Goal: Task Accomplishment & Management: Manage account settings

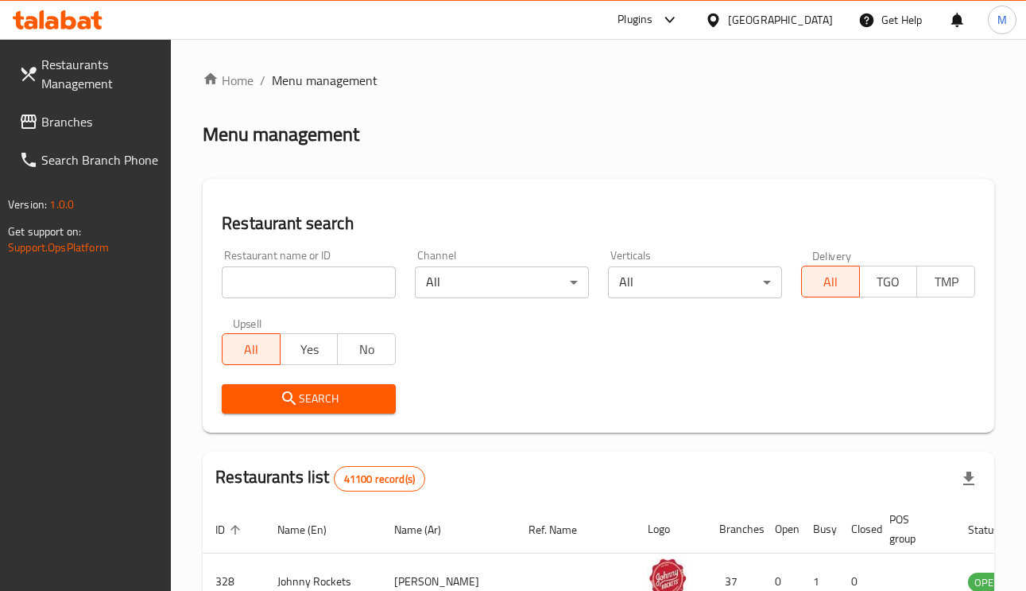
click at [64, 112] on span "Branches" at bounding box center [100, 121] width 118 height 19
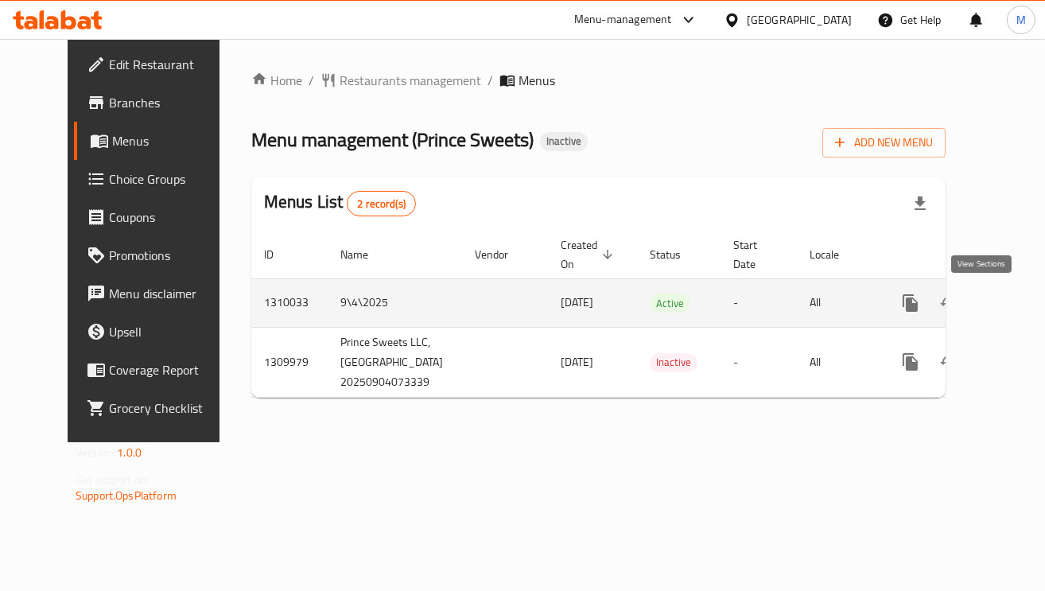
click at [1015, 297] on icon "enhanced table" at bounding box center [1024, 302] width 19 height 19
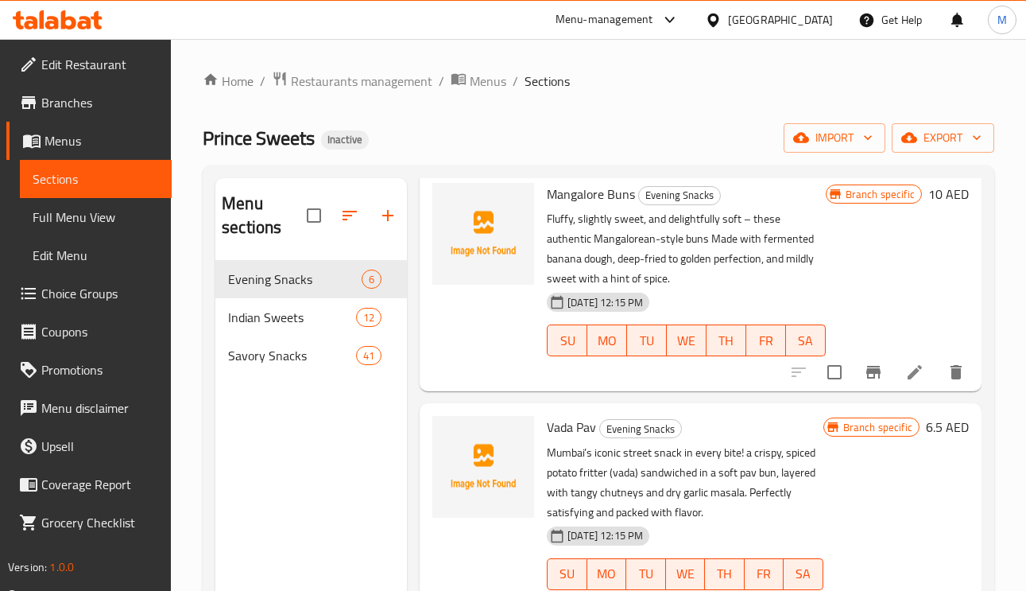
scroll to position [119, 0]
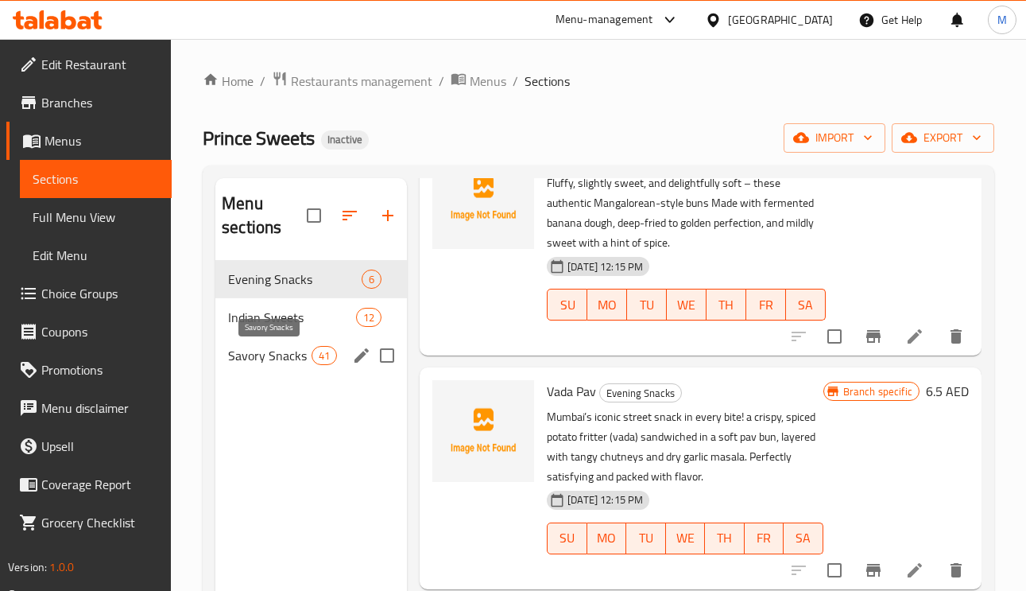
click at [290, 365] on span "Savory Snacks" at bounding box center [269, 355] width 83 height 19
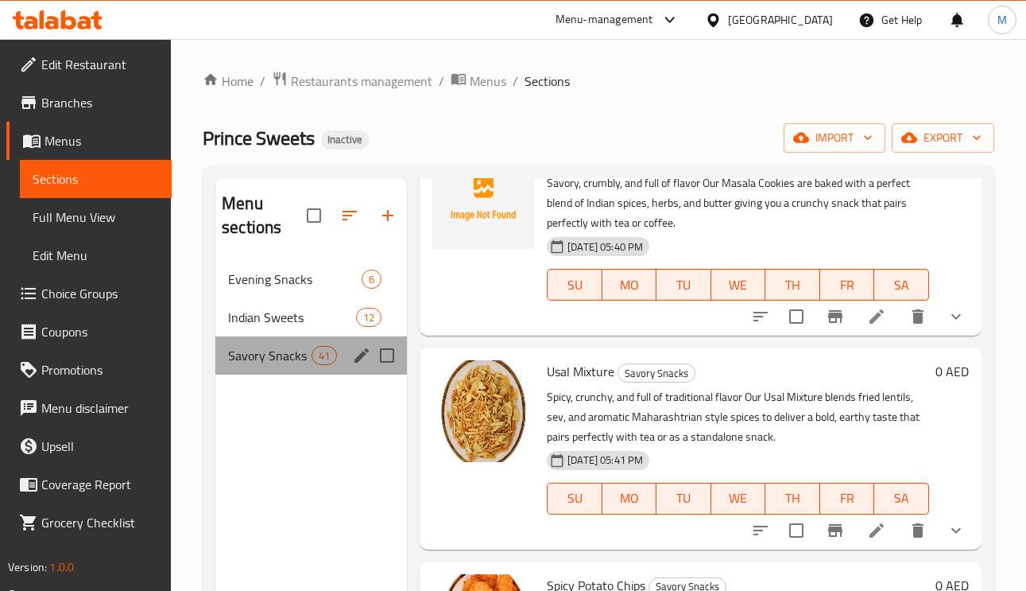
click at [279, 369] on div "Savory Snacks 41" at bounding box center [311, 355] width 192 height 38
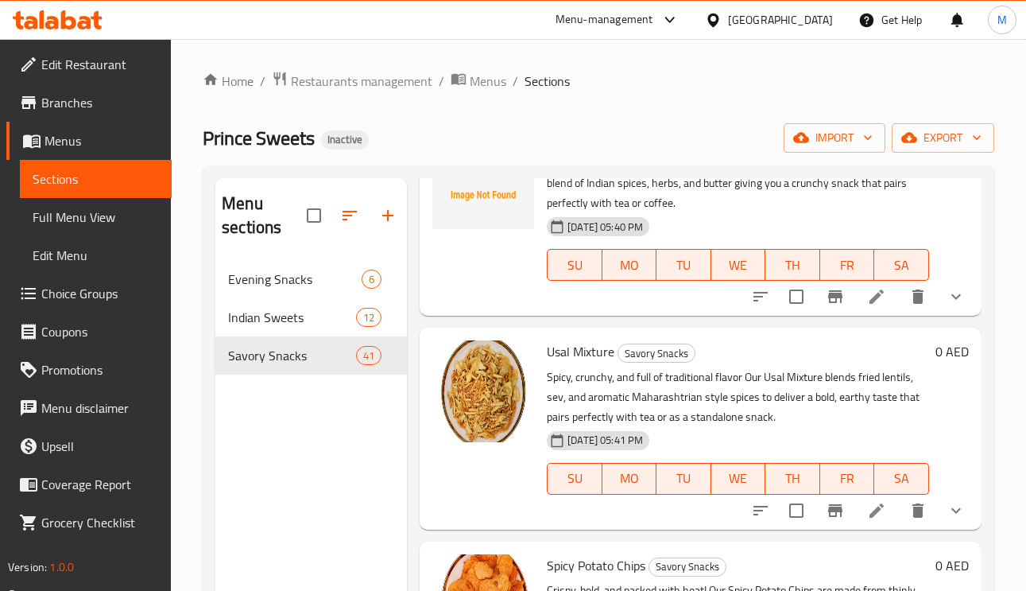
scroll to position [239, 0]
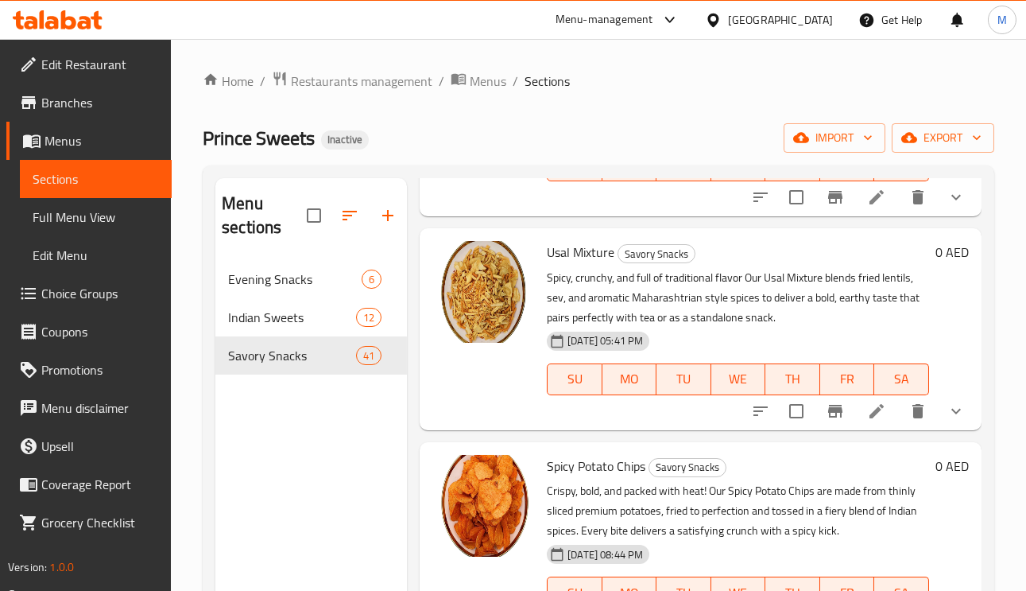
click at [80, 210] on span "Full Menu View" at bounding box center [96, 217] width 126 height 19
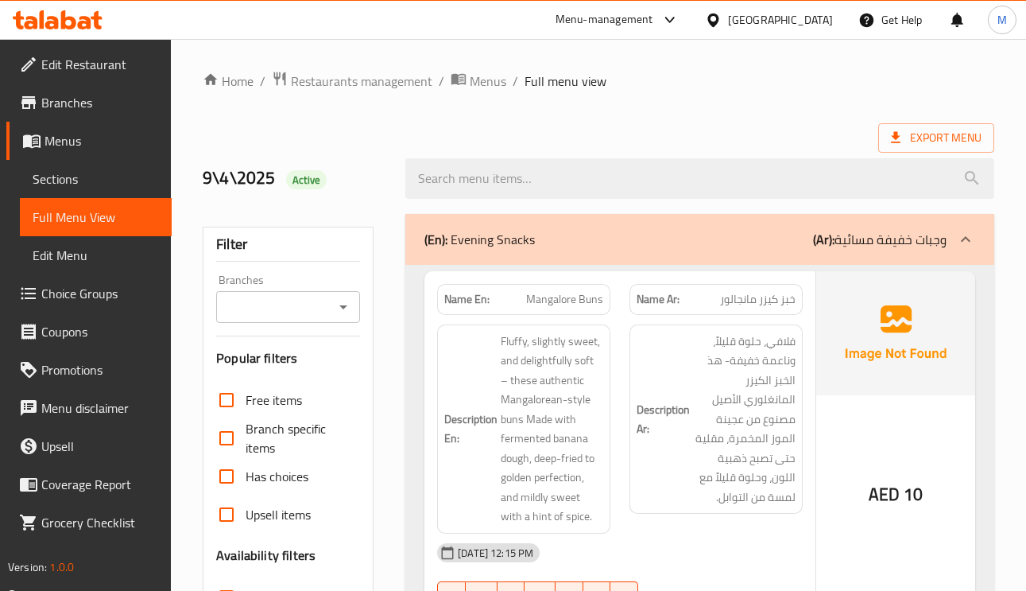
scroll to position [477, 0]
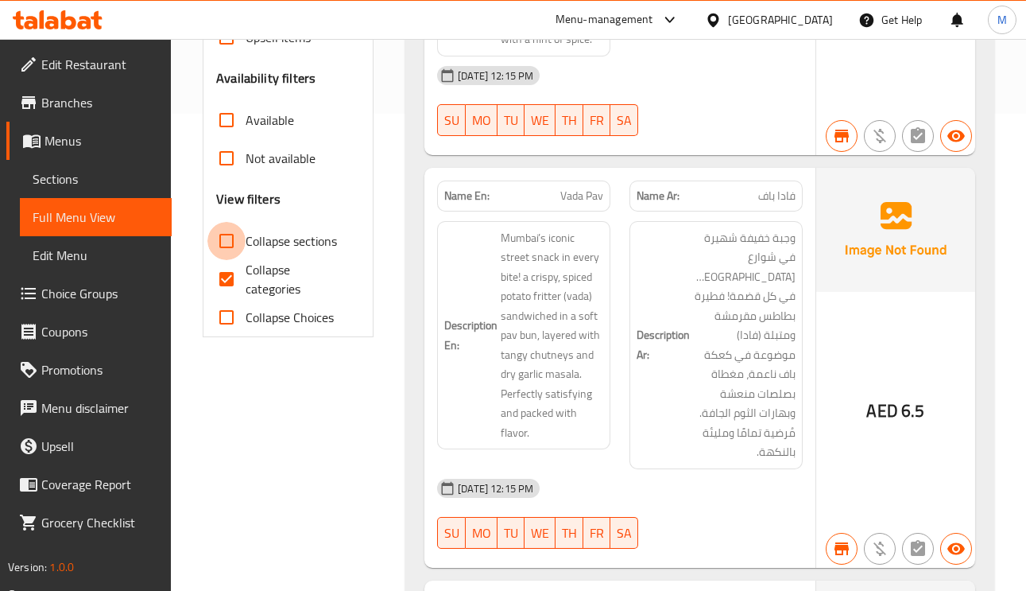
drag, startPoint x: 241, startPoint y: 235, endPoint x: 228, endPoint y: 261, distance: 28.4
click at [241, 235] on input "Collapse sections" at bounding box center [227, 241] width 38 height 38
checkbox input "true"
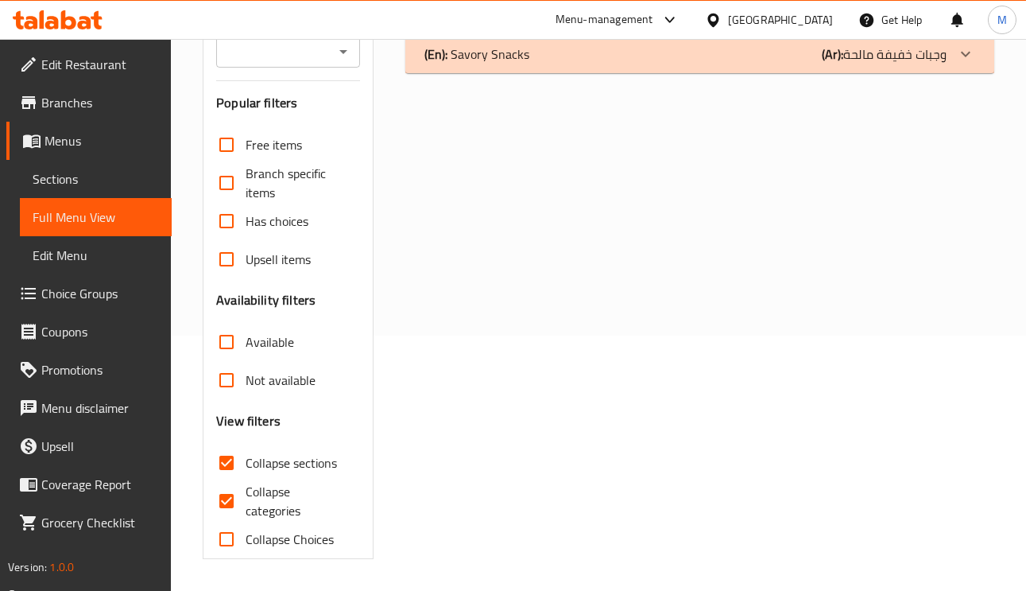
click at [229, 482] on input "Collapse categories" at bounding box center [227, 501] width 38 height 38
checkbox input "false"
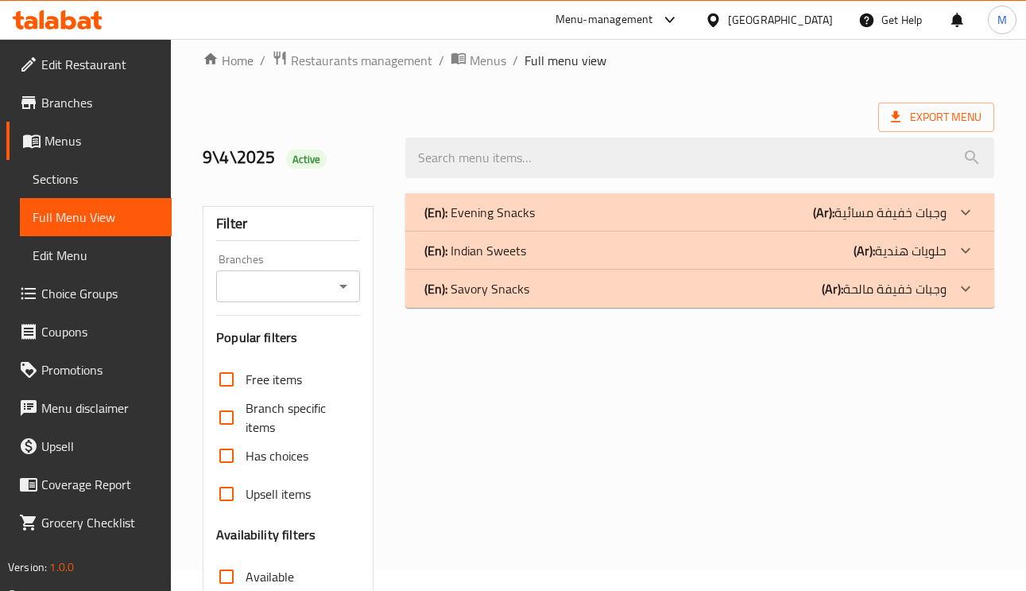
scroll to position [18, 0]
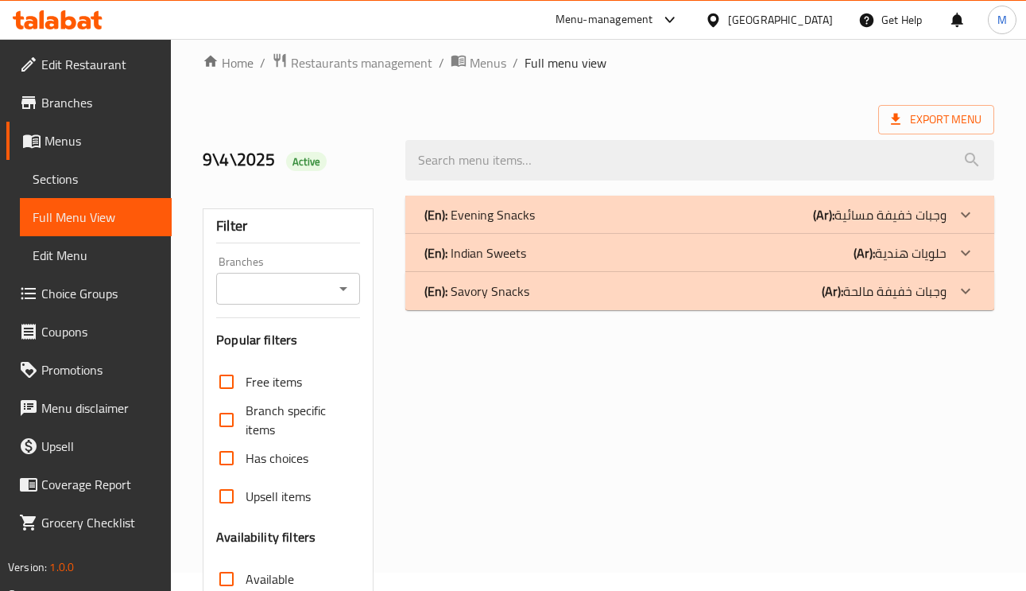
click at [522, 295] on p "(En): Savory Snacks" at bounding box center [477, 290] width 105 height 19
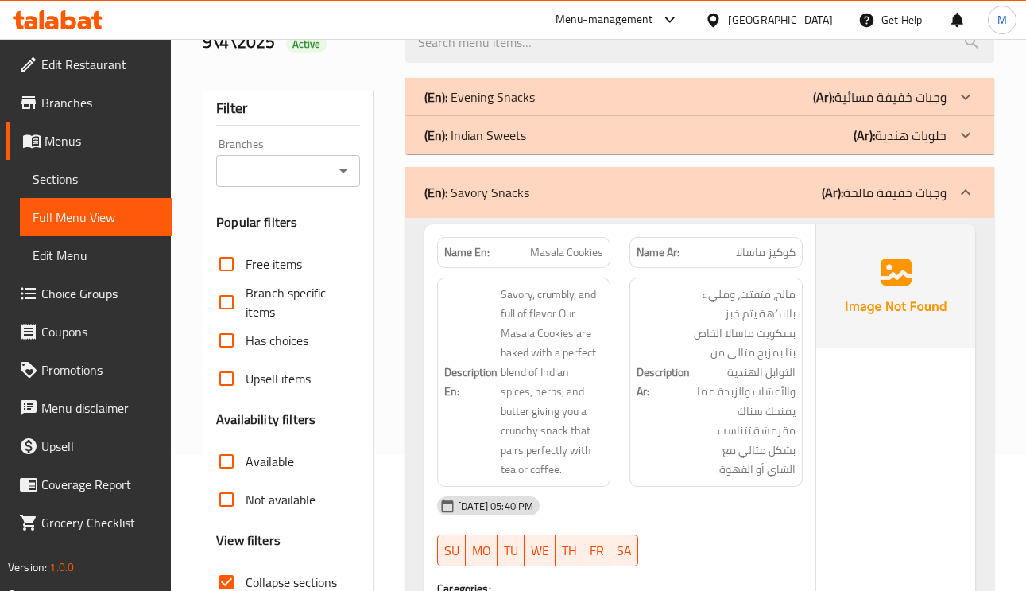
scroll to position [376, 0]
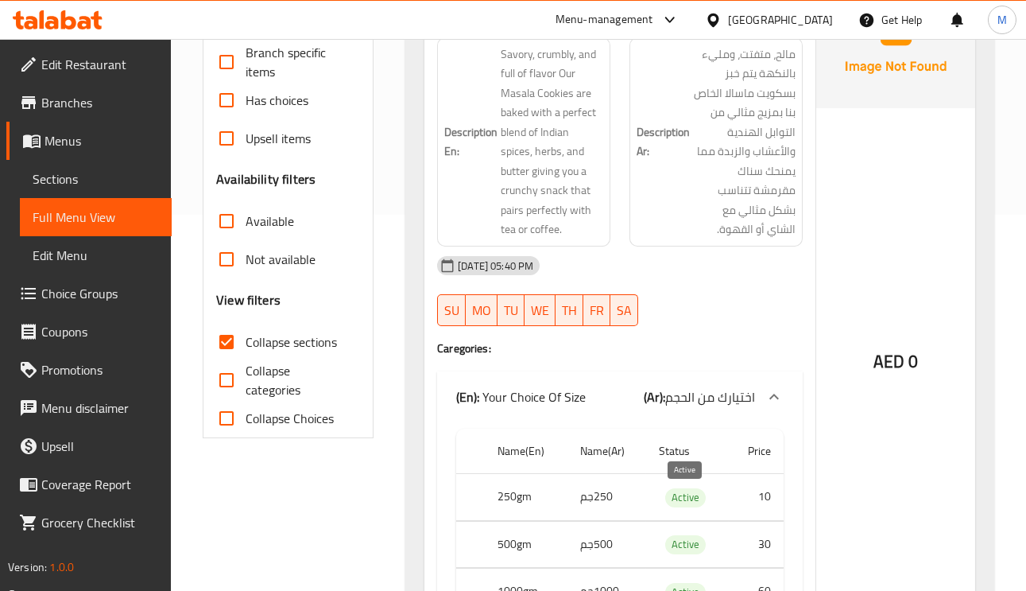
click at [684, 495] on span "Active" at bounding box center [685, 497] width 41 height 18
copy span "Active"
click at [623, 290] on div "04-09-2025 05:40 PM SU MO TU WE TH FR SA" at bounding box center [620, 290] width 385 height 89
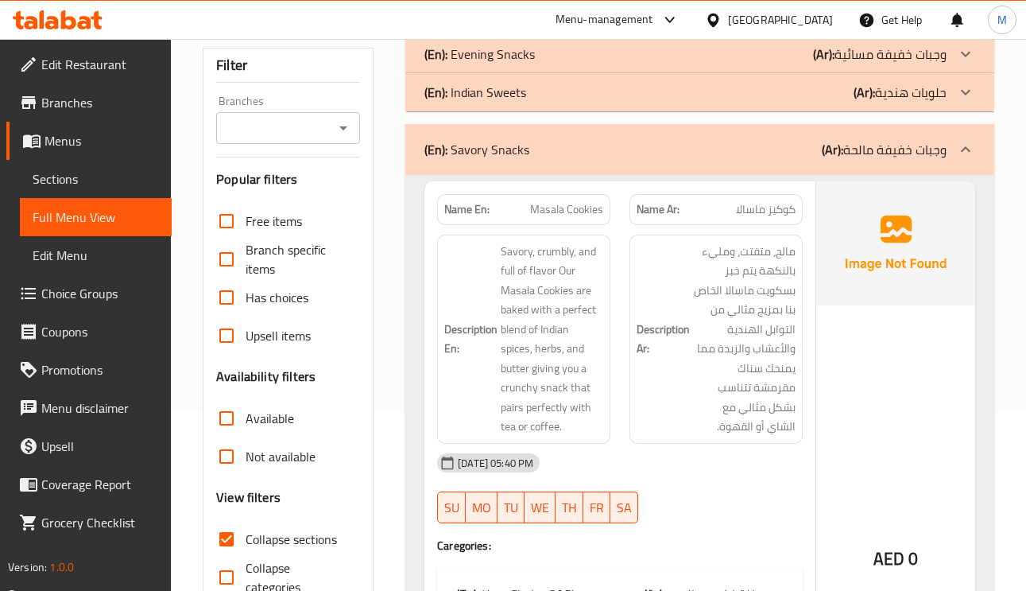
scroll to position [239, 0]
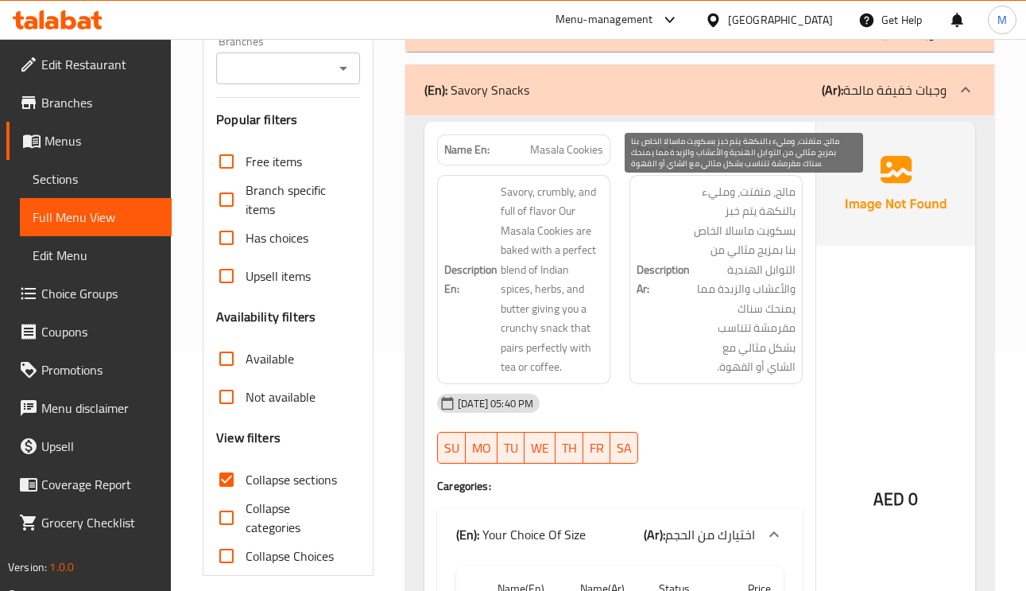
click at [745, 252] on span "مالح، متفتت، ومليء بالنكهة يتم خبز بسكويت ماسالا الخاص بنا بمزيج مثالي من التوا…" at bounding box center [744, 279] width 103 height 195
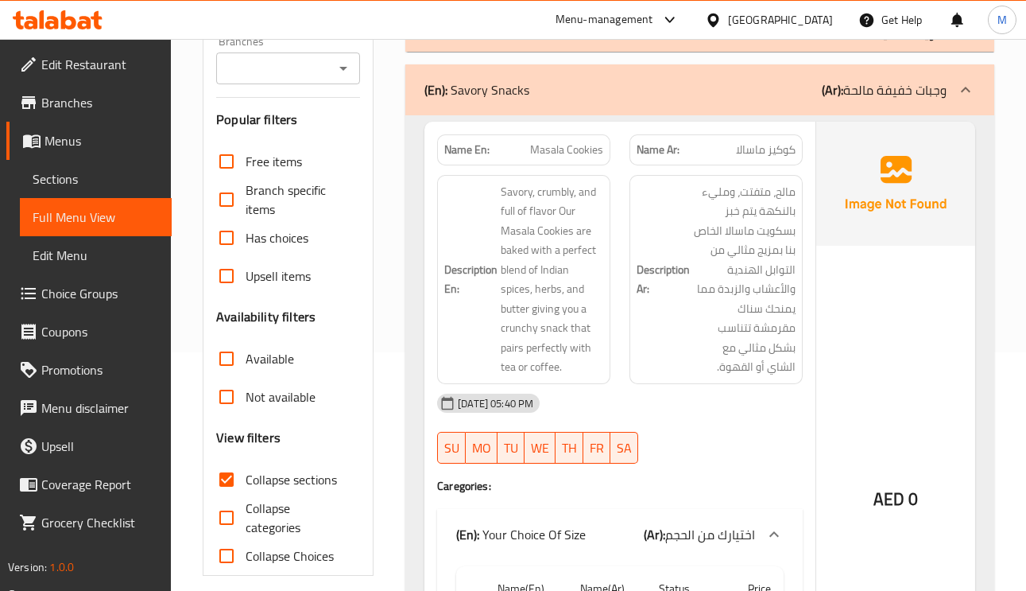
click at [758, 142] on span "كوكيز ماسالا" at bounding box center [766, 150] width 60 height 17
click at [572, 169] on div "Description En: Savory, crumbly, and full of flavor Our Masala Cookies are bake…" at bounding box center [524, 279] width 192 height 228
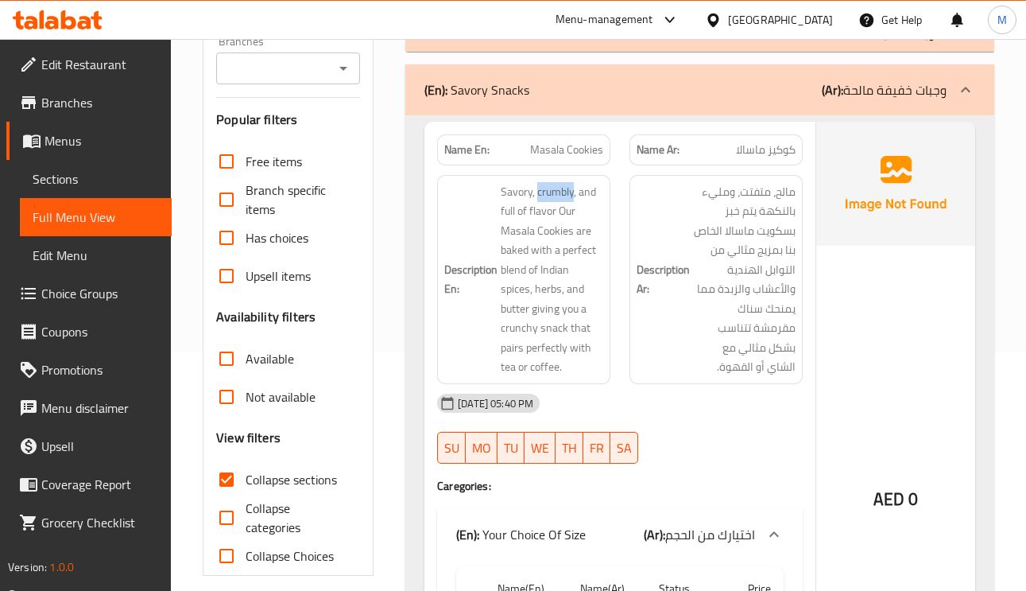
click at [572, 169] on div "Description En: Savory, crumbly, and full of flavor Our Masala Cookies are bake…" at bounding box center [524, 279] width 192 height 228
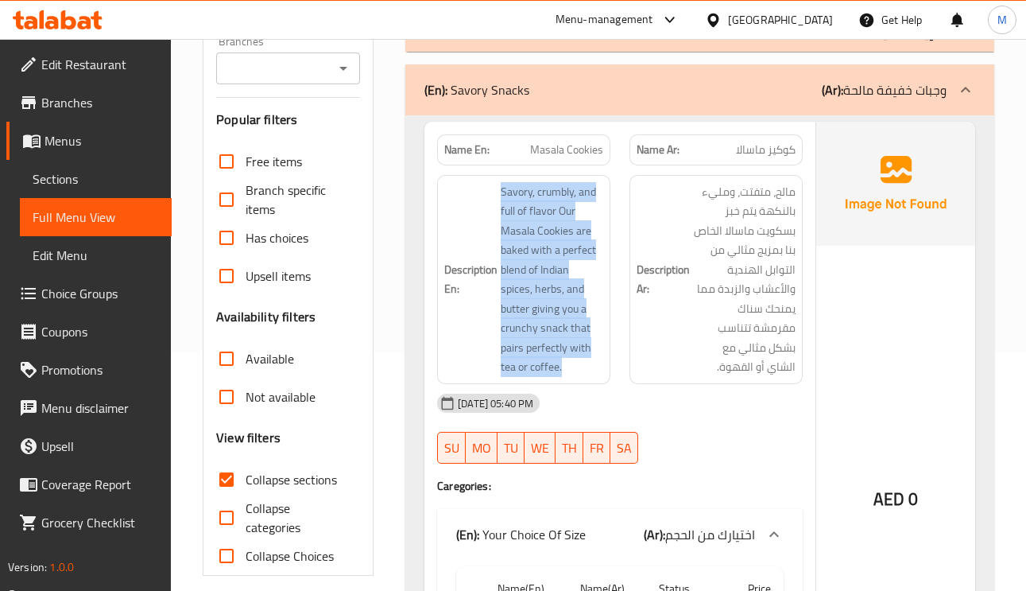
click at [572, 169] on div "Description En: Savory, crumbly, and full of flavor Our Masala Cookies are bake…" at bounding box center [524, 279] width 192 height 228
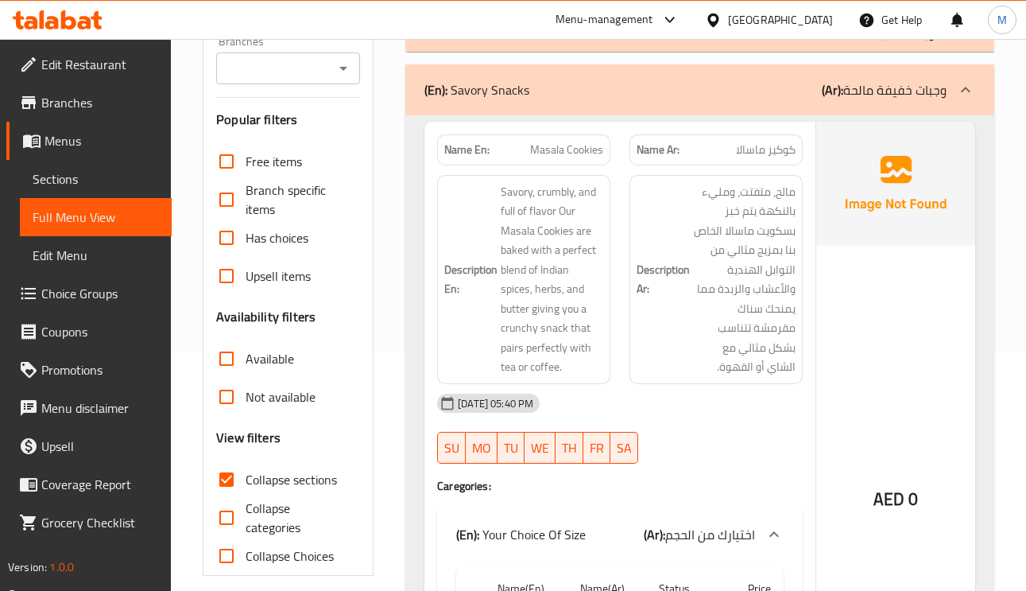
click at [580, 138] on div "Name En: Masala Cookies" at bounding box center [523, 149] width 173 height 31
click at [518, 192] on span "Savory, crumbly, and full of flavor Our Masala Cookies are baked with a perfect…" at bounding box center [552, 279] width 103 height 195
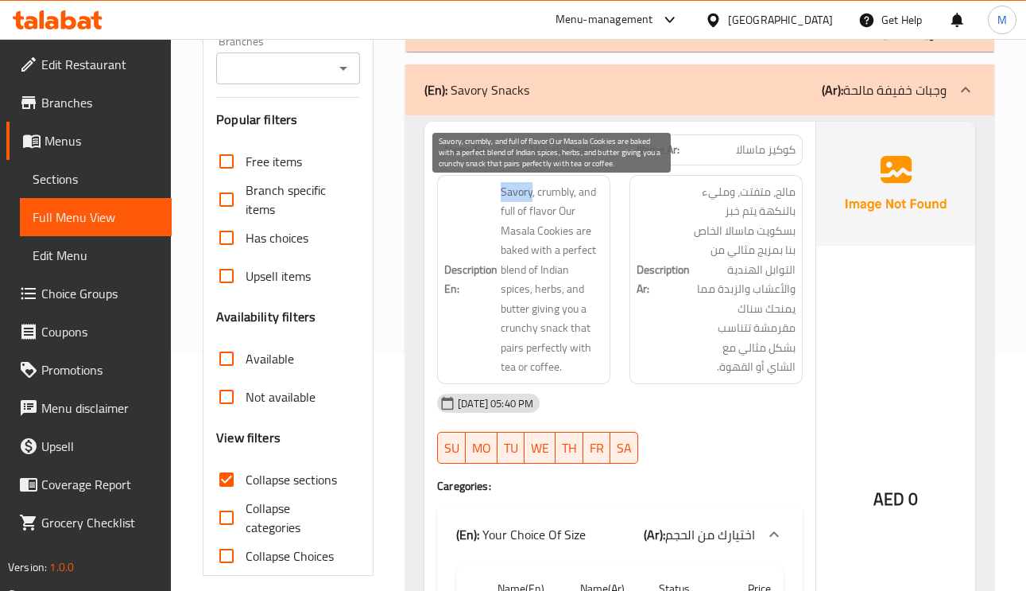
click at [518, 192] on span "Savory, crumbly, and full of flavor Our Masala Cookies are baked with a perfect…" at bounding box center [552, 279] width 103 height 195
click at [566, 192] on span "Savory, crumbly, and full of flavor Our Masala Cookies are baked with a perfect…" at bounding box center [552, 279] width 103 height 195
copy span "crumbly"
click at [577, 250] on span "Savory, crumbly, and full of flavor Our Masala Cookies are baked with a perfect…" at bounding box center [552, 279] width 103 height 195
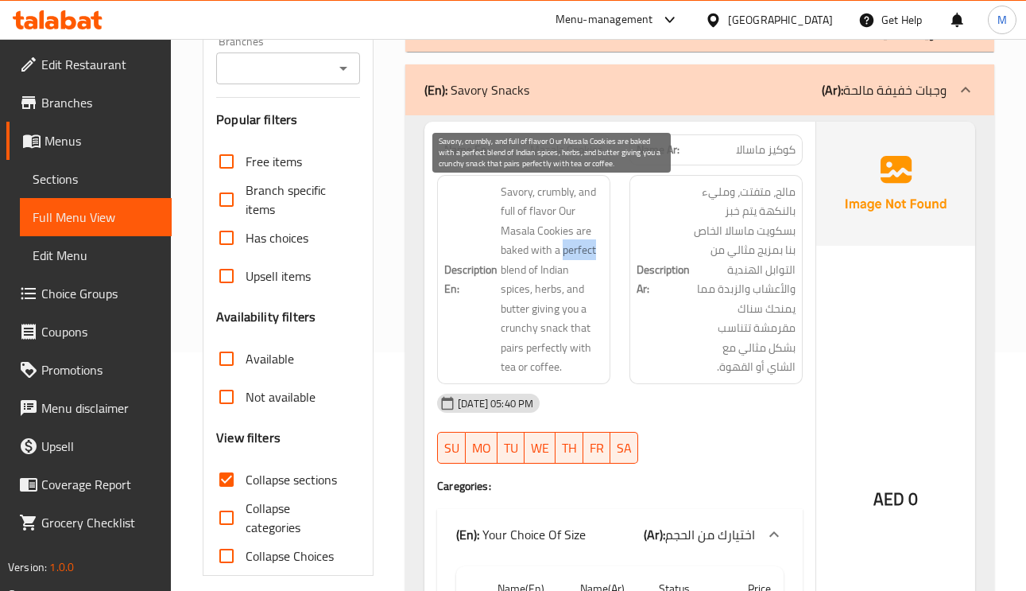
click at [577, 250] on span "Savory, crumbly, and full of flavor Our Masala Cookies are baked with a perfect…" at bounding box center [552, 279] width 103 height 195
click at [539, 292] on span "Savory, crumbly, and full of flavor Our Masala Cookies are baked with a perfect…" at bounding box center [552, 279] width 103 height 195
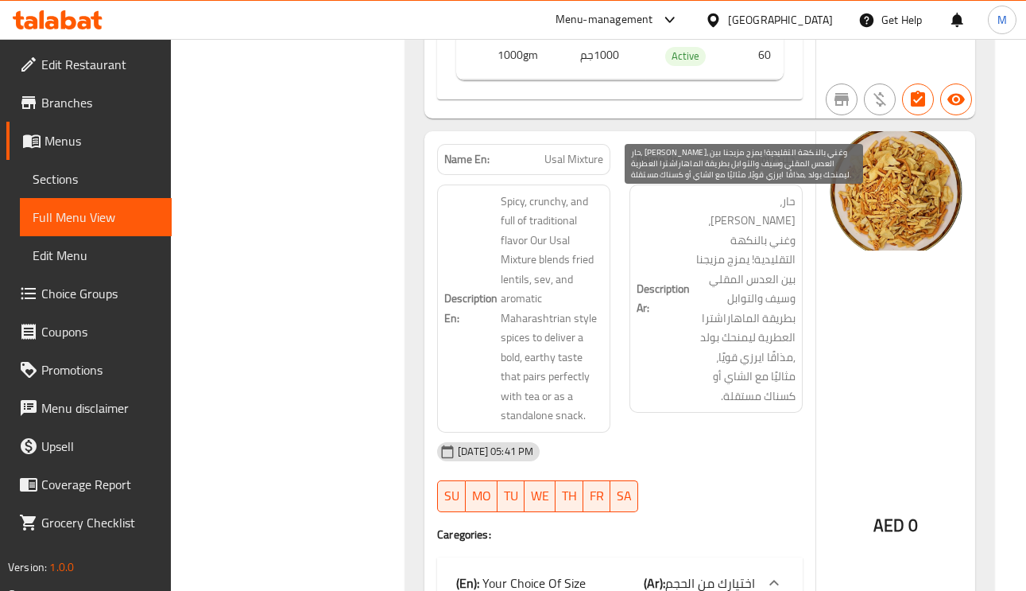
scroll to position [954, 0]
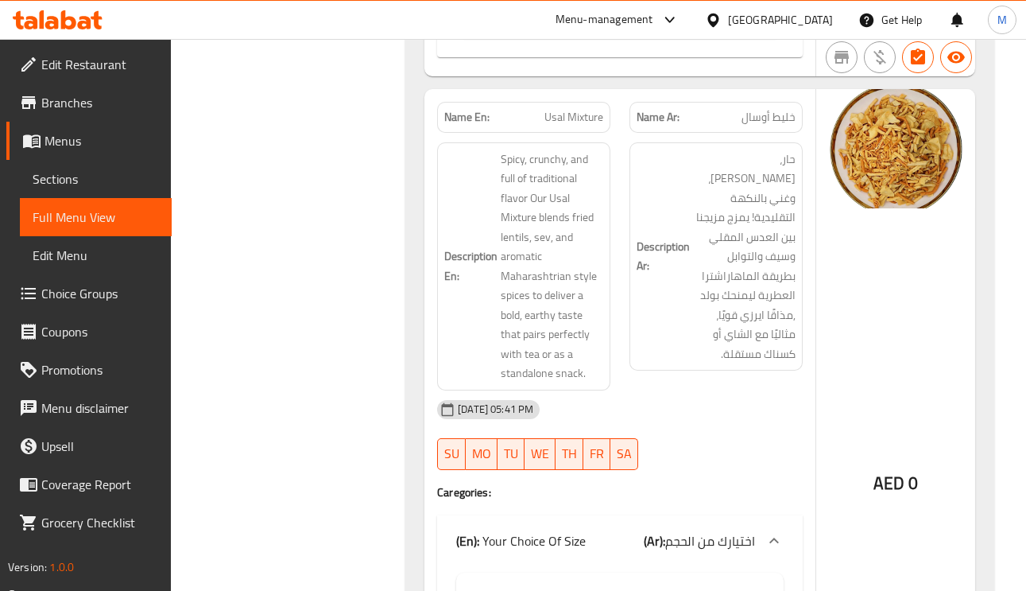
click at [589, 122] on span "Usal Mixture" at bounding box center [574, 117] width 59 height 17
click at [793, 180] on span "حار، مقرمش، وغني بالنكهة التقليدية! يمزج مزيجنا بين العدس المقلي وسيف والتوابل …" at bounding box center [744, 256] width 103 height 215
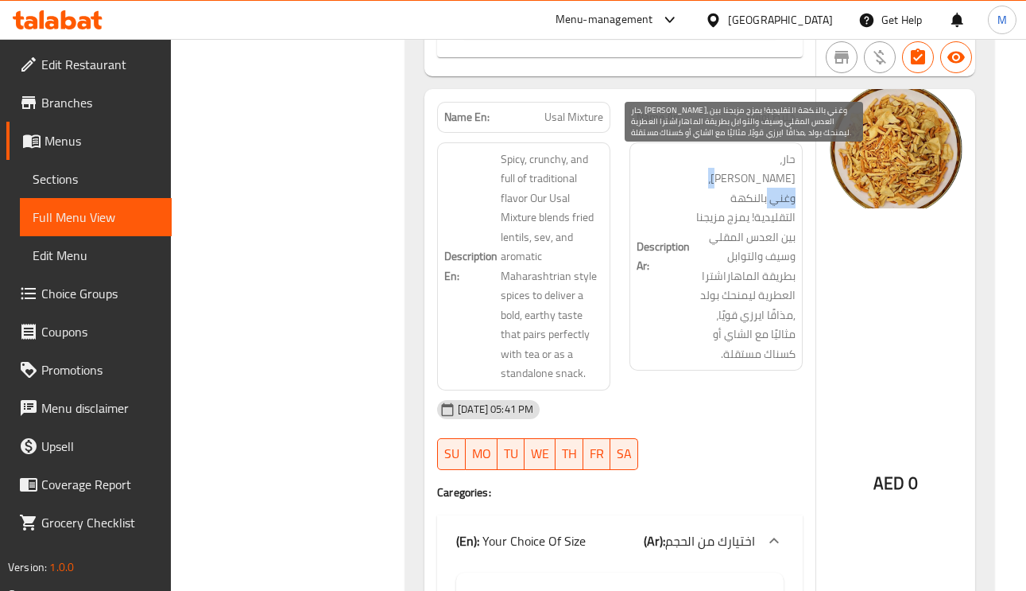
click at [793, 180] on span "حار، مقرمش، وغني بالنكهة التقليدية! يمزج مزيجنا بين العدس المقلي وسيف والتوابل …" at bounding box center [744, 256] width 103 height 215
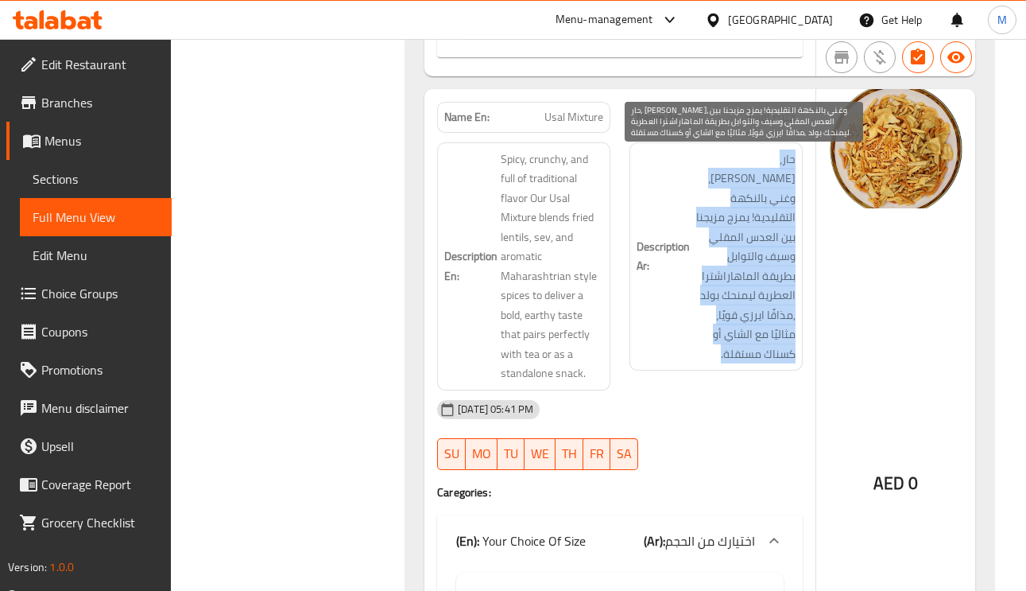
click at [793, 180] on span "حار، مقرمش، وغني بالنكهة التقليدية! يمزج مزيجنا بين العدس المقلي وسيف والتوابل …" at bounding box center [744, 256] width 103 height 215
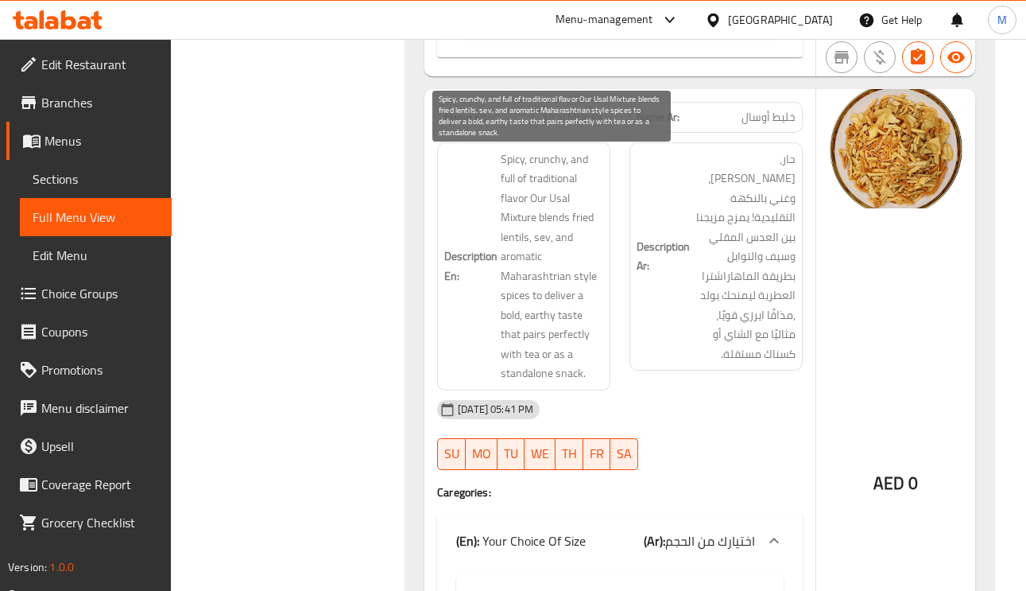
click at [573, 158] on span "Spicy, crunchy, and full of traditional flavor Our Usal Mixture blends fried le…" at bounding box center [552, 266] width 103 height 234
click at [517, 199] on span "Spicy, crunchy, and full of traditional flavor Our Usal Mixture blends fried le…" at bounding box center [552, 266] width 103 height 234
click at [543, 183] on span "Spicy, crunchy, and full of traditional flavor Our Usal Mixture blends fried le…" at bounding box center [552, 266] width 103 height 234
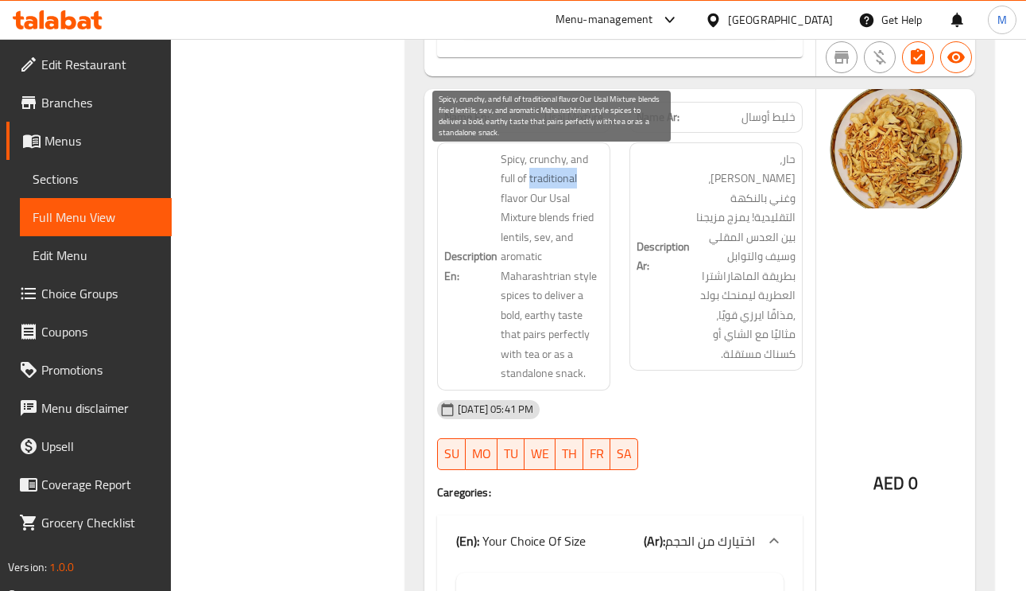
click at [543, 183] on span "Spicy, crunchy, and full of traditional flavor Our Usal Mixture blends fried le…" at bounding box center [552, 266] width 103 height 234
click at [564, 176] on span "Spicy, crunchy, and full of traditional flavor Our Usal Mixture blends fried le…" at bounding box center [552, 266] width 103 height 234
click at [537, 201] on span "Spicy, crunchy, and full of traditional flavor Our Usal Mixture blends fried le…" at bounding box center [552, 266] width 103 height 234
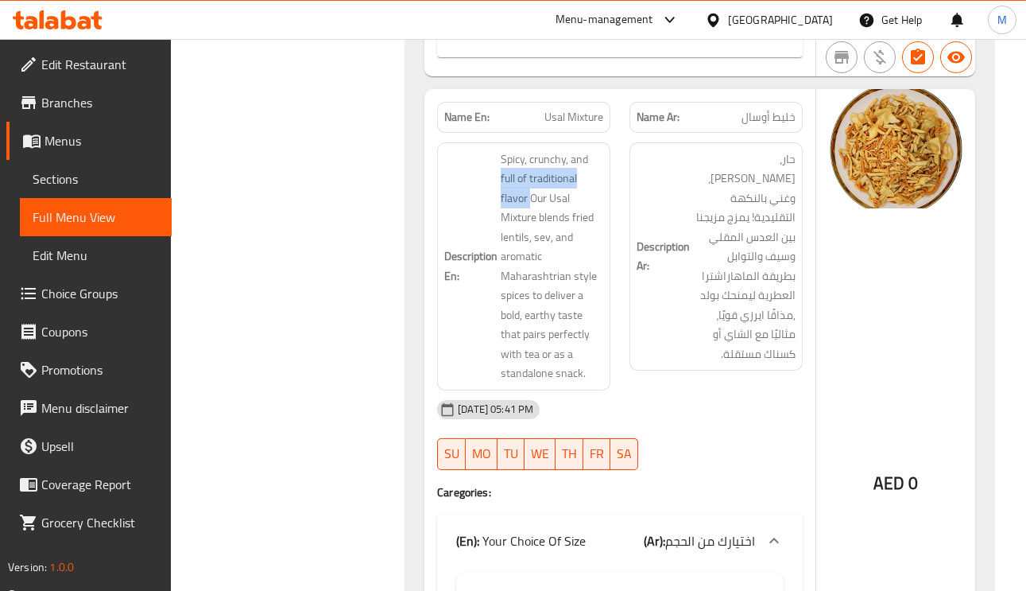
drag, startPoint x: 530, startPoint y: 202, endPoint x: 494, endPoint y: 184, distance: 39.8
click at [494, 184] on h6 "Description En: Spicy, crunchy, and full of traditional flavor Our Usal Mixture…" at bounding box center [523, 266] width 159 height 234
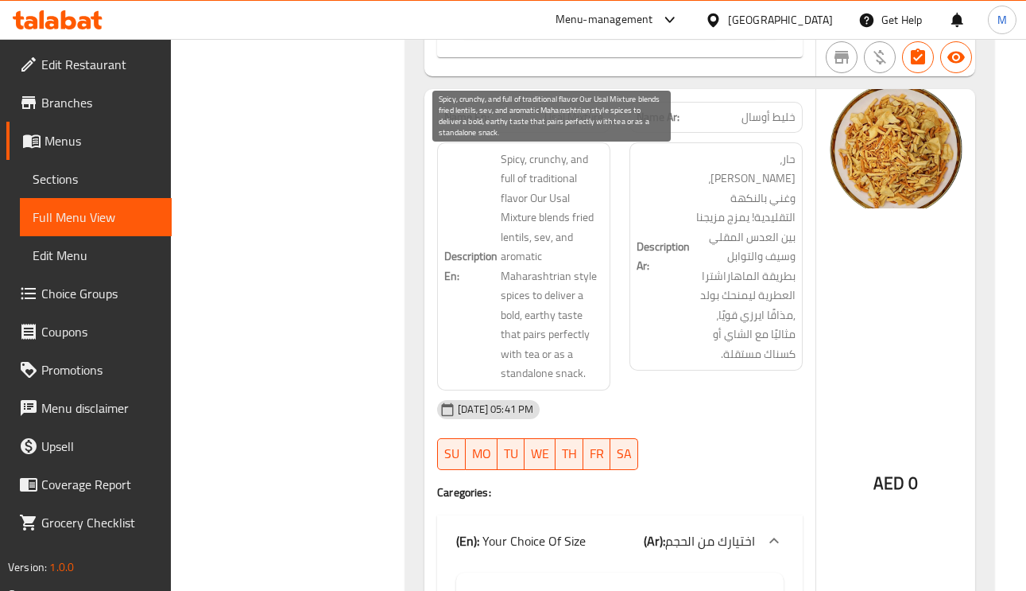
click at [514, 202] on span "Spicy, crunchy, and full of traditional flavor Our Usal Mixture blends fried le…" at bounding box center [552, 266] width 103 height 234
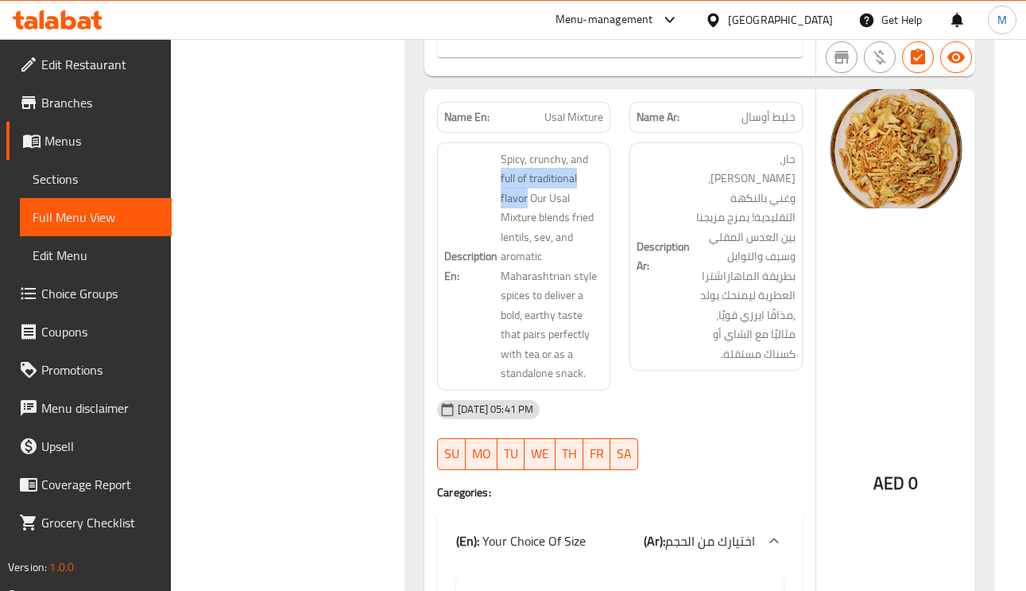
drag, startPoint x: 528, startPoint y: 205, endPoint x: 493, endPoint y: 184, distance: 40.6
click at [493, 184] on h6 "Description En: Spicy, crunchy, and full of traditional flavor Our Usal Mixture…" at bounding box center [523, 266] width 159 height 234
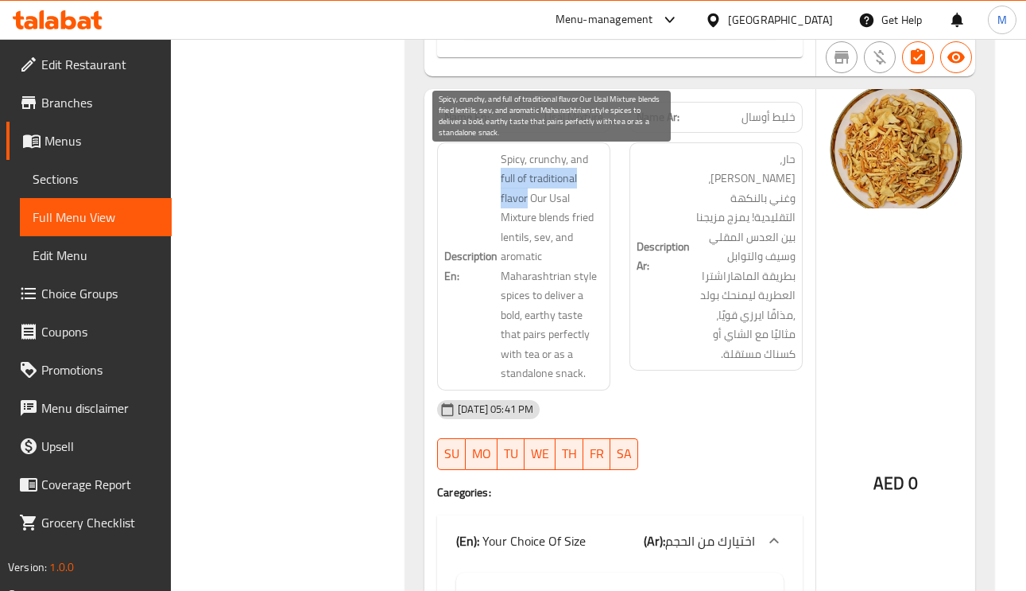
click at [510, 204] on span "Spicy, crunchy, and full of traditional flavor Our Usal Mixture blends fried le…" at bounding box center [552, 266] width 103 height 234
click at [532, 216] on span "Spicy, crunchy, and full of traditional flavor Our Usal Mixture blends fried le…" at bounding box center [552, 266] width 103 height 234
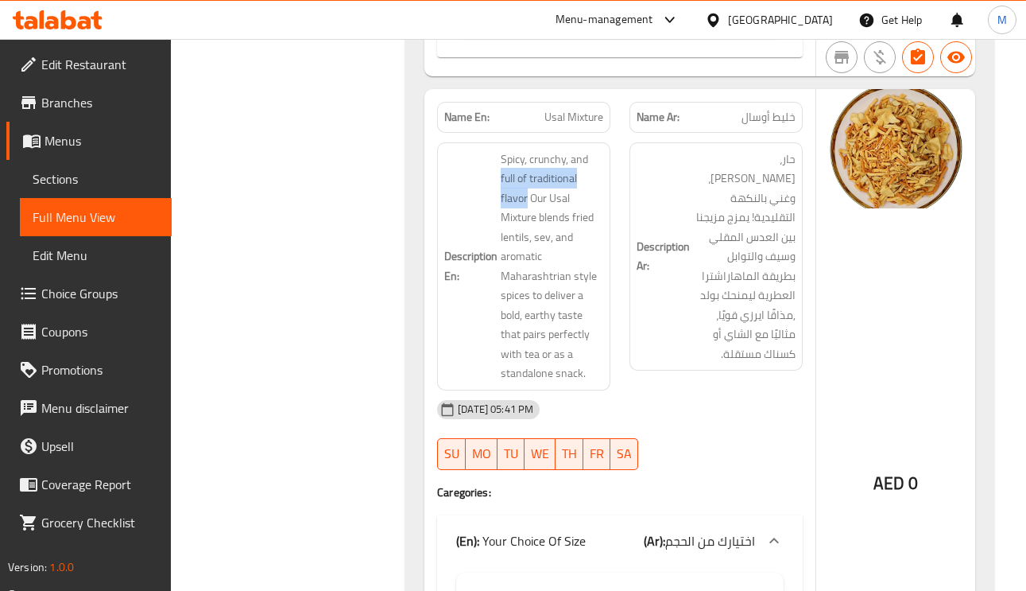
drag, startPoint x: 522, startPoint y: 204, endPoint x: 496, endPoint y: 183, distance: 32.8
click at [496, 183] on h6 "Description En: Spicy, crunchy, and full of traditional flavor Our Usal Mixture…" at bounding box center [523, 266] width 159 height 234
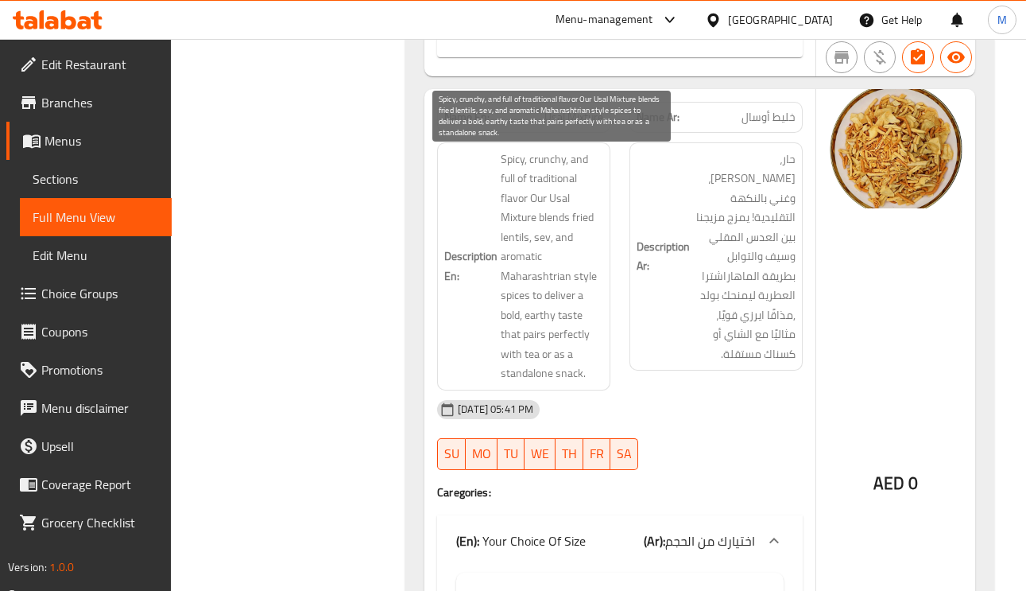
click at [512, 239] on span "Spicy, crunchy, and full of traditional flavor Our Usal Mixture blends fried le…" at bounding box center [552, 266] width 103 height 234
click at [532, 272] on span "Spicy, crunchy, and full of traditional flavor Our Usal Mixture blends fried le…" at bounding box center [552, 266] width 103 height 234
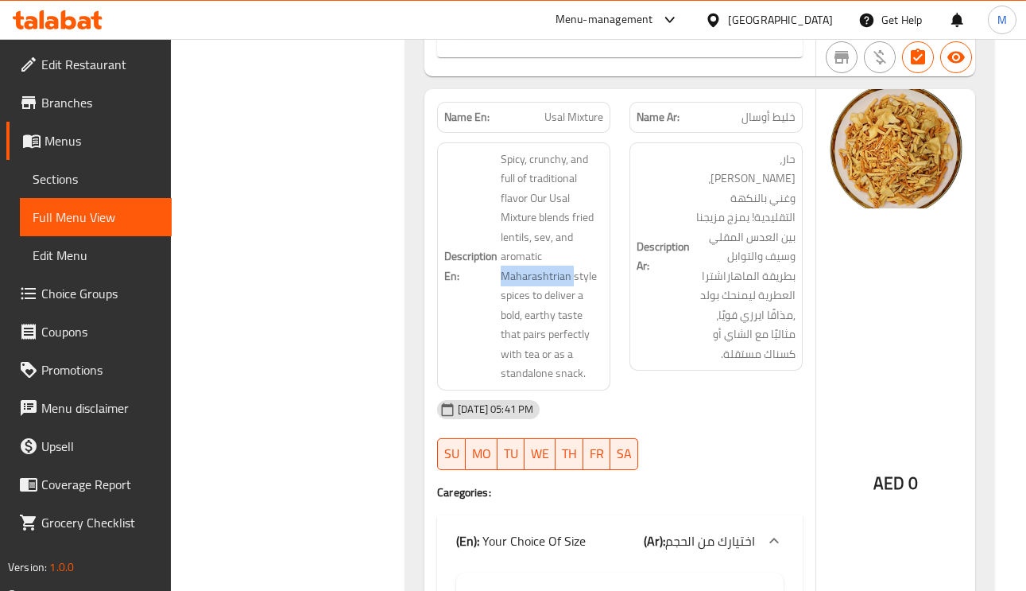
copy span "Maharashtrian"
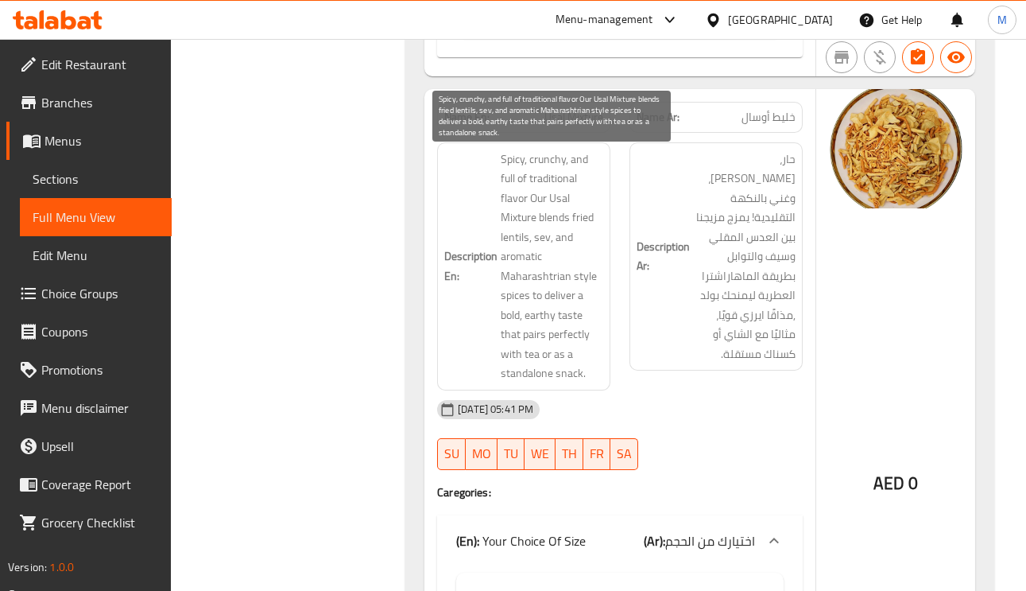
click at [570, 317] on span "Spicy, crunchy, and full of traditional flavor Our Usal Mixture blends fried le…" at bounding box center [552, 266] width 103 height 234
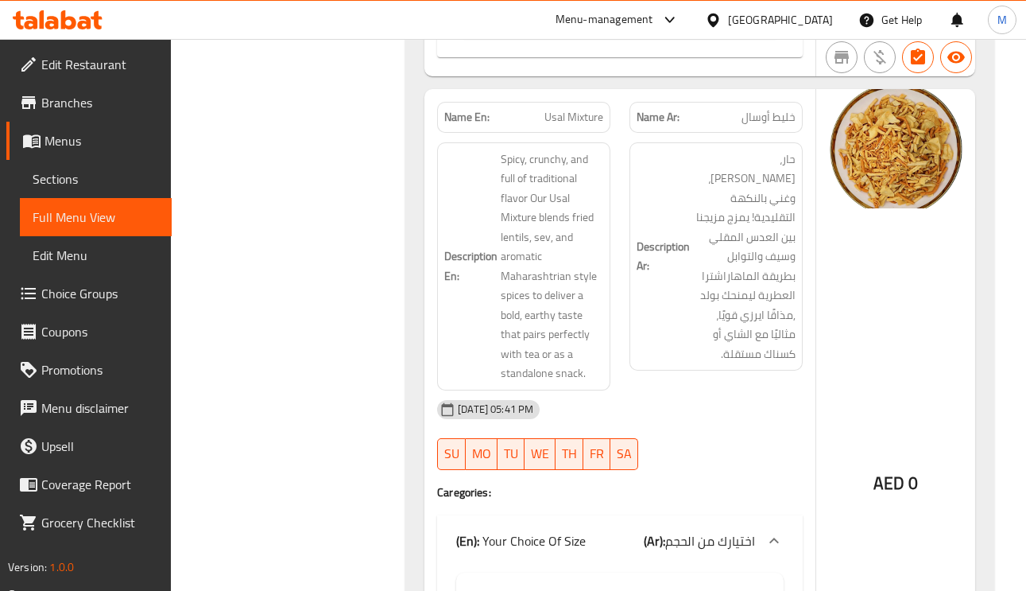
click at [580, 122] on span "Usal Mixture" at bounding box center [574, 117] width 59 height 17
copy span "Usal Mixture"
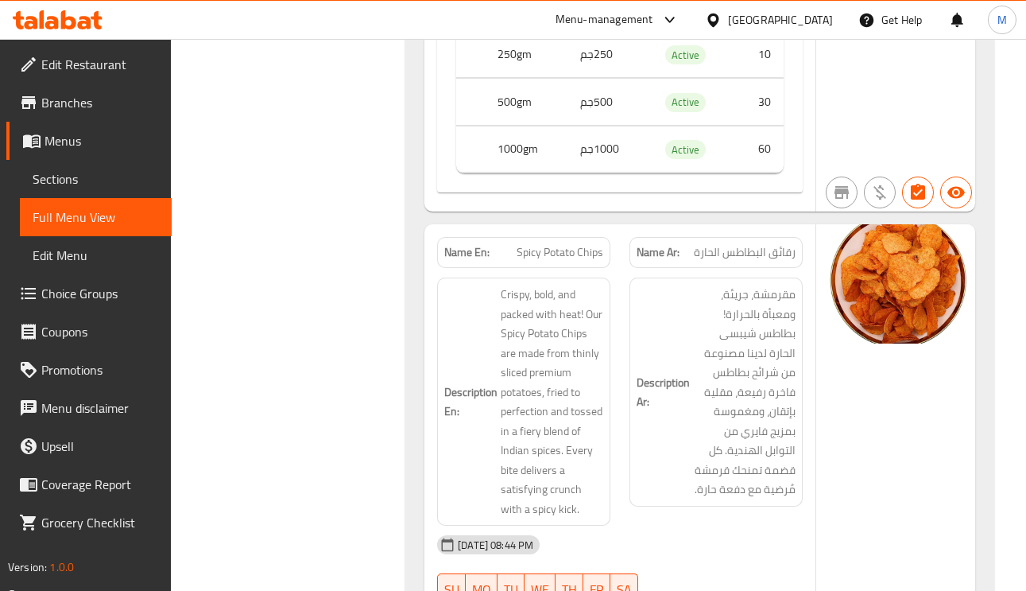
scroll to position [1670, 0]
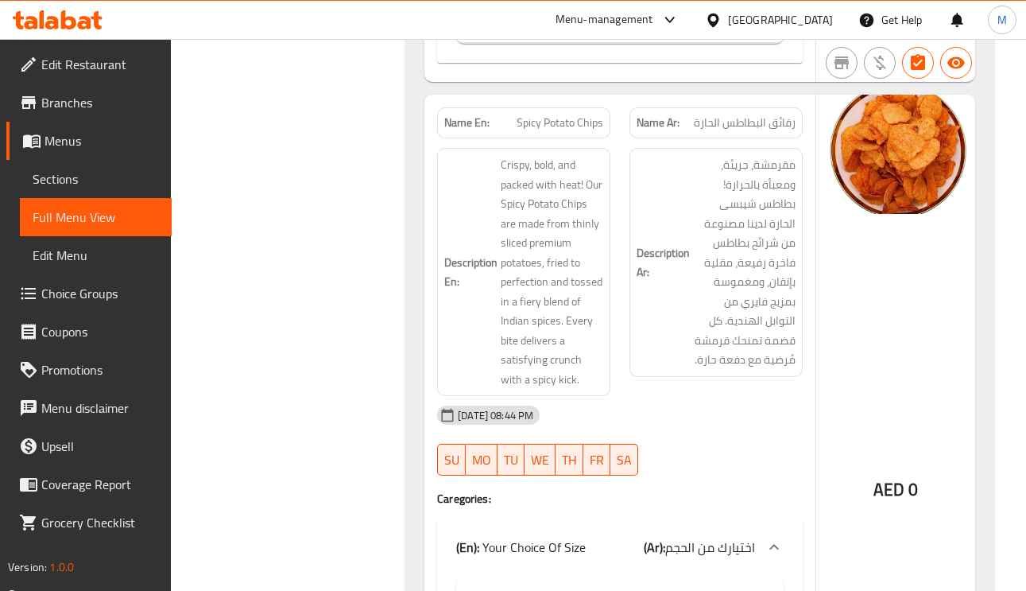
click at [590, 126] on span "Spicy Potato Chips" at bounding box center [560, 122] width 87 height 17
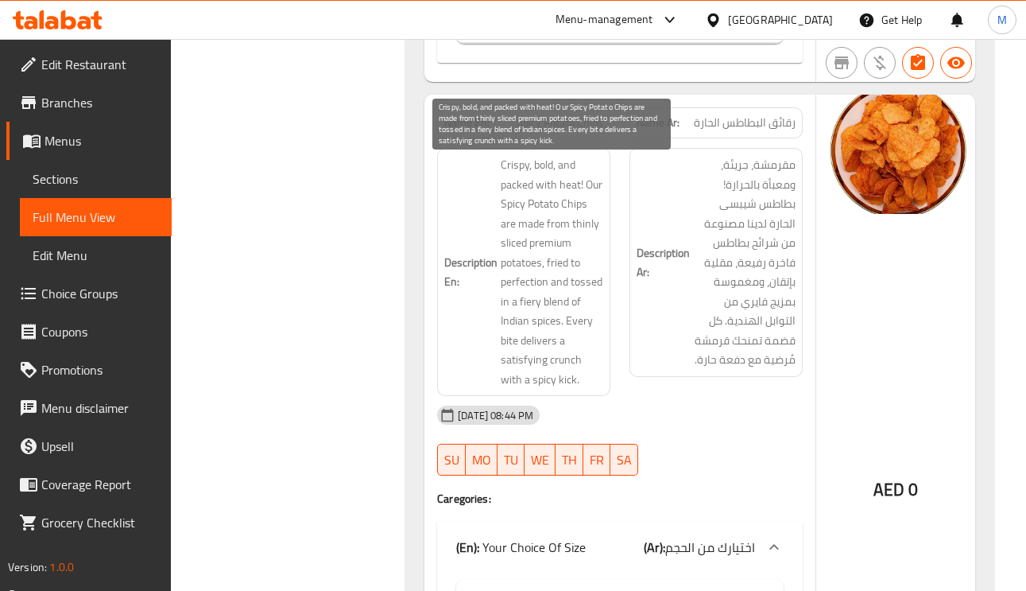
click at [591, 184] on span "Crispy, bold, and packed with heat! Our Spicy Potato Chips are made from thinly…" at bounding box center [552, 272] width 103 height 234
click at [577, 231] on span "Crispy, bold, and packed with heat! Our Spicy Potato Chips are made from thinly…" at bounding box center [552, 272] width 103 height 234
click at [564, 266] on span "Crispy, bold, and packed with heat! Our Spicy Potato Chips are made from thinly…" at bounding box center [552, 272] width 103 height 234
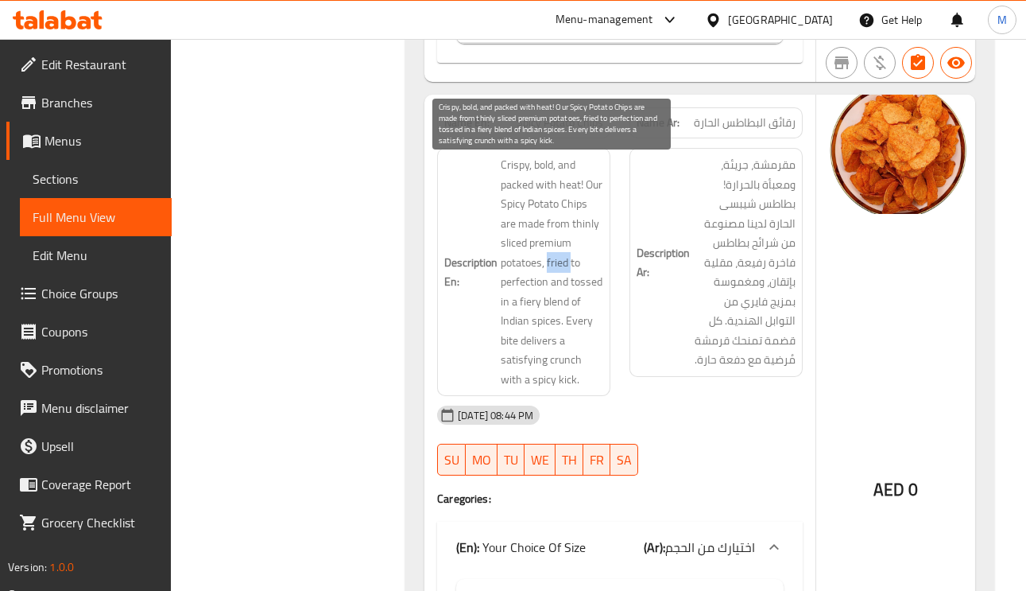
click at [564, 266] on span "Crispy, bold, and packed with heat! Our Spicy Potato Chips are made from thinly…" at bounding box center [552, 272] width 103 height 234
click at [580, 304] on span "Crispy, bold, and packed with heat! Our Spicy Potato Chips are made from thinly…" at bounding box center [552, 272] width 103 height 234
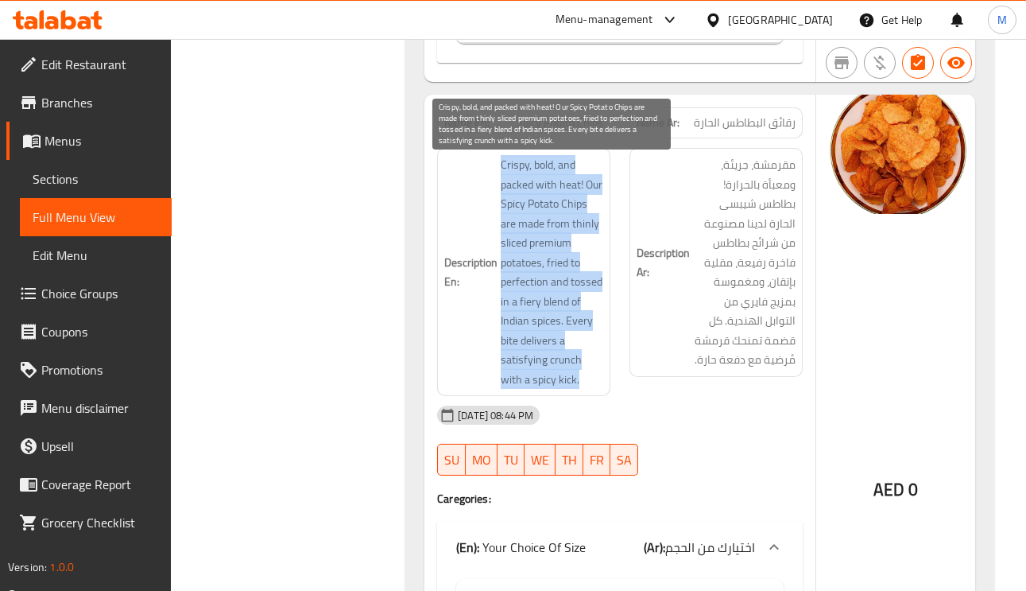
click at [576, 308] on span "Crispy, bold, and packed with heat! Our Spicy Potato Chips are made from thinly…" at bounding box center [552, 272] width 103 height 234
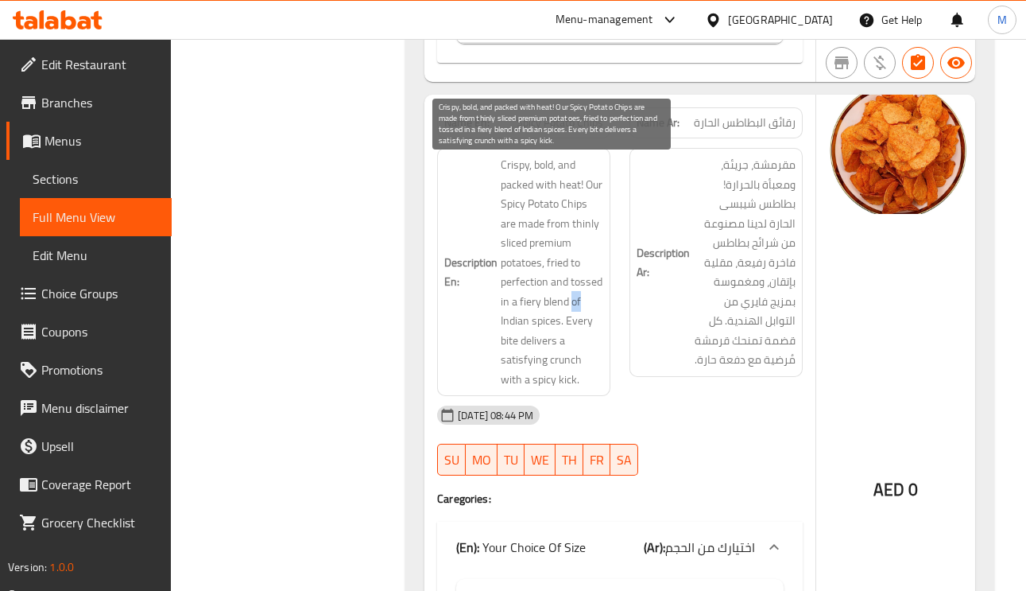
click at [576, 308] on span "Crispy, bold, and packed with heat! Our Spicy Potato Chips are made from thinly…" at bounding box center [552, 272] width 103 height 234
click at [576, 326] on span "Crispy, bold, and packed with heat! Our Spicy Potato Chips are made from thinly…" at bounding box center [552, 272] width 103 height 234
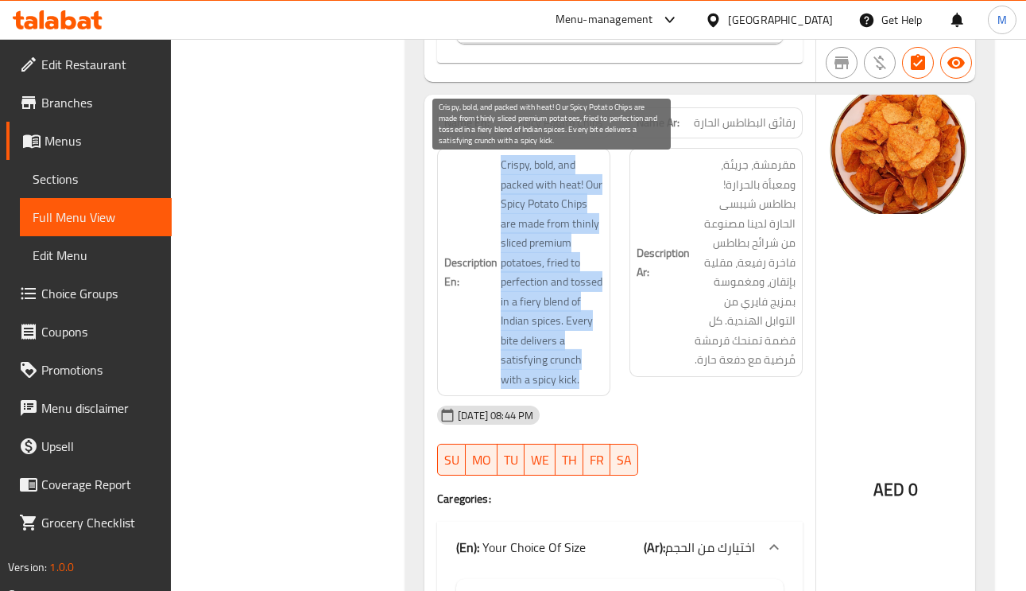
click at [576, 326] on span "Crispy, bold, and packed with heat! Our Spicy Potato Chips are made from thinly…" at bounding box center [552, 272] width 103 height 234
click at [568, 323] on span "Crispy, bold, and packed with heat! Our Spicy Potato Chips are made from thinly…" at bounding box center [552, 272] width 103 height 234
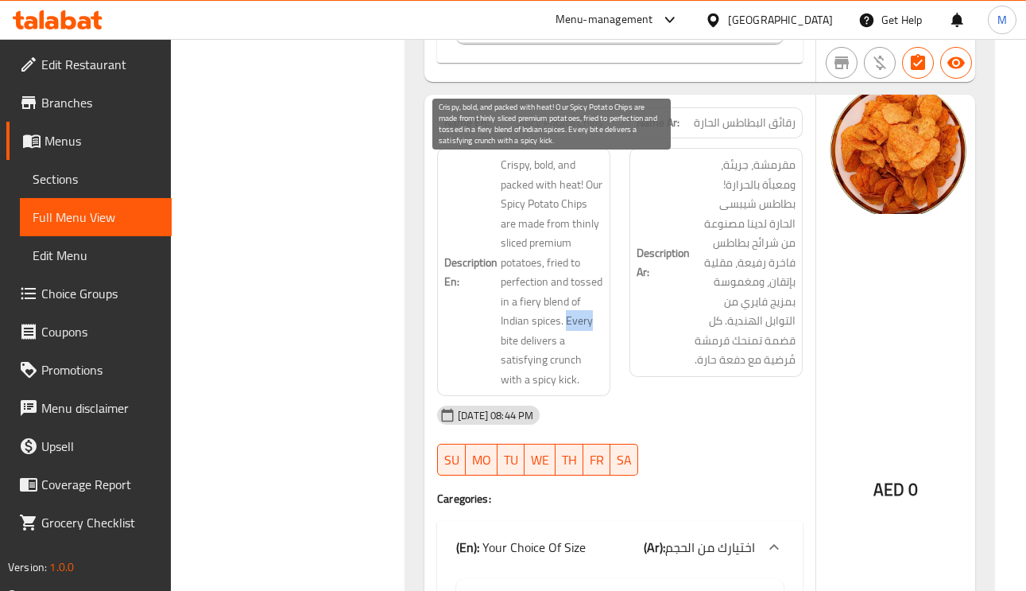
click at [569, 323] on span "Crispy, bold, and packed with heat! Our Spicy Potato Chips are made from thinly…" at bounding box center [552, 272] width 103 height 234
click at [562, 361] on span "Crispy, bold, and packed with heat! Our Spicy Potato Chips are made from thinly…" at bounding box center [552, 272] width 103 height 234
drag, startPoint x: 533, startPoint y: 379, endPoint x: 498, endPoint y: 355, distance: 43.0
click at [498, 355] on h6 "Description En: Crispy, bold, and packed with heat! Our Spicy Potato Chips are …" at bounding box center [523, 272] width 159 height 234
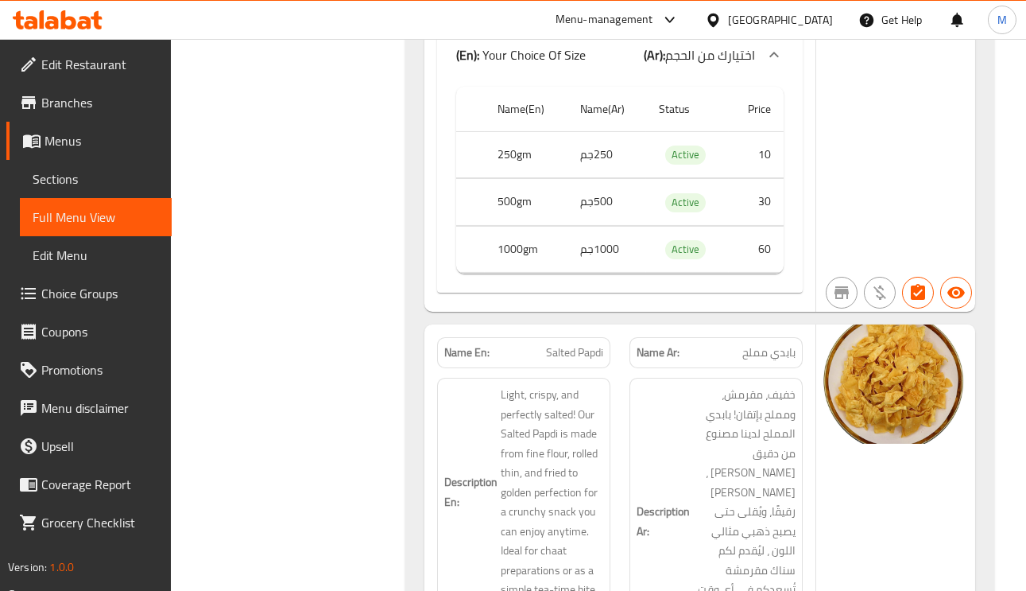
scroll to position [2385, 0]
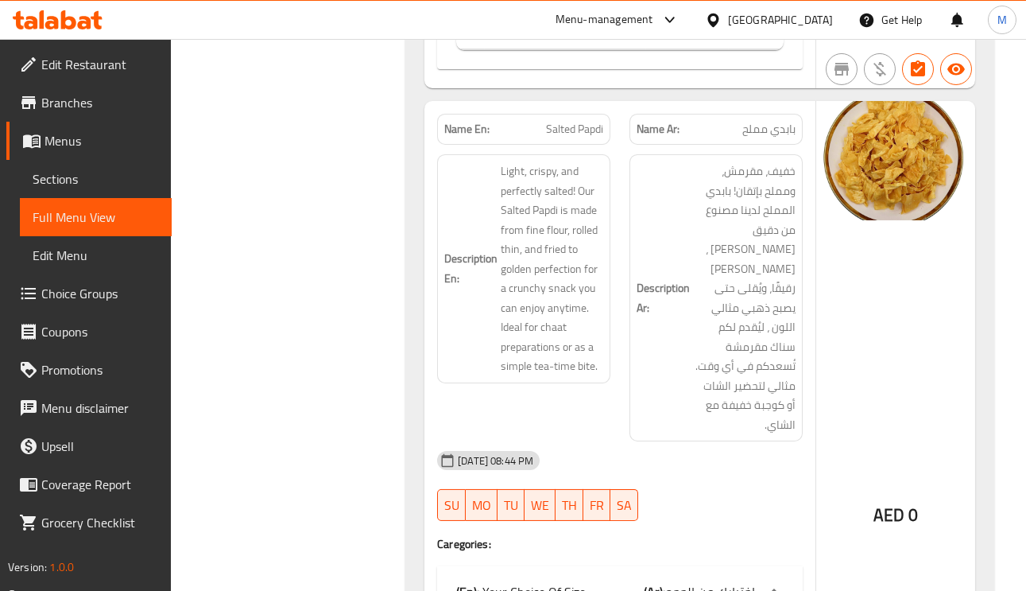
click at [774, 138] on span "بابدي مملح" at bounding box center [769, 129] width 53 height 17
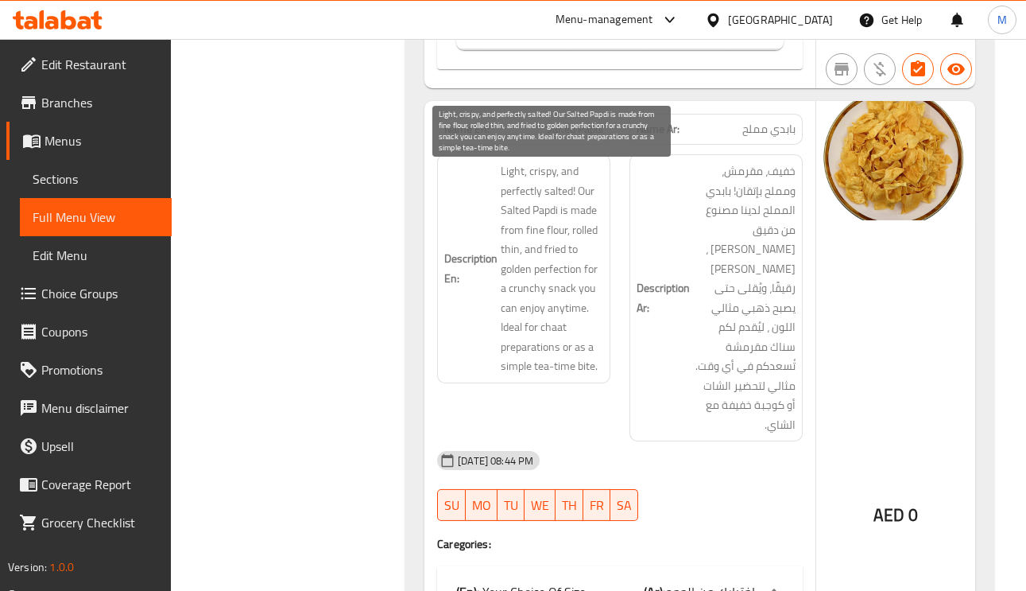
click at [514, 173] on span "Light, crispy, and perfectly salted! Our Salted Papdi is made from fine flour, …" at bounding box center [552, 268] width 103 height 215
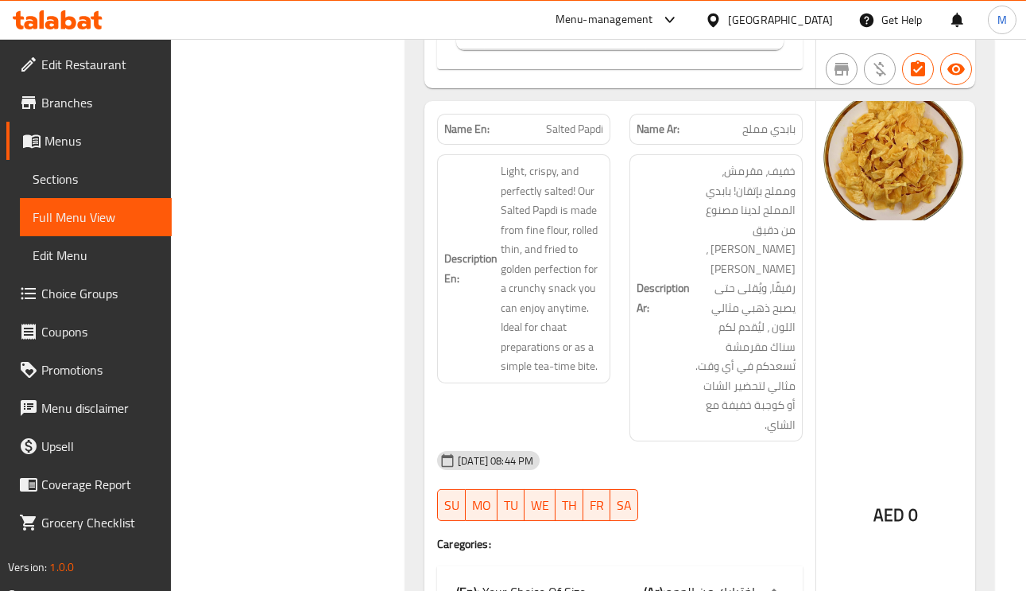
click at [546, 165] on div "Description En: Light, crispy, and perfectly salted! Our Salted Papdi is made f…" at bounding box center [523, 268] width 173 height 229
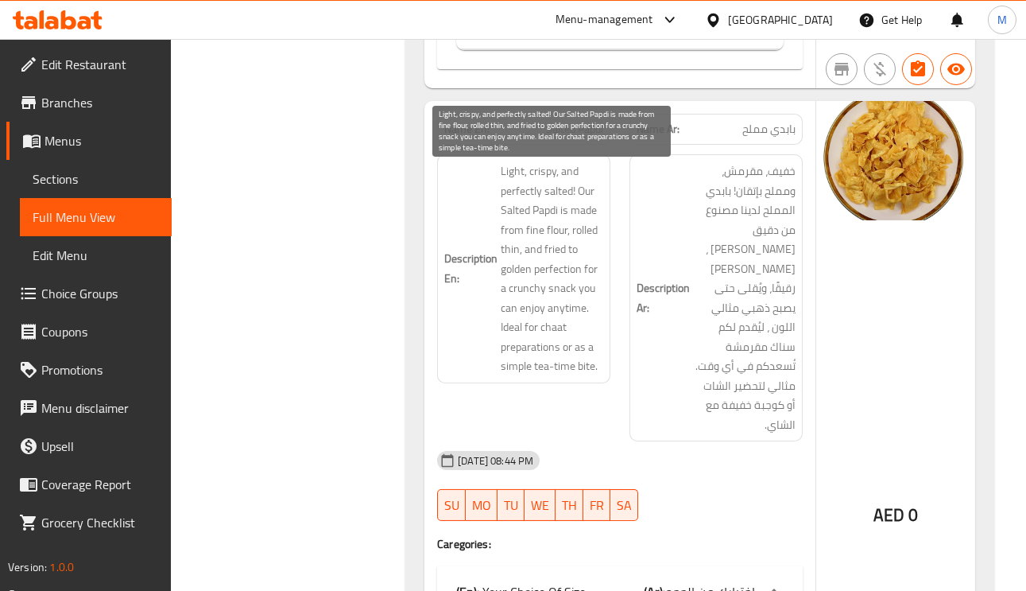
click at [519, 202] on span "Light, crispy, and perfectly salted! Our Salted Papdi is made from fine flour, …" at bounding box center [552, 268] width 103 height 215
click at [588, 194] on span "Light, crispy, and perfectly salted! Our Salted Papdi is made from fine flour, …" at bounding box center [552, 268] width 103 height 215
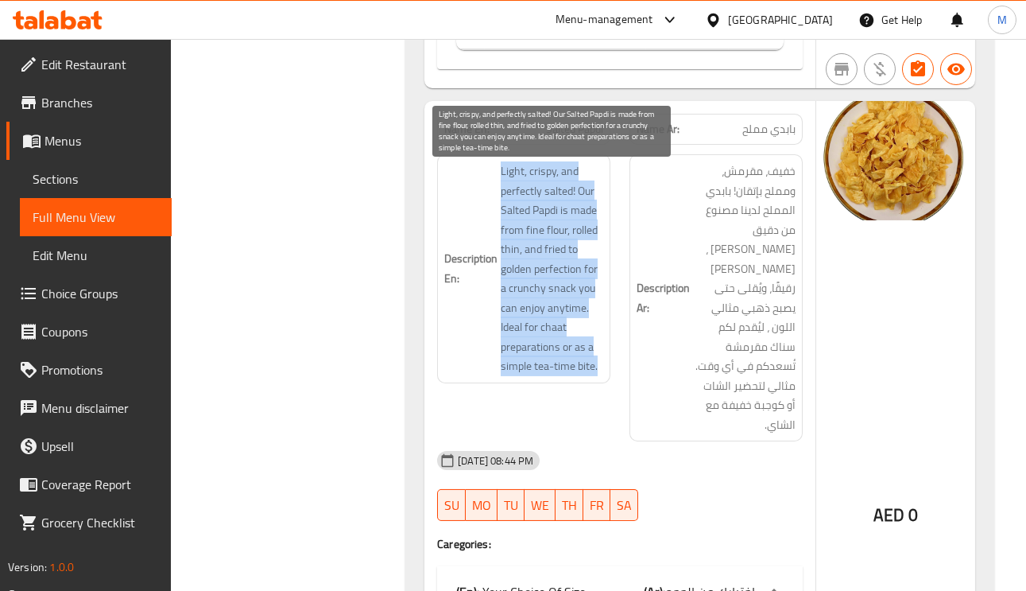
click at [587, 194] on span "Light, crispy, and perfectly salted! Our Salted Papdi is made from fine flour, …" at bounding box center [552, 268] width 103 height 215
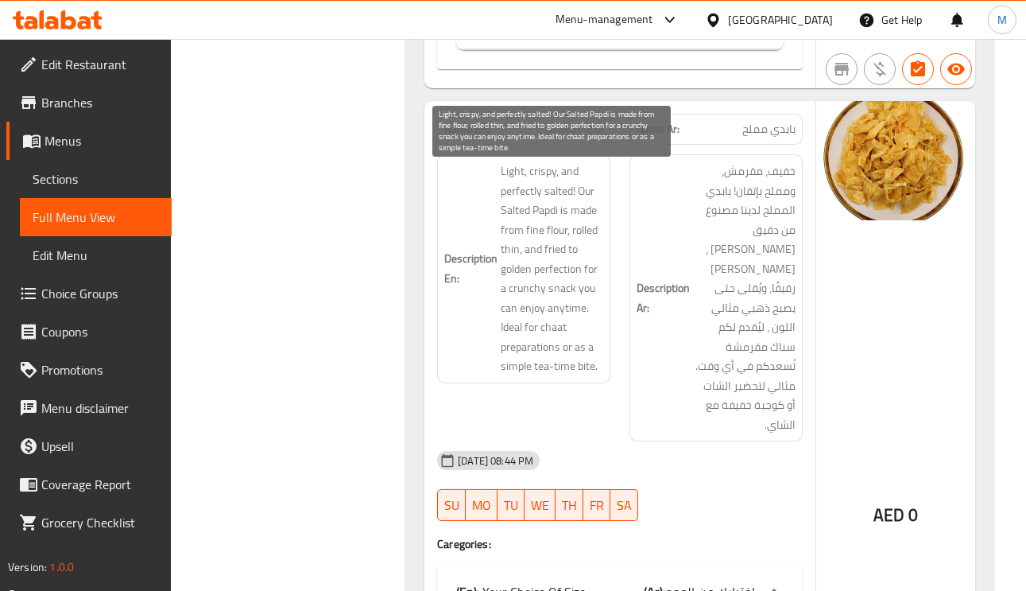
click at [533, 256] on span "Light, crispy, and perfectly salted! Our Salted Papdi is made from fine flour, …" at bounding box center [552, 268] width 103 height 215
click at [562, 293] on span "Light, crispy, and perfectly salted! Our Salted Papdi is made from fine flour, …" at bounding box center [552, 268] width 103 height 215
drag, startPoint x: 508, startPoint y: 317, endPoint x: 580, endPoint y: 317, distance: 71.6
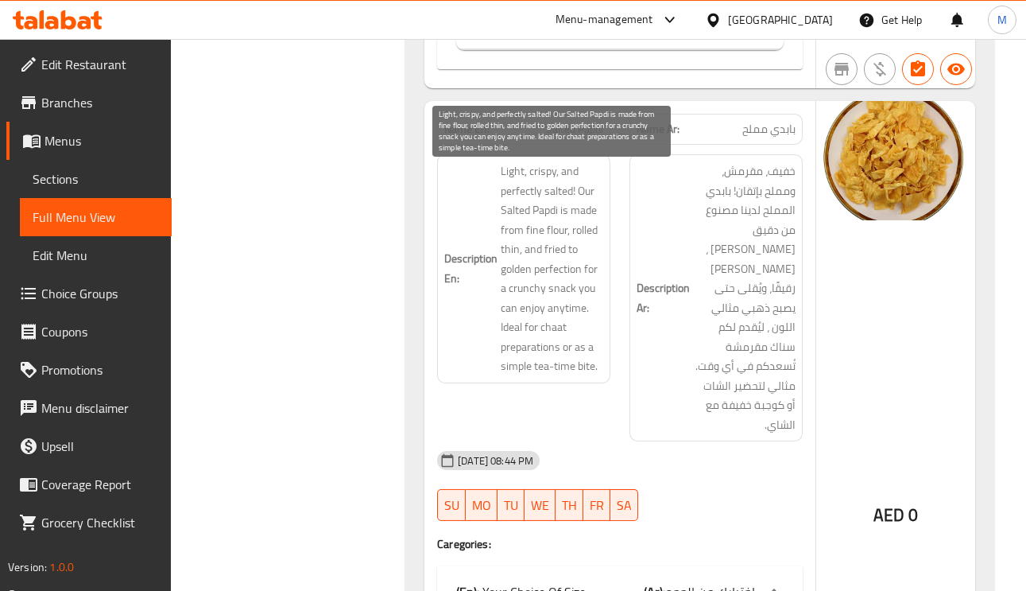
click at [580, 317] on span "Light, crispy, and perfectly salted! Our Salted Papdi is made from fine flour, …" at bounding box center [552, 268] width 103 height 215
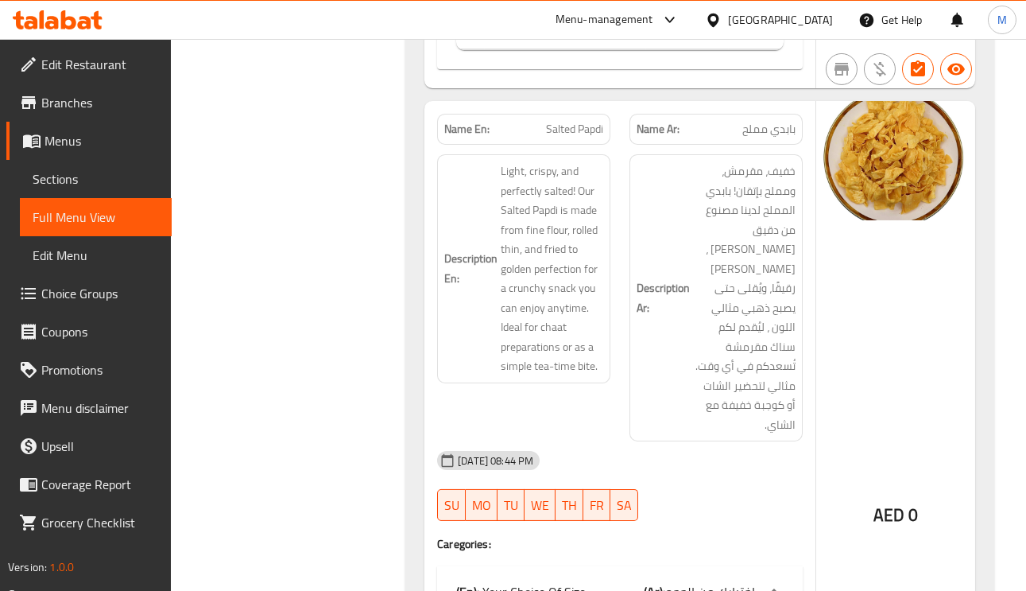
click at [499, 330] on h6 "Description En: Light, crispy, and perfectly salted! Our Salted Papdi is made f…" at bounding box center [523, 268] width 159 height 215
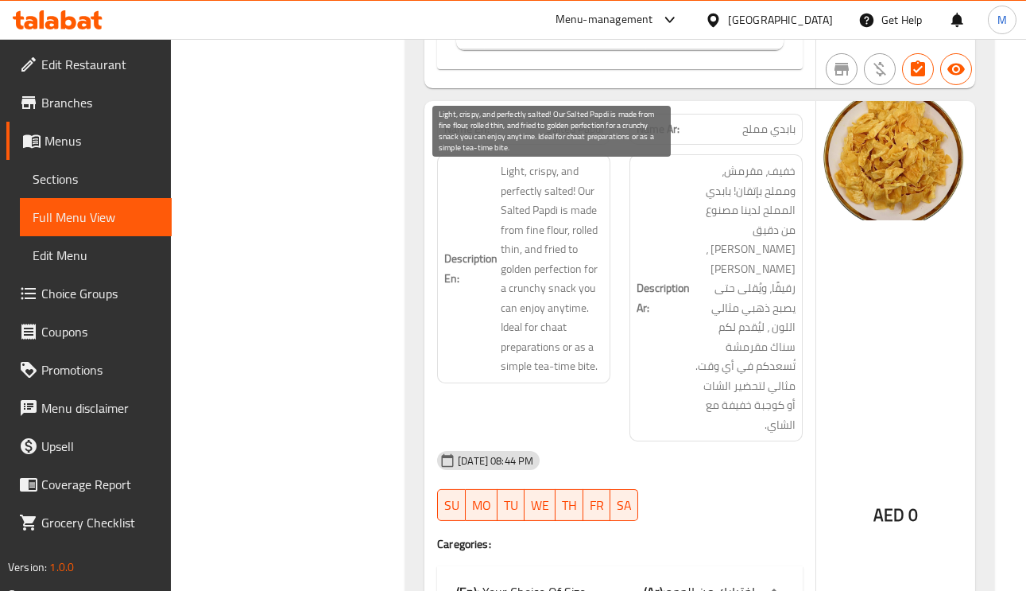
click at [522, 358] on span "Light, crispy, and perfectly salted! Our Salted Papdi is made from fine flour, …" at bounding box center [552, 268] width 103 height 215
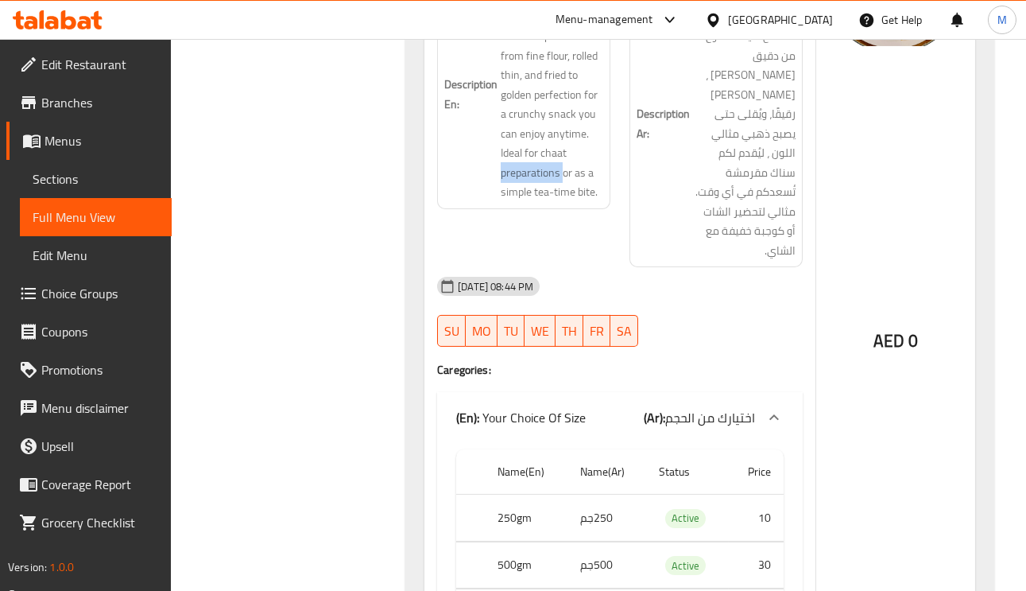
scroll to position [2624, 0]
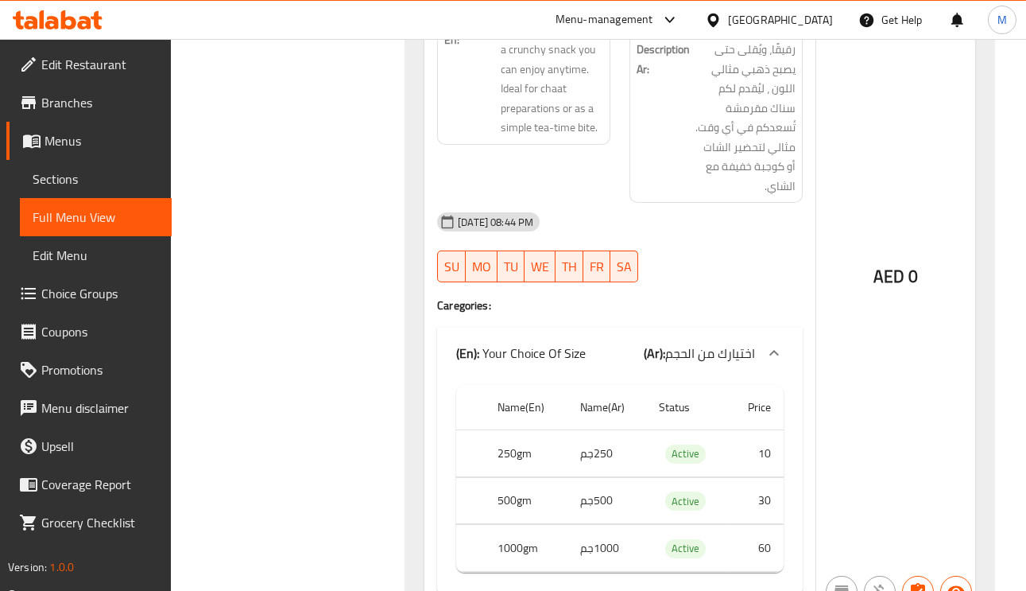
click at [756, 525] on td "60" at bounding box center [756, 548] width 55 height 47
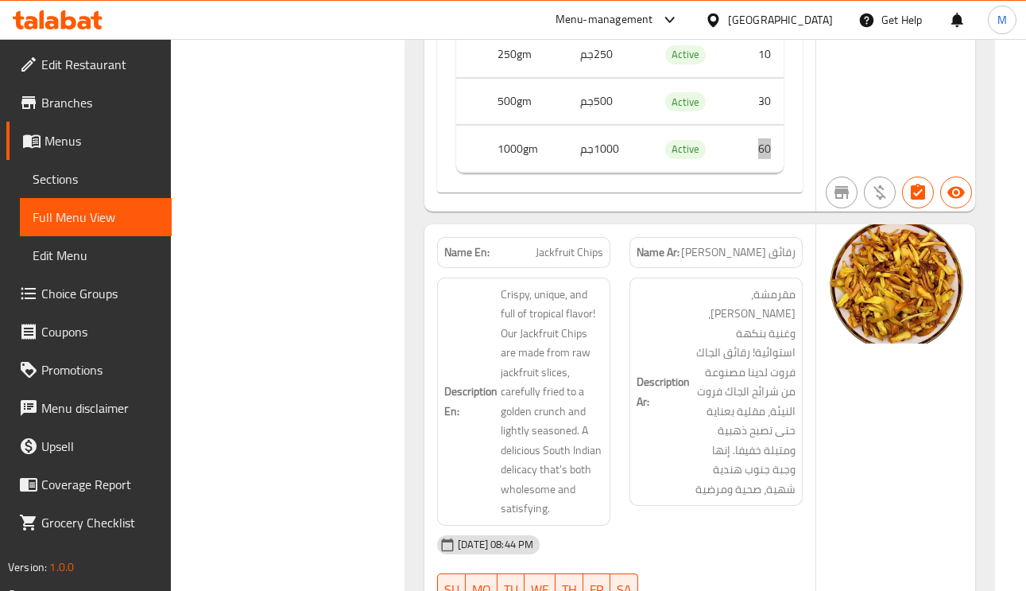
scroll to position [3101, 0]
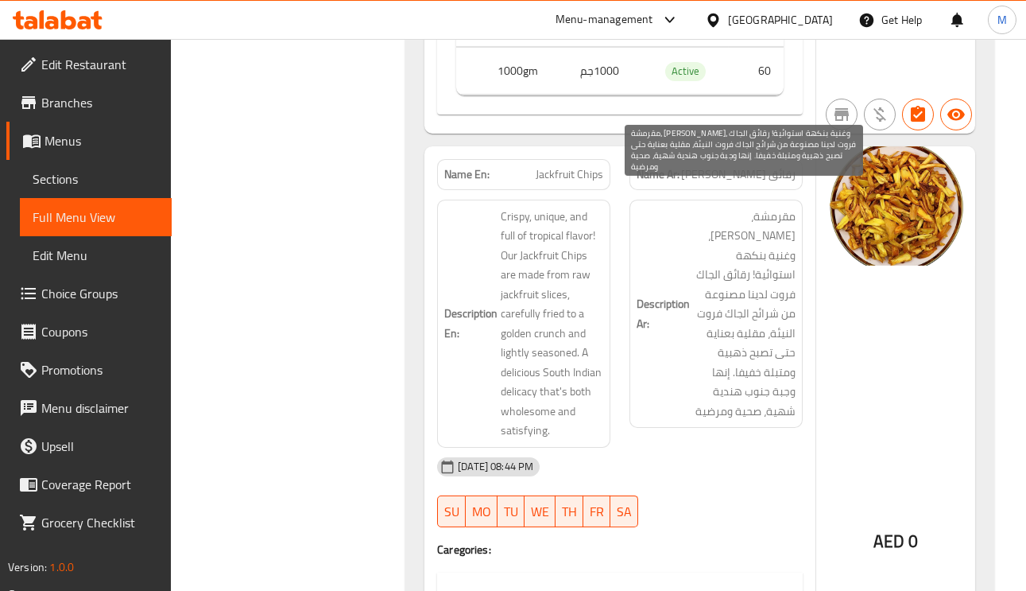
click at [746, 272] on span "مقرمشة، فريدة، وغنية بنكهة استوائية! رقائق الجاك فروت لدينا مصنوعة من شرائح الج…" at bounding box center [744, 314] width 103 height 215
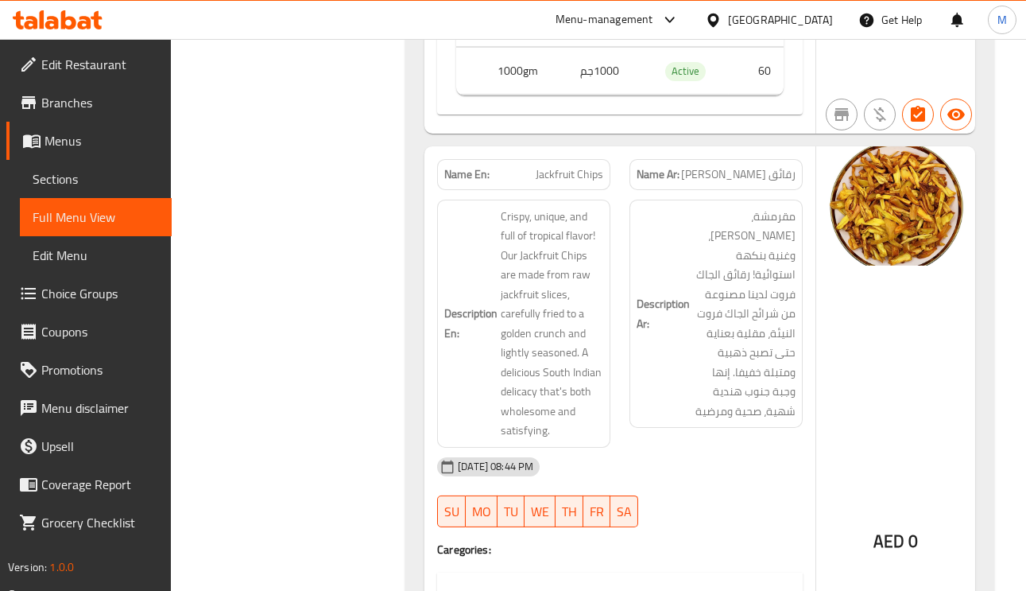
click at [575, 166] on span "Jackfruit Chips" at bounding box center [570, 174] width 68 height 17
click at [577, 166] on span "Jackfruit Chips" at bounding box center [570, 174] width 68 height 17
click at [579, 166] on span "Jackfruit Chips" at bounding box center [570, 174] width 68 height 17
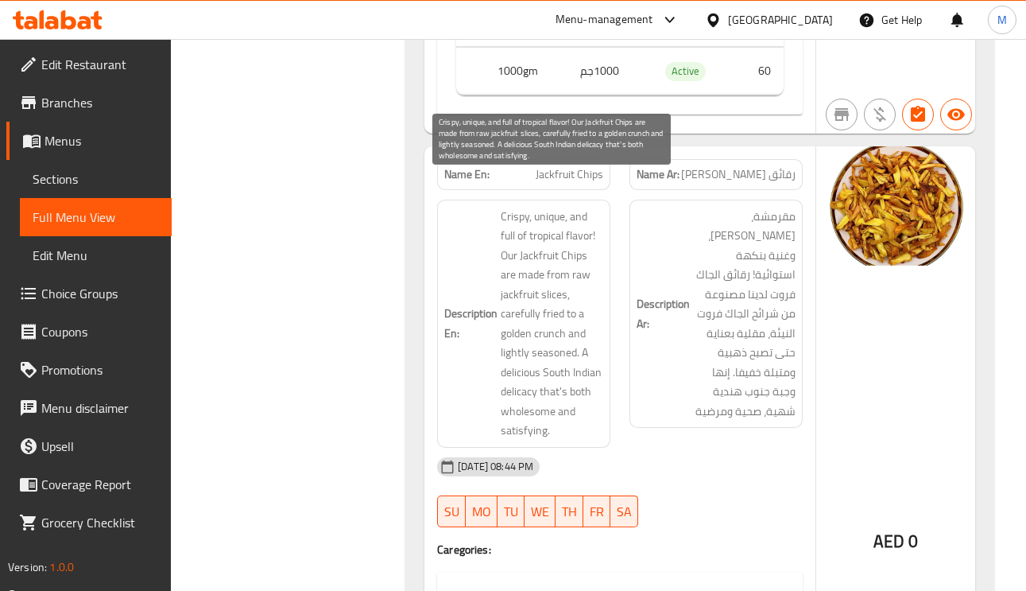
click at [576, 249] on span "Crispy, unique, and full of tropical flavor! Our Jackfruit Chips are made from …" at bounding box center [552, 324] width 103 height 234
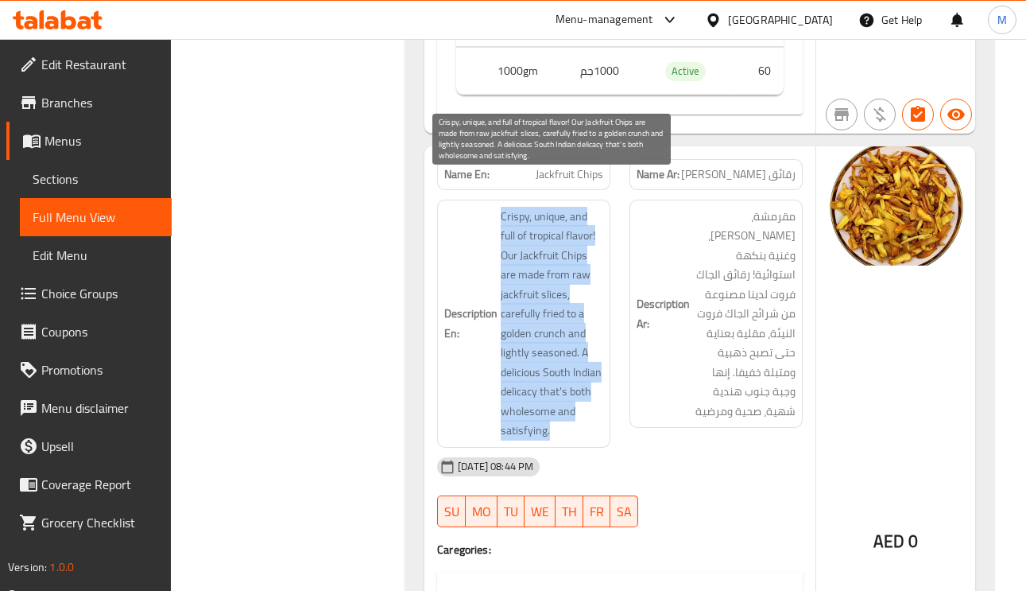
click at [576, 249] on span "Crispy, unique, and full of tropical flavor! Our Jackfruit Chips are made from …" at bounding box center [552, 324] width 103 height 234
click at [577, 242] on span "Crispy, unique, and full of tropical flavor! Our Jackfruit Chips are made from …" at bounding box center [552, 324] width 103 height 234
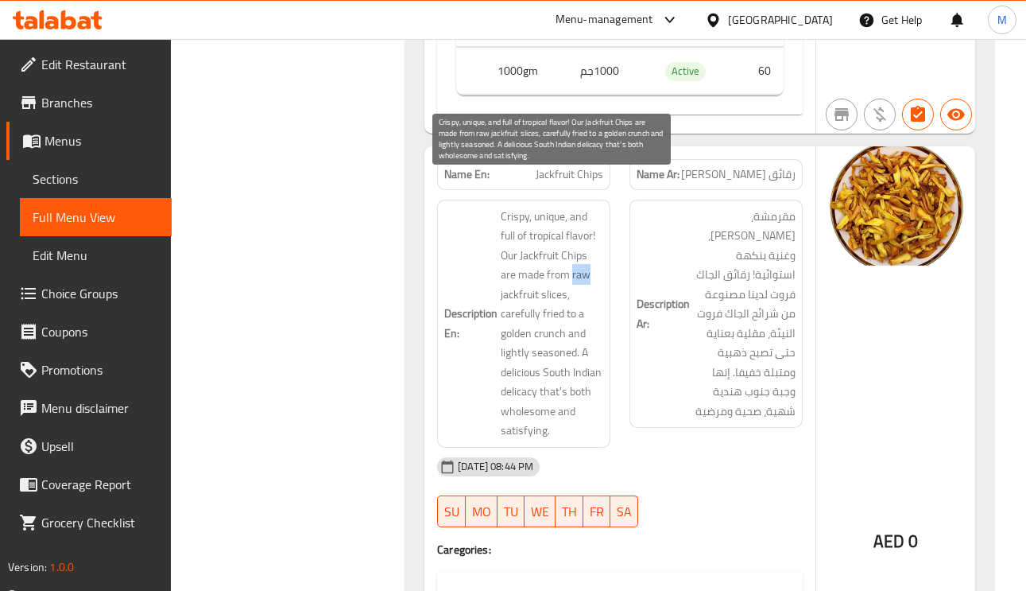
click at [577, 242] on span "Crispy, unique, and full of tropical flavor! Our Jackfruit Chips are made from …" at bounding box center [552, 324] width 103 height 234
click at [576, 285] on span "Crispy, unique, and full of tropical flavor! Our Jackfruit Chips are made from …" at bounding box center [552, 324] width 103 height 234
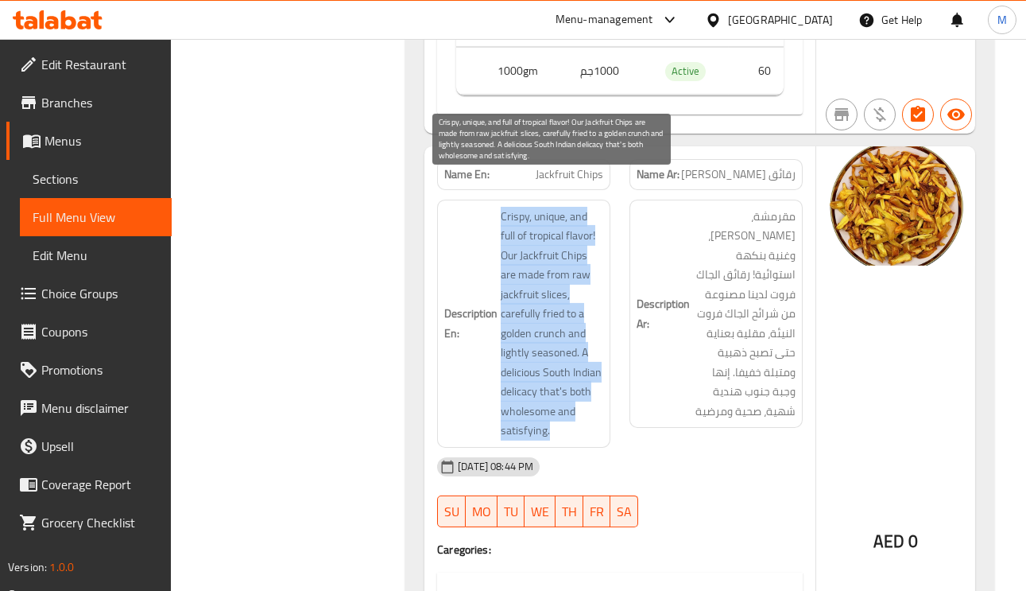
click at [570, 285] on span "Crispy, unique, and full of tropical flavor! Our Jackfruit Chips are made from …" at bounding box center [552, 324] width 103 height 234
click at [572, 283] on span "Crispy, unique, and full of tropical flavor! Our Jackfruit Chips are made from …" at bounding box center [552, 324] width 103 height 234
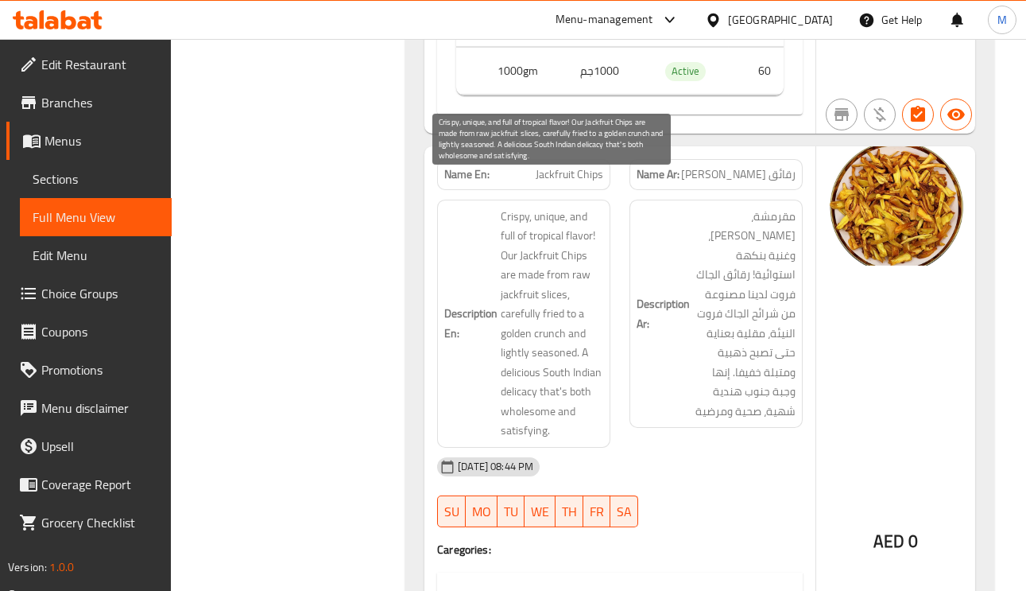
click at [572, 283] on span "Crispy, unique, and full of tropical flavor! Our Jackfruit Chips are made from …" at bounding box center [552, 324] width 103 height 234
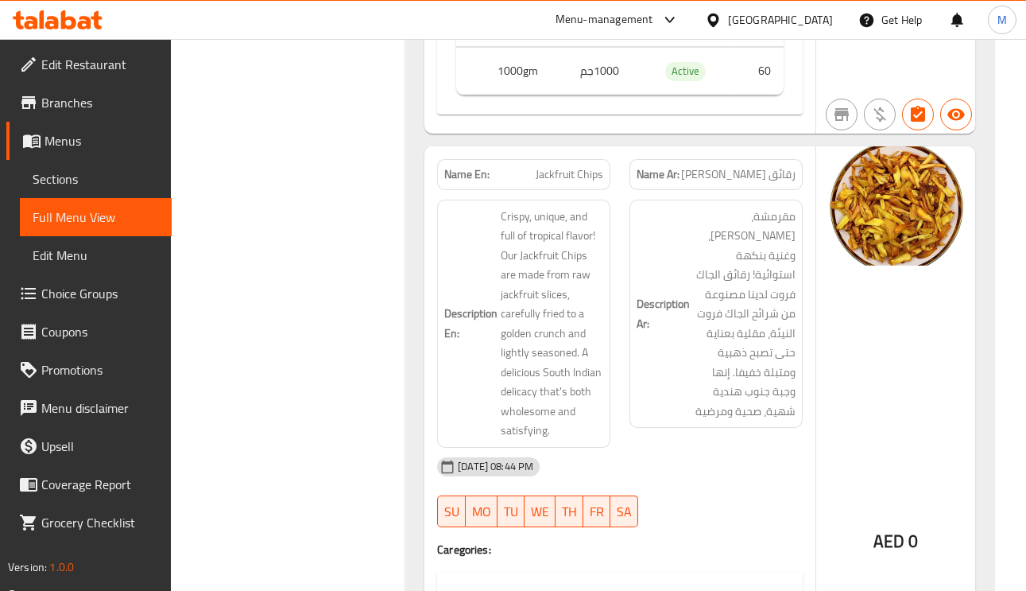
click at [589, 166] on span "Jackfruit Chips" at bounding box center [570, 174] width 68 height 17
copy span "Jackfruit Chips"
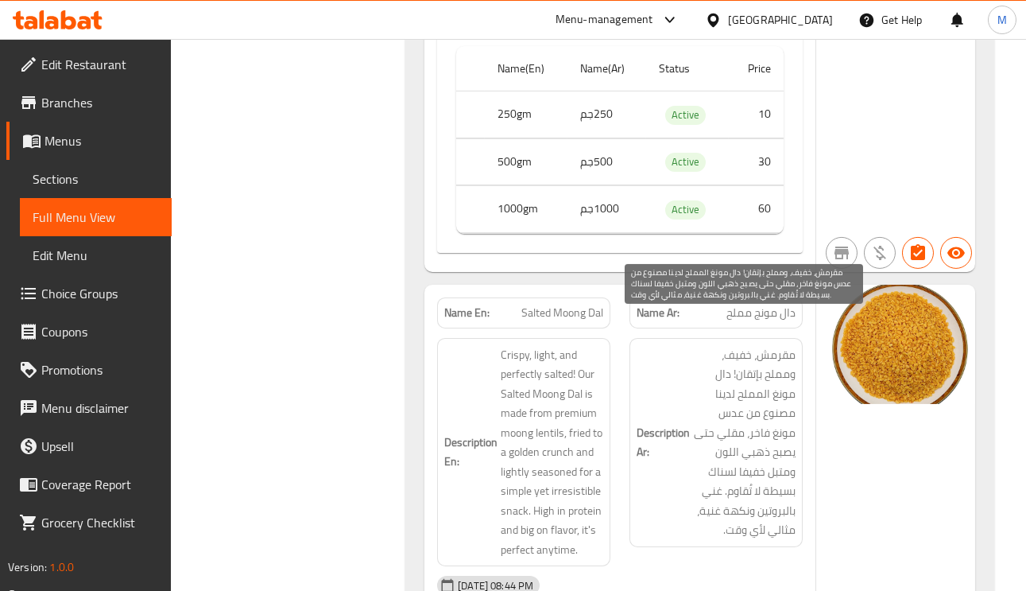
scroll to position [3697, 0]
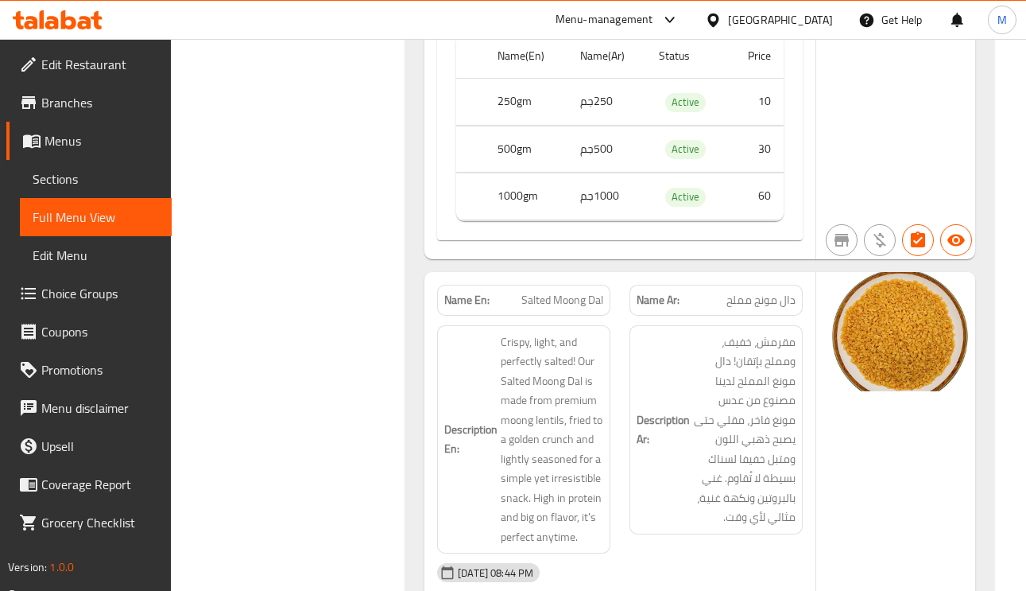
click at [756, 285] on div "Name Ar: دال مونج مملح" at bounding box center [716, 300] width 173 height 31
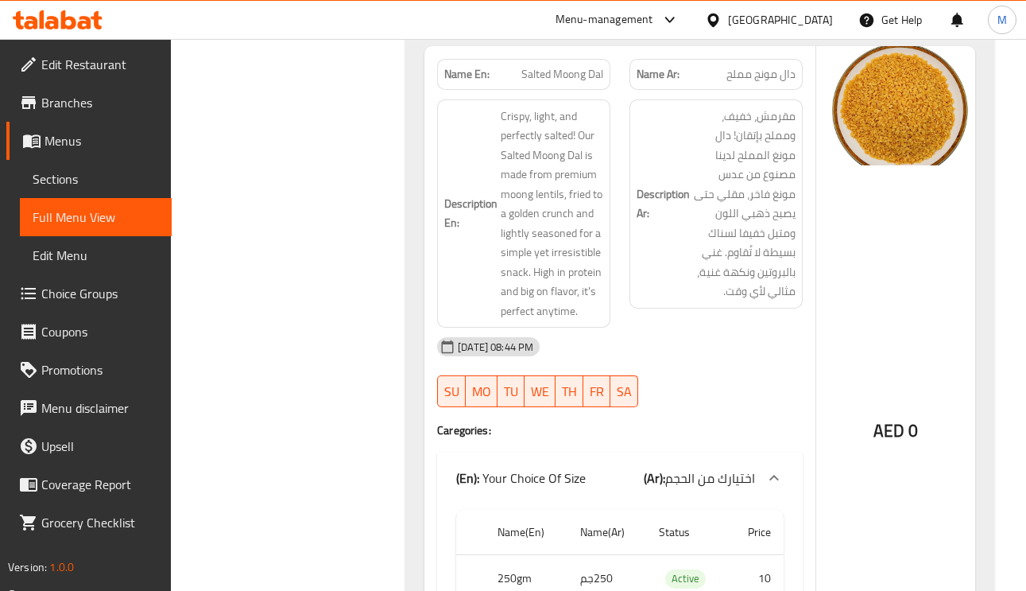
scroll to position [3816, 0]
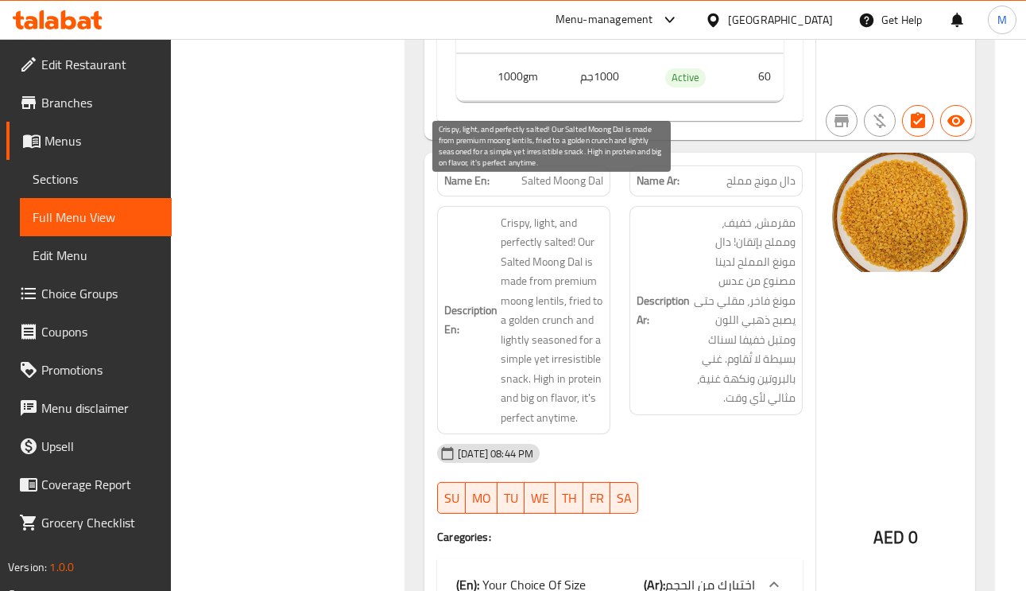
click at [551, 213] on span "Crispy, light, and perfectly salted! Our Salted Moong Dal is made from premium …" at bounding box center [552, 320] width 103 height 215
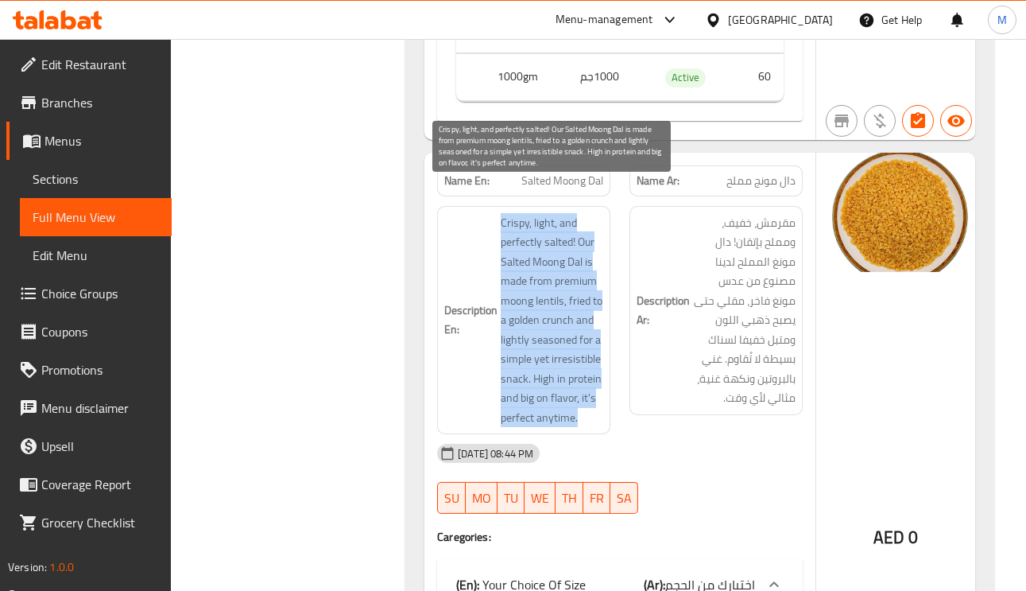
click at [551, 213] on span "Crispy, light, and perfectly salted! Our Salted Moong Dal is made from premium …" at bounding box center [552, 320] width 103 height 215
click at [544, 213] on span "Crispy, light, and perfectly salted! Our Salted Moong Dal is made from premium …" at bounding box center [552, 320] width 103 height 215
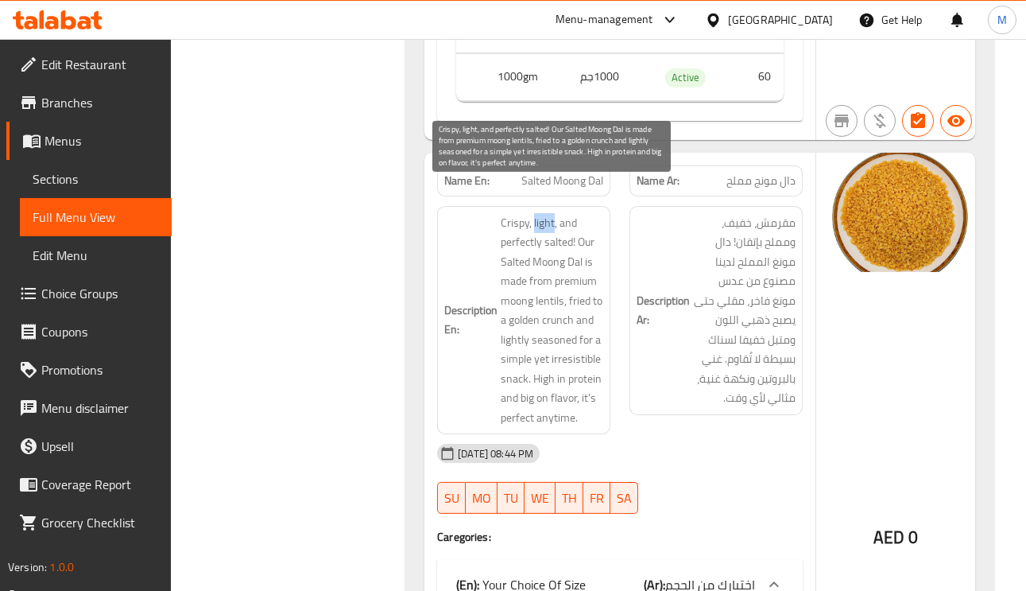
click at [544, 213] on span "Crispy, light, and perfectly salted! Our Salted Moong Dal is made from premium …" at bounding box center [552, 320] width 103 height 215
click at [518, 271] on span "Crispy, light, and perfectly salted! Our Salted Moong Dal is made from premium …" at bounding box center [552, 320] width 103 height 215
click at [576, 272] on span "Crispy, light, and perfectly salted! Our Salted Moong Dal is made from premium …" at bounding box center [552, 320] width 103 height 215
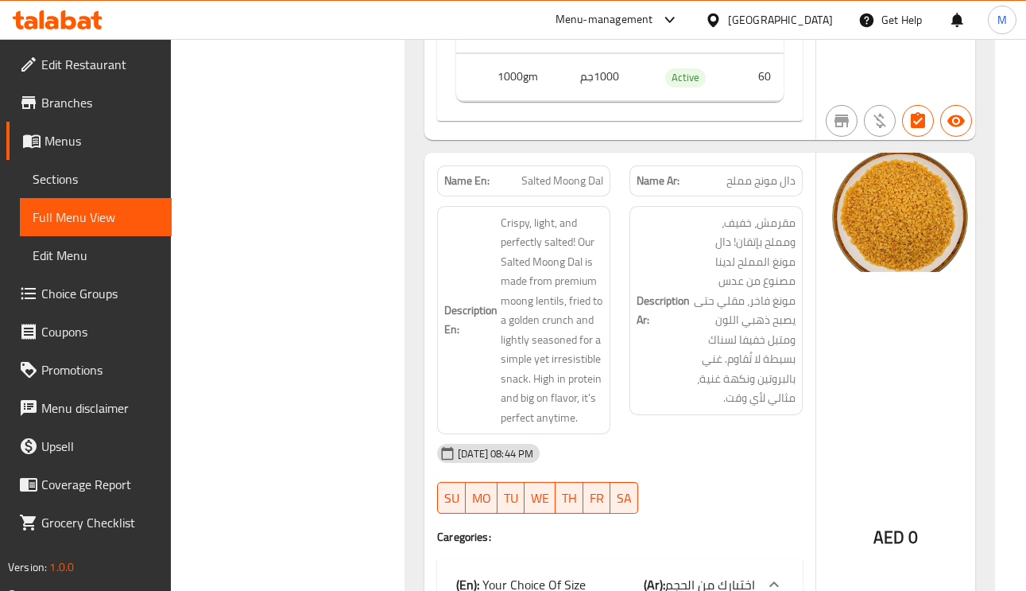
click at [572, 196] on div "Description En: Crispy, light, and perfectly salted! Our Salted Moong Dal is ma…" at bounding box center [524, 320] width 192 height 248
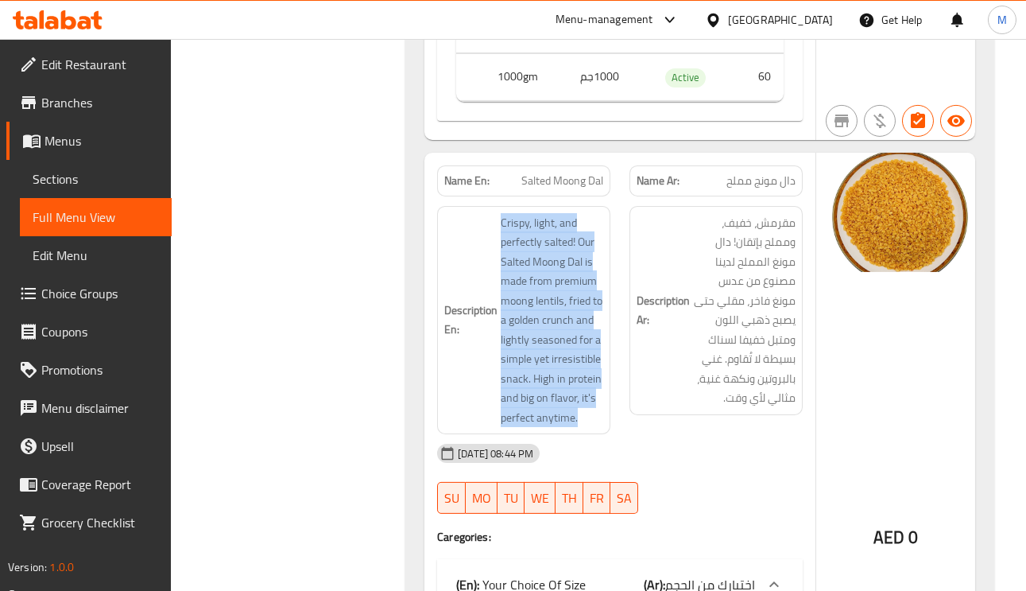
click at [572, 196] on div "Description En: Crispy, light, and perfectly salted! Our Salted Moong Dal is ma…" at bounding box center [524, 320] width 192 height 248
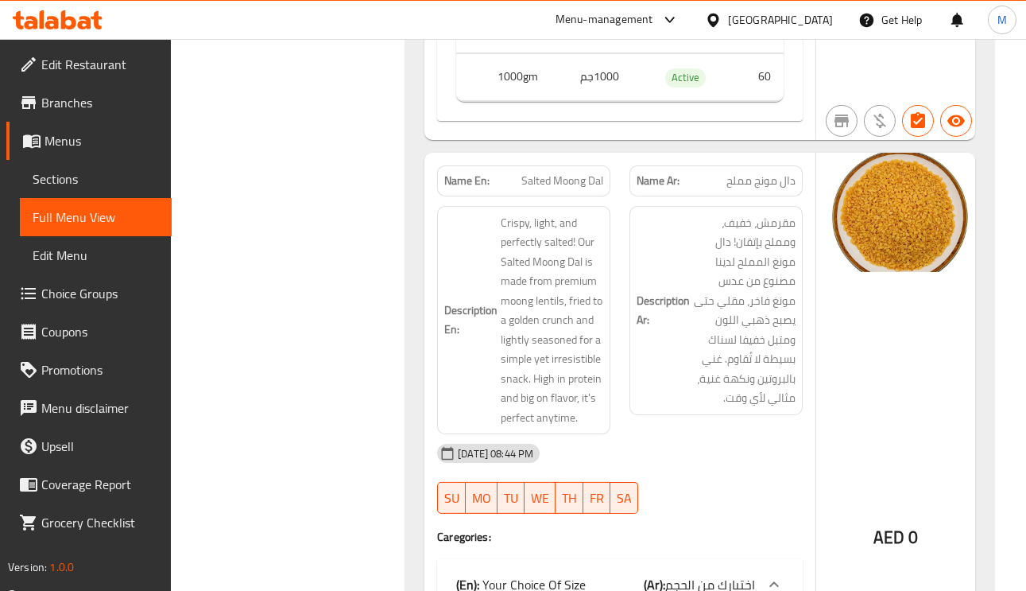
click at [577, 173] on span "Salted Moong Dal" at bounding box center [563, 181] width 82 height 17
copy span "Salted Moong Dal"
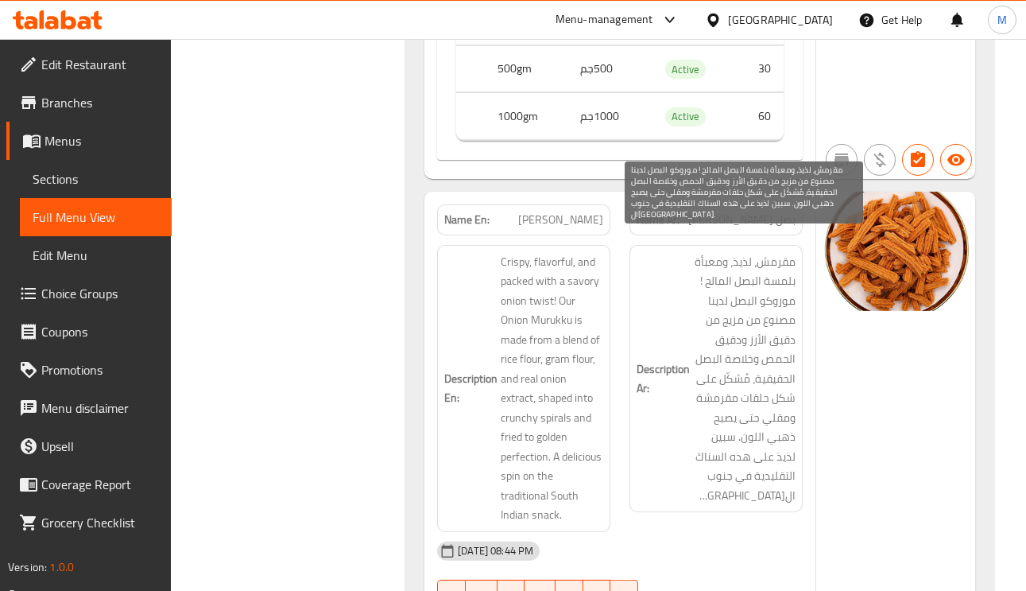
scroll to position [4532, 0]
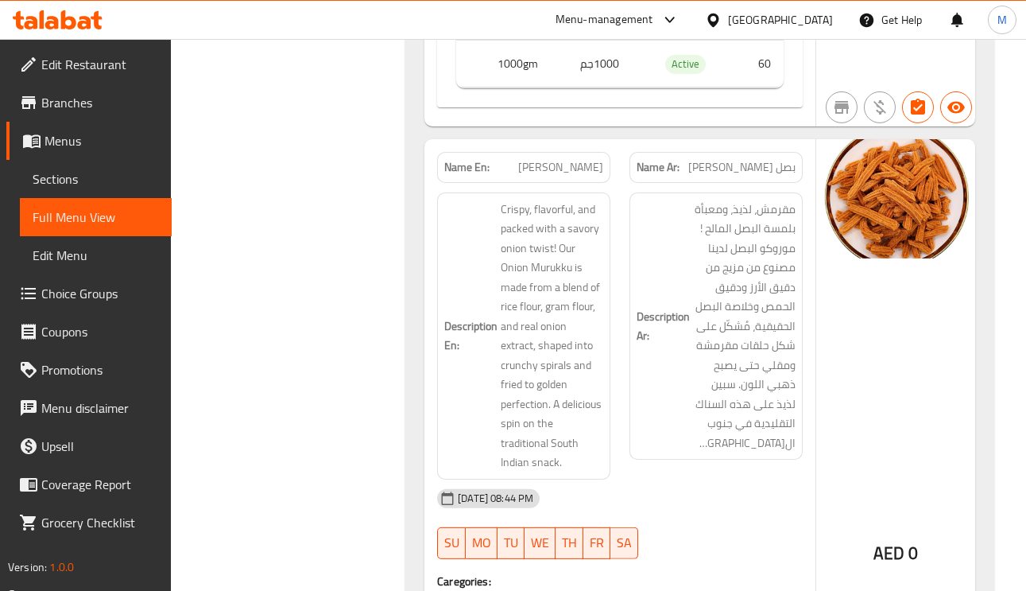
click at [872, 281] on div "AED 0" at bounding box center [896, 513] width 159 height 748
click at [825, 246] on div "AED 0" at bounding box center [896, 513] width 159 height 748
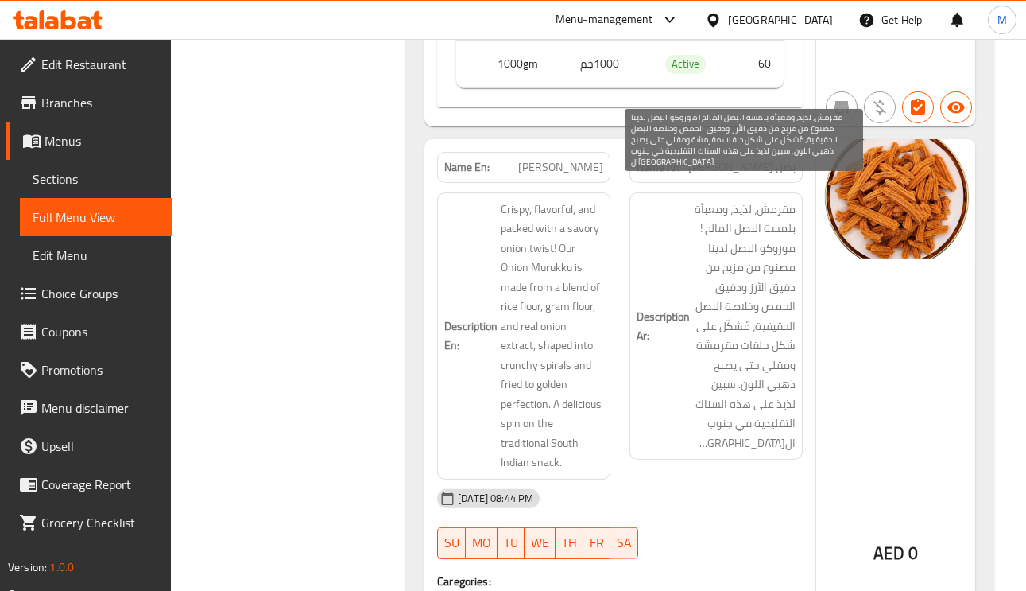
click at [712, 236] on span "مقرمش، لذيذ، ومعبأة بلمسة البصل المالح ! موروكو البصل لدينا مصنوع من مزيج من دق…" at bounding box center [744, 327] width 103 height 254
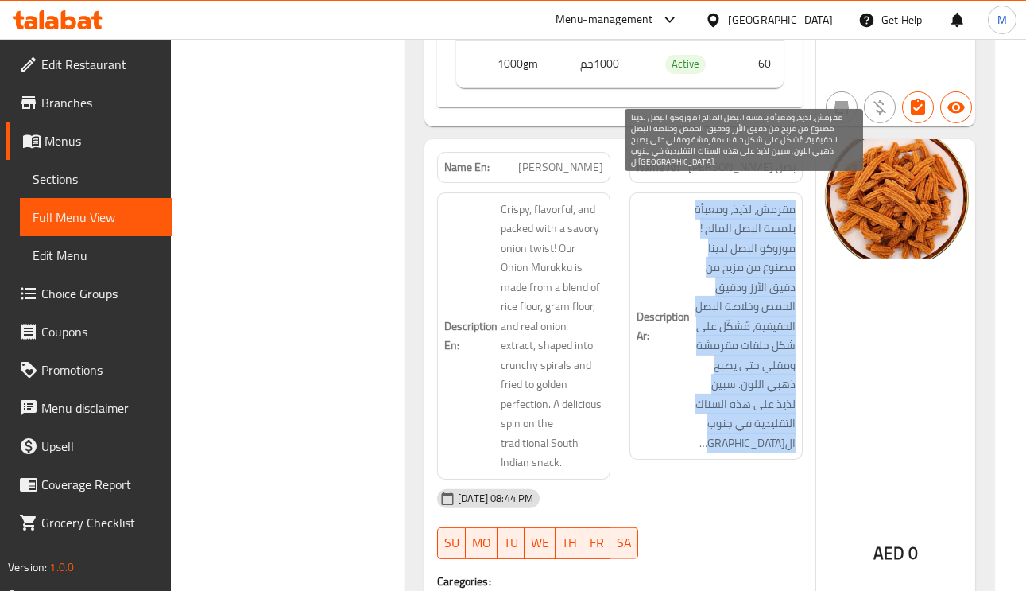
click at [712, 236] on span "مقرمش، لذيذ، ومعبأة بلمسة البصل المالح ! موروكو البصل لدينا مصنوع من مزيج من دق…" at bounding box center [744, 327] width 103 height 254
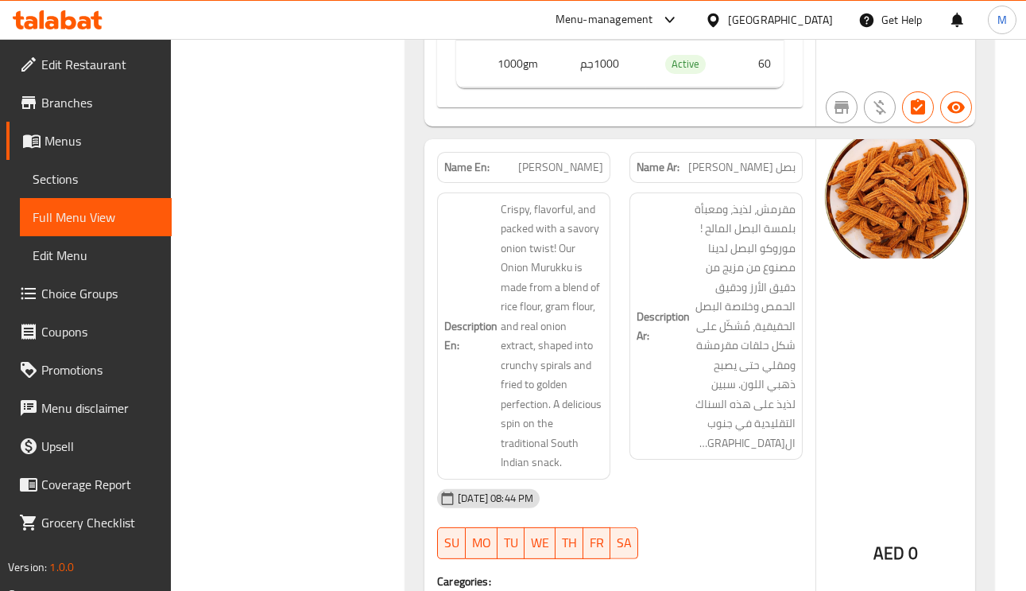
click at [580, 159] on span "Onion Murukku" at bounding box center [560, 167] width 85 height 17
click at [808, 238] on div "Description Ar: مقرمش، لذيذ، ومعبأة بلمسة البصل المالح ! موروكو البصل لدينا مصن…" at bounding box center [716, 336] width 192 height 306
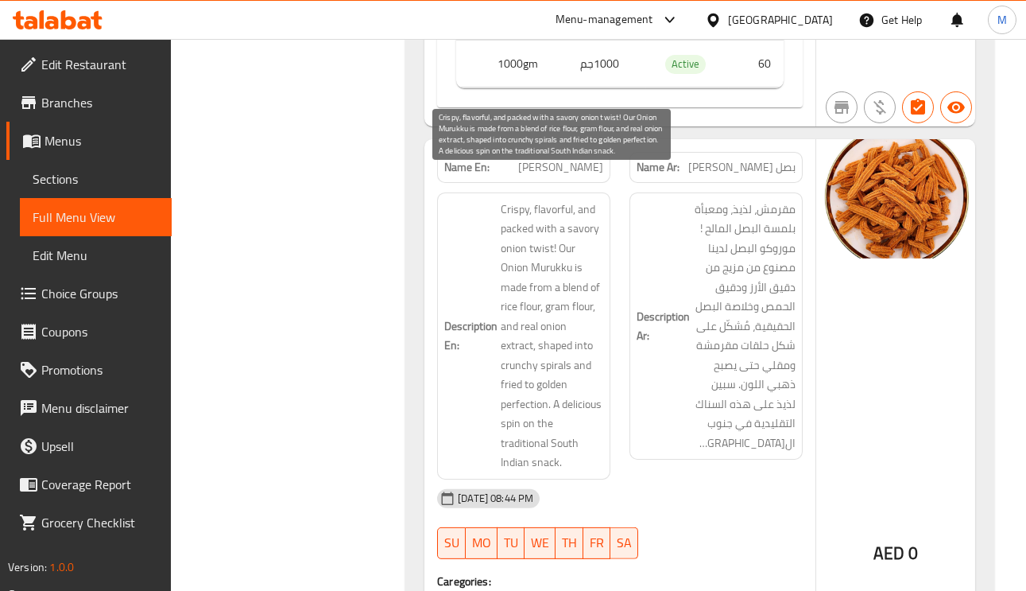
click at [561, 223] on span "Crispy, flavorful, and packed with a savory onion twist! Our Onion Murukku is m…" at bounding box center [552, 336] width 103 height 273
click at [558, 282] on span "Crispy, flavorful, and packed with a savory onion twist! Our Onion Murukku is m…" at bounding box center [552, 336] width 103 height 273
click at [580, 283] on span "Crispy, flavorful, and packed with a savory onion twist! Our Onion Murukku is m…" at bounding box center [552, 336] width 103 height 273
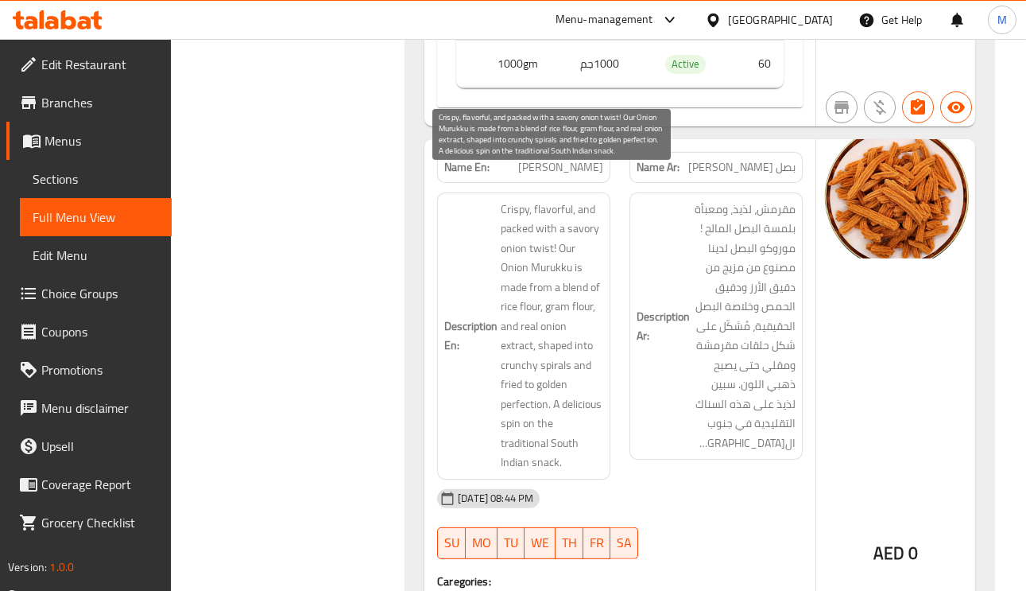
click at [580, 283] on span "Crispy, flavorful, and packed with a savory onion twist! Our Onion Murukku is m…" at bounding box center [552, 336] width 103 height 273
click at [517, 297] on span "Crispy, flavorful, and packed with a savory onion twist! Our Onion Murukku is m…" at bounding box center [552, 336] width 103 height 273
click at [549, 301] on span "Crispy, flavorful, and packed with a savory onion twist! Our Onion Murukku is m…" at bounding box center [552, 336] width 103 height 273
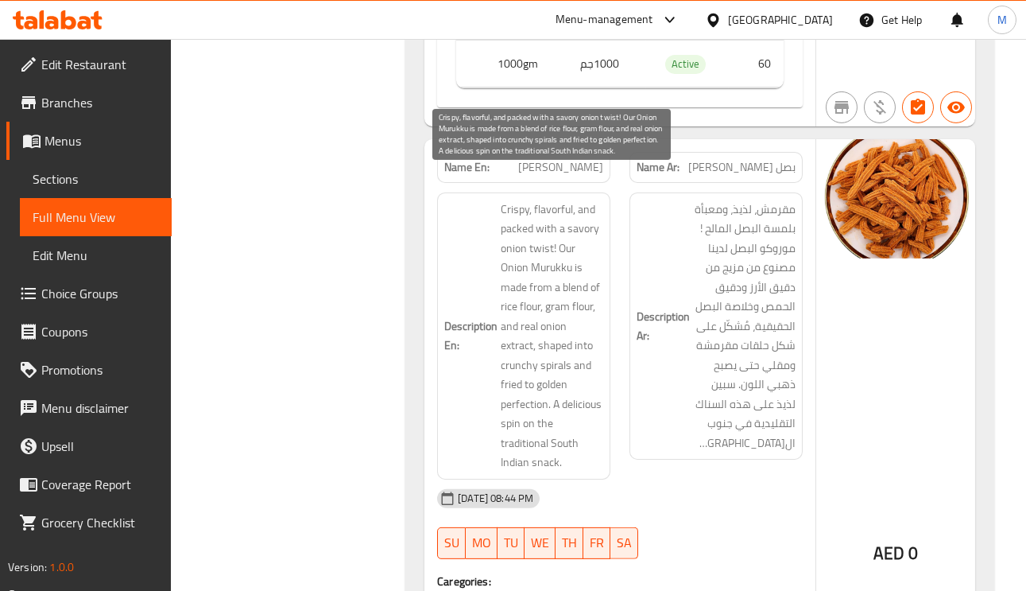
click at [553, 319] on span "Crispy, flavorful, and packed with a savory onion twist! Our Onion Murukku is m…" at bounding box center [552, 336] width 103 height 273
click at [553, 320] on span "Crispy, flavorful, and packed with a savory onion twist! Our Onion Murukku is m…" at bounding box center [552, 336] width 103 height 273
click at [556, 343] on span "Crispy, flavorful, and packed with a savory onion twist! Our Onion Murukku is m…" at bounding box center [552, 336] width 103 height 273
copy span "spirals"
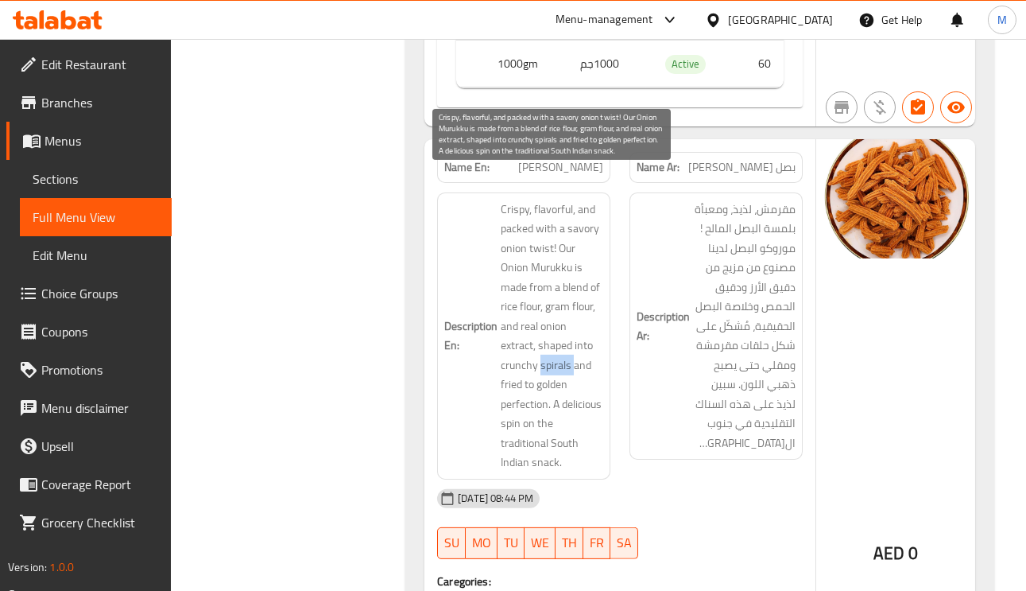
click at [577, 382] on span "Crispy, flavorful, and packed with a savory onion twist! Our Onion Murukku is m…" at bounding box center [552, 336] width 103 height 273
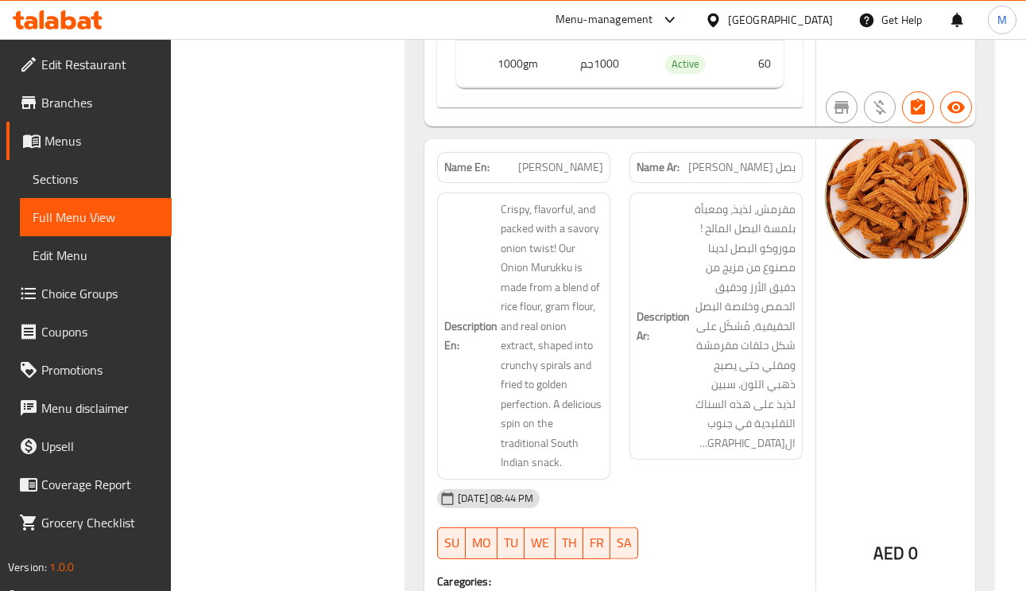
click at [594, 152] on div "Name En: Onion Murukku" at bounding box center [523, 167] width 173 height 31
copy span "Onion Murukku"
click at [713, 64] on div "Name(En) Name(Ar) Status Price 250gm 250جم Active 10 500gm 500جم Active 30 1000…" at bounding box center [620, 0] width 366 height 213
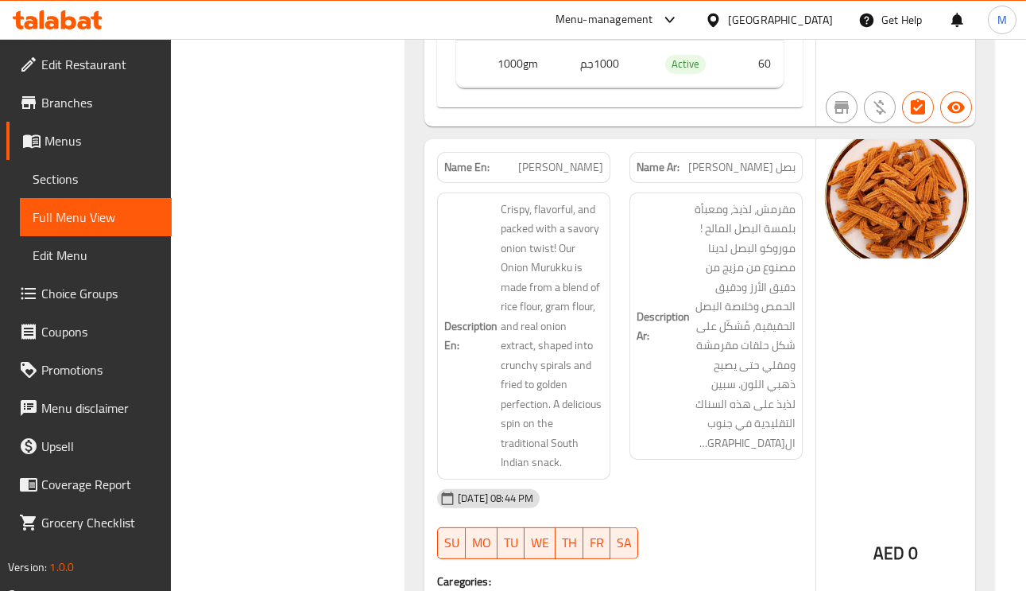
click at [720, 55] on div "Name(En) Name(Ar) Status Price 250gm 250جم Active 10 500gm 500جم Active 30 1000…" at bounding box center [620, 0] width 366 height 213
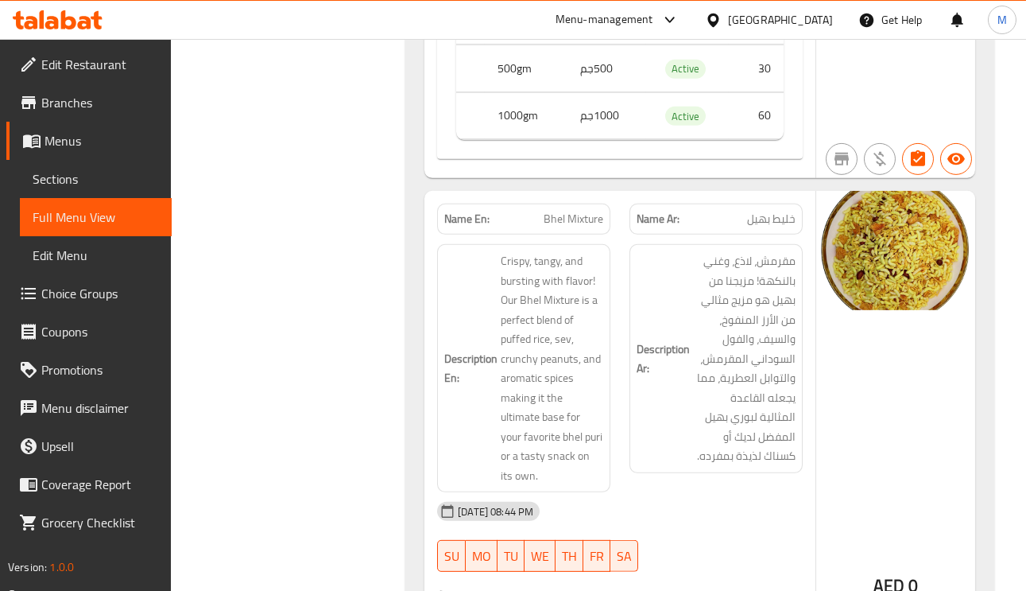
scroll to position [5247, 0]
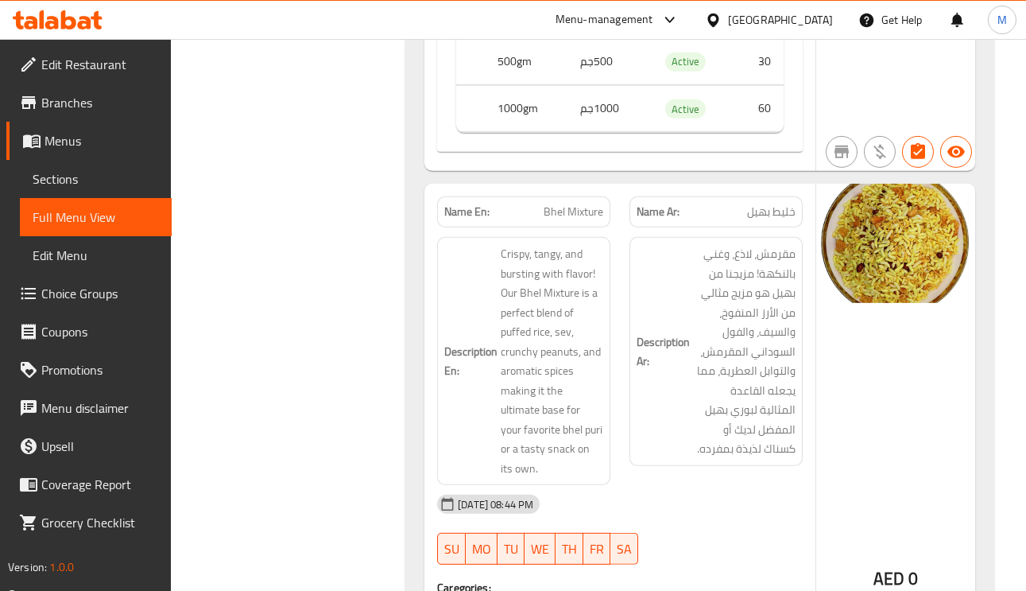
click at [774, 204] on span "خليط بهيل" at bounding box center [771, 212] width 48 height 17
click at [880, 293] on div "AED 0" at bounding box center [896, 538] width 159 height 709
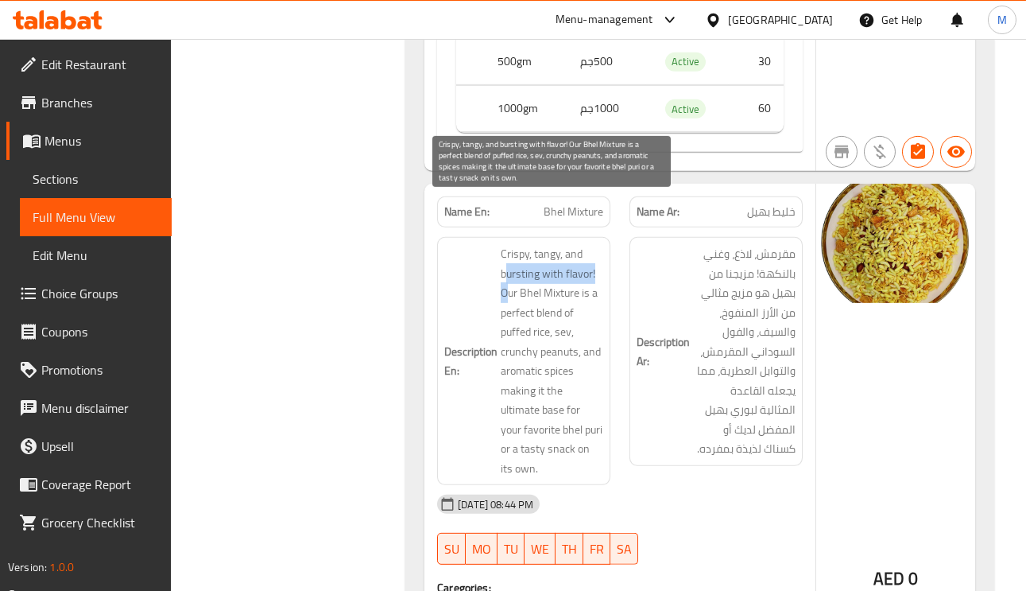
click at [510, 244] on span "Crispy, tangy, and bursting with flavor! Our Bhel Mixture is a perfect blend of…" at bounding box center [552, 361] width 103 height 234
drag, startPoint x: 510, startPoint y: 236, endPoint x: 518, endPoint y: 235, distance: 8.1
click at [511, 244] on span "Crispy, tangy, and bursting with flavor! Our Bhel Mixture is a perfect blend of…" at bounding box center [552, 361] width 103 height 234
click at [561, 244] on span "Crispy, tangy, and bursting with flavor! Our Bhel Mixture is a perfect blend of…" at bounding box center [552, 361] width 103 height 234
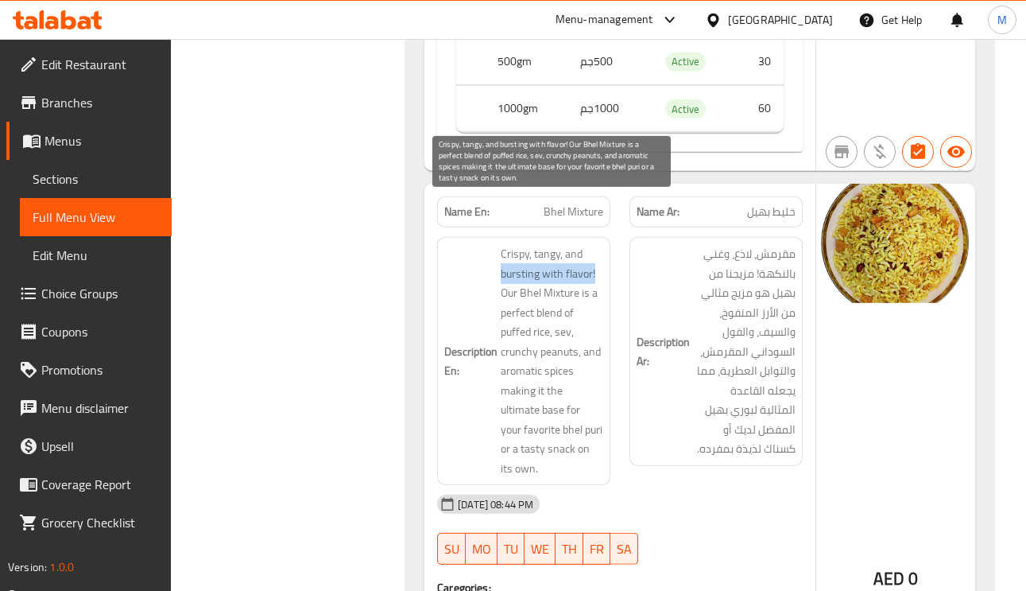
drag, startPoint x: 503, startPoint y: 227, endPoint x: 599, endPoint y: 236, distance: 95.9
click at [599, 244] on span "Crispy, tangy, and bursting with flavor! Our Bhel Mixture is a perfect blend of…" at bounding box center [552, 361] width 103 height 234
click at [519, 256] on span "Crispy, tangy, and bursting with flavor! Our Bhel Mixture is a perfect blend of…" at bounding box center [552, 361] width 103 height 234
click at [557, 304] on span "Crispy, tangy, and bursting with flavor! Our Bhel Mixture is a perfect blend of…" at bounding box center [552, 361] width 103 height 234
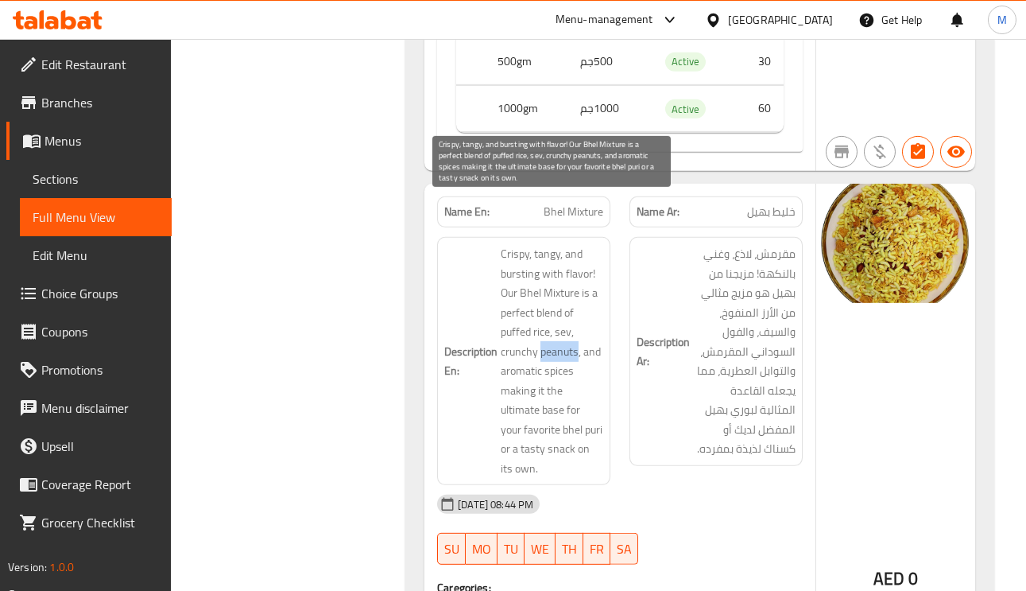
click at [557, 304] on span "Crispy, tangy, and bursting with flavor! Our Bhel Mixture is a perfect blend of…" at bounding box center [552, 361] width 103 height 234
click at [591, 307] on span "Crispy, tangy, and bursting with flavor! Our Bhel Mixture is a perfect blend of…" at bounding box center [552, 361] width 103 height 234
click at [517, 342] on span "Crispy, tangy, and bursting with flavor! Our Bhel Mixture is a perfect blend of…" at bounding box center [552, 361] width 103 height 234
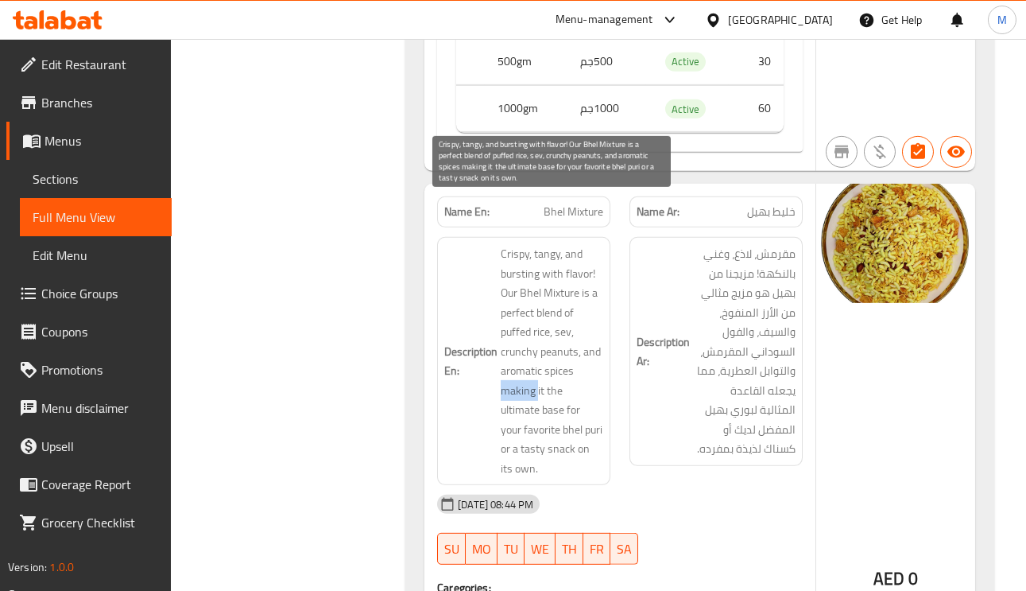
click at [545, 383] on span "Crispy, tangy, and bursting with flavor! Our Bhel Mixture is a perfect blend of…" at bounding box center [552, 361] width 103 height 234
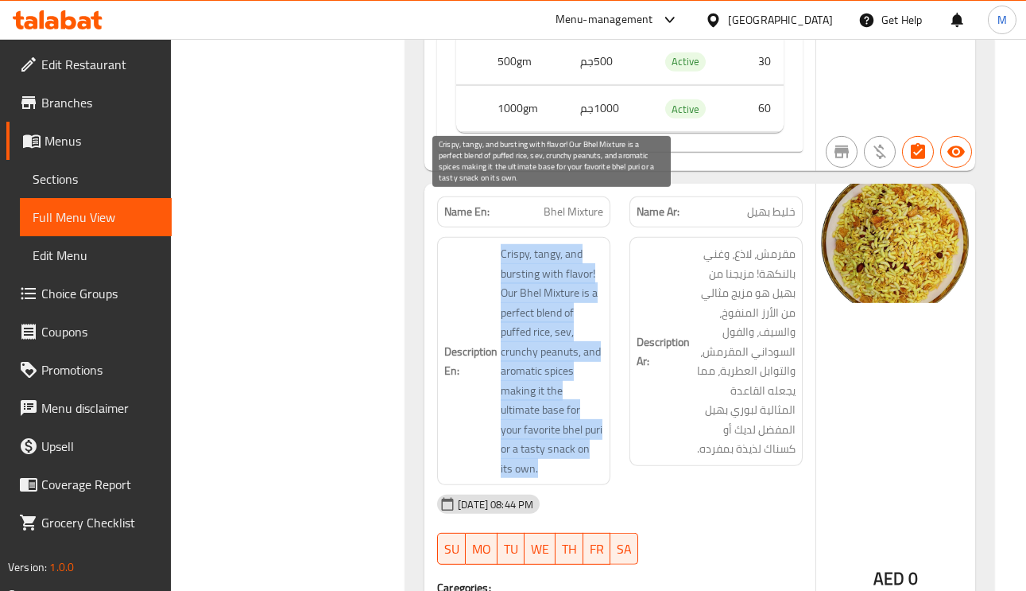
click at [545, 383] on span "Crispy, tangy, and bursting with flavor! Our Bhel Mixture is a perfect blend of…" at bounding box center [552, 361] width 103 height 234
click at [515, 401] on span "Crispy, tangy, and bursting with flavor! Our Bhel Mixture is a perfect blend of…" at bounding box center [552, 361] width 103 height 234
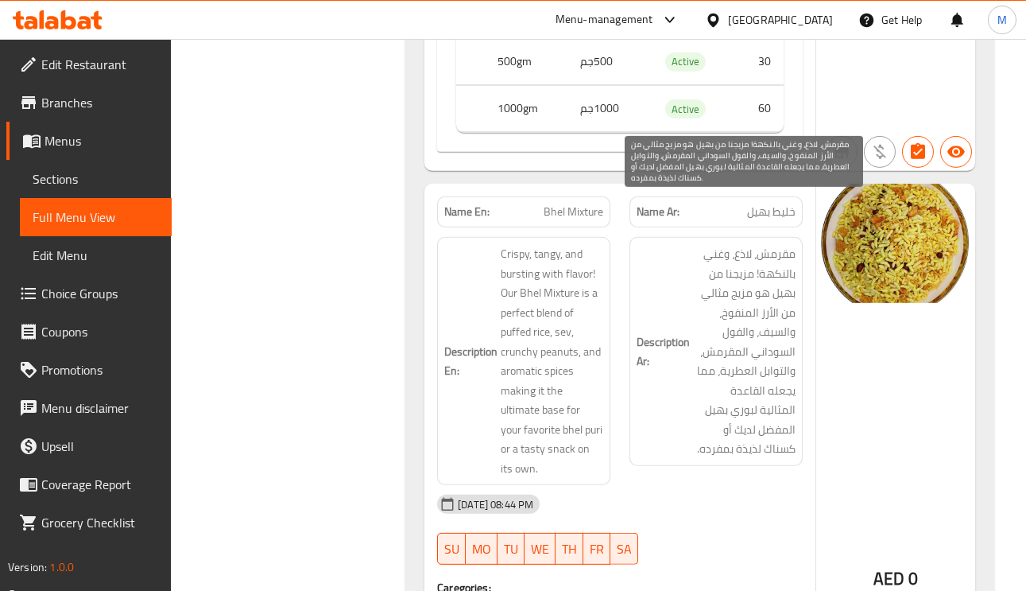
click at [746, 253] on span "مقرمش، لاذع، وغني بالنكهة! مزيجنا من بهيل هو مزيج مثالي من الأرز المنفوخ، والسي…" at bounding box center [744, 351] width 103 height 215
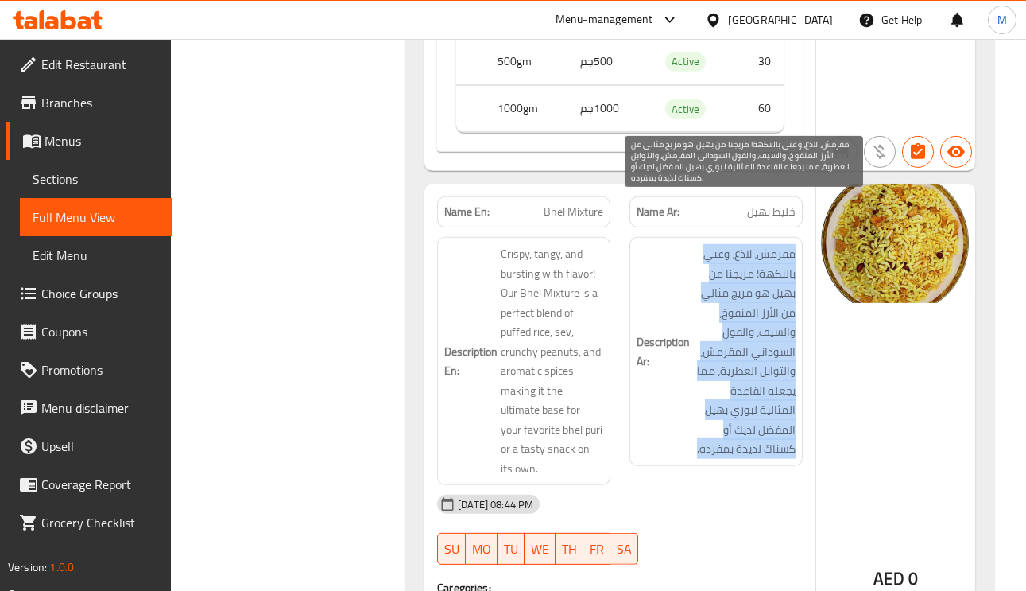
click at [746, 253] on span "مقرمش، لاذع، وغني بالنكهة! مزيجنا من بهيل هو مزيج مثالي من الأرز المنفوخ، والسي…" at bounding box center [744, 351] width 103 height 215
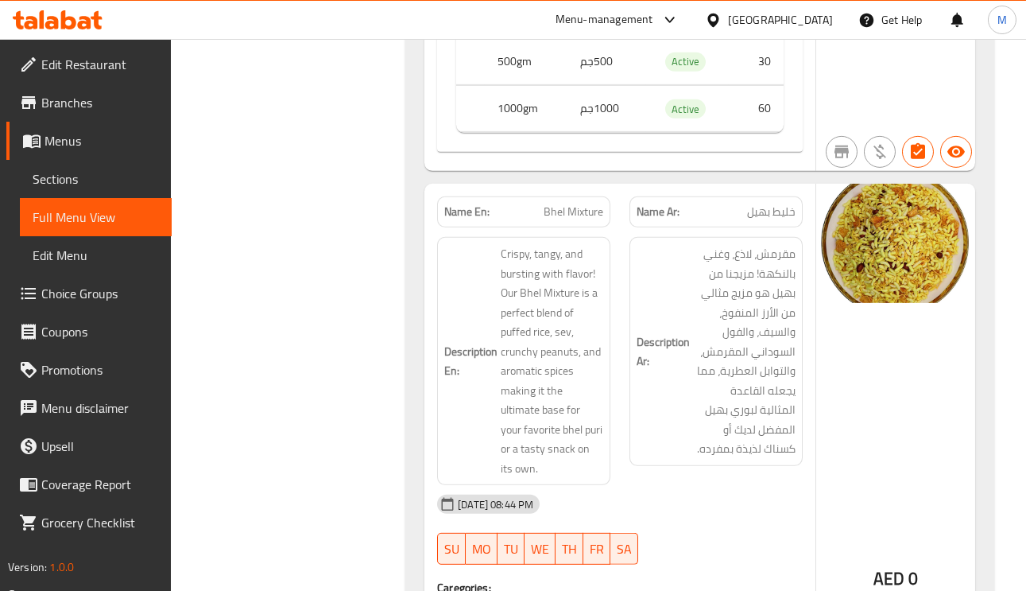
click at [561, 204] on span "Bhel Mixture" at bounding box center [574, 212] width 60 height 17
copy span "Bhel Mixture"
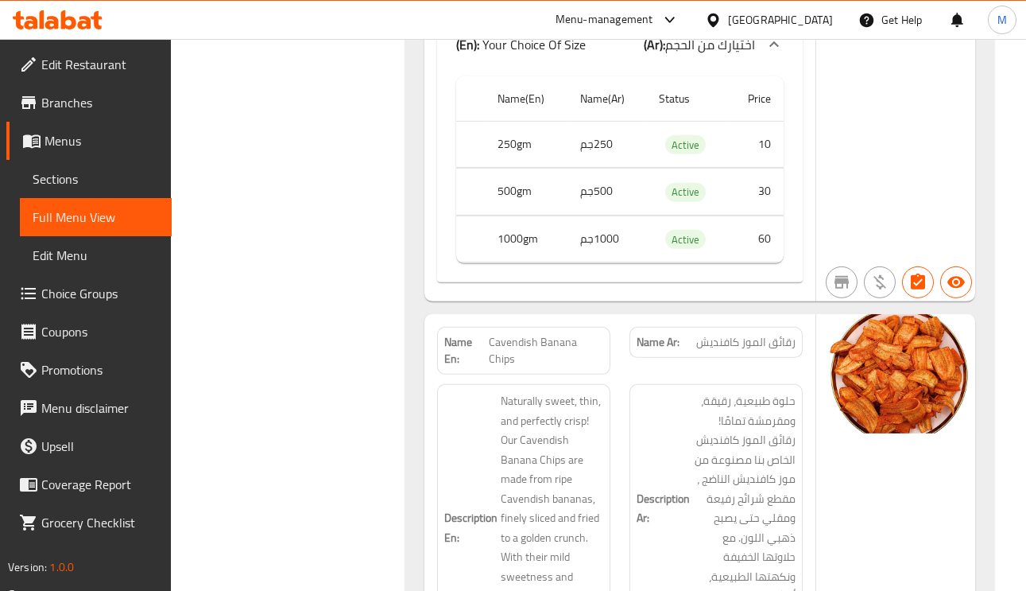
scroll to position [5844, 0]
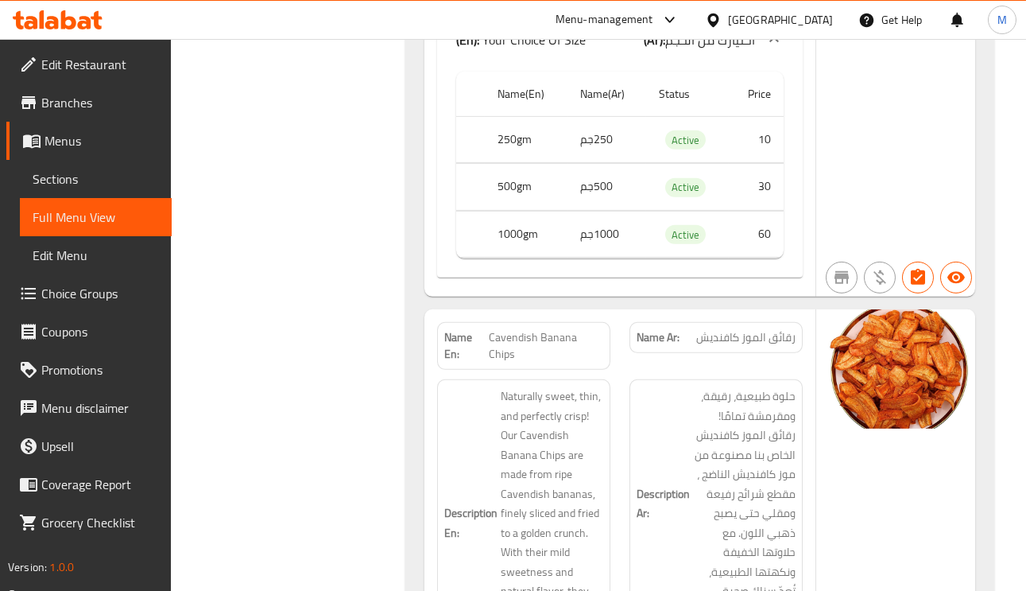
click at [826, 317] on img at bounding box center [896, 368] width 159 height 119
click at [510, 329] on span "Cavendish Banana Chips" at bounding box center [546, 345] width 114 height 33
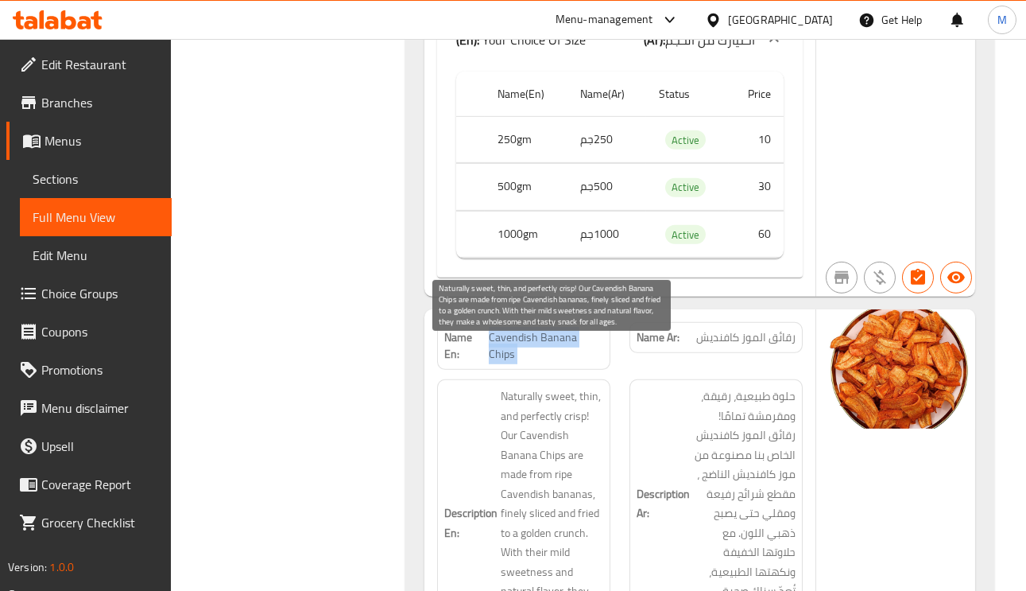
scroll to position [5963, 0]
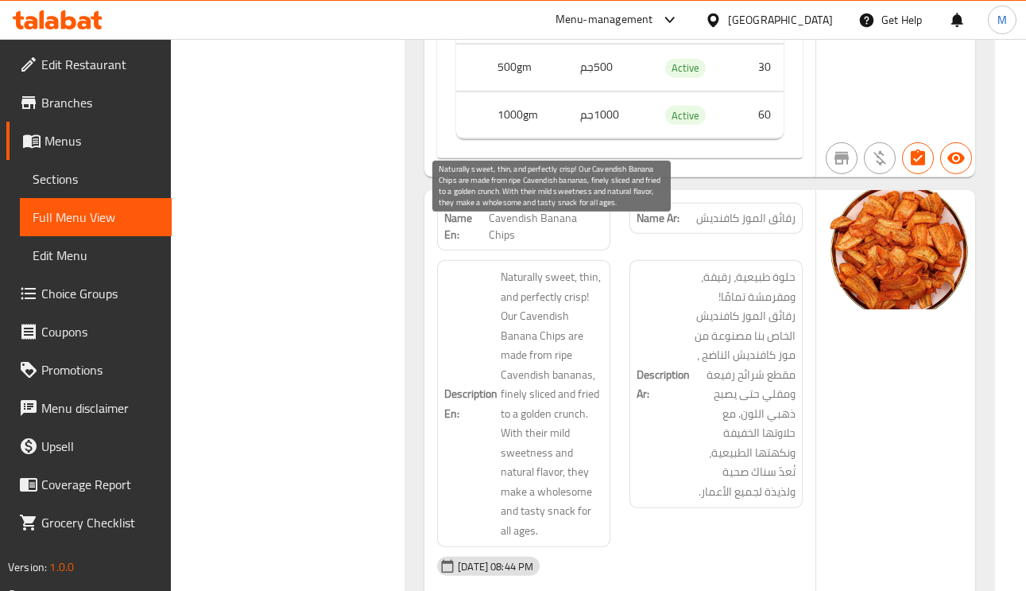
click at [514, 267] on span "Naturally sweet, thin, and perfectly crisp! Our Cavendish Banana Chips are made…" at bounding box center [552, 403] width 103 height 273
click at [554, 267] on span "Naturally sweet, thin, and perfectly crisp! Our Cavendish Banana Chips are made…" at bounding box center [552, 403] width 103 height 273
click at [554, 276] on span "Naturally sweet, thin, and perfectly crisp! Our Cavendish Banana Chips are made…" at bounding box center [552, 403] width 103 height 273
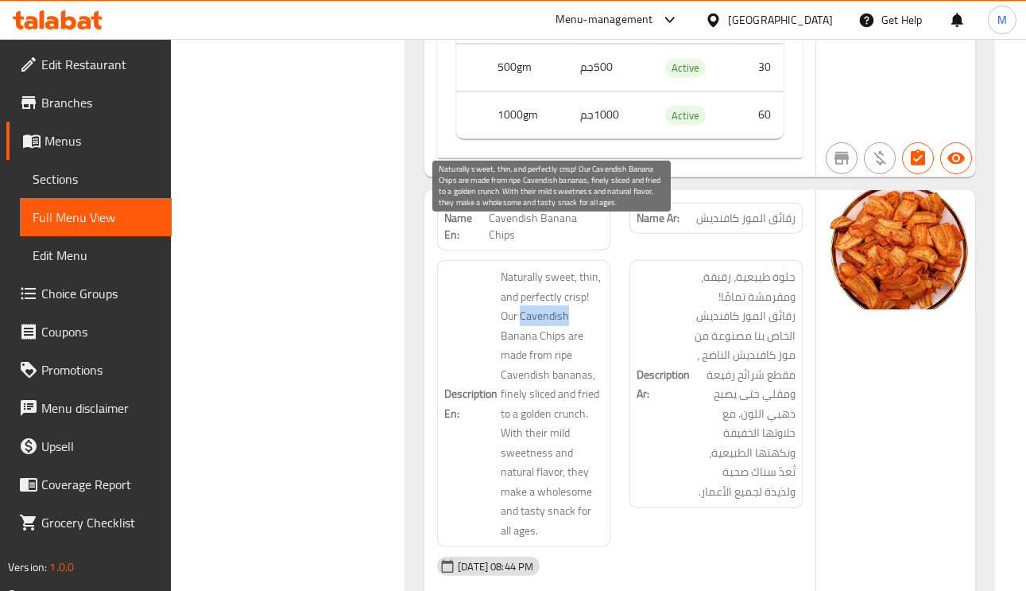
click at [554, 276] on span "Naturally sweet, thin, and perfectly crisp! Our Cavendish Banana Chips are made…" at bounding box center [552, 403] width 103 height 273
click at [561, 310] on span "Naturally sweet, thin, and perfectly crisp! Our Cavendish Banana Chips are made…" at bounding box center [552, 403] width 103 height 273
click at [508, 354] on span "Naturally sweet, thin, and perfectly crisp! Our Cavendish Banana Chips are made…" at bounding box center [552, 403] width 103 height 273
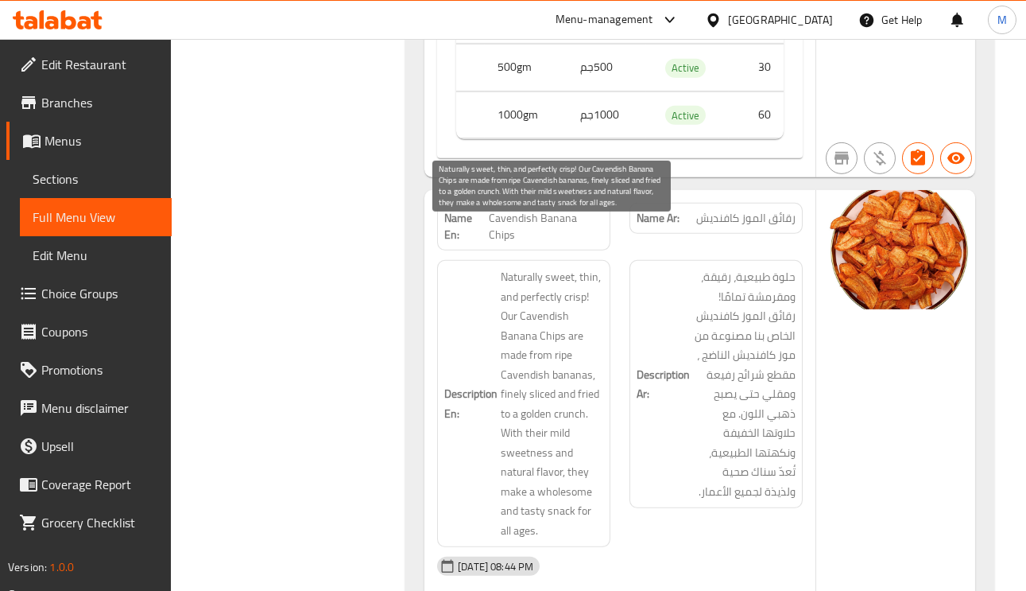
click at [514, 362] on span "Naturally sweet, thin, and perfectly crisp! Our Cavendish Banana Chips are made…" at bounding box center [552, 403] width 103 height 273
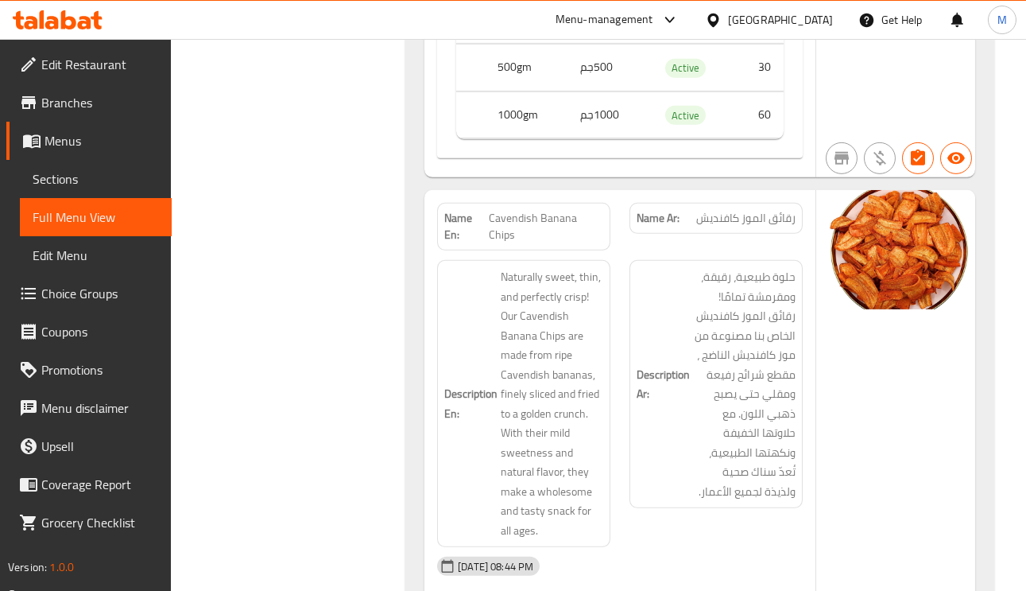
click at [569, 210] on span "Cavendish Banana Chips" at bounding box center [546, 226] width 114 height 33
copy span "Cavendish Banana Chips"
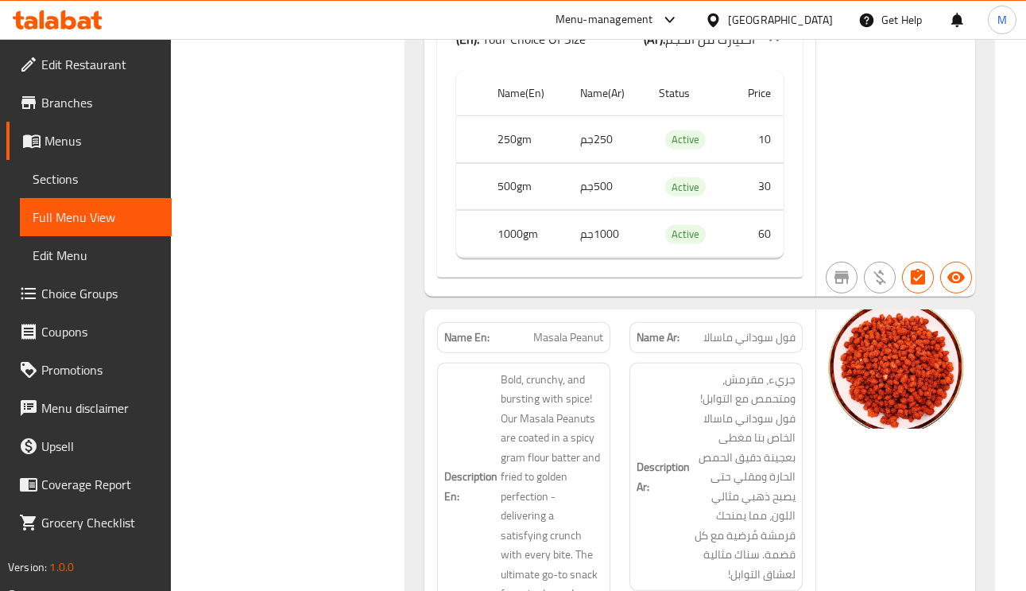
scroll to position [6679, 0]
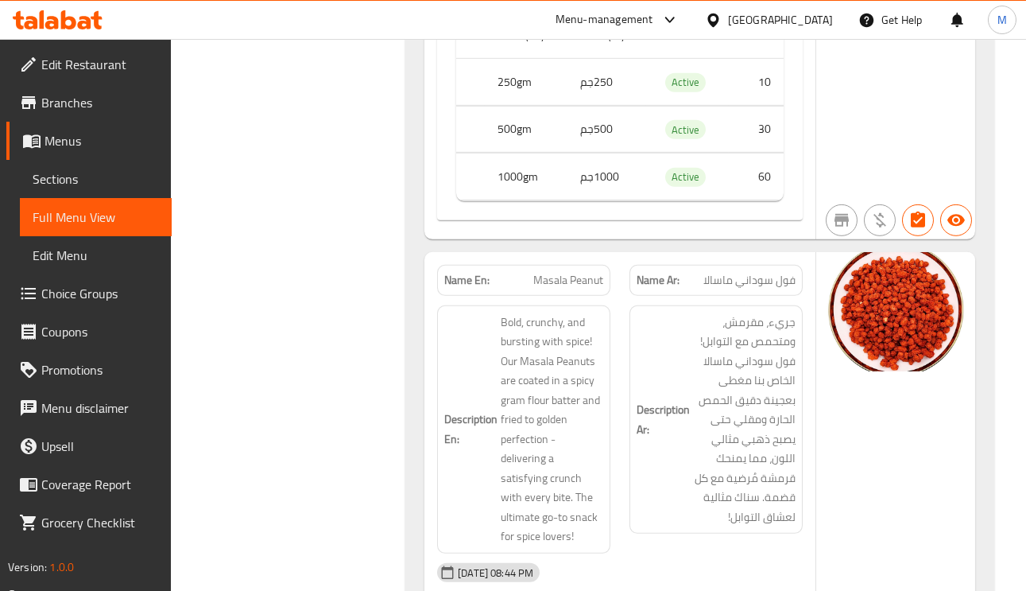
click at [761, 265] on div "Name Ar: فول سوداني ماسالا" at bounding box center [716, 280] width 173 height 31
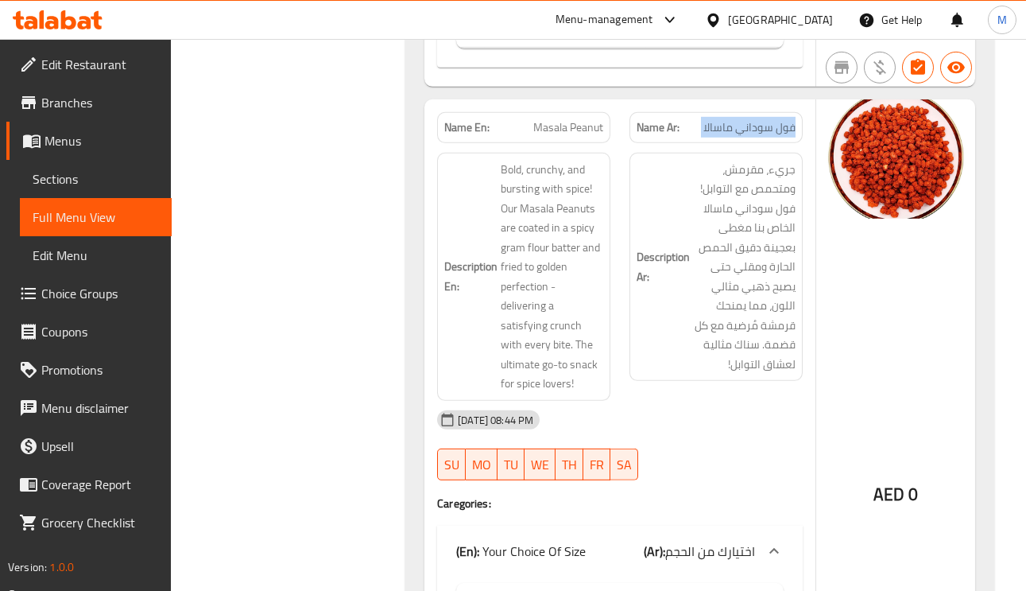
scroll to position [6798, 0]
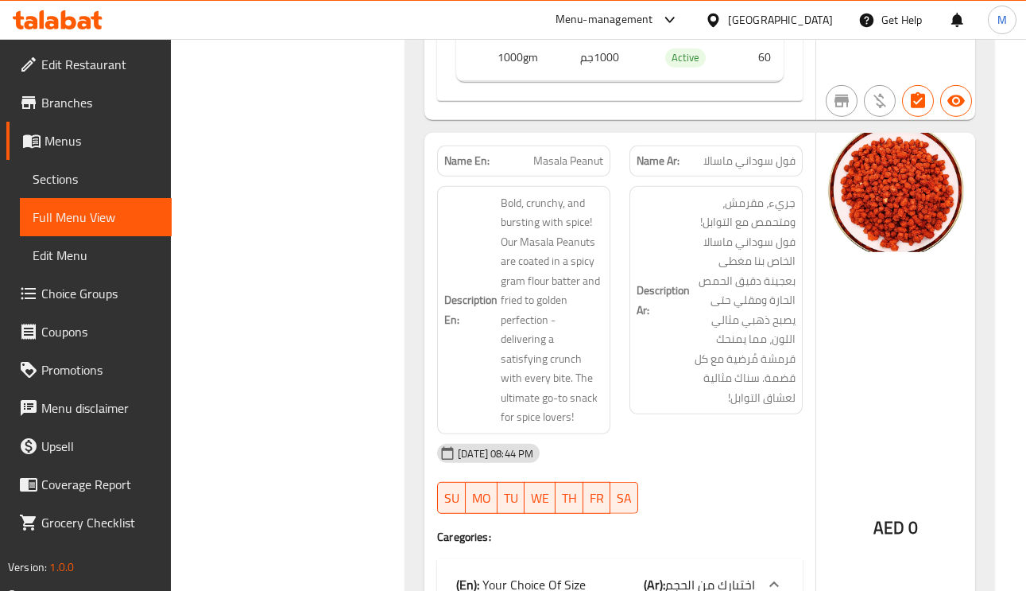
click at [586, 145] on div "Name En: Masala Peanut" at bounding box center [523, 160] width 173 height 31
click at [583, 153] on span "Masala Peanut" at bounding box center [568, 161] width 70 height 17
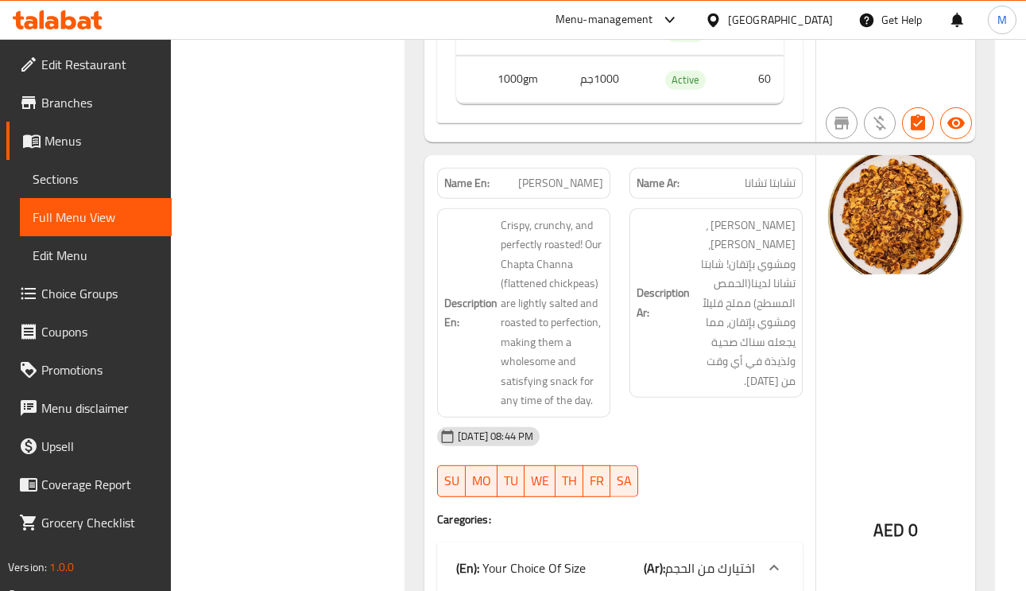
scroll to position [7513, 0]
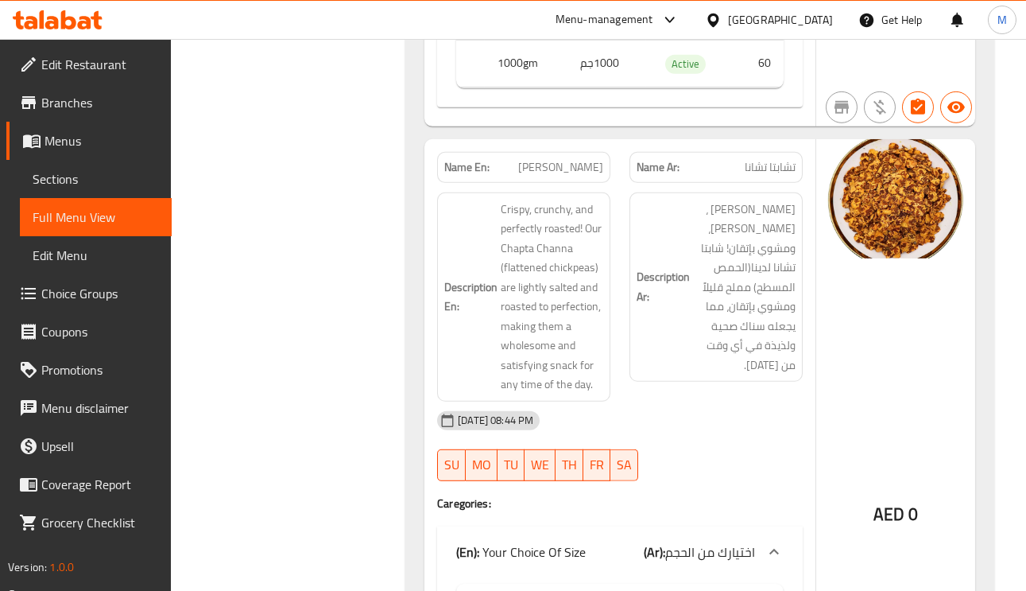
click at [870, 249] on div "AED 0" at bounding box center [896, 474] width 159 height 670
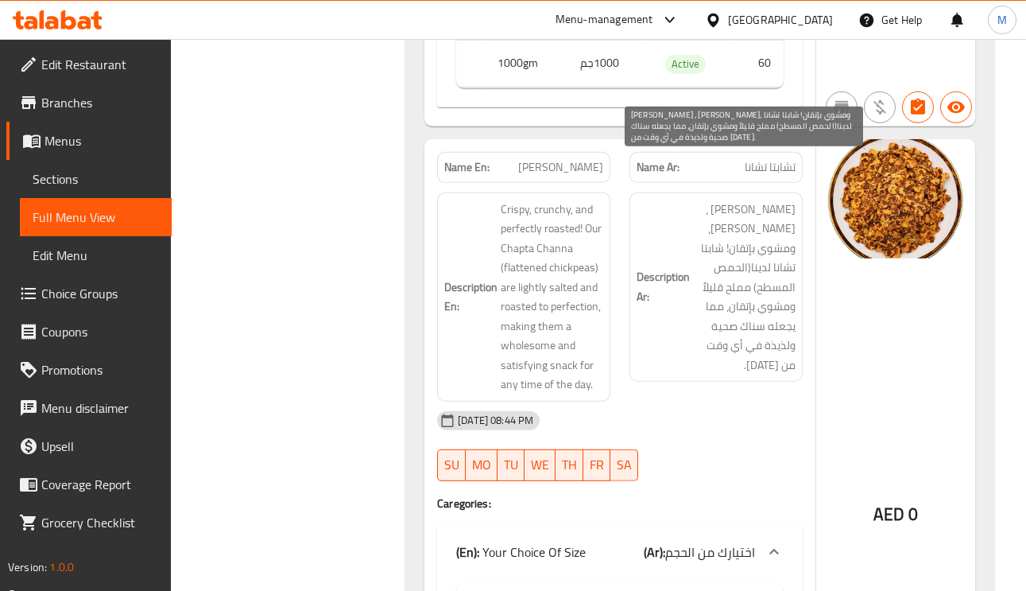
click at [774, 200] on span "كريسبي ، مقرمش، ومشوي بإتقان! شابتا تشانا لدينا(الحمص المسطح) مملح قليلاً ومشوي…" at bounding box center [744, 288] width 103 height 176
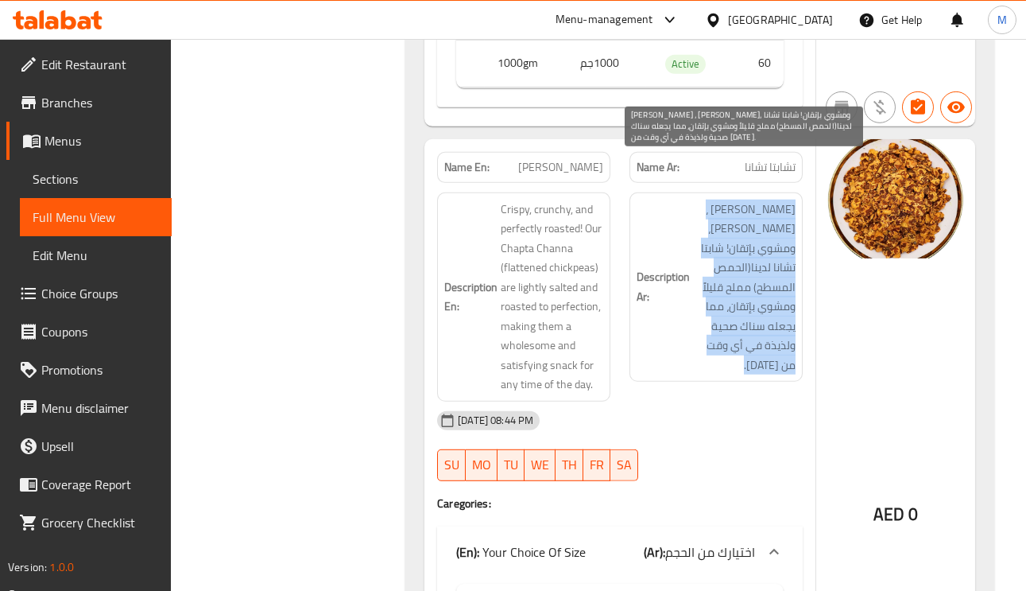
click at [774, 200] on span "كريسبي ، مقرمش، ومشوي بإتقان! شابتا تشانا لدينا(الحمص المسطح) مملح قليلاً ومشوي…" at bounding box center [744, 288] width 103 height 176
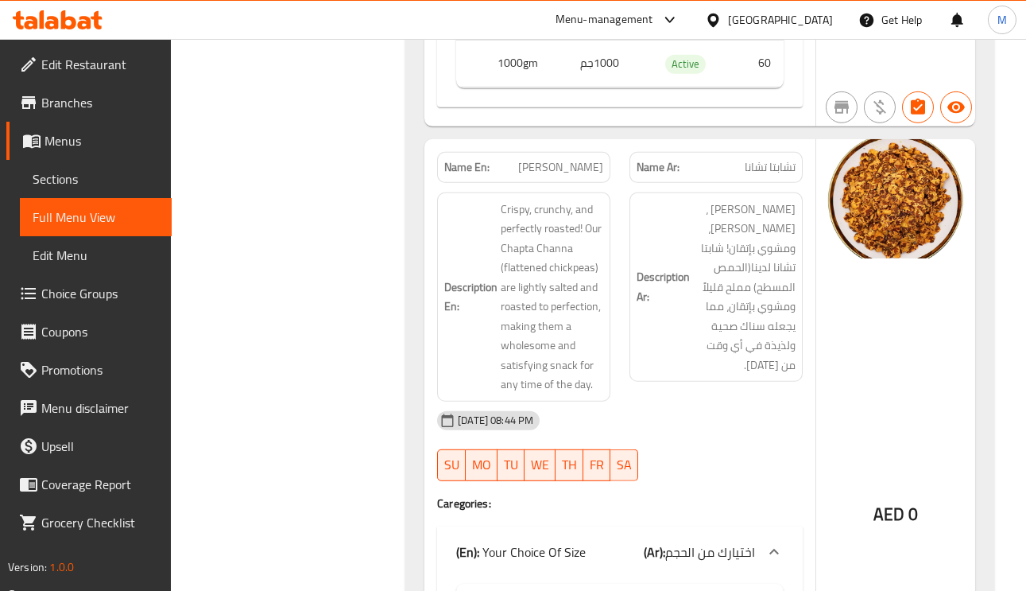
click at [546, 159] on span "Chapta Channa" at bounding box center [560, 167] width 85 height 17
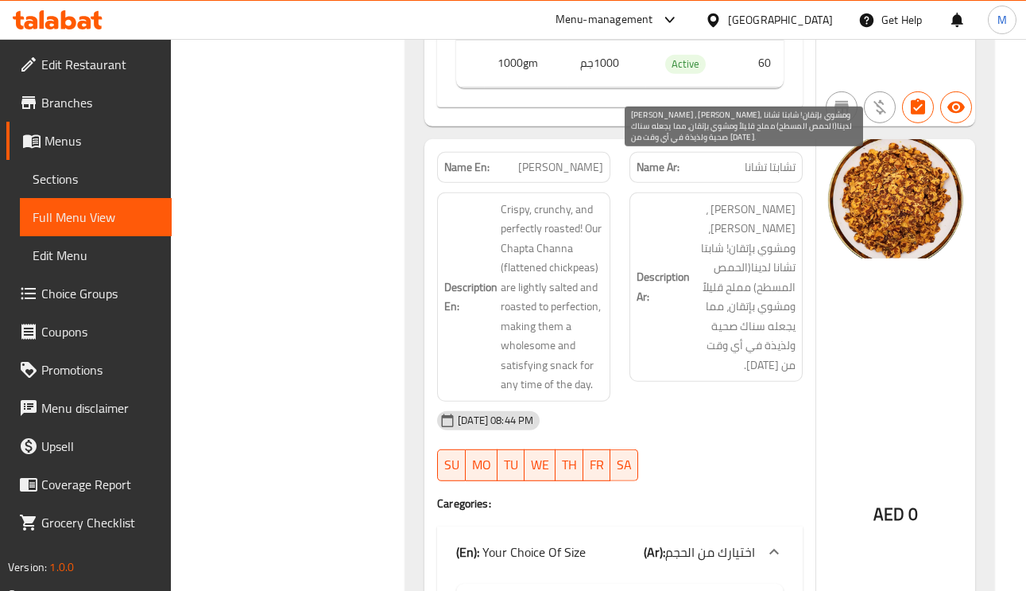
click at [783, 200] on span "كريسبي ، مقرمش، ومشوي بإتقان! شابتا تشانا لدينا(الحمص المسطح) مملح قليلاً ومشوي…" at bounding box center [744, 288] width 103 height 176
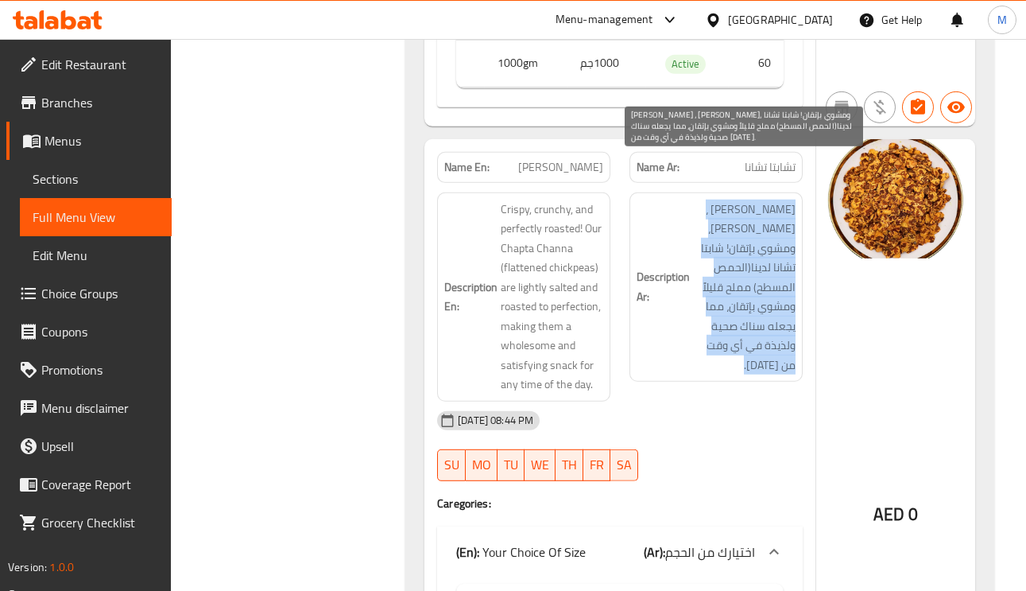
click at [783, 200] on span "كريسبي ، مقرمش، ومشوي بإتقان! شابتا تشانا لدينا(الحمص المسطح) مملح قليلاً ومشوي…" at bounding box center [744, 288] width 103 height 176
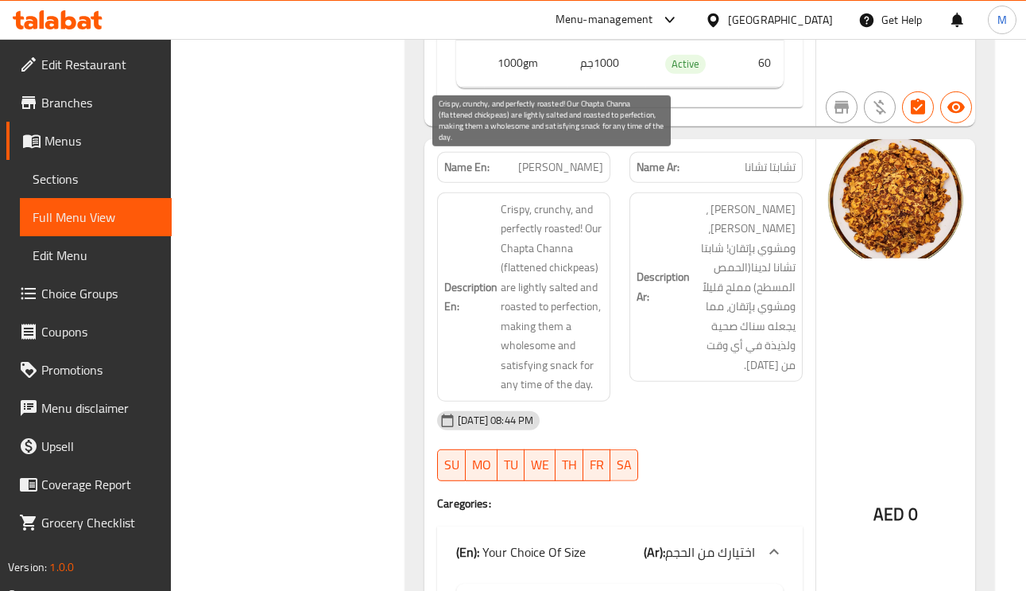
click at [553, 200] on span "Crispy, crunchy, and perfectly roasted! Our Chapta Channa (flattened chickpeas)…" at bounding box center [552, 297] width 103 height 195
click at [511, 200] on span "Crispy, crunchy, and perfectly roasted! Our Chapta Channa (flattened chickpeas)…" at bounding box center [552, 297] width 103 height 195
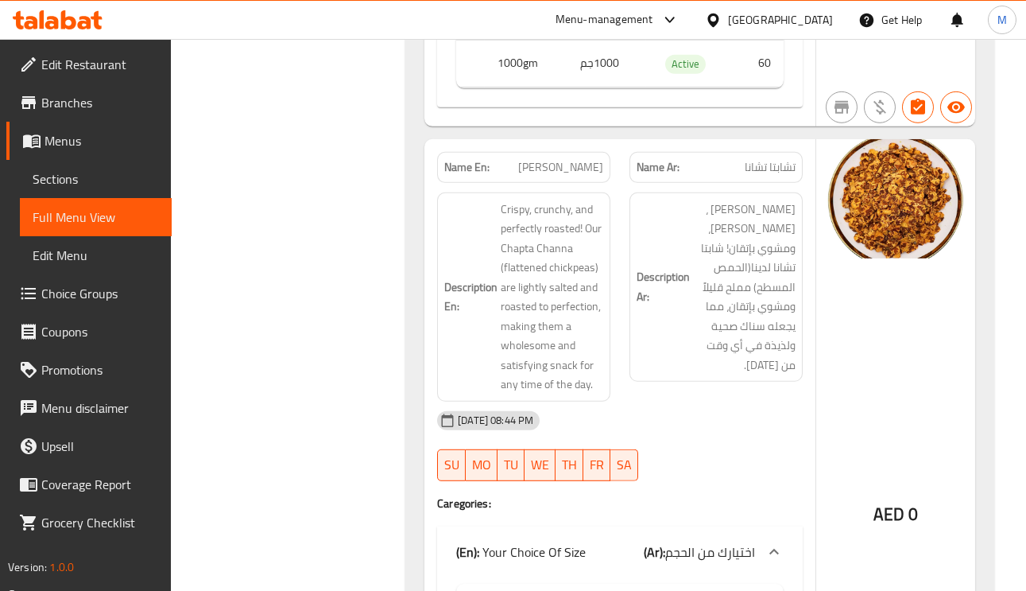
click at [605, 192] on div "Description En: Crispy, crunchy, and perfectly roasted! Our Chapta Channa (flat…" at bounding box center [523, 296] width 173 height 209
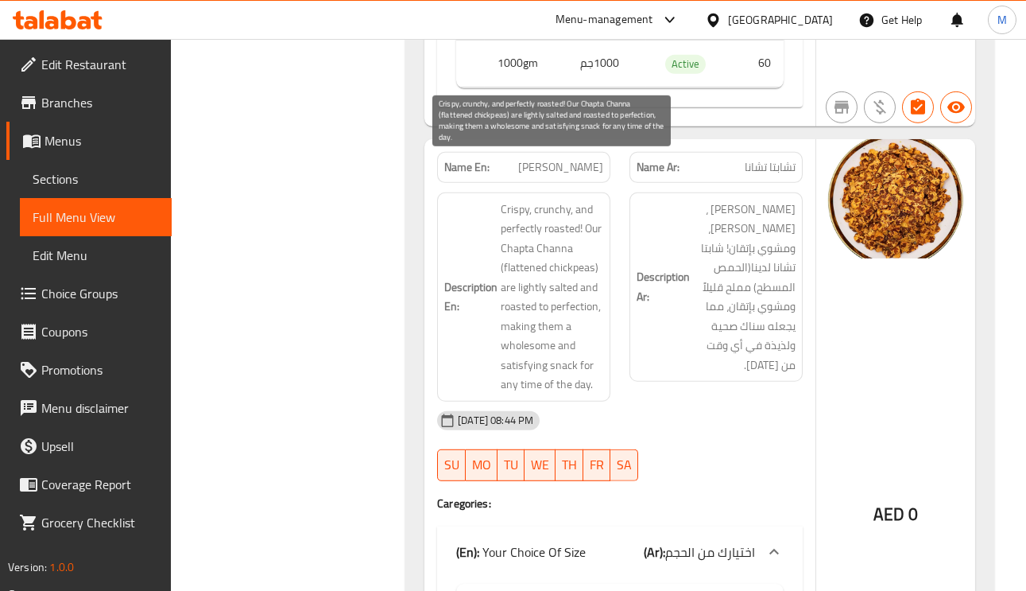
click at [593, 200] on span "Crispy, crunchy, and perfectly roasted! Our Chapta Channa (flattened chickpeas)…" at bounding box center [552, 297] width 103 height 195
click at [515, 220] on span "Crispy, crunchy, and perfectly roasted! Our Chapta Channa (flattened chickpeas)…" at bounding box center [552, 297] width 103 height 195
click at [526, 262] on span "Crispy, crunchy, and perfectly roasted! Our Chapta Channa (flattened chickpeas)…" at bounding box center [552, 297] width 103 height 195
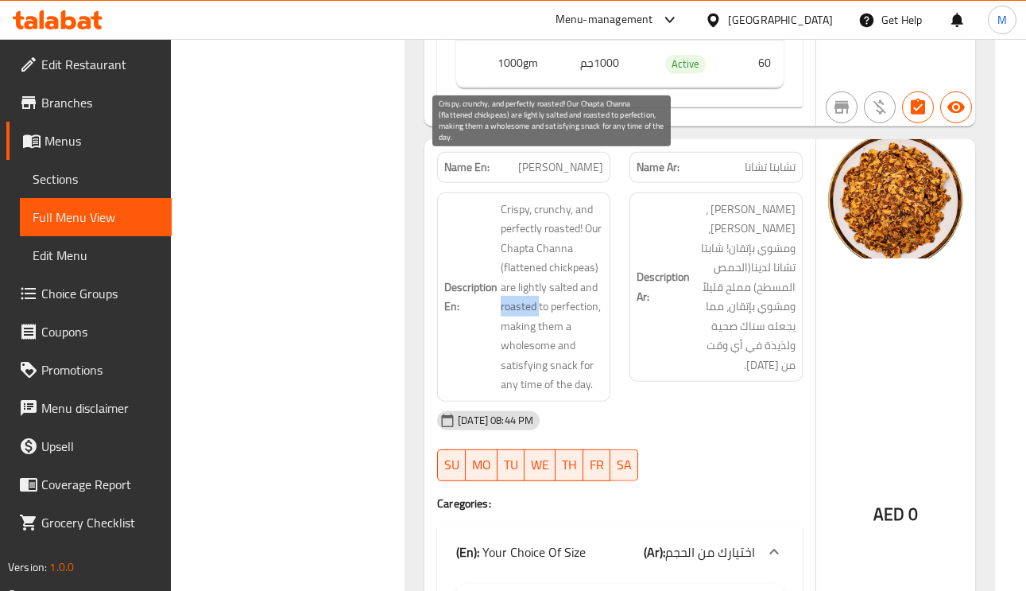
click at [526, 262] on span "Crispy, crunchy, and perfectly roasted! Our Chapta Channa (flattened chickpeas)…" at bounding box center [552, 297] width 103 height 195
click at [519, 285] on span "Crispy, crunchy, and perfectly roasted! Our Chapta Channa (flattened chickpeas)…" at bounding box center [552, 297] width 103 height 195
click at [558, 282] on span "Crispy, crunchy, and perfectly roasted! Our Chapta Channa (flattened chickpeas)…" at bounding box center [552, 297] width 103 height 195
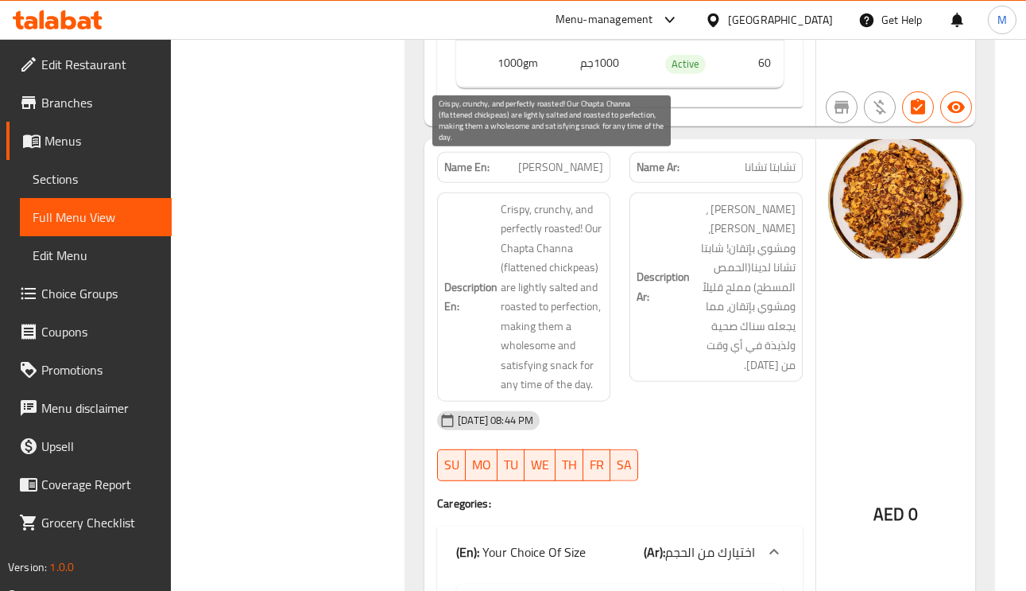
click at [554, 279] on span "Crispy, crunchy, and perfectly roasted! Our Chapta Channa (flattened chickpeas)…" at bounding box center [552, 297] width 103 height 195
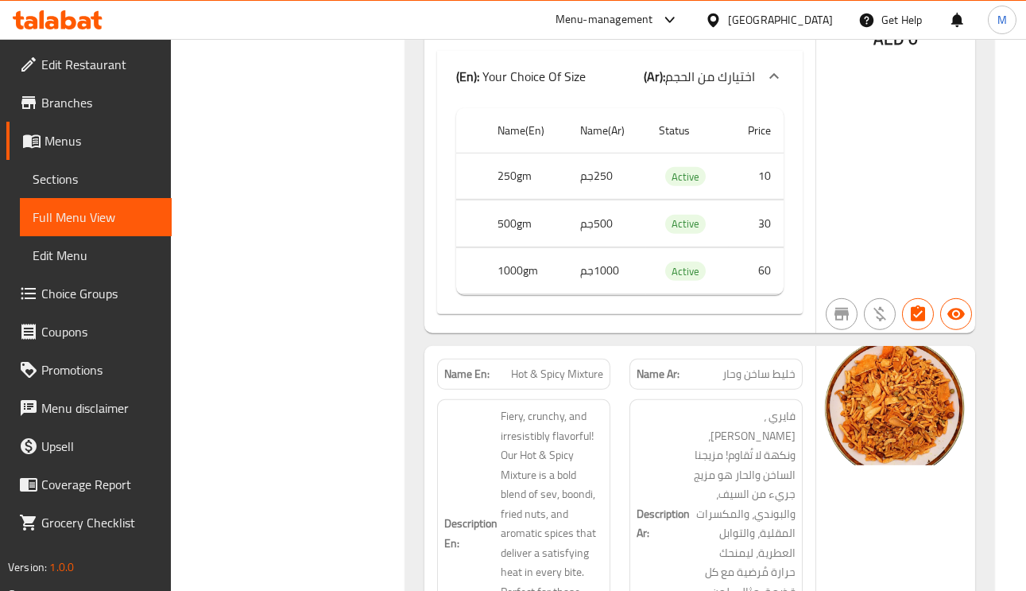
scroll to position [7990, 0]
click at [762, 364] on span "خليط ساخن وحار" at bounding box center [759, 372] width 73 height 17
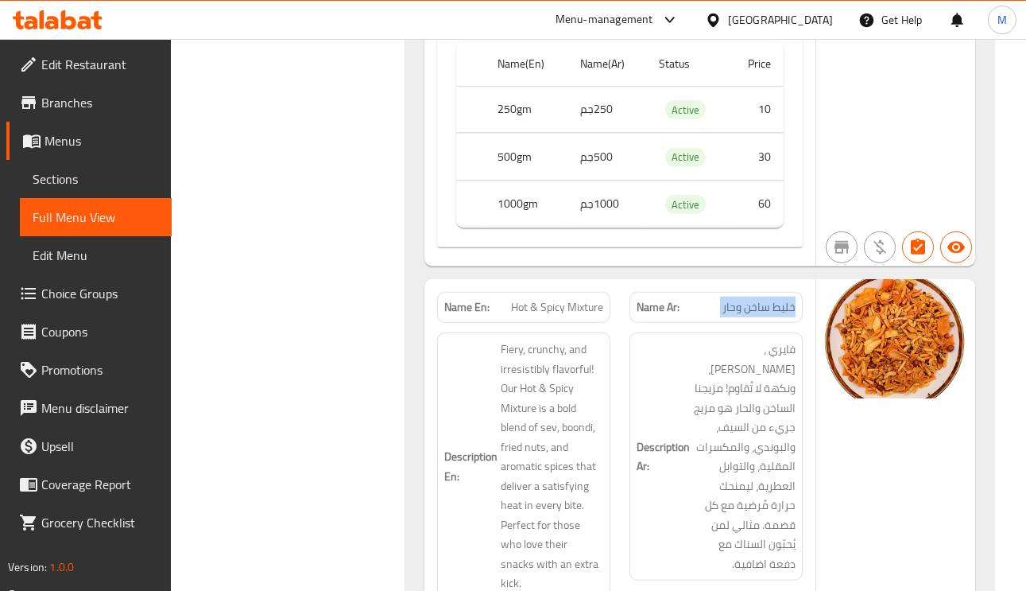
scroll to position [8110, 0]
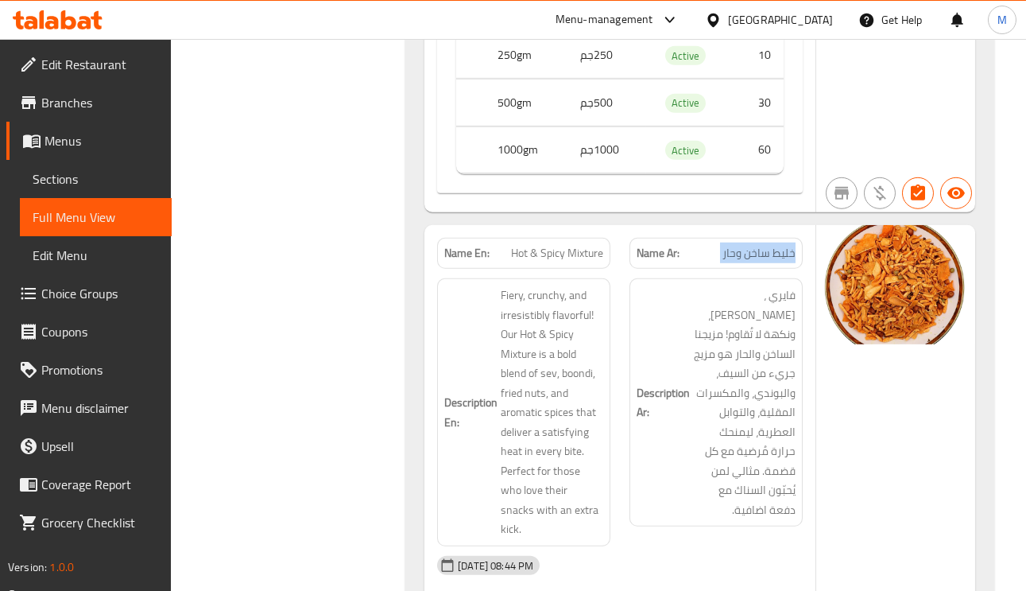
click at [887, 238] on img at bounding box center [896, 284] width 159 height 119
click at [754, 245] on span "خليط ساخن وحار" at bounding box center [759, 253] width 73 height 17
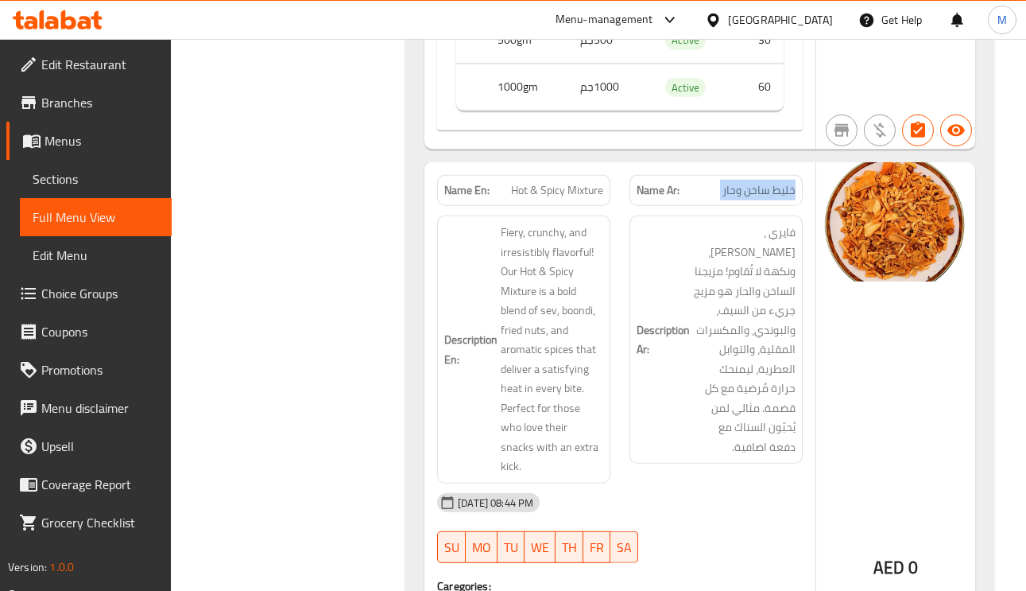
scroll to position [8229, 0]
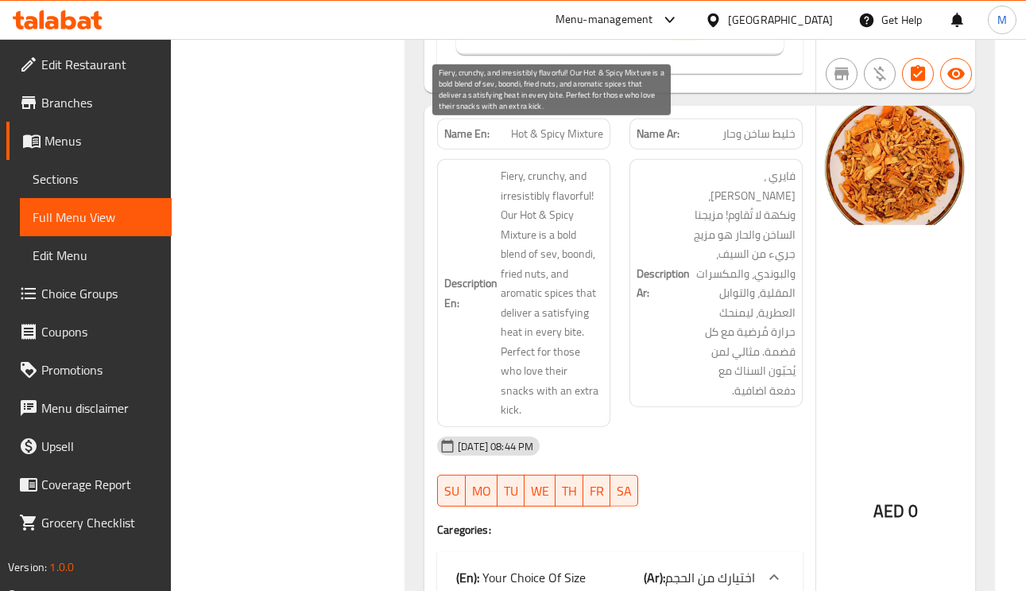
click at [503, 214] on span "Fiery, crunchy, and irresistibly flavorful! Our Hot & Spicy Mixture is a bold b…" at bounding box center [552, 293] width 103 height 254
click at [504, 214] on span "Fiery, crunchy, and irresistibly flavorful! Our Hot & Spicy Mixture is a bold b…" at bounding box center [552, 293] width 103 height 254
click at [539, 217] on span "Fiery, crunchy, and irresistibly flavorful! Our Hot & Spicy Mixture is a bold b…" at bounding box center [552, 293] width 103 height 254
click at [583, 219] on span "Fiery, crunchy, and irresistibly flavorful! Our Hot & Spicy Mixture is a bold b…" at bounding box center [552, 293] width 103 height 254
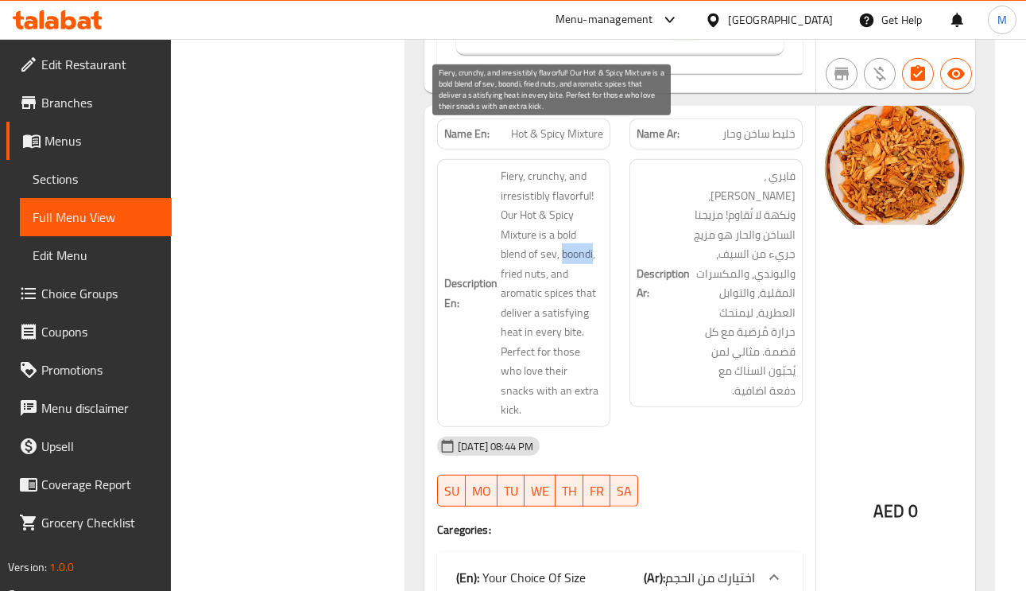
click at [583, 219] on span "Fiery, crunchy, and irresistibly flavorful! Our Hot & Spicy Mixture is a bold b…" at bounding box center [552, 293] width 103 height 254
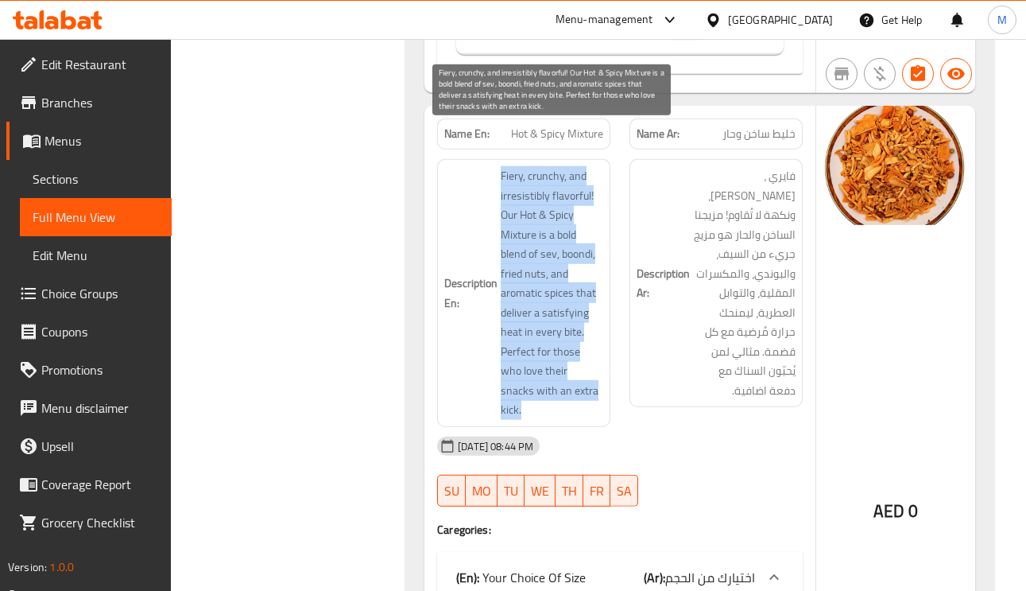
click at [506, 241] on span "Fiery, crunchy, and irresistibly flavorful! Our Hot & Spicy Mixture is a bold b…" at bounding box center [552, 293] width 103 height 254
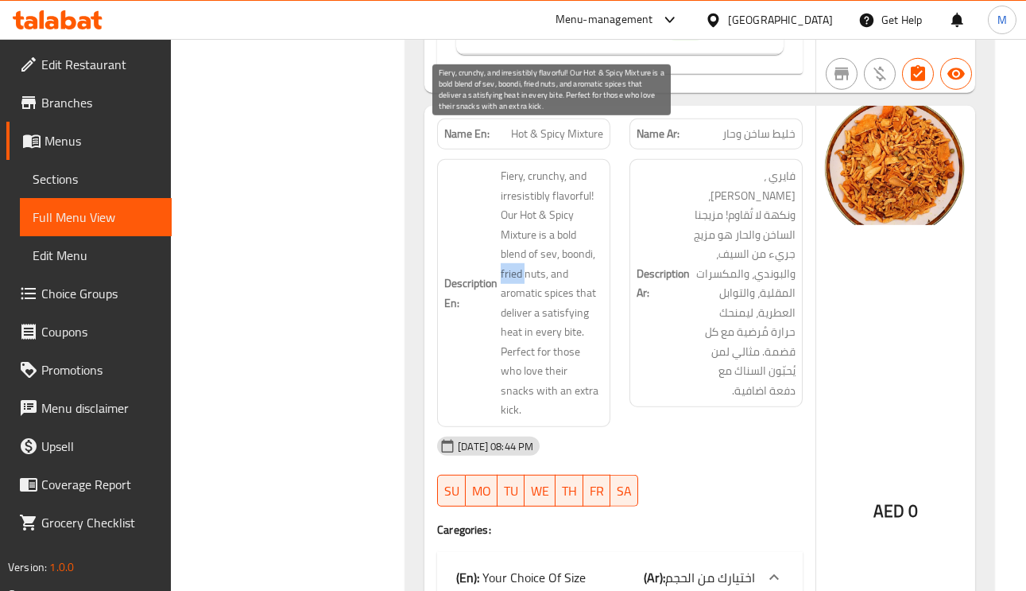
click at [506, 241] on span "Fiery, crunchy, and irresistibly flavorful! Our Hot & Spicy Mixture is a bold b…" at bounding box center [552, 293] width 103 height 254
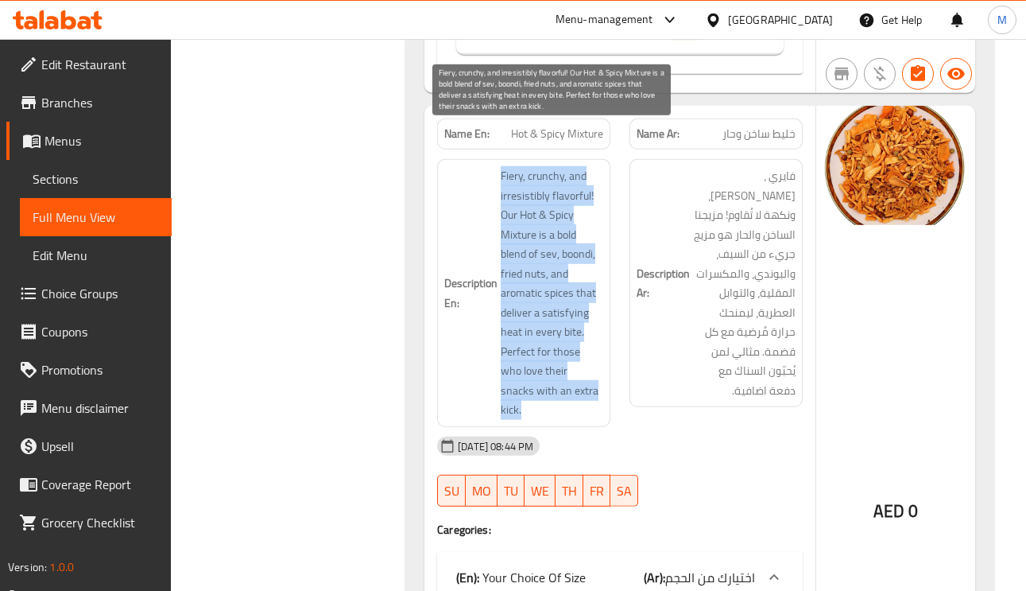
click at [556, 239] on span "Fiery, crunchy, and irresistibly flavorful! Our Hot & Spicy Mixture is a bold b…" at bounding box center [552, 293] width 103 height 254
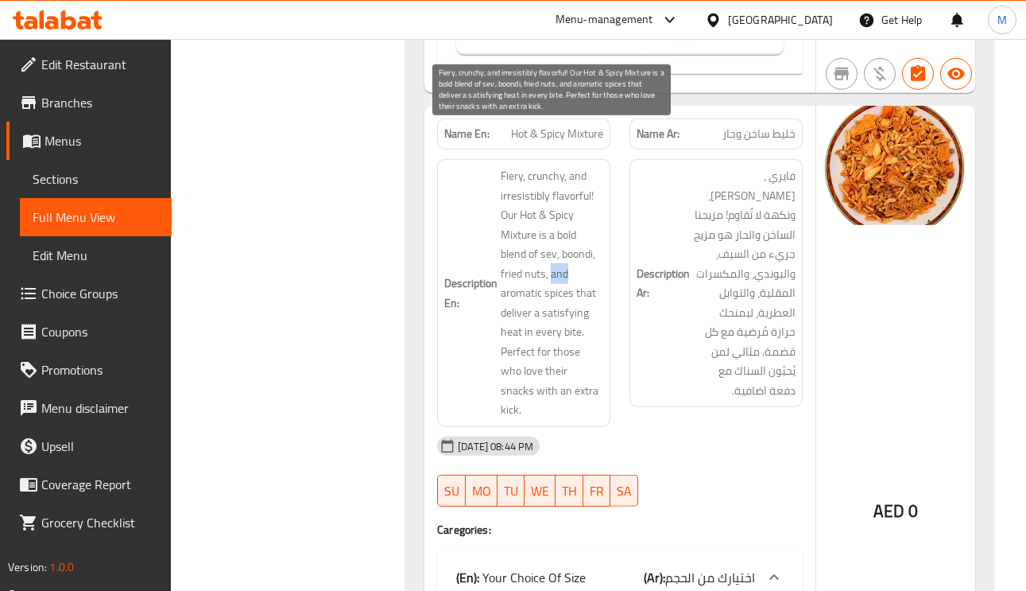
click at [556, 239] on span "Fiery, crunchy, and irresistibly flavorful! Our Hot & Spicy Mixture is a bold b…" at bounding box center [552, 293] width 103 height 254
click at [584, 253] on span "Fiery, crunchy, and irresistibly flavorful! Our Hot & Spicy Mixture is a bold b…" at bounding box center [552, 293] width 103 height 254
click at [511, 332] on span "Fiery, crunchy, and irresistibly flavorful! Our Hot & Spicy Mixture is a bold b…" at bounding box center [552, 293] width 103 height 254
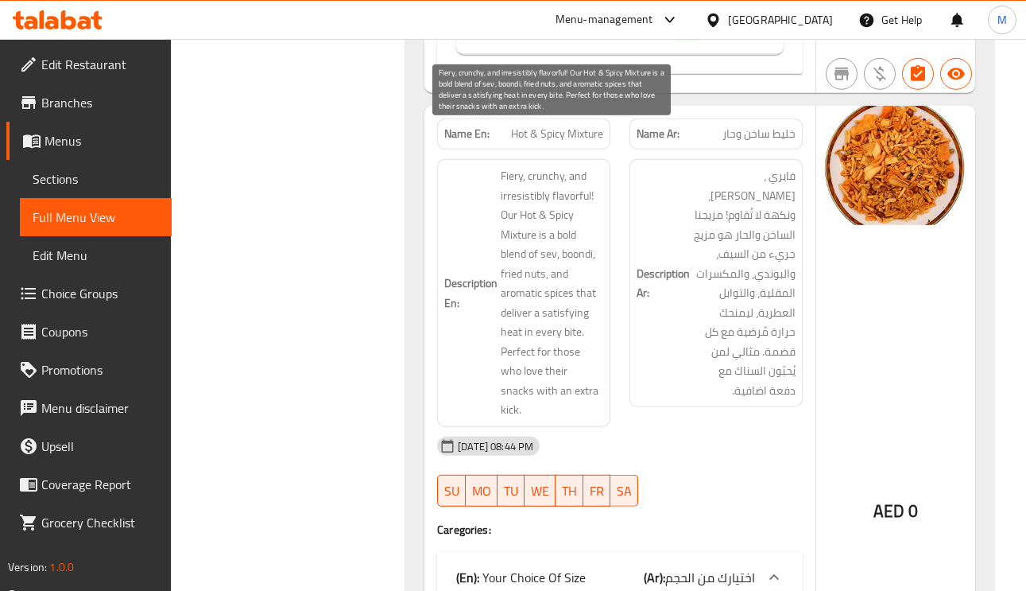
click at [556, 332] on span "Fiery, crunchy, and irresistibly flavorful! Our Hot & Spicy Mixture is a bold b…" at bounding box center [552, 293] width 103 height 254
click at [559, 351] on span "Fiery, crunchy, and irresistibly flavorful! Our Hot & Spicy Mixture is a bold b…" at bounding box center [552, 293] width 103 height 254
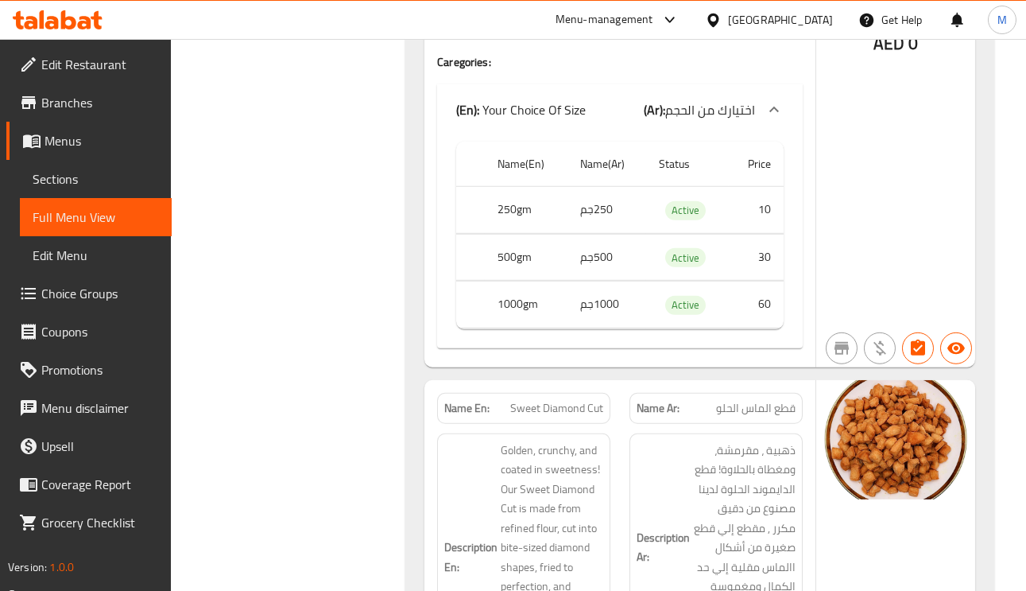
scroll to position [8825, 0]
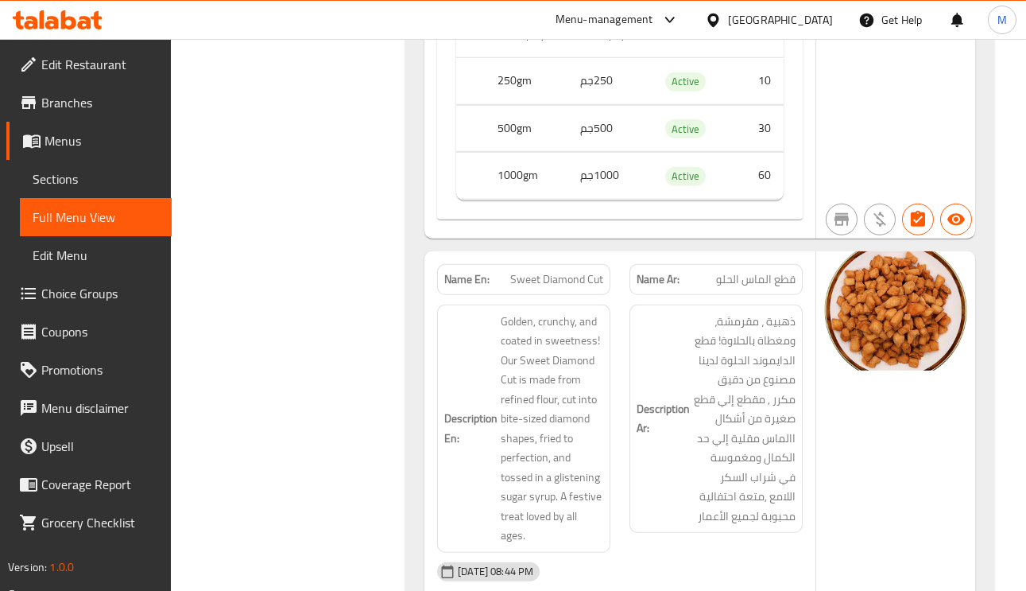
click at [775, 271] on span "قطع الماس الحلو" at bounding box center [756, 279] width 80 height 17
click at [591, 271] on span "Sweet Diamond Cut" at bounding box center [556, 279] width 93 height 17
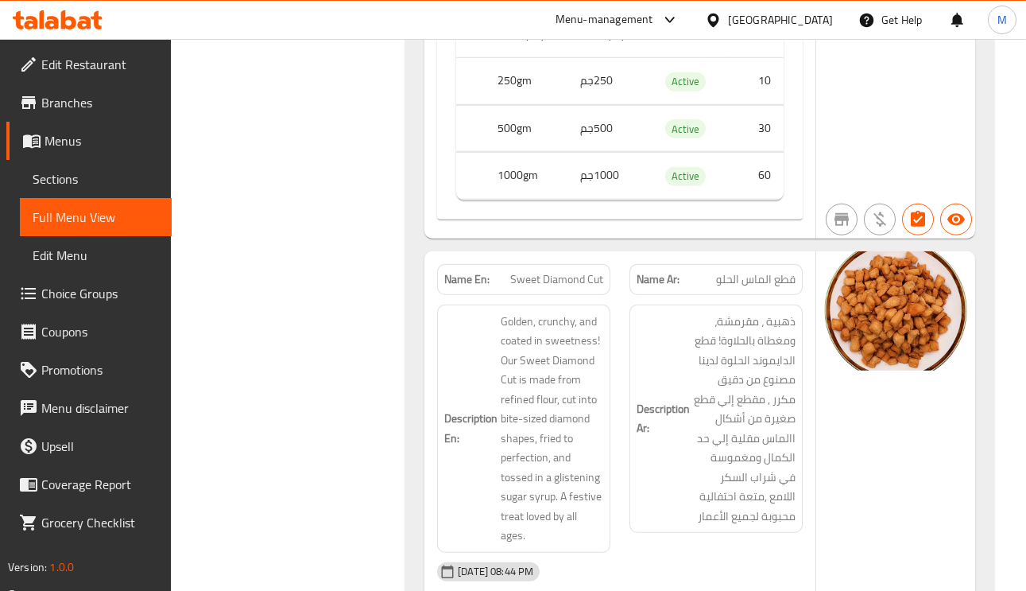
click at [580, 271] on span "Sweet Diamond Cut" at bounding box center [556, 279] width 93 height 17
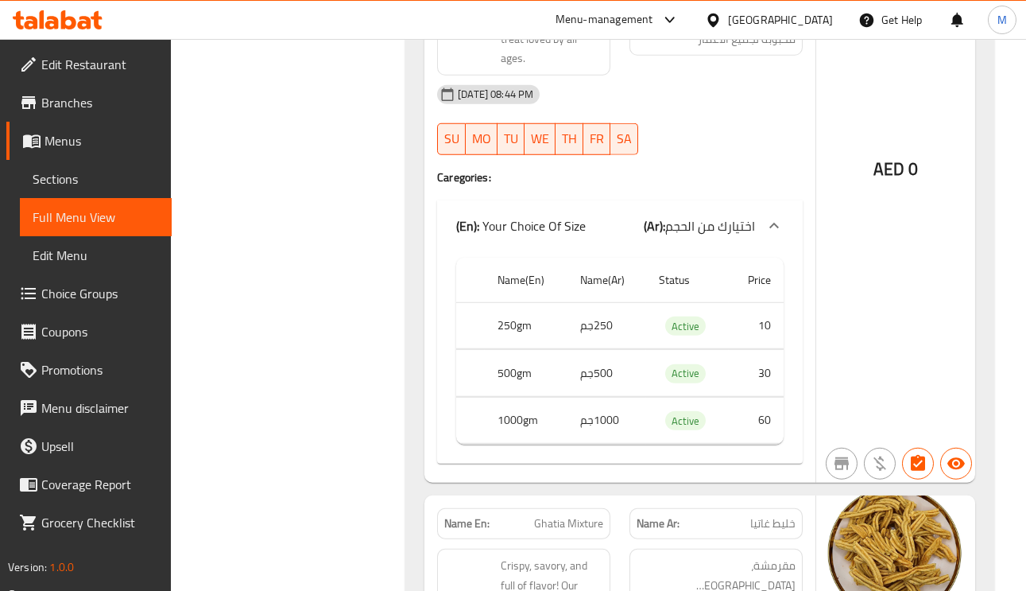
scroll to position [9422, 0]
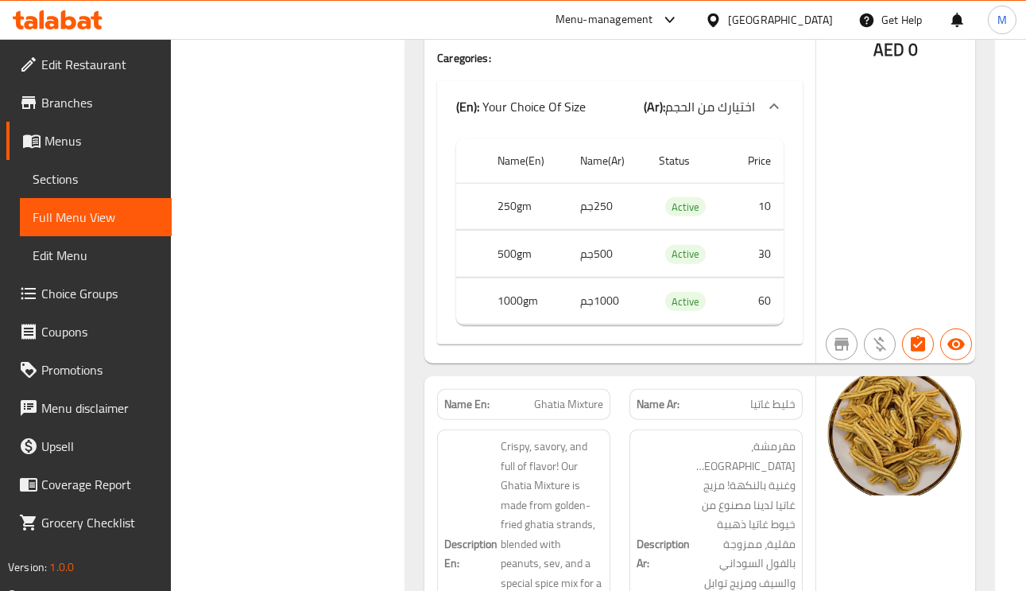
click at [561, 396] on span "Ghatia Mixture" at bounding box center [568, 404] width 69 height 17
click at [559, 396] on span "Ghatia Mixture" at bounding box center [568, 404] width 69 height 17
click at [552, 396] on span "Ghatia Mixture" at bounding box center [568, 404] width 69 height 17
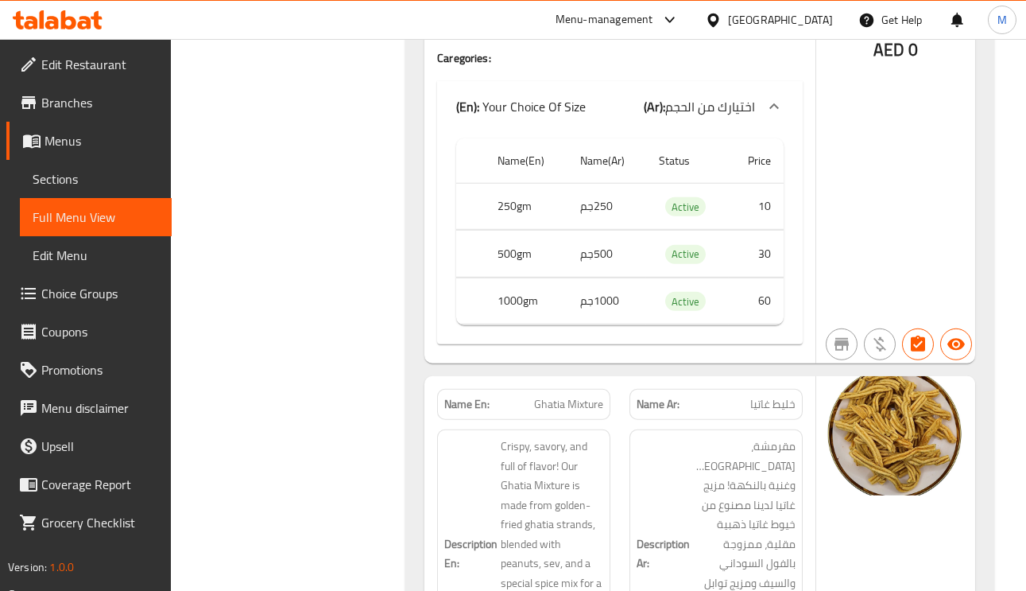
click at [764, 396] on span "خليط غاتيا" at bounding box center [773, 404] width 45 height 17
click at [763, 396] on span "خليط غاتيا" at bounding box center [773, 404] width 45 height 17
click at [762, 389] on div "Name Ar: خليط غاتيا" at bounding box center [716, 404] width 173 height 31
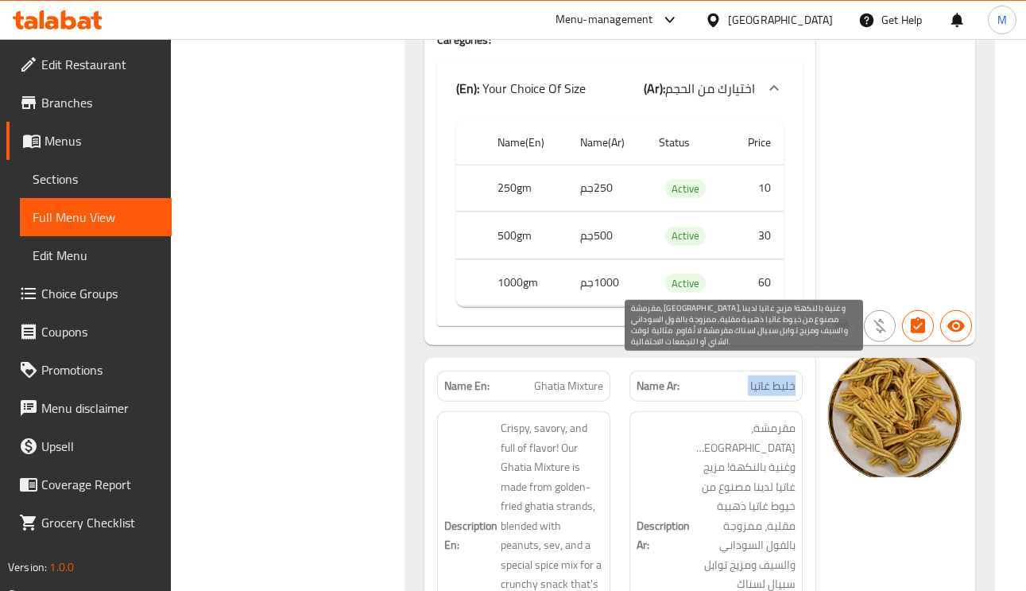
scroll to position [9660, 0]
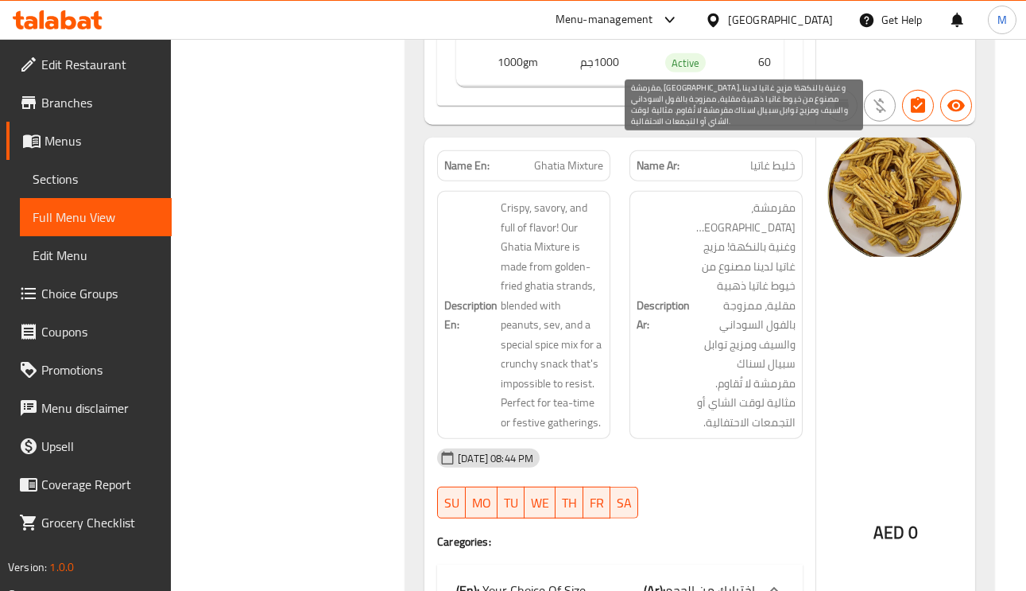
click at [775, 198] on span "مقرمشة، مالحة، وغنية بالنكهة! مزيج غاتيا لدينا مصنوع من خيوط غاتيا ذهبية مقلية،…" at bounding box center [744, 315] width 103 height 234
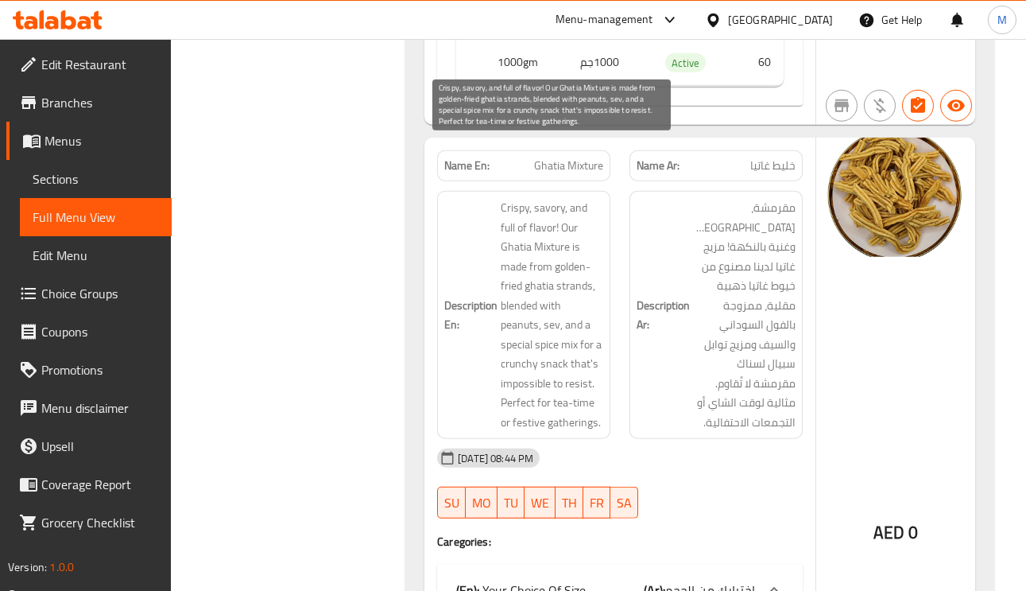
click at [556, 198] on span "Crispy, savory, and full of flavor! Our Ghatia Mixture is made from golden-frie…" at bounding box center [552, 315] width 103 height 234
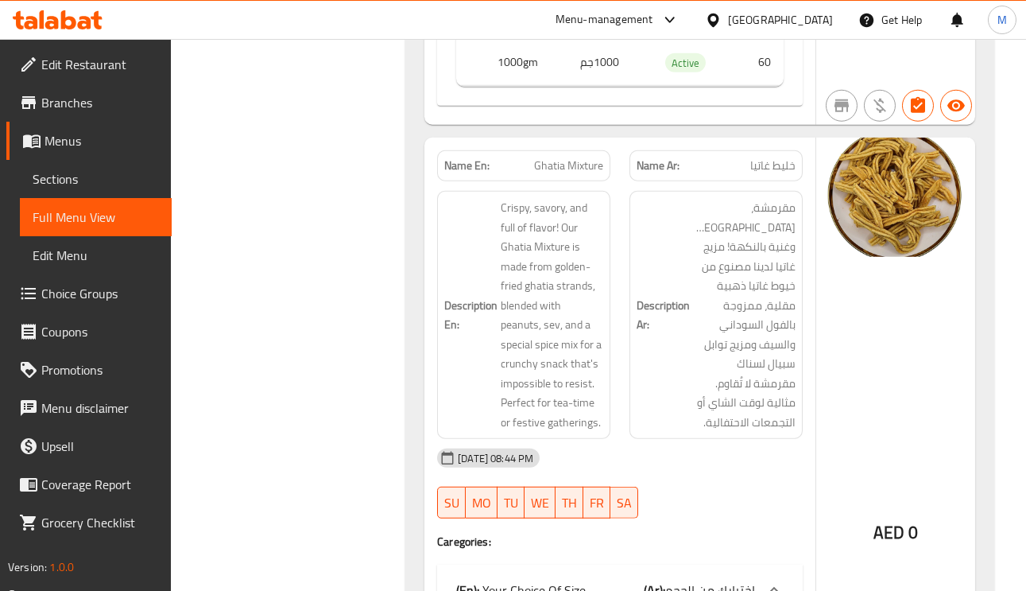
click at [584, 157] on span "Ghatia Mixture" at bounding box center [568, 165] width 69 height 17
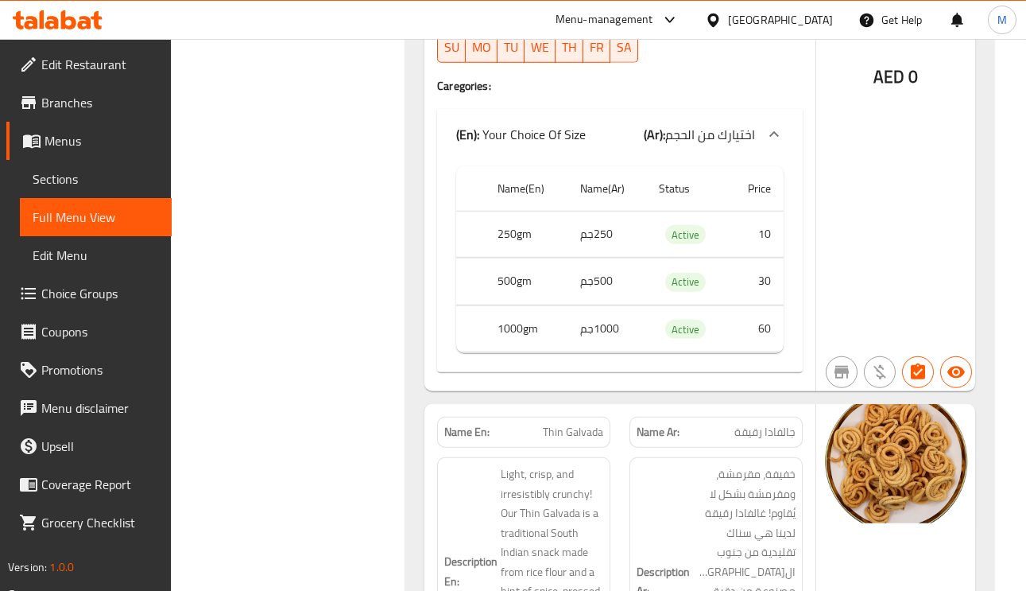
scroll to position [10256, 0]
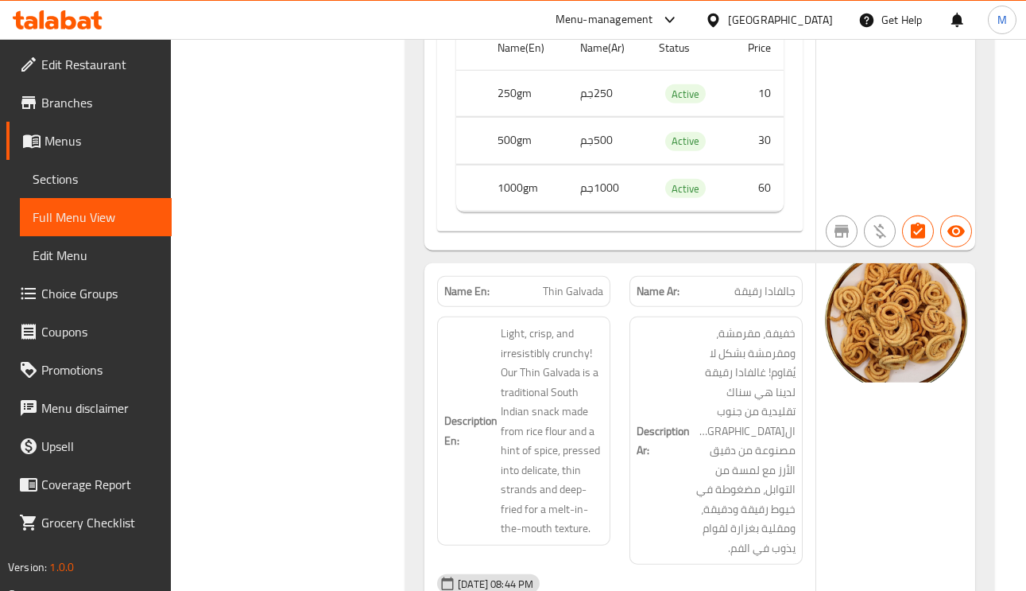
click at [767, 283] on span "جالفادا رقيقة" at bounding box center [765, 291] width 61 height 17
click at [766, 283] on span "جالفادا رقيقة" at bounding box center [765, 291] width 61 height 17
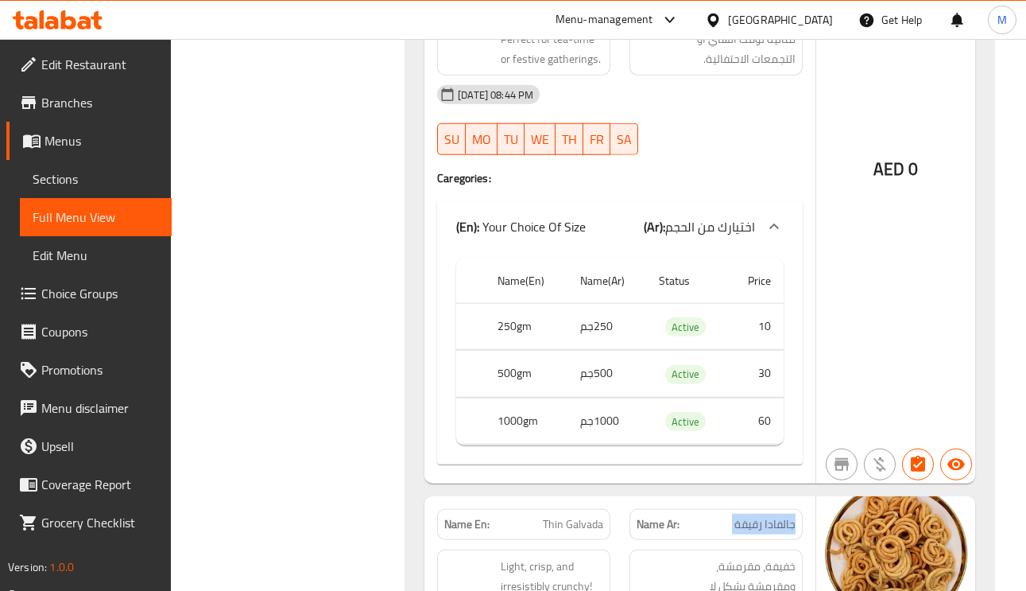
scroll to position [10137, 0]
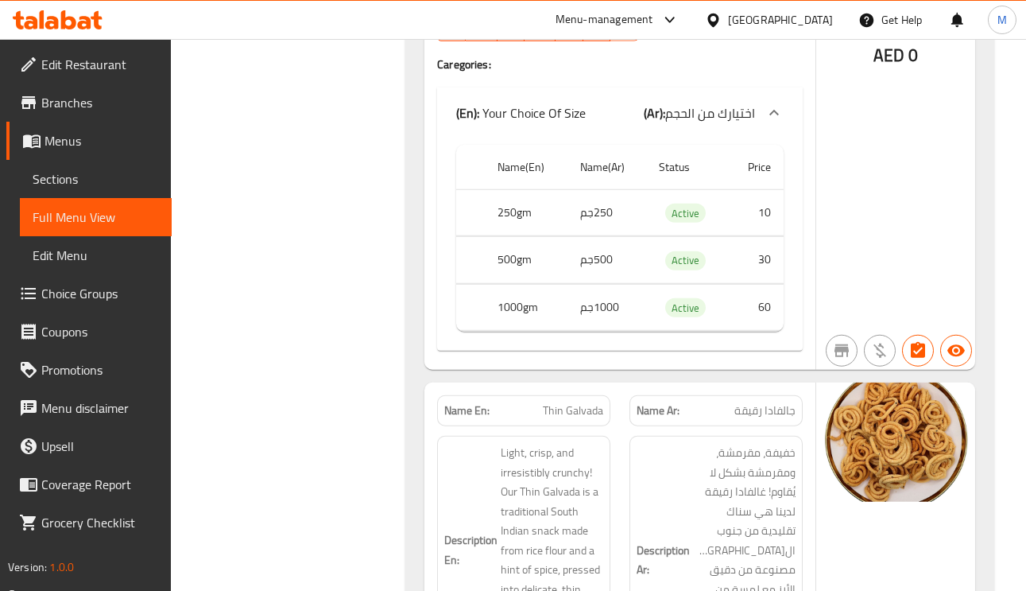
click at [865, 158] on div "AED 0" at bounding box center [896, 15] width 159 height 709
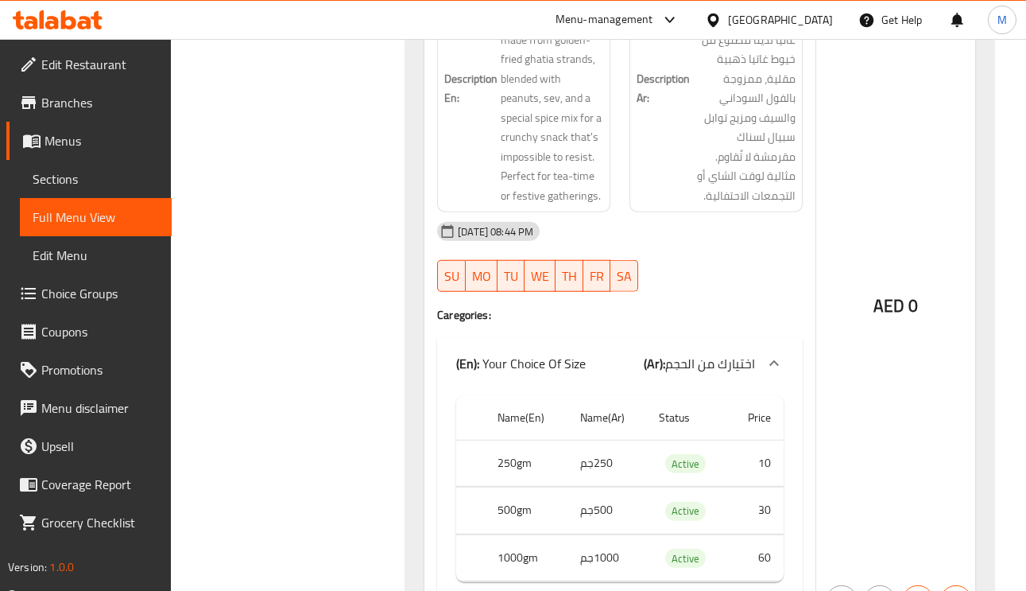
scroll to position [10018, 0]
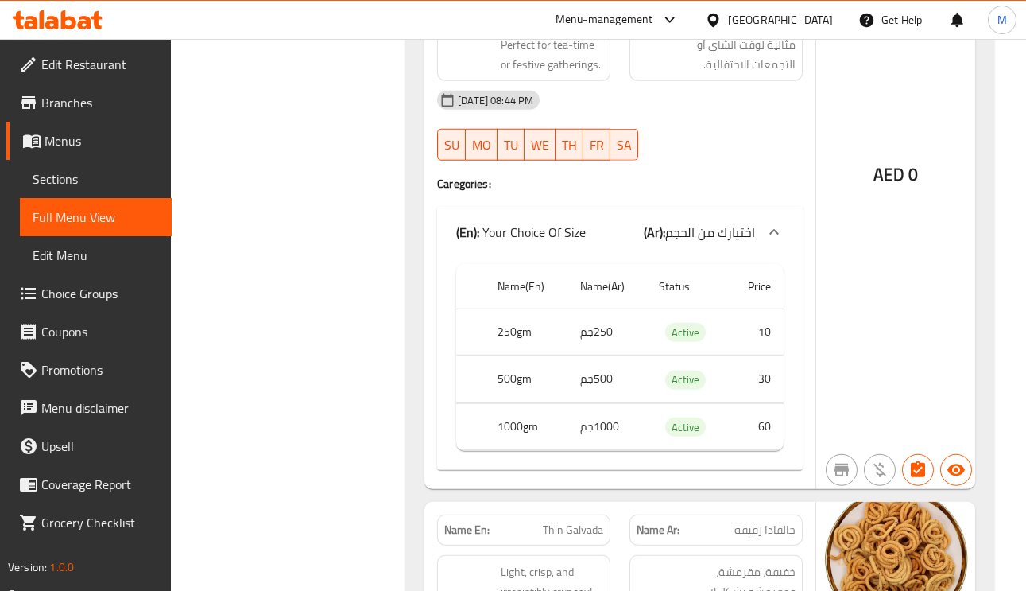
click at [782, 151] on div at bounding box center [716, 160] width 192 height 19
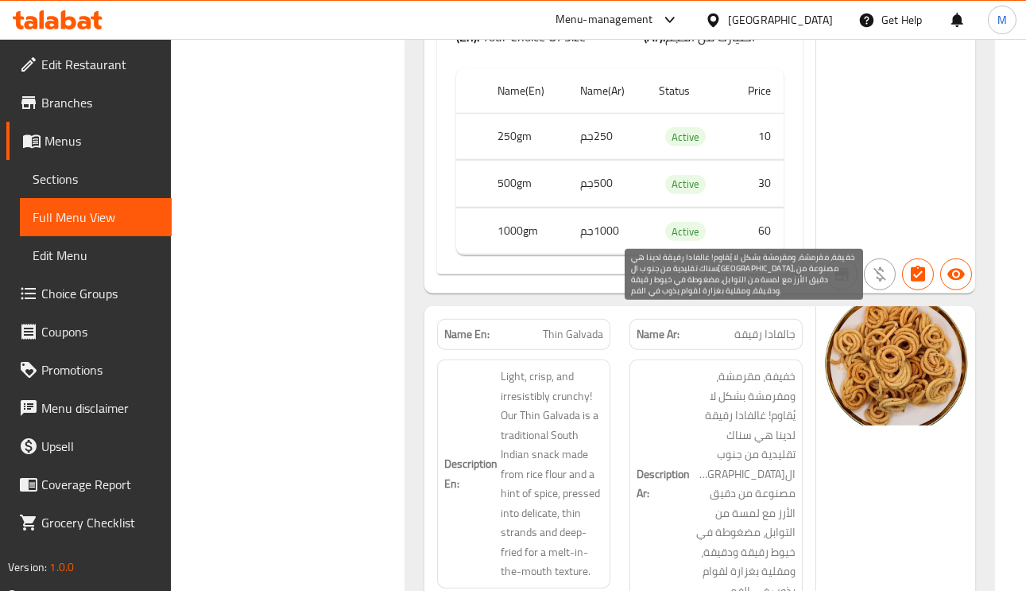
scroll to position [10376, 0]
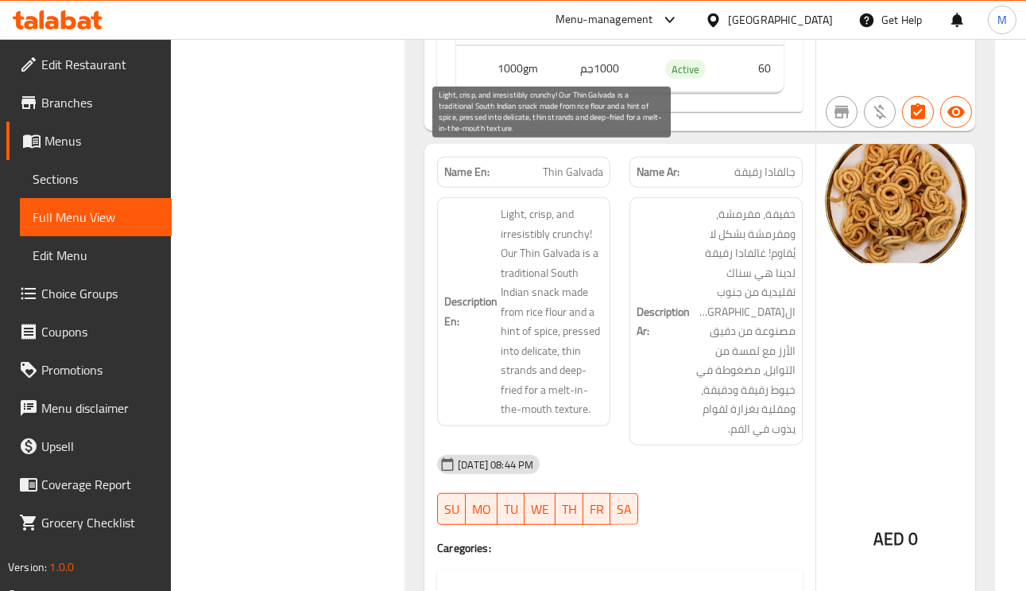
click at [565, 204] on span "Light, crisp, and irresistibly crunchy! Our Thin Galvada is a traditional South…" at bounding box center [552, 311] width 103 height 215
click at [519, 204] on span "Light, crisp, and irresistibly crunchy! Our Thin Galvada is a traditional South…" at bounding box center [552, 311] width 103 height 215
click at [537, 235] on span "Light, crisp, and irresistibly crunchy! Our Thin Galvada is a traditional South…" at bounding box center [552, 311] width 103 height 215
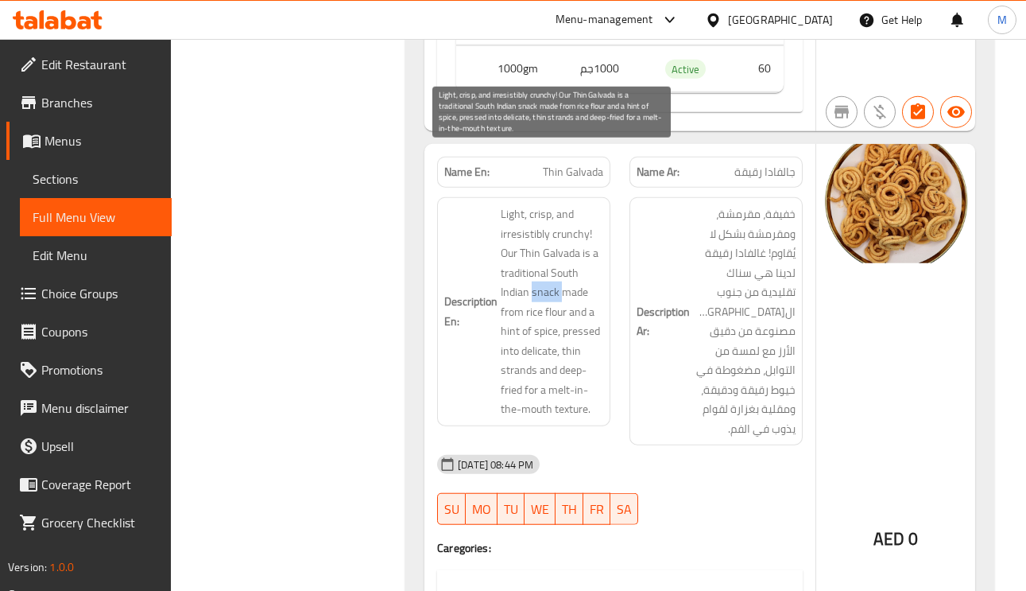
click at [537, 235] on span "Light, crisp, and irresistibly crunchy! Our Thin Galvada is a traditional South…" at bounding box center [552, 311] width 103 height 215
click at [550, 258] on span "Light, crisp, and irresistibly crunchy! Our Thin Galvada is a traditional South…" at bounding box center [552, 311] width 103 height 215
click at [589, 270] on span "Light, crisp, and irresistibly crunchy! Our Thin Galvada is a traditional South…" at bounding box center [552, 311] width 103 height 215
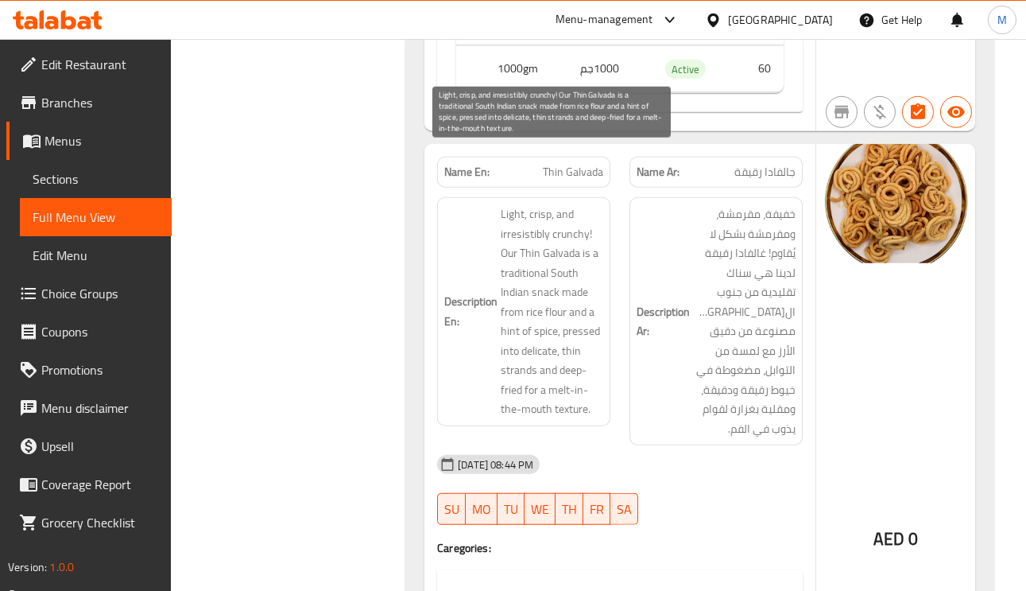
click at [511, 290] on span "Light, crisp, and irresistibly crunchy! Our Thin Galvada is a traditional South…" at bounding box center [552, 311] width 103 height 215
click at [579, 320] on span "Light, crisp, and irresistibly crunchy! Our Thin Galvada is a traditional South…" at bounding box center [552, 311] width 103 height 215
click at [537, 317] on span "Light, crisp, and irresistibly crunchy! Our Thin Galvada is a traditional South…" at bounding box center [552, 311] width 103 height 215
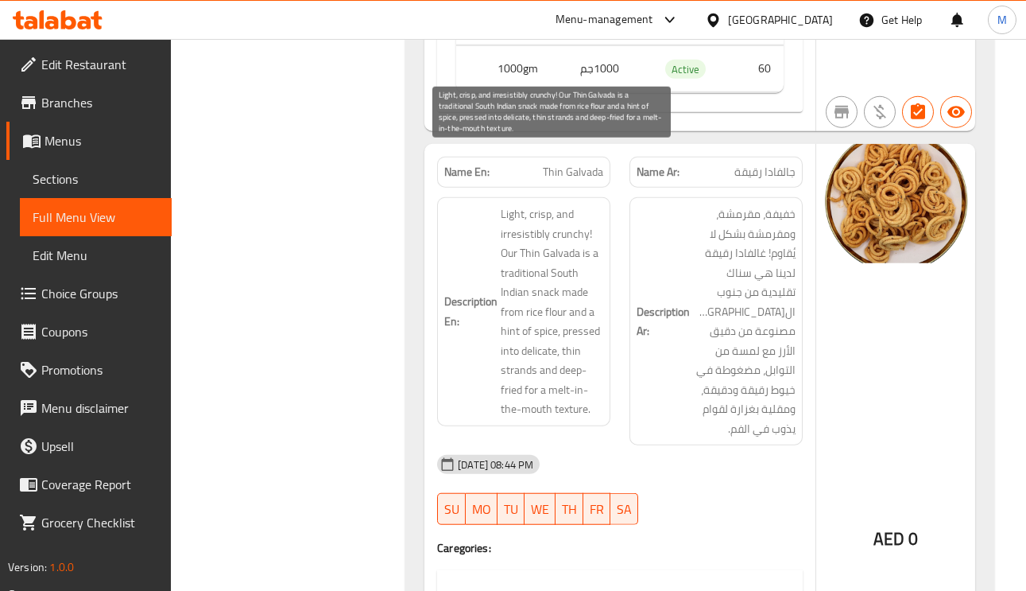
click at [549, 318] on span "Light, crisp, and irresistibly crunchy! Our Thin Galvada is a traditional South…" at bounding box center [552, 311] width 103 height 215
click at [515, 336] on span "Light, crisp, and irresistibly crunchy! Our Thin Galvada is a traditional South…" at bounding box center [552, 311] width 103 height 215
click at [561, 336] on span "Light, crisp, and irresistibly crunchy! Our Thin Galvada is a traditional South…" at bounding box center [552, 311] width 103 height 215
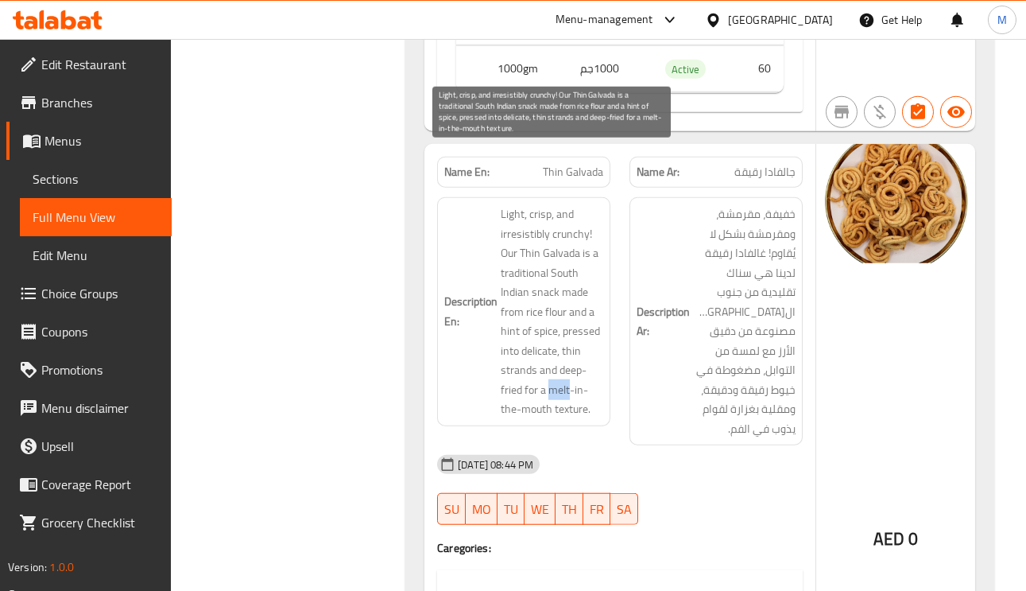
click at [561, 336] on span "Light, crisp, and irresistibly crunchy! Our Thin Galvada is a traditional South…" at bounding box center [552, 311] width 103 height 215
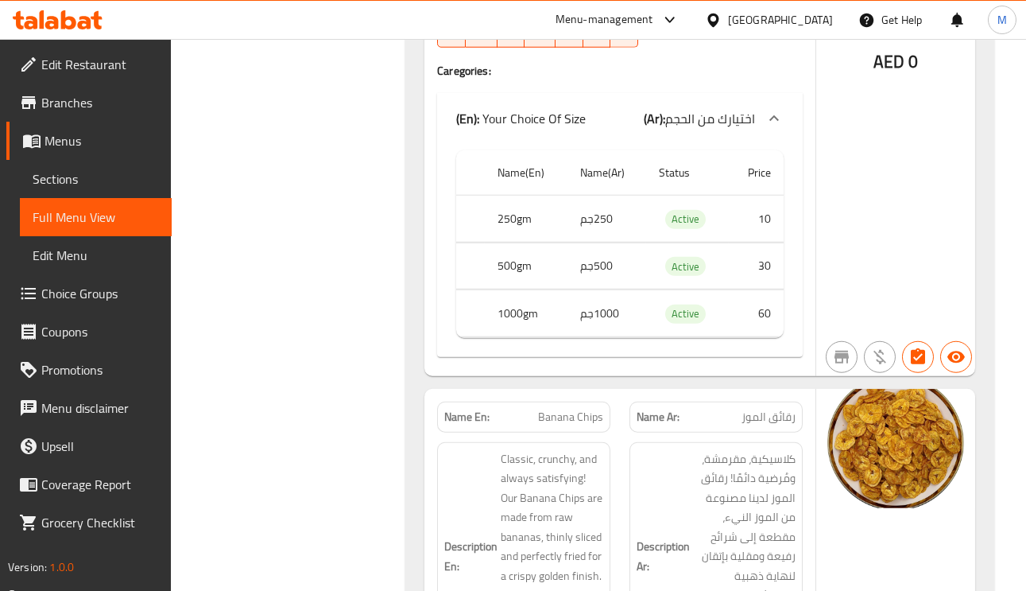
scroll to position [11091, 0]
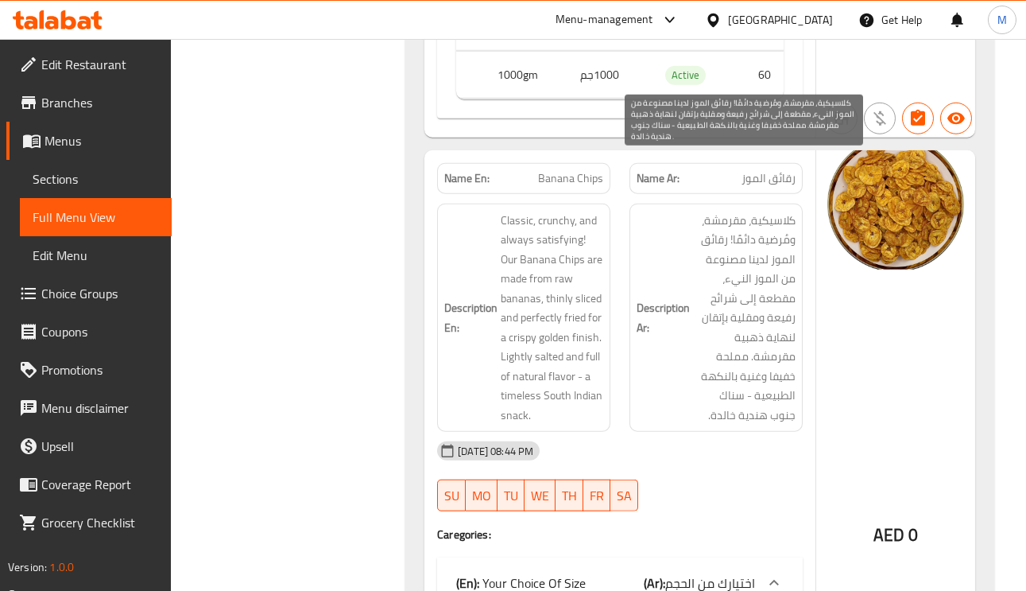
click at [736, 211] on span "كلاسيكية، مقرمشة، ومُرضية دائمًا! رقائق الموز لدينا مصنوعة من الموز النيء، مقطع…" at bounding box center [744, 318] width 103 height 215
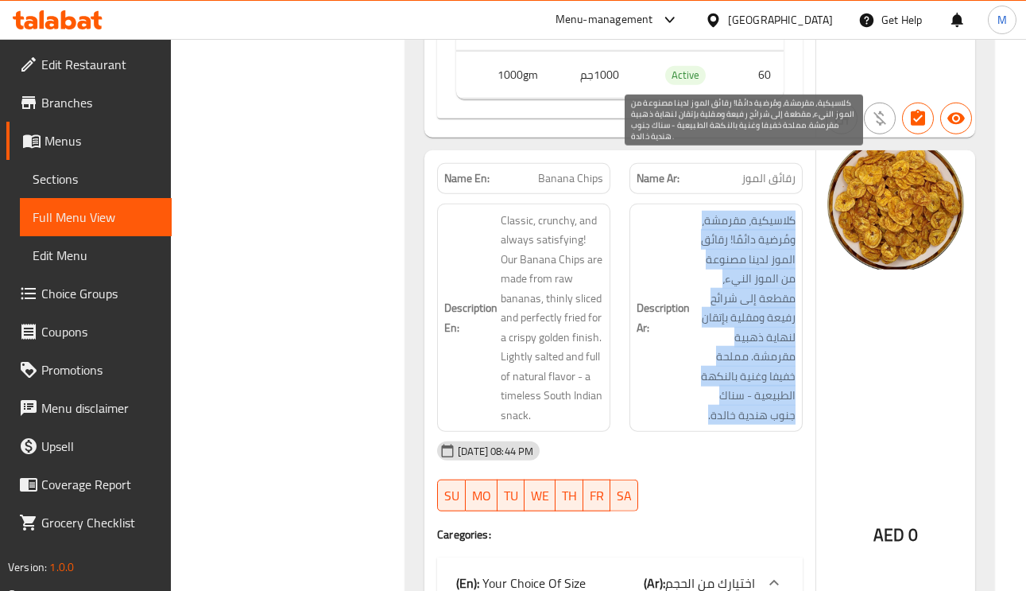
click at [736, 211] on span "كلاسيكية، مقرمشة، ومُرضية دائمًا! رقائق الموز لدينا مصنوعة من الموز النيء، مقطع…" at bounding box center [744, 318] width 103 height 215
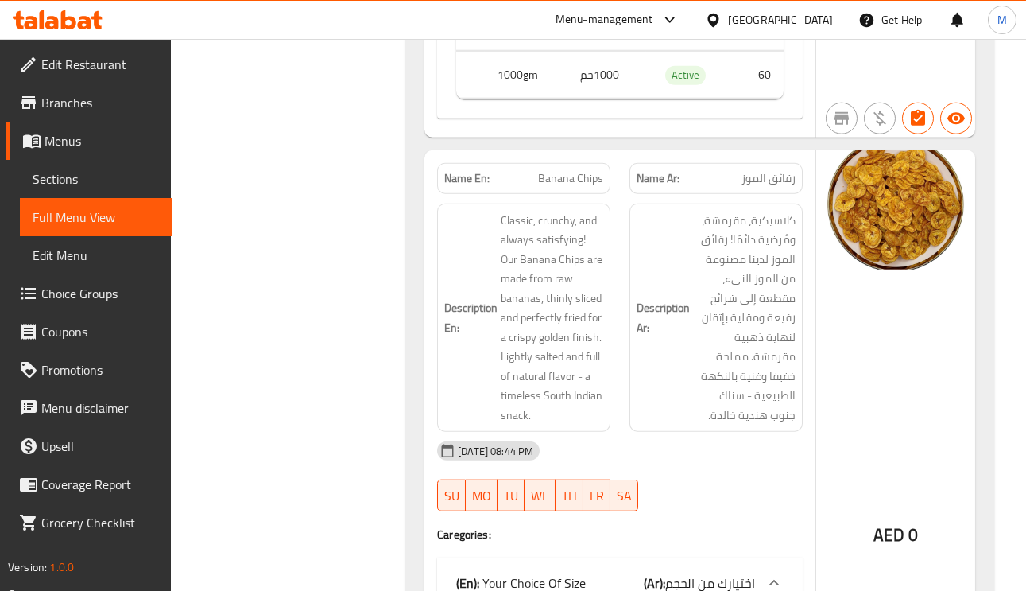
click at [846, 227] on div "AED 0" at bounding box center [896, 494] width 159 height 689
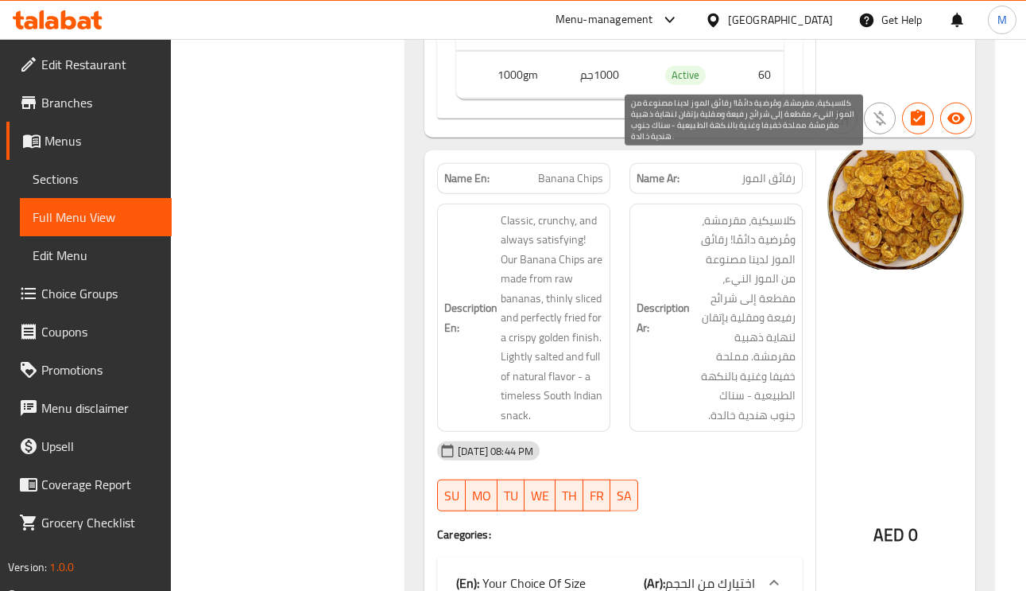
click at [769, 211] on span "كلاسيكية، مقرمشة، ومُرضية دائمًا! رقائق الموز لدينا مصنوعة من الموز النيء، مقطع…" at bounding box center [744, 318] width 103 height 215
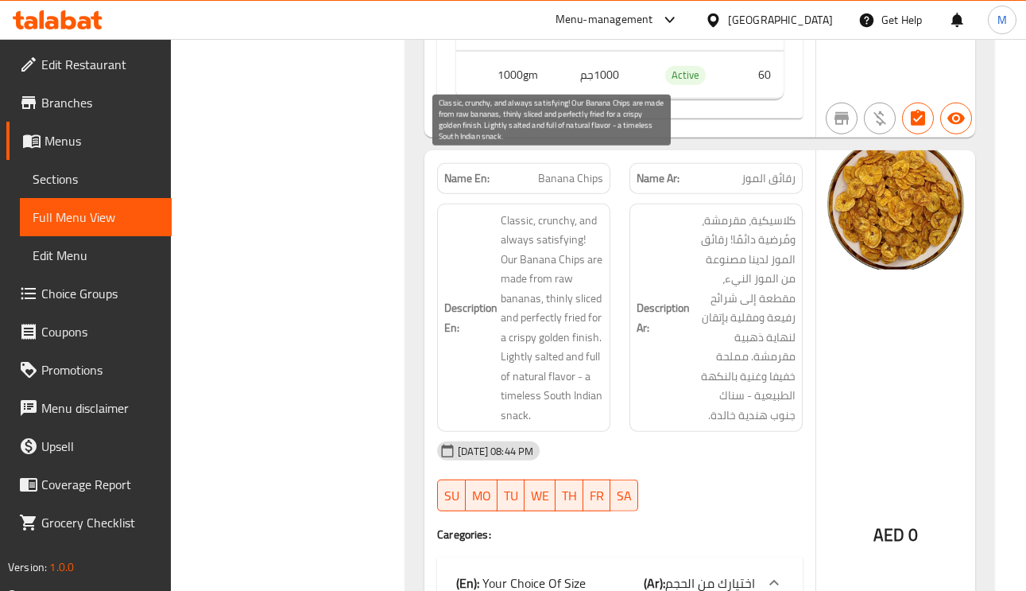
click at [542, 211] on span "Classic, crunchy, and always satisfying! Our Banana Chips are made from raw ban…" at bounding box center [552, 318] width 103 height 215
click at [537, 211] on span "Classic, crunchy, and always satisfying! Our Banana Chips are made from raw ban…" at bounding box center [552, 318] width 103 height 215
click at [526, 211] on span "Classic, crunchy, and always satisfying! Our Banana Chips are made from raw ban…" at bounding box center [552, 318] width 103 height 215
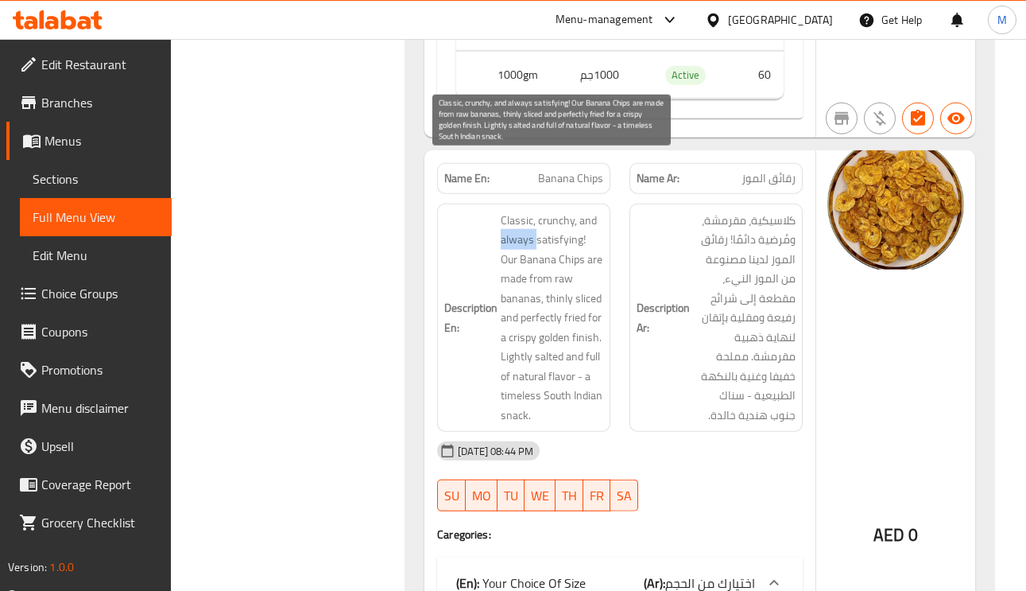
click at [526, 211] on span "Classic, crunchy, and always satisfying! Our Banana Chips are made from raw ban…" at bounding box center [552, 318] width 103 height 215
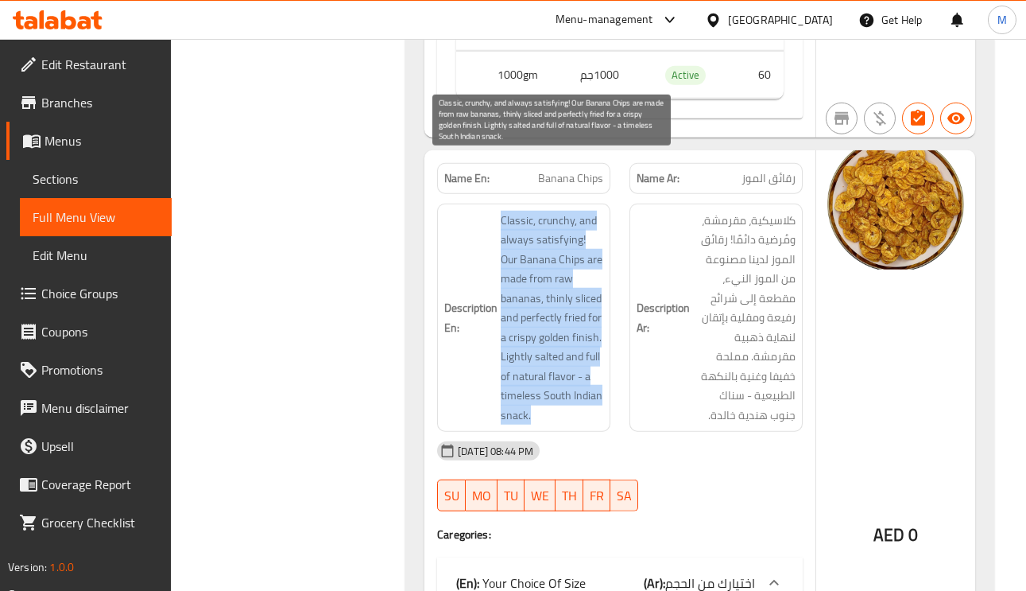
click at [526, 211] on span "Classic, crunchy, and always satisfying! Our Banana Chips are made from raw ban…" at bounding box center [552, 318] width 103 height 215
click at [522, 211] on span "Classic, crunchy, and always satisfying! Our Banana Chips are made from raw ban…" at bounding box center [552, 318] width 103 height 215
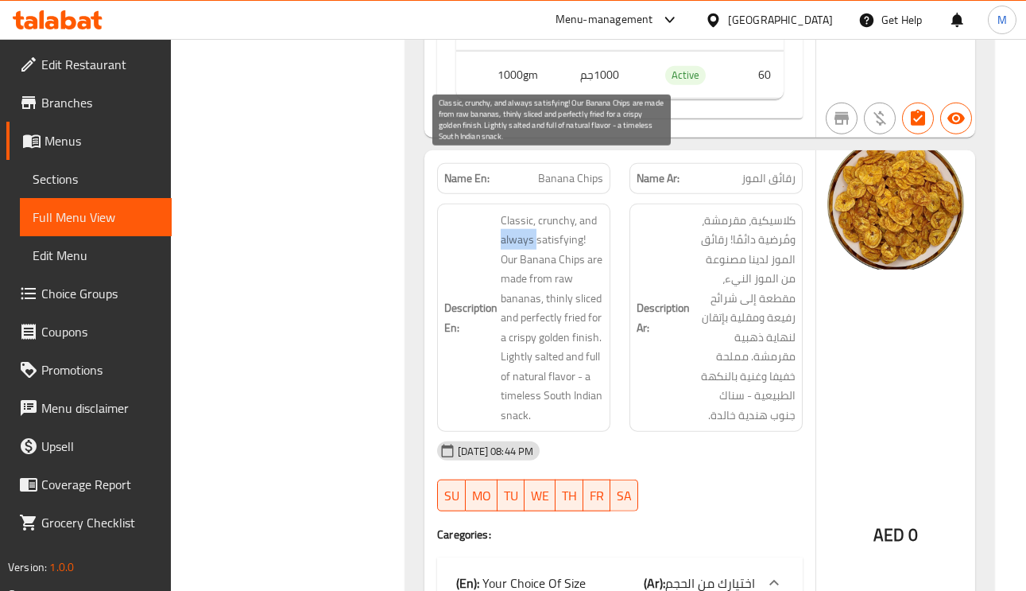
click at [522, 211] on span "Classic, crunchy, and always satisfying! Our Banana Chips are made from raw ban…" at bounding box center [552, 318] width 103 height 215
click at [561, 230] on span "Classic, crunchy, and always satisfying! Our Banana Chips are made from raw ban…" at bounding box center [552, 318] width 103 height 215
click at [553, 252] on span "Classic, crunchy, and always satisfying! Our Banana Chips are made from raw ban…" at bounding box center [552, 318] width 103 height 215
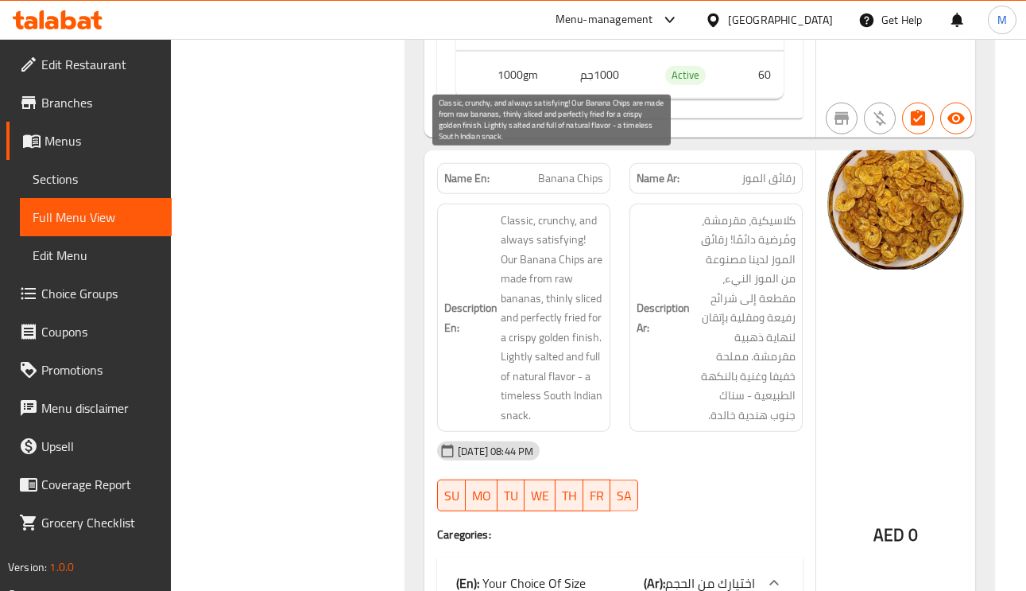
click at [528, 281] on span "Classic, crunchy, and always satisfying! Our Banana Chips are made from raw ban…" at bounding box center [552, 318] width 103 height 215
click at [523, 304] on span "Classic, crunchy, and always satisfying! Our Banana Chips are made from raw ban…" at bounding box center [552, 318] width 103 height 215
click at [532, 305] on span "Classic, crunchy, and always satisfying! Our Banana Chips are made from raw ban…" at bounding box center [552, 318] width 103 height 215
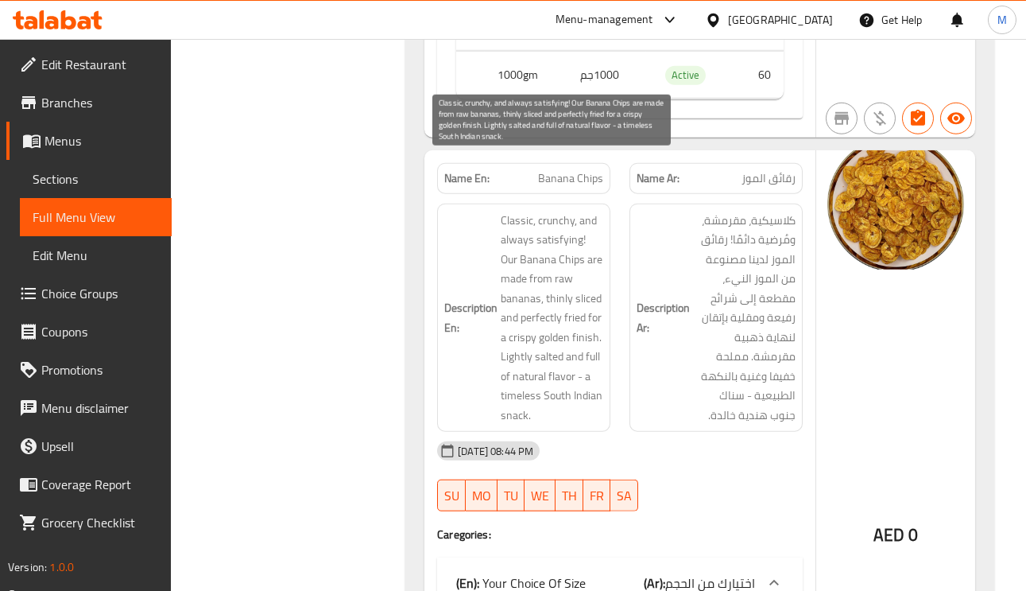
click at [539, 300] on span "Classic, crunchy, and always satisfying! Our Banana Chips are made from raw ban…" at bounding box center [552, 318] width 103 height 215
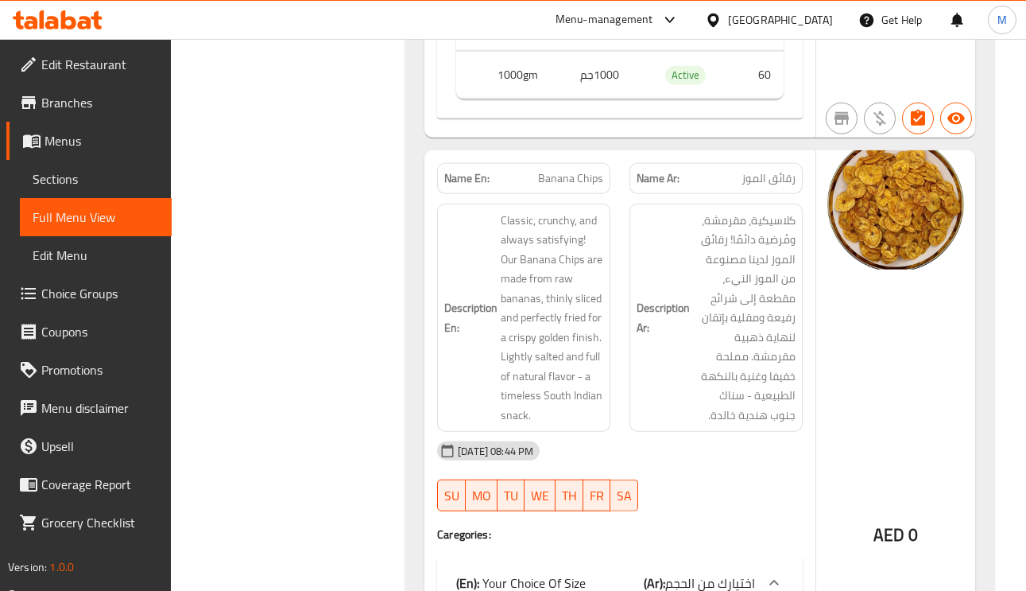
click at [583, 170] on span "Banana Chips" at bounding box center [570, 178] width 65 height 17
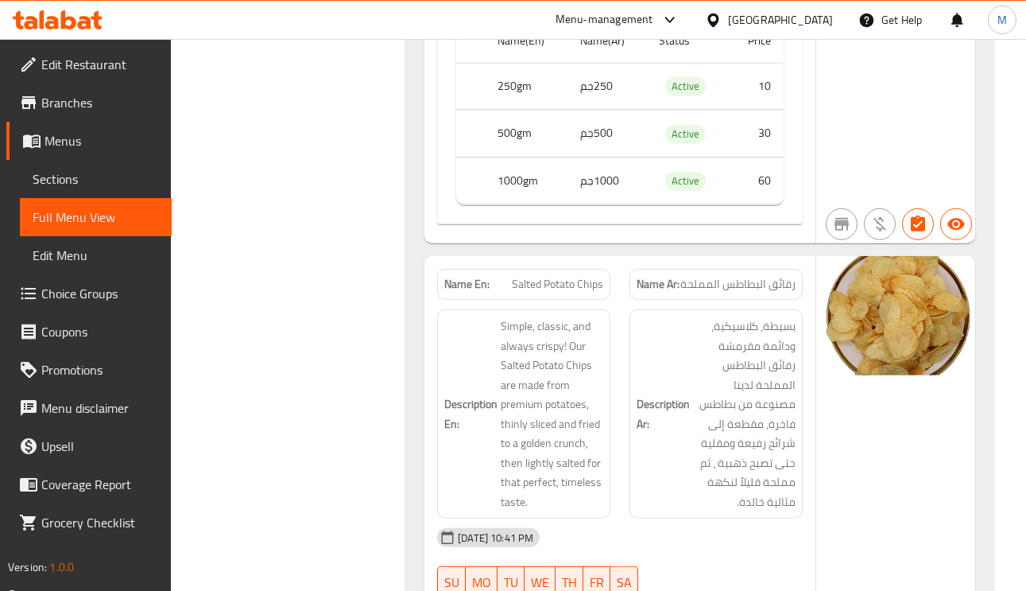
scroll to position [11807, 0]
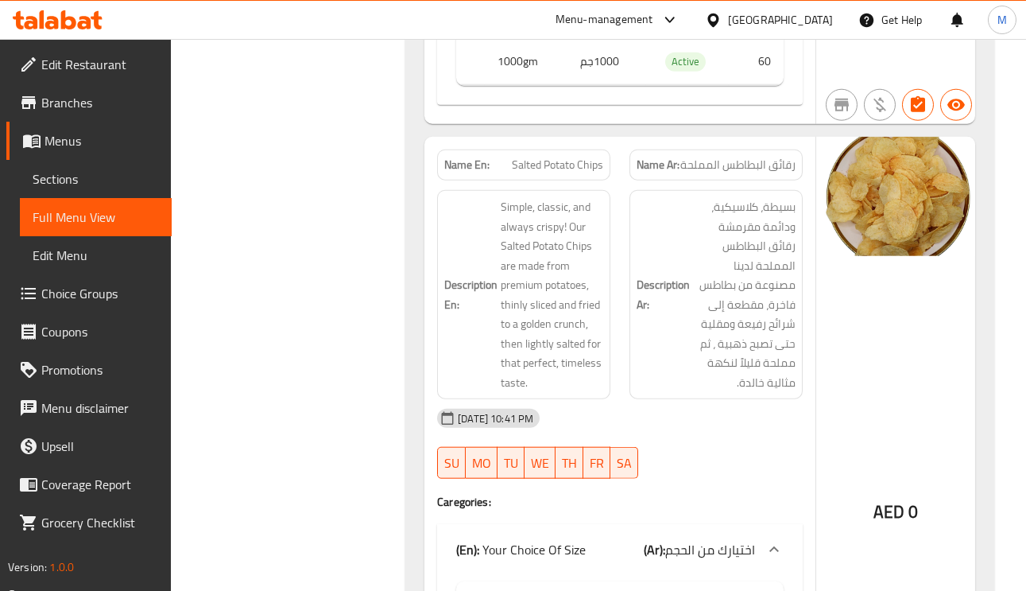
click at [931, 318] on div "AED 0" at bounding box center [896, 472] width 159 height 670
click at [570, 157] on span "Salted Potato Chips" at bounding box center [557, 165] width 91 height 17
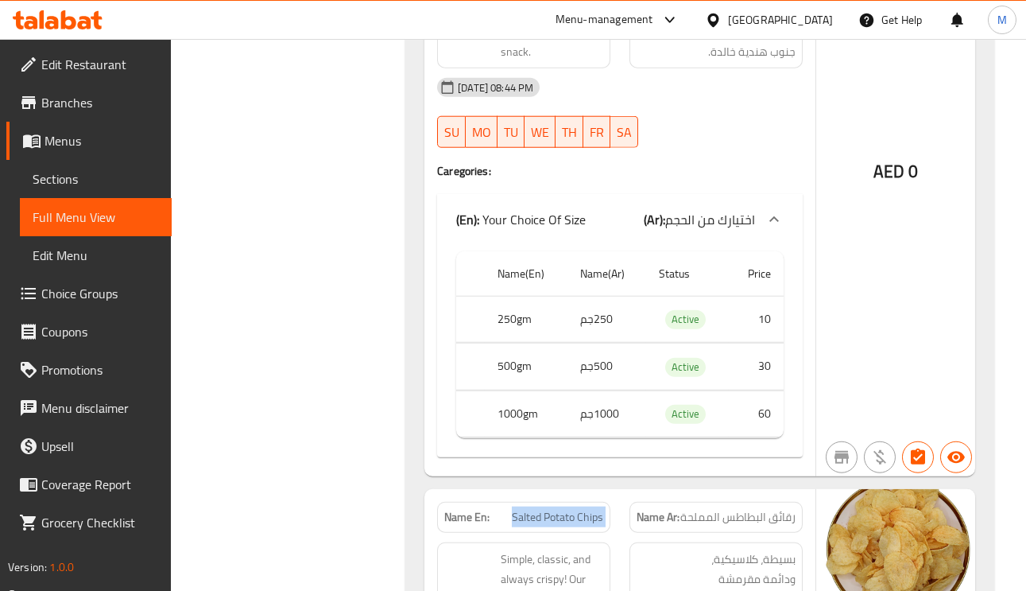
scroll to position [11568, 0]
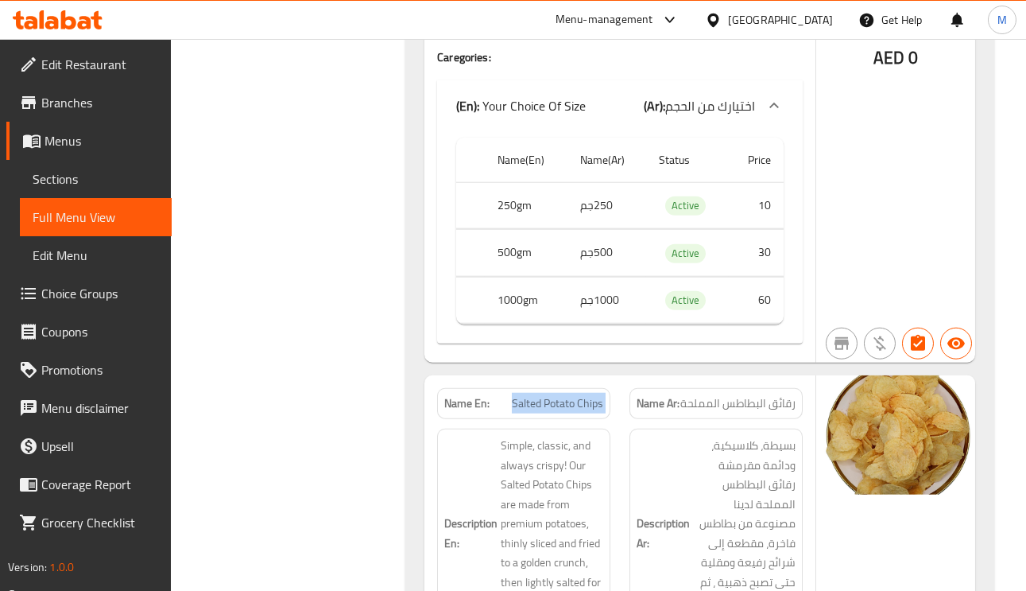
click at [594, 395] on span "Salted Potato Chips" at bounding box center [557, 403] width 91 height 17
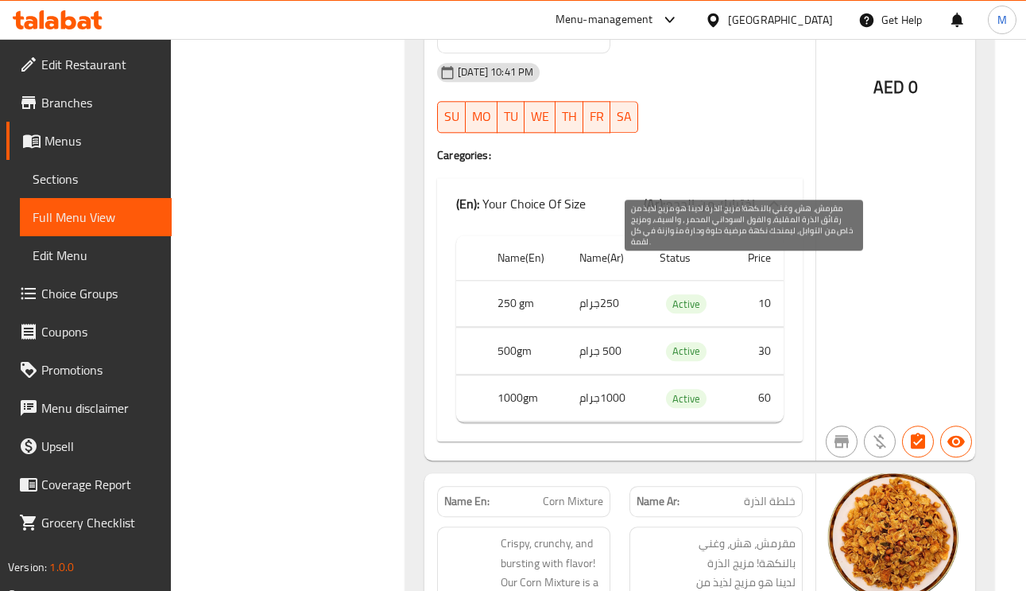
scroll to position [27986, 0]
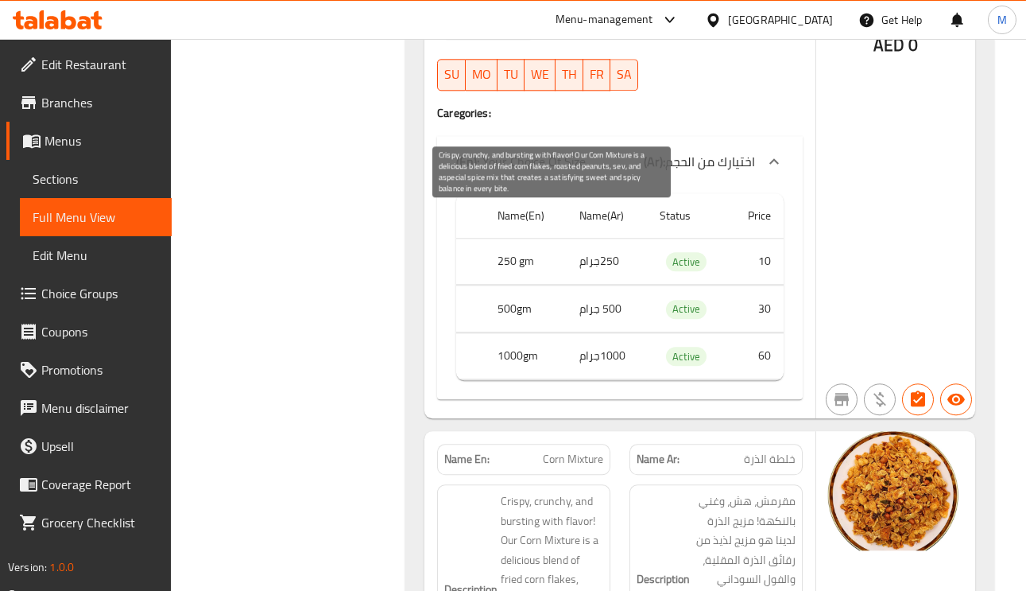
click at [584, 491] on span "Crispy, crunchy, and bursting with flavor! Our Corn Mixture is a delicious blen…" at bounding box center [552, 598] width 103 height 215
click at [528, 491] on span "Crispy, crunchy, and bursting with flavor! Our Corn Mixture is a delicious blen…" at bounding box center [552, 598] width 103 height 215
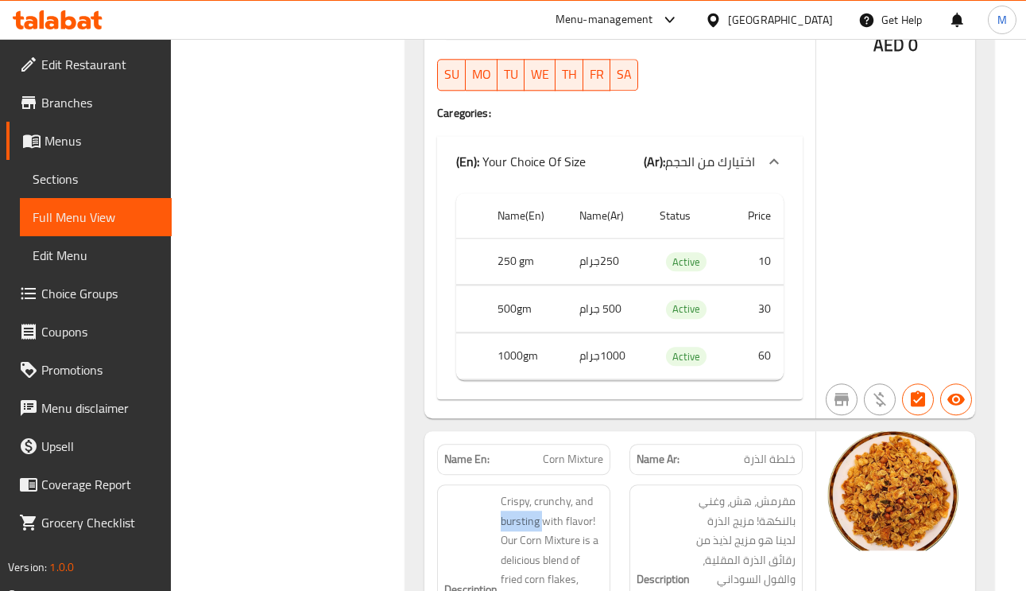
click at [498, 491] on h6 "Description En: Crispy, crunchy, and bursting with flavor! Our Corn Mixture is …" at bounding box center [523, 598] width 159 height 215
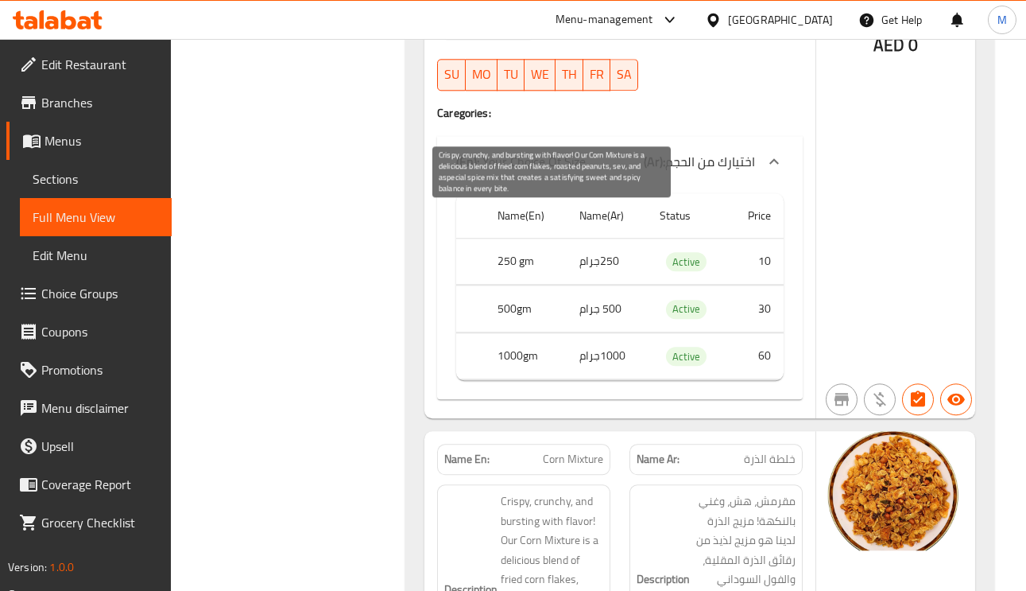
click at [556, 491] on span "Crispy, crunchy, and bursting with flavor! Our Corn Mixture is a delicious blen…" at bounding box center [552, 598] width 103 height 215
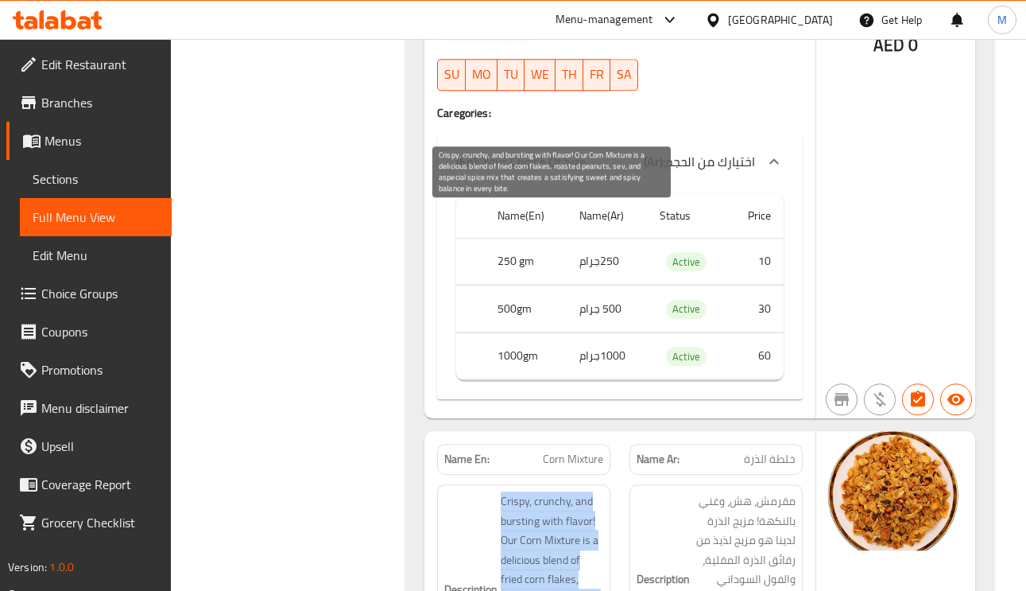
click at [555, 491] on span "Crispy, crunchy, and bursting with flavor! Our Corn Mixture is a delicious blen…" at bounding box center [552, 598] width 103 height 215
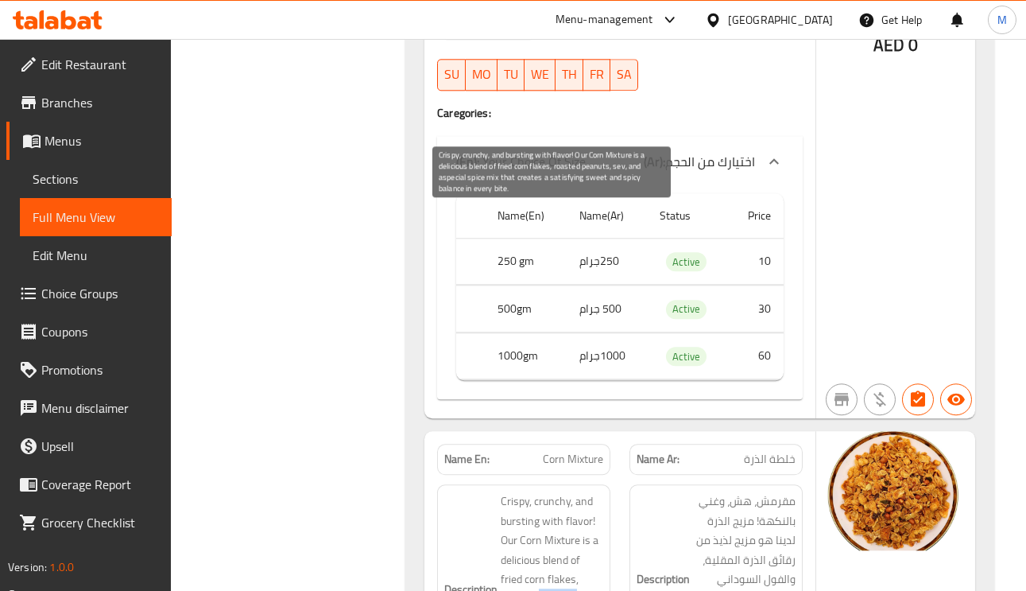
click at [555, 491] on span "Crispy, crunchy, and bursting with flavor! Our Corn Mixture is a delicious blen…" at bounding box center [552, 598] width 103 height 215
click at [586, 491] on span "Crispy, crunchy, and bursting with flavor! Our Corn Mixture is a delicious blen…" at bounding box center [552, 598] width 103 height 215
click at [565, 491] on span "Crispy, crunchy, and bursting with flavor! Our Corn Mixture is a delicious blen…" at bounding box center [552, 598] width 103 height 215
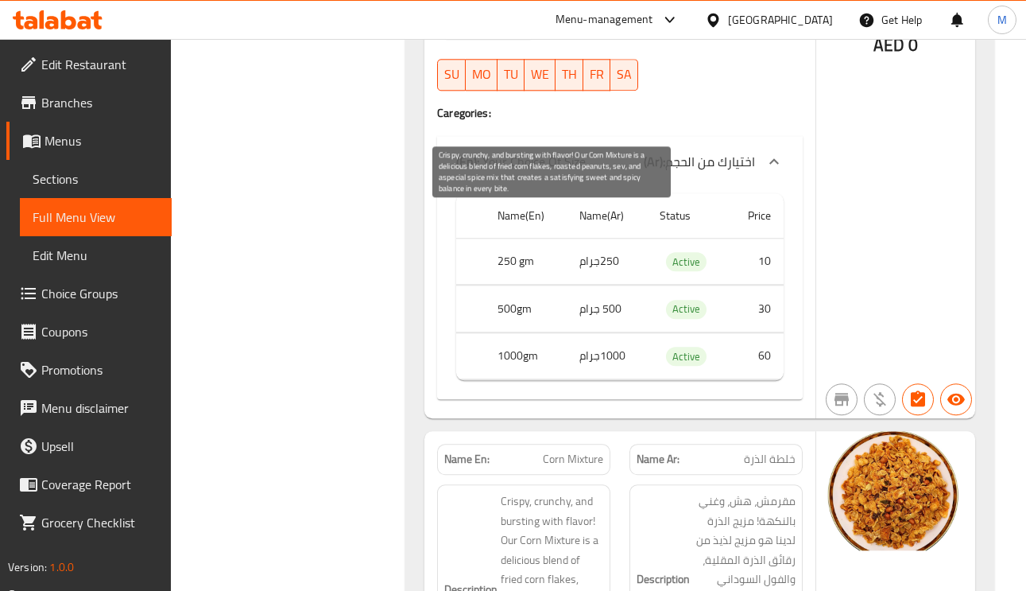
click at [537, 491] on span "Crispy, crunchy, and bursting with flavor! Our Corn Mixture is a delicious blen…" at bounding box center [552, 598] width 103 height 215
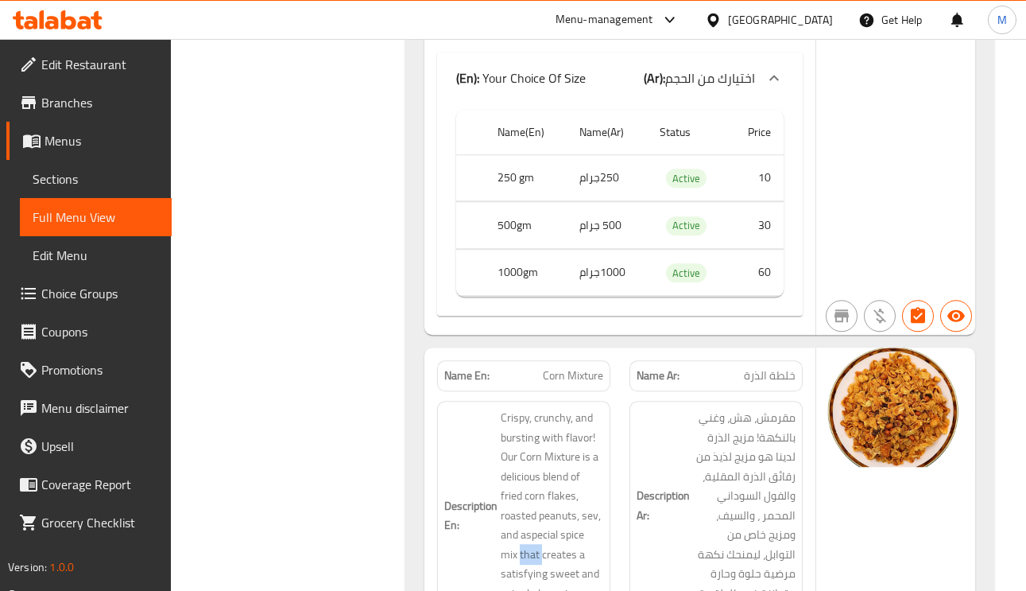
scroll to position [28106, 0]
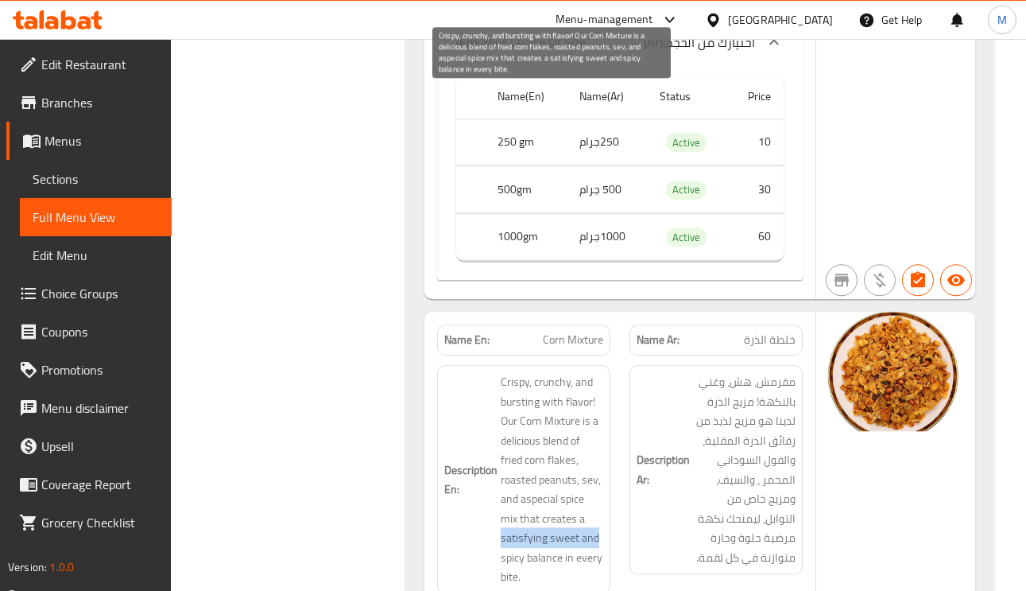
drag, startPoint x: 502, startPoint y: 254, endPoint x: 602, endPoint y: 254, distance: 99.4
click at [602, 372] on span "Crispy, crunchy, and bursting with flavor! Our Corn Mixture is a delicious blen…" at bounding box center [552, 479] width 103 height 215
click at [576, 372] on span "Crispy, crunchy, and bursting with flavor! Our Corn Mixture is a delicious blen…" at bounding box center [552, 479] width 103 height 215
click at [584, 372] on span "Crispy, crunchy, and bursting with flavor! Our Corn Mixture is a delicious blen…" at bounding box center [552, 479] width 103 height 215
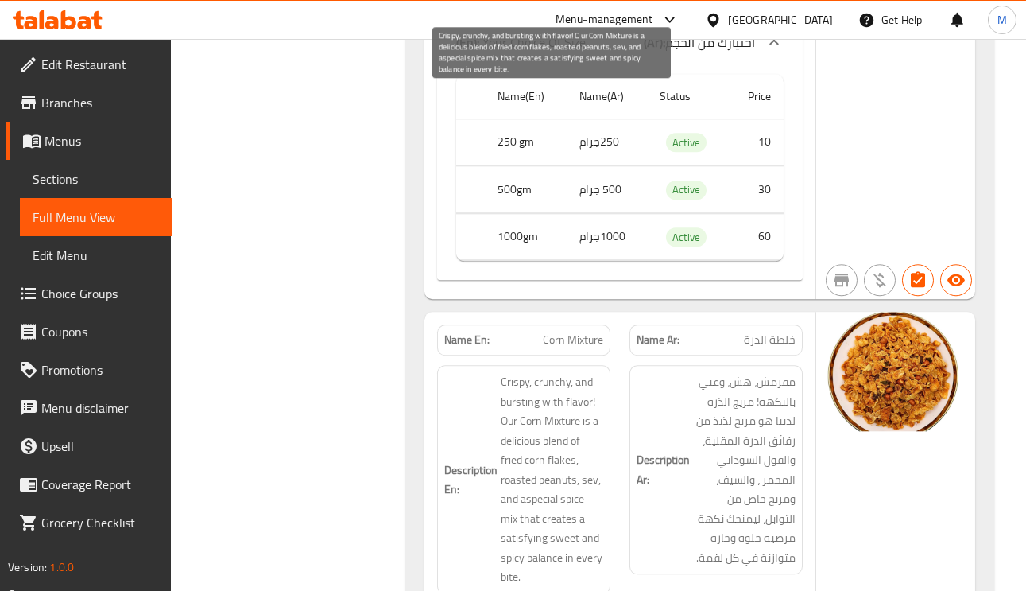
click at [522, 372] on span "Crispy, crunchy, and bursting with flavor! Our Corn Mixture is a delicious blen…" at bounding box center [552, 479] width 103 height 215
drag, startPoint x: 519, startPoint y: 238, endPoint x: 579, endPoint y: 285, distance: 75.9
click at [576, 372] on span "Crispy, crunchy, and bursting with flavor! Our Corn Mixture is a delicious blen…" at bounding box center [552, 479] width 103 height 215
click at [583, 372] on span "Crispy, crunchy, and bursting with flavor! Our Corn Mixture is a delicious blen…" at bounding box center [552, 479] width 103 height 215
click at [547, 372] on span "Crispy, crunchy, and bursting with flavor! Our Corn Mixture is a delicious blen…" at bounding box center [552, 479] width 103 height 215
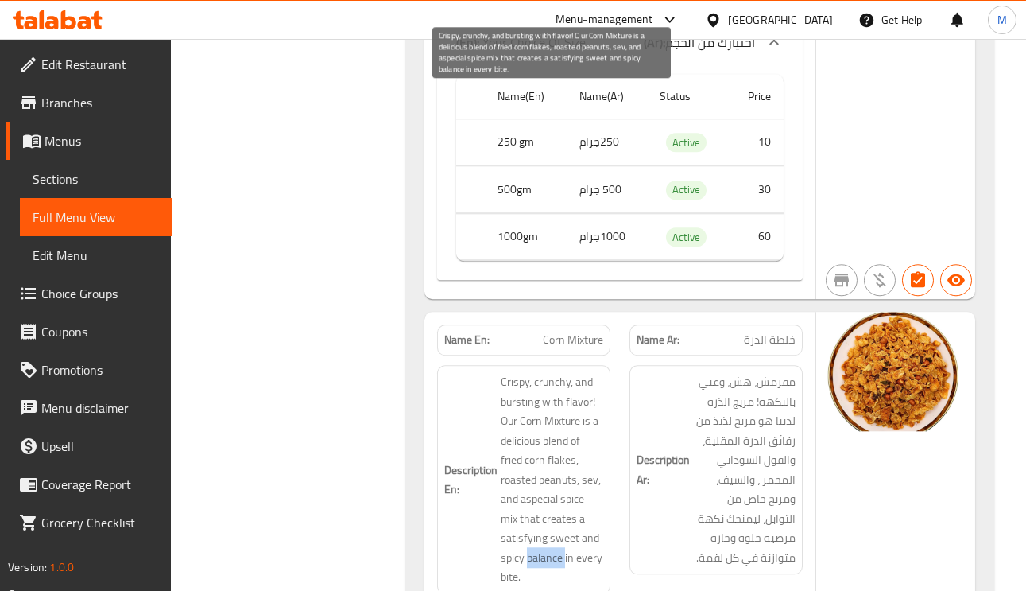
click at [547, 372] on span "Crispy, crunchy, and bursting with flavor! Our Corn Mixture is a delicious blen…" at bounding box center [552, 479] width 103 height 215
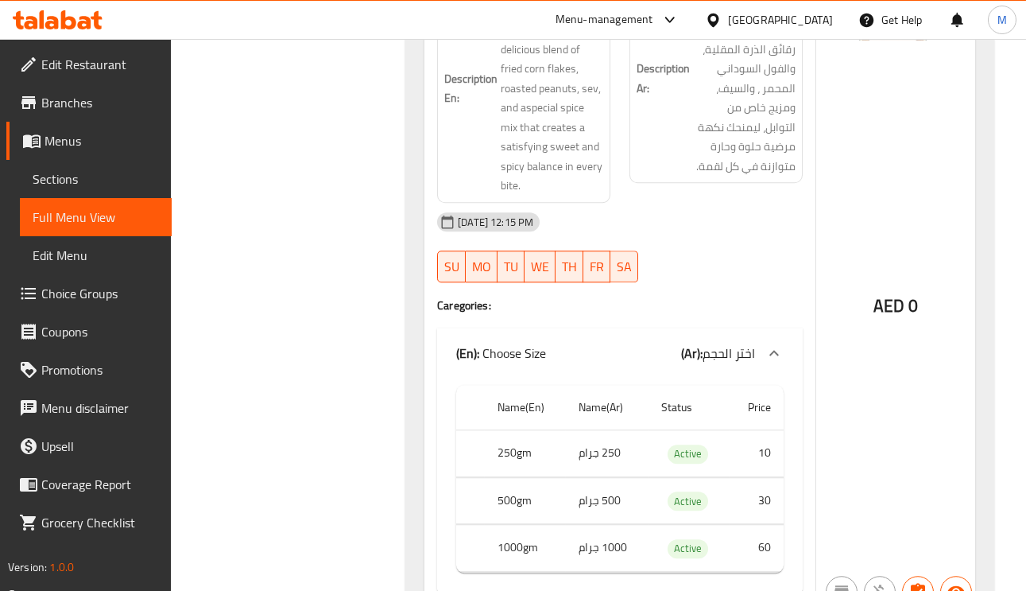
scroll to position [28702, 0]
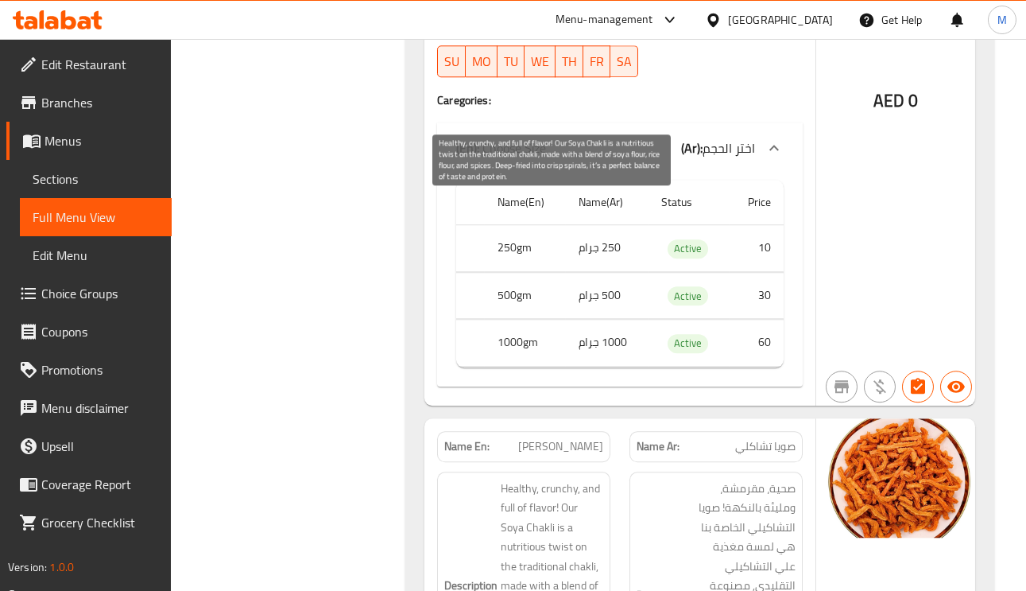
click at [563, 479] on span "Healthy, crunchy, and full of flavor! Our Soya Chakli is a nutritious twist on …" at bounding box center [552, 596] width 103 height 234
click at [572, 479] on span "Healthy, crunchy, and full of flavor! Our Soya Chakli is a nutritious twist on …" at bounding box center [552, 596] width 103 height 234
click at [570, 479] on span "Healthy, crunchy, and full of flavor! Our Soya Chakli is a nutritious twist on …" at bounding box center [552, 596] width 103 height 234
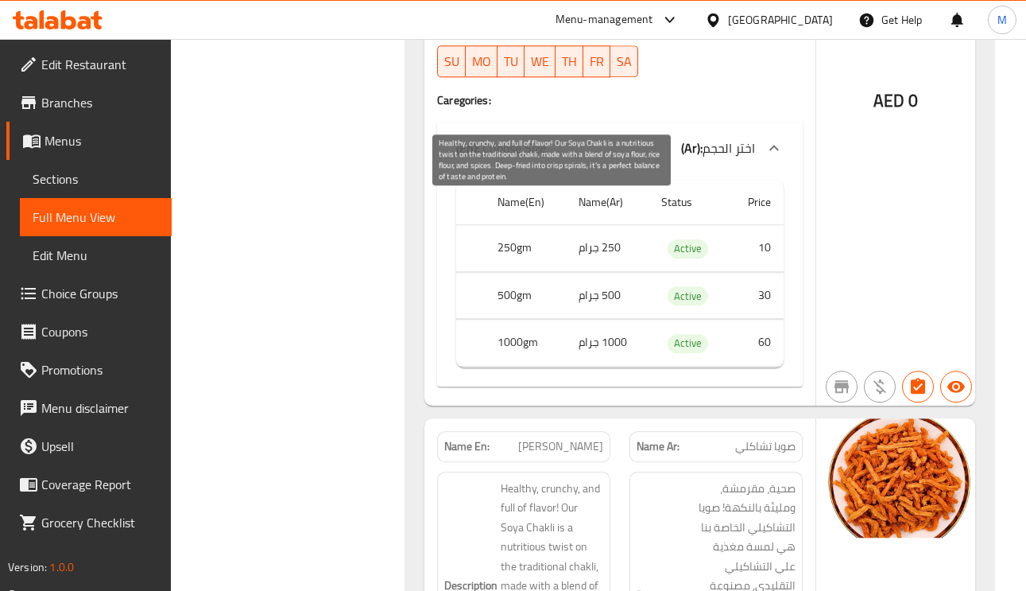
click at [569, 479] on span "Healthy, crunchy, and full of flavor! Our Soya Chakli is a nutritious twist on …" at bounding box center [552, 596] width 103 height 234
click at [515, 479] on span "Healthy, crunchy, and full of flavor! Our Soya Chakli is a nutritious twist on …" at bounding box center [552, 596] width 103 height 234
click at [532, 479] on span "Healthy, crunchy, and full of flavor! Our Soya Chakli is a nutritious twist on …" at bounding box center [552, 596] width 103 height 234
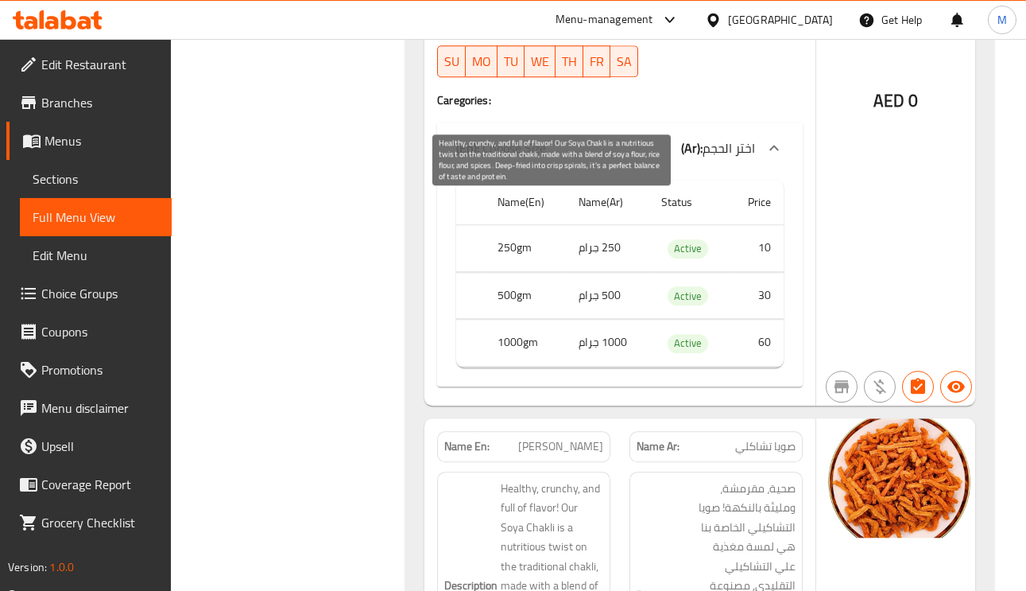
click at [532, 479] on span "Healthy, crunchy, and full of flavor! Our Soya Chakli is a nutritious twist on …" at bounding box center [552, 596] width 103 height 234
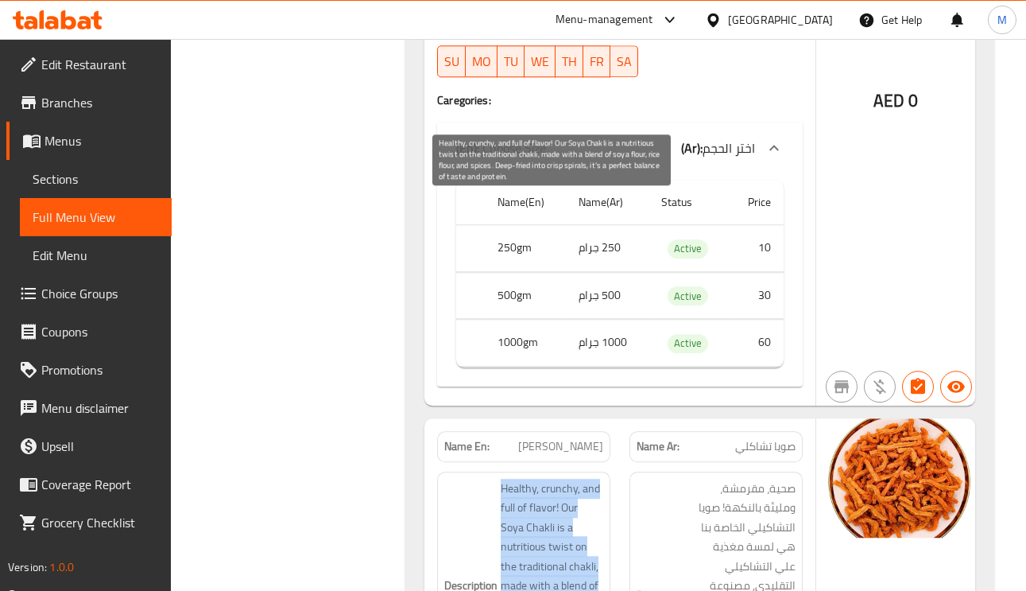
click at [532, 479] on span "Healthy, crunchy, and full of flavor! Our Soya Chakli is a nutritious twist on …" at bounding box center [552, 596] width 103 height 234
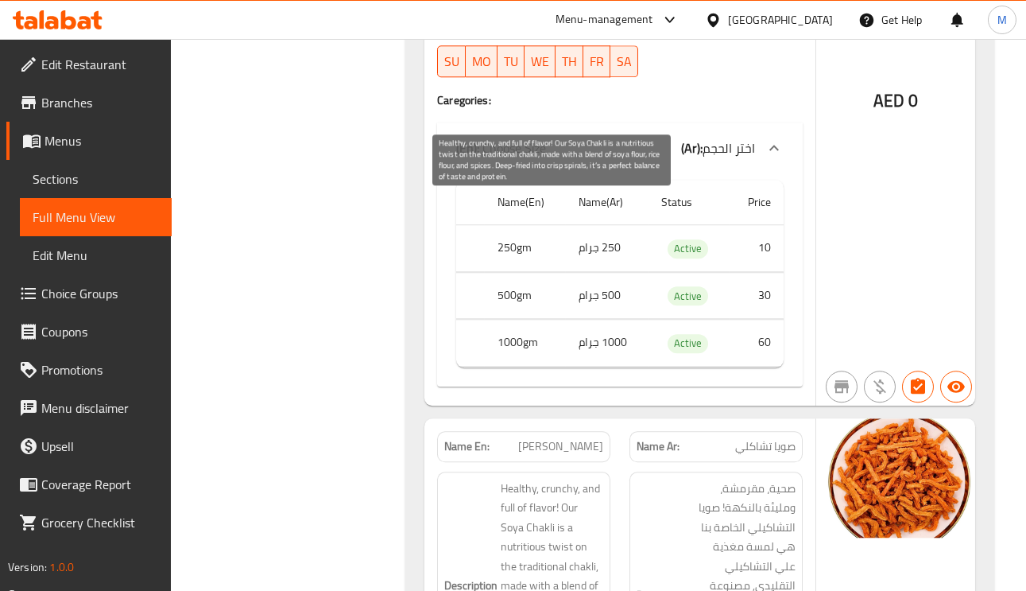
click at [535, 479] on span "Healthy, crunchy, and full of flavor! Our Soya Chakli is a nutritious twist on …" at bounding box center [552, 596] width 103 height 234
click at [517, 479] on span "Healthy, crunchy, and full of flavor! Our Soya Chakli is a nutritious twist on …" at bounding box center [552, 596] width 103 height 234
click at [537, 479] on span "Healthy, crunchy, and full of flavor! Our Soya Chakli is a nutritious twist on …" at bounding box center [552, 596] width 103 height 234
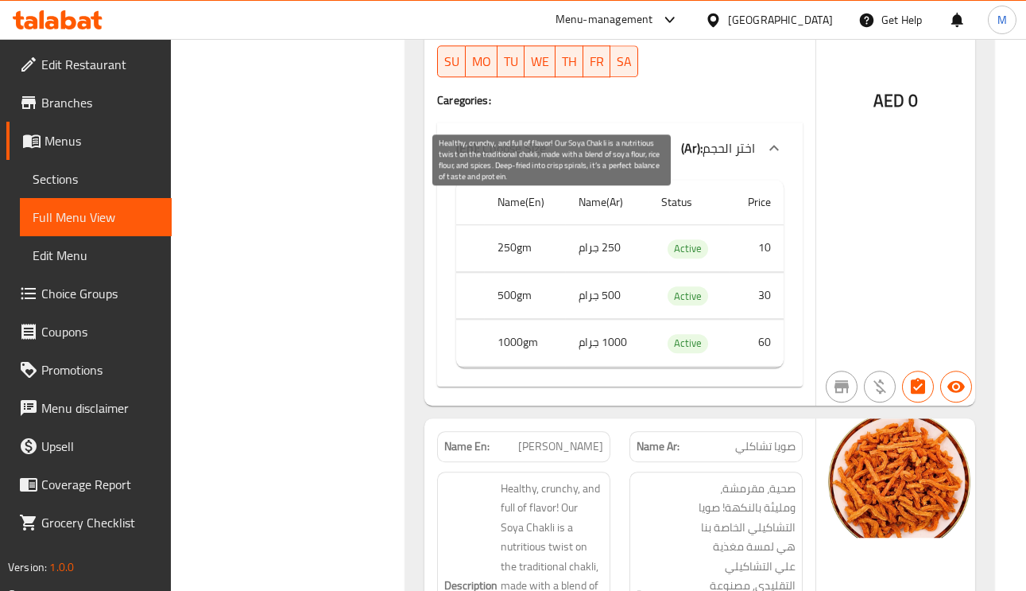
drag, startPoint x: 546, startPoint y: 328, endPoint x: 505, endPoint y: 328, distance: 41.3
click at [505, 479] on span "Healthy, crunchy, and full of flavor! Our Soya Chakli is a nutritious twist on …" at bounding box center [552, 596] width 103 height 234
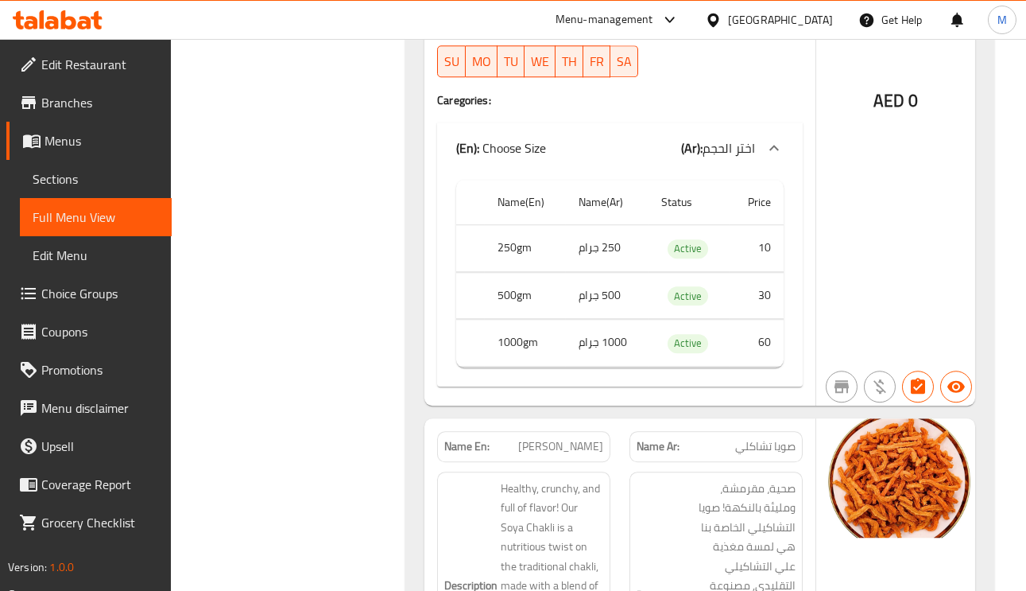
click at [580, 438] on span "Soya Chakli" at bounding box center [560, 446] width 85 height 17
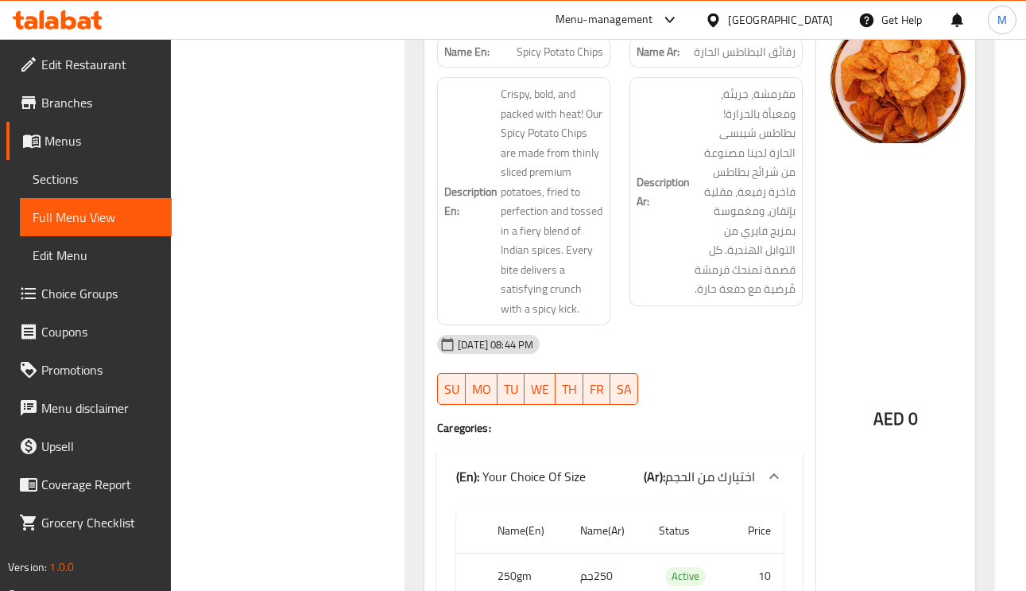
scroll to position [2306, 0]
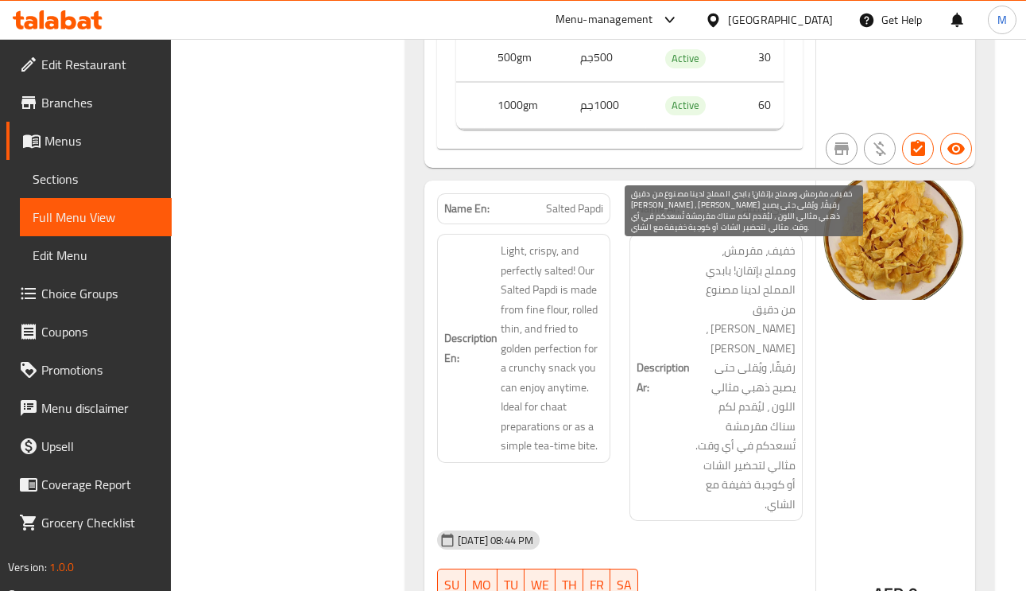
click at [795, 365] on span "خفيف، مقرمش، ومملح بإتقان! بابدي المملح لدينا مصنوع من دقيق ناعم ، رولد رقيقًا،…" at bounding box center [744, 377] width 103 height 273
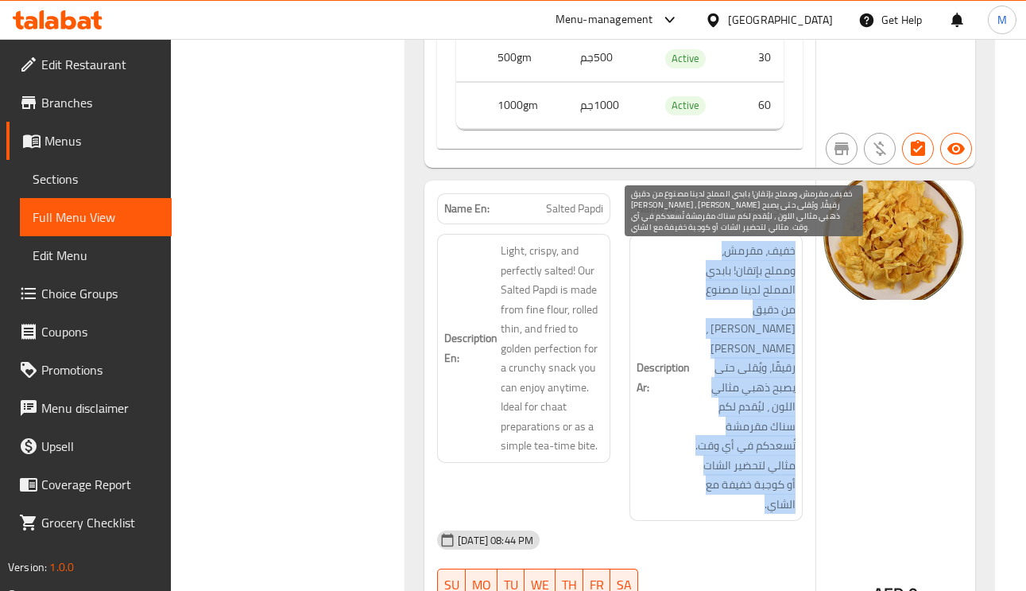
click at [795, 365] on span "خفيف، مقرمش، ومملح بإتقان! بابدي المملح لدينا مصنوع من دقيق ناعم ، رولد رقيقًا،…" at bounding box center [744, 377] width 103 height 273
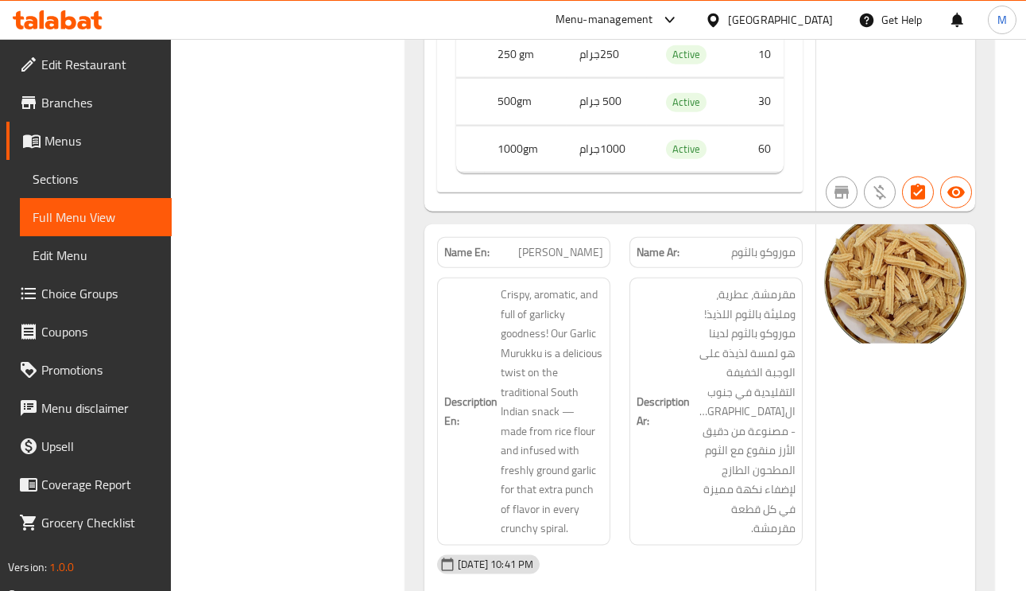
scroll to position [14715, 0]
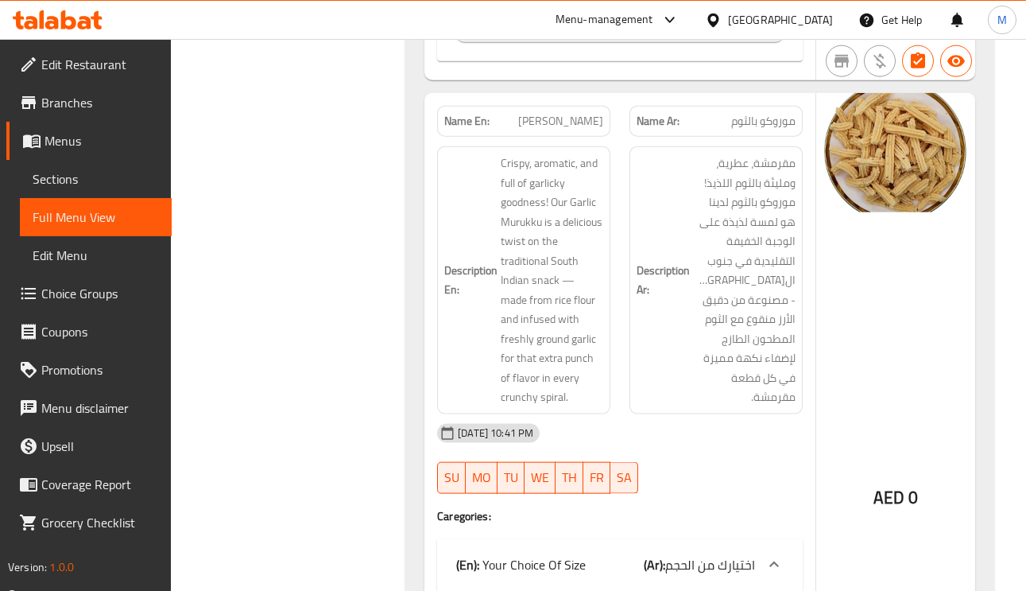
click at [563, 113] on span "Garlic Murukku" at bounding box center [560, 121] width 85 height 17
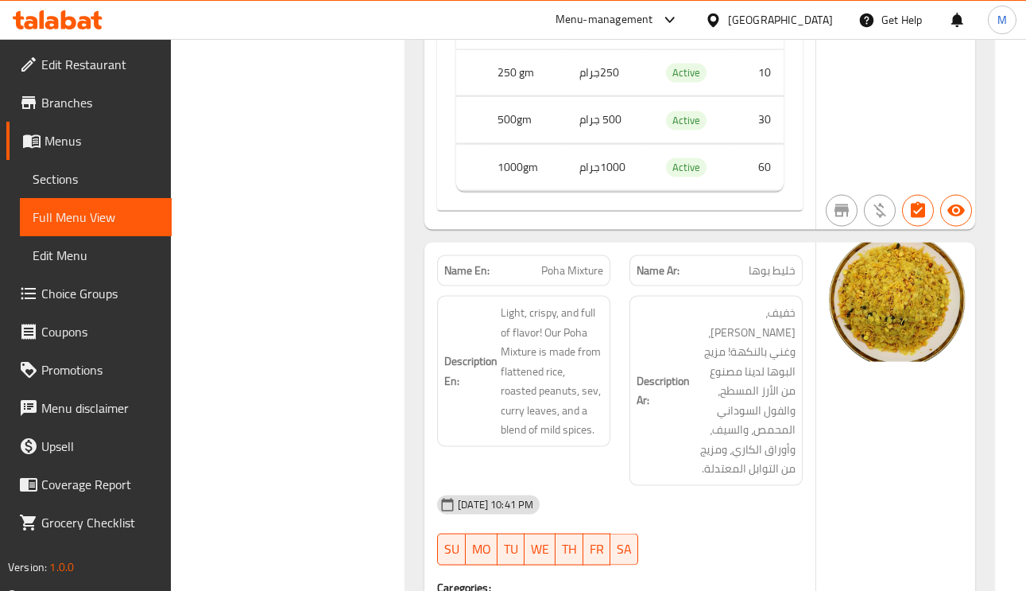
scroll to position [15985, 0]
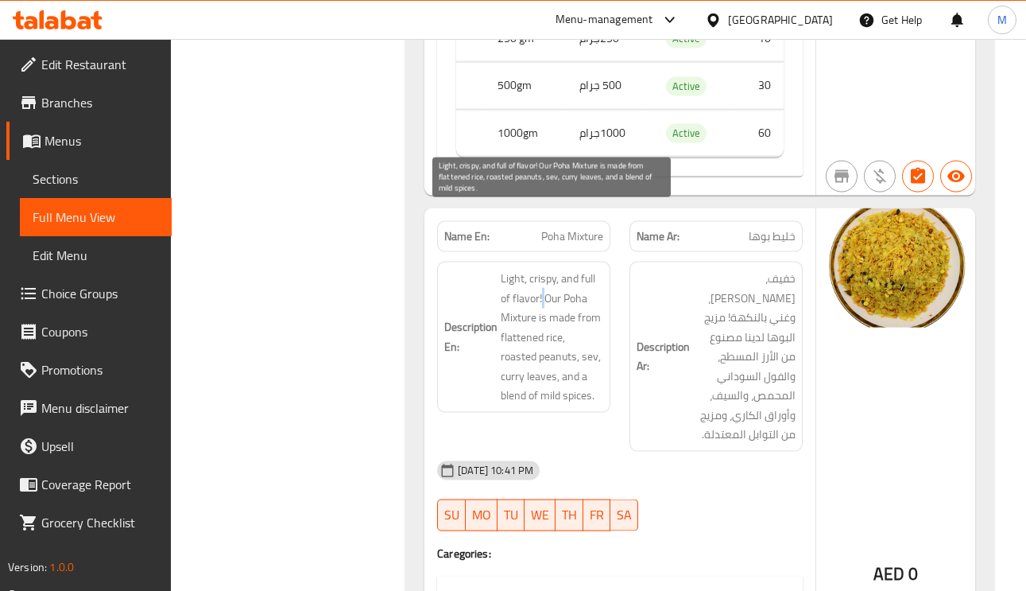
click at [542, 269] on span "Light, crispy, and full of flavor! Our Poha Mixture is made from flattened rice…" at bounding box center [552, 337] width 103 height 137
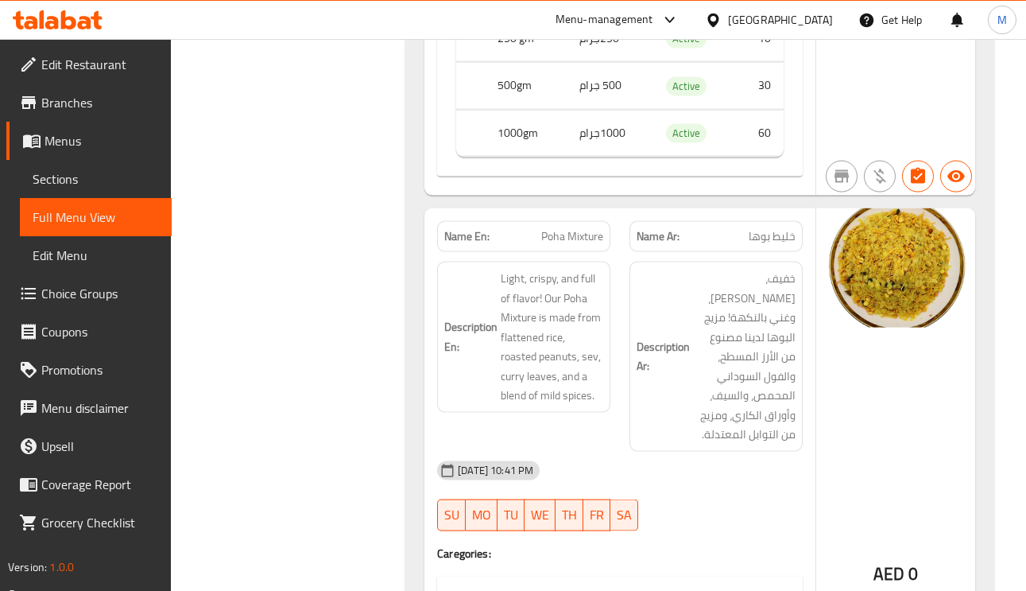
click at [595, 221] on div "Name En: Poha Mixture" at bounding box center [523, 236] width 173 height 31
click at [594, 221] on div "Name En: Poha Mixture" at bounding box center [523, 236] width 173 height 31
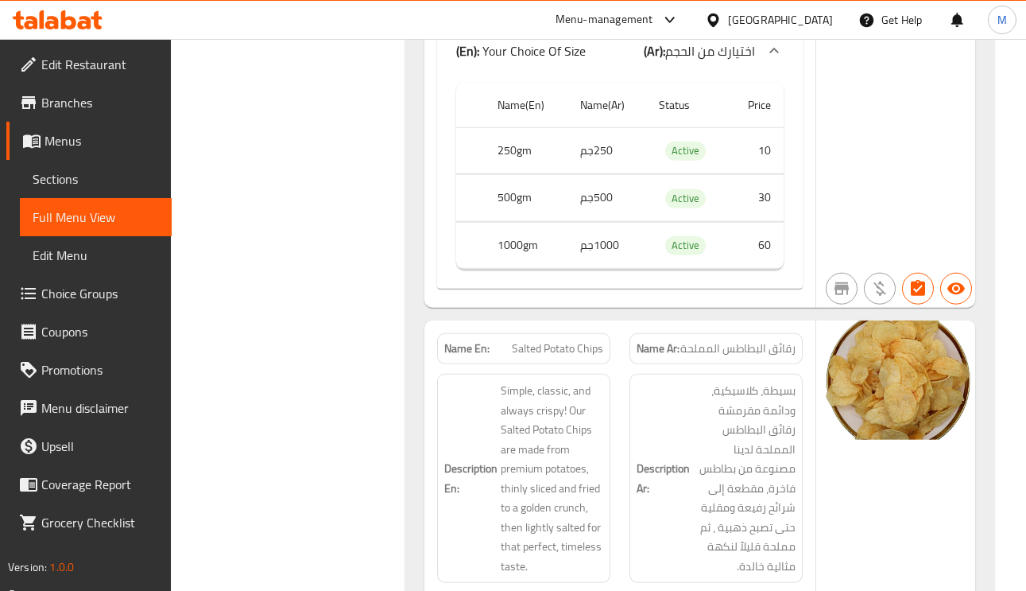
drag, startPoint x: 1010, startPoint y: 297, endPoint x: 519, endPoint y: 363, distance: 495.0
click at [519, 381] on span "Simple, classic, and always crispy! Our Salted Potato Chips are made from premi…" at bounding box center [552, 478] width 103 height 195
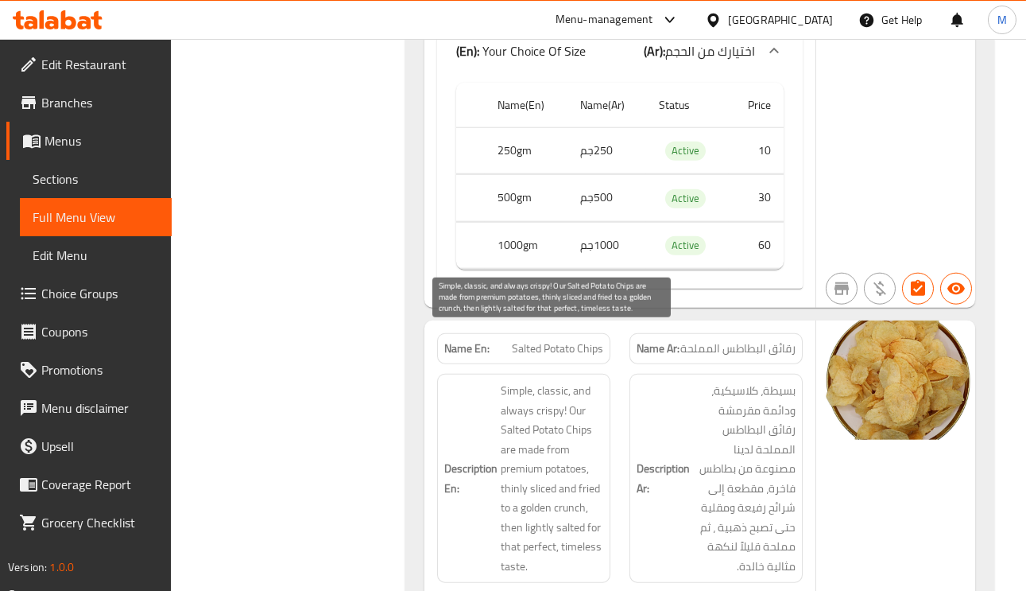
click at [522, 419] on span "Simple, classic, and always crispy! Our Salted Potato Chips are made from premi…" at bounding box center [552, 478] width 103 height 195
click at [502, 435] on span "Simple, classic, and always crispy! Our Salted Potato Chips are made from premi…" at bounding box center [552, 478] width 103 height 195
click at [566, 442] on span "Simple, classic, and always crispy! Our Salted Potato Chips are made from premi…" at bounding box center [552, 478] width 103 height 195
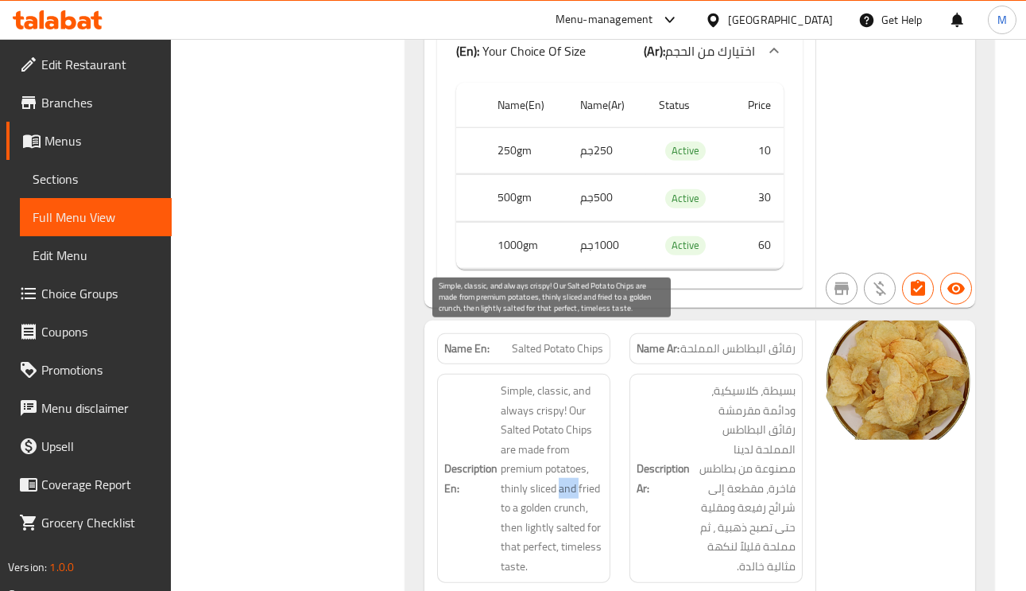
click at [566, 442] on span "Simple, classic, and always crispy! Our Salted Potato Chips are made from premi…" at bounding box center [552, 478] width 103 height 195
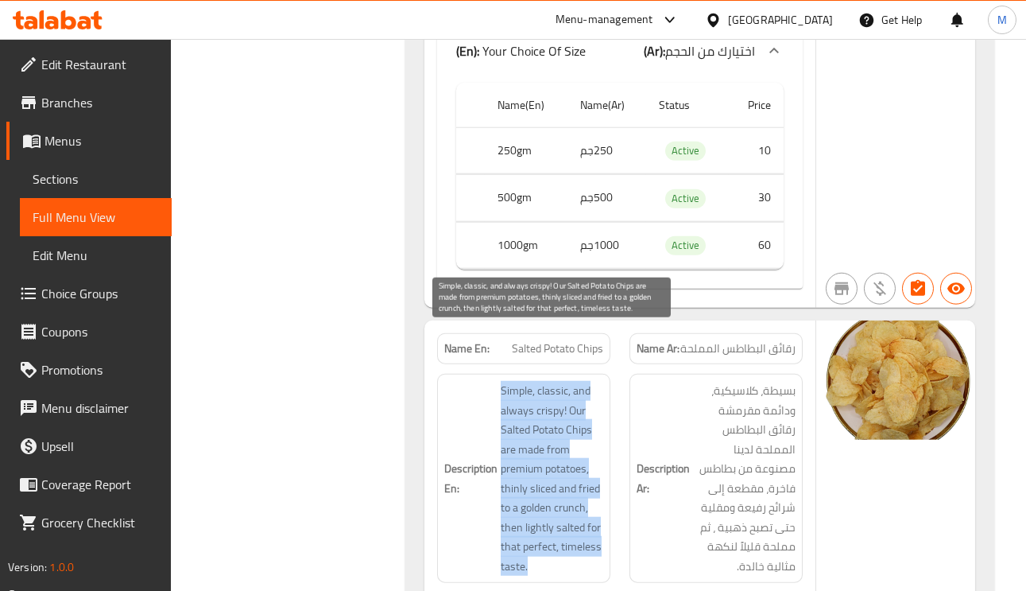
click at [576, 426] on span "Simple, classic, and always crispy! Our Salted Potato Chips are made from premi…" at bounding box center [552, 478] width 103 height 195
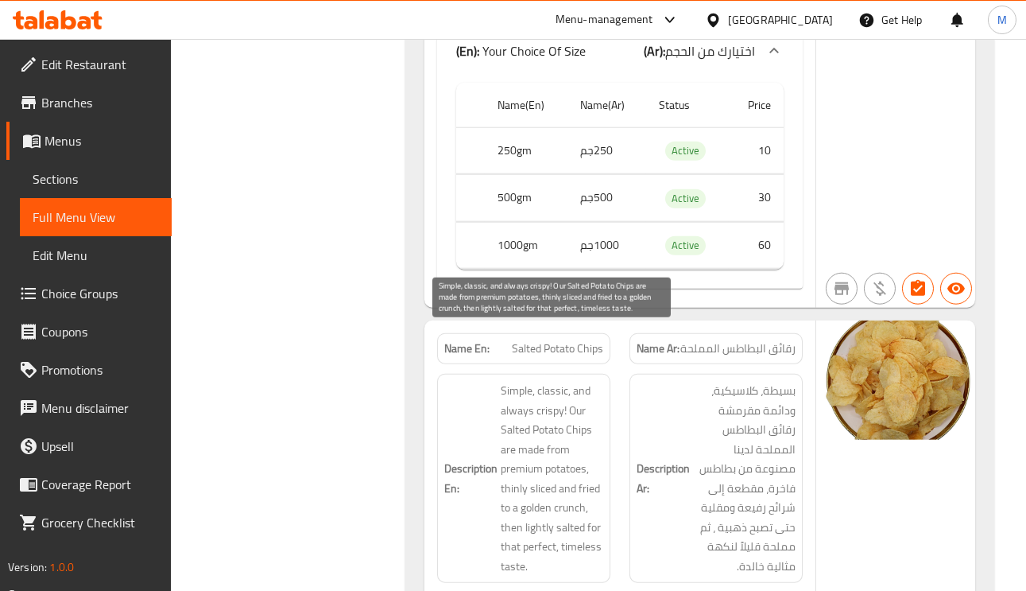
click at [505, 456] on span "Simple, classic, and always crispy! Our Salted Potato Chips are made from premi…" at bounding box center [552, 478] width 103 height 195
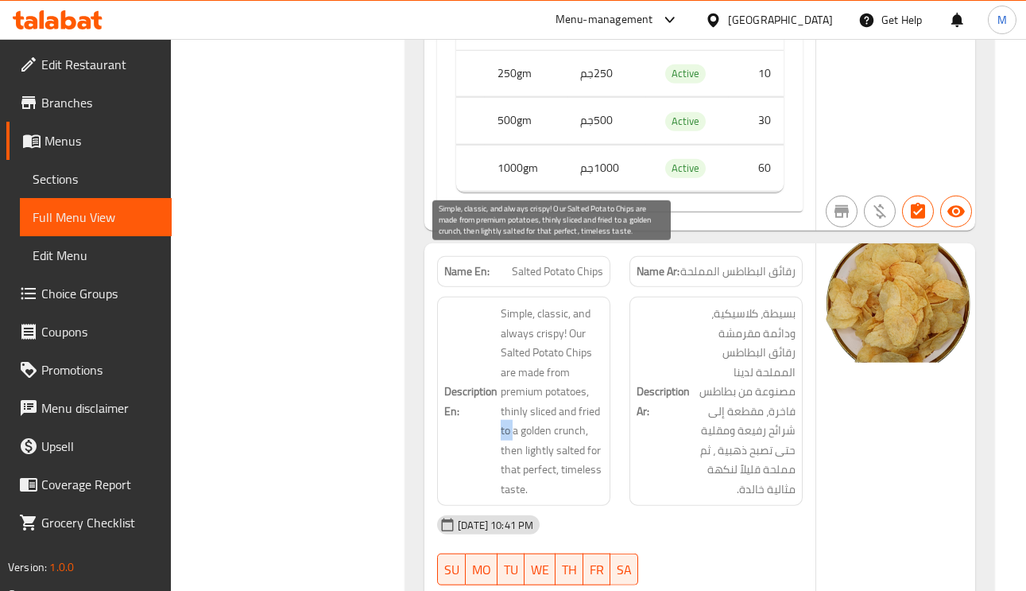
scroll to position [11742, 0]
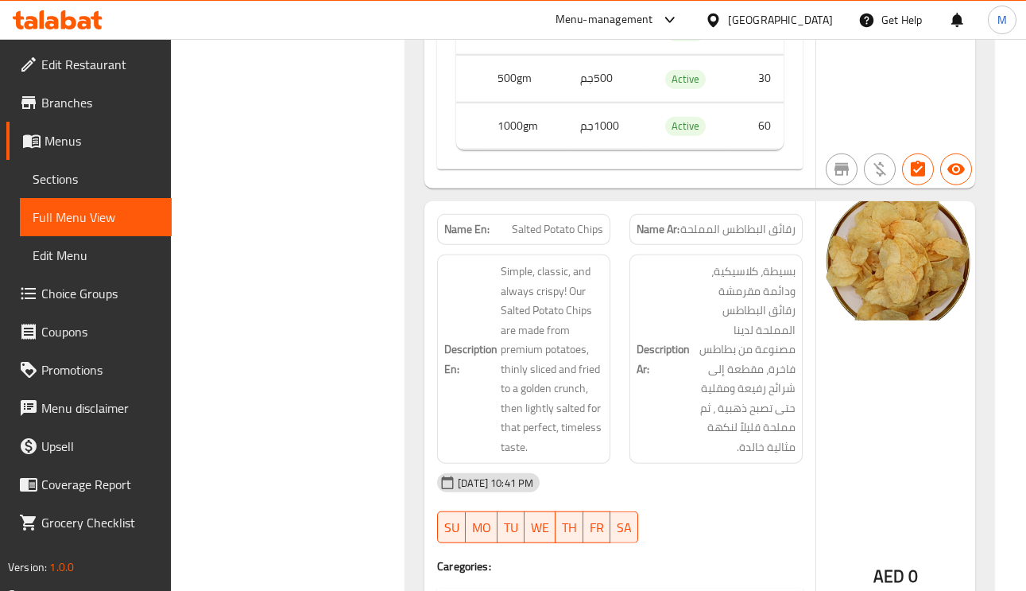
click at [561, 221] on span "Salted Potato Chips" at bounding box center [557, 229] width 91 height 17
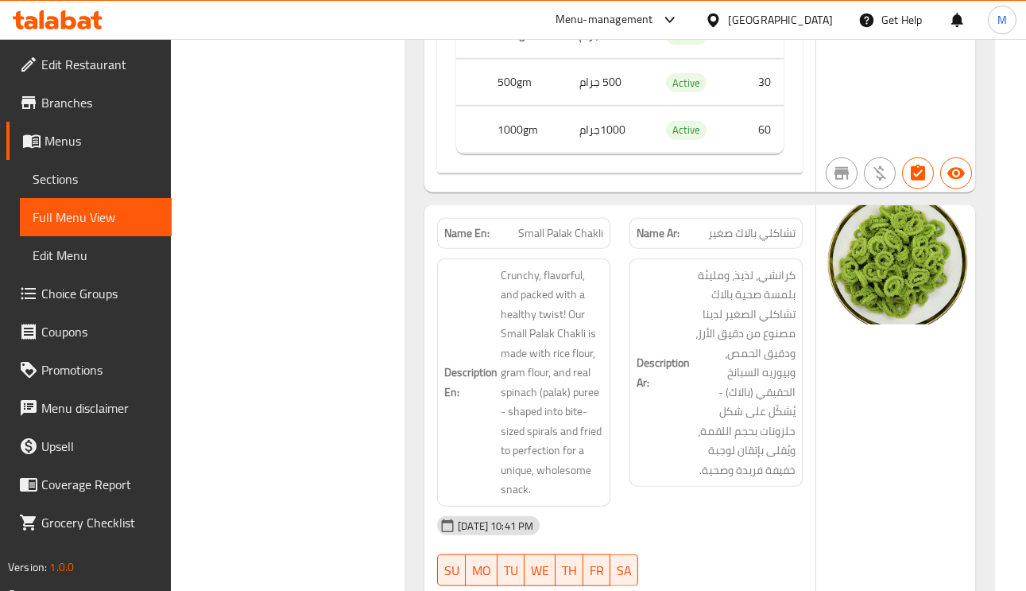
scroll to position [12458, 0]
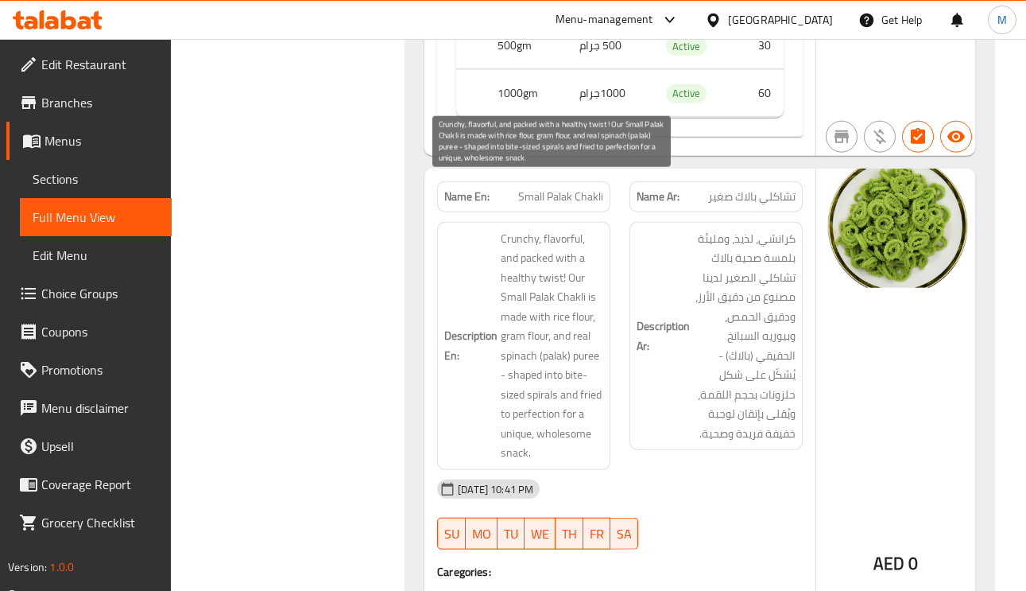
click at [583, 229] on span "Crunchy, flavorful, and packed with a healthy twist! Our Small Palak Chakli is …" at bounding box center [552, 346] width 103 height 234
click at [575, 279] on span "Crunchy, flavorful, and packed with a healthy twist! Our Small Palak Chakli is …" at bounding box center [552, 346] width 103 height 234
click at [518, 309] on span "Crunchy, flavorful, and packed with a healthy twist! Our Small Palak Chakli is …" at bounding box center [552, 346] width 103 height 234
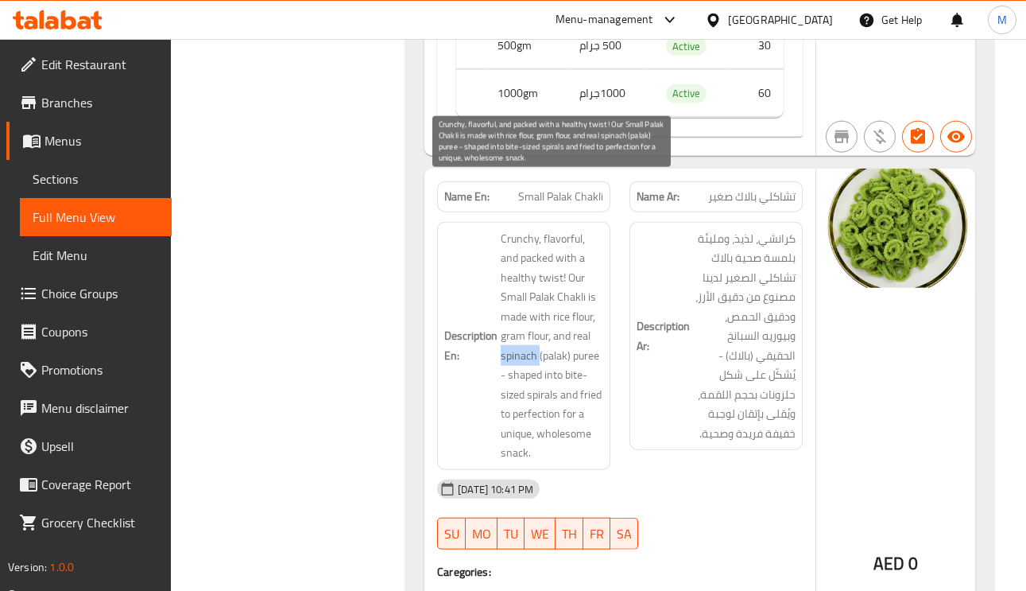
click at [518, 309] on span "Crunchy, flavorful, and packed with a healthy twist! Our Small Palak Chakli is …" at bounding box center [552, 346] width 103 height 234
click at [593, 347] on span "Crunchy, flavorful, and packed with a healthy twist! Our Small Palak Chakli is …" at bounding box center [552, 346] width 103 height 234
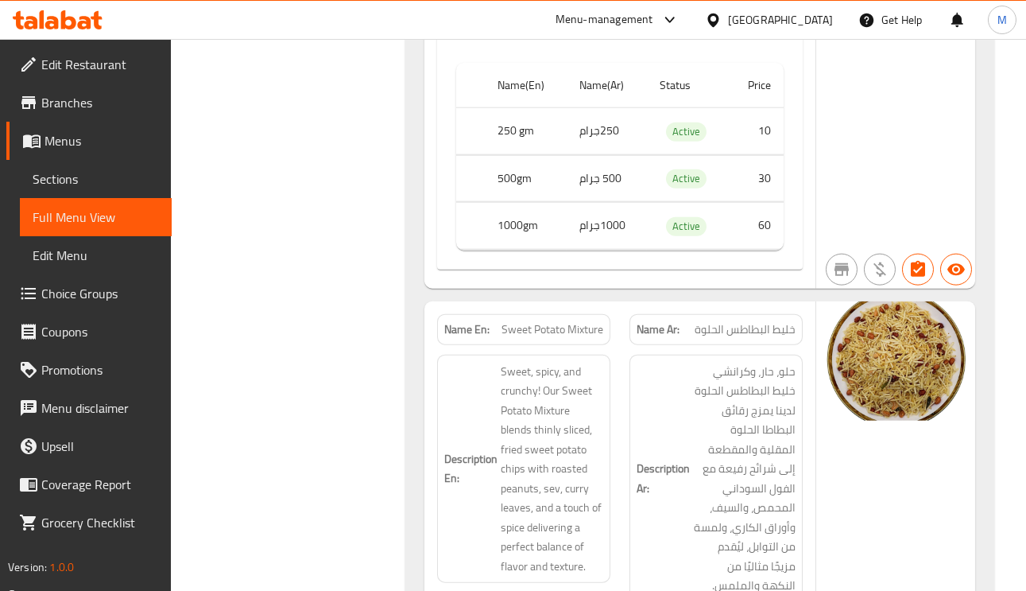
scroll to position [13054, 0]
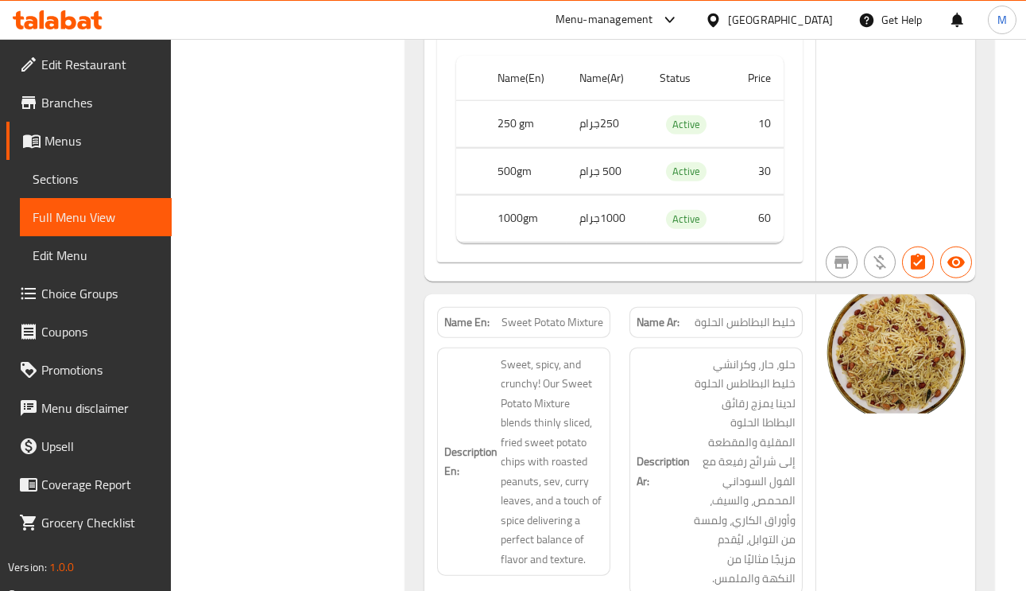
click at [743, 314] on span "خليط البطاطس الحلوة" at bounding box center [745, 322] width 101 height 17
drag, startPoint x: 743, startPoint y: 278, endPoint x: 735, endPoint y: 281, distance: 8.6
click at [742, 314] on span "خليط البطاطس الحلوة" at bounding box center [745, 322] width 101 height 17
click at [544, 314] on span "Sweet Potato Mixture" at bounding box center [553, 322] width 102 height 17
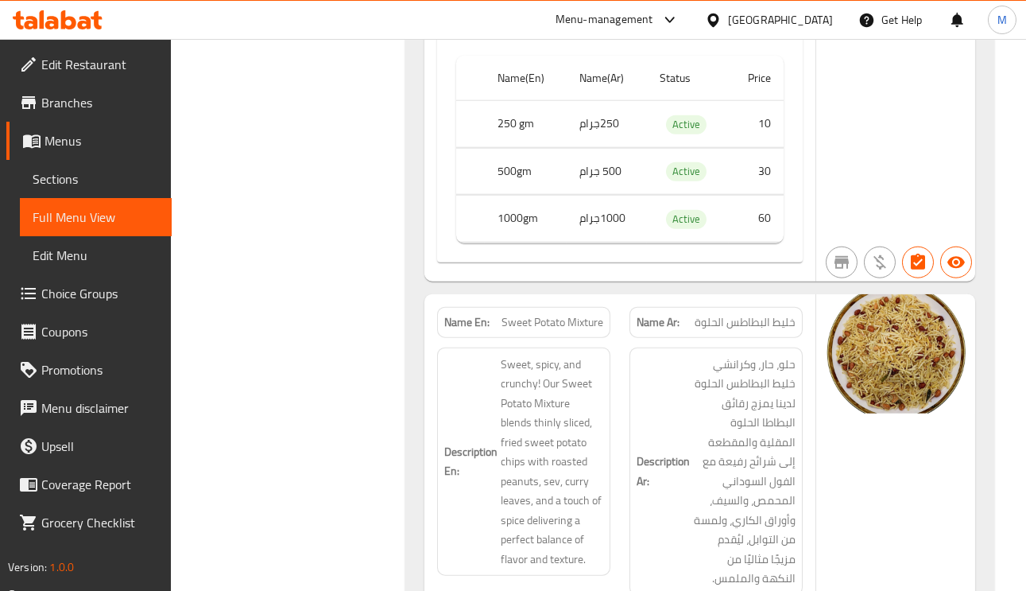
click at [544, 314] on span "Sweet Potato Mixture" at bounding box center [553, 322] width 102 height 17
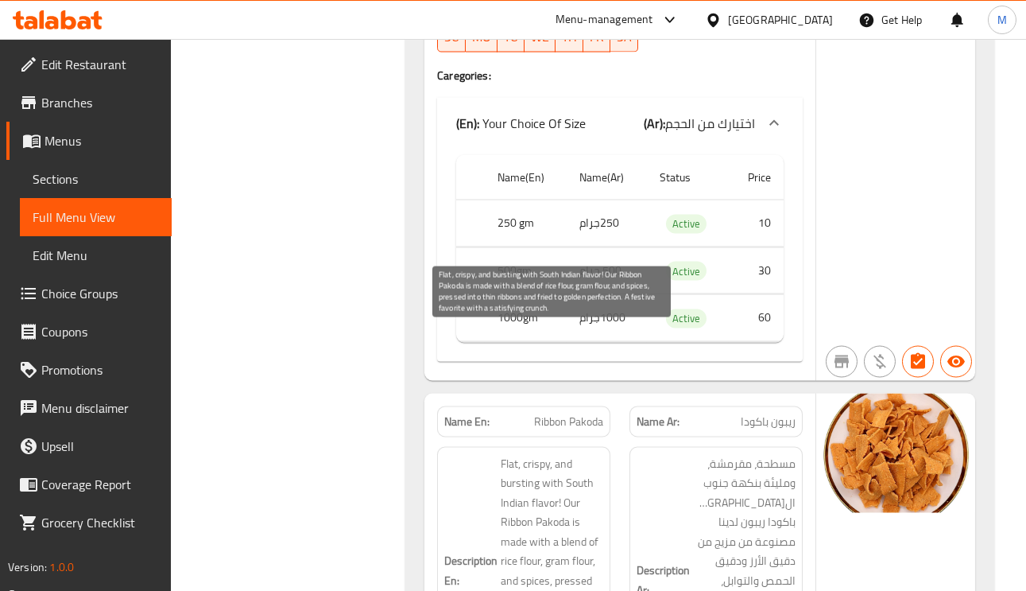
click at [546, 454] on span "Flat, crispy, and bursting with South Indian flavor! Our Ribbon Pakoda is made …" at bounding box center [552, 571] width 103 height 234
click at [521, 454] on span "Flat, crispy, and bursting with South Indian flavor! Our Ribbon Pakoda is made …" at bounding box center [552, 571] width 103 height 234
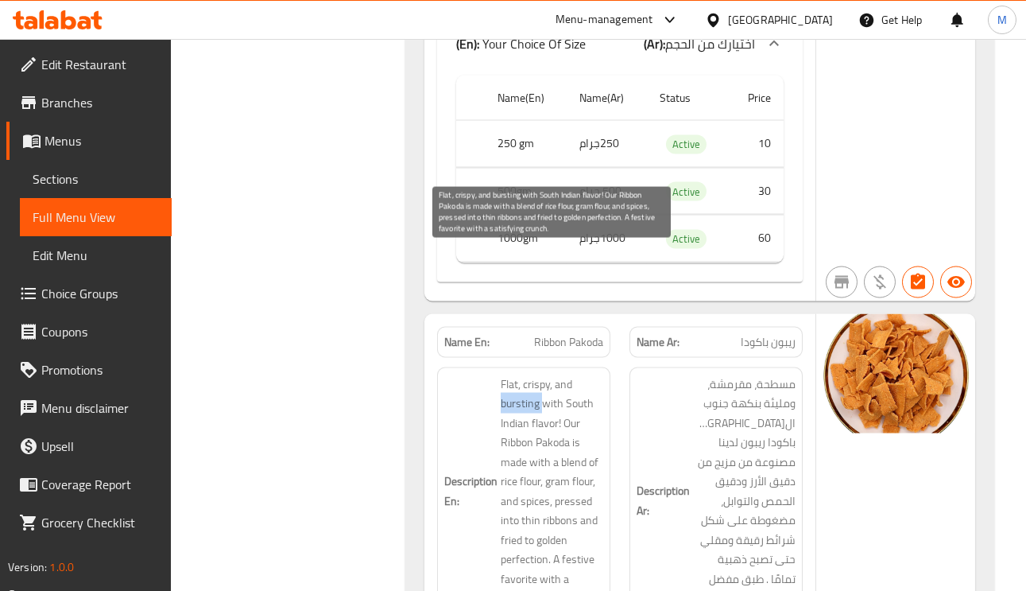
scroll to position [19444, 0]
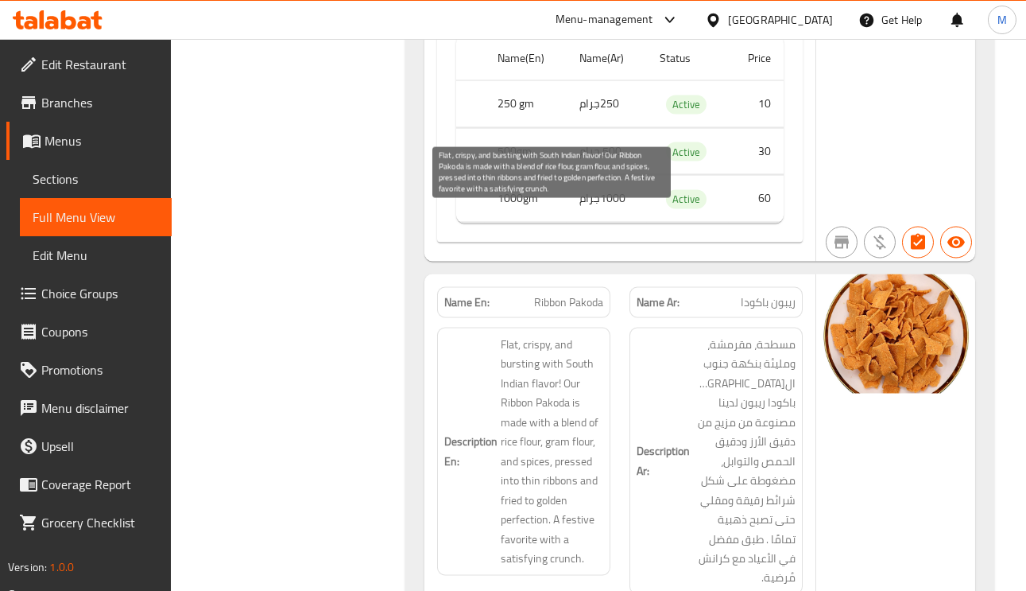
click at [582, 335] on span "Flat, crispy, and bursting with South Indian flavor! Our Ribbon Pakoda is made …" at bounding box center [552, 452] width 103 height 234
click at [523, 340] on span "Flat, crispy, and bursting with South Indian flavor! Our Ribbon Pakoda is made …" at bounding box center [552, 452] width 103 height 234
click at [522, 360] on span "Flat, crispy, and bursting with South Indian flavor! Our Ribbon Pakoda is made …" at bounding box center [552, 452] width 103 height 234
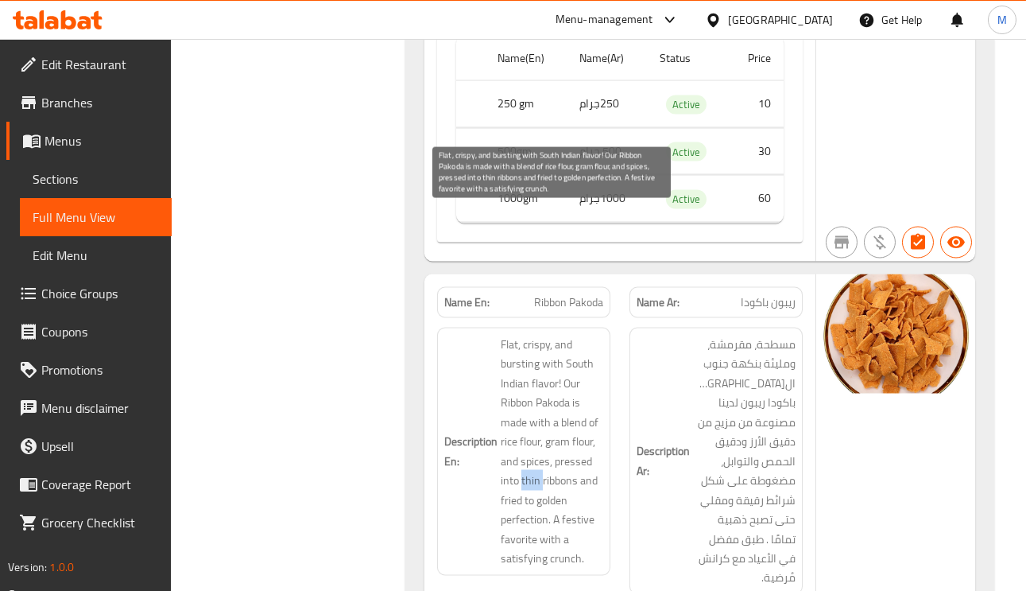
click at [522, 360] on span "Flat, crispy, and bursting with South Indian flavor! Our Ribbon Pakoda is made …" at bounding box center [552, 452] width 103 height 234
click at [563, 357] on span "Flat, crispy, and bursting with South Indian flavor! Our Ribbon Pakoda is made …" at bounding box center [552, 452] width 103 height 234
click at [553, 379] on span "Flat, crispy, and bursting with South Indian flavor! Our Ribbon Pakoda is made …" at bounding box center [552, 452] width 103 height 234
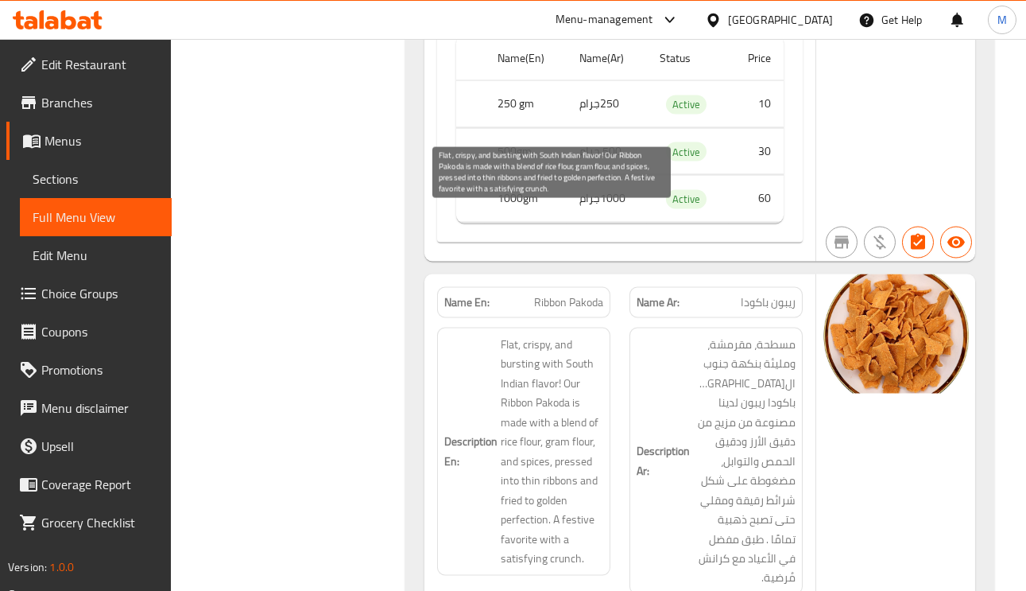
click at [566, 400] on span "Flat, crispy, and bursting with South Indian flavor! Our Ribbon Pakoda is made …" at bounding box center [552, 452] width 103 height 234
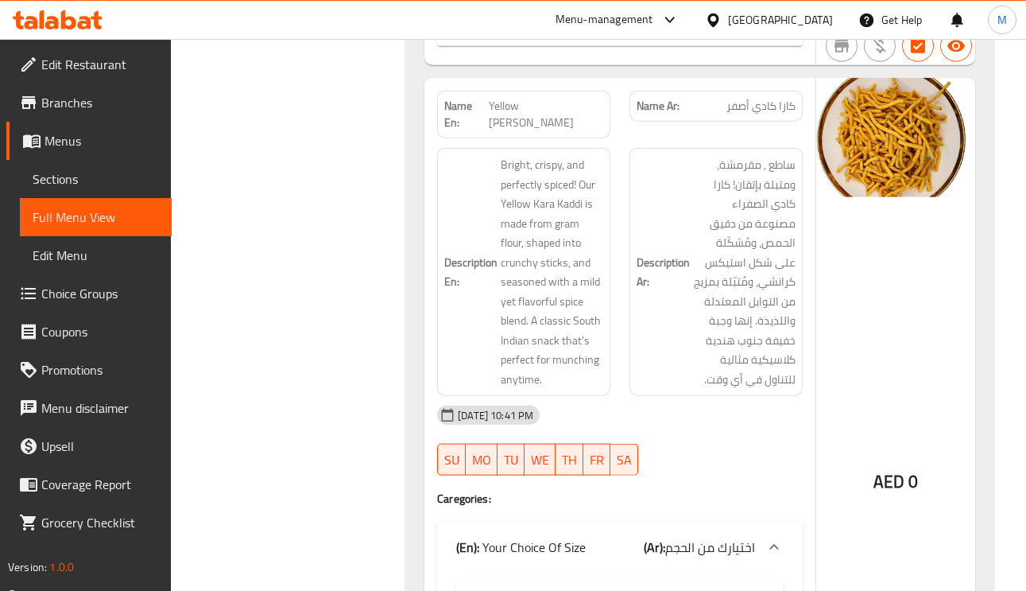
scroll to position [13993, 0]
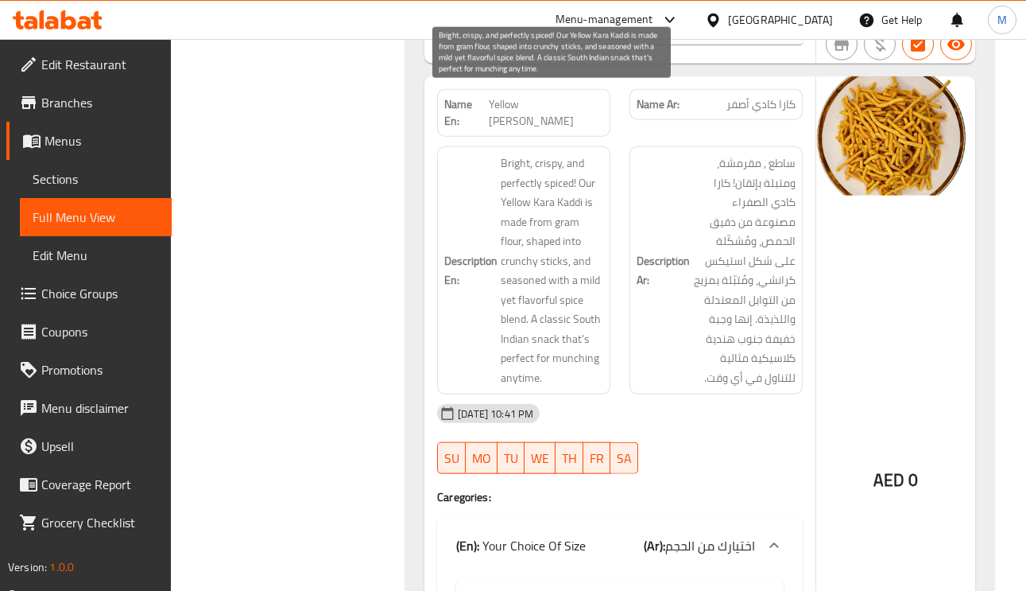
click at [557, 153] on span "Bright, crispy, and perfectly spiced! Our Yellow Kara Kaddi is made from gram f…" at bounding box center [552, 270] width 103 height 234
click at [572, 153] on span "Bright, crispy, and perfectly spiced! Our Yellow Kara Kaddi is made from gram f…" at bounding box center [552, 270] width 103 height 234
click at [589, 153] on span "Bright, crispy, and perfectly spiced! Our Yellow Kara Kaddi is made from gram f…" at bounding box center [552, 270] width 103 height 234
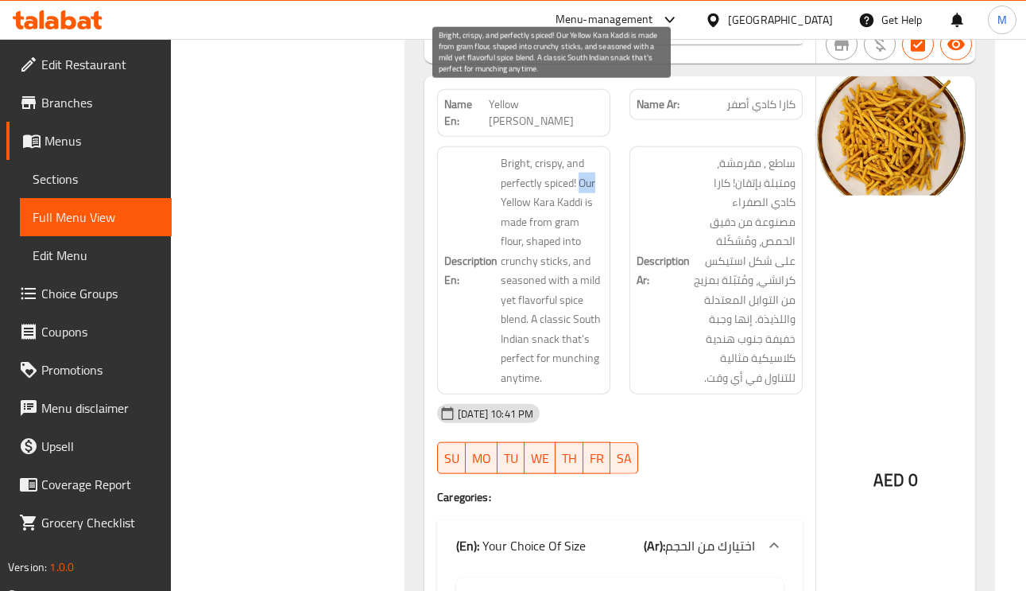
click at [589, 153] on span "Bright, crispy, and perfectly spiced! Our Yellow Kara Kaddi is made from gram f…" at bounding box center [552, 270] width 103 height 234
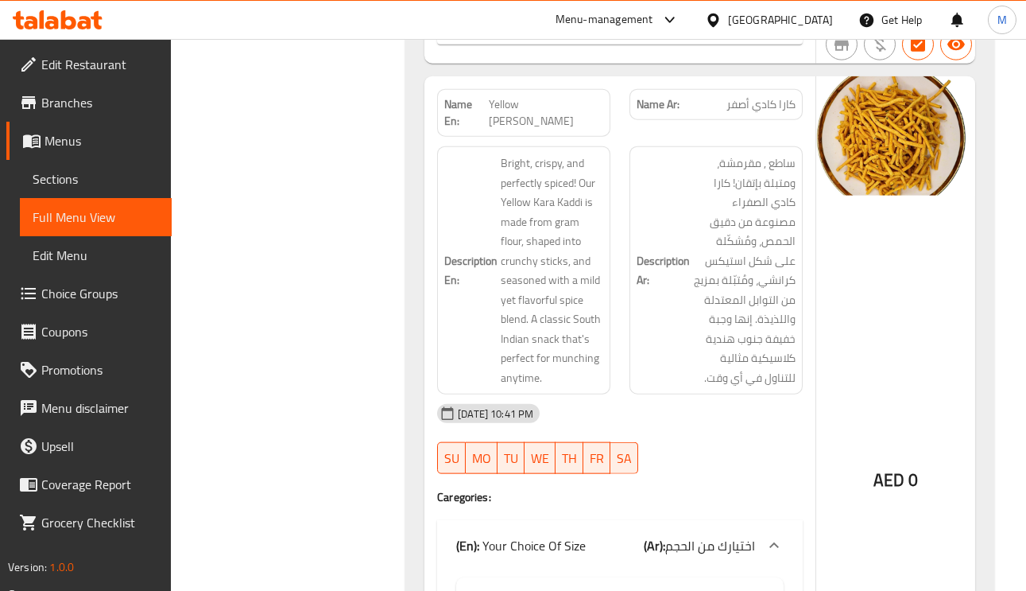
click at [572, 96] on span "Yellow Kara Kaddi" at bounding box center [546, 112] width 114 height 33
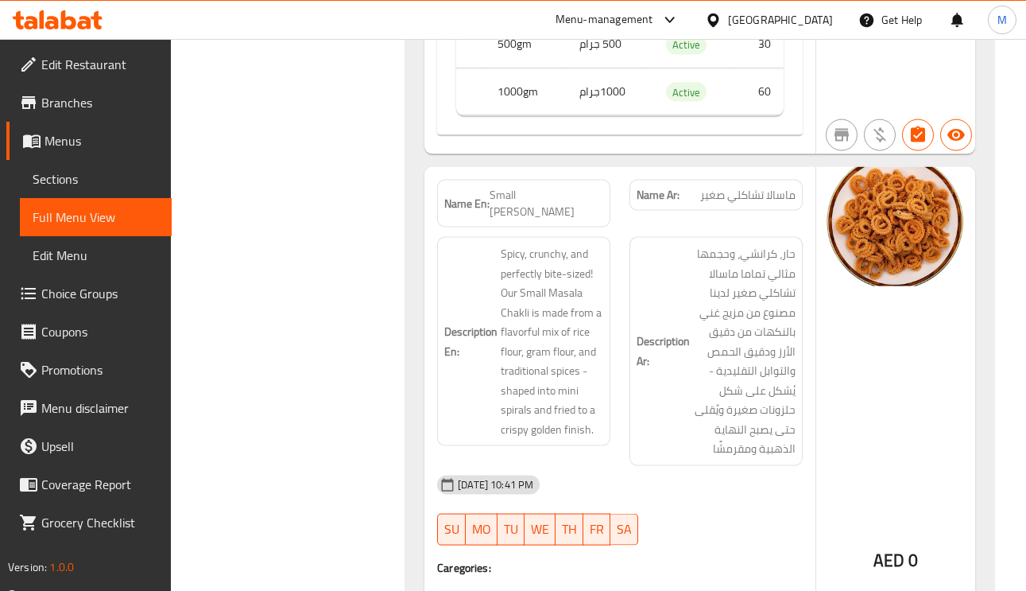
scroll to position [16630, 0]
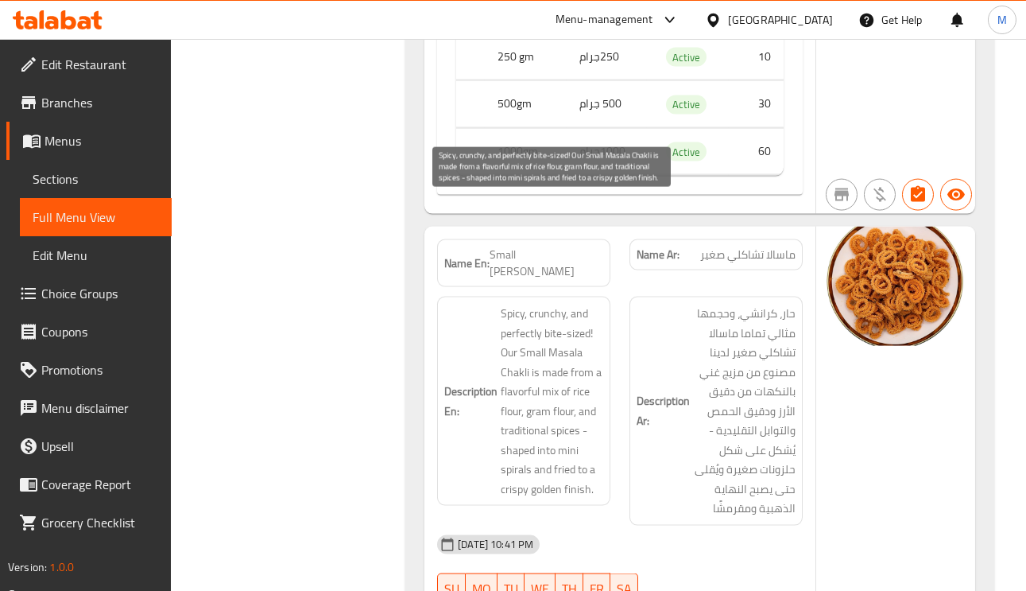
click at [565, 304] on span "Spicy, crunchy, and perfectly bite-sized! Our Small Masala Chakli is made from …" at bounding box center [552, 401] width 103 height 195
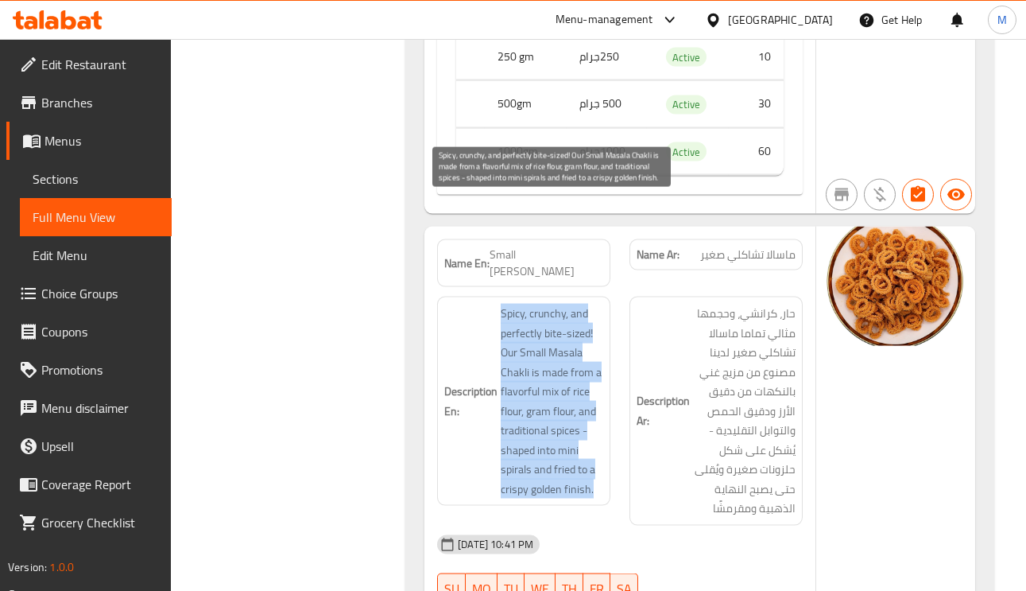
click at [565, 304] on span "Spicy, crunchy, and perfectly bite-sized! Our Small Masala Chakli is made from …" at bounding box center [552, 401] width 103 height 195
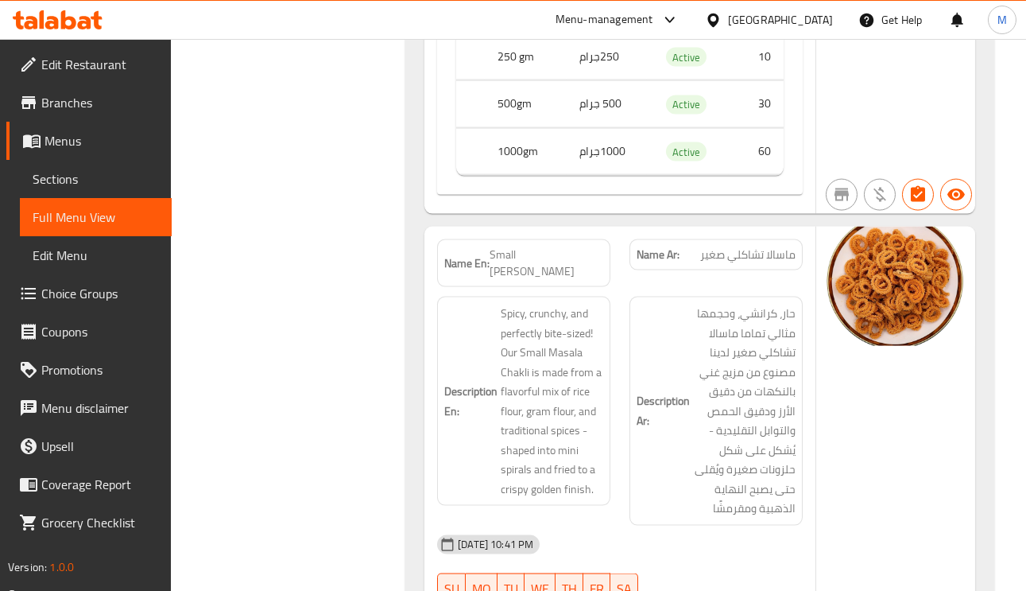
click at [591, 246] on span "Small Masala Chakli" at bounding box center [547, 262] width 114 height 33
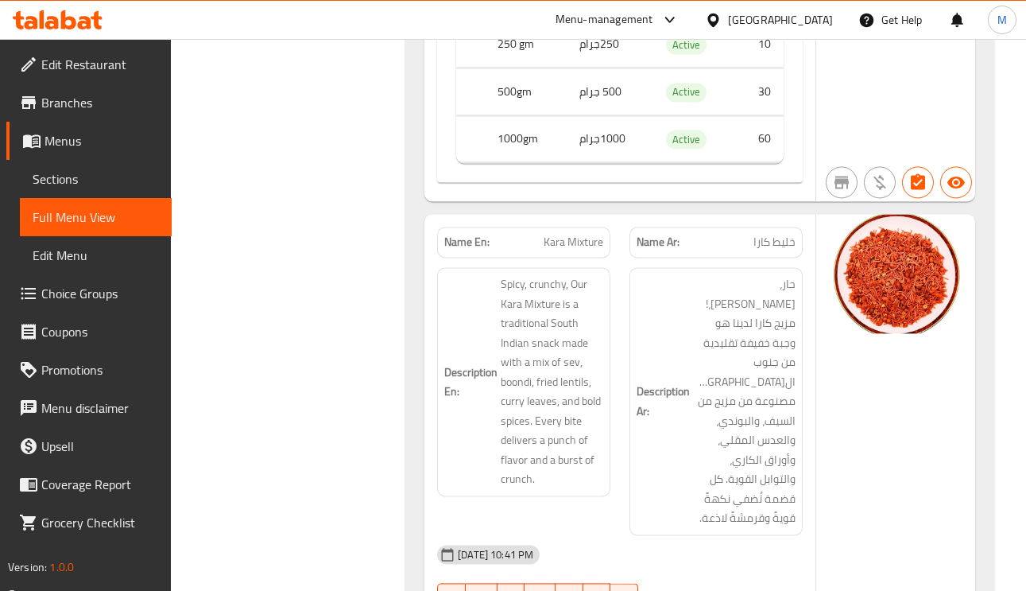
scroll to position [23179, 0]
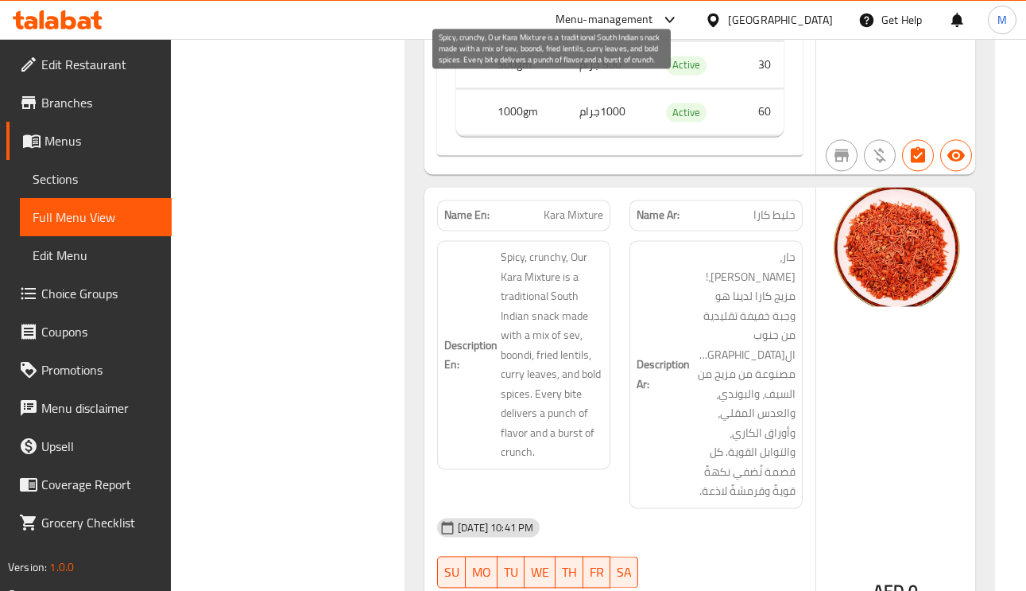
click at [507, 247] on span "Spicy, crunchy, Our Kara Mixture is a traditional South Indian snack made with …" at bounding box center [552, 354] width 103 height 215
click at [508, 247] on span "Spicy, crunchy, Our Kara Mixture is a traditional South Indian snack made with …" at bounding box center [552, 354] width 103 height 215
click at [548, 247] on span "Spicy, crunchy, Our Kara Mixture is a traditional South Indian snack made with …" at bounding box center [552, 354] width 103 height 215
click at [504, 247] on span "Spicy, crunchy, Our Kara Mixture is a traditional South Indian snack made with …" at bounding box center [552, 354] width 103 height 215
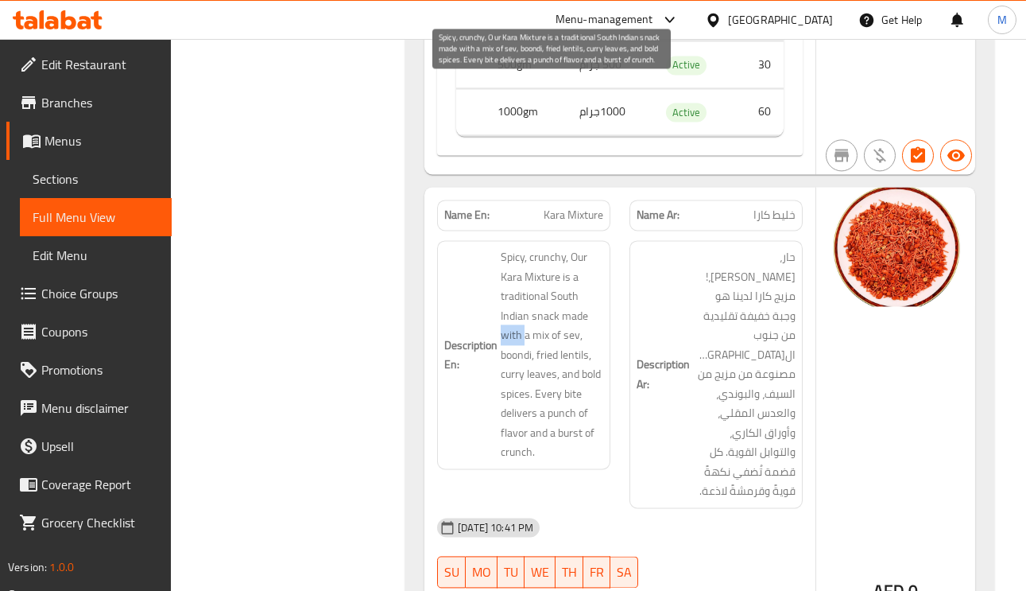
click at [504, 247] on span "Spicy, crunchy, Our Kara Mixture is a traditional South Indian snack made with …" at bounding box center [552, 354] width 103 height 215
click at [551, 247] on span "Spicy, crunchy, Our Kara Mixture is a traditional South Indian snack made with …" at bounding box center [552, 354] width 103 height 215
click at [592, 247] on span "Spicy, crunchy, Our Kara Mixture is a traditional South Indian snack made with …" at bounding box center [552, 354] width 103 height 215
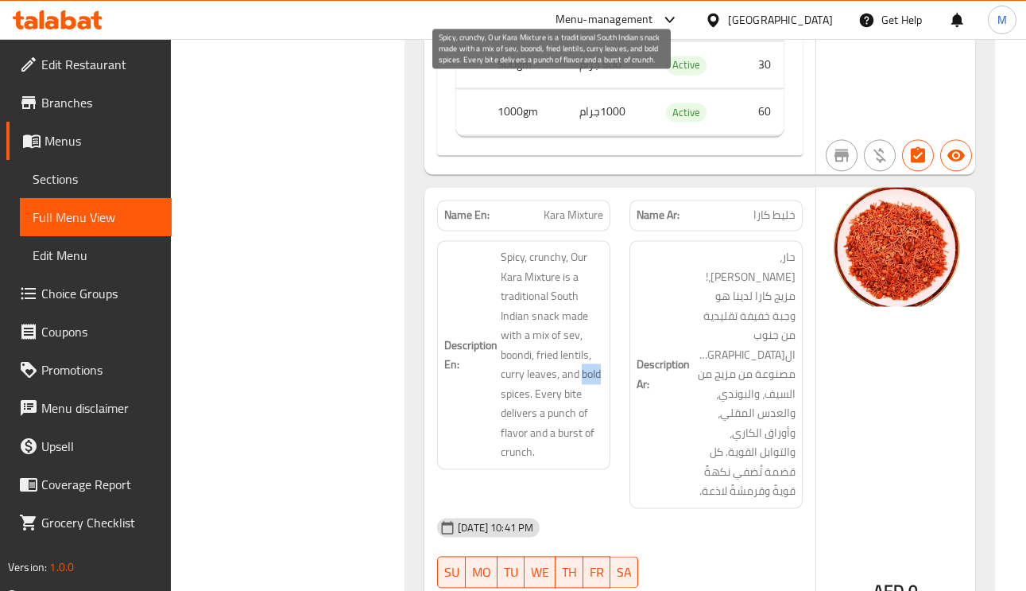
click at [592, 247] on span "Spicy, crunchy, Our Kara Mixture is a traditional South Indian snack made with …" at bounding box center [552, 354] width 103 height 215
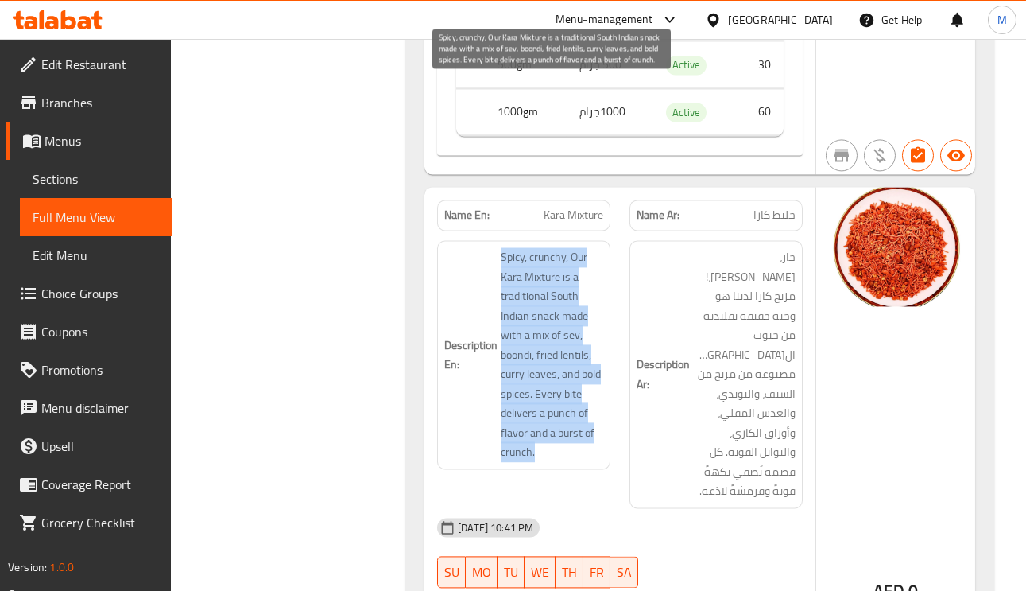
click at [572, 250] on span "Spicy, crunchy, Our Kara Mixture is a traditional South Indian snack made with …" at bounding box center [552, 354] width 103 height 215
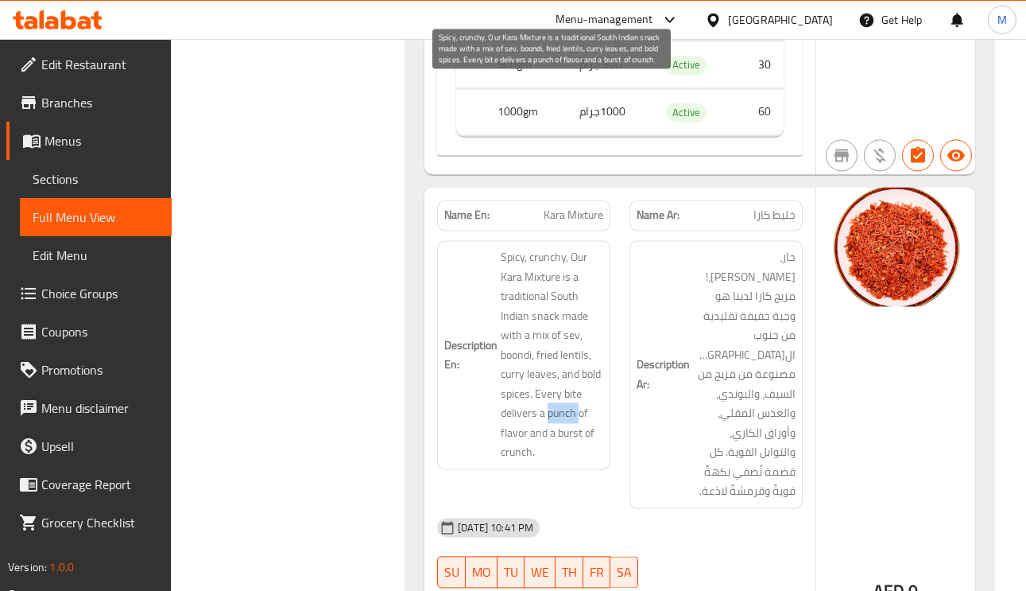
click at [572, 250] on span "Spicy, crunchy, Our Kara Mixture is a traditional South Indian snack made with …" at bounding box center [552, 354] width 103 height 215
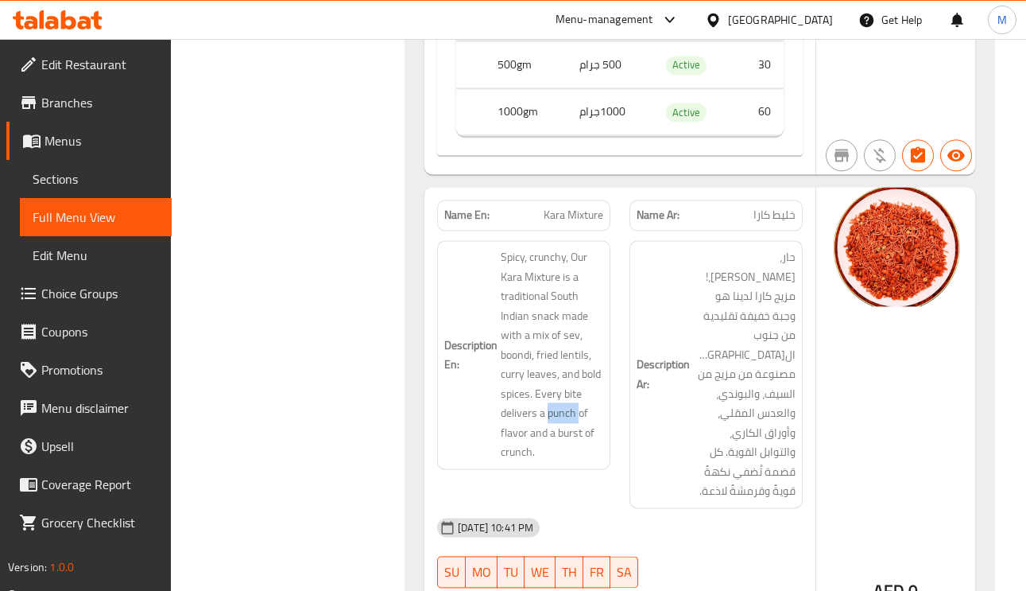
scroll to position [23298, 0]
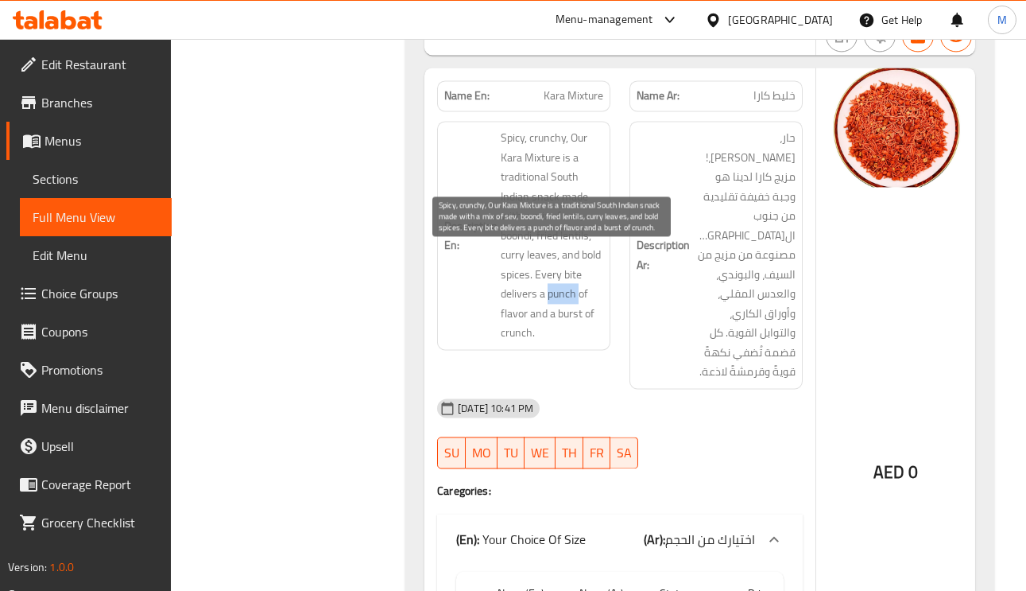
click at [549, 137] on span "Spicy, crunchy, Our Kara Mixture is a traditional South Indian snack made with …" at bounding box center [552, 235] width 103 height 215
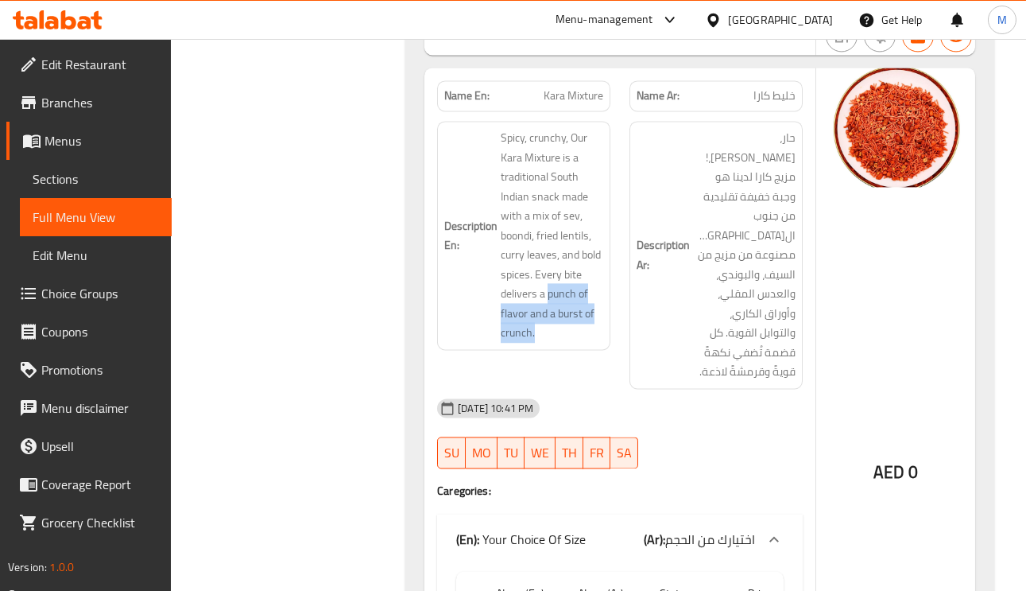
drag, startPoint x: 547, startPoint y: 137, endPoint x: 606, endPoint y: 183, distance: 74.8
click at [606, 183] on div "Description En: Spicy, crunchy, Our Kara Mixture is a traditional South Indian …" at bounding box center [523, 235] width 173 height 229
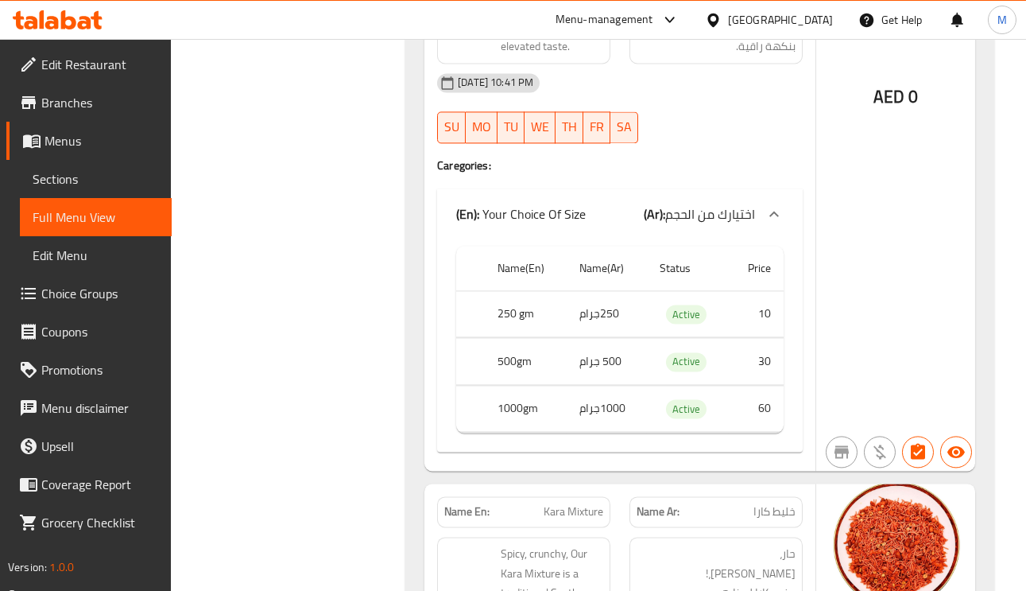
scroll to position [22940, 0]
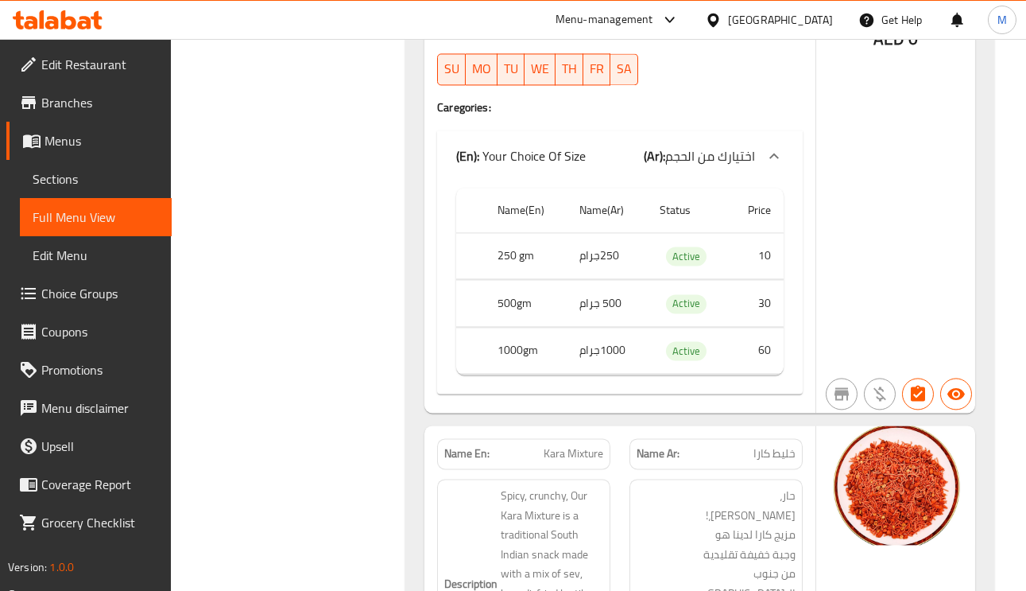
click at [555, 445] on span "Kara Mixture" at bounding box center [574, 453] width 60 height 17
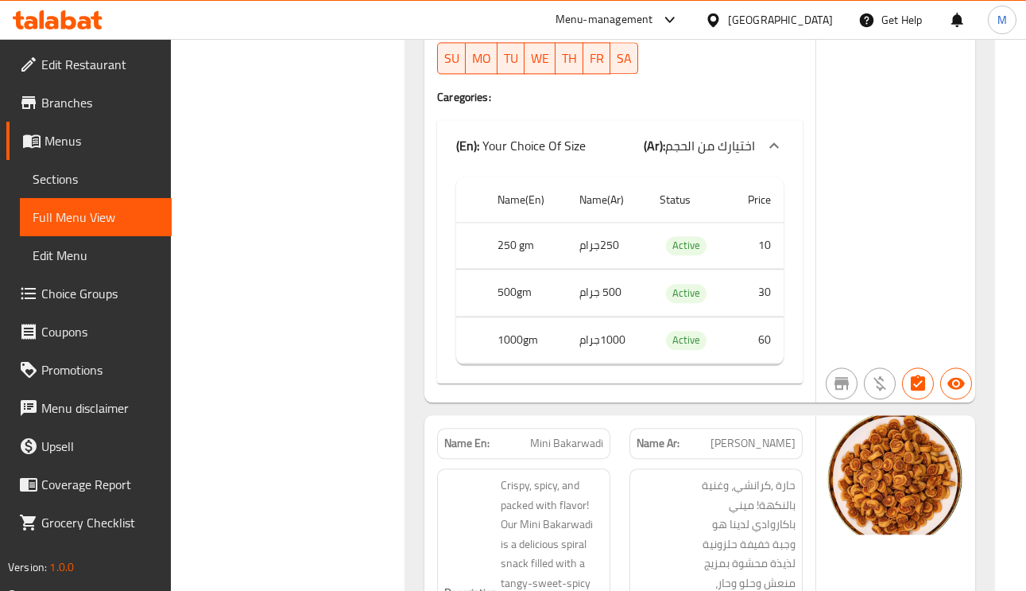
scroll to position [25093, 0]
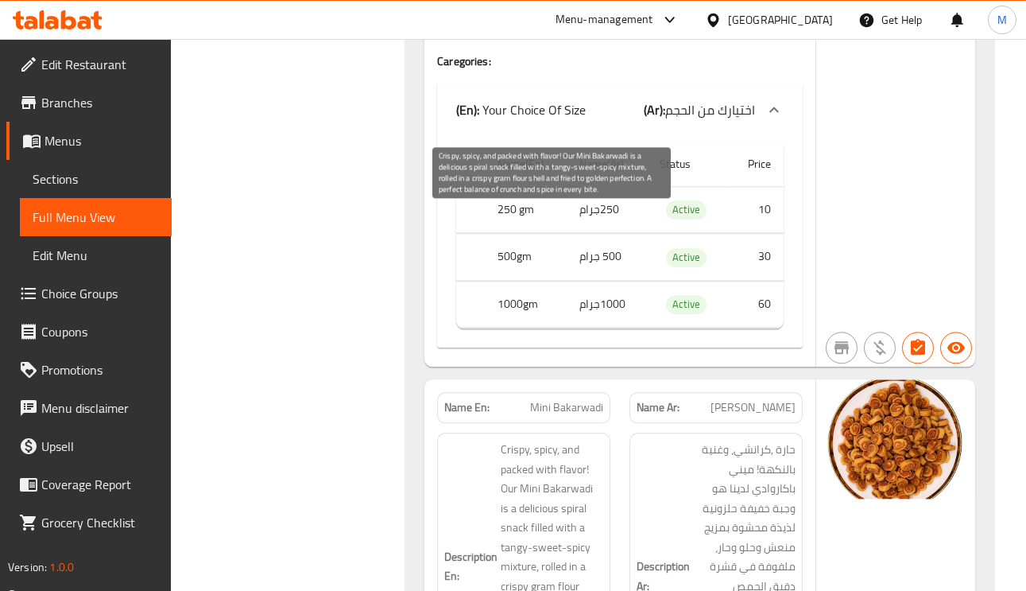
click at [577, 440] on span "Crispy, spicy, and packed with flavor! Our Mini Bakarwadi is a delicious spiral…" at bounding box center [552, 567] width 103 height 254
click at [561, 440] on span "Crispy, spicy, and packed with flavor! Our Mini Bakarwadi is a delicious spiral…" at bounding box center [552, 567] width 103 height 254
click at [507, 440] on span "Crispy, spicy, and packed with flavor! Our Mini Bakarwadi is a delicious spiral…" at bounding box center [552, 567] width 103 height 254
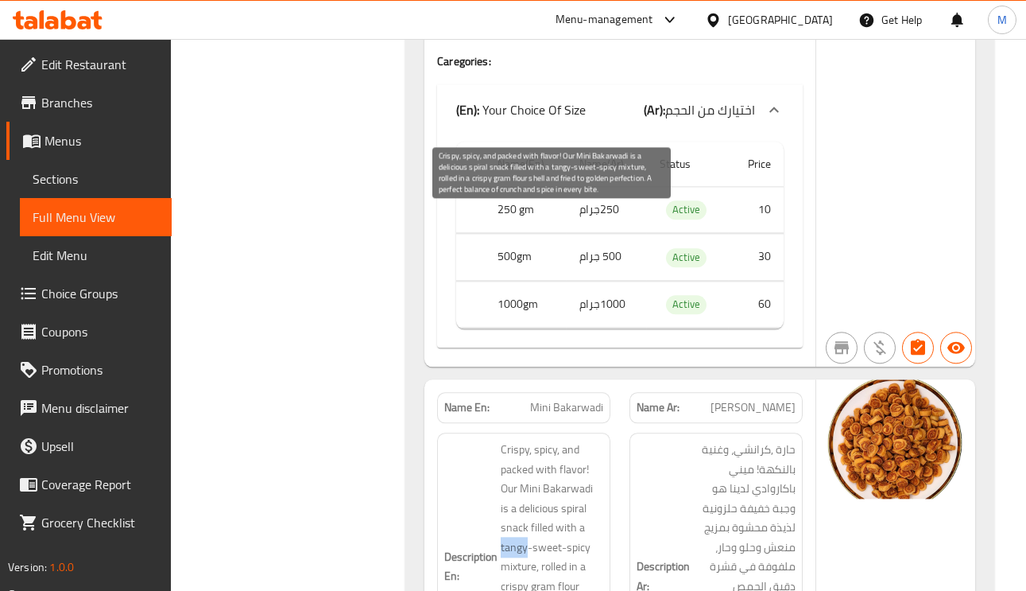
click at [507, 440] on span "Crispy, spicy, and packed with flavor! Our Mini Bakarwadi is a delicious spiral…" at bounding box center [552, 567] width 103 height 254
click at [547, 440] on span "Crispy, spicy, and packed with flavor! Our Mini Bakarwadi is a delicious spiral…" at bounding box center [552, 567] width 103 height 254
click at [514, 440] on span "Crispy, spicy, and packed with flavor! Our Mini Bakarwadi is a delicious spiral…" at bounding box center [552, 567] width 103 height 254
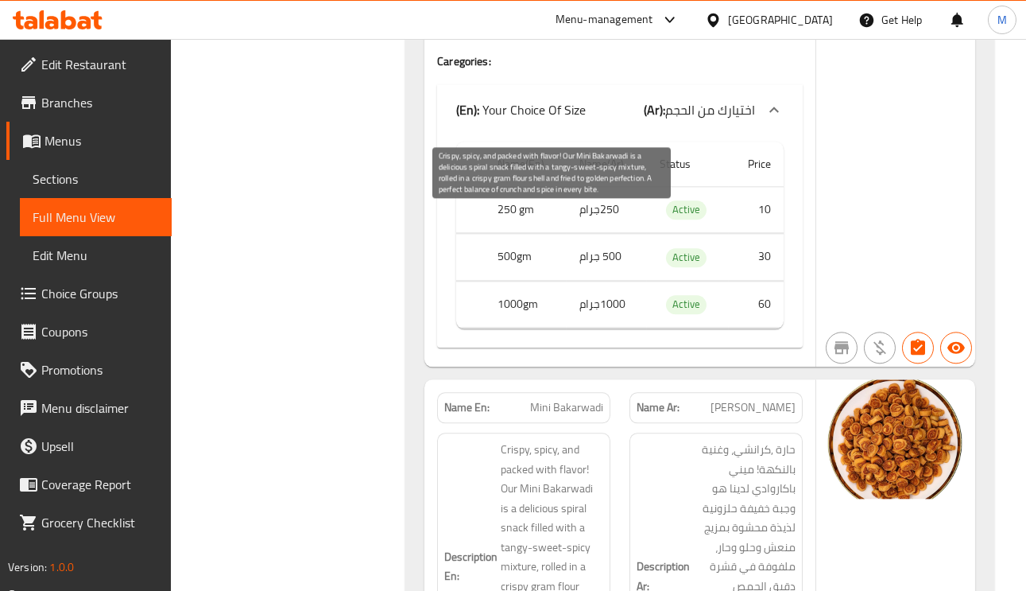
click at [552, 440] on span "Crispy, spicy, and packed with flavor! Our Mini Bakarwadi is a delicious spiral…" at bounding box center [552, 567] width 103 height 254
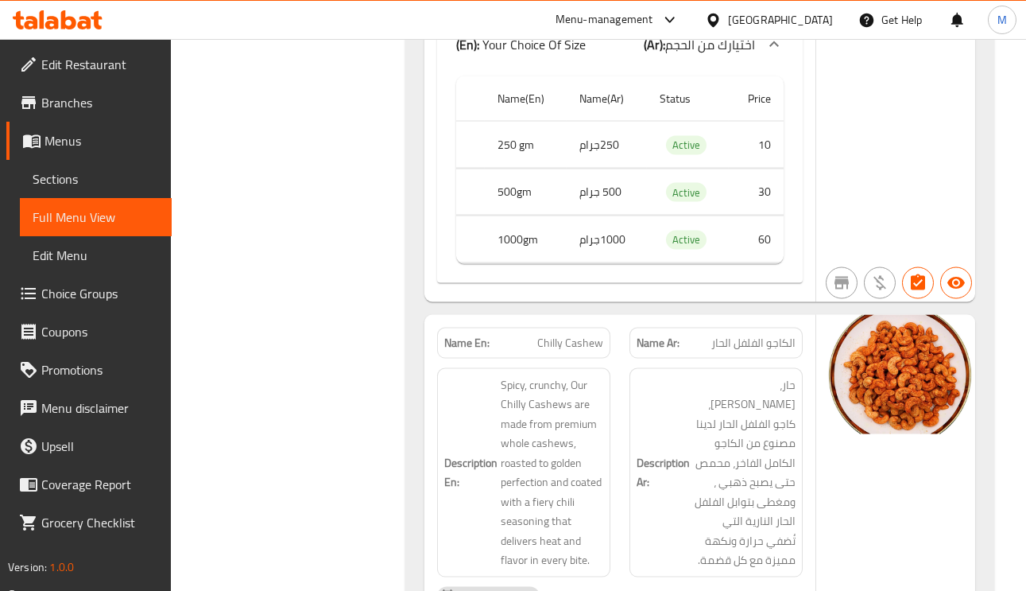
scroll to position [18760, 0]
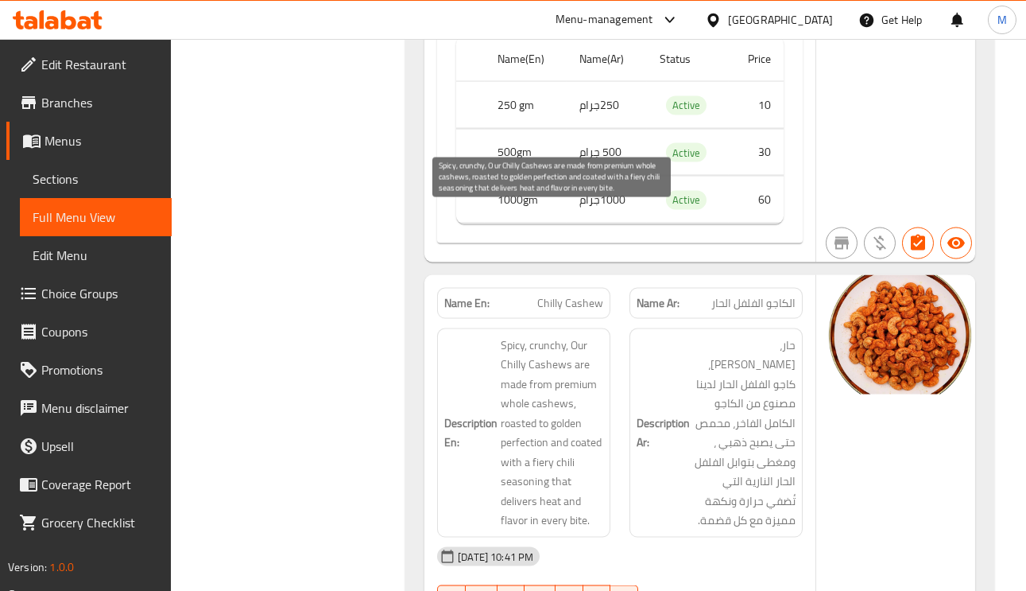
click at [541, 336] on span "Spicy, crunchy, Our Chilly Cashews are made from premium whole cashews, roasted…" at bounding box center [552, 433] width 103 height 195
click at [572, 336] on span "Spicy, crunchy, Our Chilly Cashews are made from premium whole cashews, roasted…" at bounding box center [552, 433] width 103 height 195
click at [573, 336] on span "Spicy, crunchy, Our Chilly Cashews are made from premium whole cashews, roasted…" at bounding box center [552, 433] width 103 height 195
click at [521, 336] on span "Spicy, crunchy, Our Chilly Cashews are made from premium whole cashews, roasted…" at bounding box center [552, 433] width 103 height 195
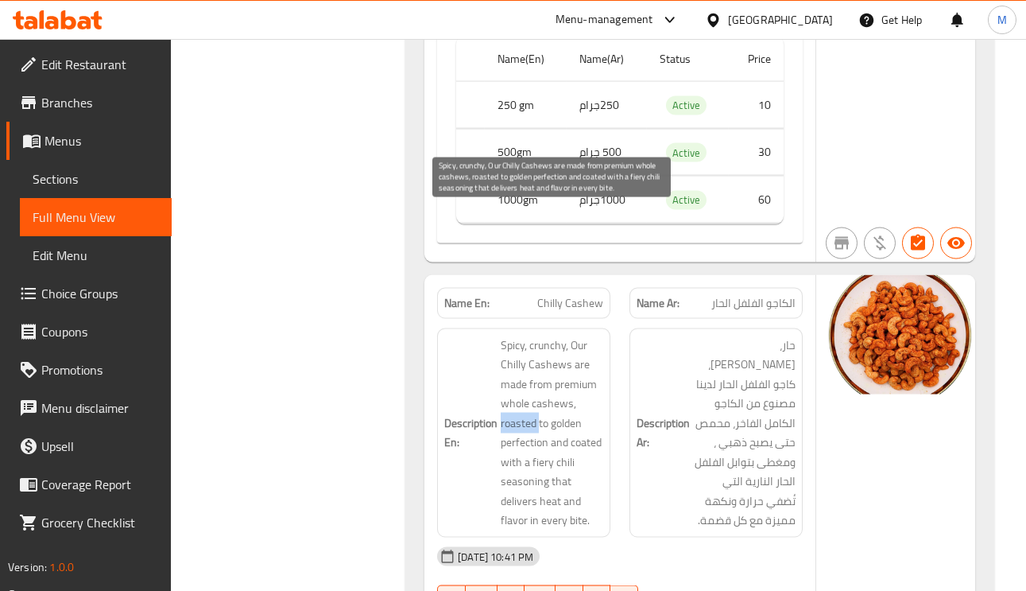
click at [521, 336] on span "Spicy, crunchy, Our Chilly Cashews are made from premium whole cashews, roasted…" at bounding box center [552, 433] width 103 height 195
click at [566, 336] on span "Spicy, crunchy, Our Chilly Cashews are made from premium whole cashews, roasted…" at bounding box center [552, 433] width 103 height 195
click at [526, 336] on span "Spicy, crunchy, Our Chilly Cashews are made from premium whole cashews, roasted…" at bounding box center [552, 433] width 103 height 195
click at [564, 336] on span "Spicy, crunchy, Our Chilly Cashews are made from premium whole cashews, roasted…" at bounding box center [552, 433] width 103 height 195
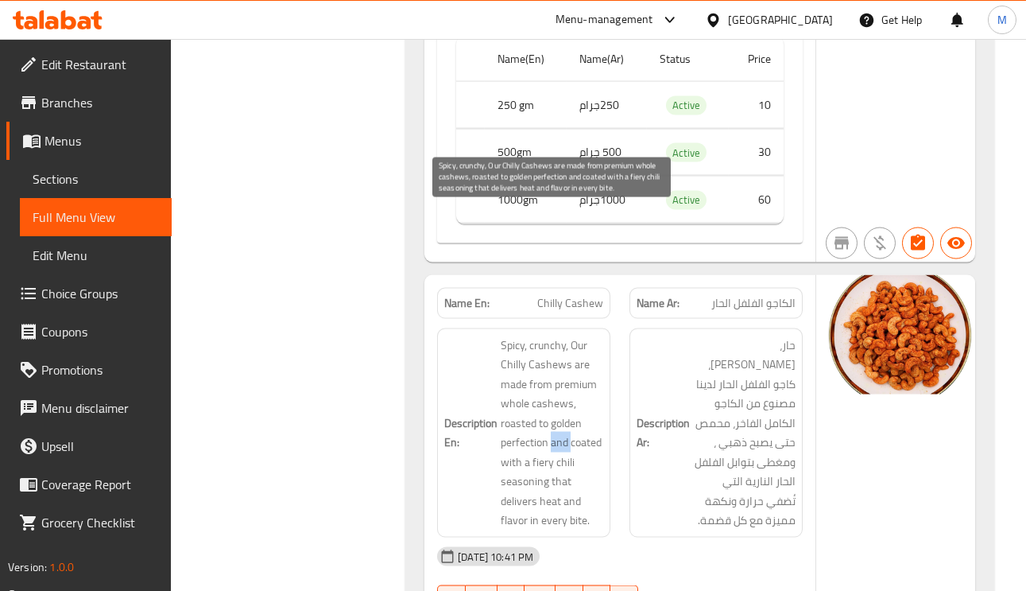
click at [564, 336] on span "Spicy, crunchy, Our Chilly Cashews are made from premium whole cashews, roasted…" at bounding box center [552, 433] width 103 height 195
click at [589, 336] on span "Spicy, crunchy, Our Chilly Cashews are made from premium whole cashews, roasted…" at bounding box center [552, 433] width 103 height 195
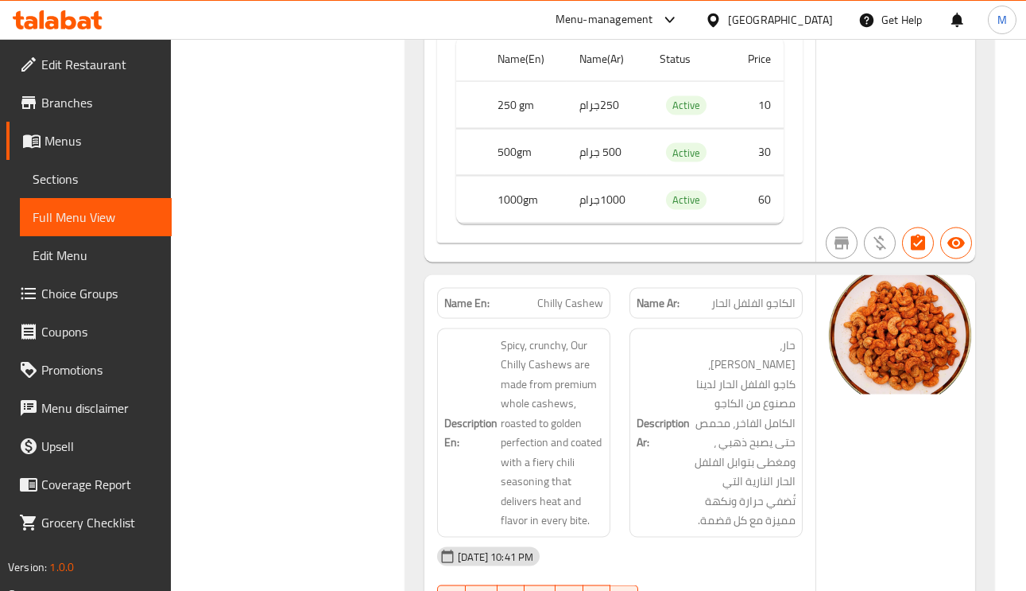
click at [582, 295] on span "Chilly Cashew" at bounding box center [570, 303] width 66 height 17
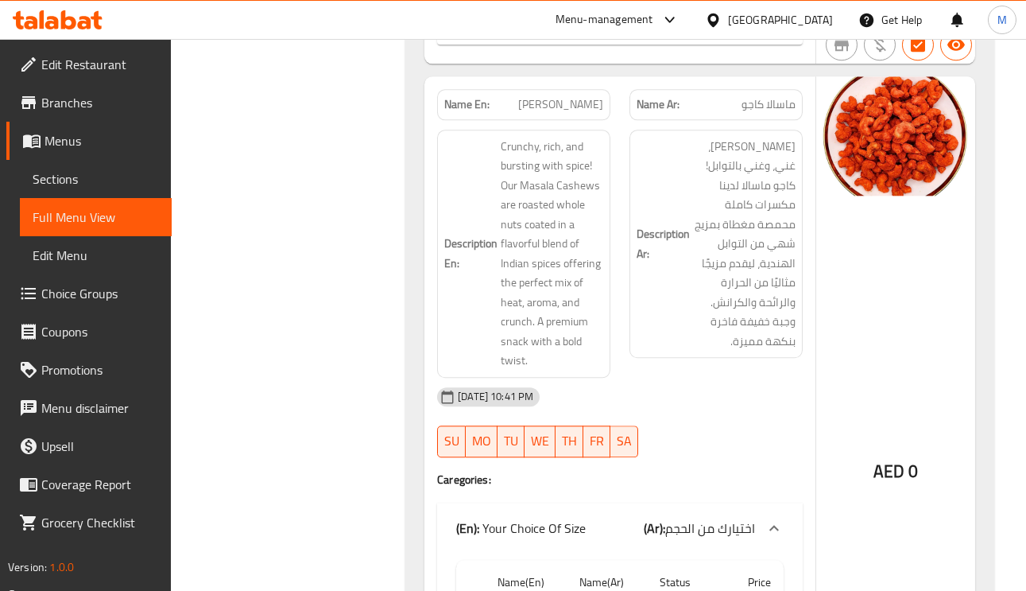
scroll to position [27262, 0]
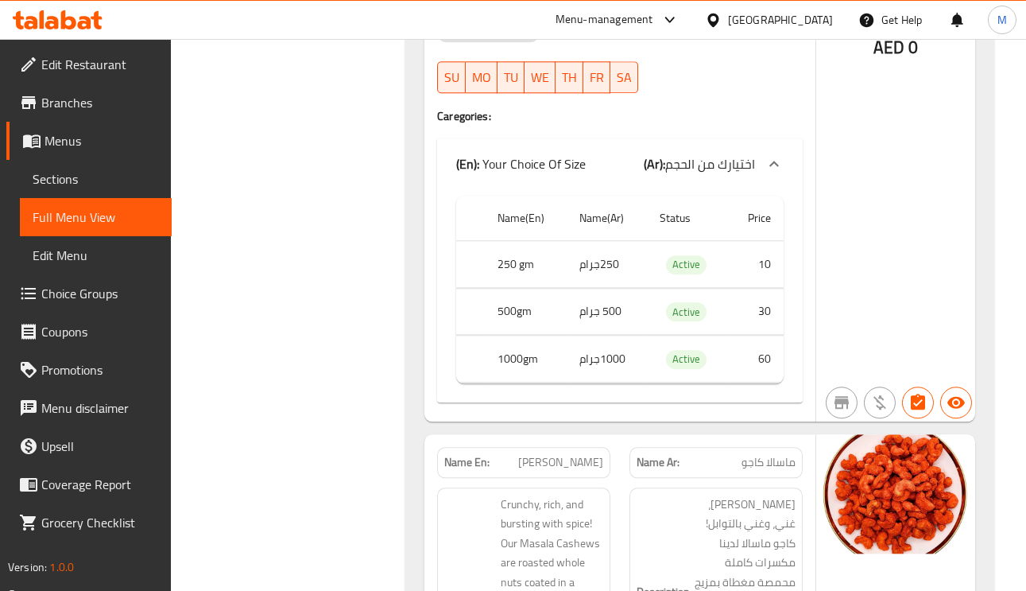
click at [577, 454] on span "Masala Cashew" at bounding box center [560, 462] width 85 height 17
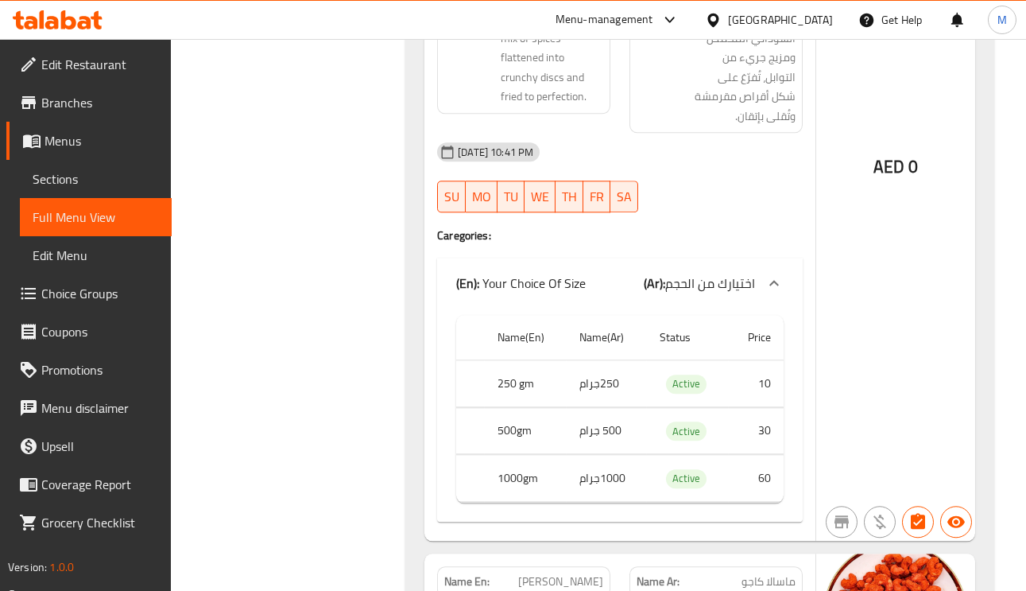
scroll to position [18641, 0]
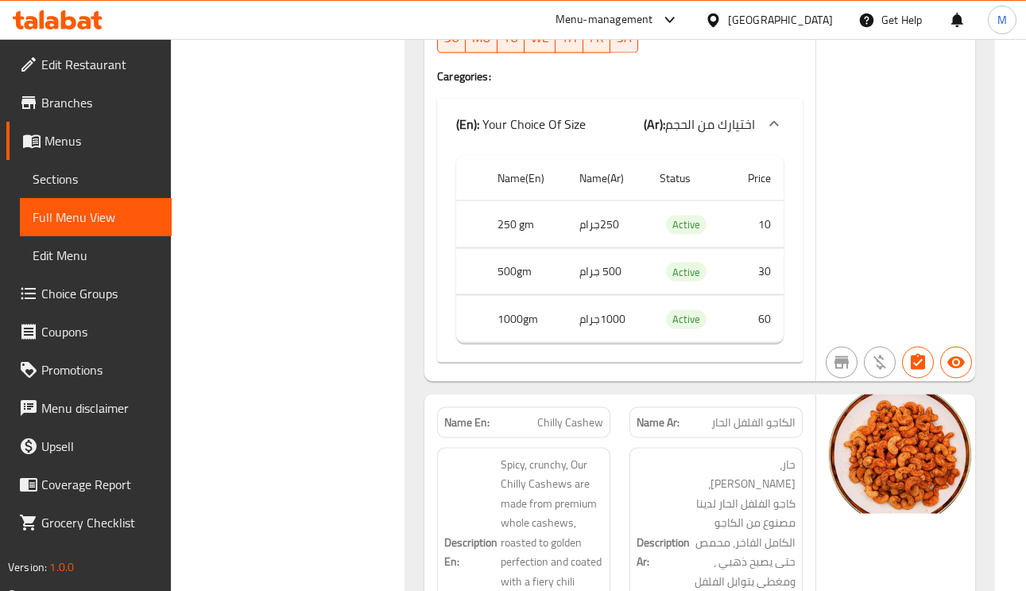
click at [881, 137] on div "AED 0" at bounding box center [896, 36] width 159 height 689
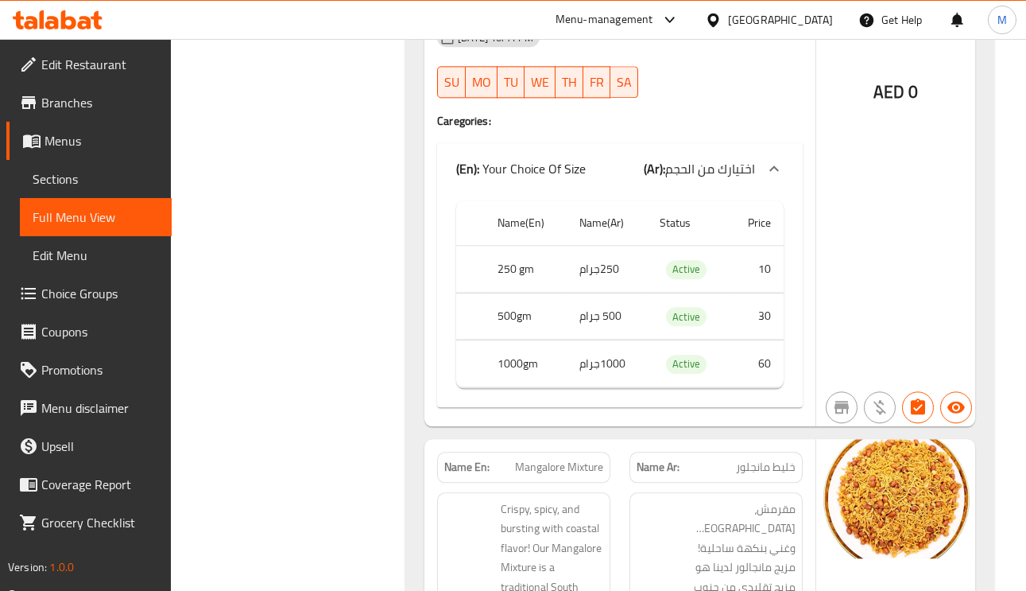
scroll to position [25836, 0]
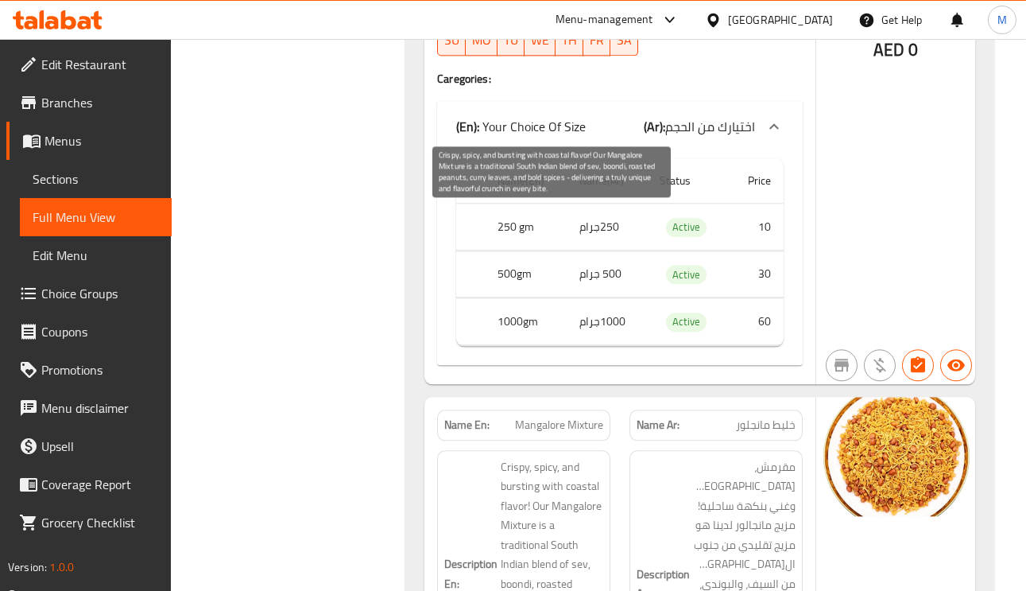
click at [554, 457] on span "Crispy, spicy, and bursting with coastal flavor! Our Mangalore Mixture is a tra…" at bounding box center [552, 574] width 103 height 234
click at [552, 457] on span "Crispy, spicy, and bursting with coastal flavor! Our Mangalore Mixture is a tra…" at bounding box center [552, 574] width 103 height 234
click at [551, 457] on span "Crispy, spicy, and bursting with coastal flavor! Our Mangalore Mixture is a tra…" at bounding box center [552, 574] width 103 height 234
click at [518, 457] on span "Crispy, spicy, and bursting with coastal flavor! Our Mangalore Mixture is a tra…" at bounding box center [552, 574] width 103 height 234
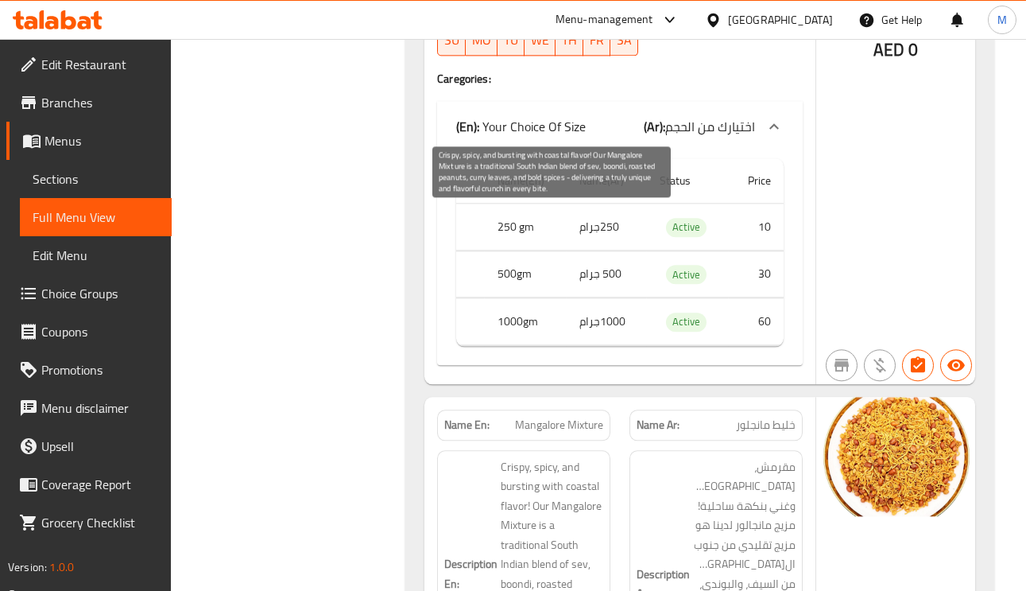
click at [518, 457] on span "Crispy, spicy, and bursting with coastal flavor! Our Mangalore Mixture is a tra…" at bounding box center [552, 574] width 103 height 234
click at [550, 457] on span "Crispy, spicy, and bursting with coastal flavor! Our Mangalore Mixture is a tra…" at bounding box center [552, 574] width 103 height 234
click at [518, 457] on span "Crispy, spicy, and bursting with coastal flavor! Our Mangalore Mixture is a tra…" at bounding box center [552, 574] width 103 height 234
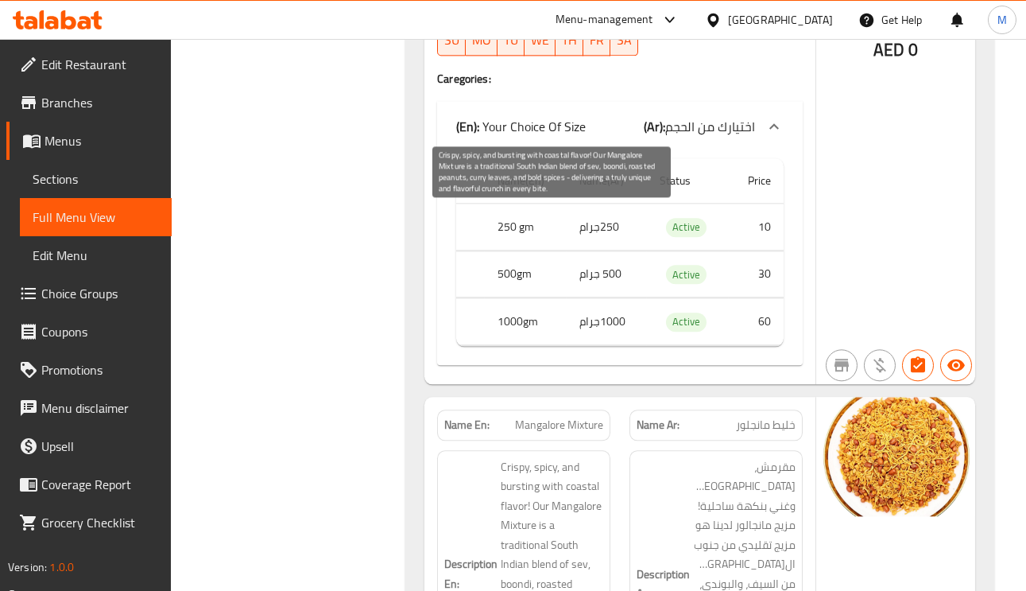
click at [580, 457] on span "Crispy, spicy, and bursting with coastal flavor! Our Mangalore Mixture is a tra…" at bounding box center [552, 574] width 103 height 234
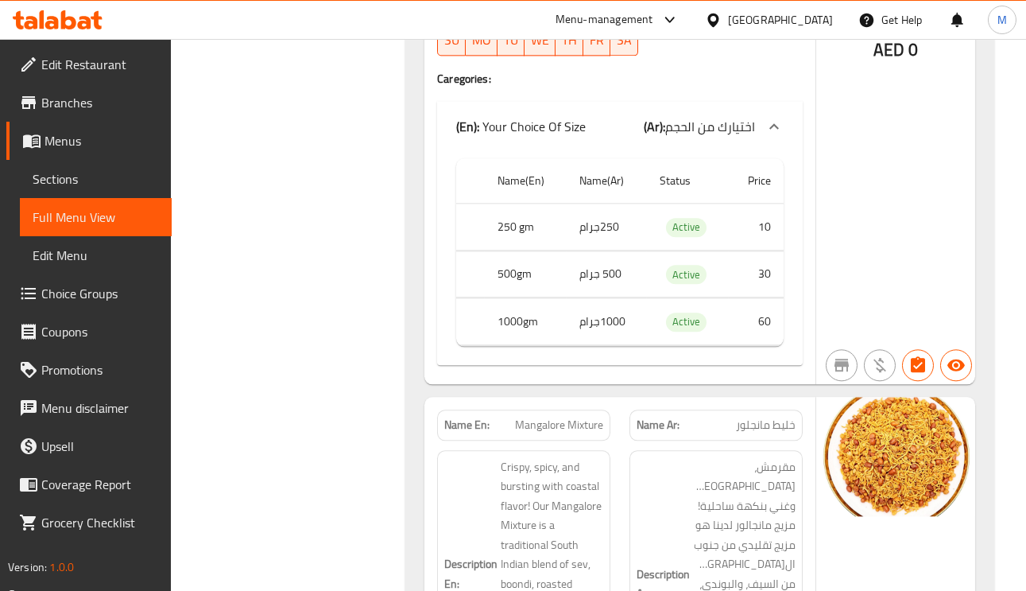
click at [594, 417] on span "Mangalore Mixture" at bounding box center [559, 425] width 88 height 17
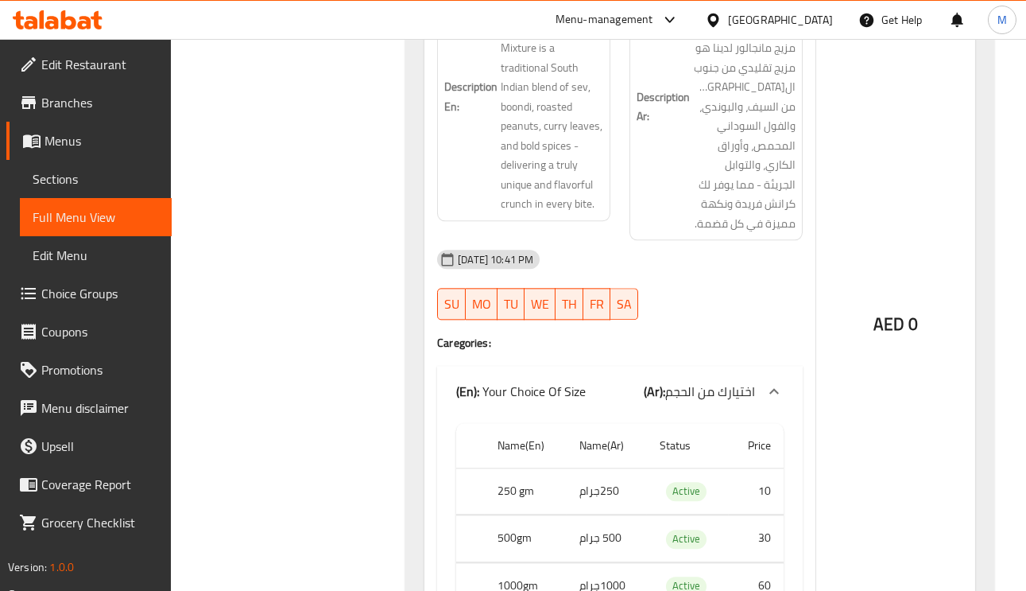
scroll to position [20068, 0]
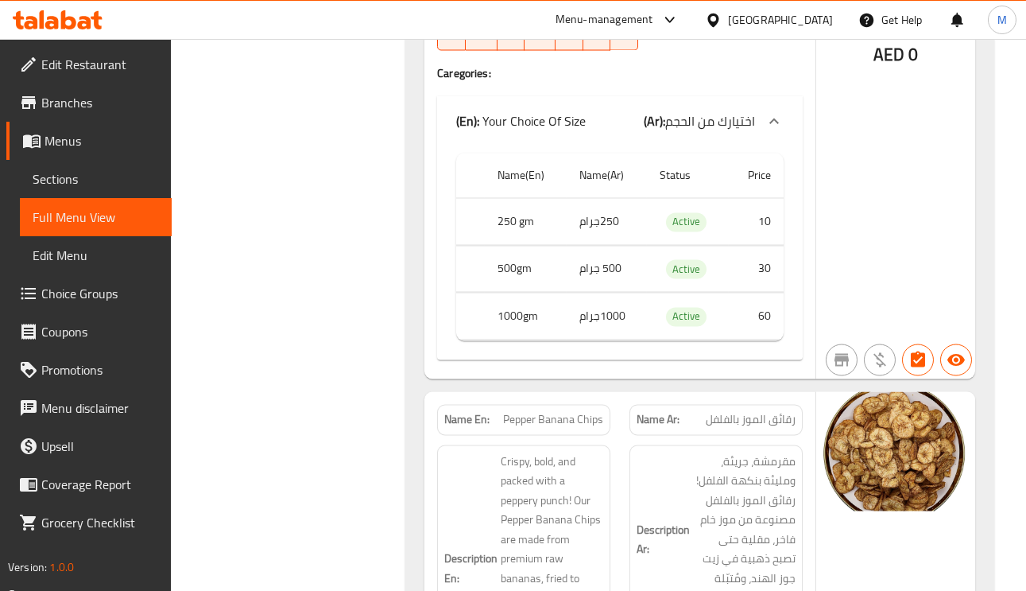
click at [572, 411] on span "Pepper Banana Chips" at bounding box center [553, 419] width 100 height 17
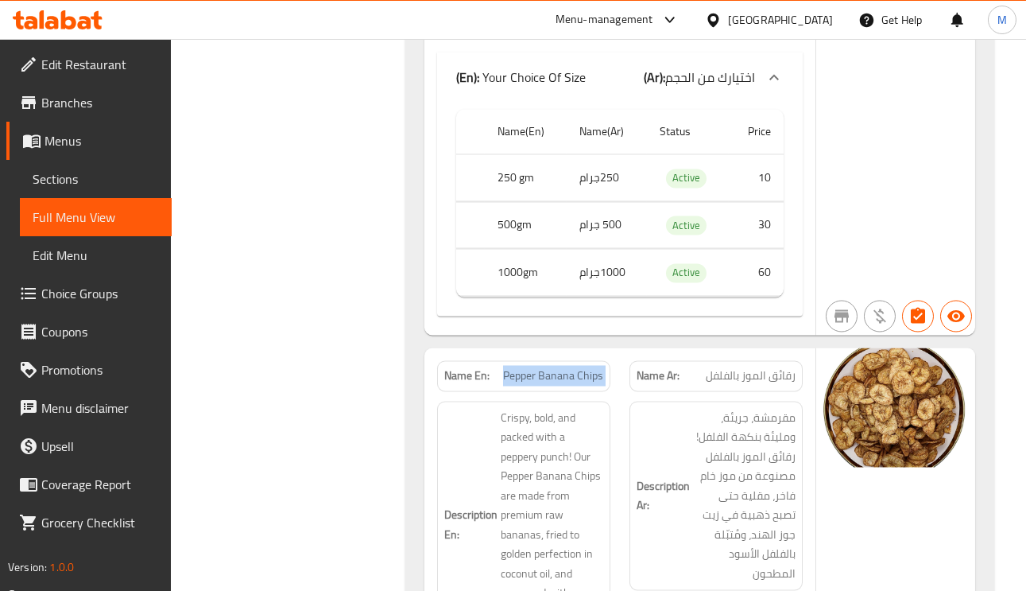
scroll to position [20187, 0]
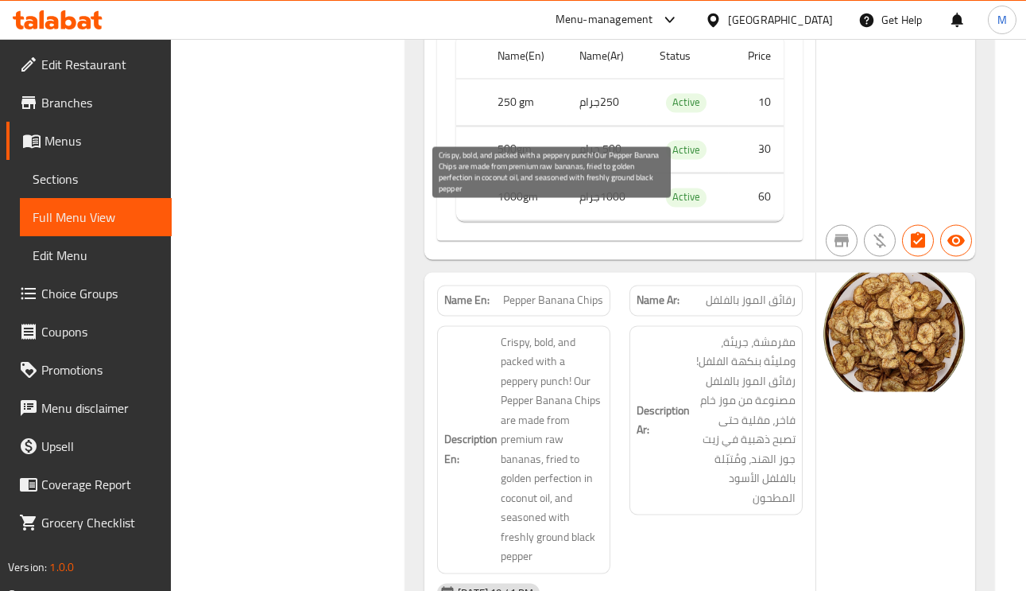
click at [564, 332] on span "Crispy, bold, and packed with a peppery punch! Our Pepper Banana Chips are made…" at bounding box center [552, 449] width 103 height 234
click at [522, 332] on span "Crispy, bold, and packed with a peppery punch! Our Pepper Banana Chips are made…" at bounding box center [552, 449] width 103 height 234
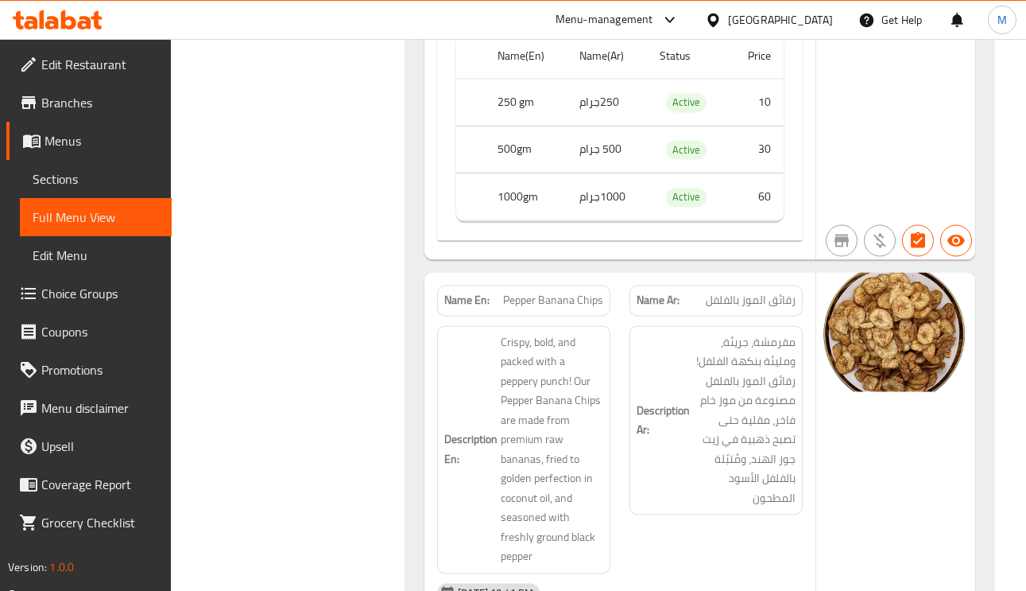
click at [593, 292] on span "Pepper Banana Chips" at bounding box center [553, 300] width 100 height 17
click at [592, 292] on span "Pepper Banana Chips" at bounding box center [553, 300] width 100 height 17
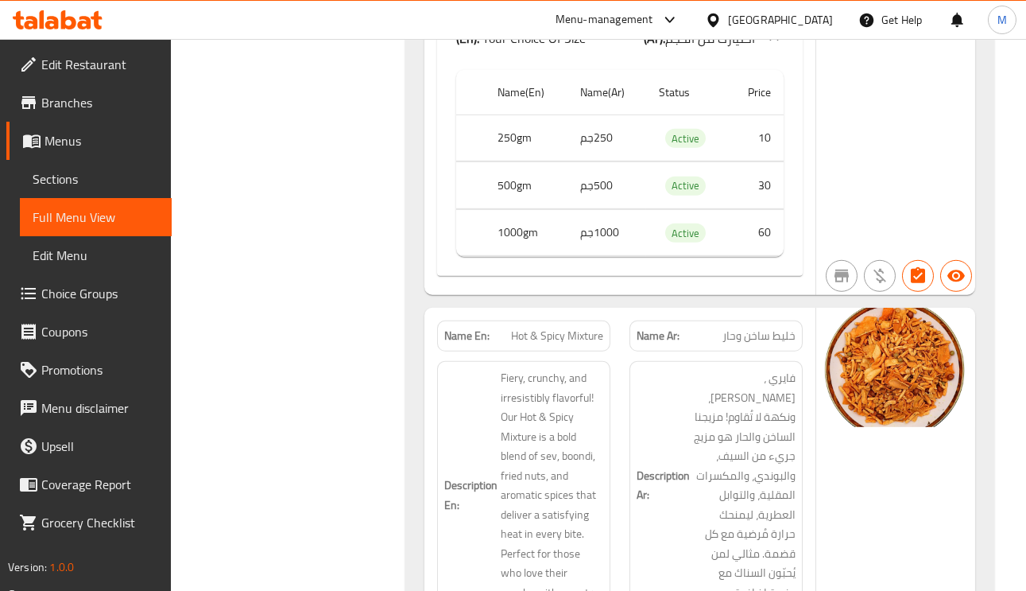
scroll to position [9473, 0]
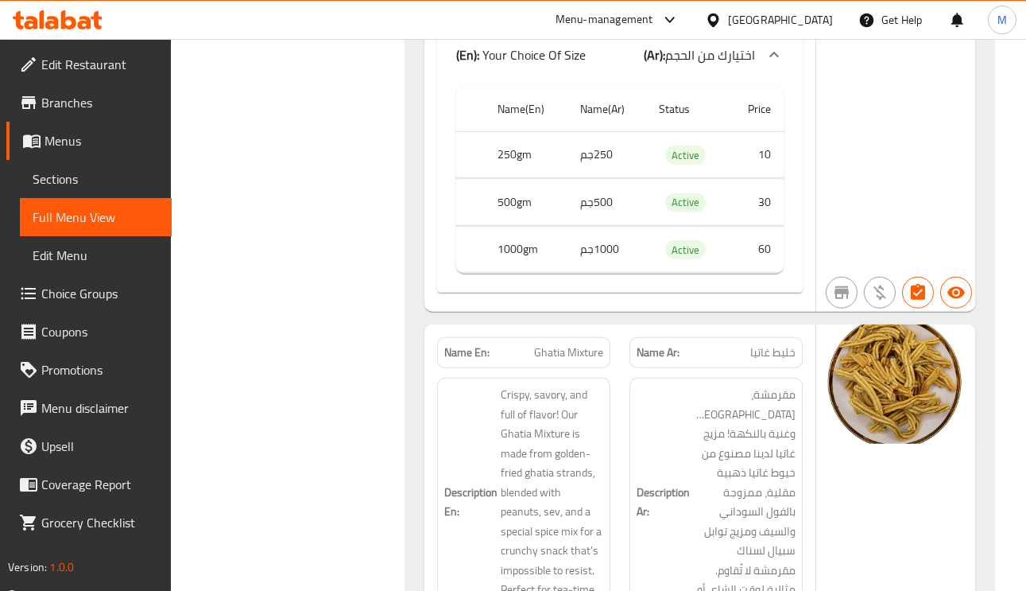
click at [850, 372] on img at bounding box center [896, 383] width 159 height 119
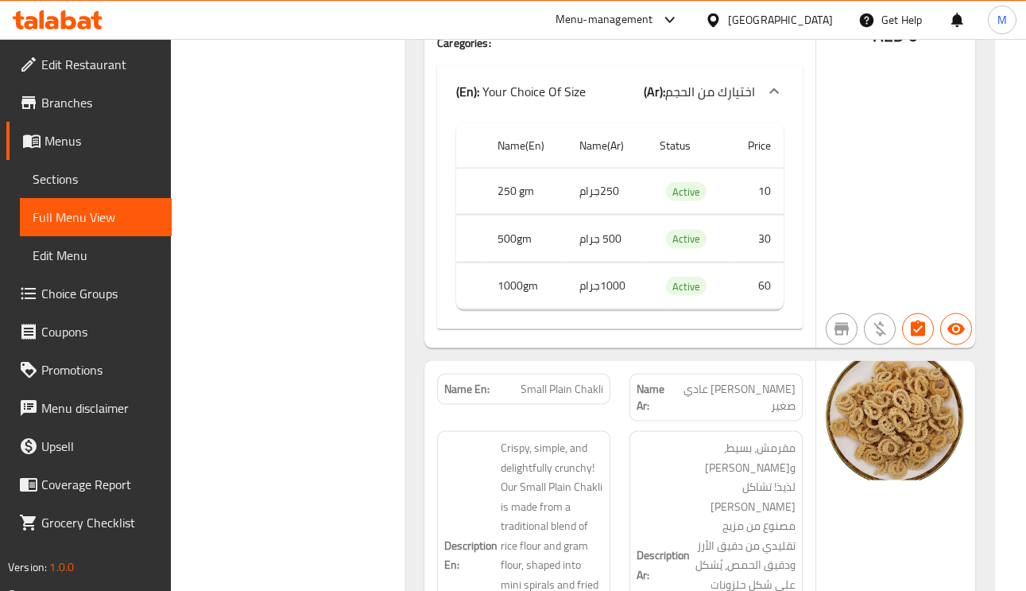
scroll to position [17333, 0]
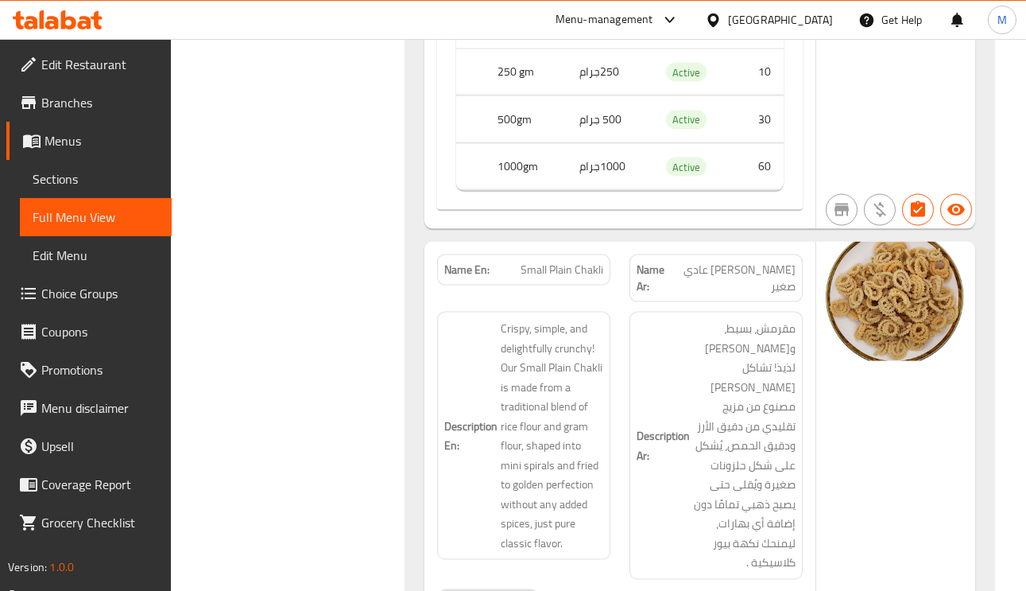
click at [576, 262] on span "Small Plain Chakli" at bounding box center [562, 270] width 83 height 17
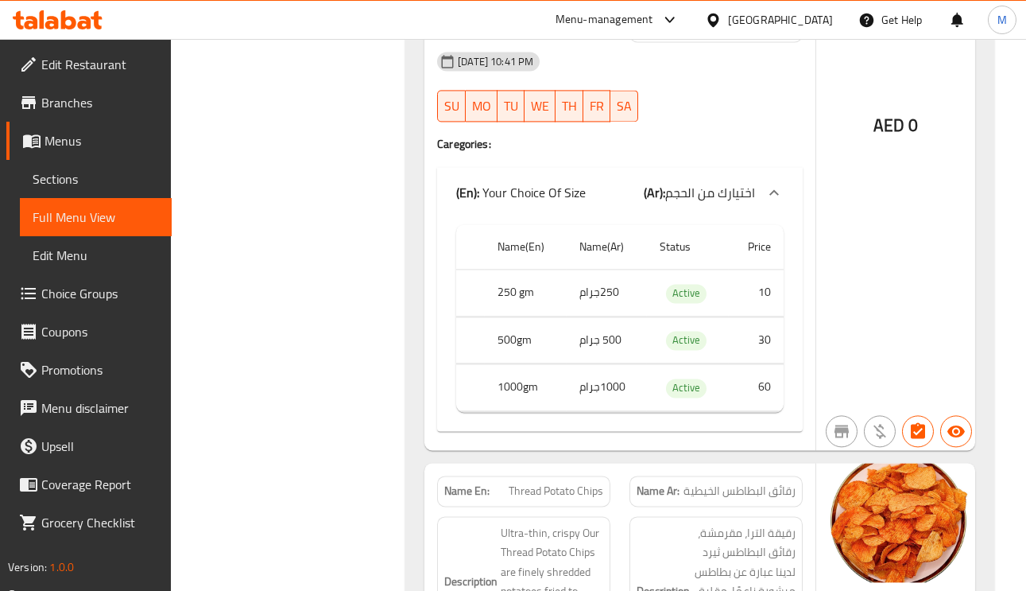
scroll to position [23883, 0]
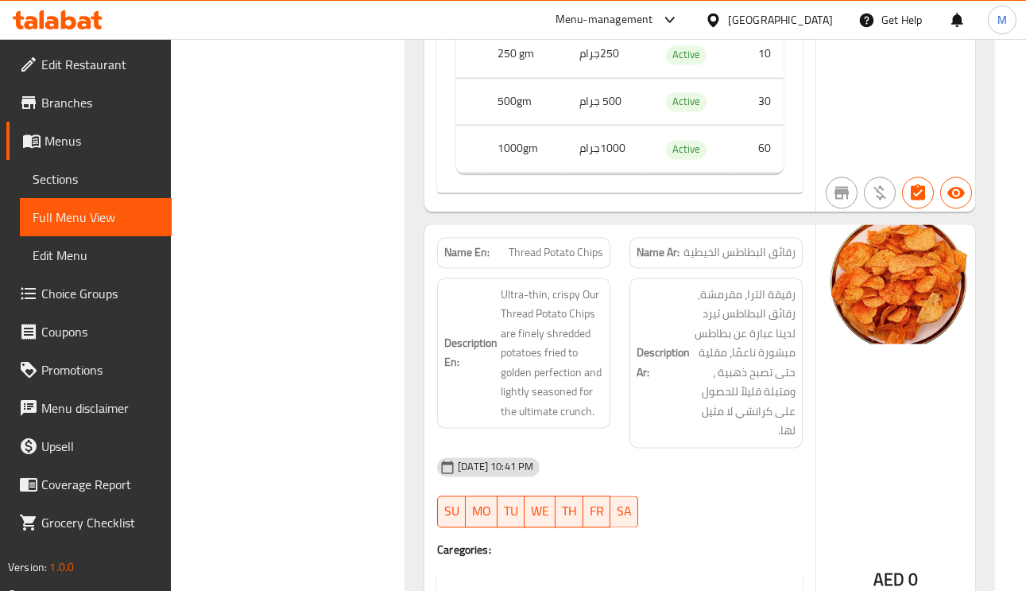
click at [522, 244] on span "Thread Potato Chips" at bounding box center [556, 252] width 95 height 17
click at [572, 244] on span "Thread Potato Chips" at bounding box center [556, 252] width 95 height 17
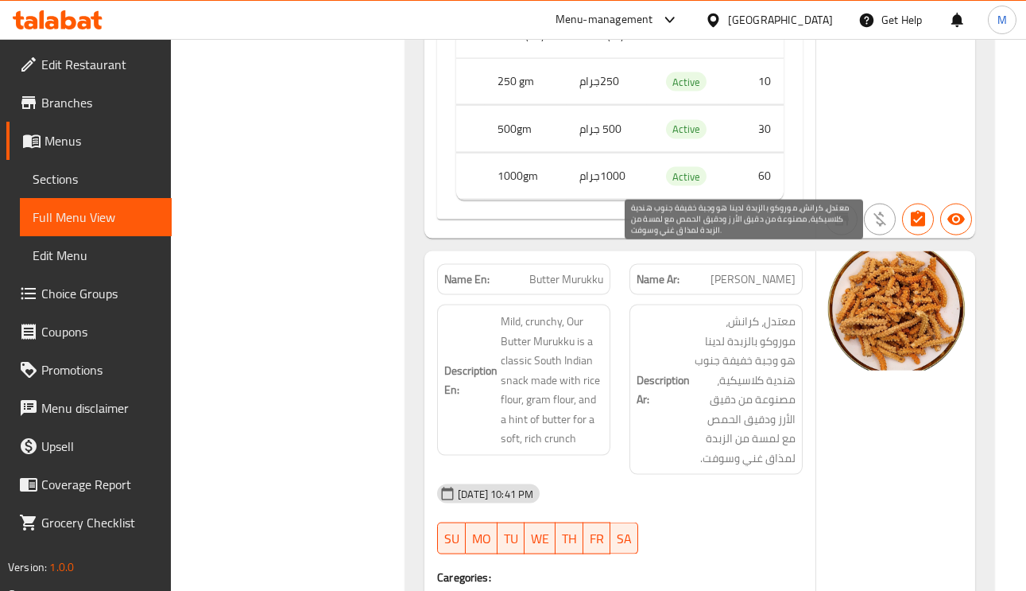
scroll to position [15339, 0]
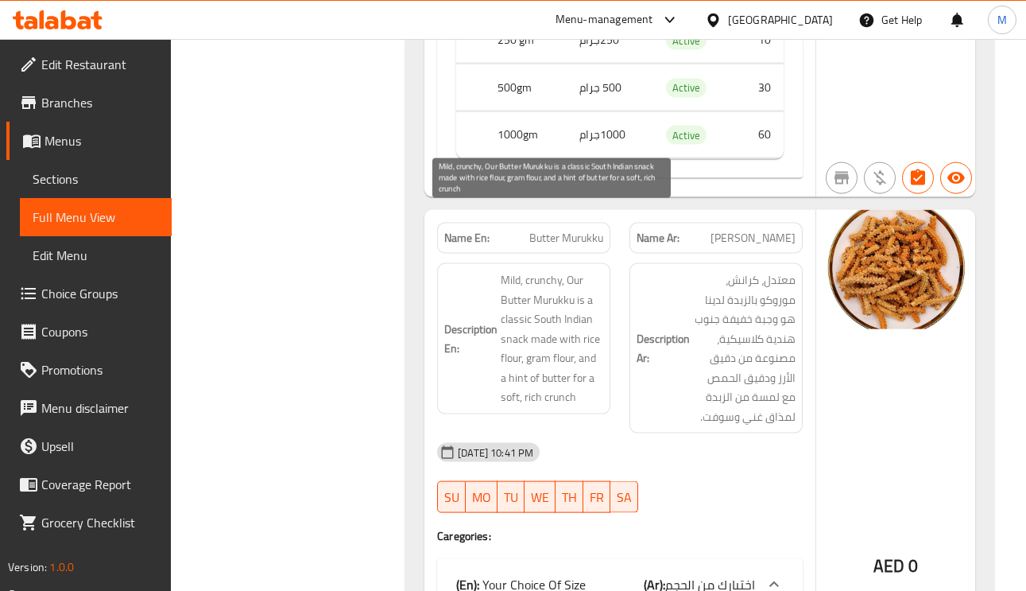
click at [556, 270] on span "Mild, crunchy, Our Butter Murukku is a classic South Indian snack made with ric…" at bounding box center [552, 338] width 103 height 137
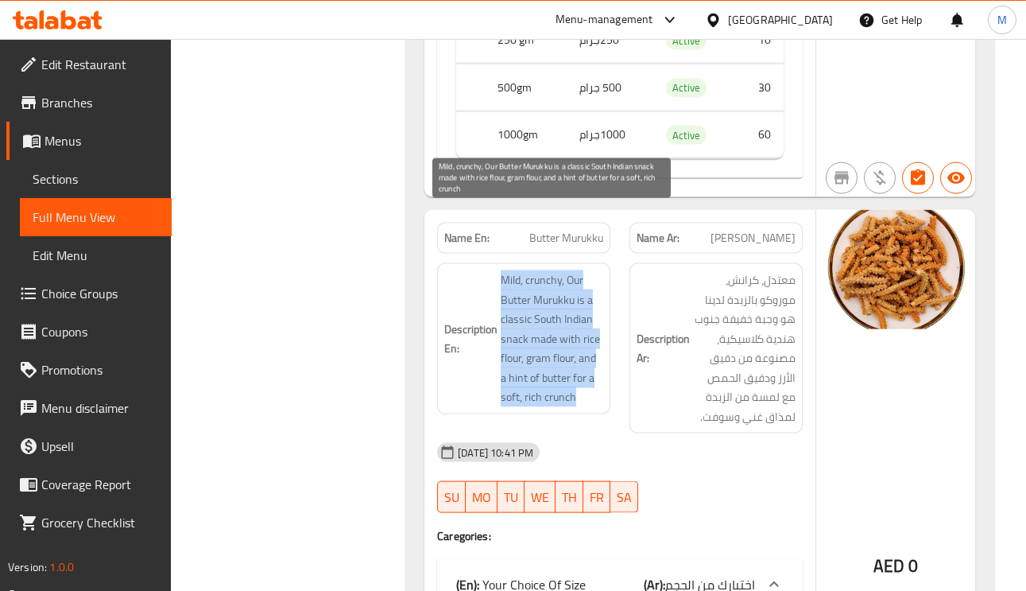
click at [556, 270] on span "Mild, crunchy, Our Butter Murukku is a classic South Indian snack made with ric…" at bounding box center [552, 338] width 103 height 137
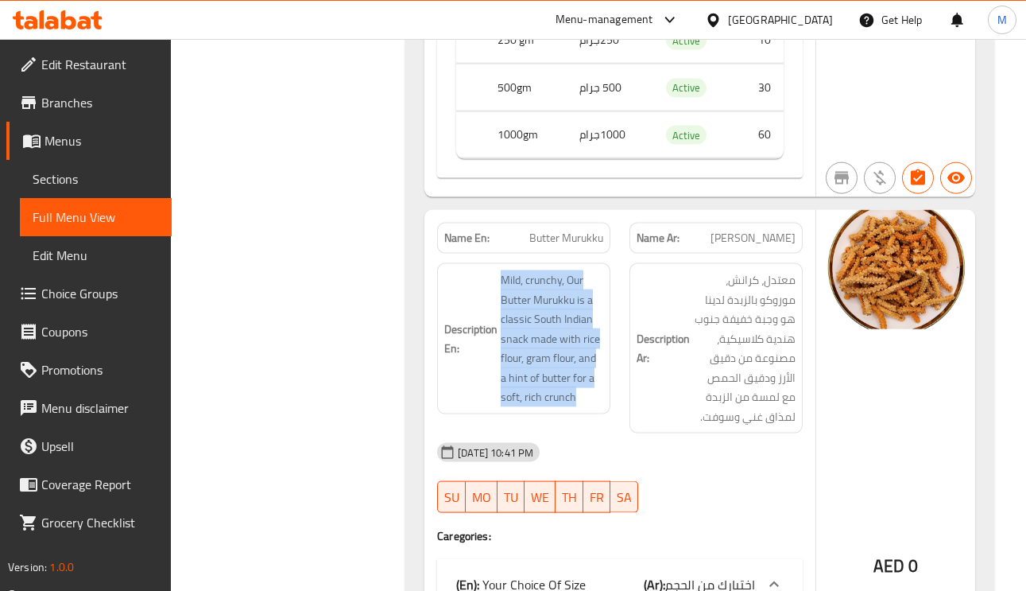
click at [549, 263] on div "Description En: Mild, crunchy, Our Butter Murukku is a classic South Indian sna…" at bounding box center [523, 338] width 173 height 151
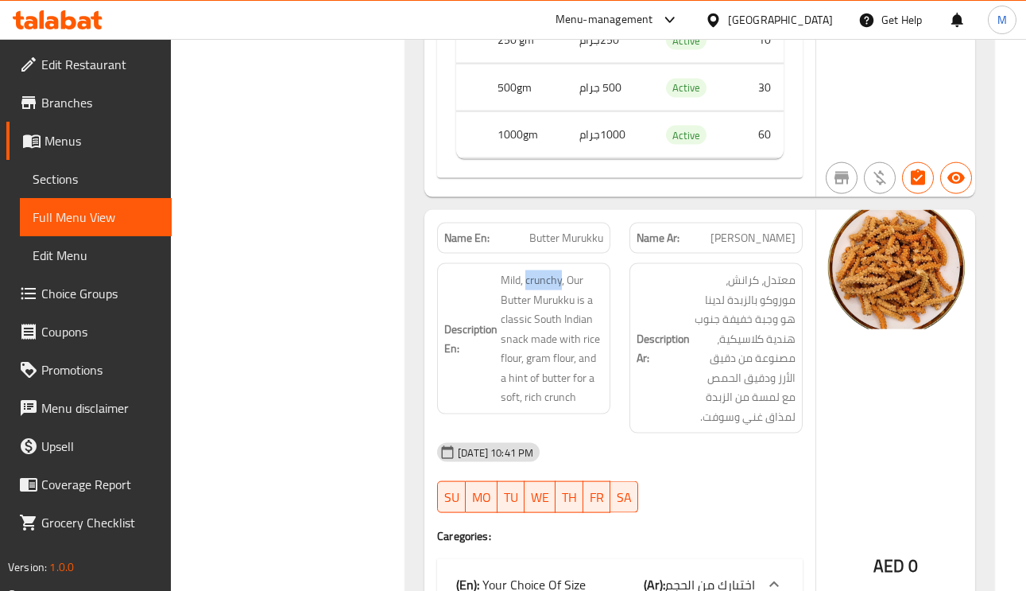
click at [549, 263] on div "Description En: Mild, crunchy, Our Butter Murukku is a classic South Indian sna…" at bounding box center [523, 338] width 173 height 151
click at [587, 230] on span "Butter Murukku" at bounding box center [567, 238] width 74 height 17
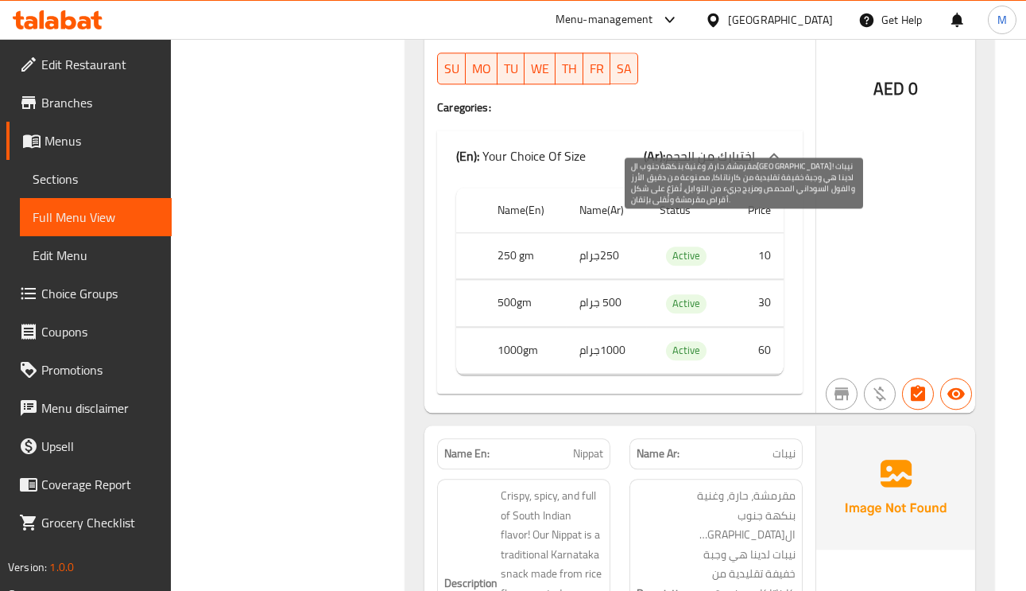
scroll to position [26678, 0]
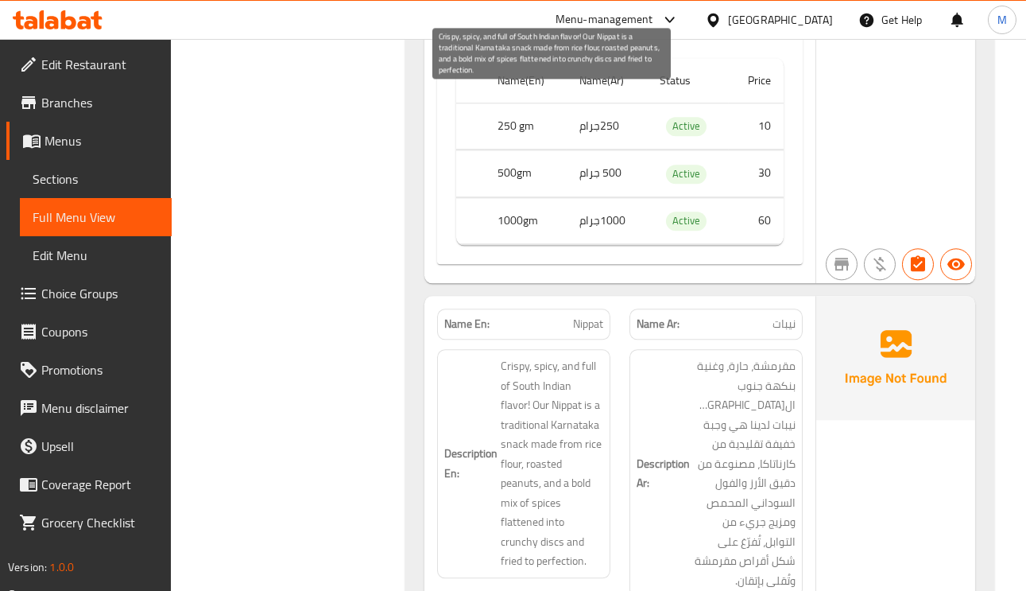
click at [547, 356] on span "Crispy, spicy, and full of South Indian flavor! Our Nippat is a traditional Kar…" at bounding box center [552, 463] width 103 height 215
click at [565, 356] on span "Crispy, spicy, and full of South Indian flavor! Our Nippat is a traditional Kar…" at bounding box center [552, 463] width 103 height 215
click at [566, 356] on span "Crispy, spicy, and full of South Indian flavor! Our Nippat is a traditional Kar…" at bounding box center [552, 463] width 103 height 215
click at [582, 356] on span "Crispy, spicy, and full of South Indian flavor! Our Nippat is a traditional Kar…" at bounding box center [552, 463] width 103 height 215
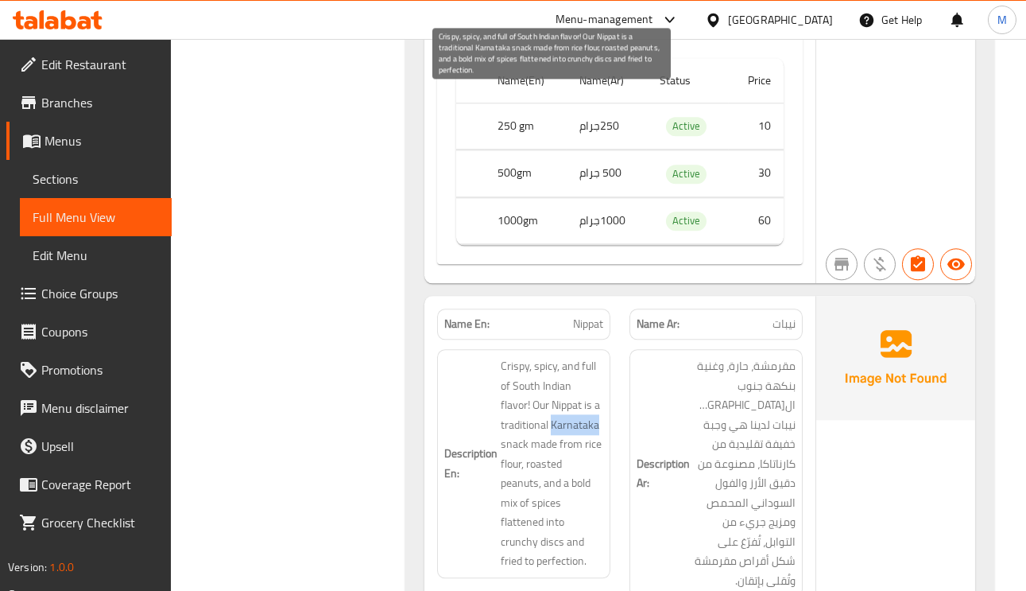
click at [582, 356] on span "Crispy, spicy, and full of South Indian flavor! Our Nippat is a traditional Kar…" at bounding box center [552, 463] width 103 height 215
click at [579, 356] on span "Crispy, spicy, and full of South Indian flavor! Our Nippat is a traditional Kar…" at bounding box center [552, 463] width 103 height 215
click at [557, 356] on span "Crispy, spicy, and full of South Indian flavor! Our Nippat is a traditional Kar…" at bounding box center [552, 463] width 103 height 215
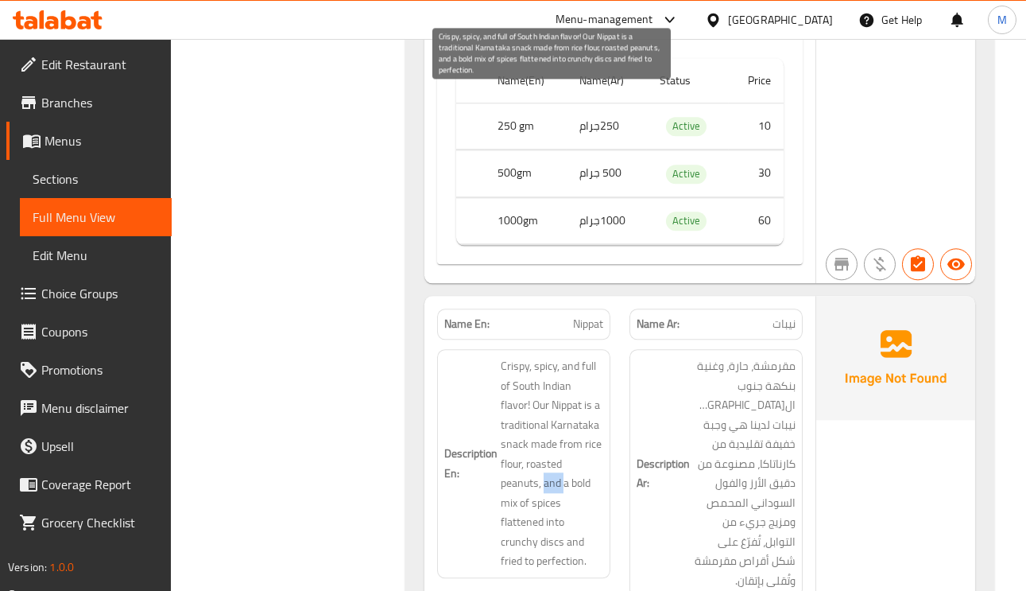
click at [511, 356] on span "Crispy, spicy, and full of South Indian flavor! Our Nippat is a traditional Kar…" at bounding box center [552, 463] width 103 height 215
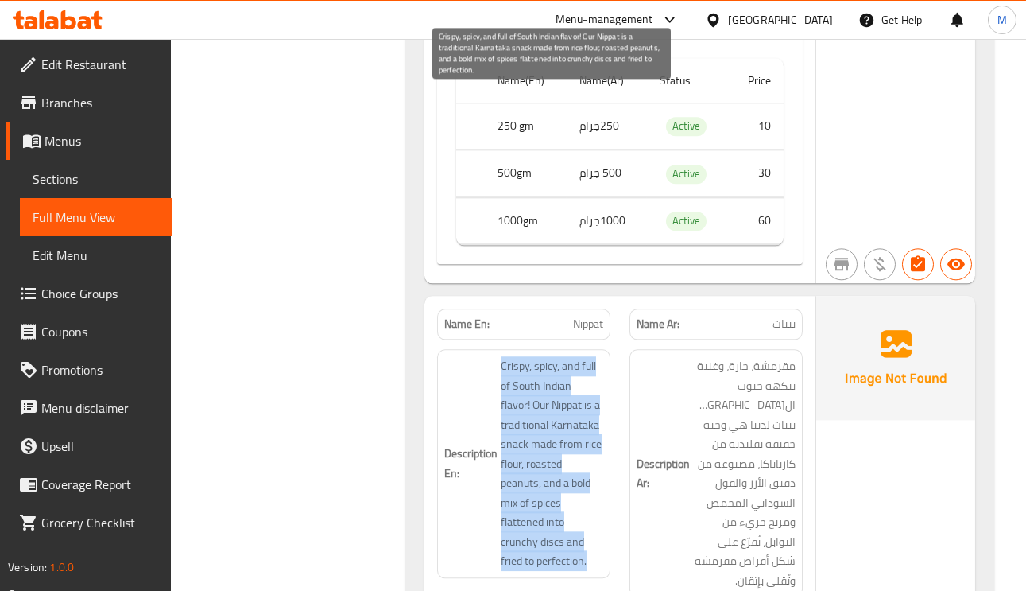
click at [511, 356] on span "Crispy, spicy, and full of South Indian flavor! Our Nippat is a traditional Kar…" at bounding box center [552, 463] width 103 height 215
click at [508, 356] on span "Crispy, spicy, and full of South Indian flavor! Our Nippat is a traditional Kar…" at bounding box center [552, 463] width 103 height 215
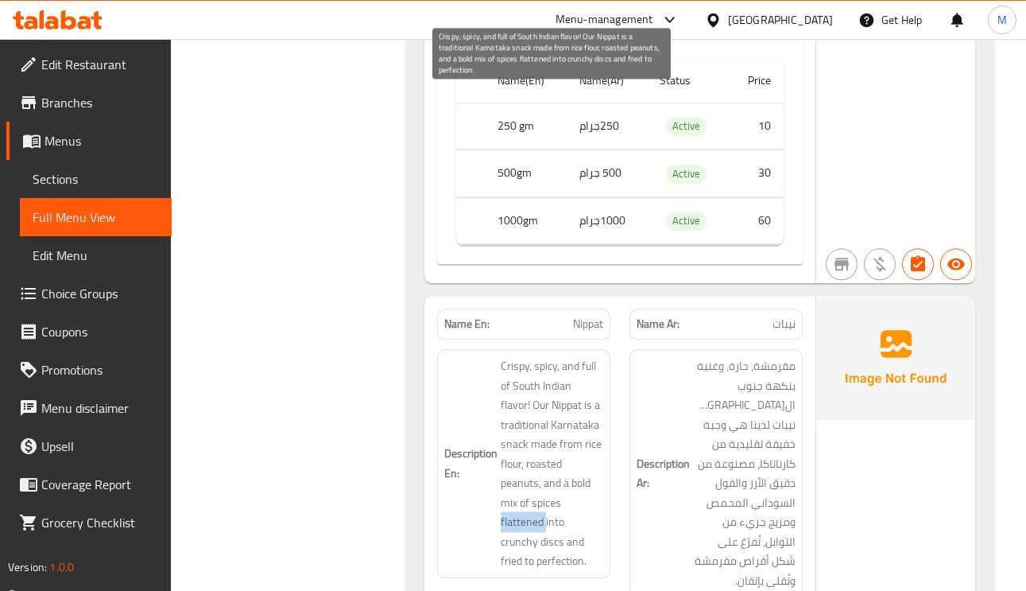
click at [508, 356] on span "Crispy, spicy, and full of South Indian flavor! Our Nippat is a traditional Kar…" at bounding box center [552, 463] width 103 height 215
click at [510, 356] on span "Crispy, spicy, and full of South Indian flavor! Our Nippat is a traditional Kar…" at bounding box center [552, 463] width 103 height 215
drag, startPoint x: 498, startPoint y: 250, endPoint x: 564, endPoint y: 277, distance: 72.0
click at [564, 356] on h6 "Description En: Crispy, spicy, and full of South Indian flavor! Our Nippat is a…" at bounding box center [523, 463] width 159 height 215
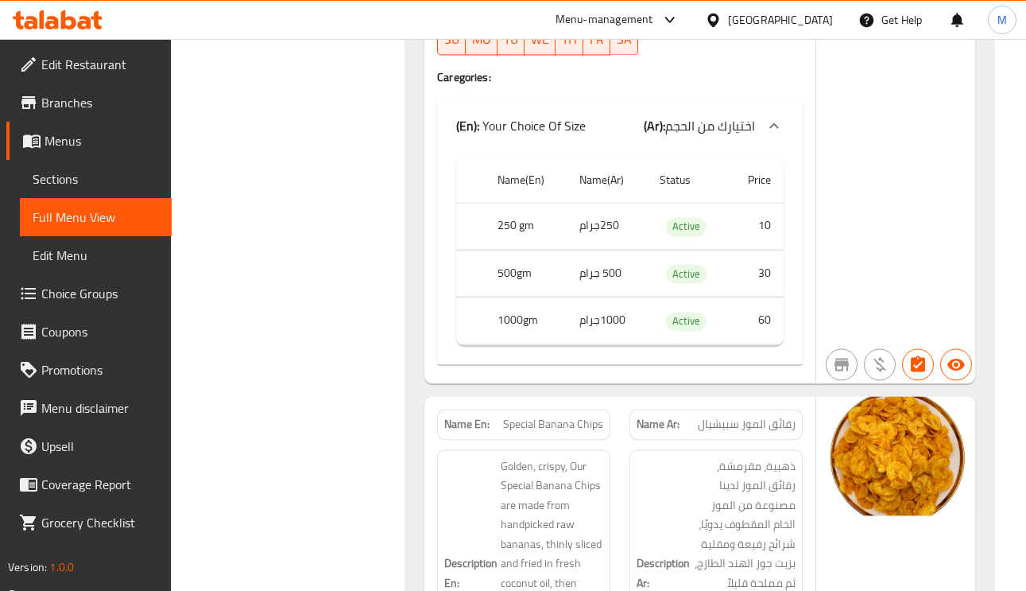
scroll to position [22337, 0]
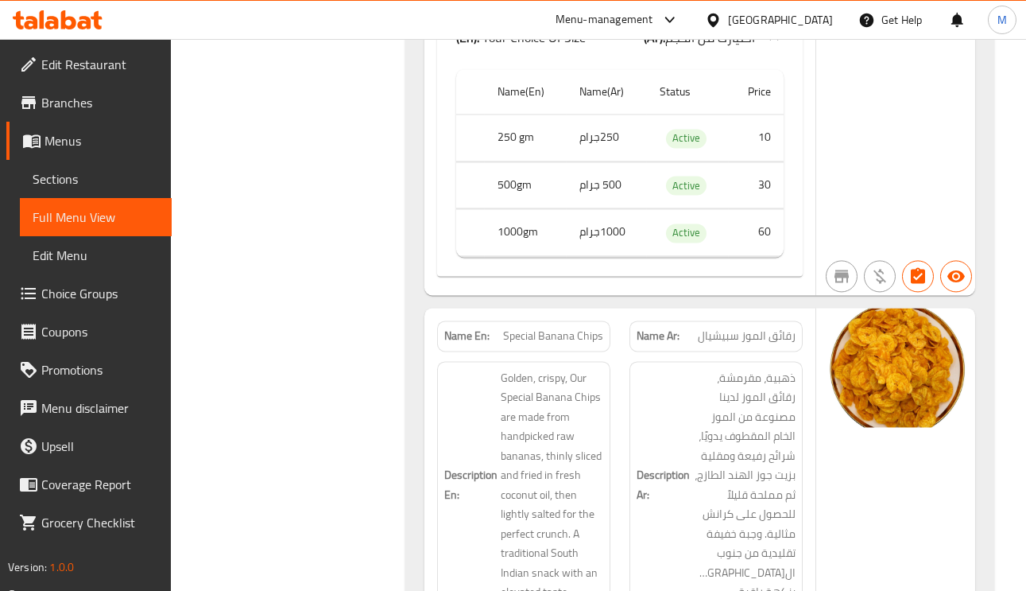
click at [586, 311] on div "Name En: Special Banana Chips" at bounding box center [524, 336] width 192 height 50
click at [587, 328] on span "Special Banana Chips" at bounding box center [553, 336] width 100 height 17
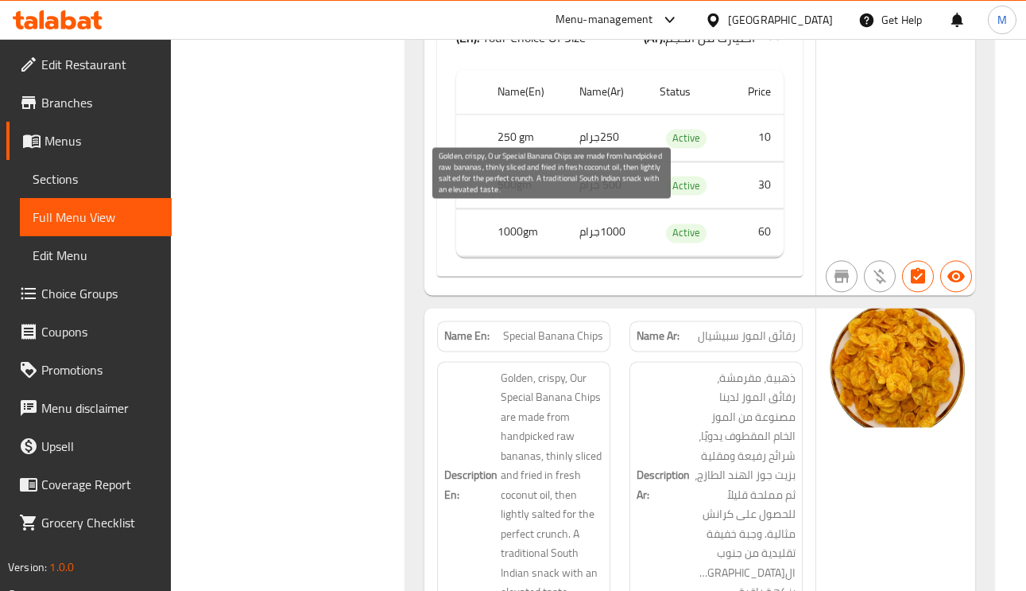
click at [583, 368] on span "Golden, crispy, Our Special Banana Chips are made from handpicked raw bananas, …" at bounding box center [552, 485] width 103 height 234
click at [569, 368] on span "Golden, crispy, Our Special Banana Chips are made from handpicked raw bananas, …" at bounding box center [552, 485] width 103 height 234
click at [557, 368] on span "Golden, crispy, Our Special Banana Chips are made from handpicked raw bananas, …" at bounding box center [552, 485] width 103 height 234
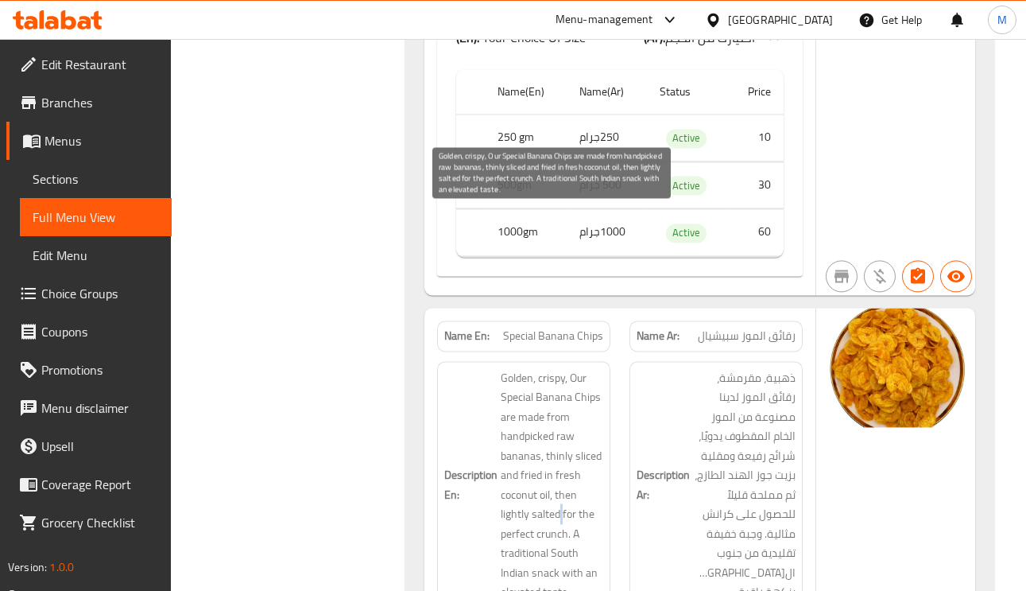
click at [557, 368] on span "Golden, crispy, Our Special Banana Chips are made from handpicked raw bananas, …" at bounding box center [552, 485] width 103 height 234
click at [569, 368] on span "Golden, crispy, Our Special Banana Chips are made from handpicked raw bananas, …" at bounding box center [552, 485] width 103 height 234
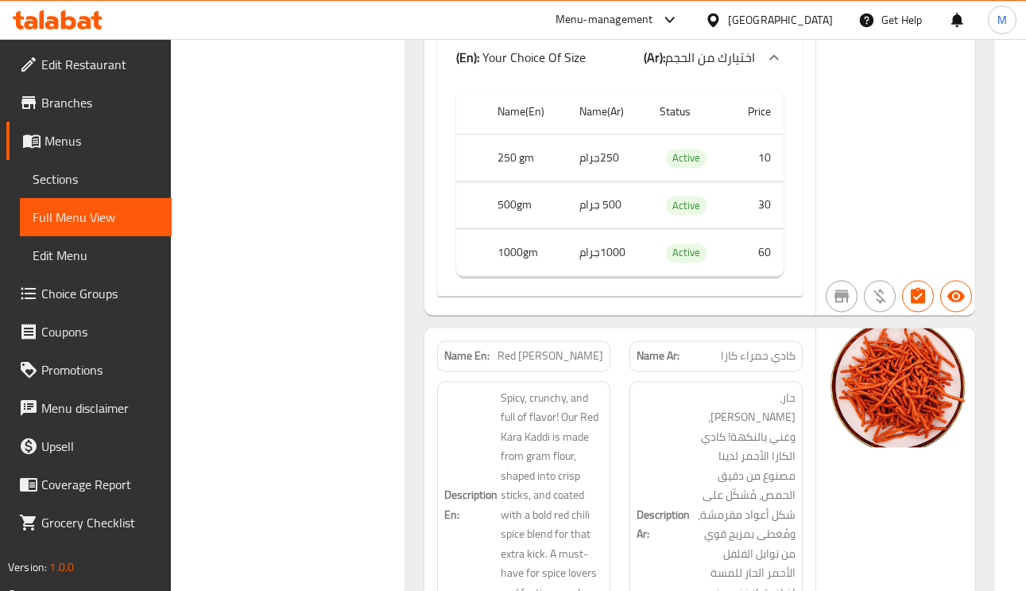
scroll to position [21613, 0]
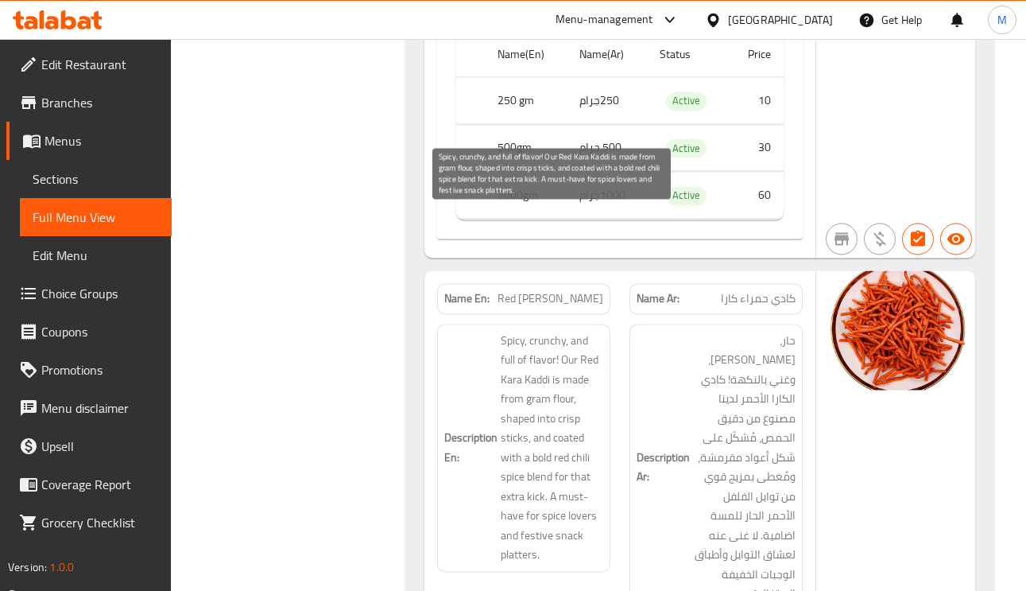
click at [556, 331] on span "Spicy, crunchy, and full of flavor! Our Red Kara Kaddi is made from gram flour,…" at bounding box center [552, 448] width 103 height 234
drag, startPoint x: 556, startPoint y: 216, endPoint x: 601, endPoint y: 220, distance: 45.5
click at [557, 331] on span "Spicy, crunchy, and full of flavor! Our Red Kara Kaddi is made from gram flour,…" at bounding box center [552, 448] width 103 height 234
click at [508, 331] on span "Spicy, crunchy, and full of flavor! Our Red Kara Kaddi is made from gram flour,…" at bounding box center [552, 448] width 103 height 234
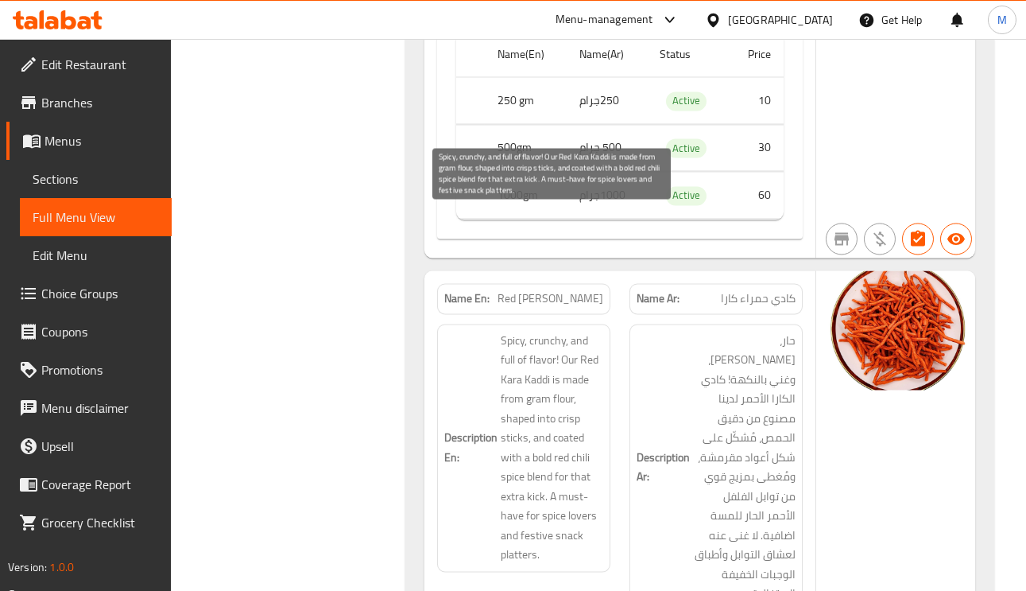
click at [537, 331] on span "Spicy, crunchy, and full of flavor! Our Red Kara Kaddi is made from gram flour,…" at bounding box center [552, 448] width 103 height 234
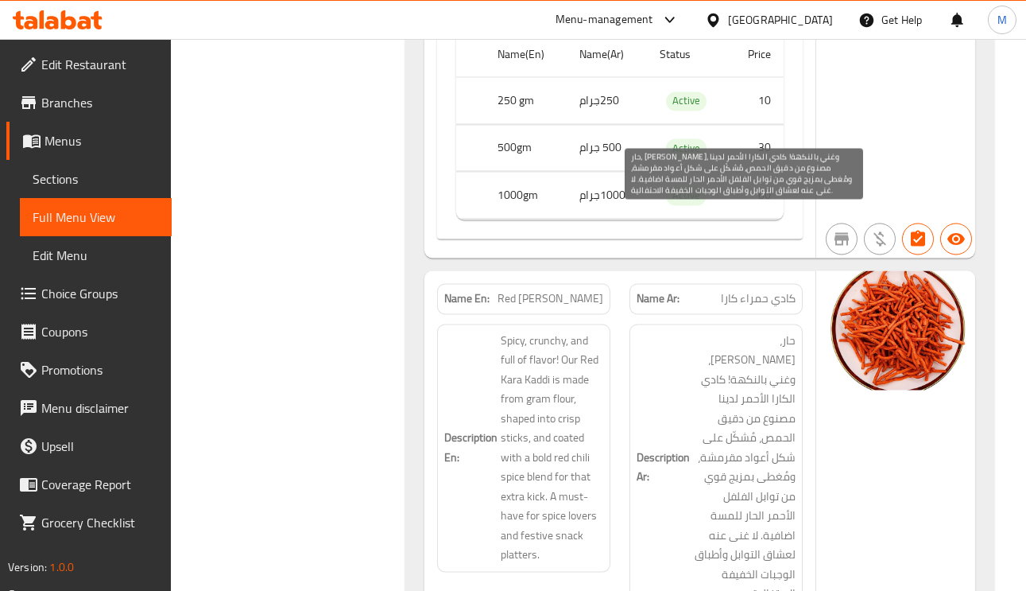
click at [738, 364] on span "حار، مقرمش، وغني بالنكهة! كادي الكارا الأحمر لدينا مصنوع من دقيق الحمص، مُشكّل …" at bounding box center [744, 467] width 103 height 273
click at [789, 382] on span "حار، مقرمش، وغني بالنكهة! كادي الكارا الأحمر لدينا مصنوع من دقيق الحمص، مُشكّل …" at bounding box center [744, 467] width 103 height 273
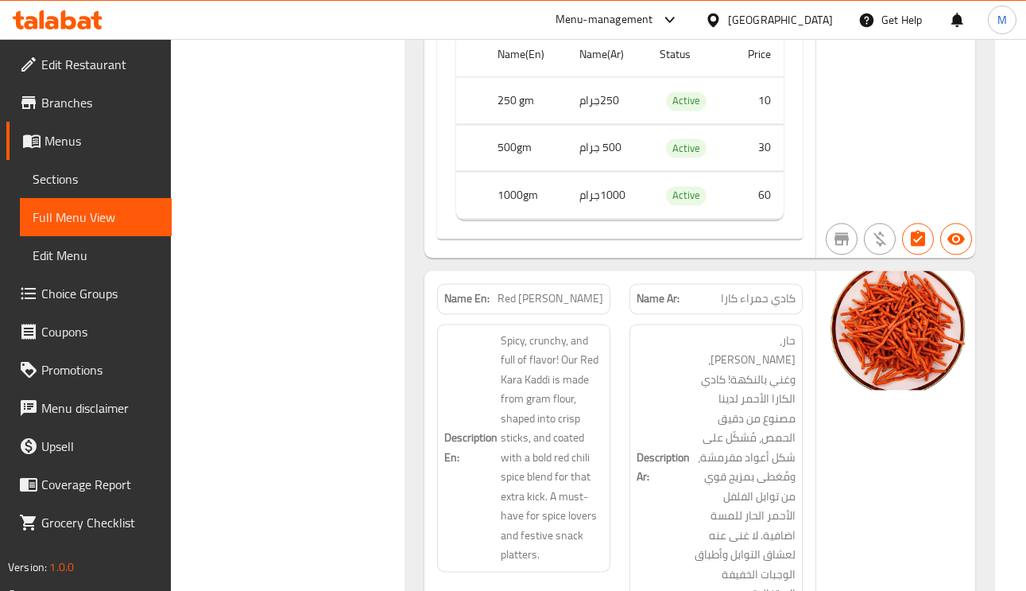
click at [583, 314] on div "Description En: Spicy, crunchy, and full of flavor! Our Red Kara Kaddi is made …" at bounding box center [524, 467] width 192 height 306
click at [580, 290] on span "Red Kara Kaddi" at bounding box center [551, 298] width 106 height 17
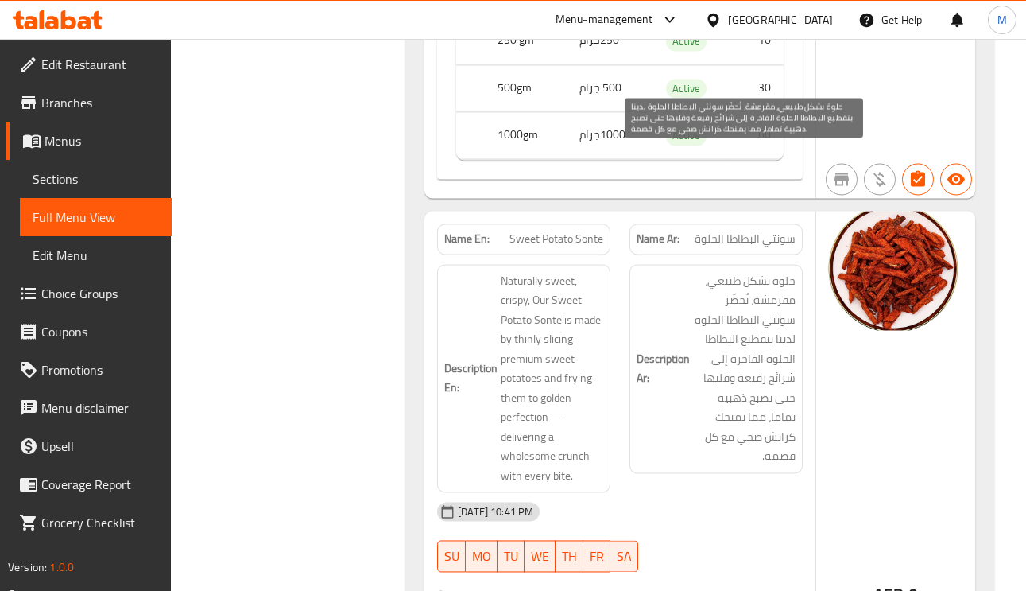
scroll to position [21029, 0]
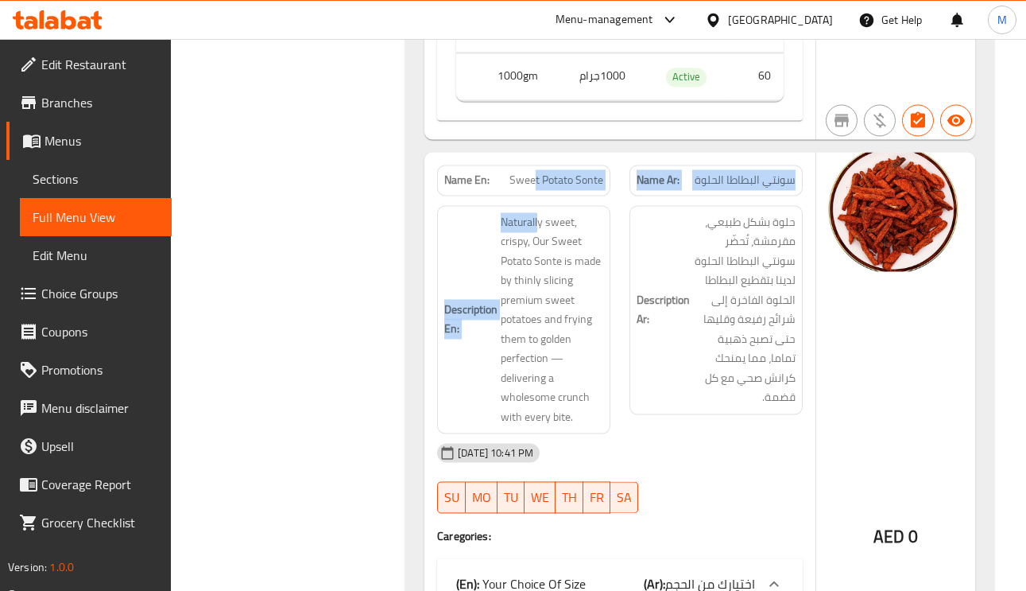
click at [537, 152] on div "Name En: Sweet Potato Sonte Name Ar: سونتي البطاطا الحلوة Description En: Natur…" at bounding box center [620, 496] width 391 height 689
click at [545, 172] on span "Sweet Potato Sonte" at bounding box center [557, 180] width 94 height 17
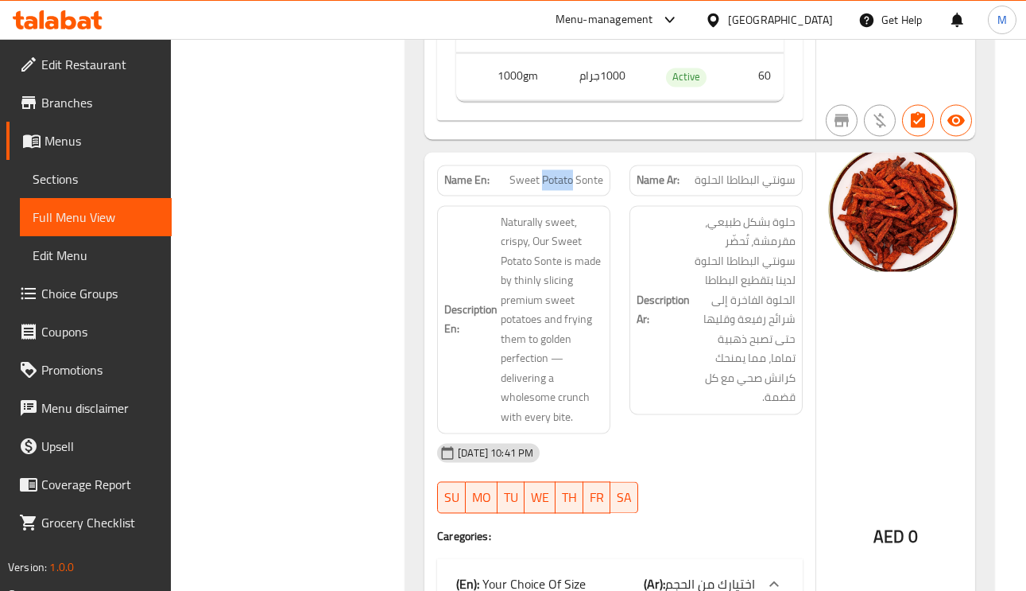
click at [545, 172] on span "Sweet Potato Sonte" at bounding box center [557, 180] width 94 height 17
click at [739, 212] on span "حلوة بشكل طبيعي، مقرمشة، تُحضّر سونتي البطاطا الحلوة لدينا بتقطيع البطاطا الحلو…" at bounding box center [744, 309] width 103 height 195
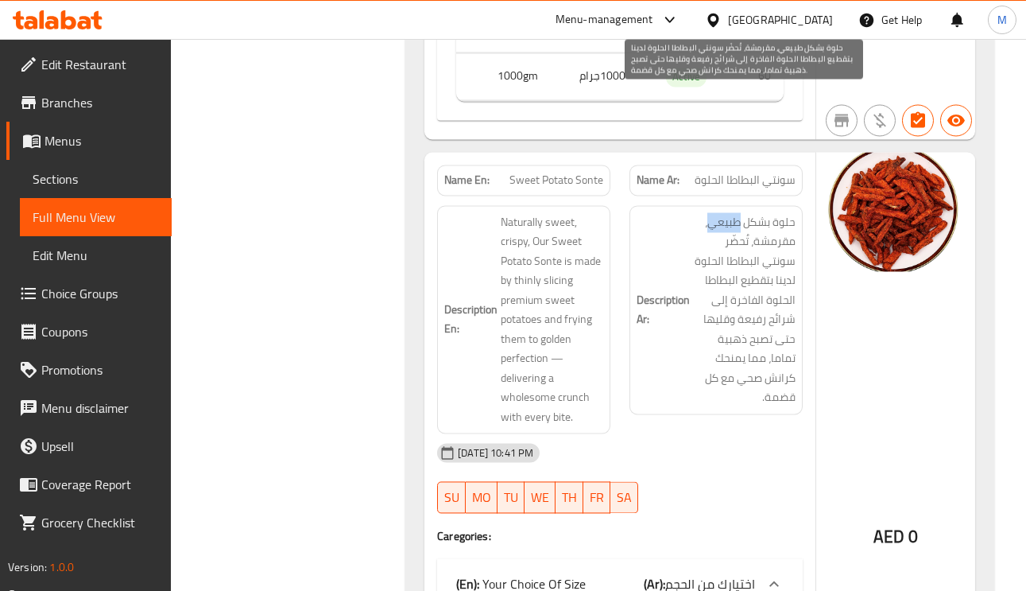
click at [739, 212] on span "حلوة بشكل طبيعي، مقرمشة، تُحضّر سونتي البطاطا الحلوة لدينا بتقطيع البطاطا الحلو…" at bounding box center [744, 309] width 103 height 195
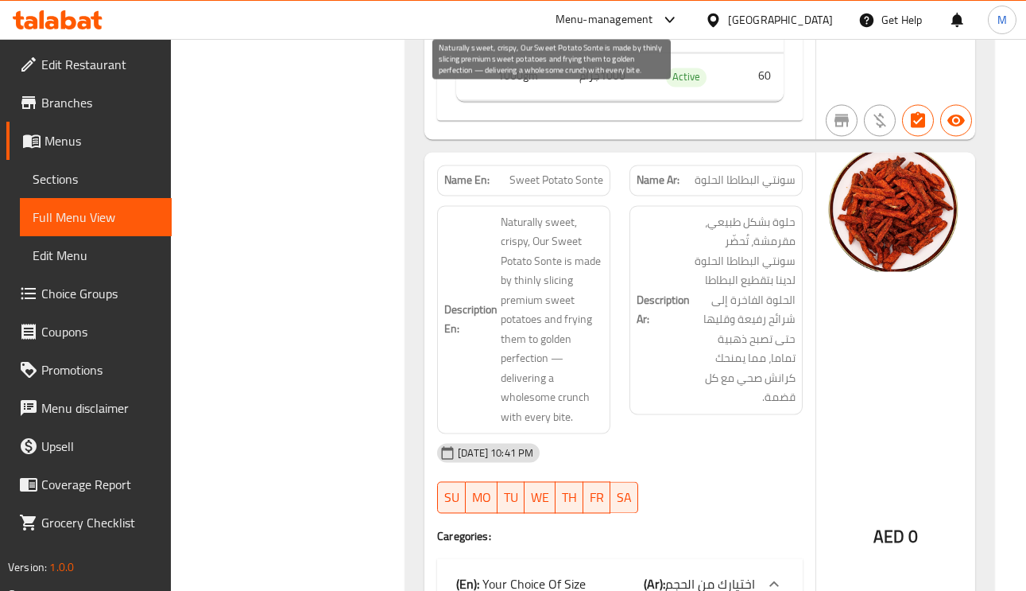
click at [525, 212] on span "Naturally sweet, crispy, Our Sweet Potato Sonte is made by thinly slicing premi…" at bounding box center [552, 319] width 103 height 215
click at [537, 212] on span "Naturally sweet, crispy, Our Sweet Potato Sonte is made by thinly slicing premi…" at bounding box center [552, 319] width 103 height 215
click at [541, 212] on span "Naturally sweet, crispy, Our Sweet Potato Sonte is made by thinly slicing premi…" at bounding box center [552, 319] width 103 height 215
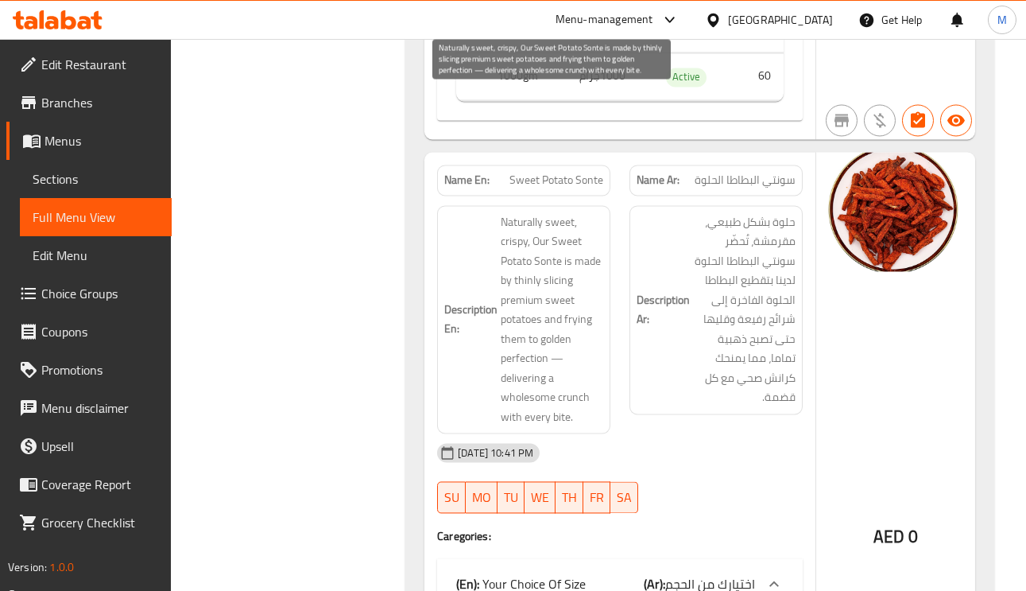
click at [548, 212] on span "Naturally sweet, crispy, Our Sweet Potato Sonte is made by thinly slicing premi…" at bounding box center [552, 319] width 103 height 215
click at [510, 212] on span "Naturally sweet, crispy, Our Sweet Potato Sonte is made by thinly slicing premi…" at bounding box center [552, 319] width 103 height 215
click at [575, 212] on span "Naturally sweet, crispy, Our Sweet Potato Sonte is made by thinly slicing premi…" at bounding box center [552, 319] width 103 height 215
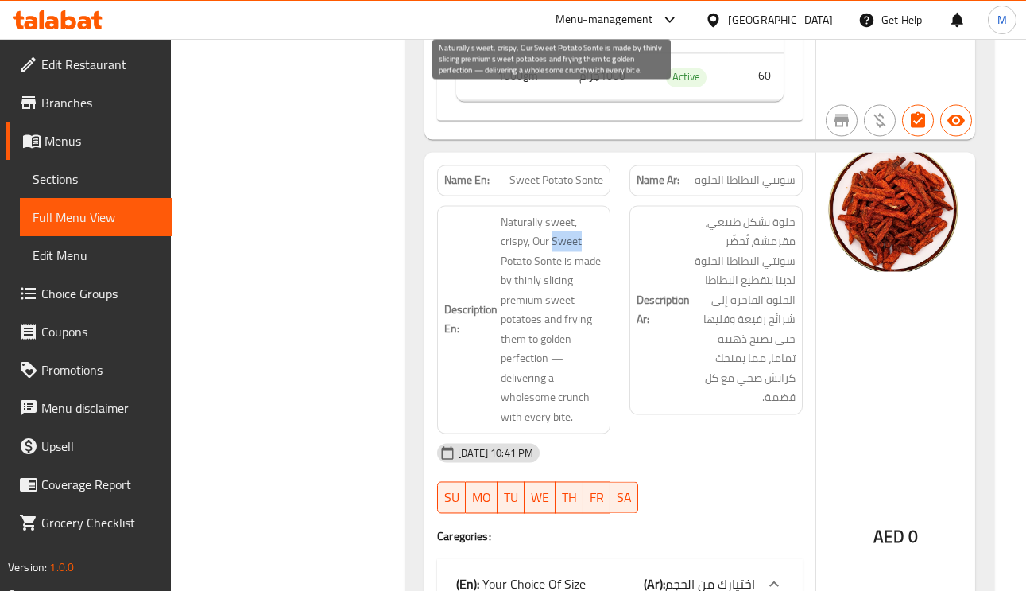
click at [575, 212] on span "Naturally sweet, crispy, Our Sweet Potato Sonte is made by thinly slicing premi…" at bounding box center [552, 319] width 103 height 215
click at [569, 212] on span "Naturally sweet, crispy, Our Sweet Potato Sonte is made by thinly slicing premi…" at bounding box center [552, 319] width 103 height 215
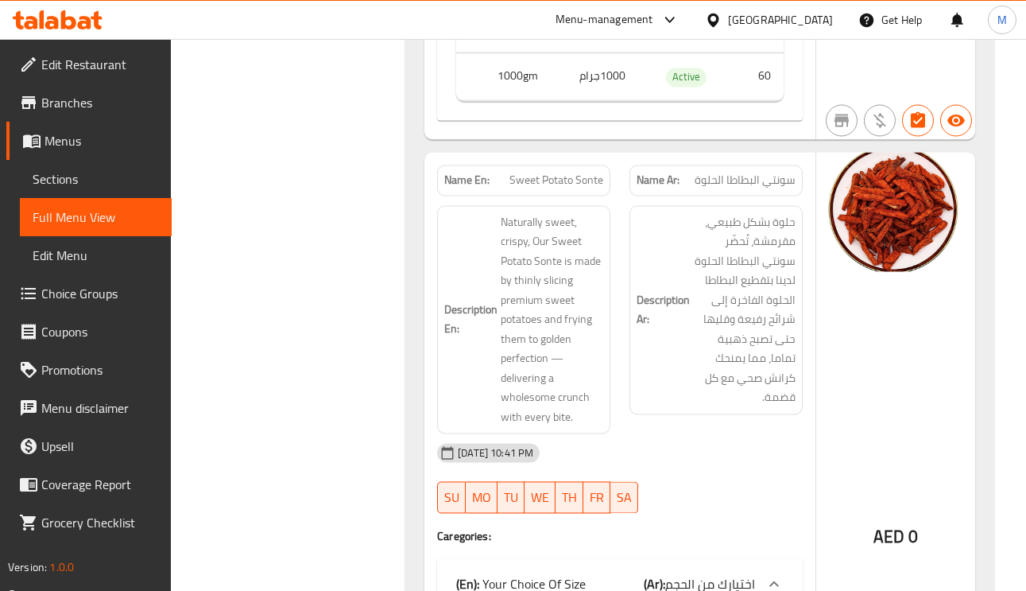
click at [553, 172] on span "Sweet Potato Sonte" at bounding box center [557, 180] width 94 height 17
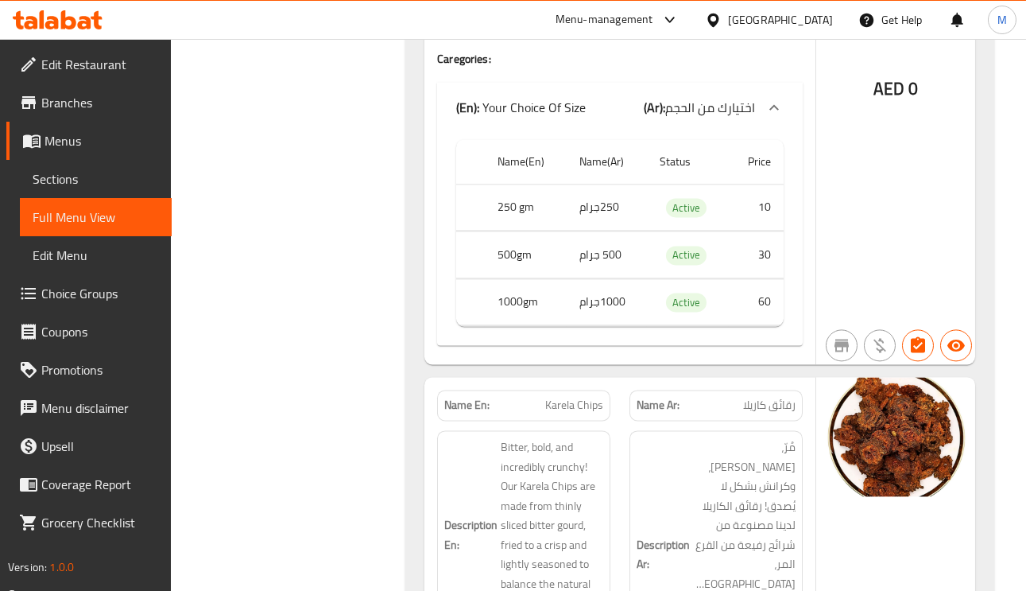
scroll to position [24409, 0]
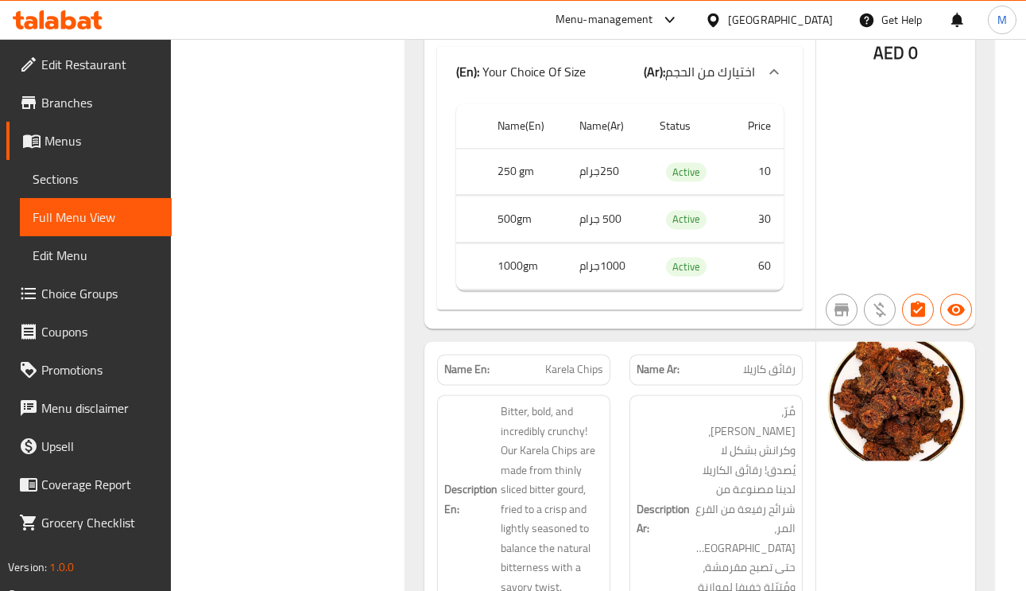
click at [582, 361] on span "Karela Chips" at bounding box center [574, 369] width 58 height 17
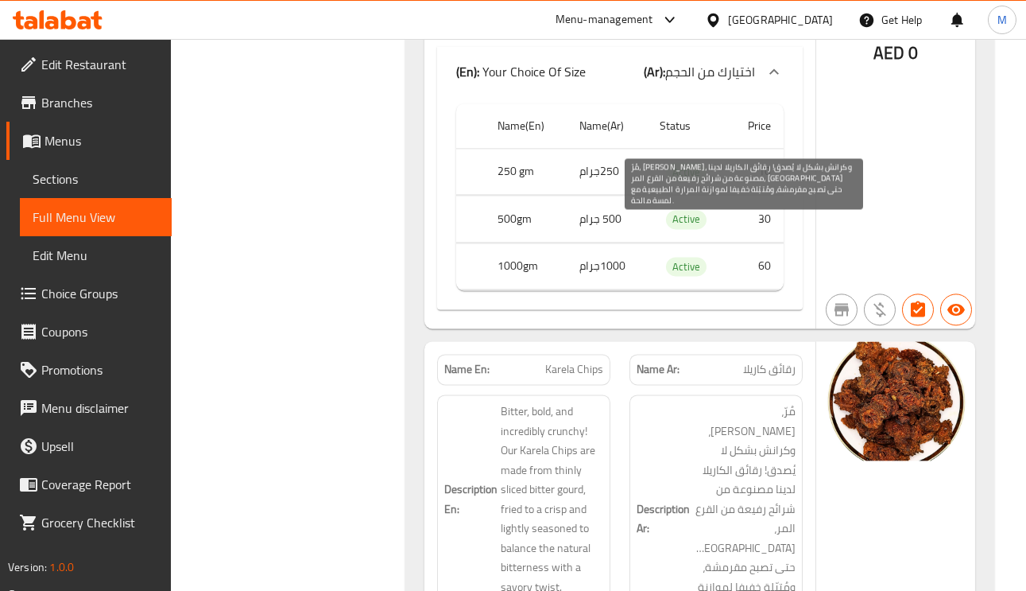
click at [739, 402] on span "مُرّ، جريء، وكرانش بشكل لا يُصدق! رقائق الكاريلا لدينا مصنوعة من شرائح رفيعة من…" at bounding box center [744, 519] width 103 height 234
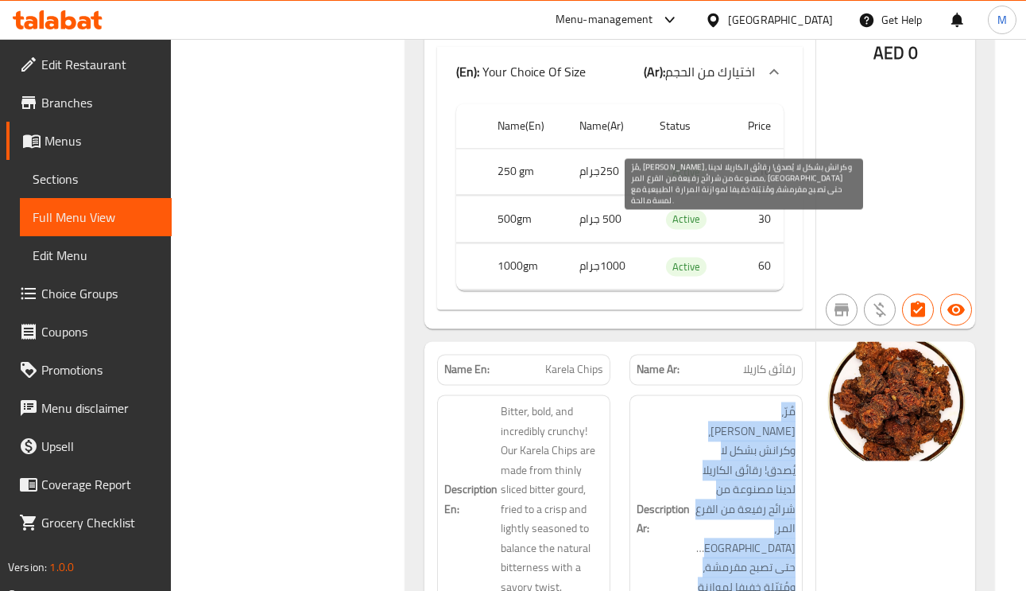
click at [739, 402] on span "مُرّ، جريء، وكرانش بشكل لا يُصدق! رقائق الكاريلا لدينا مصنوعة من شرائح رفيعة من…" at bounding box center [744, 519] width 103 height 234
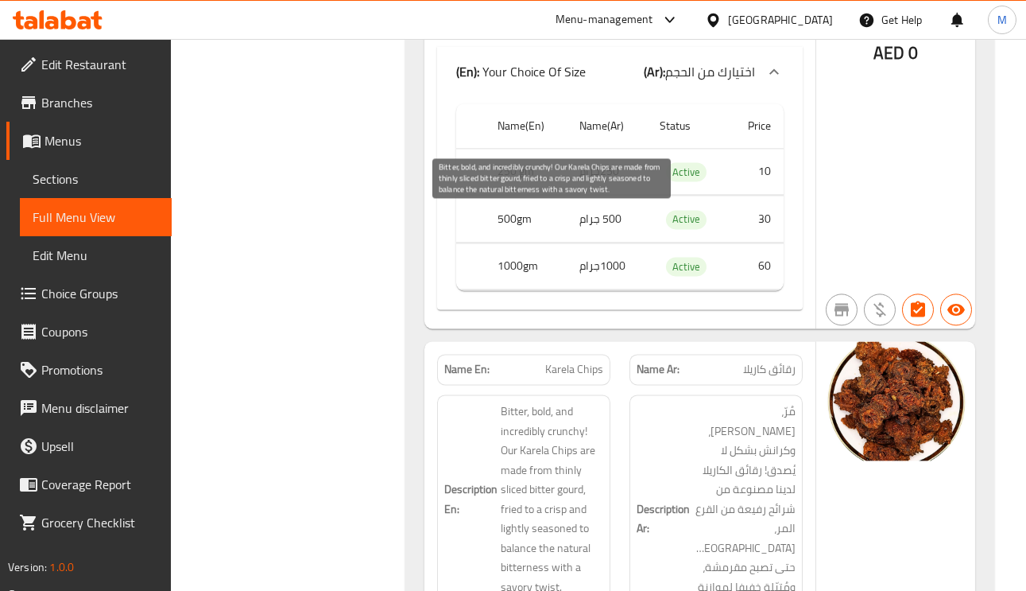
click at [519, 402] on span "Bitter, bold, and incredibly crunchy! Our Karela Chips are made from thinly sli…" at bounding box center [552, 499] width 103 height 195
click at [511, 402] on span "Bitter, bold, and incredibly crunchy! Our Karela Chips are made from thinly sli…" at bounding box center [552, 499] width 103 height 195
click at [545, 402] on span "Bitter, bold, and incredibly crunchy! Our Karela Chips are made from thinly sli…" at bounding box center [552, 499] width 103 height 195
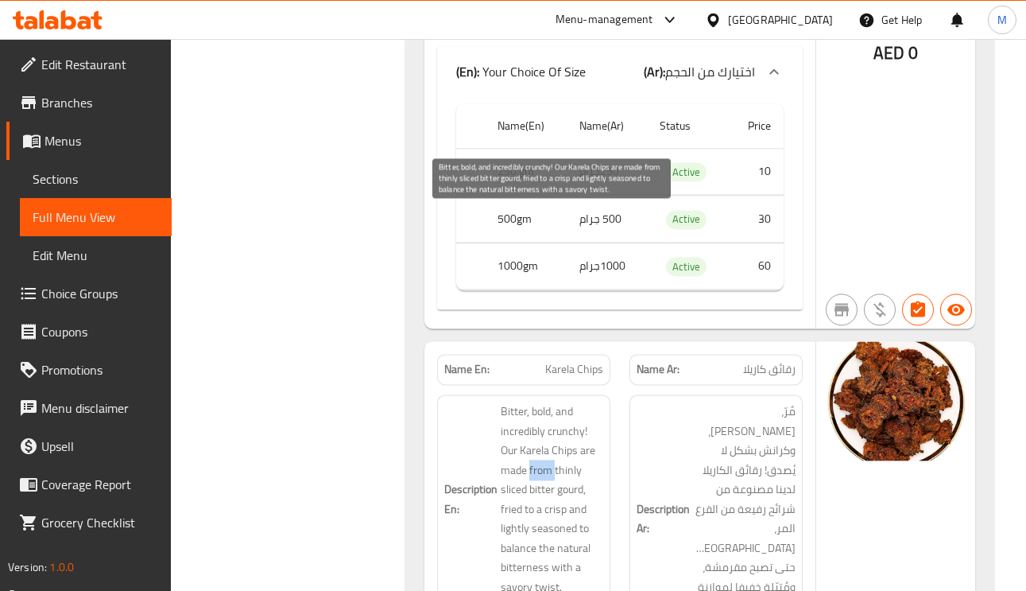
click at [545, 402] on span "Bitter, bold, and incredibly crunchy! Our Karela Chips are made from thinly sli…" at bounding box center [552, 499] width 103 height 195
click at [565, 402] on span "Bitter, bold, and incredibly crunchy! Our Karela Chips are made from thinly sli…" at bounding box center [552, 499] width 103 height 195
click at [514, 402] on span "Bitter, bold, and incredibly crunchy! Our Karela Chips are made from thinly sli…" at bounding box center [552, 499] width 103 height 195
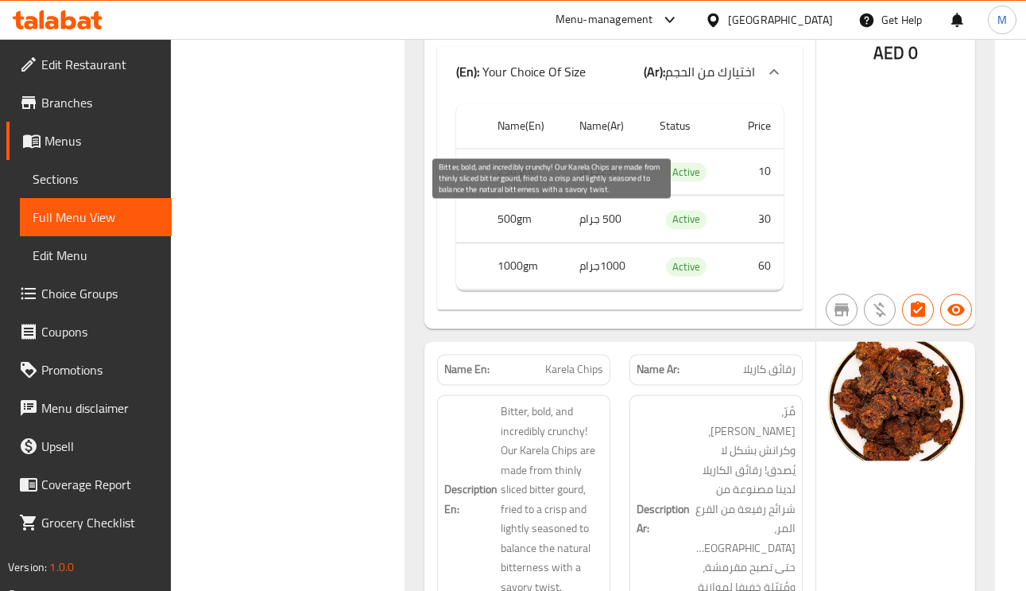
click at [579, 402] on span "Bitter, bold, and incredibly crunchy! Our Karela Chips are made from thinly sli…" at bounding box center [552, 499] width 103 height 195
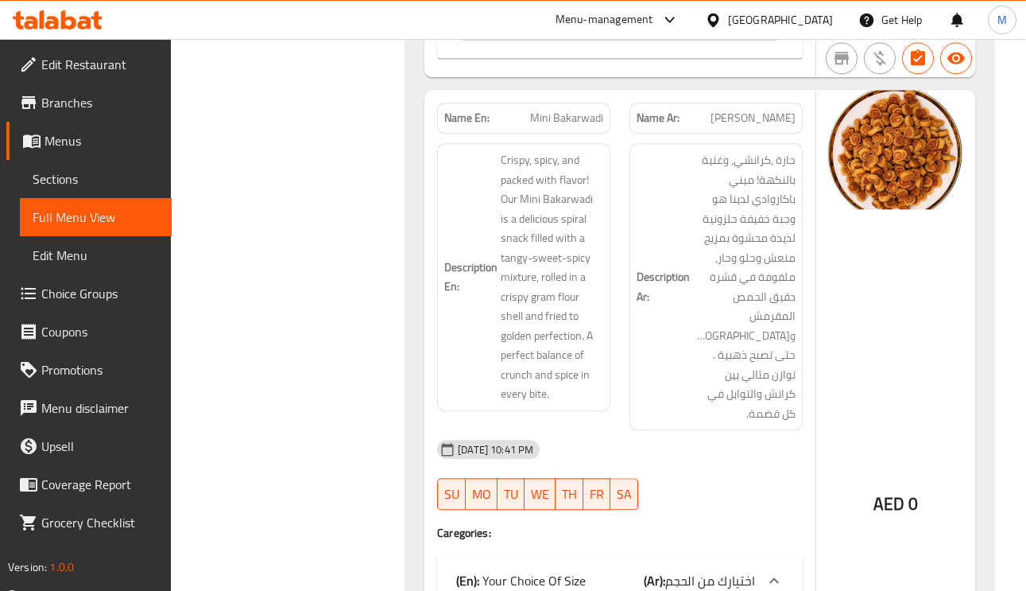
scroll to position [25483, 0]
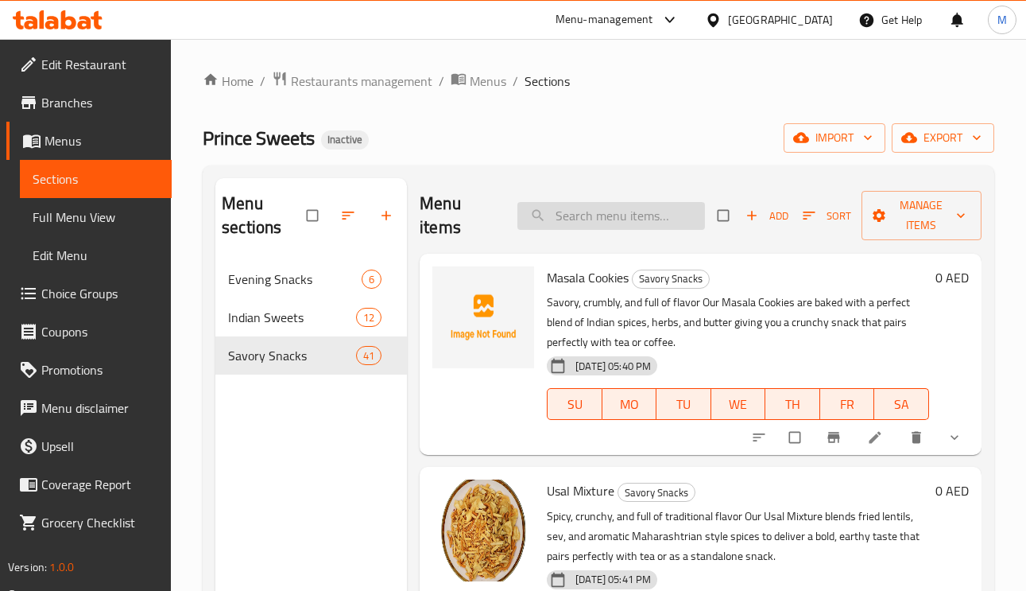
paste input "Usal Mixture"
click at [629, 219] on input "Usal Mixture" at bounding box center [612, 216] width 188 height 28
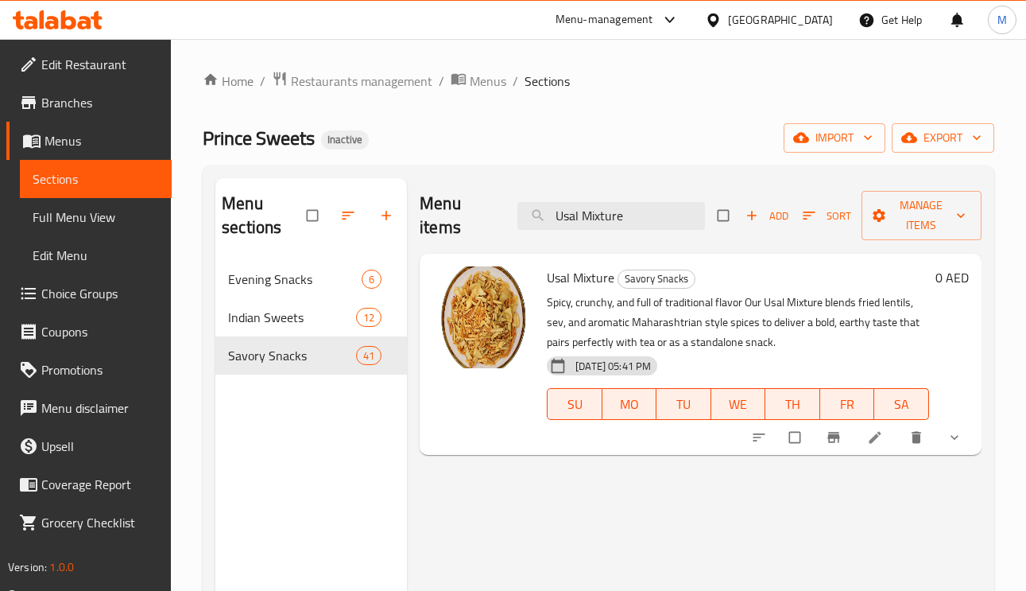
type input "Usal Mixture"
click at [877, 448] on li at bounding box center [877, 437] width 45 height 25
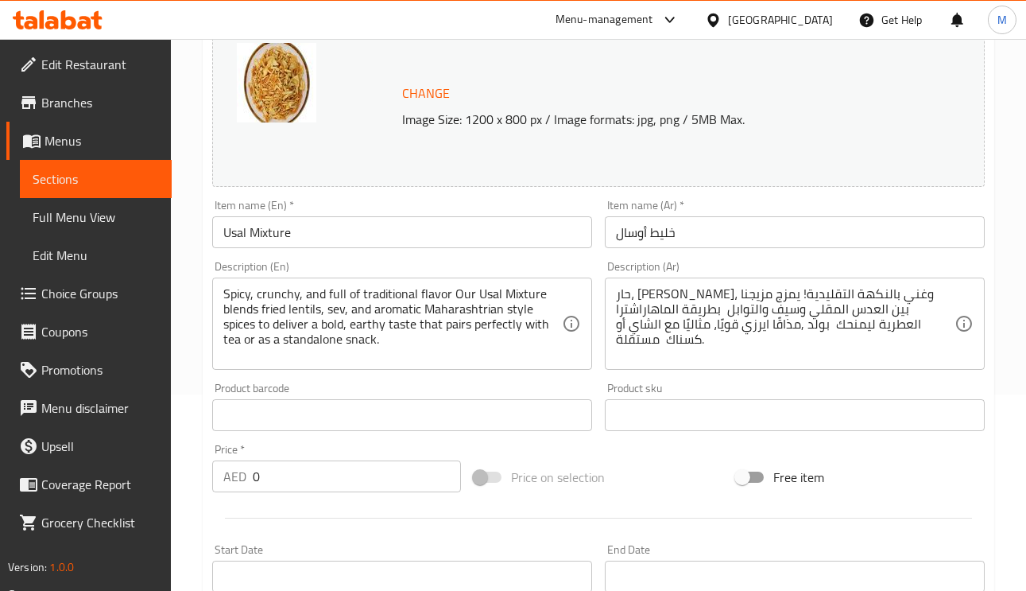
scroll to position [239, 0]
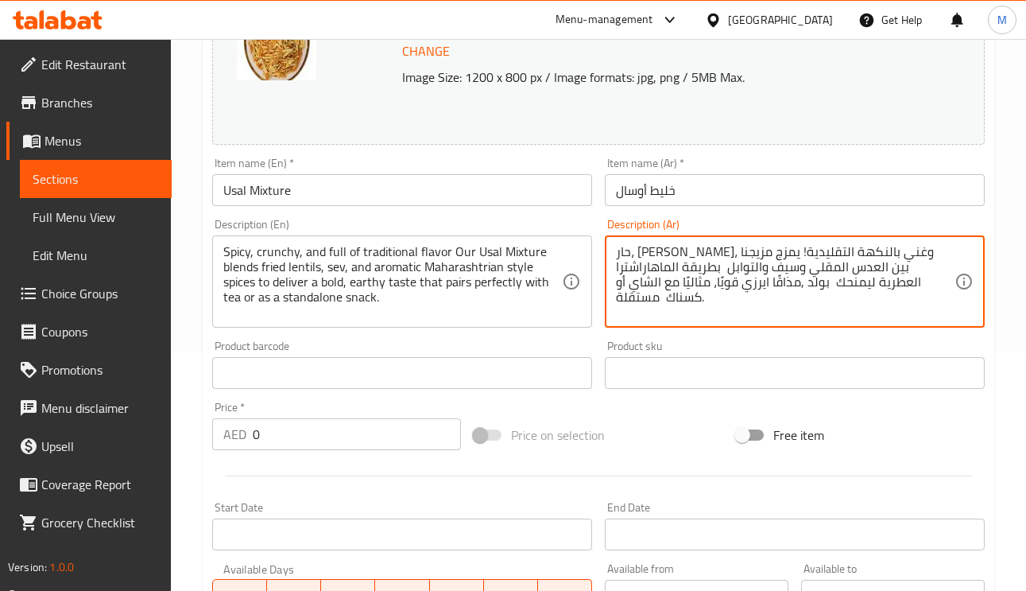
click at [897, 289] on textarea "حار، مقرمش، وغني بالنكهة التقليدية! يمزج مزيجنا بين العدس المقلي وسيف والتوابل …" at bounding box center [785, 282] width 339 height 76
click at [844, 285] on textarea "حار، مقرمش، وغني بالنكهة التقليدية! يمزج مزيجنا بين العدس المقلي وسيف والتوابل …" at bounding box center [785, 282] width 339 height 76
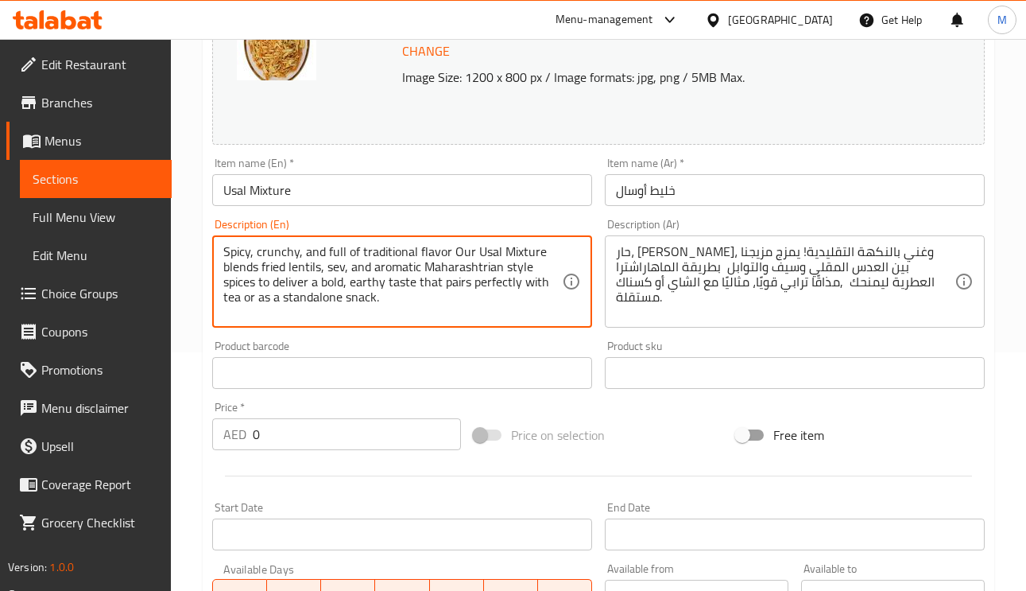
click at [327, 286] on textarea "Spicy, crunchy, and full of traditional flavor Our Usal Mixture blends fried le…" at bounding box center [392, 282] width 339 height 76
click at [328, 281] on textarea "Spicy, crunchy, and full of traditional flavor Our Usal Mixture blends fried le…" at bounding box center [392, 282] width 339 height 76
click at [359, 276] on textarea "Spicy, crunchy, and full of traditional flavor Our Usal Mixture blends fried le…" at bounding box center [392, 282] width 339 height 76
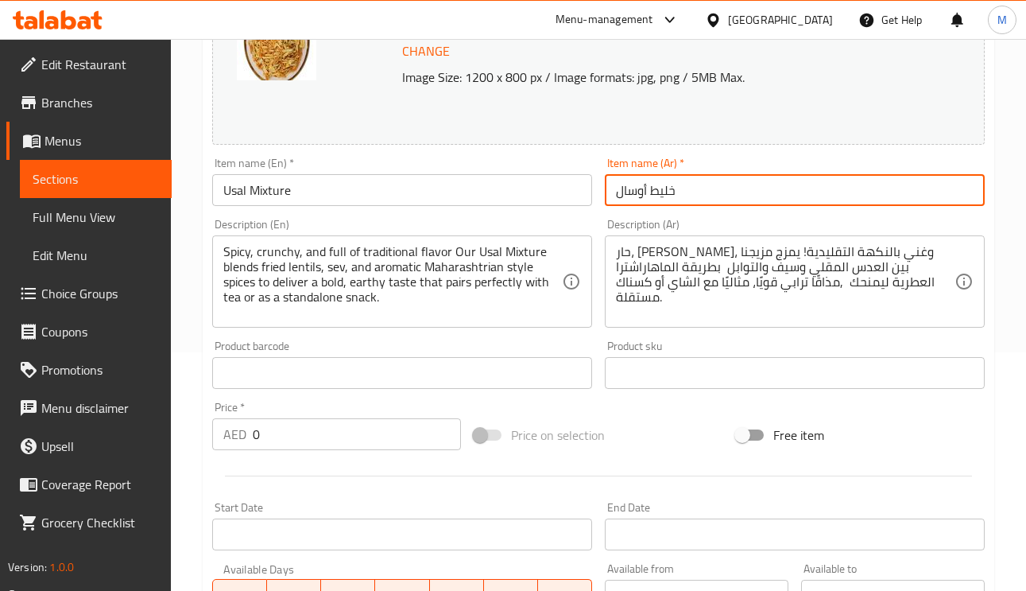
click at [640, 199] on input "خليط أوسال" at bounding box center [795, 190] width 380 height 32
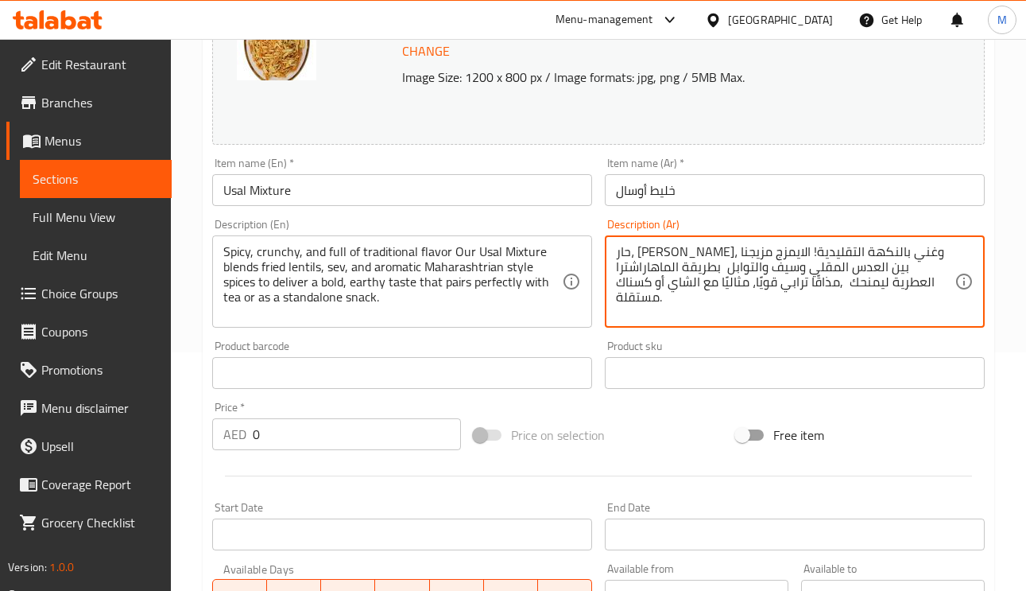
paste textarea "أوسال"
click at [731, 258] on textarea "حار، مقرمش، وغني بالنكهة التقليدية! الاأوسال يمزج مزيجنا بين العدس المقلي وسيف …" at bounding box center [785, 282] width 339 height 76
click at [696, 257] on textarea "حار، مقرمش، وغني بالنكهة التقليدية! الأوسال يمزج مزيجنا بين العدس المقلي وسيف و…" at bounding box center [785, 282] width 339 height 76
click at [929, 270] on textarea "حار، مقرمش، وغني بالنكهة التقليدية! الأوسال الخاص بنا يمزج مزيجنا بين العدس الم…" at bounding box center [785, 282] width 339 height 76
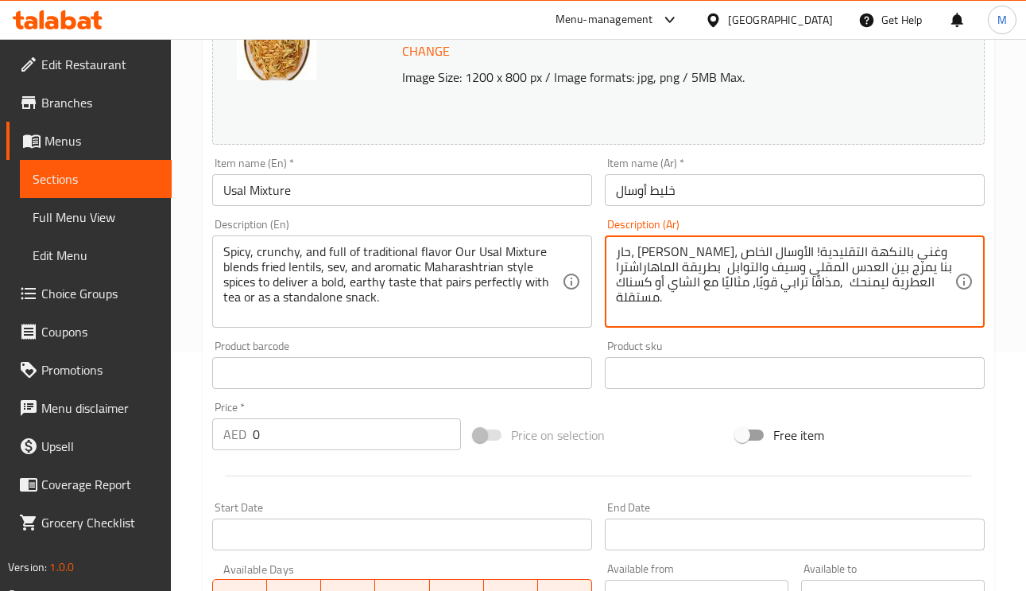
drag, startPoint x: 751, startPoint y: 250, endPoint x: 763, endPoint y: 256, distance: 13.9
click at [755, 250] on textarea "حار، مقرمش، وغني بالنكهة التقليدية! الأوسال الخاص بنا يمزج بين العدس المقلي وسي…" at bounding box center [785, 282] width 339 height 76
click at [734, 246] on textarea "حار، مقرمش، وغني بالنكهة التقليدية!خليط الأوسال الخاص بنا يمزج بين العدس المقلي…" at bounding box center [785, 282] width 339 height 76
type textarea "حار، مقرمش، وغني بالنكهة التقليدية! خليط الأوسال الخاص بنا يمزج بين العدس المقل…"
click at [716, 195] on input "خليط أوسال" at bounding box center [795, 190] width 380 height 32
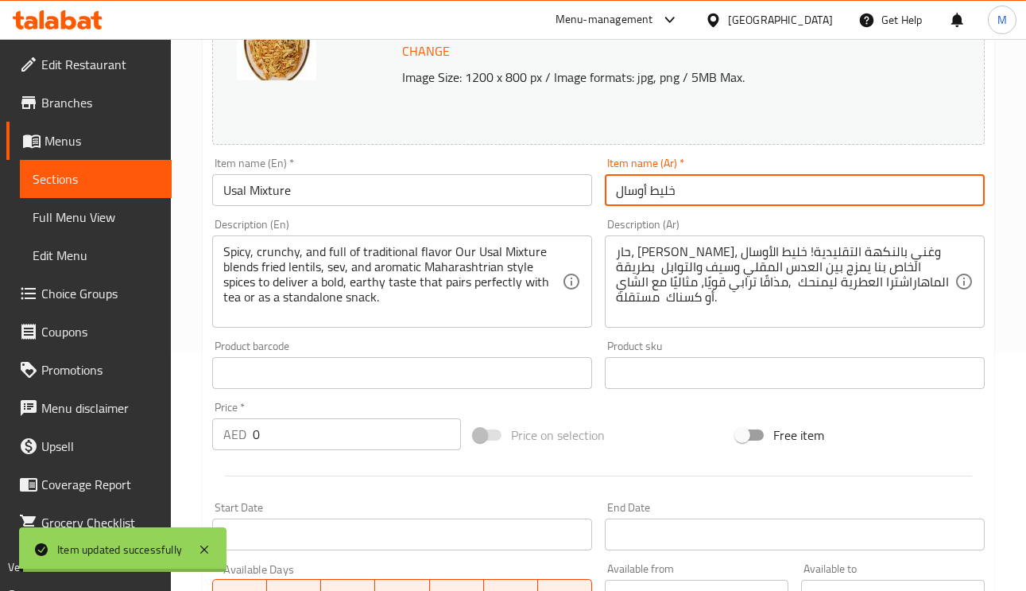
scroll to position [0, 0]
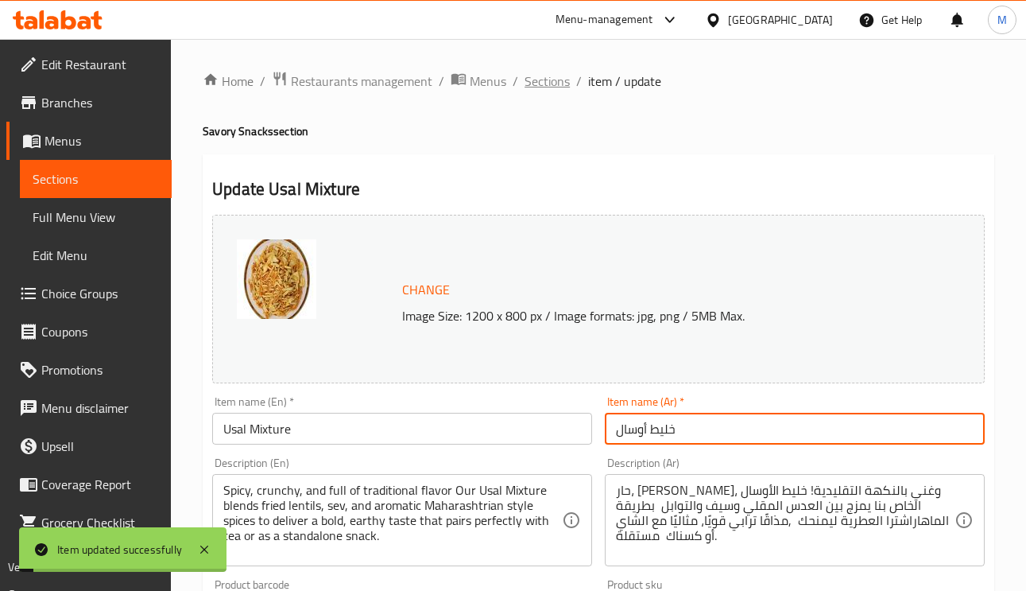
click at [536, 80] on span "Sections" at bounding box center [547, 81] width 45 height 19
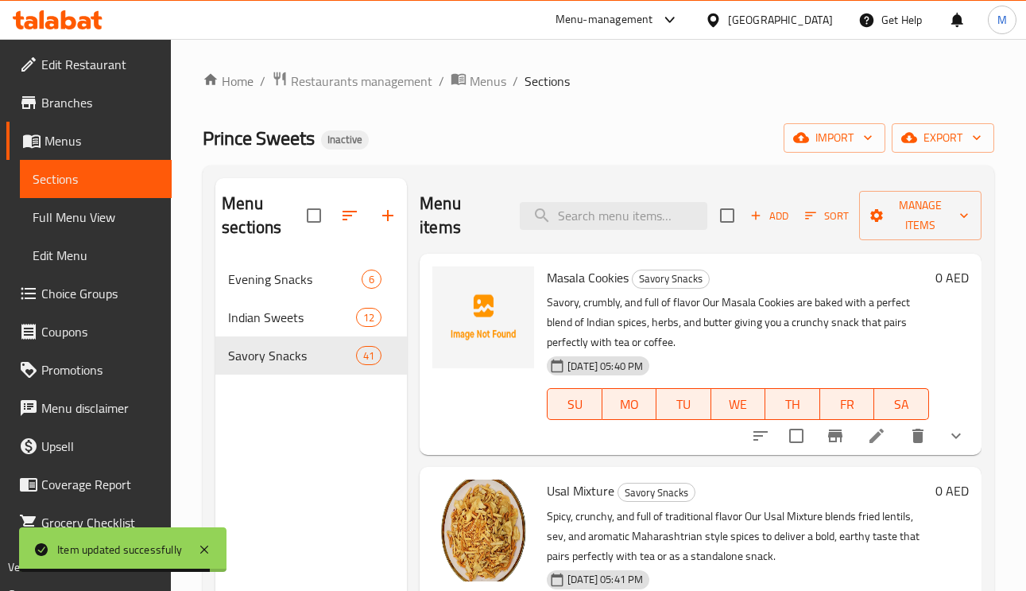
click at [635, 239] on div "Menu items Add Sort Manage items" at bounding box center [701, 216] width 562 height 76
paste input "Jackfruit Chips"
click at [633, 224] on input "Jackfruit Chips" at bounding box center [614, 216] width 188 height 28
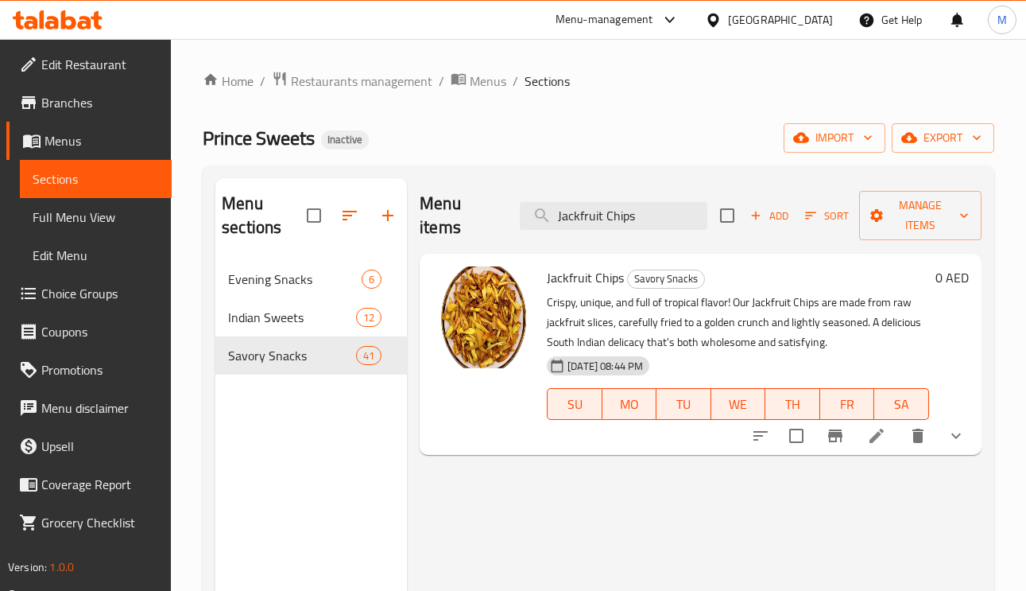
type input "Jackfruit Chips"
click at [879, 449] on li at bounding box center [877, 435] width 45 height 29
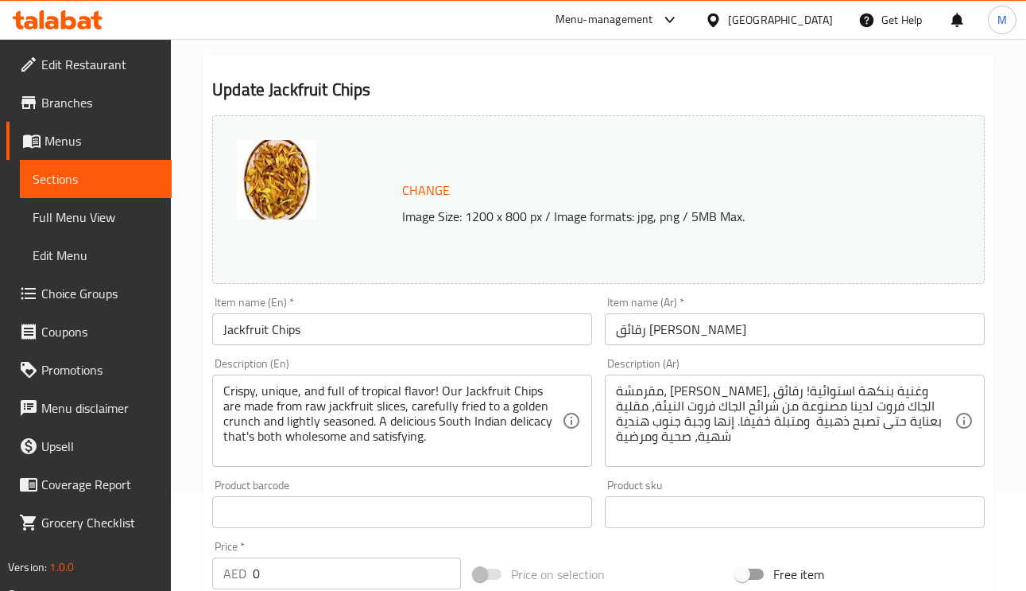
scroll to position [239, 0]
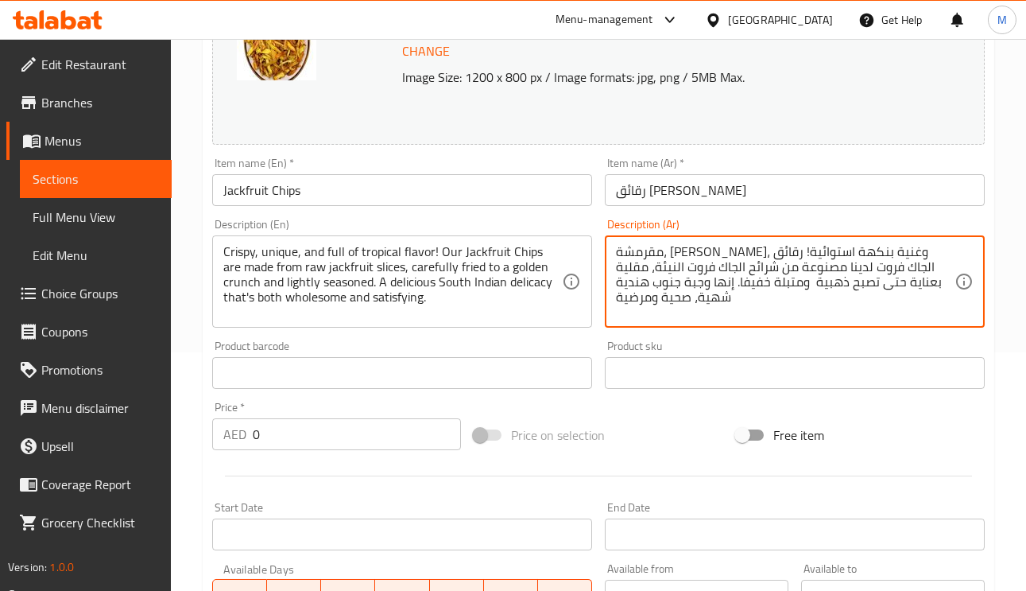
drag, startPoint x: 879, startPoint y: 283, endPoint x: 901, endPoint y: 296, distance: 25.6
click at [877, 285] on textarea "مقرمشة، فريدة، وغنية بنكهة استوائية! رقائق الجاك فروت لدينا مصنوعة من شرائح الج…" at bounding box center [785, 282] width 339 height 76
click at [886, 288] on textarea "مقرمشة، فريدة، وغنية بنكهة استوائية! رقائق الجاك فروت لدينا مصنوعة من شرائح الج…" at bounding box center [785, 282] width 339 height 76
click at [880, 281] on textarea "مقرمشة، فريدة، وغنية بنكهة استوائية! رقائق الجاك فروت لدينا مصنوعة من شرائح الج…" at bounding box center [785, 282] width 339 height 76
type textarea "مقرمشة، فريدة، وغنية بنكهة استوائية! رقائق الجاك فروت لدينا مصنوعة من شرائح الج…"
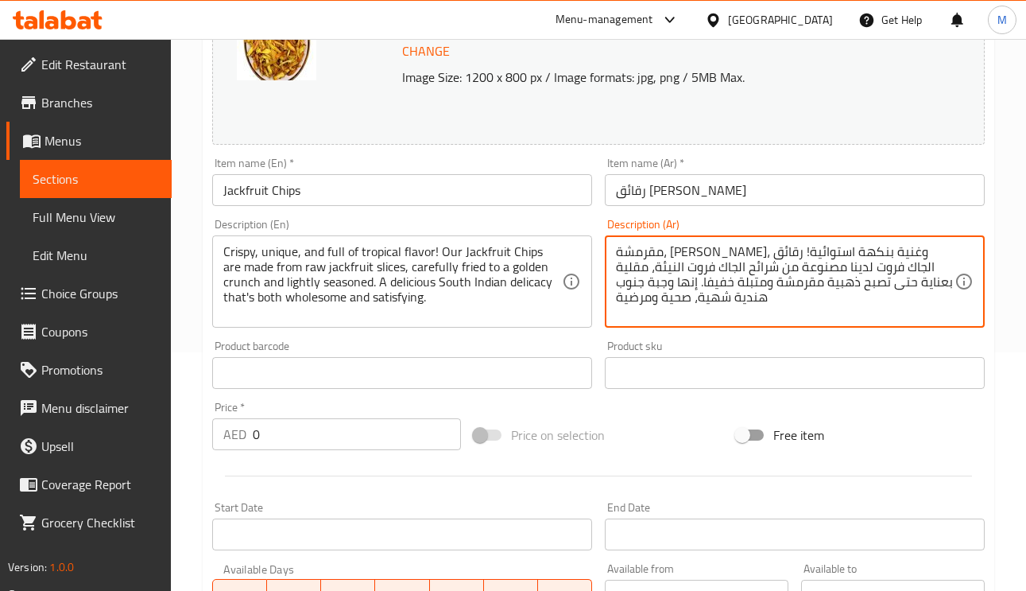
click at [792, 180] on input "رقائق جاك فروت" at bounding box center [795, 190] width 380 height 32
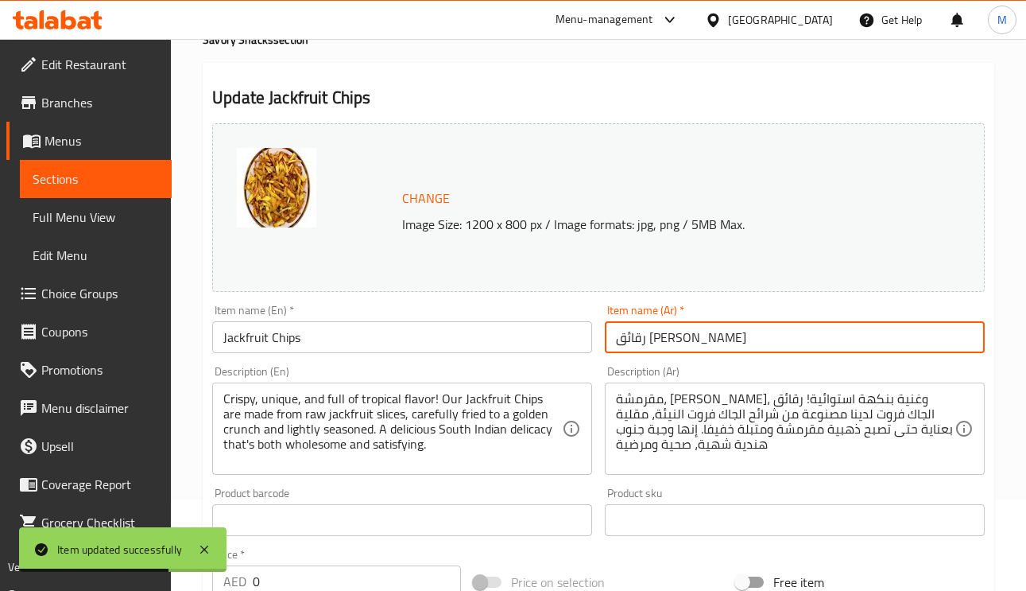
scroll to position [0, 0]
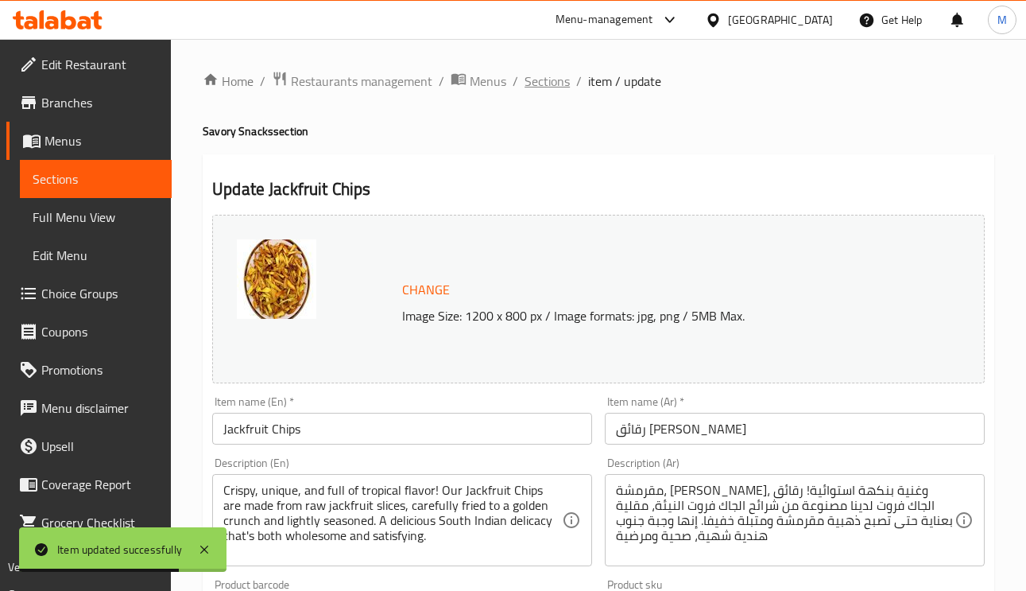
click at [554, 76] on span "Sections" at bounding box center [547, 81] width 45 height 19
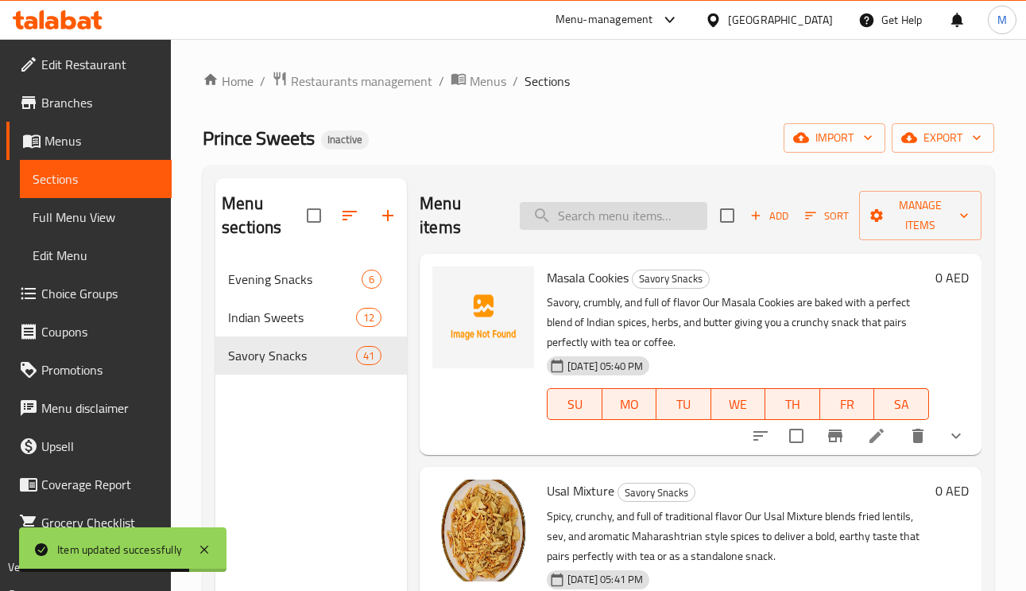
click at [613, 225] on input "search" at bounding box center [614, 216] width 188 height 28
paste input "Salted Moong Dal"
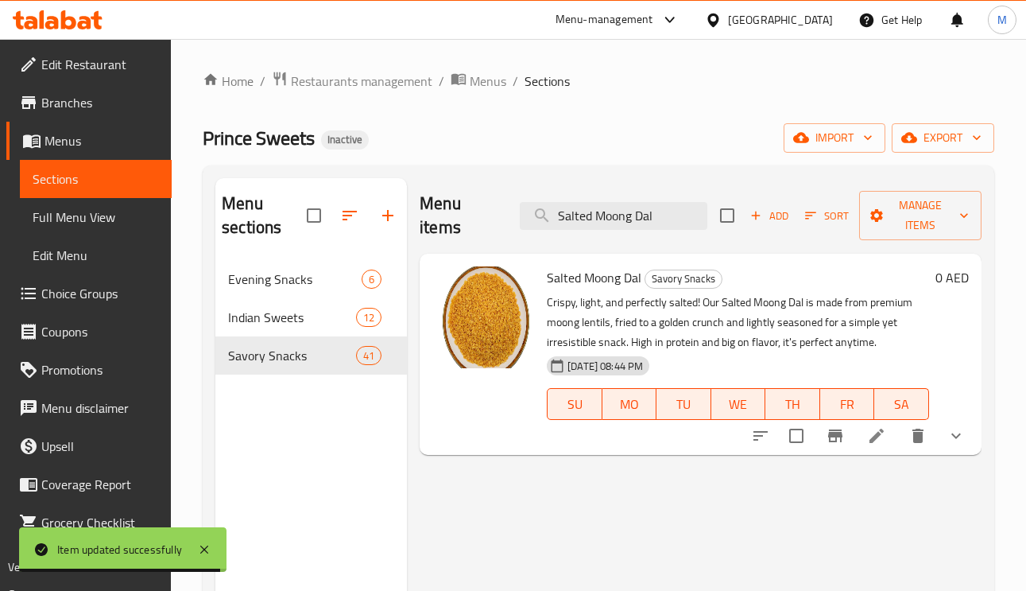
type input "Salted Moong Dal"
click at [884, 436] on icon at bounding box center [876, 435] width 19 height 19
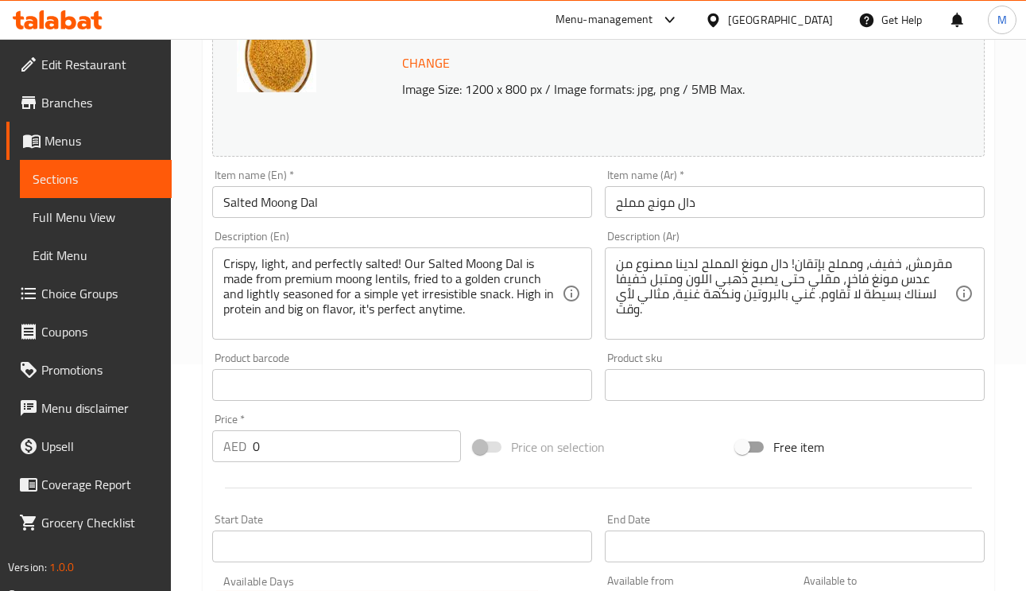
scroll to position [239, 0]
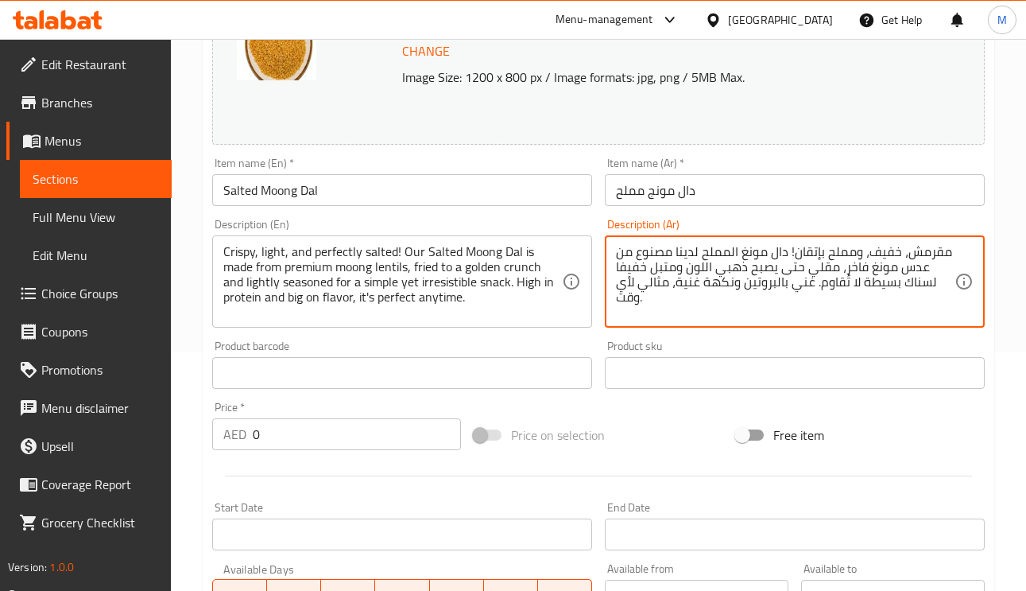
click at [699, 272] on textarea "مقرمش، خفيف، ومملح بإتقان! دال مونغ المملح لدينا مصنوع من عدس مونغ فاخر، مقلي ح…" at bounding box center [785, 282] width 339 height 76
type textarea "مقرمش، خفيف، ومملح بإتقان! دال مونغ المملح لدينا مصنوع من عدس مونغ فاخر، مقلي ح…"
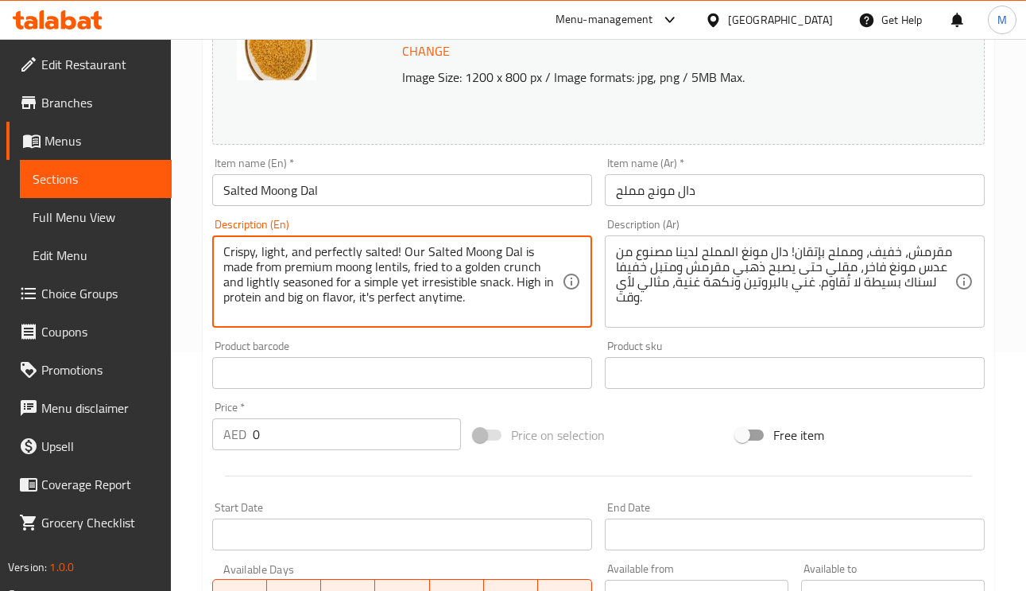
click at [359, 281] on textarea "Crispy, light, and perfectly salted! Our Salted Moong Dal is made from premium …" at bounding box center [392, 282] width 339 height 76
click at [430, 278] on textarea "Crispy, light, and perfectly salted! Our Salted Moong Dal is made from premium …" at bounding box center [392, 282] width 339 height 76
click at [497, 290] on textarea "Crispy, light, and perfectly salted! Our Salted Moong Dal is made from premium …" at bounding box center [392, 282] width 339 height 76
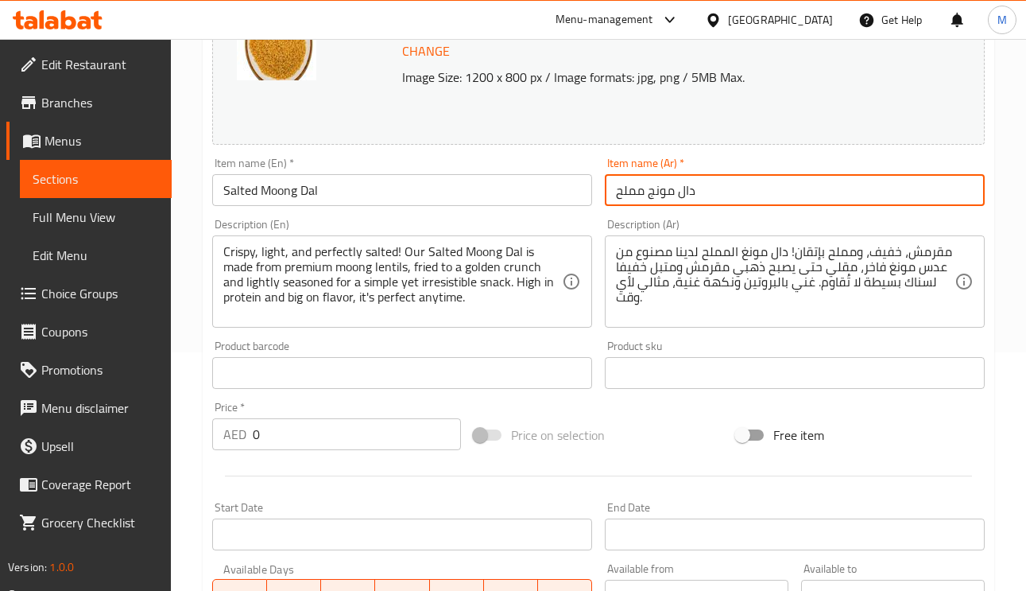
click at [776, 184] on input "دال مونج مملح" at bounding box center [795, 190] width 380 height 32
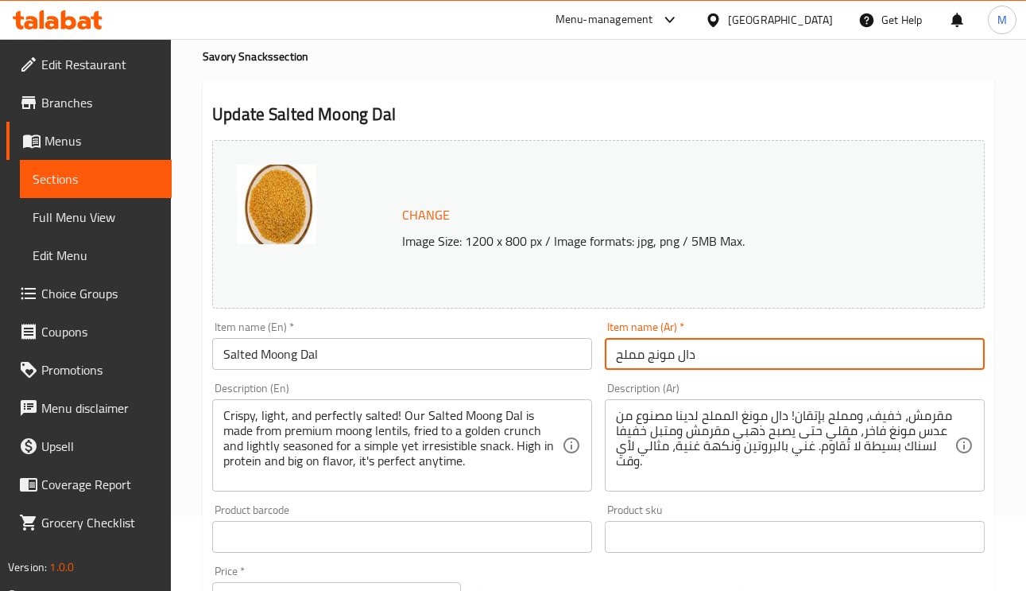
scroll to position [0, 0]
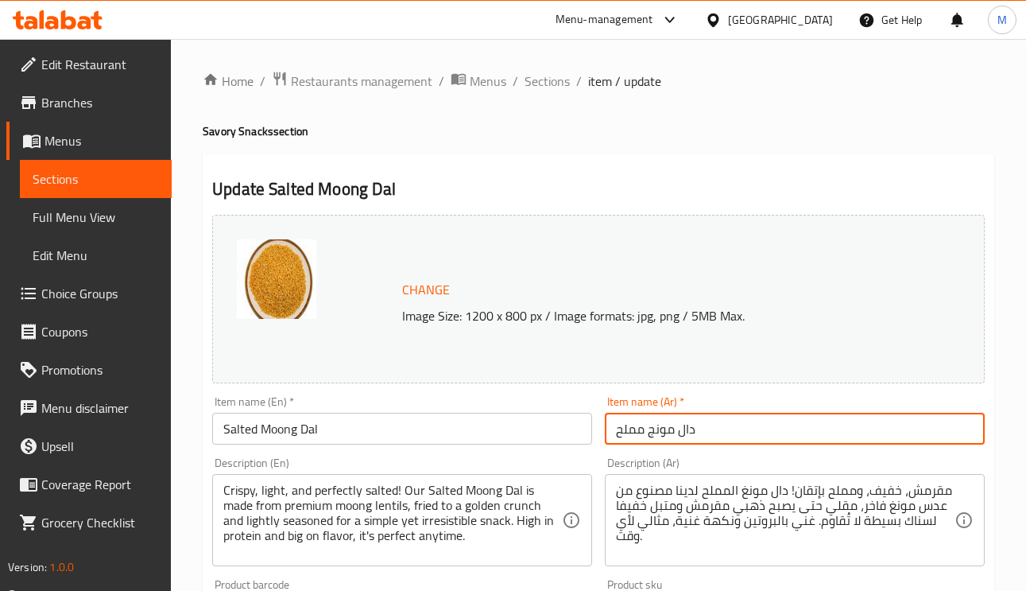
click at [561, 39] on div at bounding box center [513, 39] width 1026 height 1
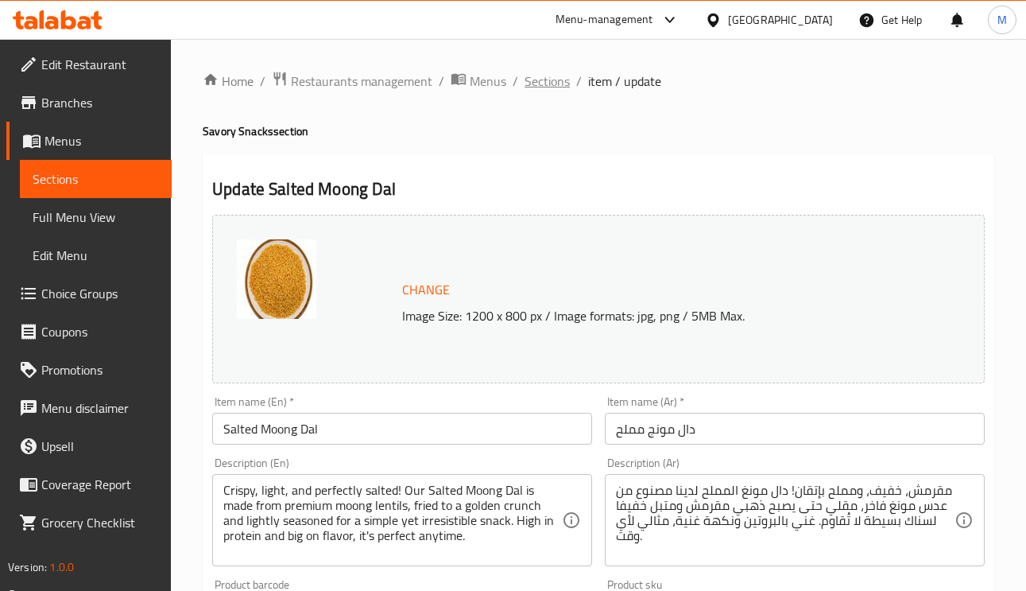
click at [563, 76] on span "Sections" at bounding box center [547, 81] width 45 height 19
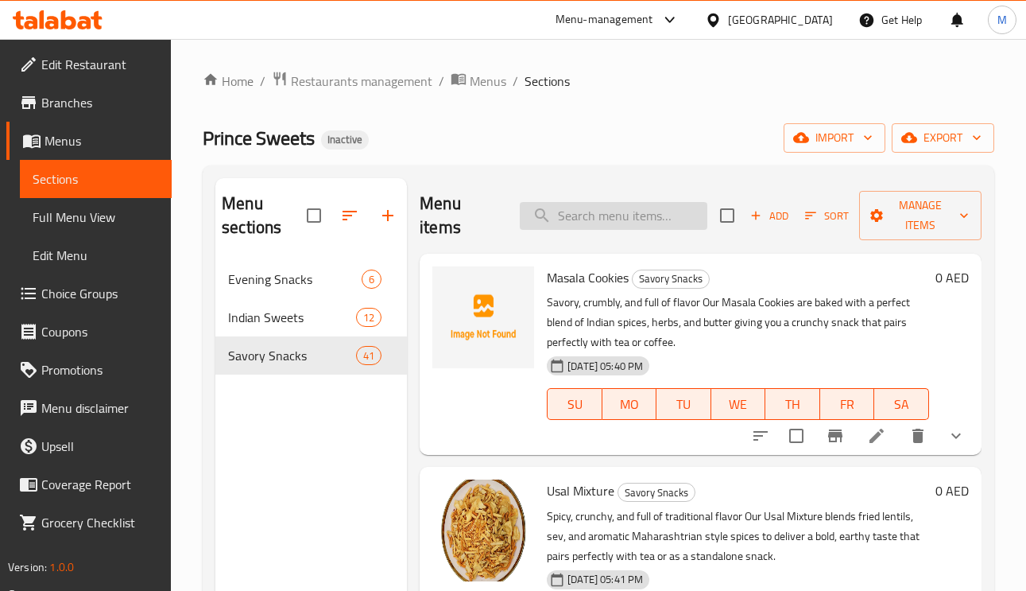
paste input "Onion Murukku"
click at [622, 223] on input "search" at bounding box center [614, 216] width 188 height 28
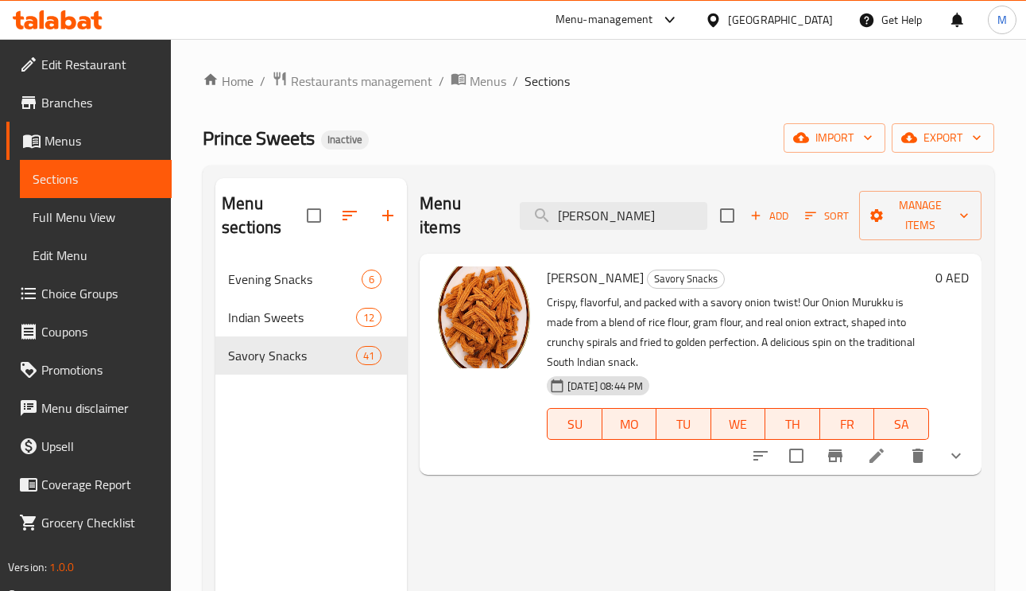
type input "Onion Murukku"
click at [887, 458] on li at bounding box center [877, 455] width 45 height 29
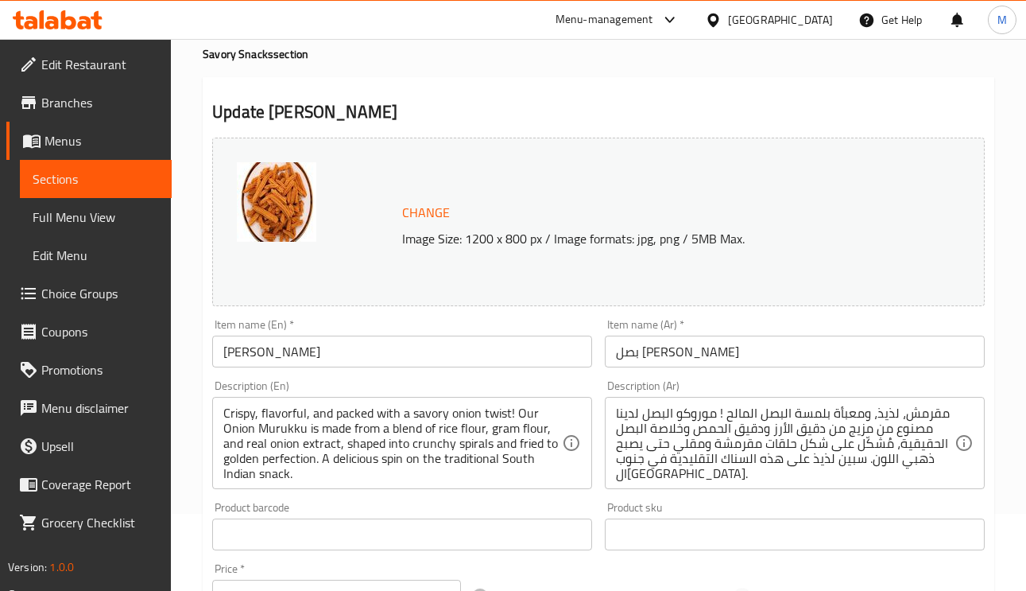
scroll to position [119, 0]
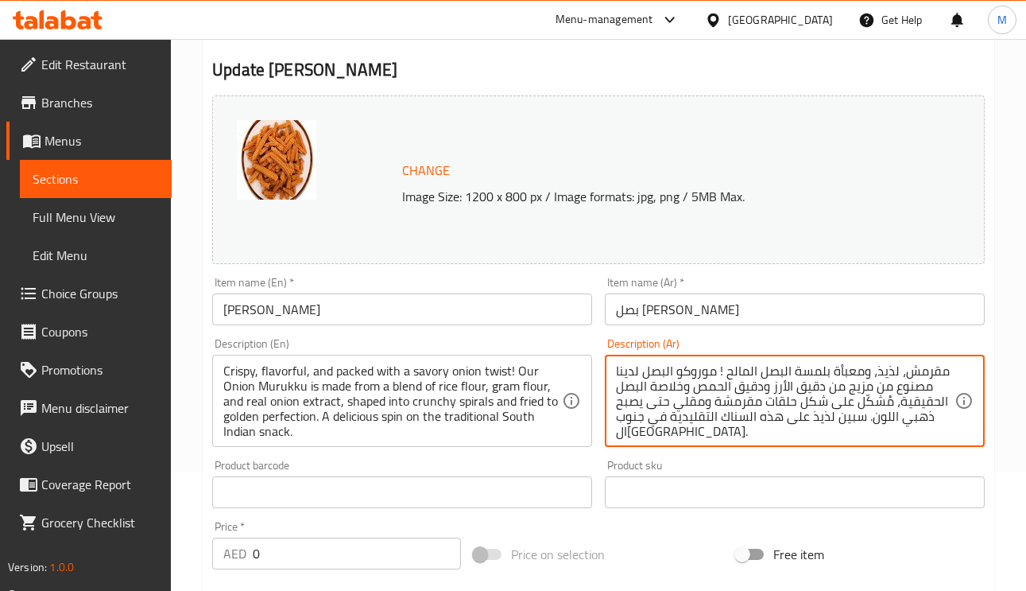
click at [716, 402] on textarea "مقرمش، لذيذ، ومعبأة بلمسة البصل المالح ! موروكو البصل لدينا مصنوع من مزيج من دق…" at bounding box center [785, 401] width 339 height 76
click at [721, 401] on textarea "مقرمش، لذيذ، ومعبأة بلمسة البصل المالح ! موروكو البصل لدينا مصنوع من مزيج من دق…" at bounding box center [785, 401] width 339 height 76
paste textarea "زون"
type textarea "مقرمش، لذيذ، ومعبأة بلمسة البصل المالح ! موروكو البصل لدينا مصنوع من مزيج من دق…"
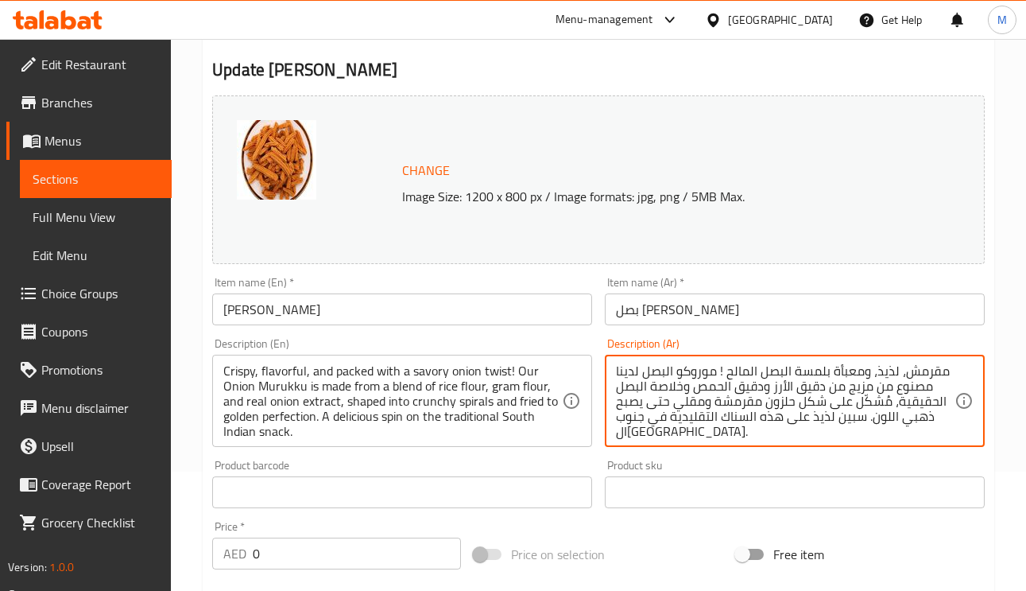
click at [764, 314] on input "بصل موروكو" at bounding box center [795, 309] width 380 height 32
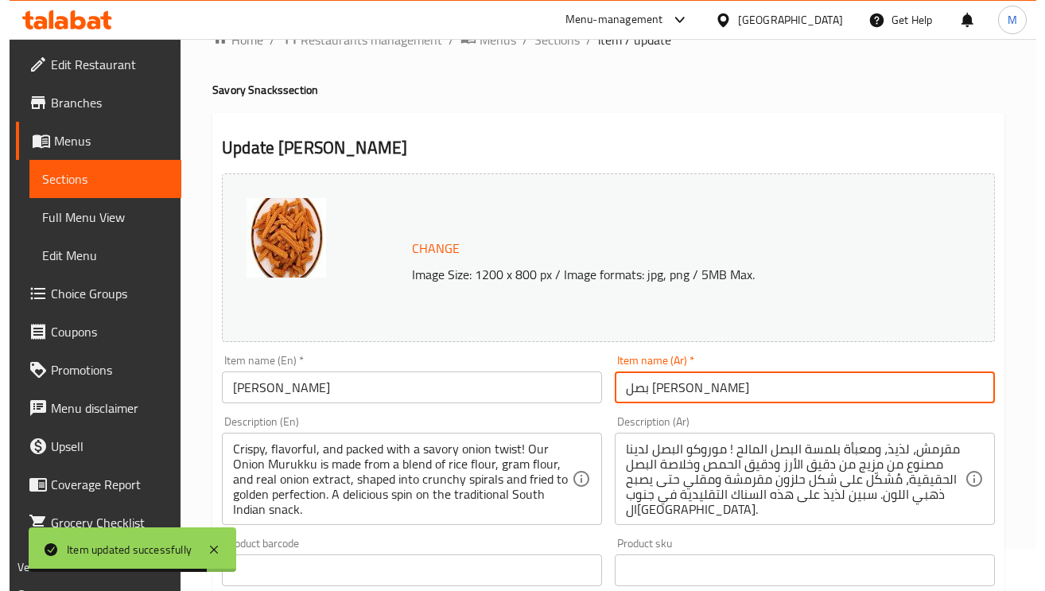
scroll to position [0, 0]
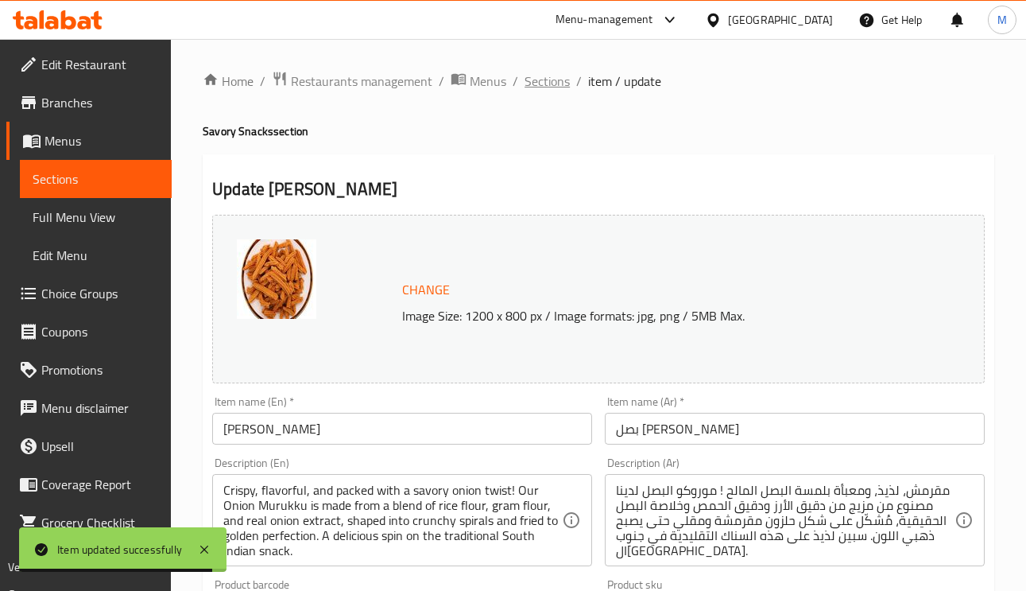
click at [557, 87] on span "Sections" at bounding box center [547, 81] width 45 height 19
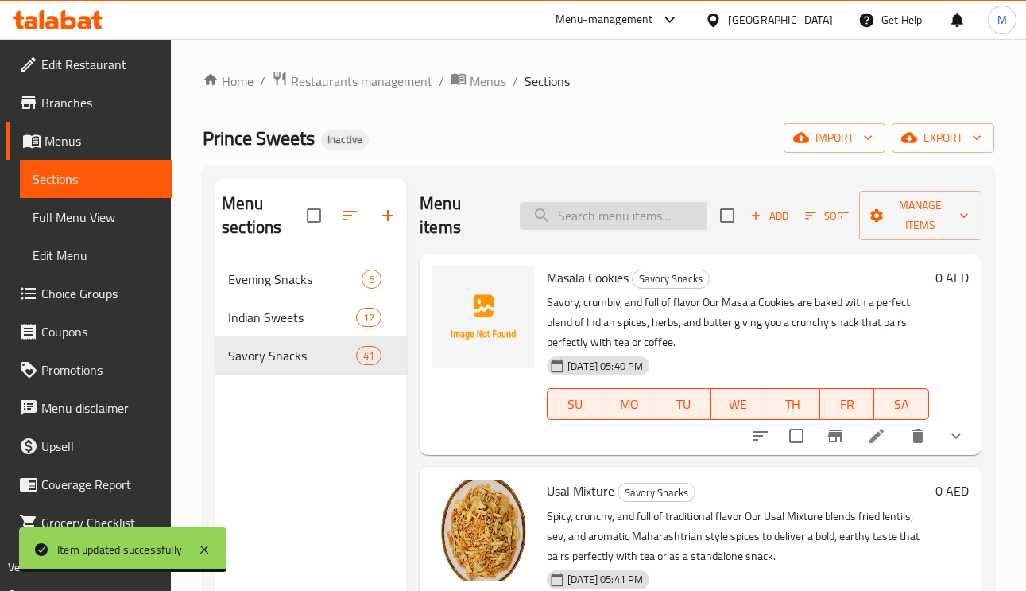
click at [626, 215] on input "search" at bounding box center [614, 216] width 188 height 28
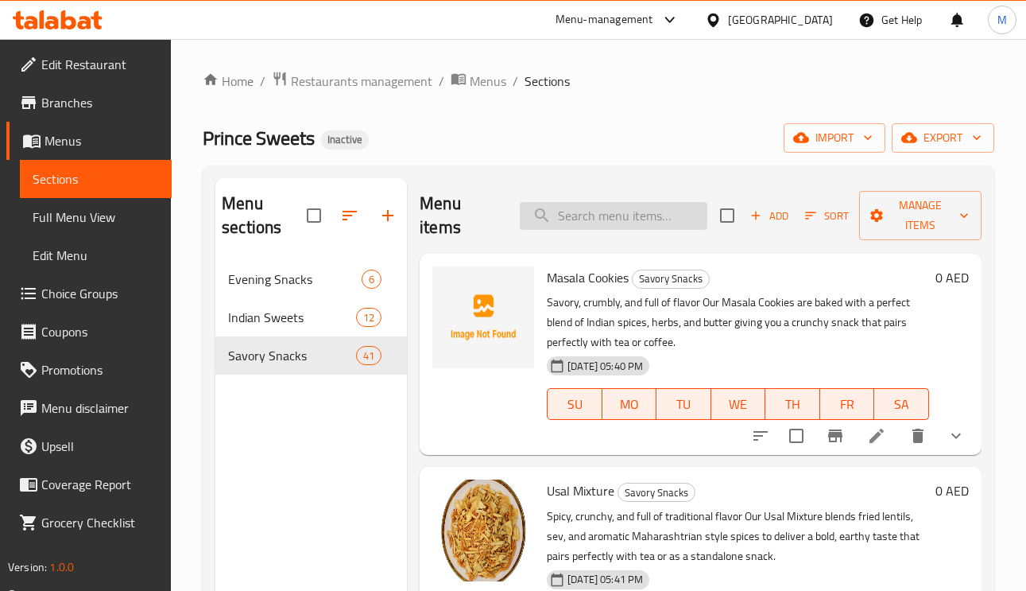
paste input "Bhel Mixture"
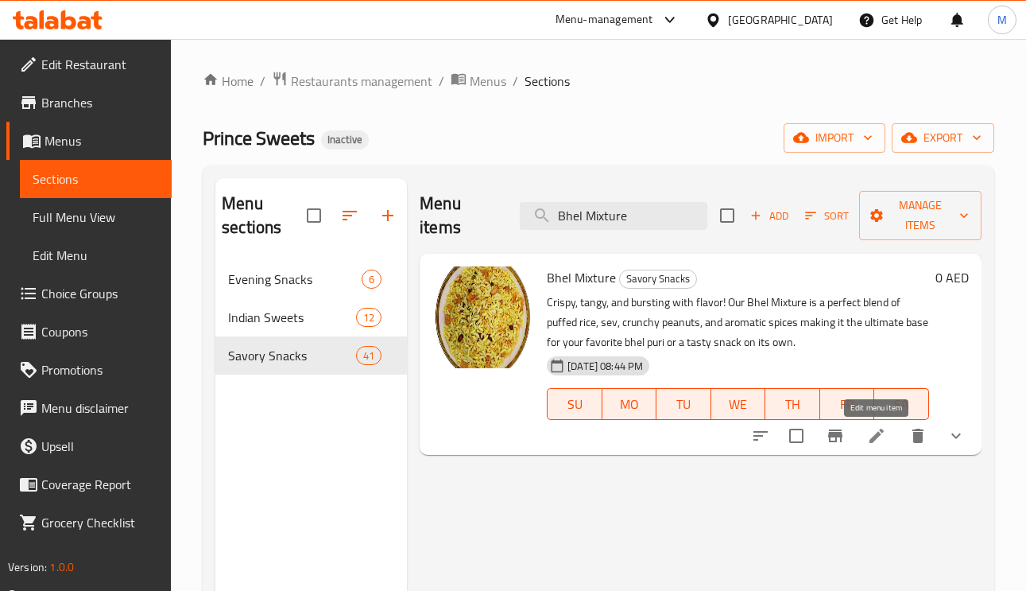
type input "Bhel Mixture"
click at [868, 445] on icon at bounding box center [876, 435] width 19 height 19
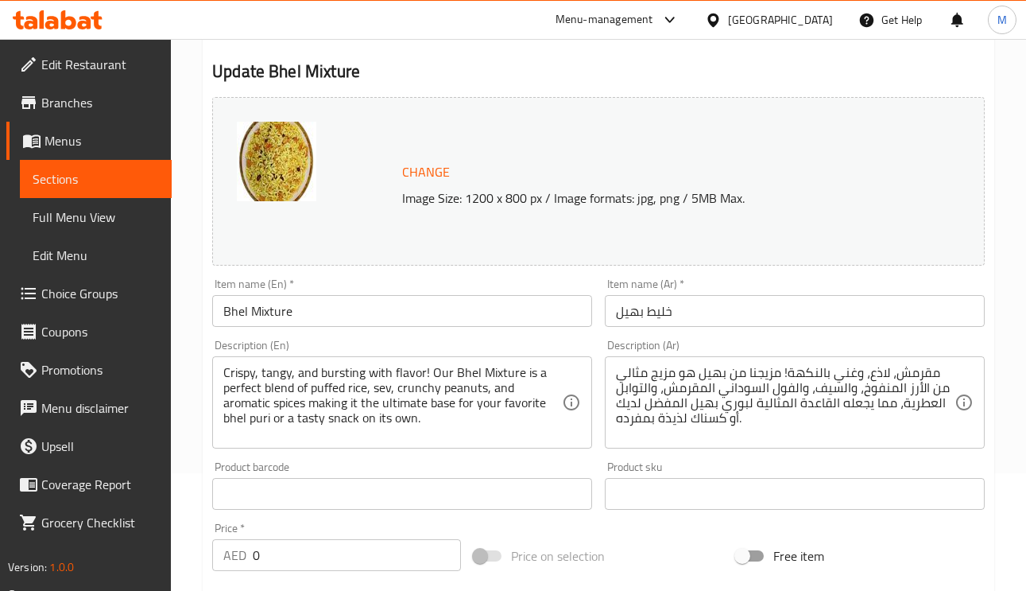
scroll to position [119, 0]
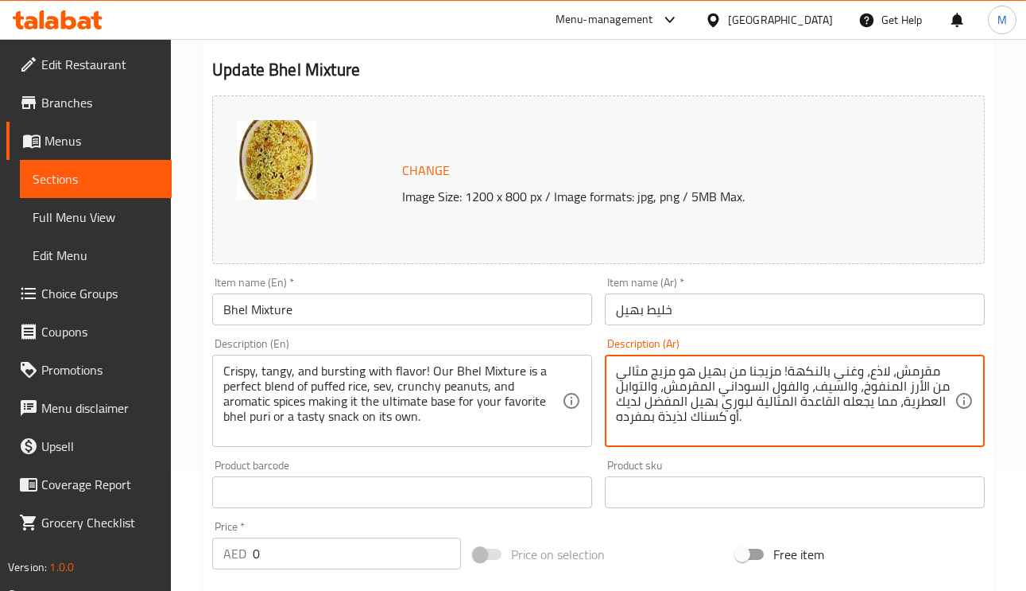
click at [875, 365] on textarea "مقرمش، لاذع، وغني بالنكهة! مزيجنا من بهيل هو مزيج مثالي من الأرز المنفوخ، والسي…" at bounding box center [785, 401] width 339 height 76
click at [848, 370] on textarea "مقرمش، منعش، وغني بالنكهة! مزيجنا من بهيل هو مزيج مثالي من الأرز المنفوخ، والسي…" at bounding box center [785, 401] width 339 height 76
type textarea "مقرمش، منعش، وملئ بالنكهة! مزيجنا من بهيل هو مزيج مثالي من الأرز المنفوخ، والسي…"
click at [766, 317] on input "خليط بهيل" at bounding box center [795, 309] width 380 height 32
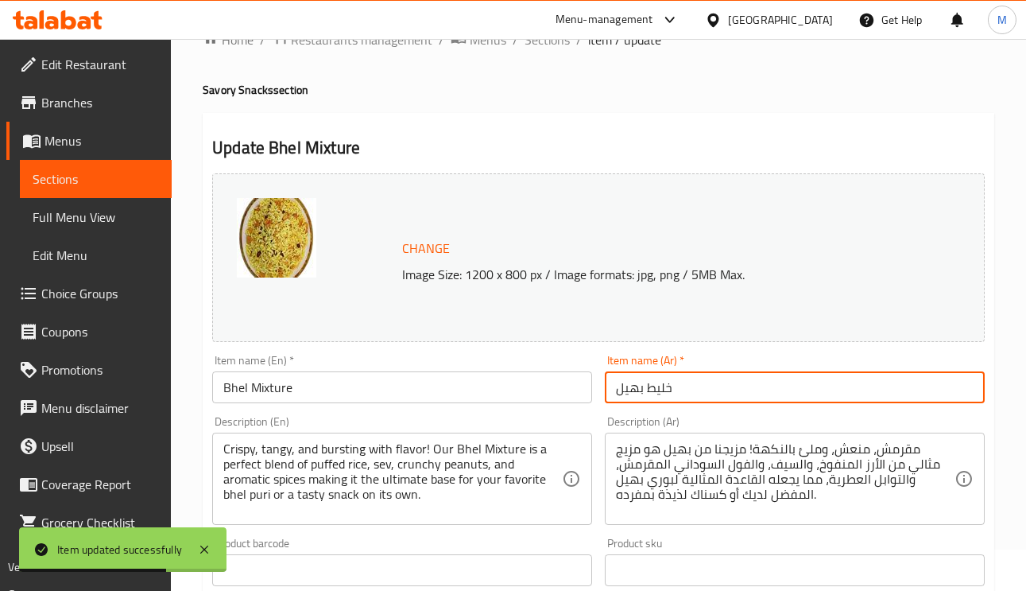
scroll to position [0, 0]
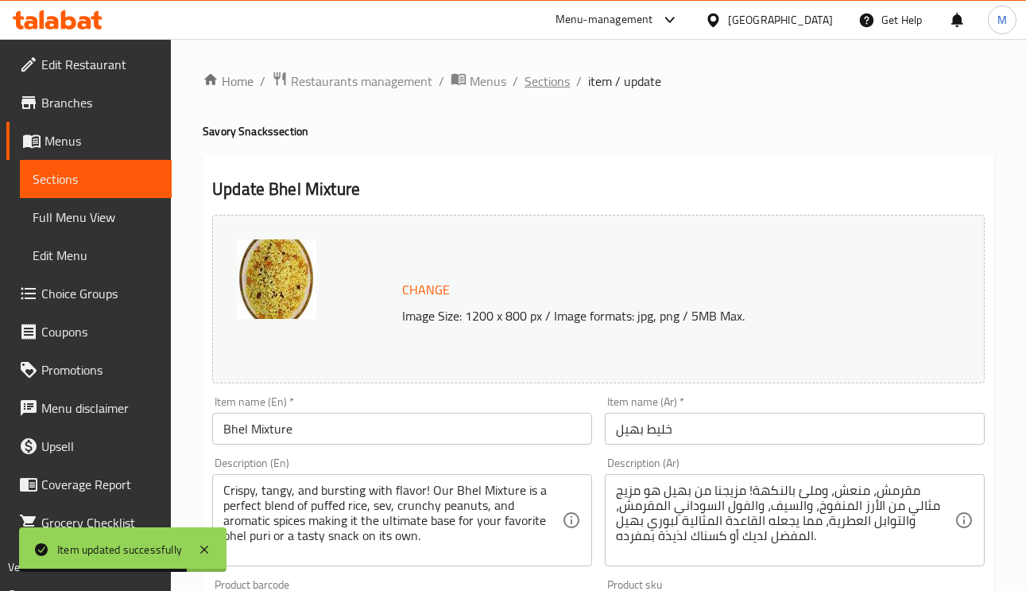
click at [555, 83] on span "Sections" at bounding box center [547, 81] width 45 height 19
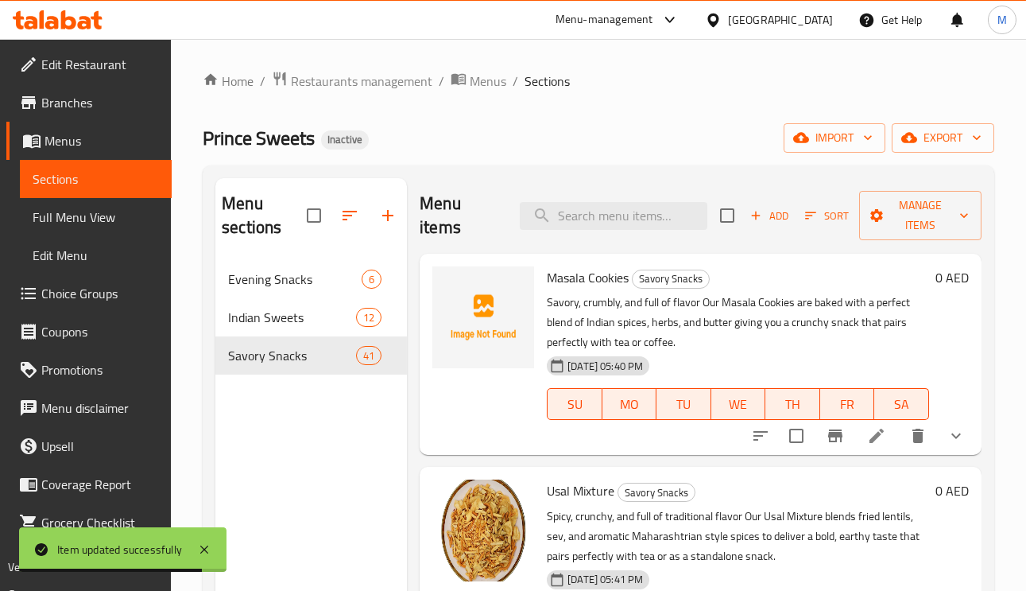
click at [623, 231] on div "Menu items Add Sort Manage items" at bounding box center [701, 216] width 562 height 76
paste input "Cavendish Banana Chips"
click at [616, 219] on input "Cavendish Banana Chips" at bounding box center [614, 216] width 188 height 28
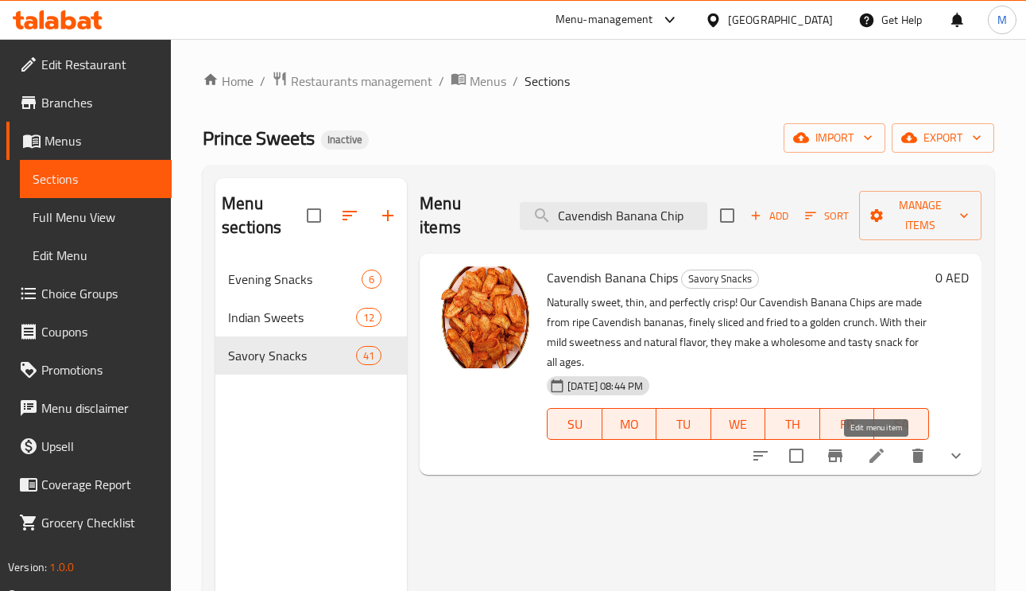
type input "Cavendish Banana Chip"
click at [876, 456] on icon at bounding box center [877, 455] width 14 height 14
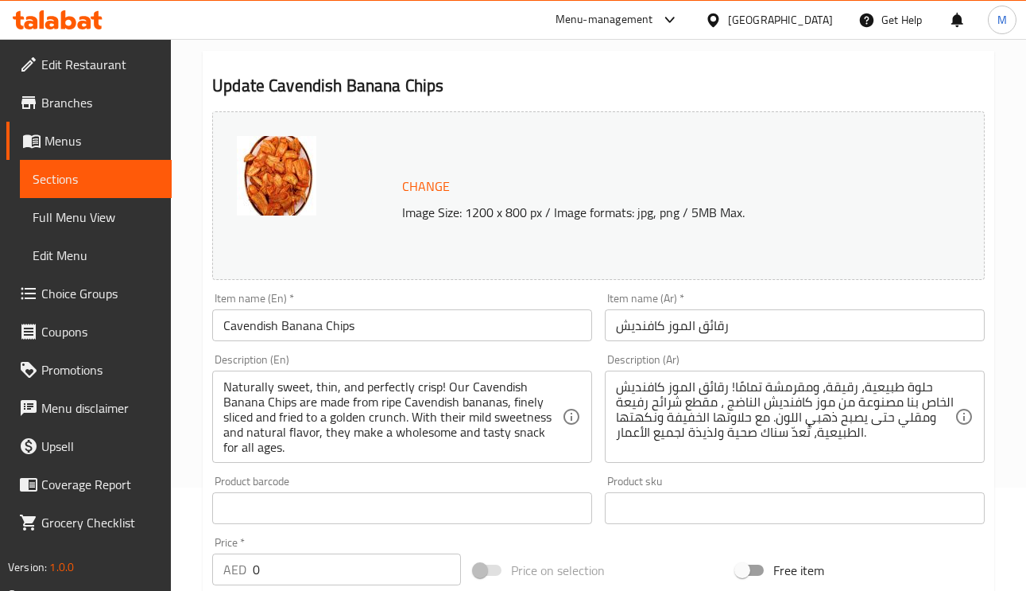
scroll to position [119, 0]
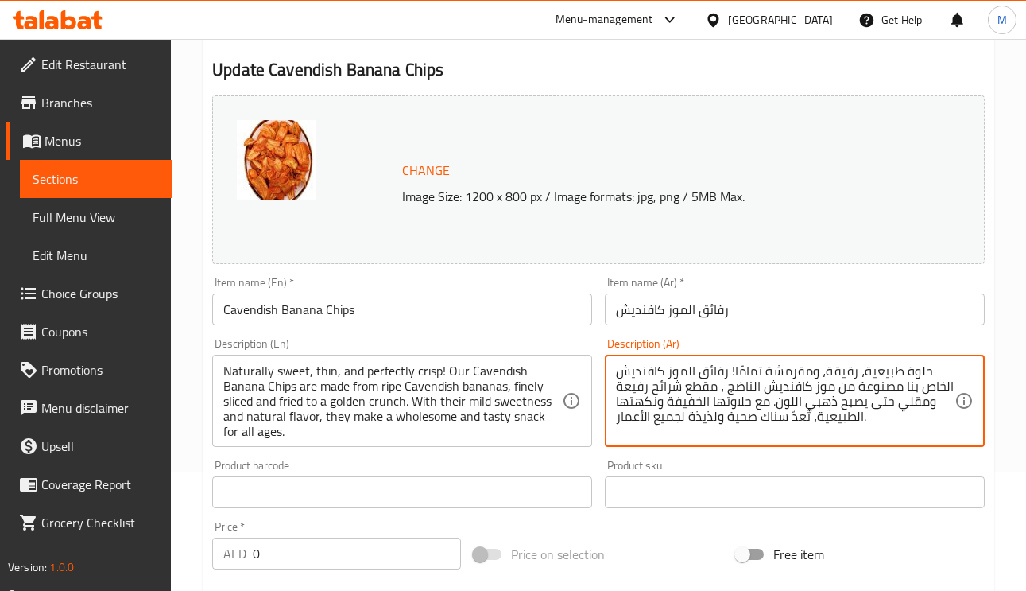
click at [783, 407] on textarea "حلوة طبيعية، رقيقة، ومقرمشة تمامًا! رقائق الموز كافنديش الخاص بنا مصنوعة من موز…" at bounding box center [785, 401] width 339 height 76
type textarea "حلوة طبيعية، رقيقة، ومقرمشة تمامًا! رقائق الموز كافنديش الخاص بنا مصنوعة من موز…"
click at [762, 304] on input "رقائق الموز كافنديش" at bounding box center [795, 309] width 380 height 32
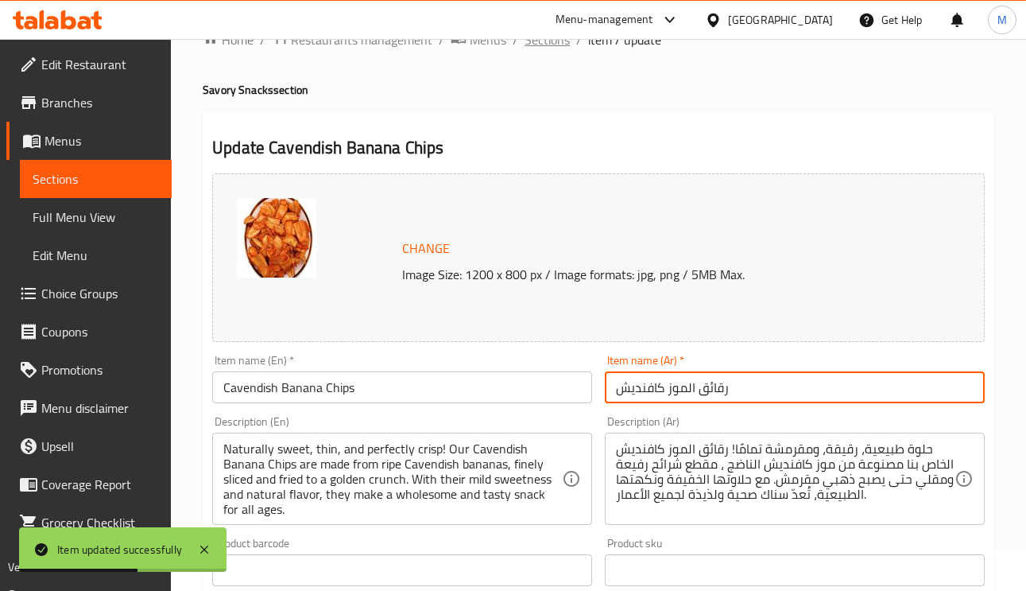
scroll to position [0, 0]
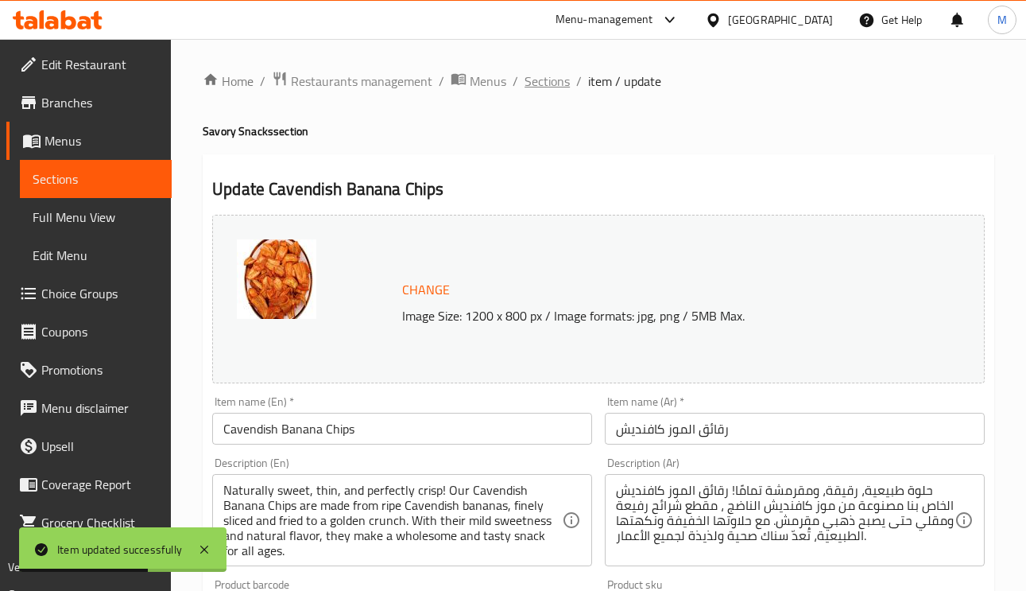
click at [551, 73] on span "Sections" at bounding box center [547, 81] width 45 height 19
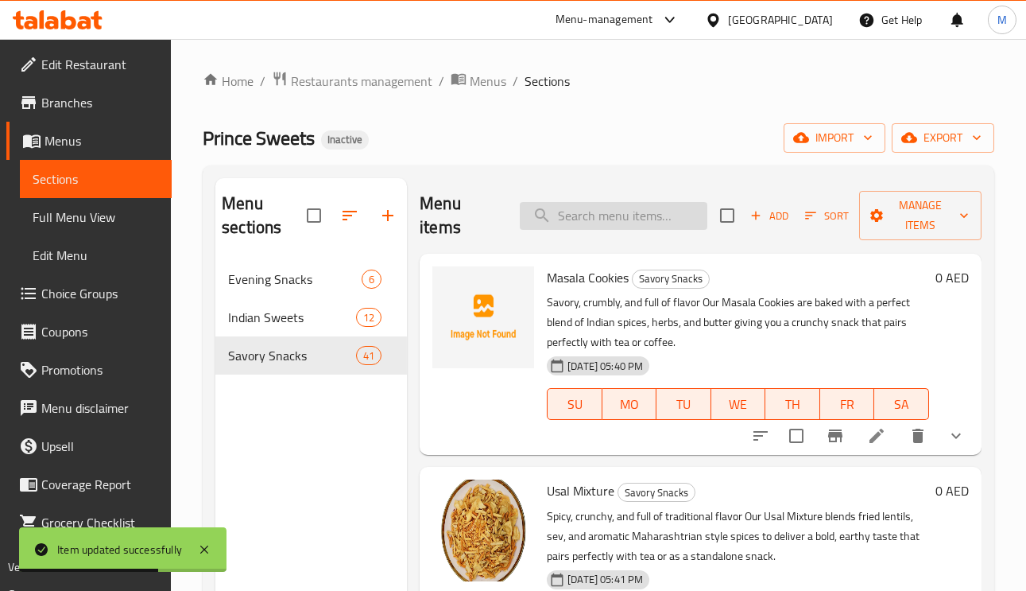
click at [627, 216] on input "search" at bounding box center [614, 216] width 188 height 28
paste input "Masala Peanut"
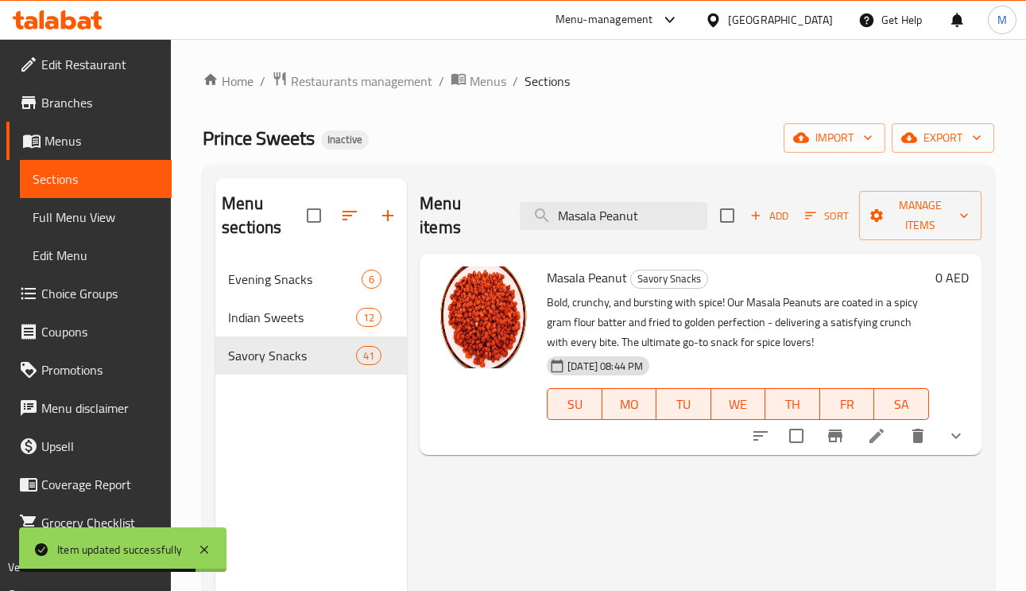
type input "Masala Peanut"
click at [876, 441] on icon at bounding box center [876, 435] width 19 height 19
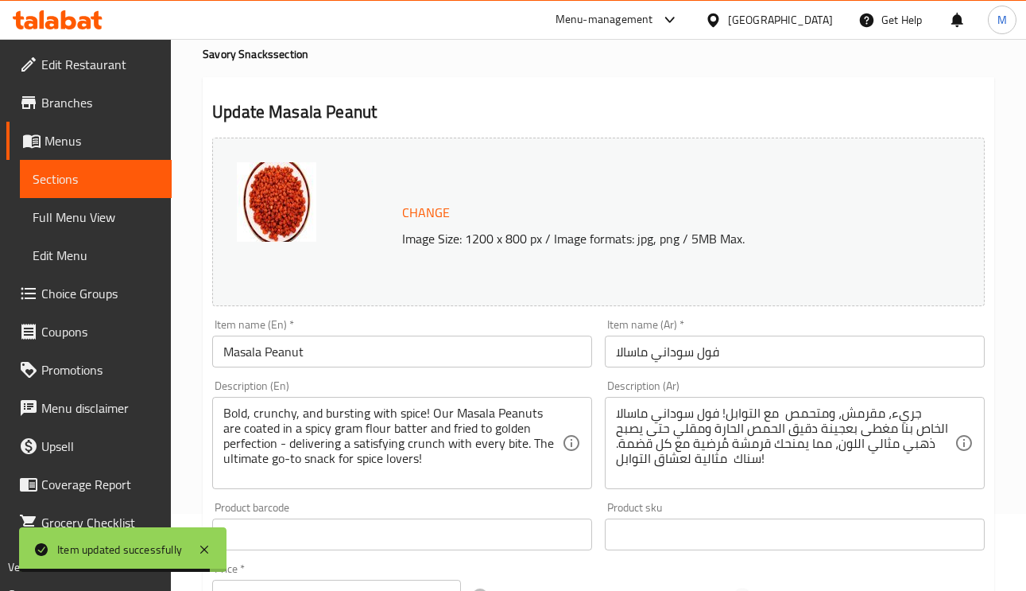
scroll to position [119, 0]
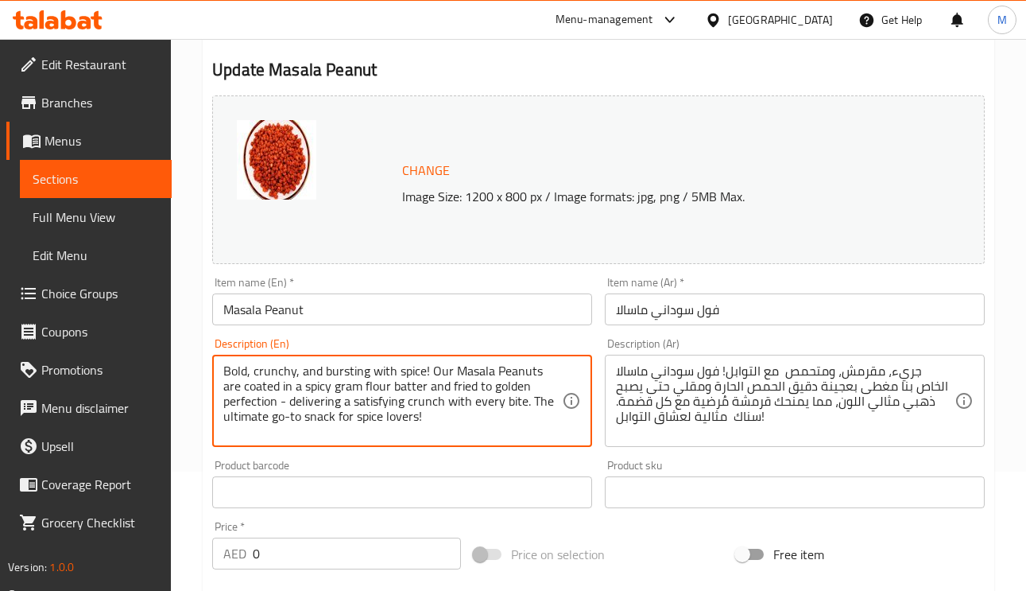
drag, startPoint x: 324, startPoint y: 375, endPoint x: 423, endPoint y: 371, distance: 98.7
click at [423, 371] on textarea "Bold, crunchy, and bursting with spice! Our Masala Peanuts are coated in a spic…" at bounding box center [392, 401] width 339 height 76
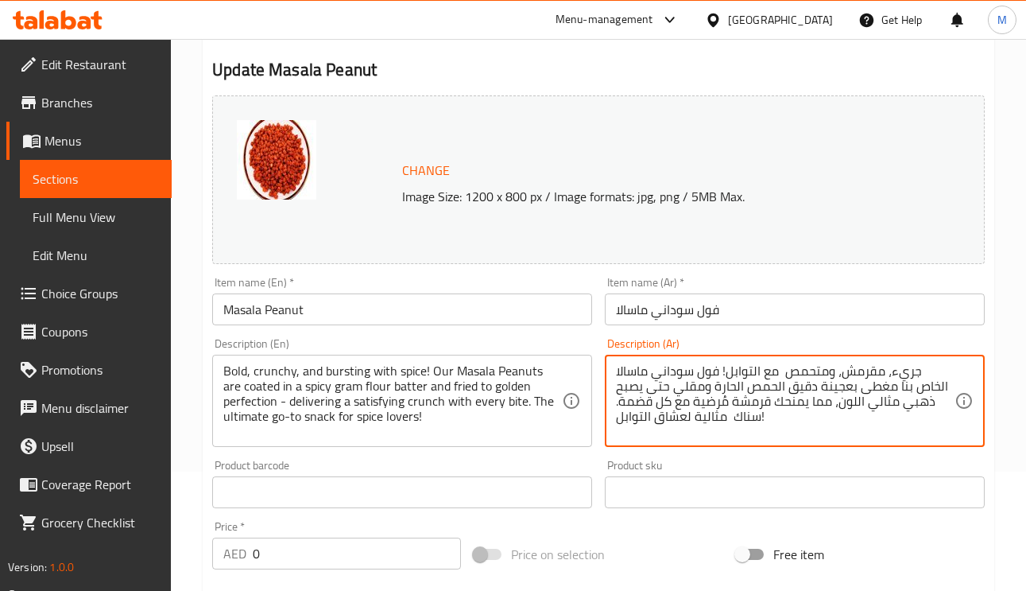
click at [818, 373] on textarea "جريء، مقرمش، ومتحمص مع التوابل! فول سوداني ماسالا الخاص بنا مغطى بعجينة دقيق ال…" at bounding box center [785, 401] width 339 height 76
paste textarea "انفجار"
click at [861, 372] on textarea "جريء، مقرمش، انفجار مع التوابل! فول سوداني ماسالا الخاص بنا مغطى بعجينة دقيق ال…" at bounding box center [785, 401] width 339 height 76
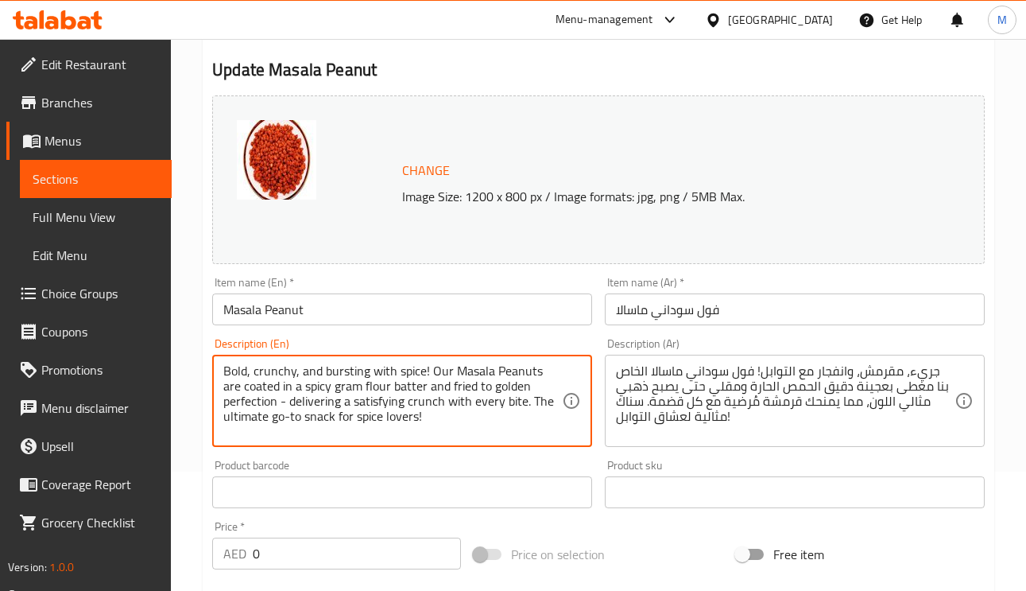
click at [385, 389] on textarea "Bold, crunchy, and bursting with spice! Our Masala Peanuts are coated in a spic…" at bounding box center [392, 401] width 339 height 76
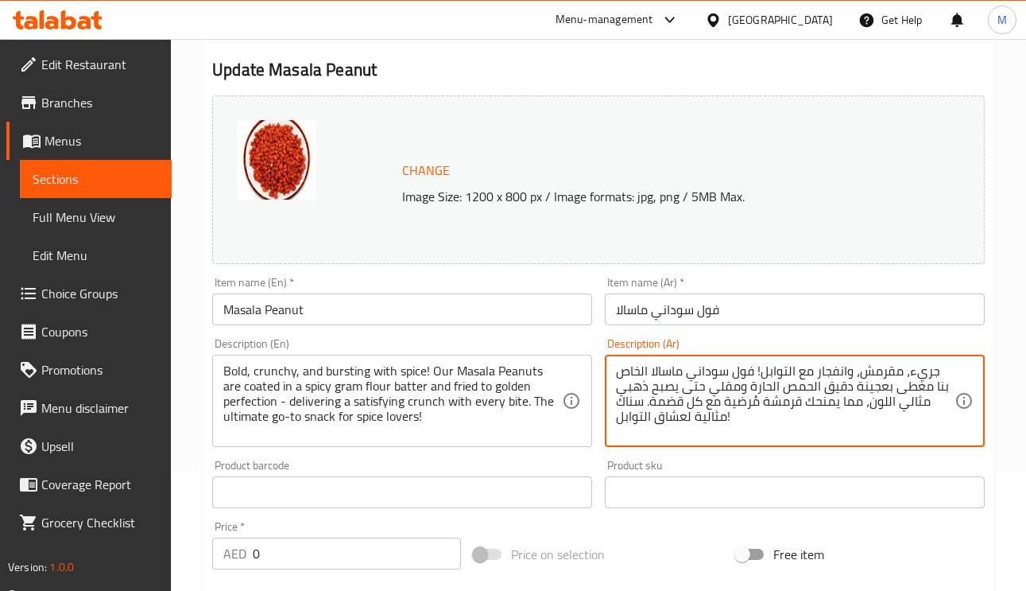
drag, startPoint x: 884, startPoint y: 389, endPoint x: 853, endPoint y: 390, distance: 31.0
type textarea "جريء، مقرمش، وانفجار مع التوابل! فول سوداني ماسالا الخاص بنا مغطى بخليط دقيق ال…"
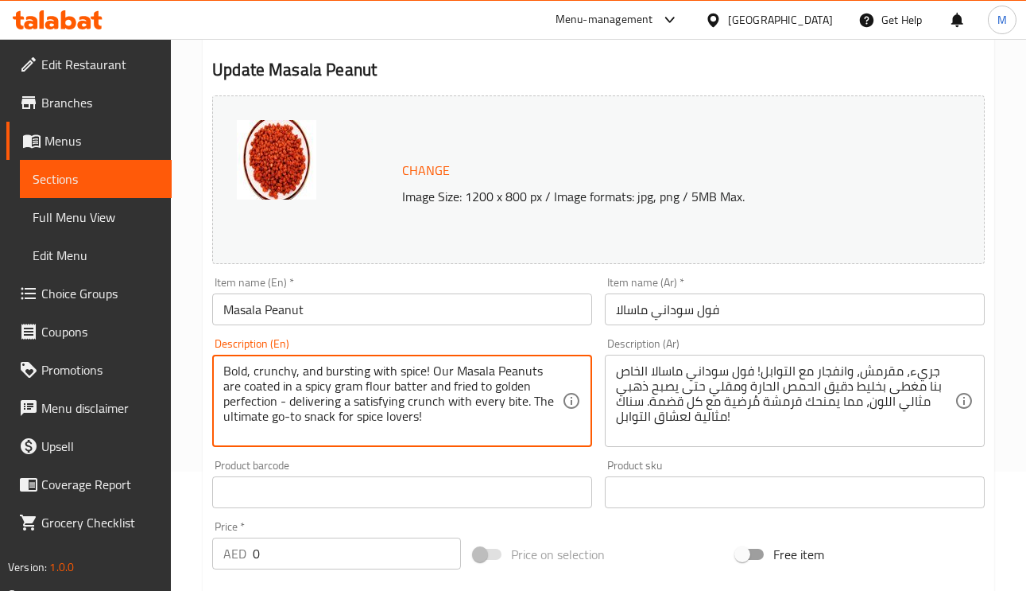
click at [334, 386] on textarea "Bold, crunchy, and bursting with spice! Our Masala Peanuts are coated in a spic…" at bounding box center [392, 401] width 339 height 76
click at [443, 386] on textarea "Bold, crunchy, and bursting with spice! Our Masala Peanuts are coated in a spic…" at bounding box center [392, 401] width 339 height 76
click at [309, 405] on textarea "Bold, crunchy, and bursting with spice! Our Masala Peanuts are coated in a spic…" at bounding box center [392, 401] width 339 height 76
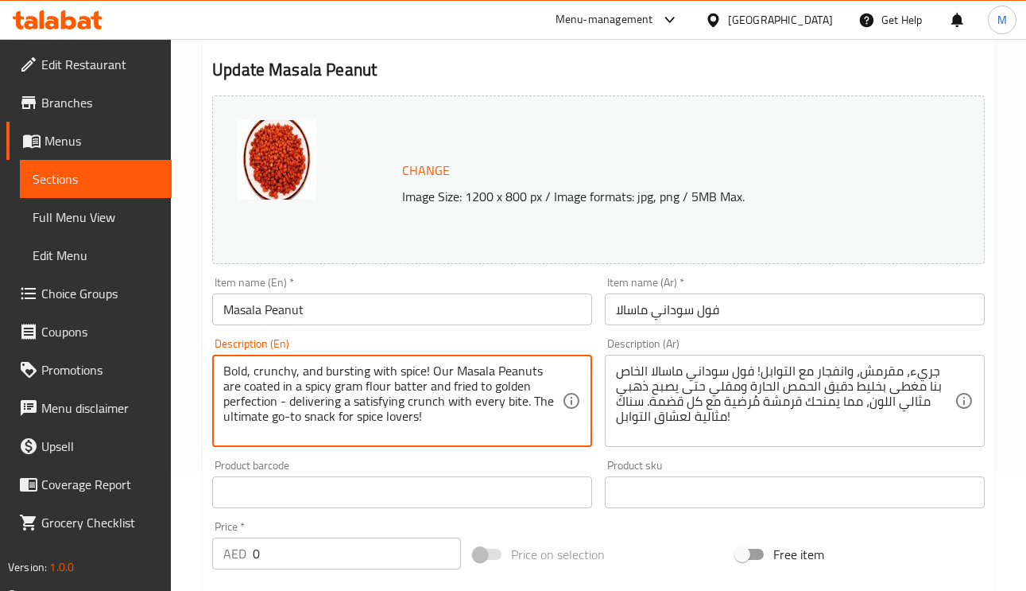
click at [309, 405] on textarea "Bold, crunchy, and bursting with spice! Our Masala Peanuts are coated in a spic…" at bounding box center [392, 401] width 339 height 76
click at [312, 400] on textarea "Bold, crunchy, and bursting with spice! Our Masala Peanuts are coated in a spic…" at bounding box center [392, 401] width 339 height 76
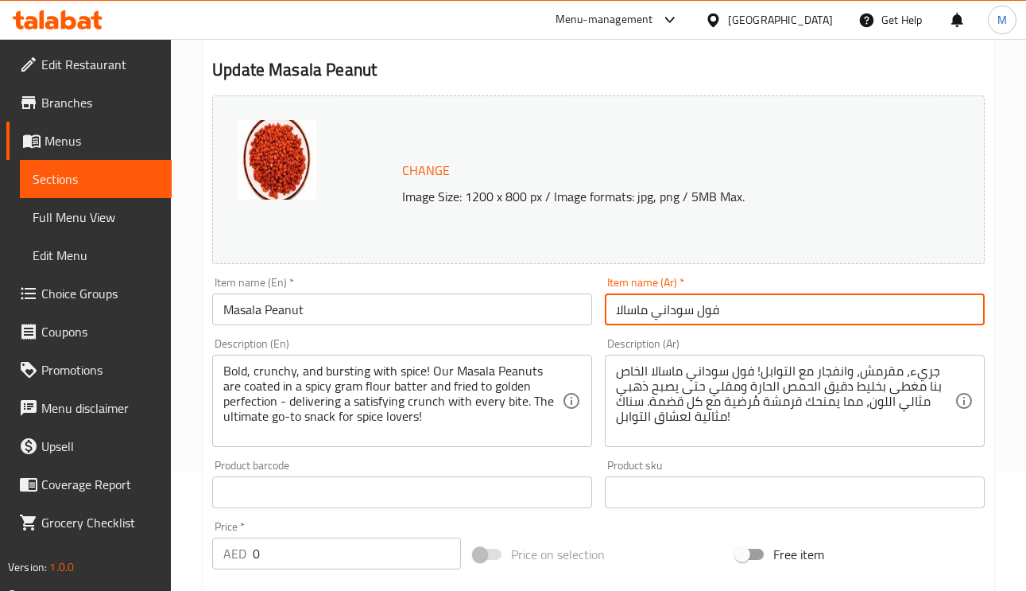
click at [810, 305] on input "فول سوداني ماسالا" at bounding box center [795, 309] width 380 height 32
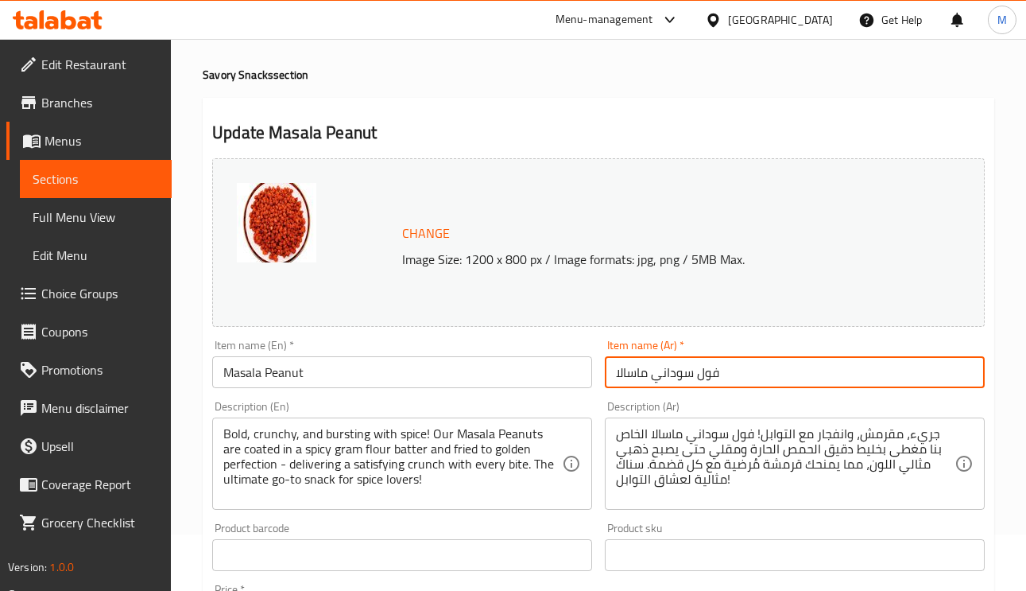
scroll to position [0, 0]
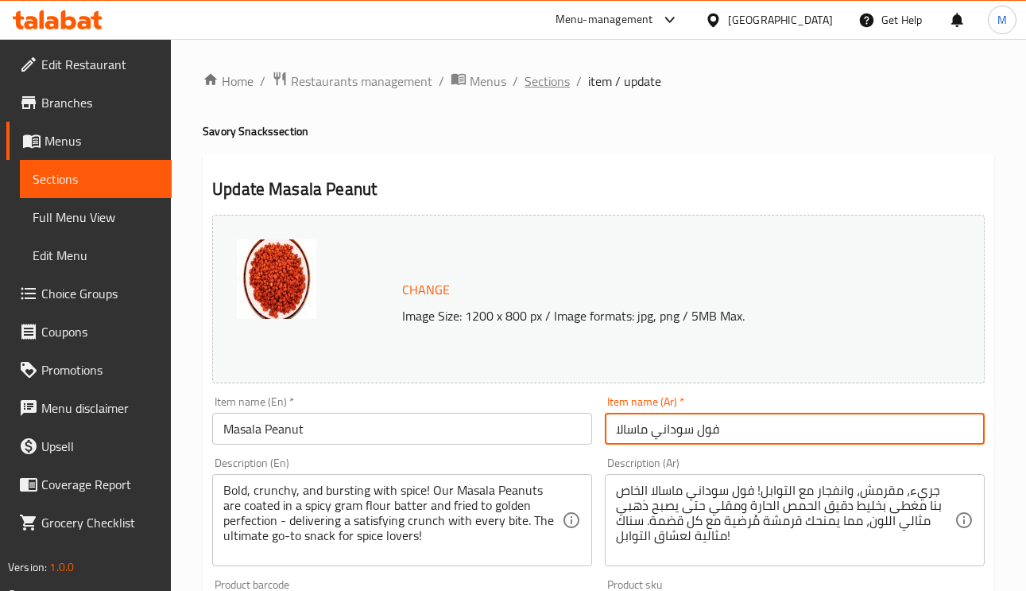
click at [536, 76] on span "Sections" at bounding box center [547, 81] width 45 height 19
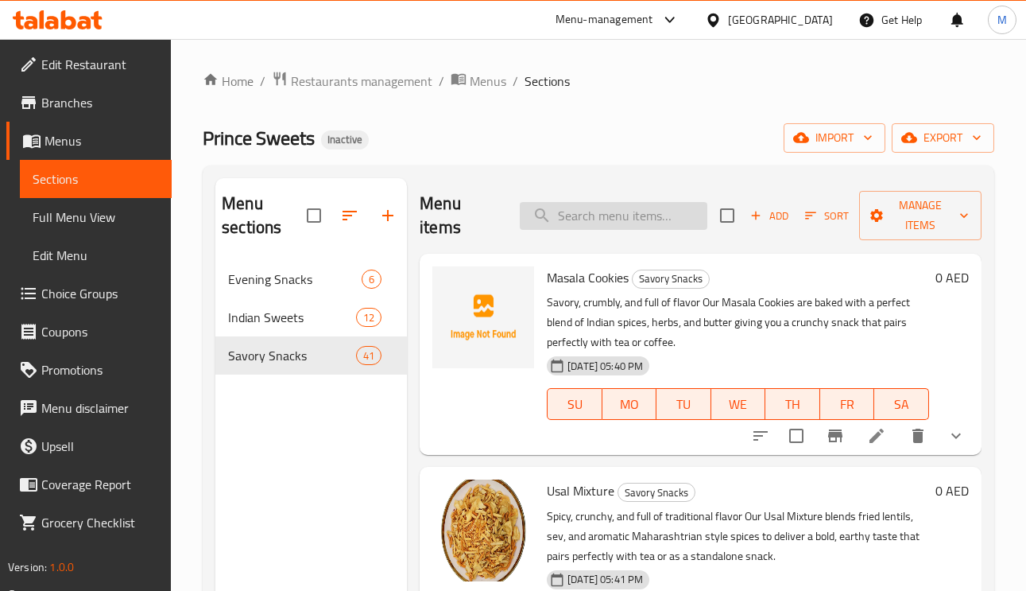
click at [638, 212] on input "search" at bounding box center [614, 216] width 188 height 28
paste input "Sweet Diamond Cut"
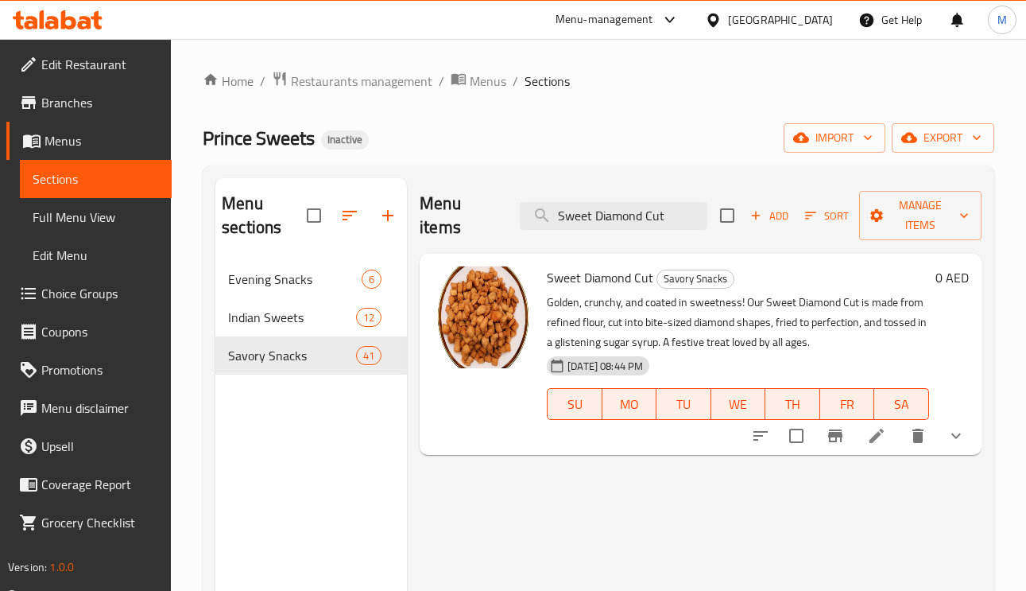
type input "Sweet Diamond Cut"
click at [873, 455] on div at bounding box center [859, 436] width 234 height 38
click at [876, 450] on li at bounding box center [877, 435] width 45 height 29
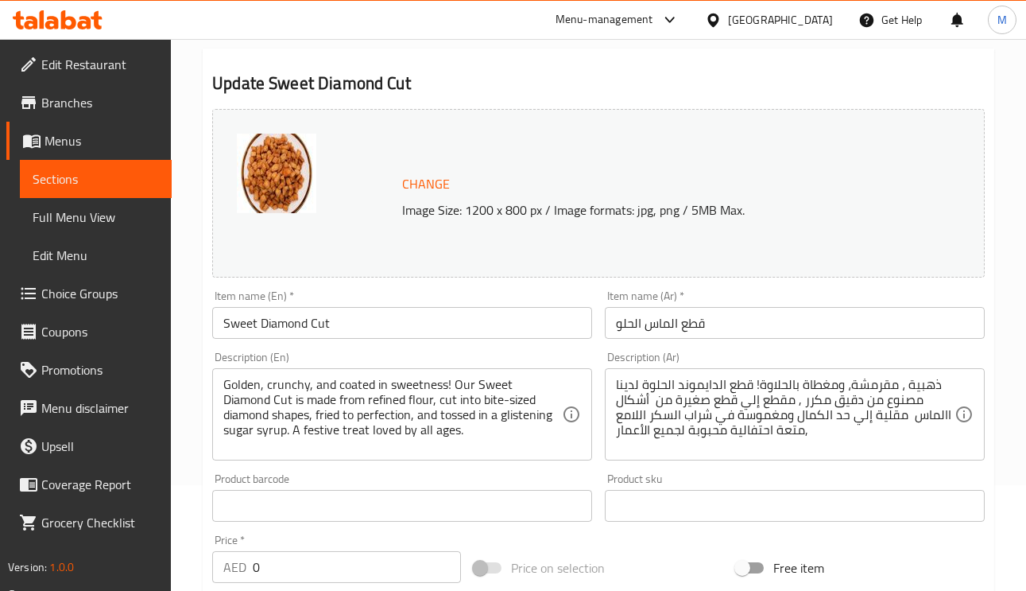
scroll to position [239, 0]
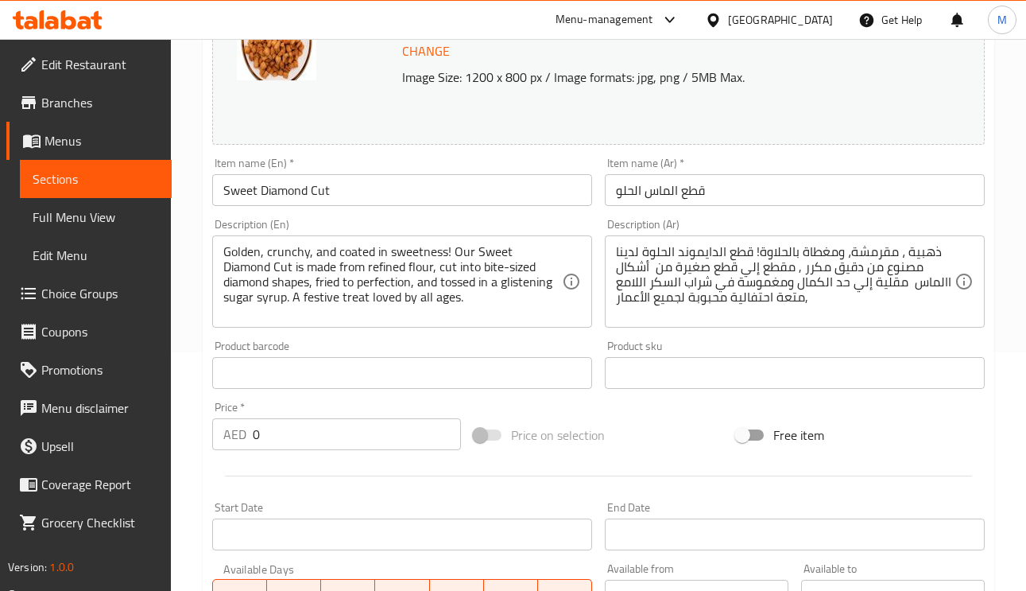
click at [749, 215] on div "Description (Ar) ذهبية ، مقرمشة، ومغطاة بالحلاوة! قطع الدايموند الحلوة لدينا مص…" at bounding box center [795, 273] width 393 height 122
click at [746, 196] on input "قطع الماس الحلو" at bounding box center [795, 190] width 380 height 32
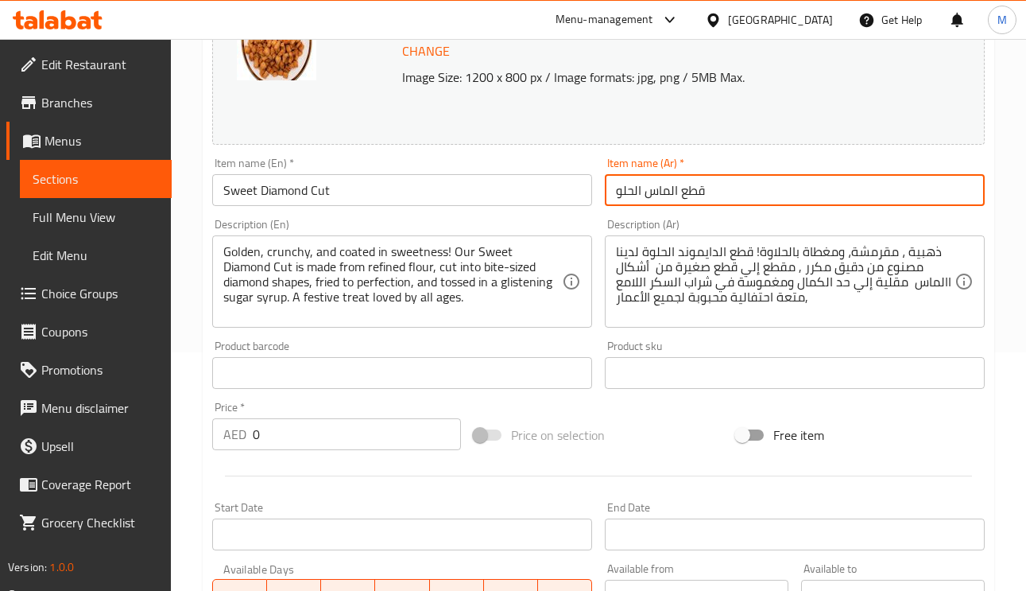
click at [746, 196] on input "قطع الماس الحلو" at bounding box center [795, 190] width 380 height 32
type input "سويت دايموند كت"
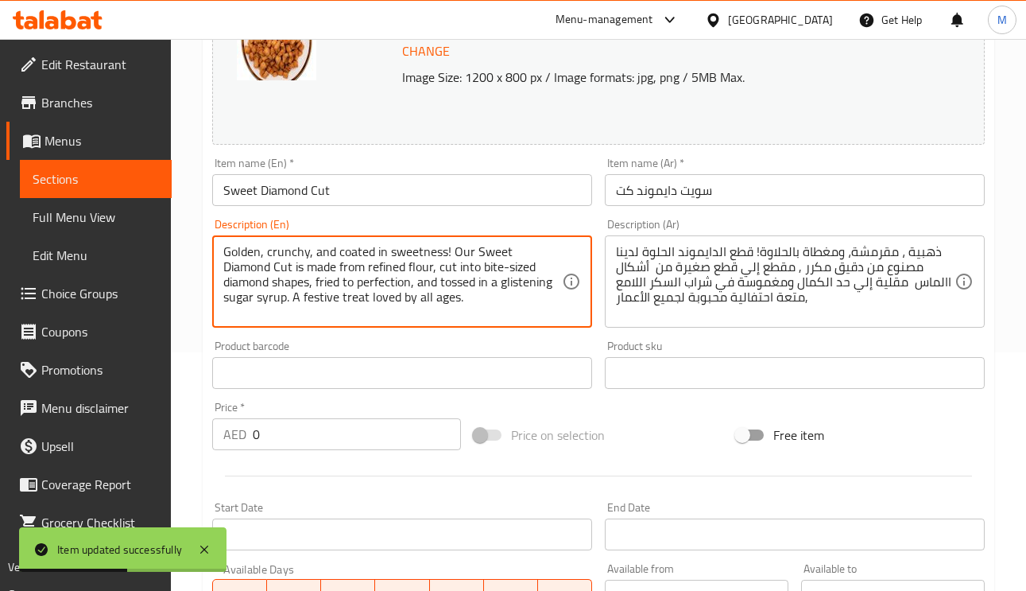
click at [458, 250] on textarea "Golden, crunchy, and coated in sweetness! Our Sweet Diamond Cut is made from re…" at bounding box center [392, 282] width 339 height 76
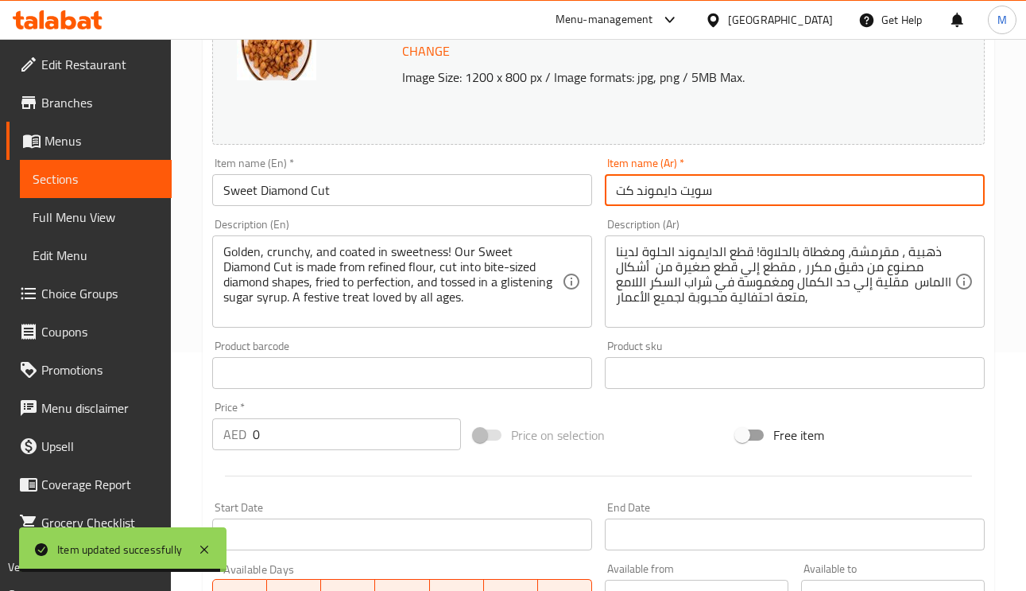
drag, startPoint x: 742, startPoint y: 200, endPoint x: 600, endPoint y: 208, distance: 141.8
click at [600, 208] on div "Item name (Ar)   * سويت دايموند كت Item name (Ar) *" at bounding box center [795, 181] width 393 height 61
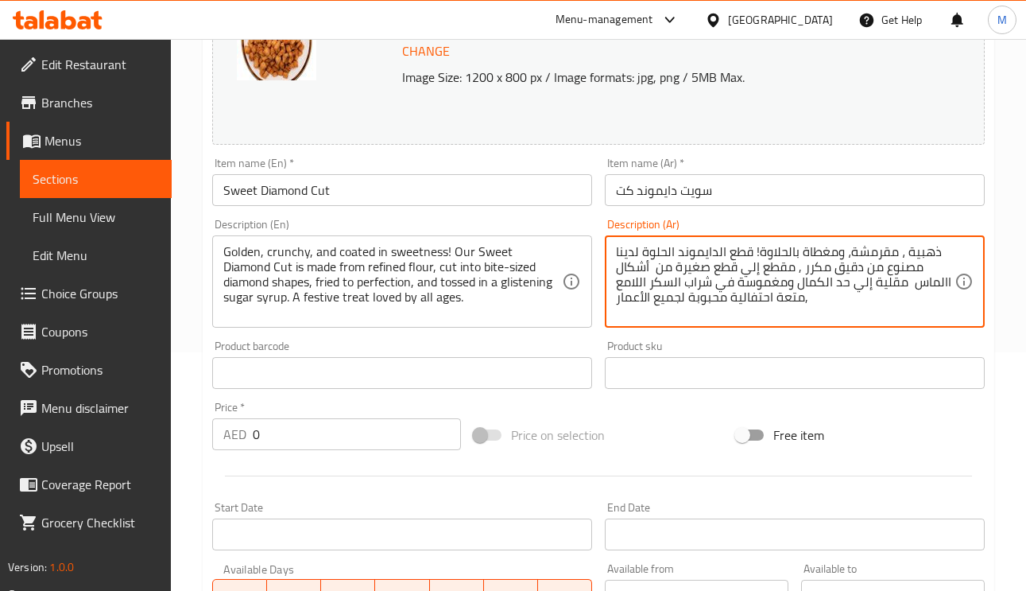
drag, startPoint x: 750, startPoint y: 252, endPoint x: 642, endPoint y: 252, distance: 108.1
paste textarea "سويت دايموند كت"
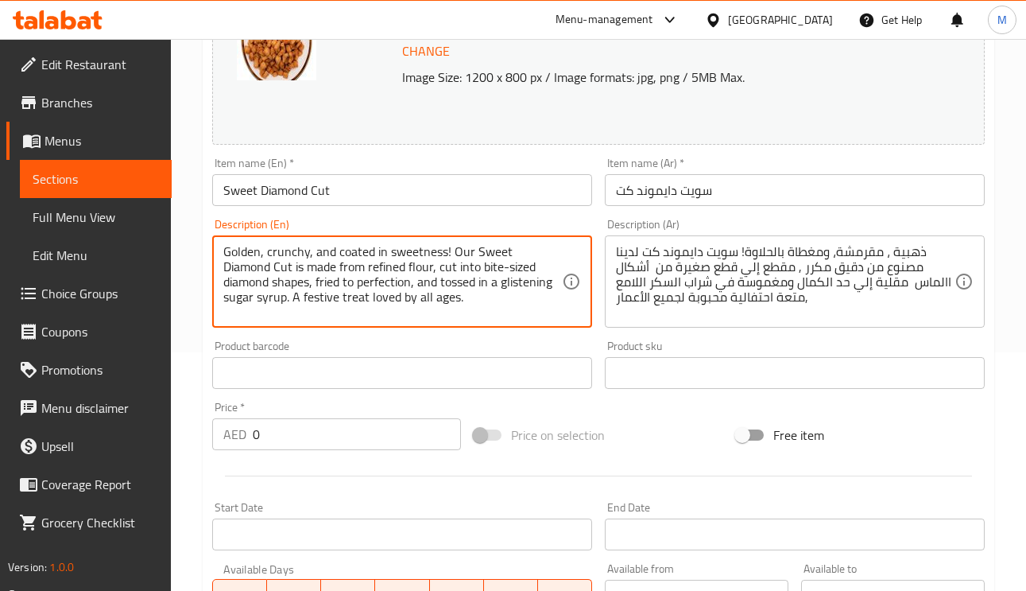
click at [336, 267] on textarea "Golden, crunchy, and coated in sweetness! Our Sweet Diamond Cut is made from re…" at bounding box center [392, 282] width 339 height 76
click at [391, 263] on textarea "Golden, crunchy, and coated in sweetness! Our Sweet Diamond Cut is made from re…" at bounding box center [392, 282] width 339 height 76
click at [398, 270] on textarea "Golden, crunchy, and coated in sweetness! Our Sweet Diamond Cut is made from re…" at bounding box center [392, 282] width 339 height 76
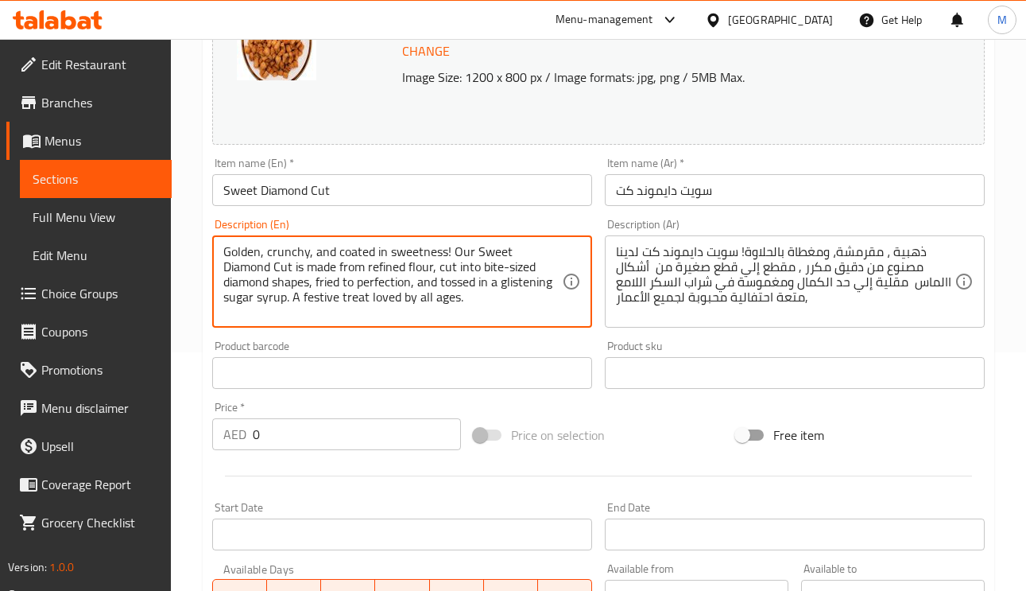
click at [667, 185] on input "سويت دايموند كت" at bounding box center [795, 190] width 380 height 32
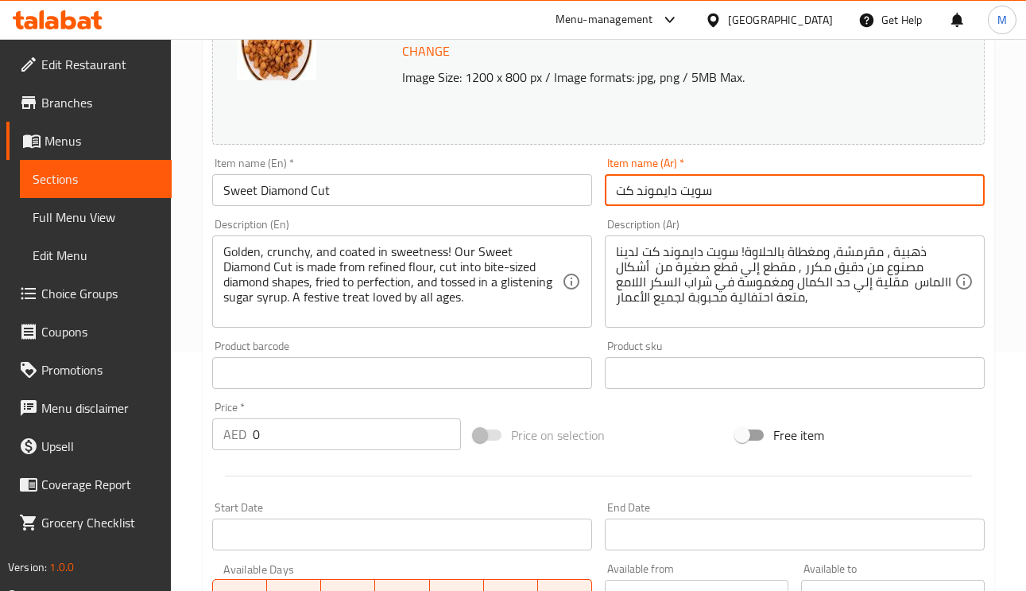
click at [667, 185] on input "سويت دايموند كت" at bounding box center [795, 190] width 380 height 32
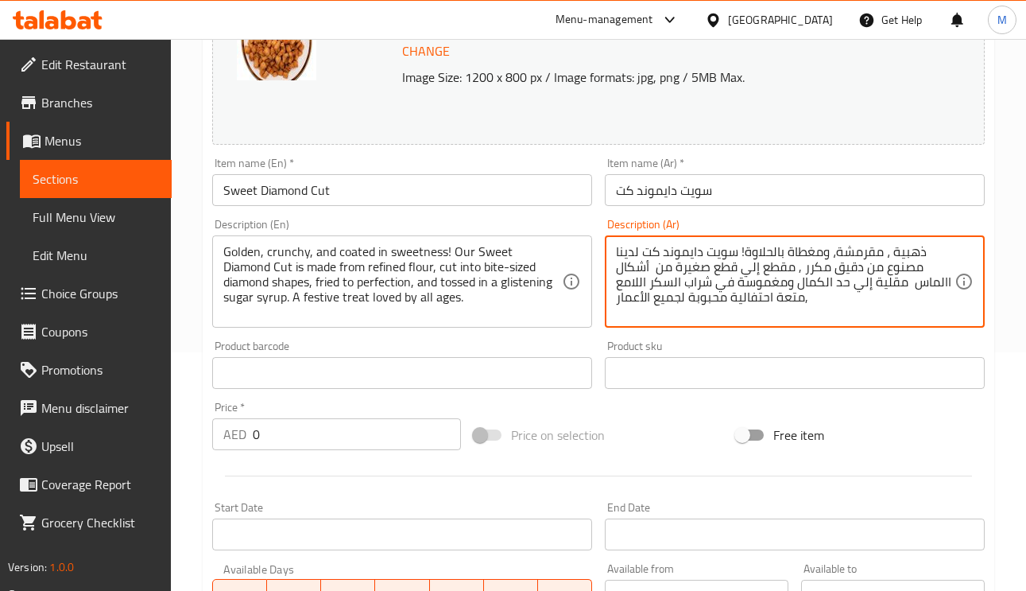
click at [930, 285] on textarea "ذهبية ، مقرمشة، ومغطاة بالحلاوة! سويت دايموند كت لدينا مصنوع من دقيق مكرر , مقط…" at bounding box center [785, 282] width 339 height 76
paste textarea "ايموند"
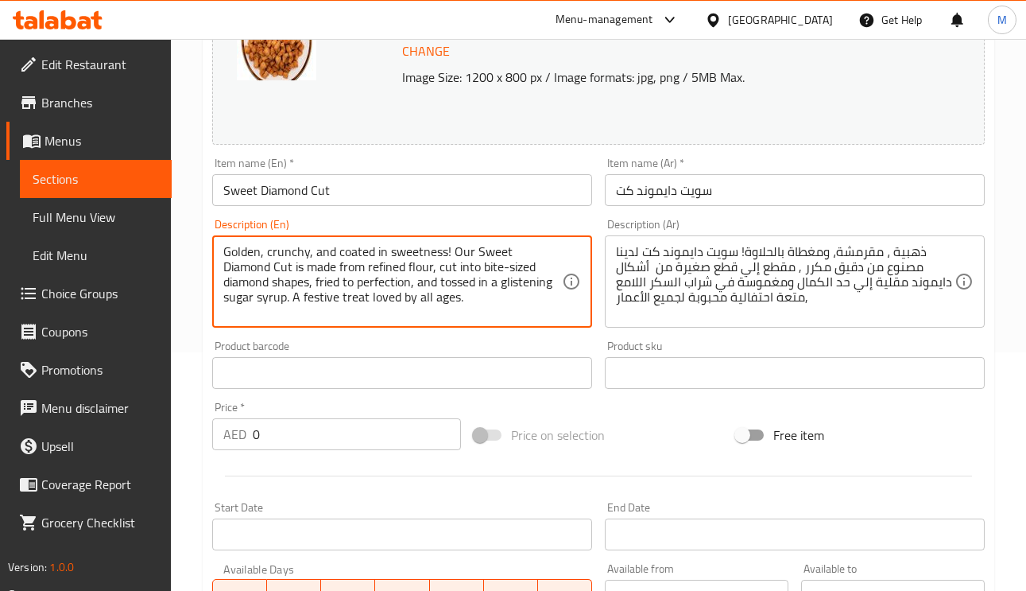
click at [416, 281] on textarea "Golden, crunchy, and coated in sweetness! Our Sweet Diamond Cut is made from re…" at bounding box center [392, 282] width 339 height 76
click at [483, 285] on textarea "Golden, crunchy, and coated in sweetness! Our Sweet Diamond Cut is made from re…" at bounding box center [392, 282] width 339 height 76
click at [772, 192] on input "سويت دايموند كت" at bounding box center [795, 190] width 380 height 32
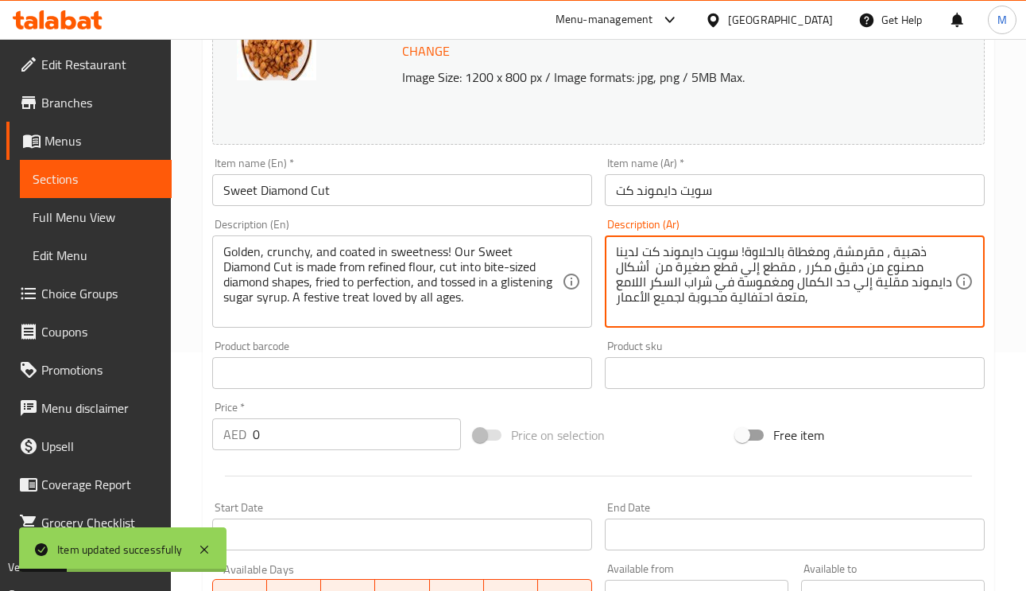
drag, startPoint x: 660, startPoint y: 292, endPoint x: 648, endPoint y: 293, distance: 12.0
click at [615, 312] on div "ذهبية ، مقرمشة، ومغطاة بالحلاوة! سويت دايموند كت لدينا مصنوع من دقيق مكرر , مقط…" at bounding box center [795, 281] width 380 height 92
click at [797, 315] on textarea "ذهبية ، مقرمشة، ومغطاة بالحلاوة! سويت دايموند كت لدينا مصنوع من دقيق مكرر , مقط…" at bounding box center [785, 282] width 339 height 76
drag, startPoint x: 788, startPoint y: 303, endPoint x: 600, endPoint y: 303, distance: 187.6
click at [600, 303] on div "Description (Ar) ذهبية ، مقرمشة، ومغطاة بالحلاوة! سويت دايموند كت لدينا مصنوع م…" at bounding box center [795, 273] width 393 height 122
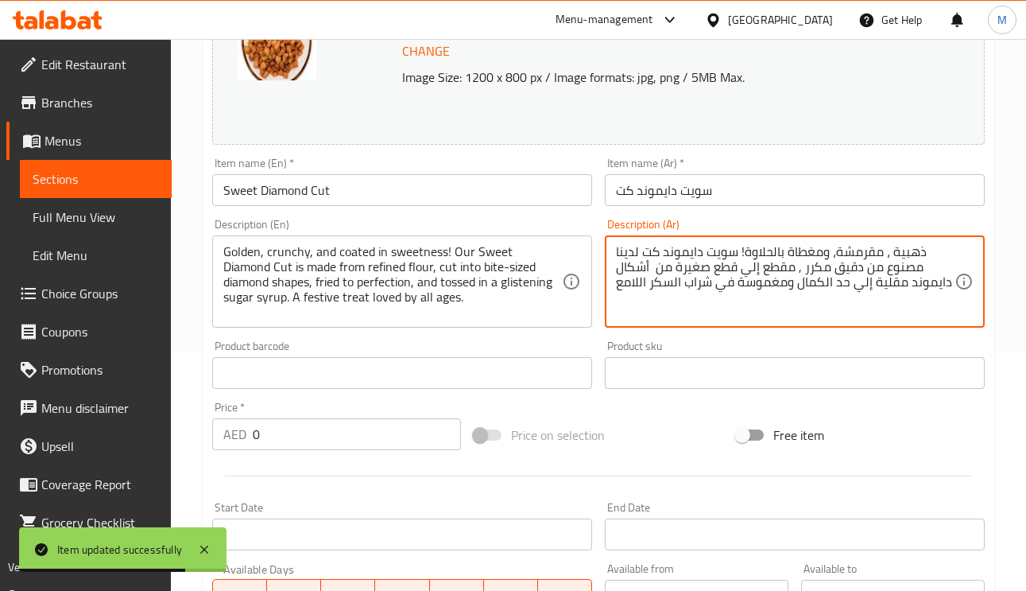
type textarea "ذهبية ، مقرمشة، ومغطاة بالحلاوة! سويت دايموند كت لدينا مصنوع من دقيق مكرر , مقط…"
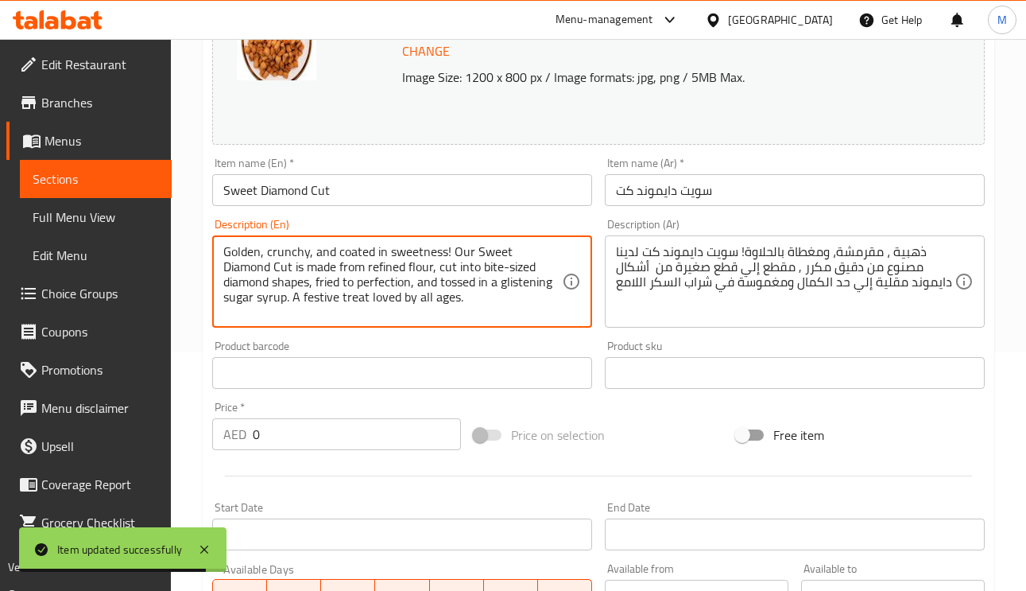
drag, startPoint x: 448, startPoint y: 299, endPoint x: 255, endPoint y: 318, distance: 194.1
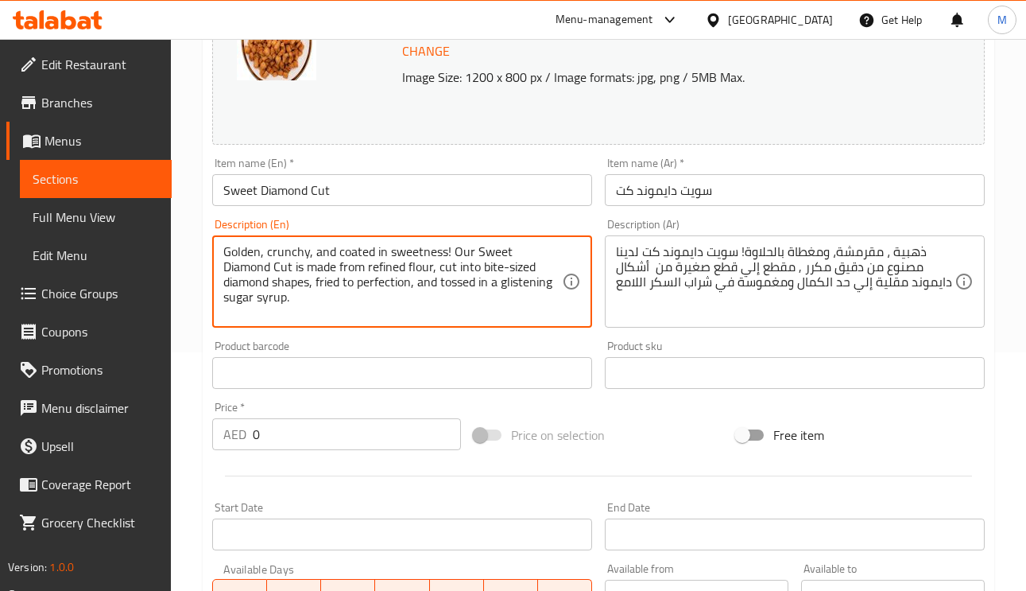
type textarea "Golden, crunchy, and coated in sweetness! Our Sweet Diamond Cut is made from re…"
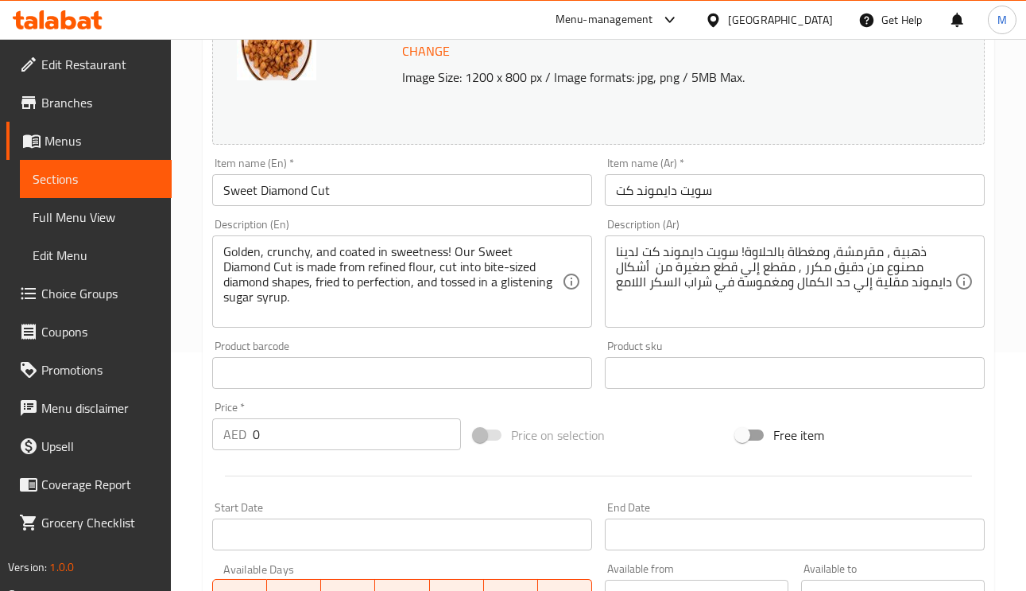
click at [439, 209] on div "Item name (En)   * Sweet Diamond Cut Item name (En) *" at bounding box center [402, 181] width 393 height 61
click at [444, 194] on input "Sweet Diamond Cut" at bounding box center [402, 190] width 380 height 32
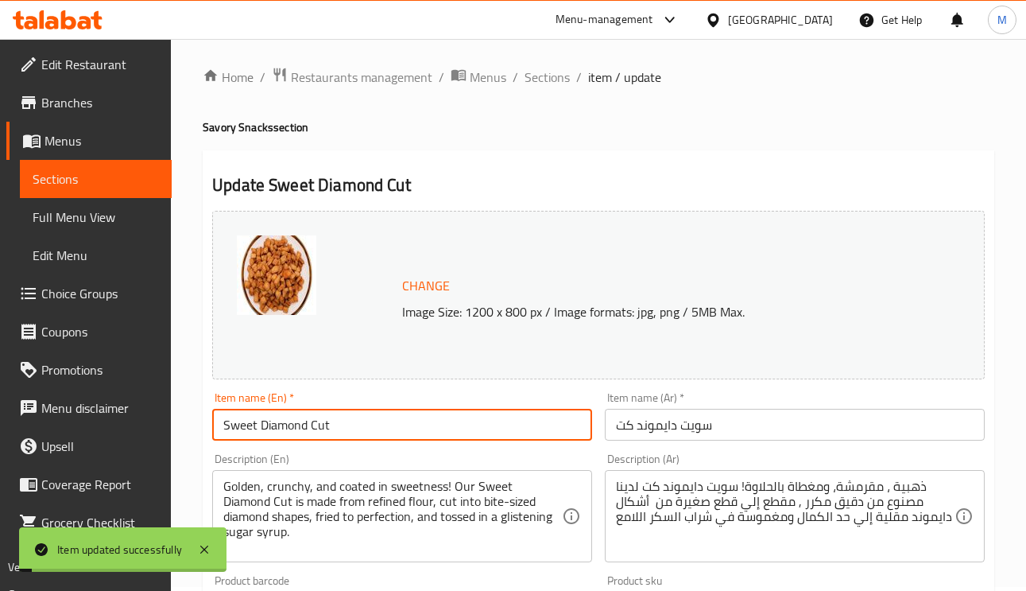
scroll to position [0, 0]
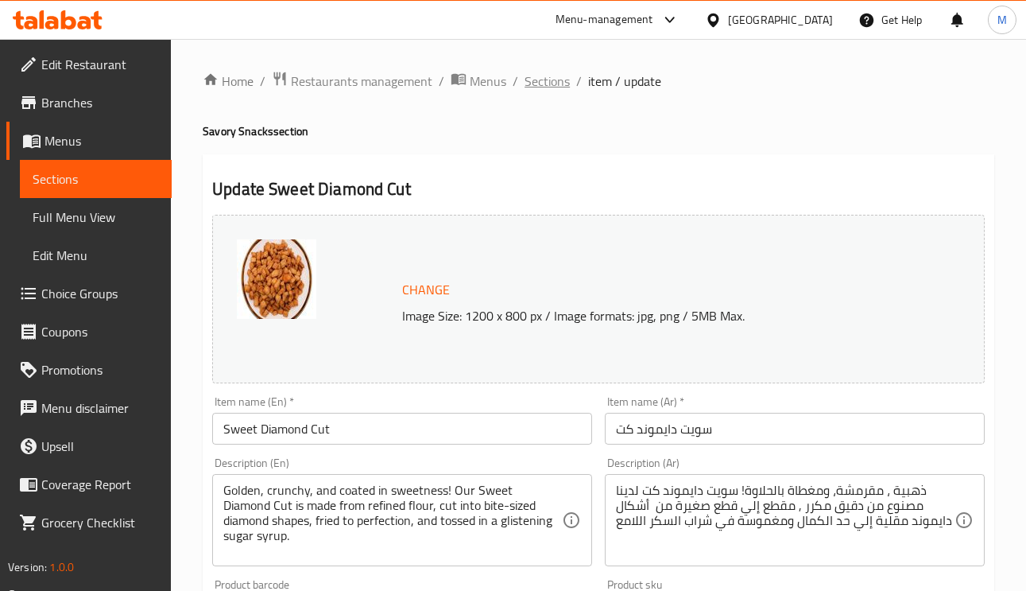
click at [561, 76] on span "Sections" at bounding box center [547, 81] width 45 height 19
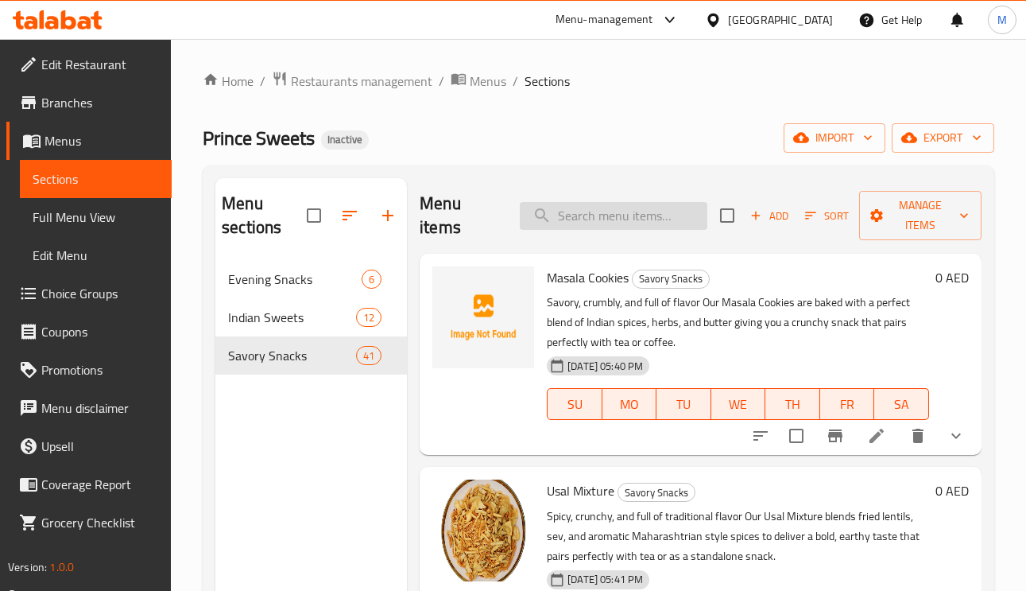
click at [642, 221] on input "search" at bounding box center [614, 216] width 188 height 28
paste input "Ghatia Mixture"
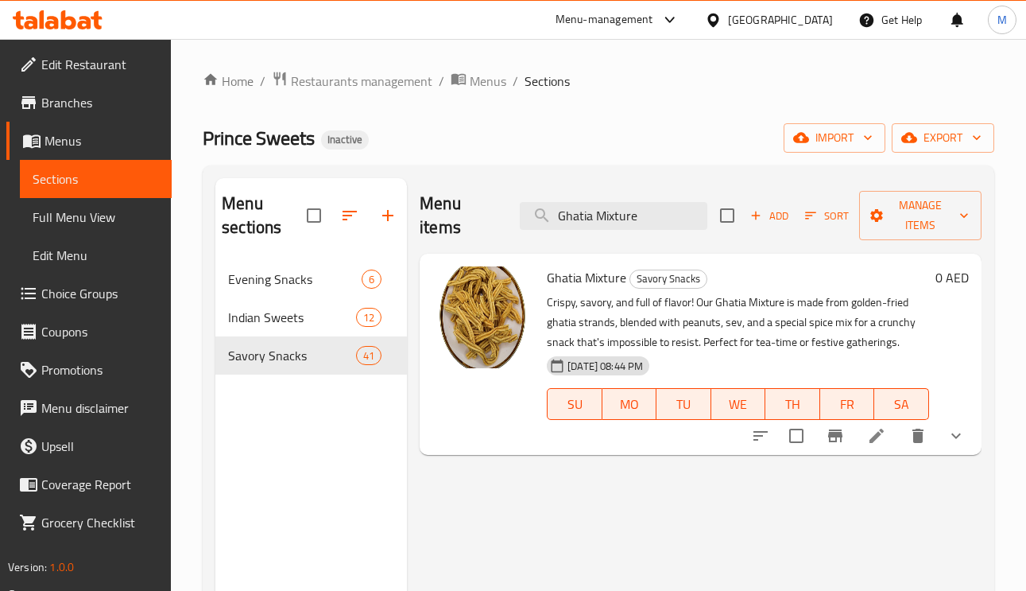
type input "Ghatia Mixture"
click at [872, 429] on icon at bounding box center [876, 435] width 19 height 19
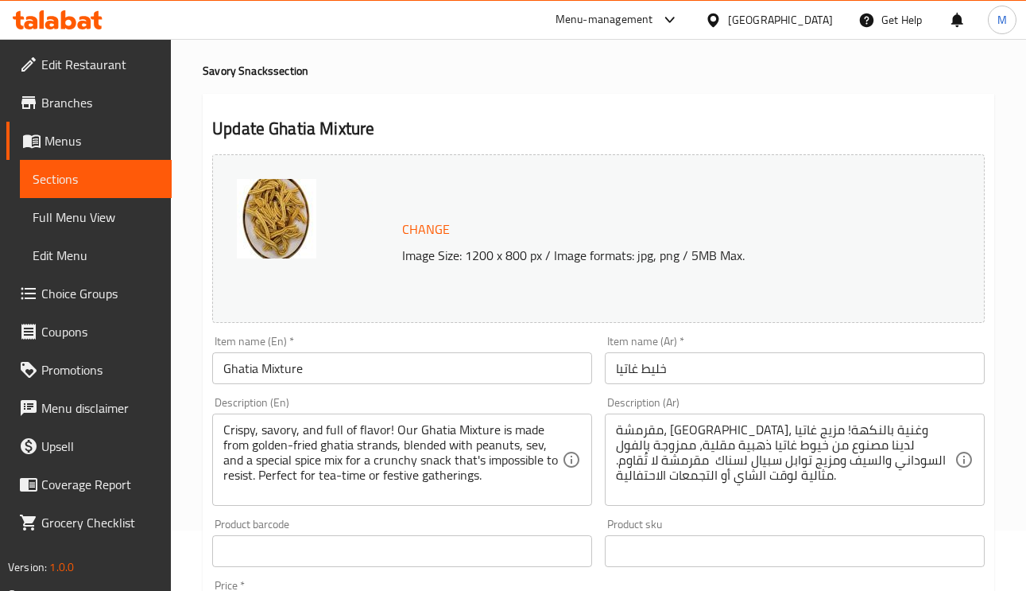
scroll to position [119, 0]
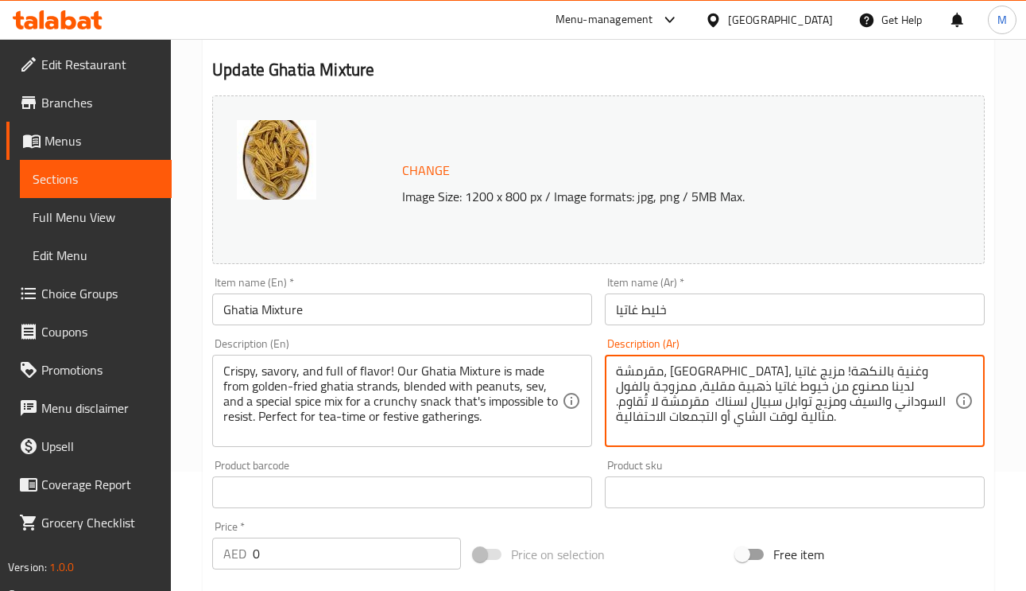
click at [850, 372] on textarea "مقرمشة، مالحة، وغنية بالنكهة! مزيج غاتيا لدينا مصنوع من خيوط غاتيا ذهبية مقلية،…" at bounding box center [785, 401] width 339 height 76
drag, startPoint x: 855, startPoint y: 371, endPoint x: 835, endPoint y: 370, distance: 19.9
click at [835, 370] on textarea "مقرمشة، مالحة، وغنية بالنكهة! مزيج غاتيا لدينا مصنوع من خيوط غاتيا ذهبية مقلية،…" at bounding box center [785, 401] width 339 height 76
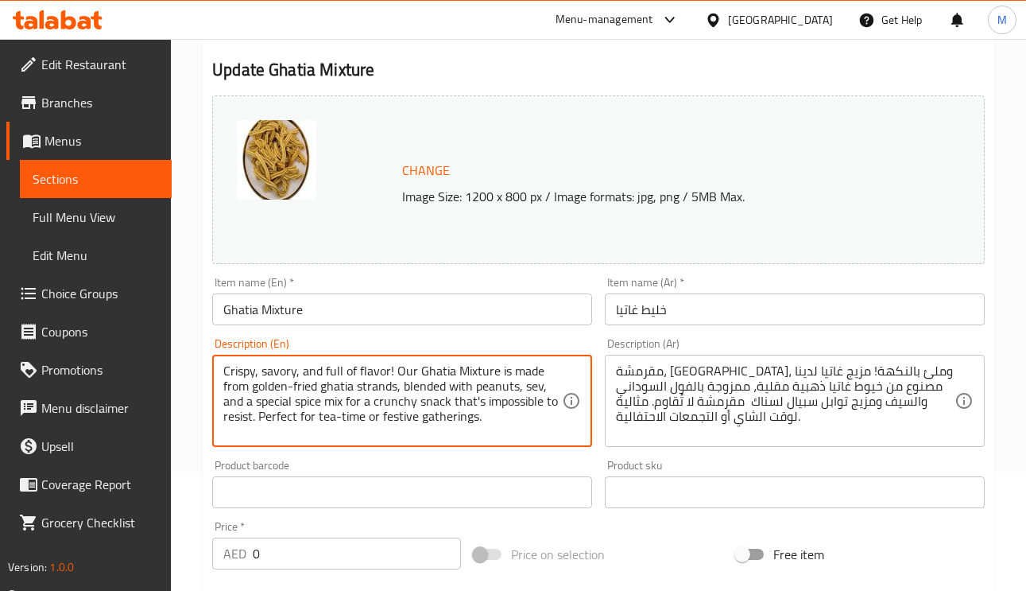
click at [471, 371] on textarea "Crispy, savory, and full of flavor! Our Ghatia Mixture is made from golden-frie…" at bounding box center [392, 401] width 339 height 76
click at [418, 366] on textarea "Crispy, savory, and full of flavor! Our Ghatia Mixture is made from golden-frie…" at bounding box center [392, 401] width 339 height 76
click at [425, 366] on textarea "Crispy, savory, and full of flavor! Our Ghatia Mixture is made from golden-frie…" at bounding box center [392, 401] width 339 height 76
click at [328, 390] on textarea "Crispy, savory, and full of flavor! Our Ghatia Mixture is made from golden-frie…" at bounding box center [392, 401] width 339 height 76
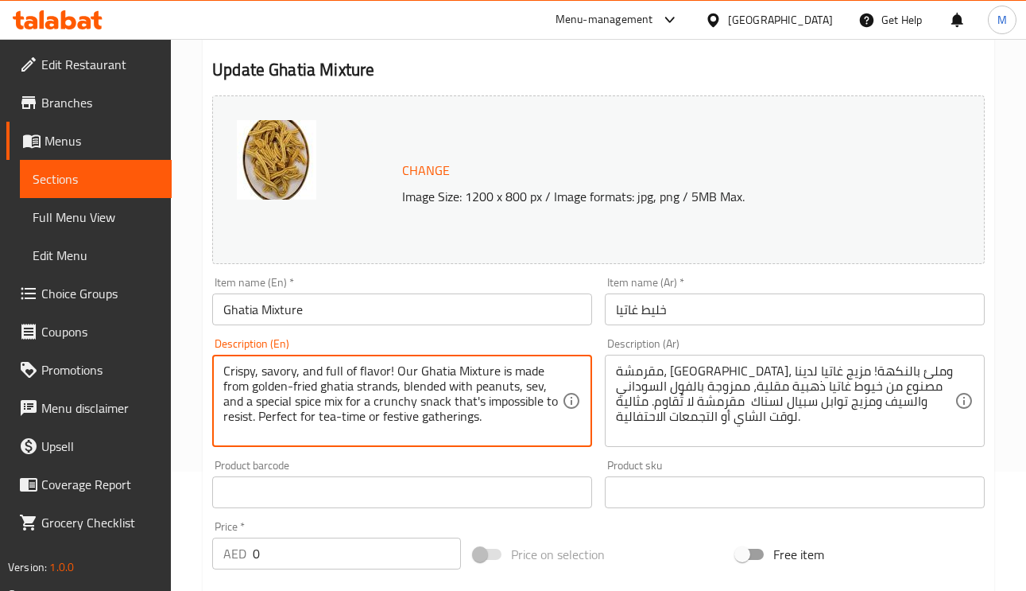
click at [328, 390] on textarea "Crispy, savory, and full of flavor! Our Ghatia Mixture is made from golden-frie…" at bounding box center [392, 401] width 339 height 76
click at [425, 391] on textarea "Crispy, savory, and full of flavor! Our Ghatia Mixture is made from golden-frie…" at bounding box center [392, 401] width 339 height 76
click at [237, 401] on textarea "Crispy, savory, and full of flavor! Our Ghatia Mixture is made from golden-frie…" at bounding box center [392, 401] width 339 height 76
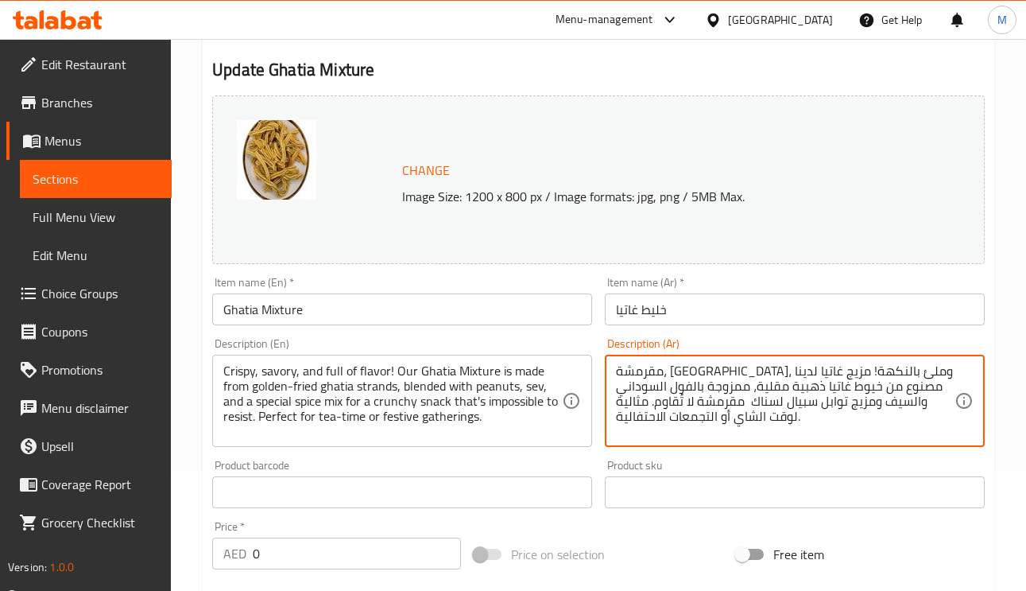
click at [881, 405] on textarea "مقرمشة، مالحة، وملئ بالنكهة! مزيج غاتيا لدينا مصنوع من خيوط غاتيا ذهبية مقلية، …" at bounding box center [785, 401] width 339 height 76
type textarea "مقرمشة، مالحة، وملئ بالنكهة! مزيج غاتيا لدينا مصنوع من خيوط غاتيا ذهبية مقلية، …"
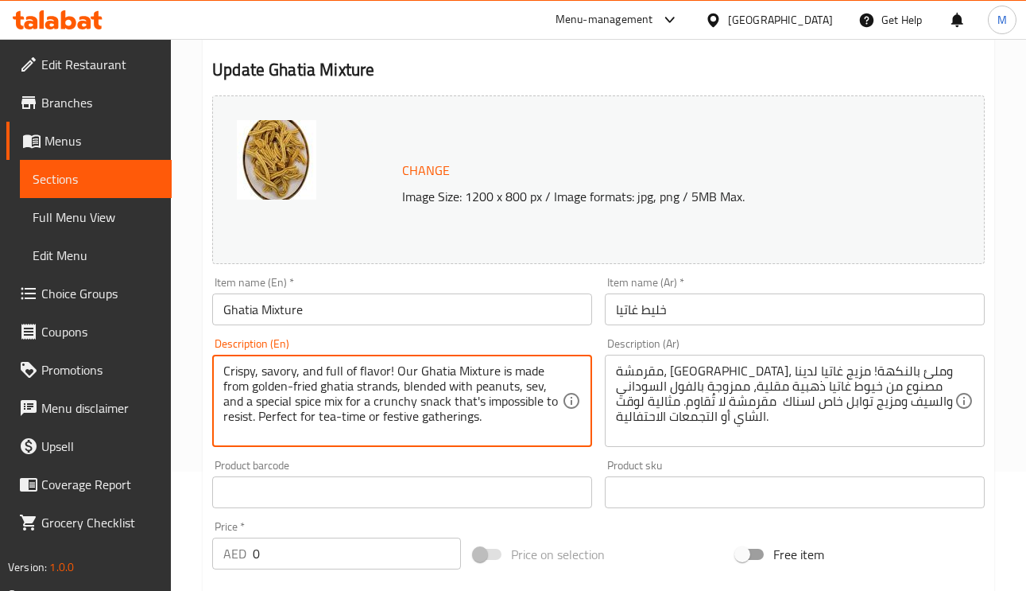
click at [329, 417] on textarea "Crispy, savory, and full of flavor! Our Ghatia Mixture is made from golden-frie…" at bounding box center [392, 401] width 339 height 76
click at [320, 420] on textarea "Crispy, savory, and full of flavor! Our Ghatia Mixture is made from golden-frie…" at bounding box center [392, 401] width 339 height 76
click at [746, 292] on div "Item name (Ar)   * خليط غاتيا Item name (Ar) *" at bounding box center [795, 301] width 380 height 48
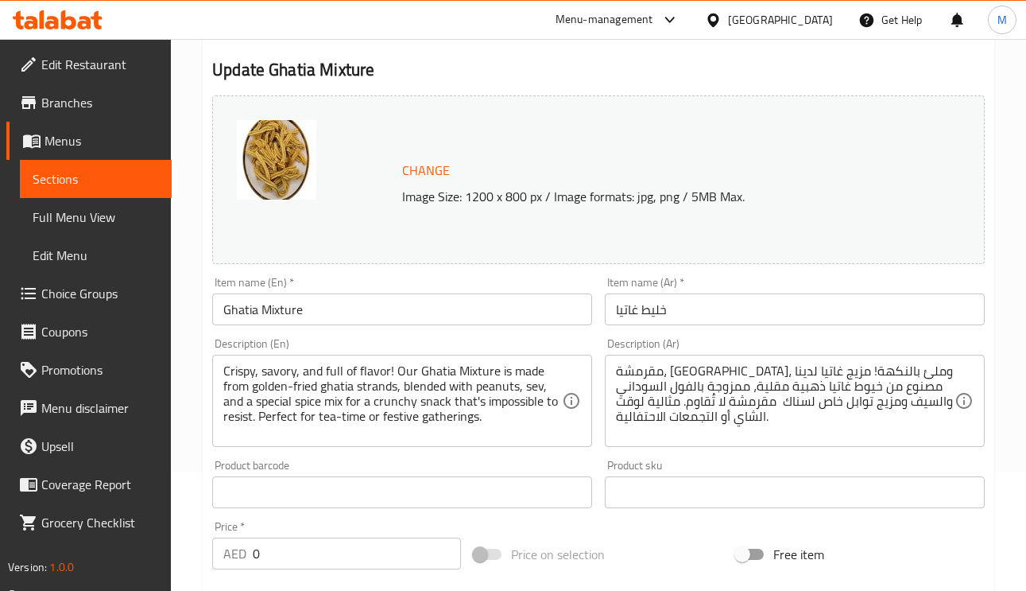
click at [748, 315] on input "خليط غاتيا" at bounding box center [795, 309] width 380 height 32
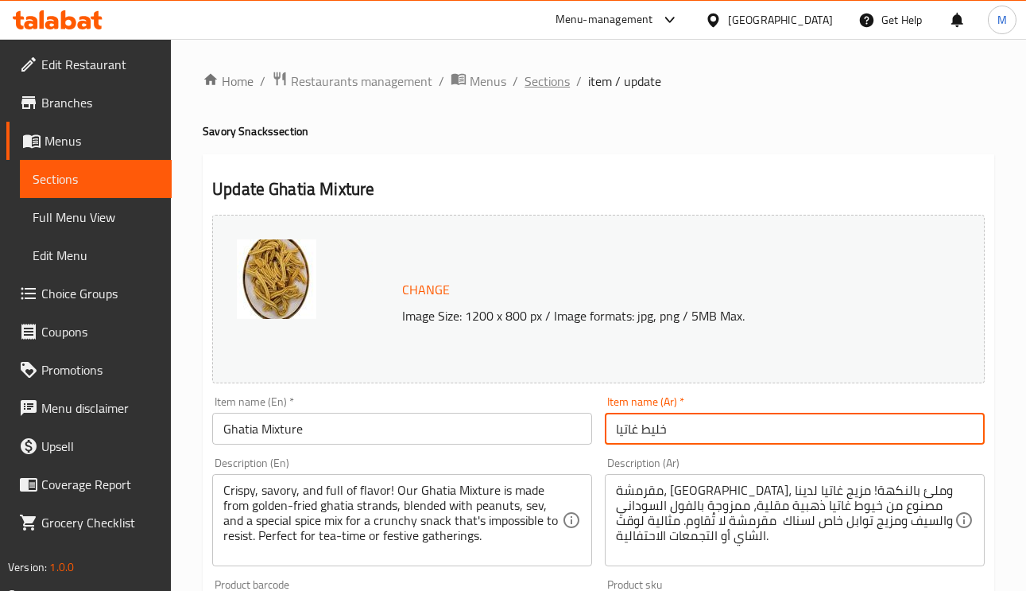
click at [545, 77] on span "Sections" at bounding box center [547, 81] width 45 height 19
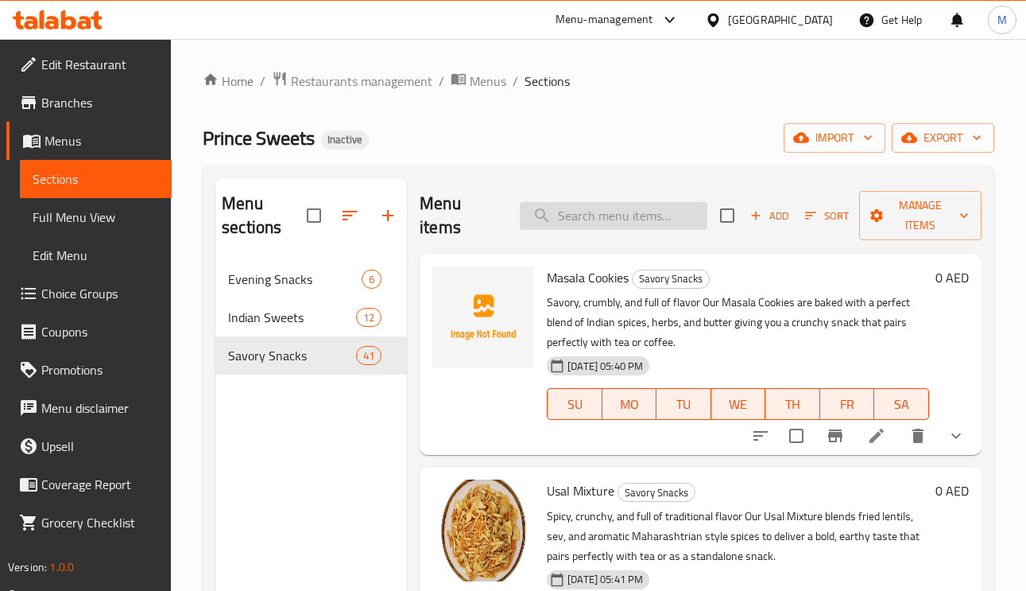
paste input "Banana Chips"
click at [598, 204] on input "search" at bounding box center [614, 216] width 188 height 28
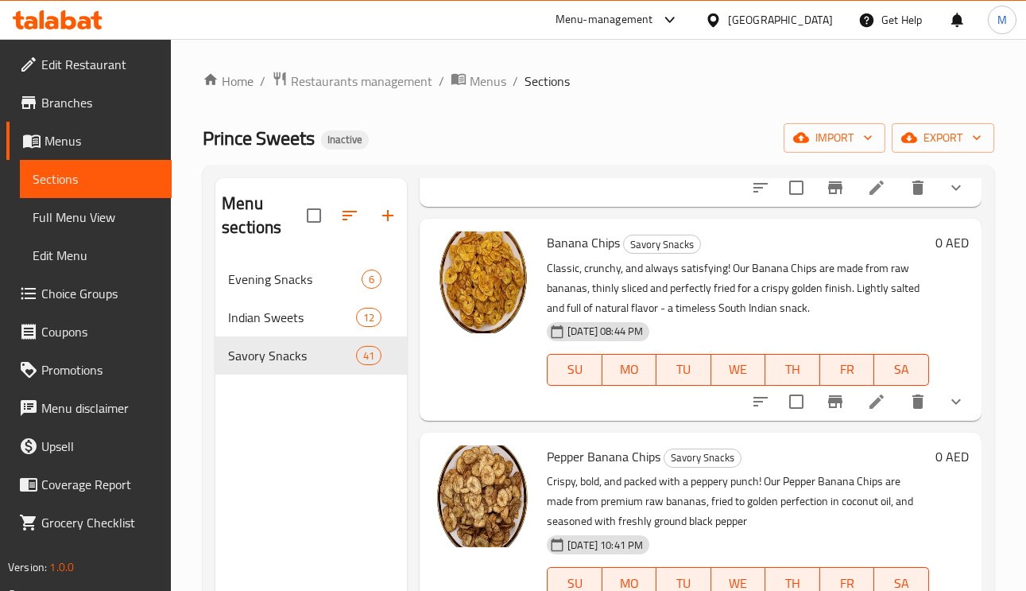
scroll to position [226, 0]
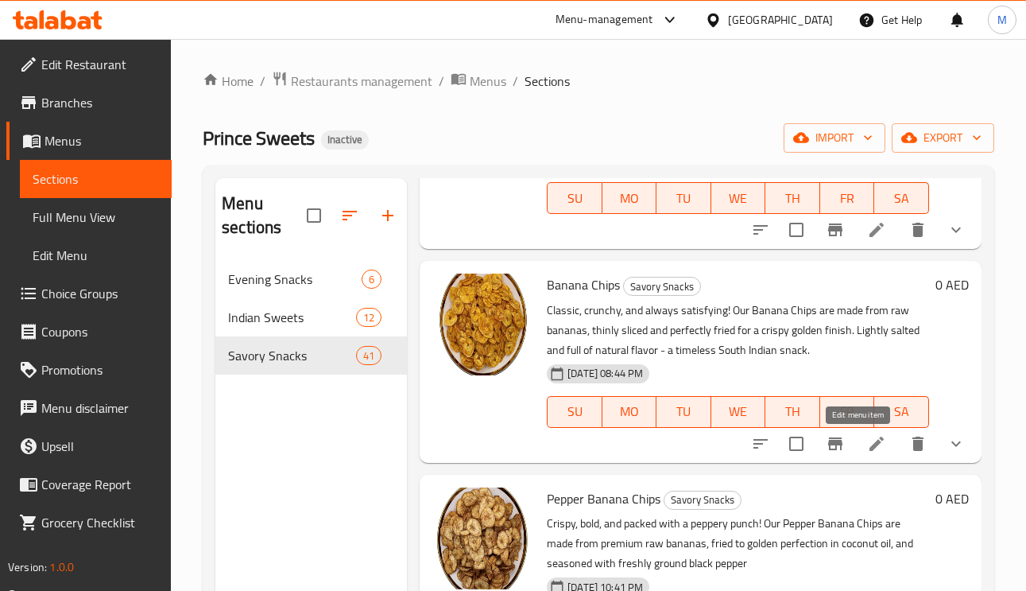
type input "Banana Chips"
click at [867, 449] on icon at bounding box center [876, 443] width 19 height 19
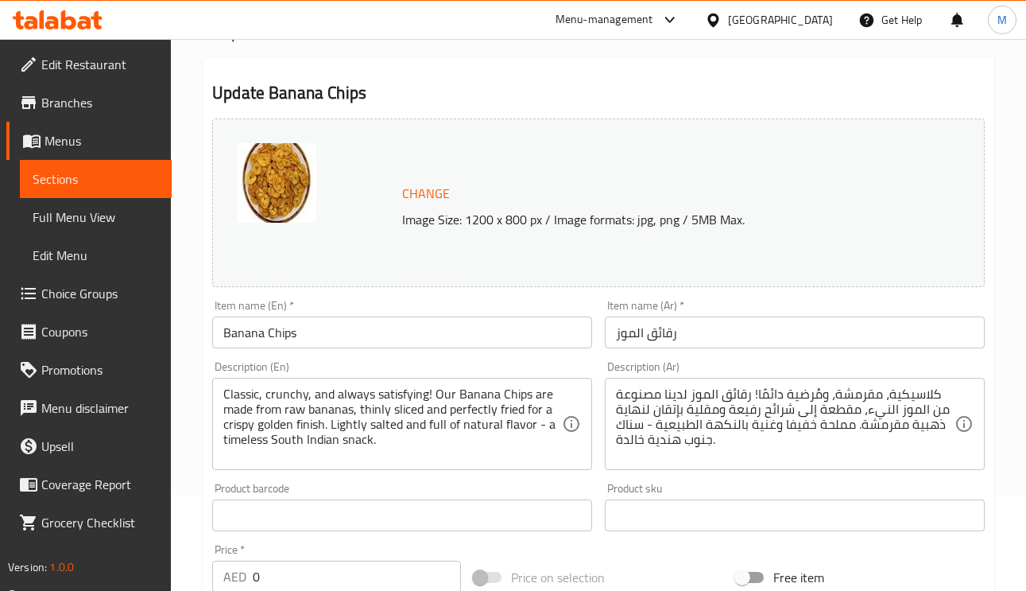
scroll to position [239, 0]
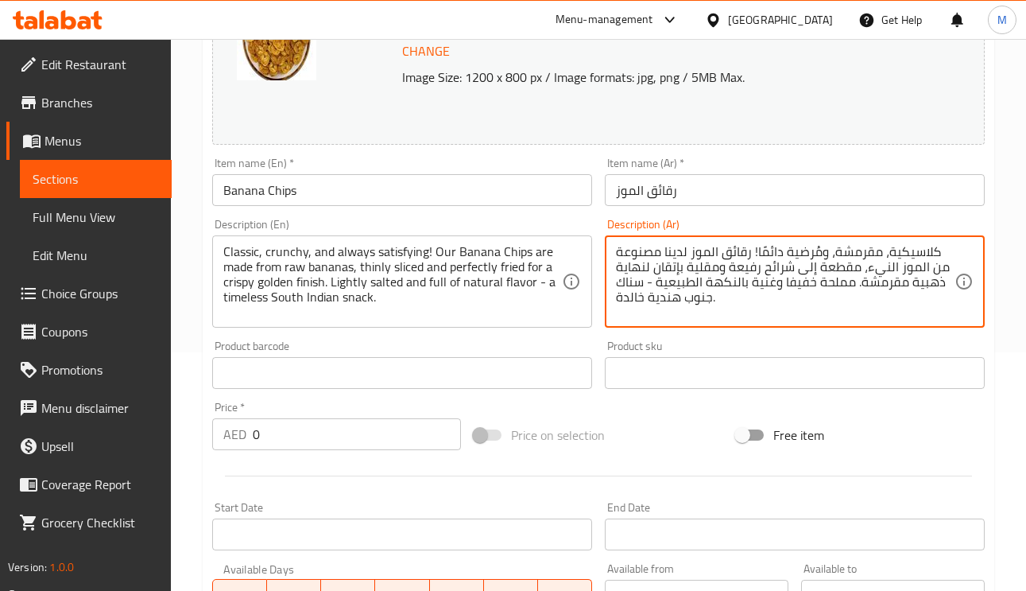
drag, startPoint x: 772, startPoint y: 281, endPoint x: 751, endPoint y: 285, distance: 21.8
click at [751, 285] on textarea "كلاسيكية، مقرمشة، ومُرضية دائمًا! رقائق الموز لدينا مصنوعة من الموز النيء، مقطع…" at bounding box center [785, 282] width 339 height 76
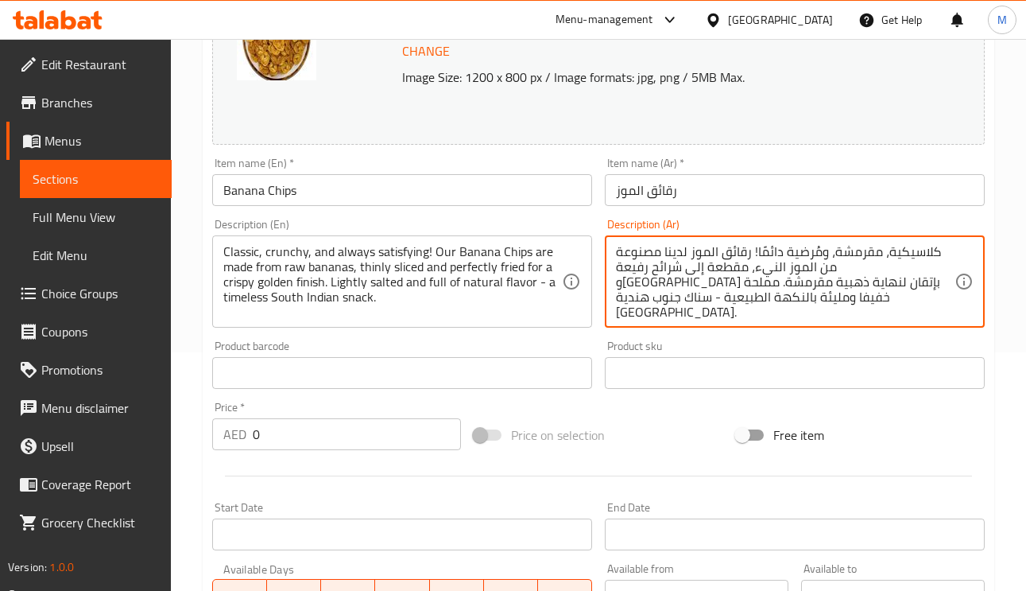
type textarea "كلاسيكية، مقرمشة، ومُرضية دائمًا! رقائق الموز لدينا مصنوعة من الموز النيء، مقطع…"
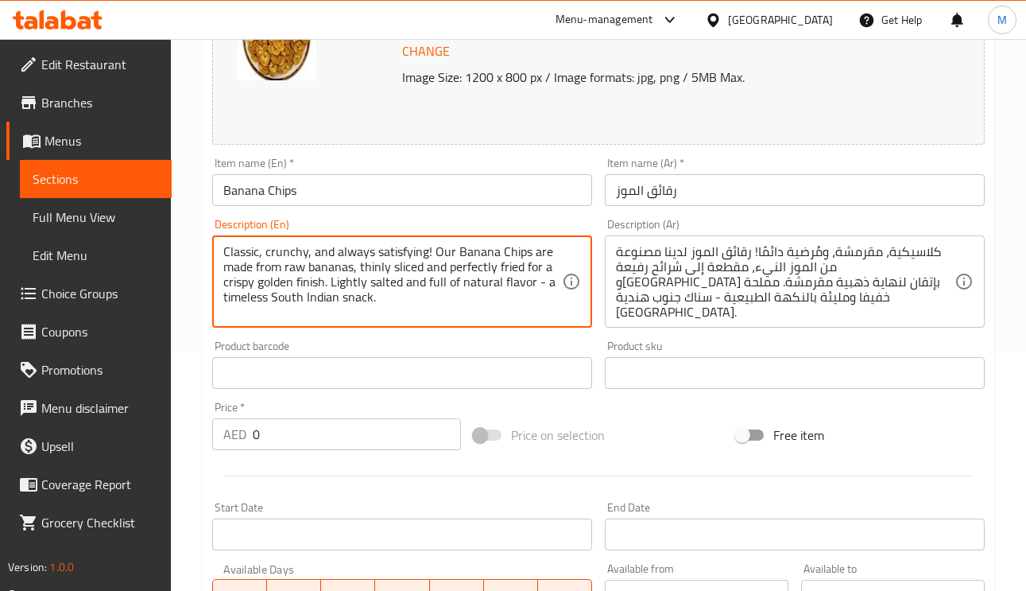
click at [435, 271] on textarea "Classic, crunchy, and always satisfying! Our Banana Chips are made from raw ban…" at bounding box center [392, 282] width 339 height 76
click at [471, 285] on textarea "Classic, crunchy, and always satisfying! Our Banana Chips are made from raw ban…" at bounding box center [392, 282] width 339 height 76
click at [703, 181] on input "رقائق الموز" at bounding box center [795, 190] width 380 height 32
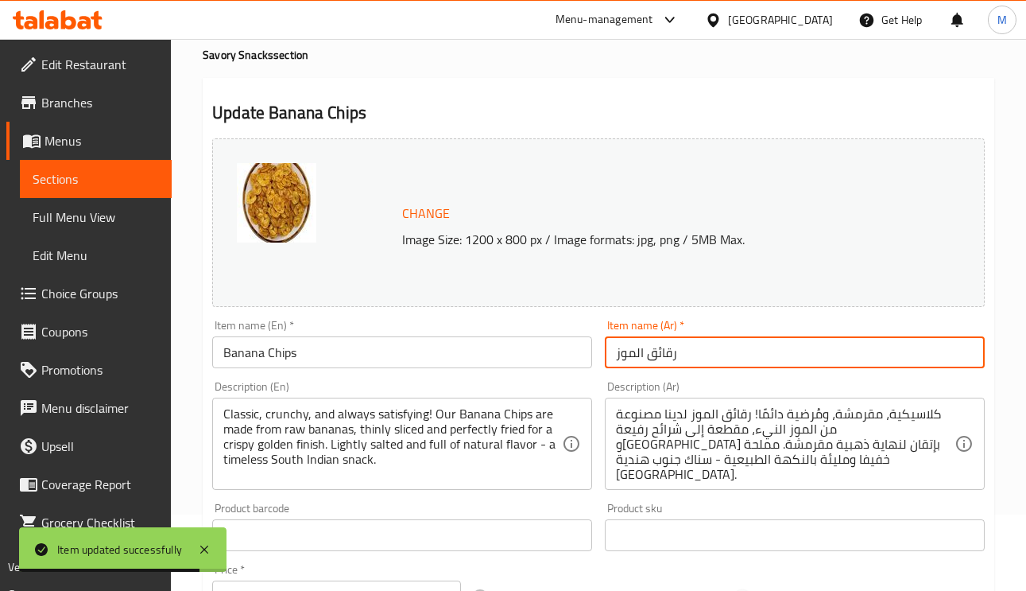
scroll to position [0, 0]
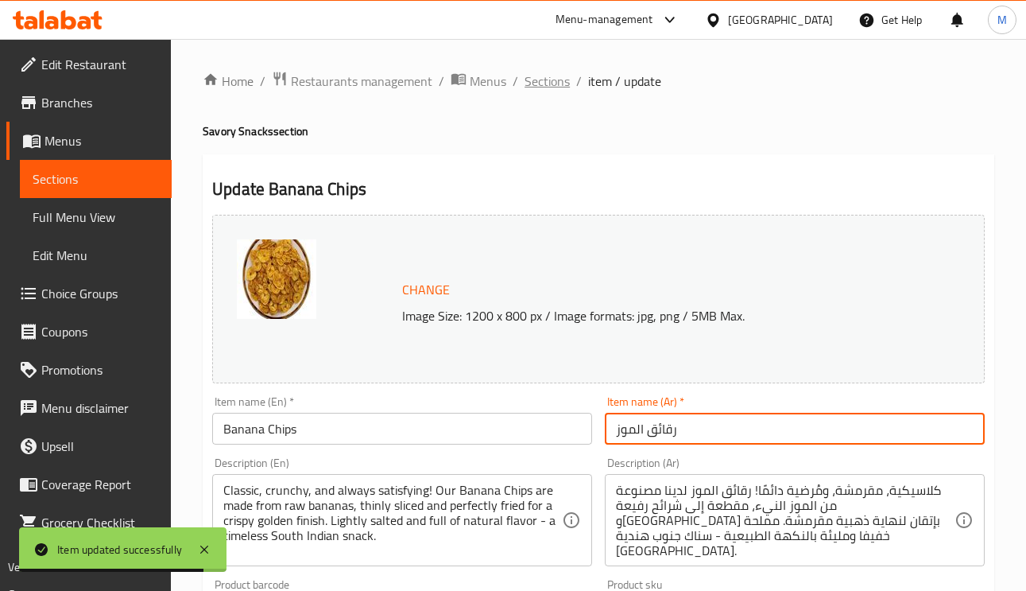
drag, startPoint x: 514, startPoint y: 91, endPoint x: 528, endPoint y: 82, distance: 16.8
click at [514, 91] on li "/" at bounding box center [516, 81] width 6 height 19
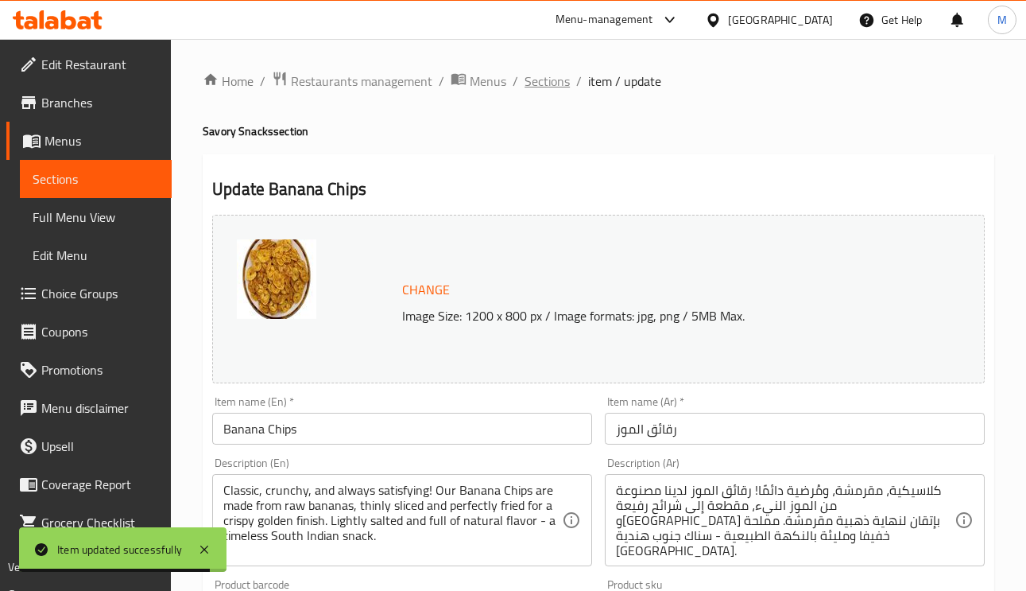
click at [541, 72] on span "Sections" at bounding box center [547, 81] width 45 height 19
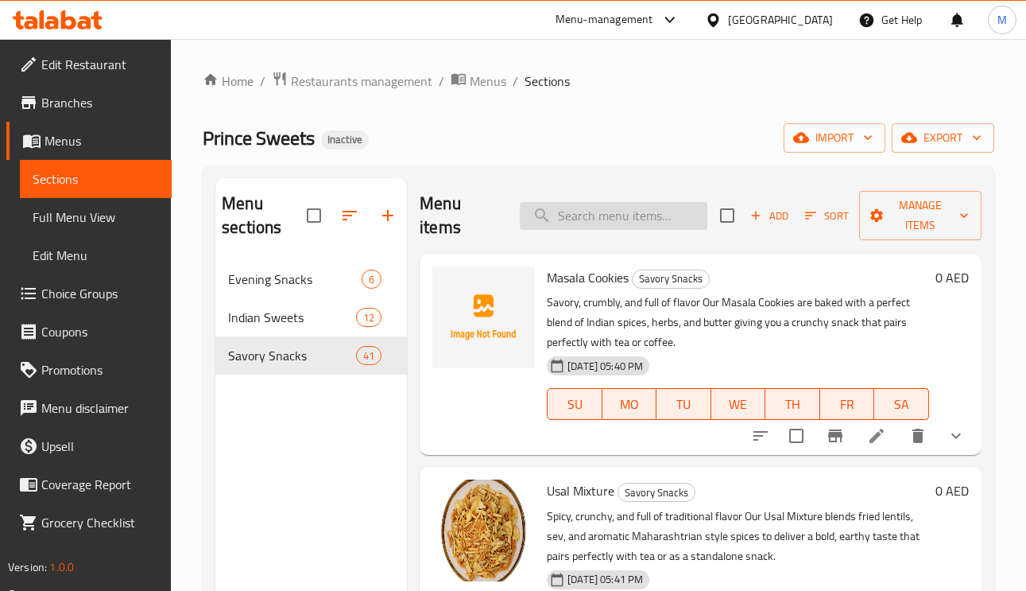
paste input "Soya Chakli"
type input "Soya Chakli"
click at [596, 218] on input "Soya Chakli" at bounding box center [614, 216] width 188 height 28
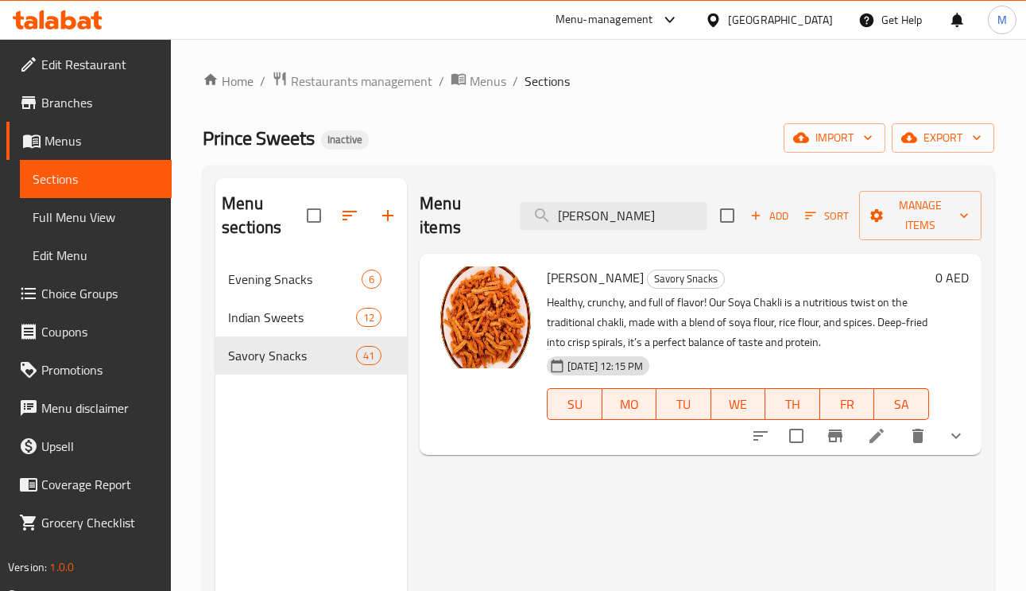
click at [884, 438] on icon at bounding box center [876, 435] width 19 height 19
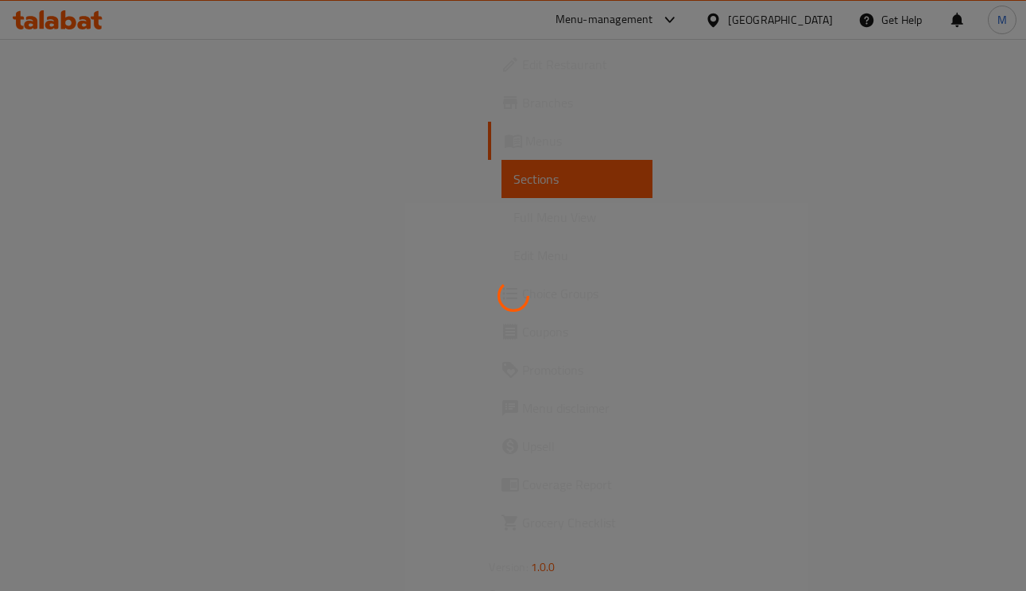
click at [884, 438] on div at bounding box center [513, 295] width 1026 height 591
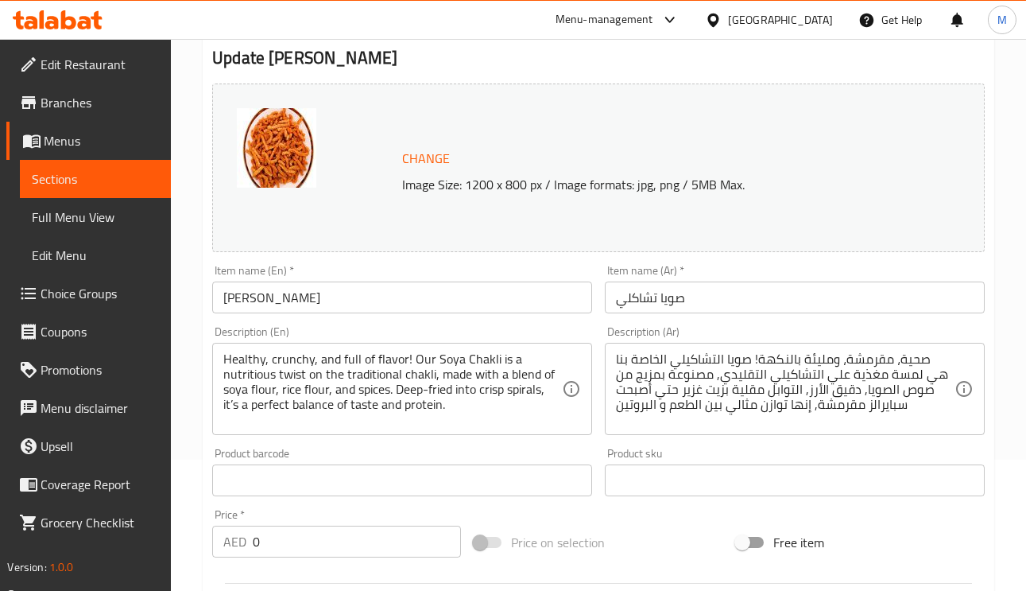
scroll to position [239, 0]
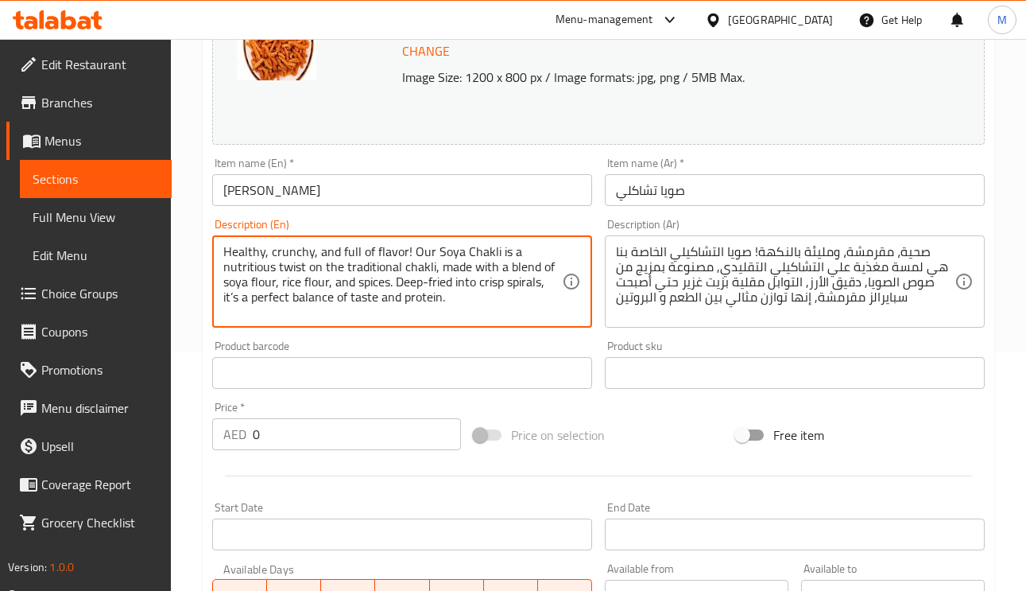
click at [518, 266] on textarea "Healthy, crunchy, and full of flavor! Our Soya Chakli is a nutritious twist on …" at bounding box center [392, 282] width 339 height 76
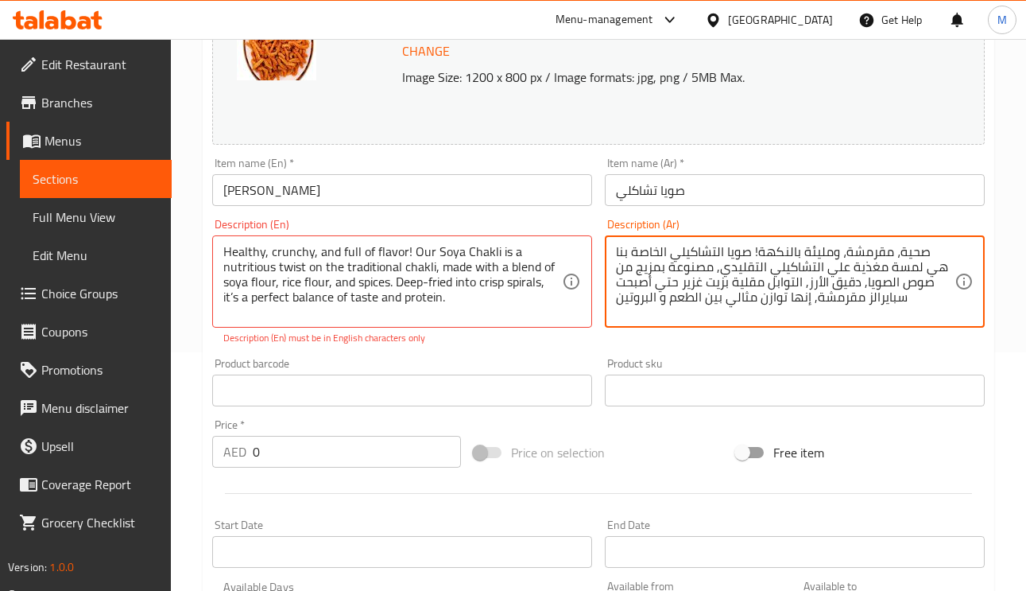
click at [646, 268] on textarea "صحية، مقرمشة، ومليئة بالنكهة! صويا التشاكيلي الخاصة بنا هي لمسة مغذية علي التشا…" at bounding box center [785, 282] width 339 height 76
type textarea "صحية، مقرمشة، ومليئة بالنكهة! صويا التشاكيلي الخاصة بنا هي لمسة مغذية علي التشا…"
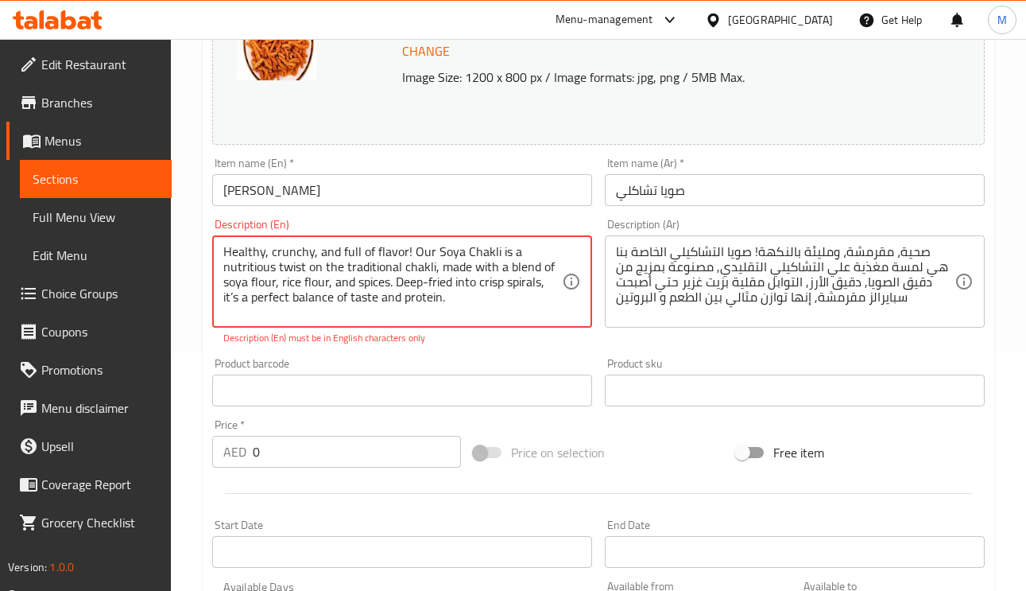
drag, startPoint x: 277, startPoint y: 279, endPoint x: 224, endPoint y: 281, distance: 53.3
click at [374, 281] on textarea "Healthy, crunchy, and full of flavor! Our Soya Chakli is a nutritious twist on …" at bounding box center [392, 282] width 339 height 76
click at [470, 289] on textarea "Healthy, crunchy, and full of flavor! Our Soya Chakli is a nutritious twist on …" at bounding box center [392, 282] width 339 height 76
click at [764, 195] on input "صويا تشاكلي" at bounding box center [795, 190] width 380 height 32
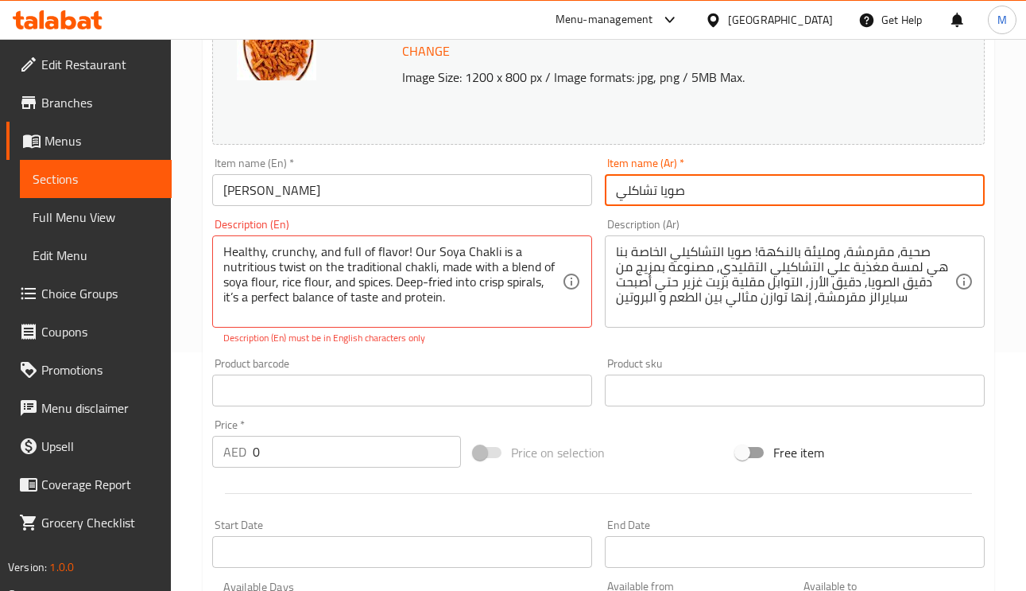
click at [764, 195] on input "صويا تشاكلي" at bounding box center [795, 190] width 380 height 32
drag, startPoint x: 404, startPoint y: 248, endPoint x: 424, endPoint y: 264, distance: 25.5
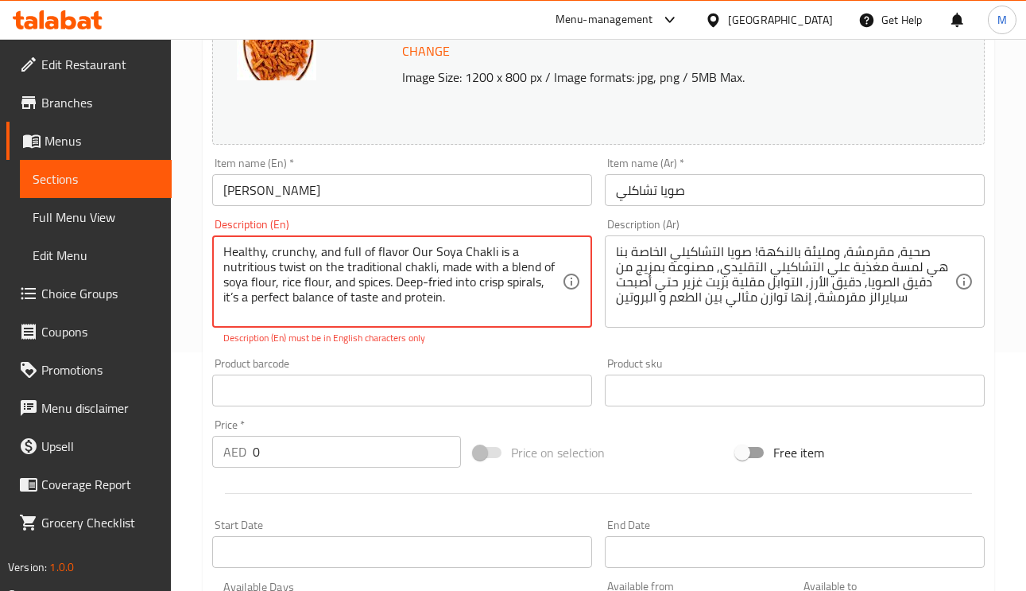
click at [774, 181] on input "صويا تشاكلي" at bounding box center [795, 190] width 380 height 32
click at [468, 188] on input "Soya Chakli" at bounding box center [402, 190] width 380 height 32
click at [554, 285] on textarea "Healthy, crunchy, and full of flavor Our Soya Chakli is a nutritious twist on t…" at bounding box center [392, 282] width 339 height 76
type textarea "Healthy, crunchy, and full of flavor Our Soya Chakli is a nutritious twist on t…"
click at [413, 187] on input "Soya Chakli" at bounding box center [402, 190] width 380 height 32
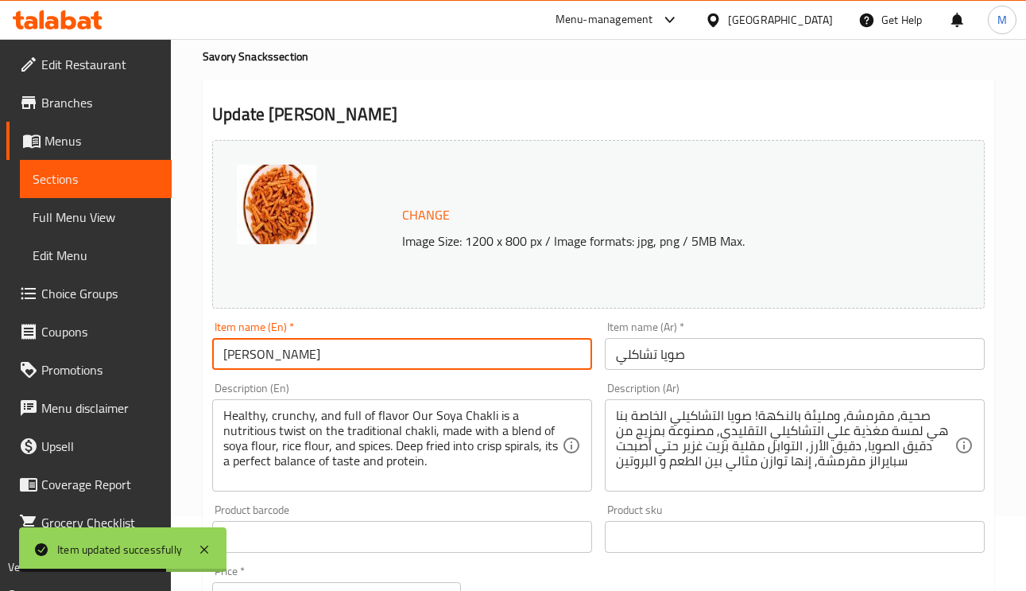
scroll to position [0, 0]
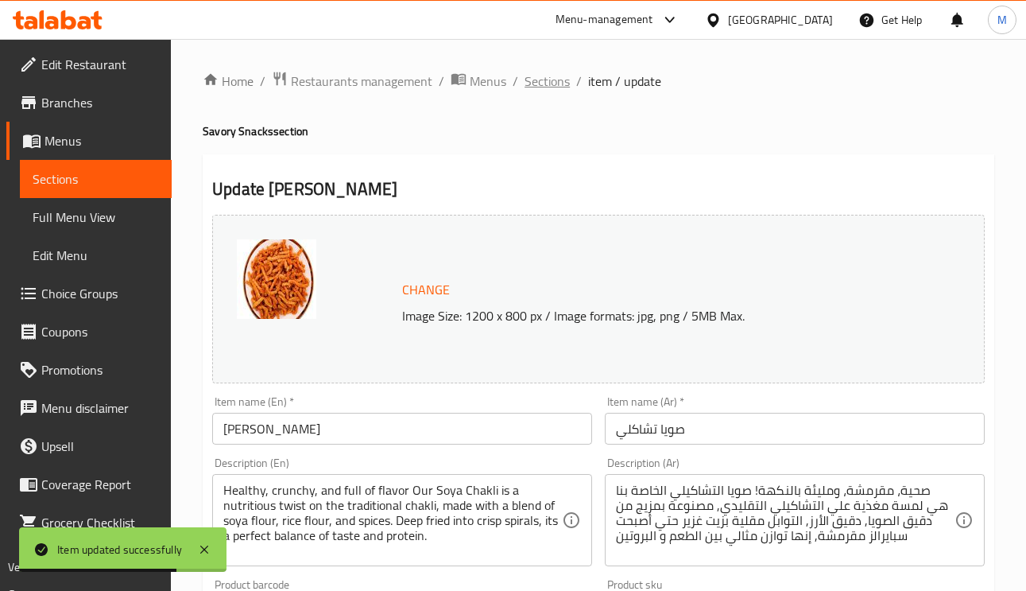
click at [554, 83] on span "Sections" at bounding box center [547, 81] width 45 height 19
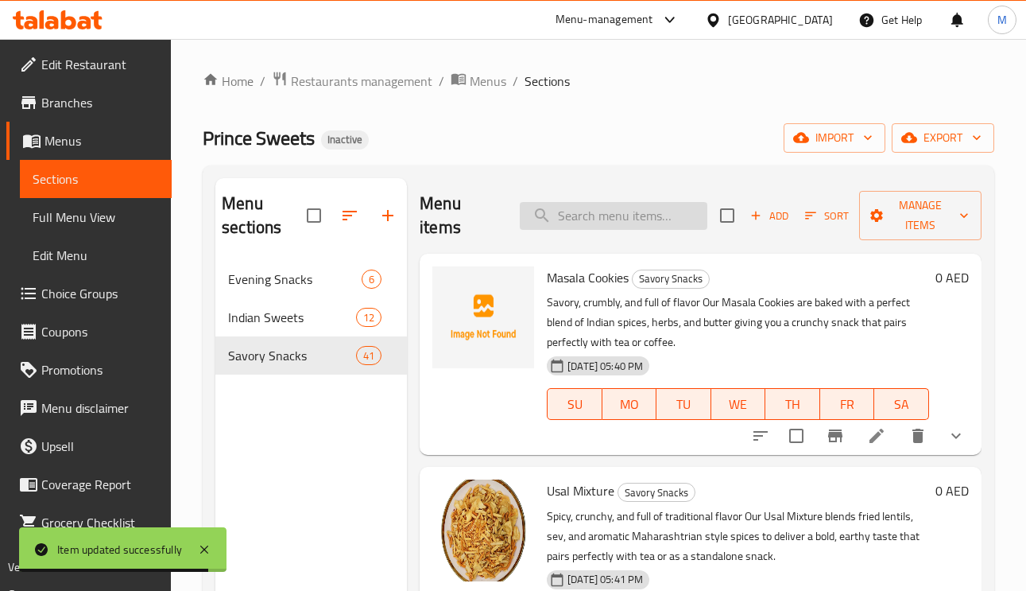
click at [613, 209] on input "search" at bounding box center [614, 216] width 188 height 28
paste input "Garlic Murukku"
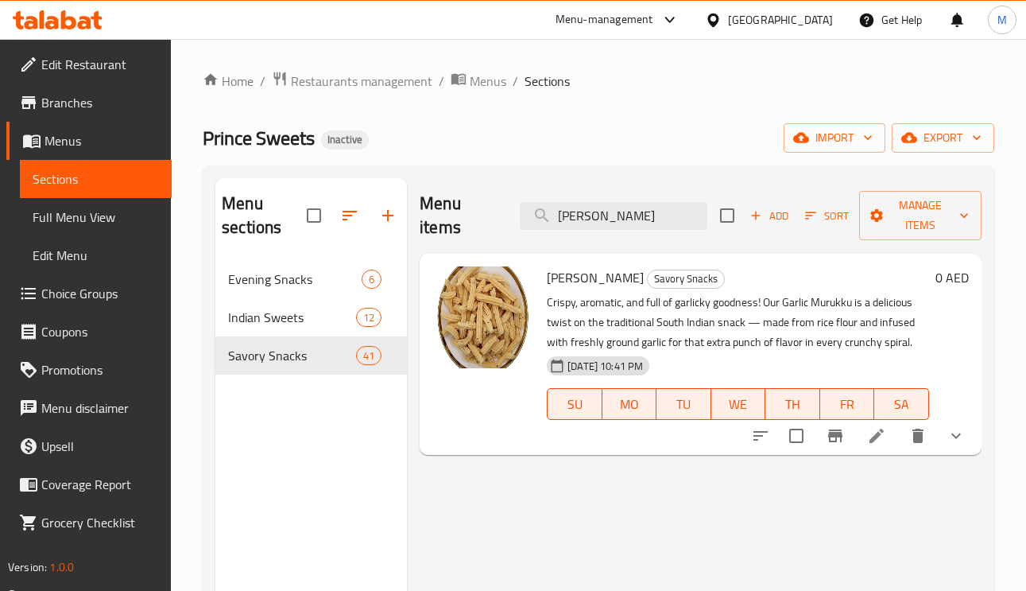
type input "Garlic Murukku"
click at [883, 433] on icon at bounding box center [877, 436] width 14 height 14
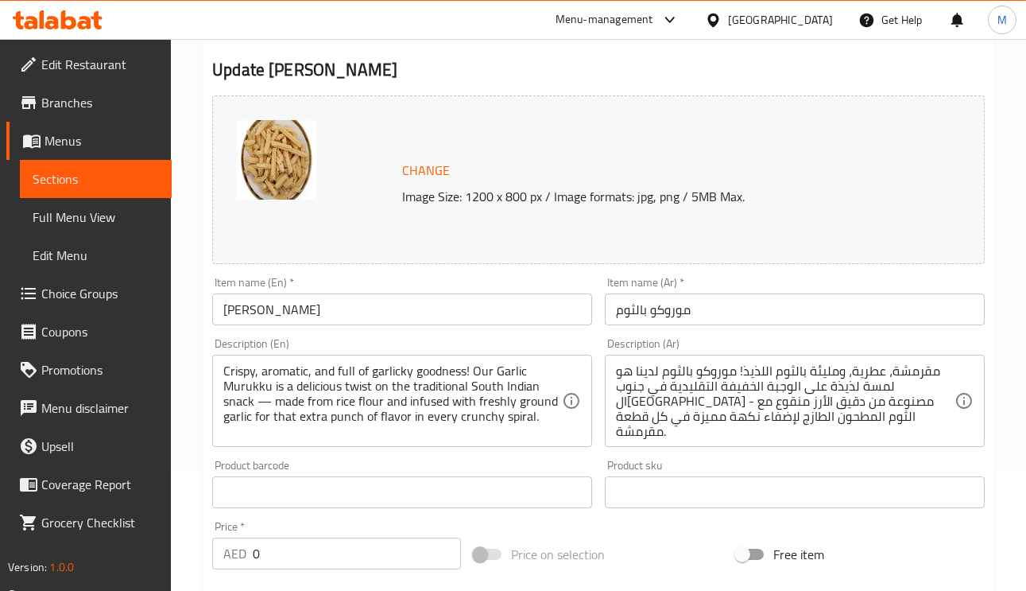
scroll to position [239, 0]
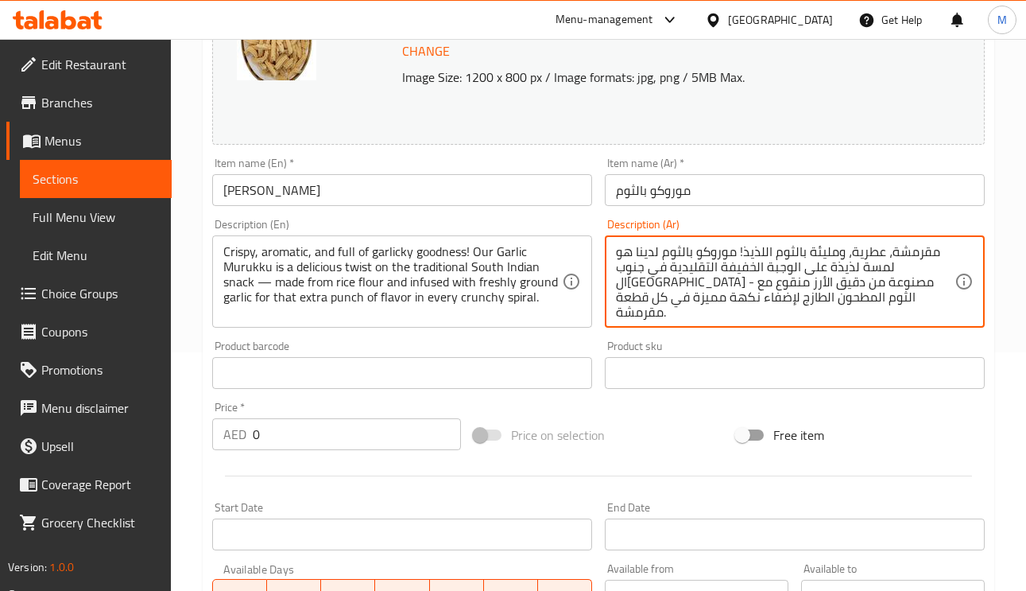
click at [812, 285] on textarea "مقرمشة، عطرية، ومليئة بالثوم اللذيذ! موروكو بالثوم لدينا هو لمسة لذيذة على الوج…" at bounding box center [785, 282] width 339 height 76
click at [782, 286] on textarea "مقرمشة، عطرية، ومليئة بالثوم اللذيذ! موروكو بالثوم لدينا هو لمسة لذيذة على الوج…" at bounding box center [785, 282] width 339 height 76
drag, startPoint x: 646, startPoint y: 282, endPoint x: 611, endPoint y: 282, distance: 34.2
click at [611, 282] on div "مقرمشة، عطرية، ومليئة بالثوم اللذيذ! موروكو بالثوم لدينا هو لمسة لذيذة على الوج…" at bounding box center [795, 281] width 380 height 92
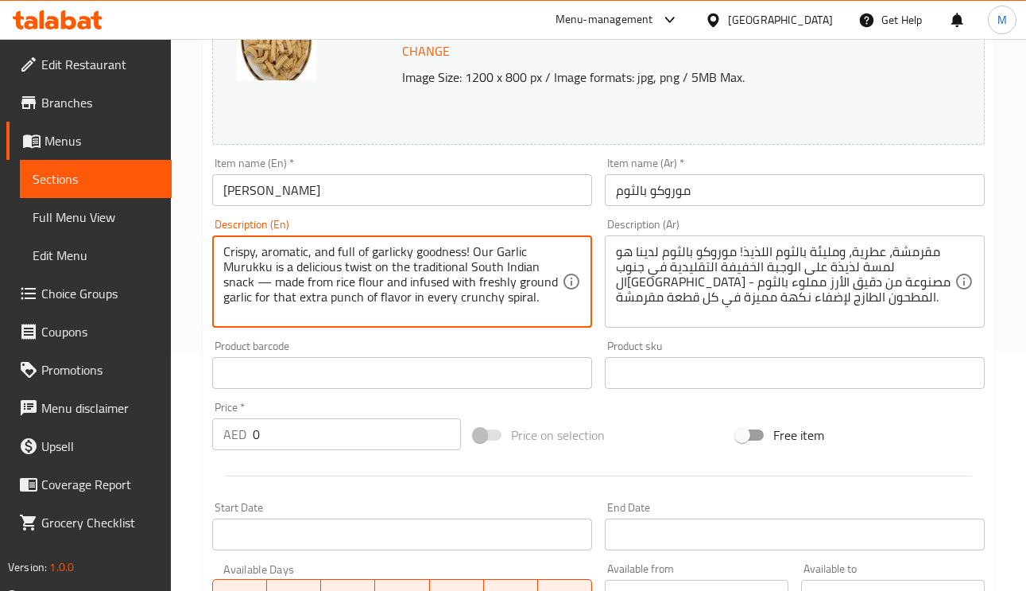
drag, startPoint x: 359, startPoint y: 299, endPoint x: 297, endPoint y: 302, distance: 62.9
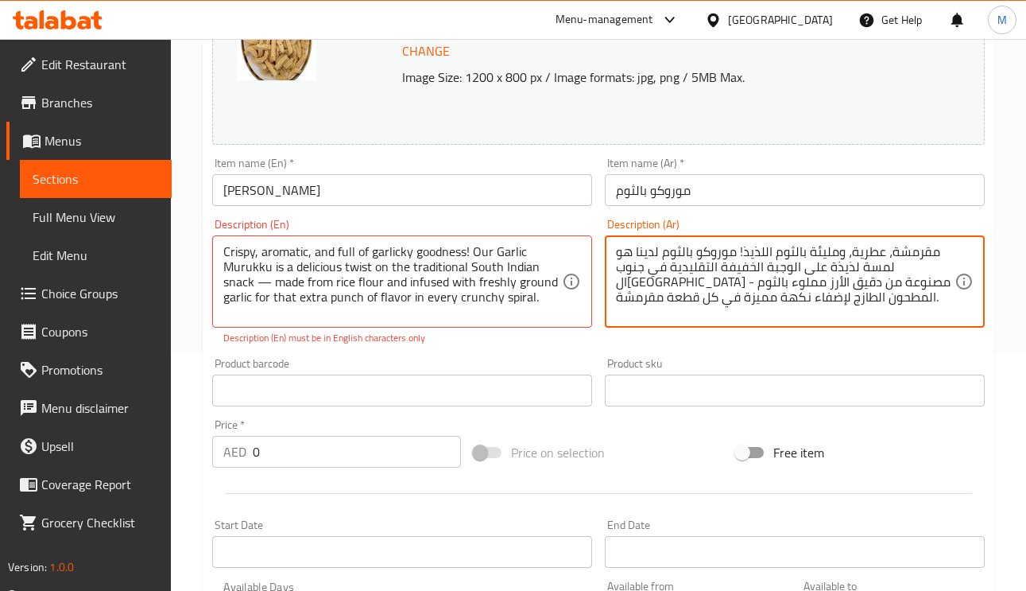
drag, startPoint x: 649, startPoint y: 283, endPoint x: 743, endPoint y: 427, distance: 171.8
click at [803, 297] on textarea "مقرمشة، عطرية، ومليئة بالثوم اللذيذ! موروكو بالثوم لدينا هو لمسة لذيذة على الوج…" at bounding box center [785, 282] width 339 height 76
click at [801, 297] on textarea "مقرمشة، عطرية، ومليئة بالثوم اللذيذ! موروكو بالثوم لدينا هو لمسة لذيذة على الوج…" at bounding box center [785, 282] width 339 height 76
drag, startPoint x: 812, startPoint y: 304, endPoint x: 806, endPoint y: 297, distance: 8.5
click at [811, 302] on textarea "مقرمشة، عطرية، ومليئة بالثوم اللذيذ! موروكو بالثوم لدينا هو لمسة لذيذة على الوج…" at bounding box center [785, 282] width 339 height 76
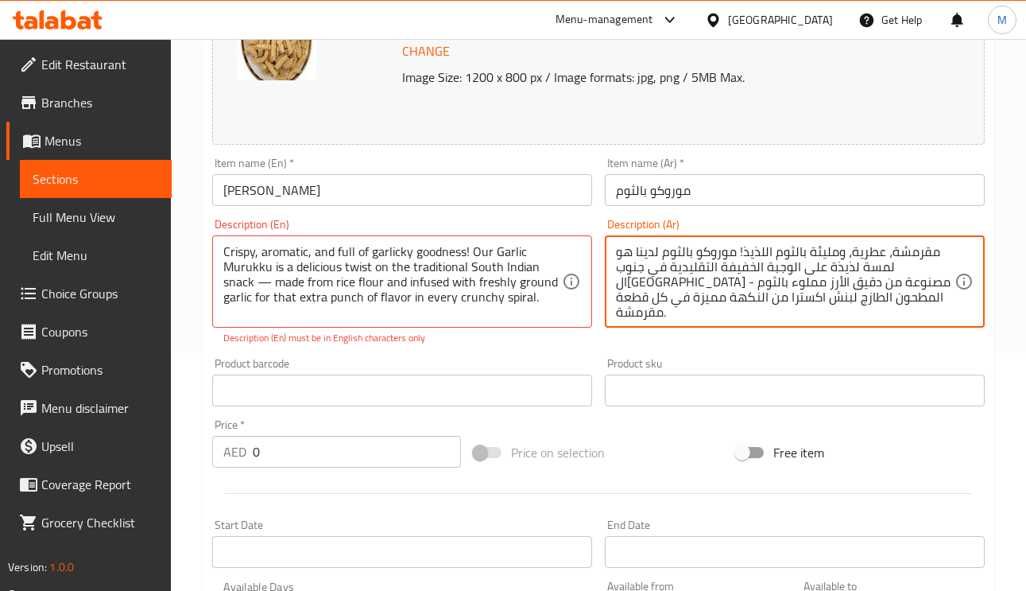
type textarea "مقرمشة، عطرية، ومليئة بالثوم اللذيذ! موروكو بالثوم لدينا هو لمسة لذيذة على الوج…"
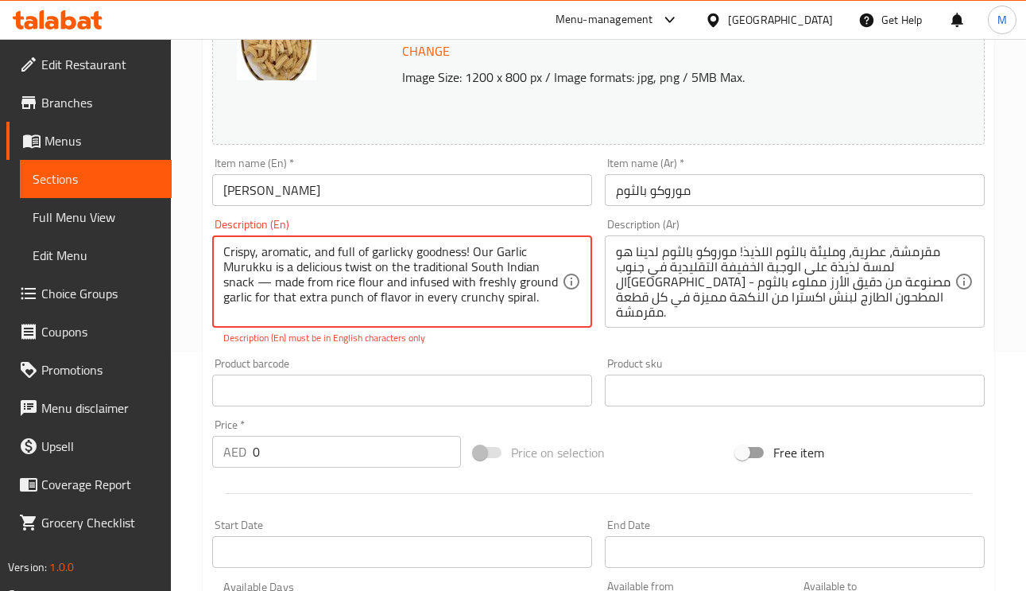
drag, startPoint x: 544, startPoint y: 302, endPoint x: 433, endPoint y: 299, distance: 111.4
drag, startPoint x: 420, startPoint y: 300, endPoint x: 407, endPoint y: 300, distance: 12.7
click at [407, 300] on textarea "Crispy, aromatic, and full of garlicky goodness! Our Garlic Murukku is a delici…" at bounding box center [392, 282] width 339 height 76
click at [411, 303] on textarea "Crispy, aromatic, and full of garlicky goodness! Our Garlic Murukku is a delici…" at bounding box center [392, 282] width 339 height 76
click at [528, 302] on textarea "Crispy, aromatic, and full of garlicky goodness! Our Garlic Murukku is a delici…" at bounding box center [392, 282] width 339 height 76
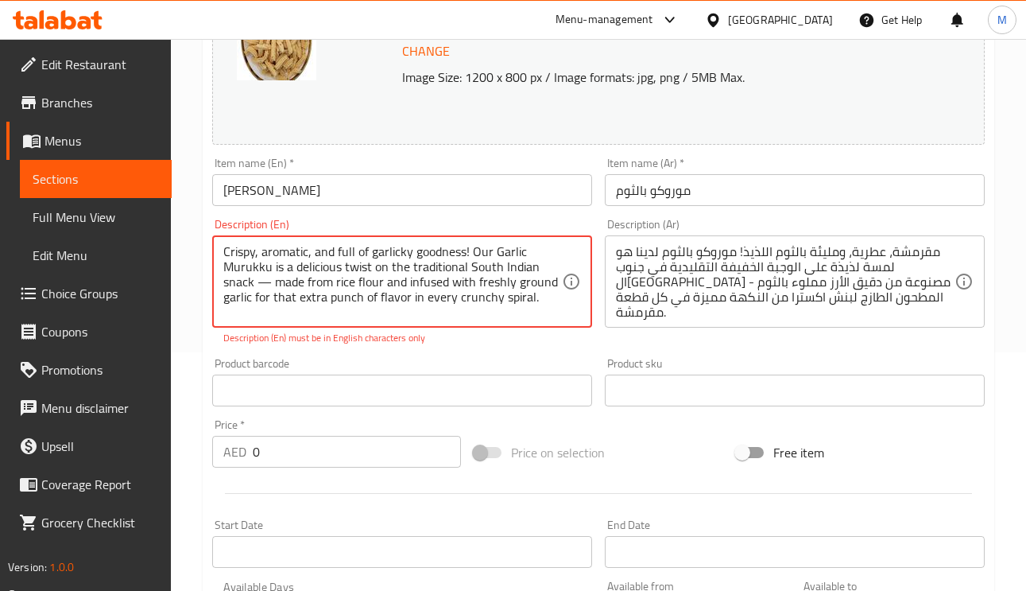
drag, startPoint x: 430, startPoint y: 306, endPoint x: 409, endPoint y: 306, distance: 21.5
click at [409, 306] on textarea "Crispy, aromatic, and full of garlicky goodness! Our Garlic Murukku is a delici…" at bounding box center [392, 282] width 339 height 76
type textarea "Crispy, aromatic, and full of garlicky goodness! Our Garlic Murukku is a delici…"
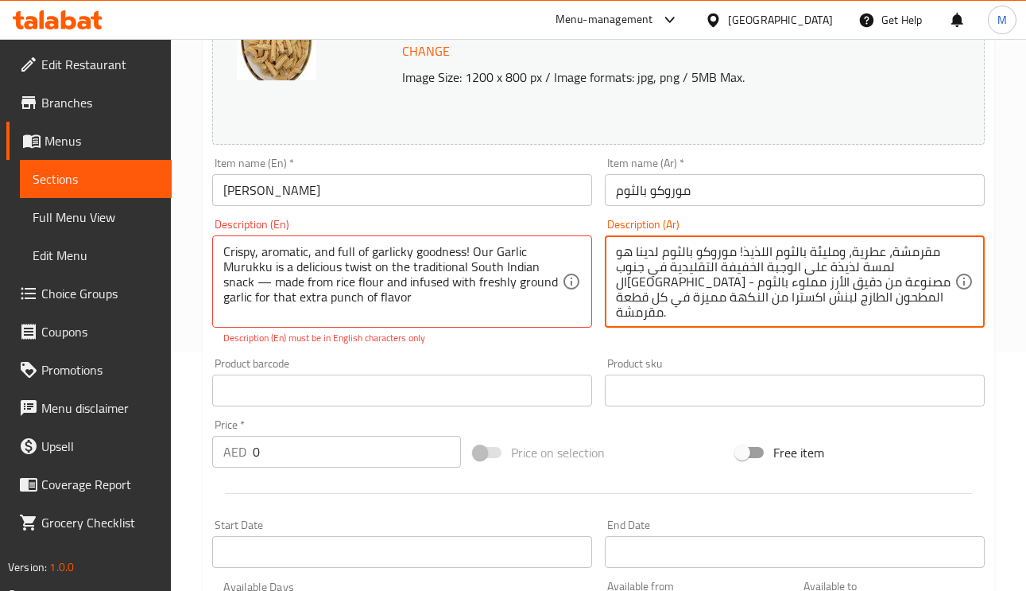
drag, startPoint x: 735, startPoint y: 306, endPoint x: 600, endPoint y: 311, distance: 134.5
click at [627, 299] on textarea "مقرمشة، عطرية، ومليئة بالثوم اللذيذ! موروكو بالثوم لدينا هو لمسة لذيذة على الوج…" at bounding box center [785, 282] width 339 height 76
type textarea "مقرمشة، عطرية، ومليئة بالثوم اللذيذ! موروكو بالثوم لدينا هو لمسة لذيذة على الوج…"
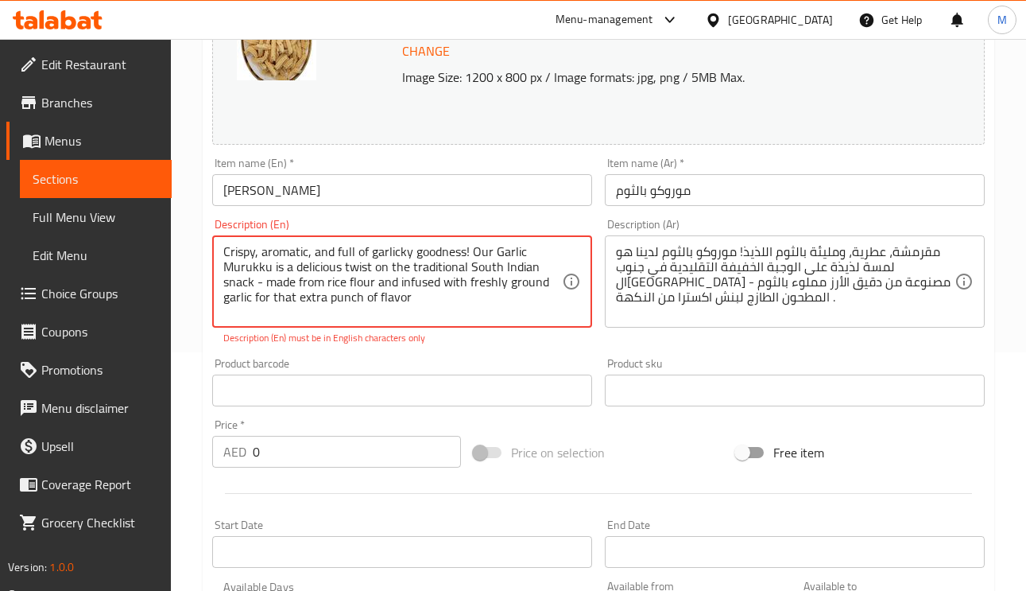
type textarea "Crispy, aromatic, and full of garlicky goodness! Our Garlic Murukku is a delici…"
click at [417, 188] on input "Garlic Murukku" at bounding box center [402, 190] width 380 height 32
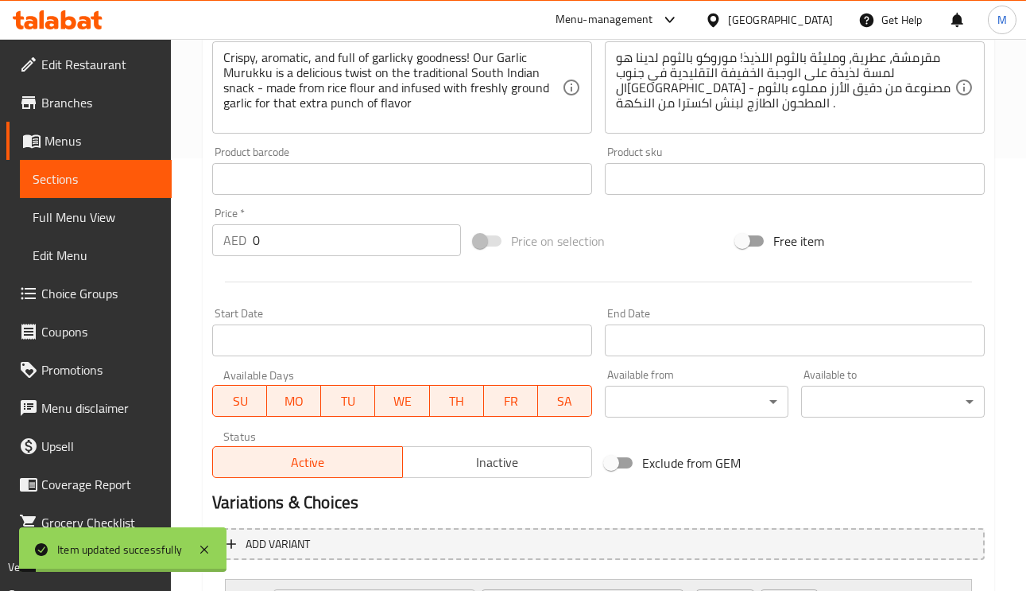
scroll to position [582, 0]
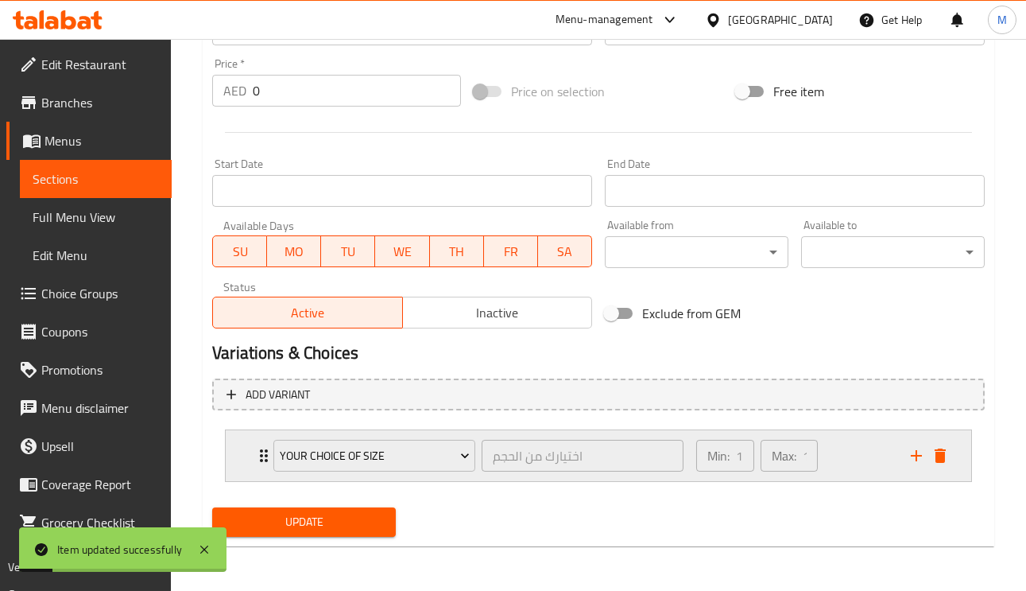
click at [233, 465] on div "Your Choice Of Size اختيارك من الحجم ​ Min: 1 ​ Max: 1 ​" at bounding box center [599, 455] width 746 height 51
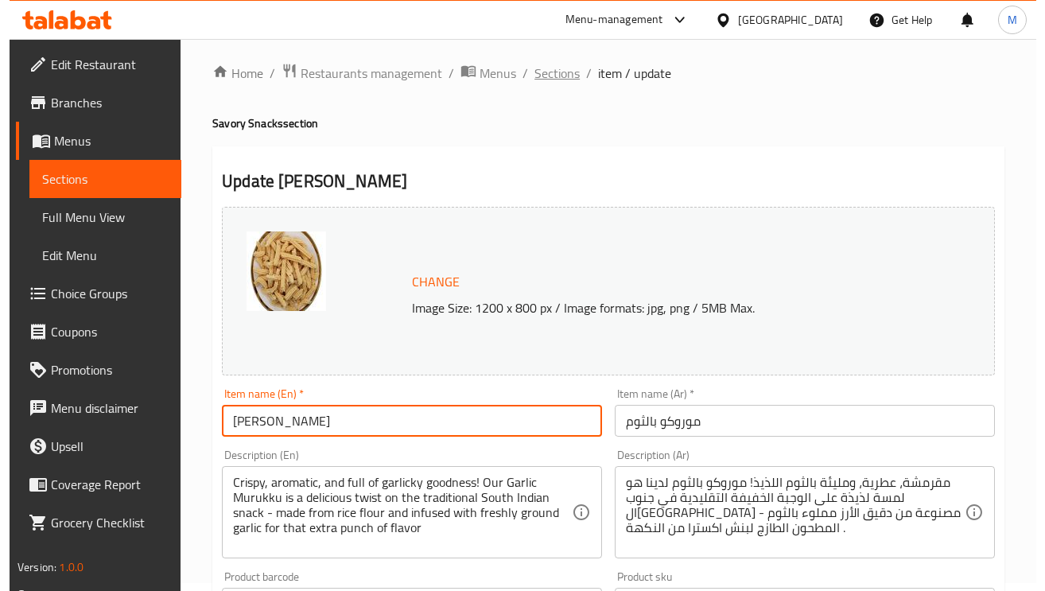
scroll to position [0, 0]
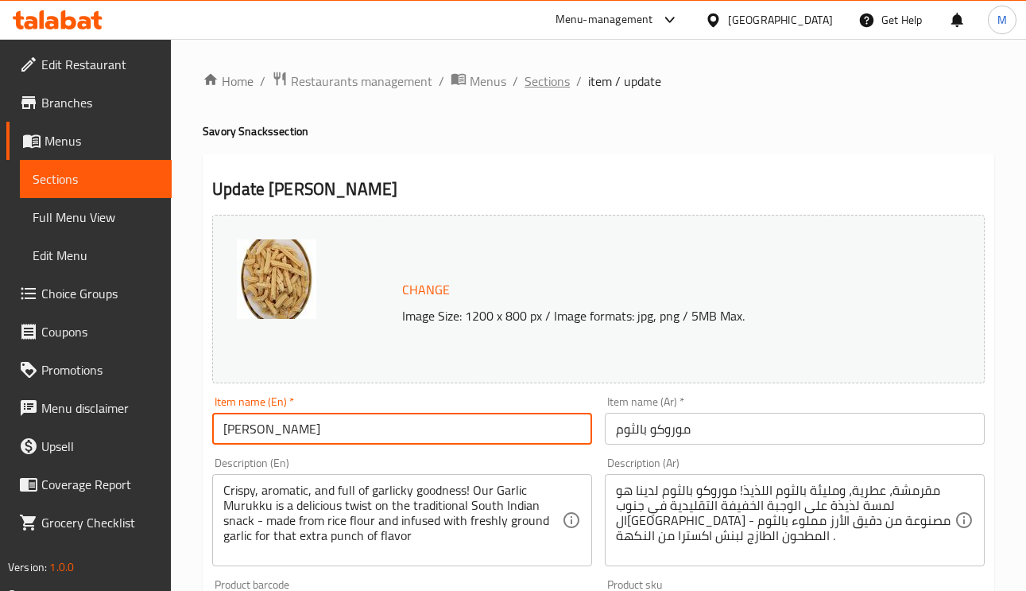
click at [559, 76] on span "Sections" at bounding box center [547, 81] width 45 height 19
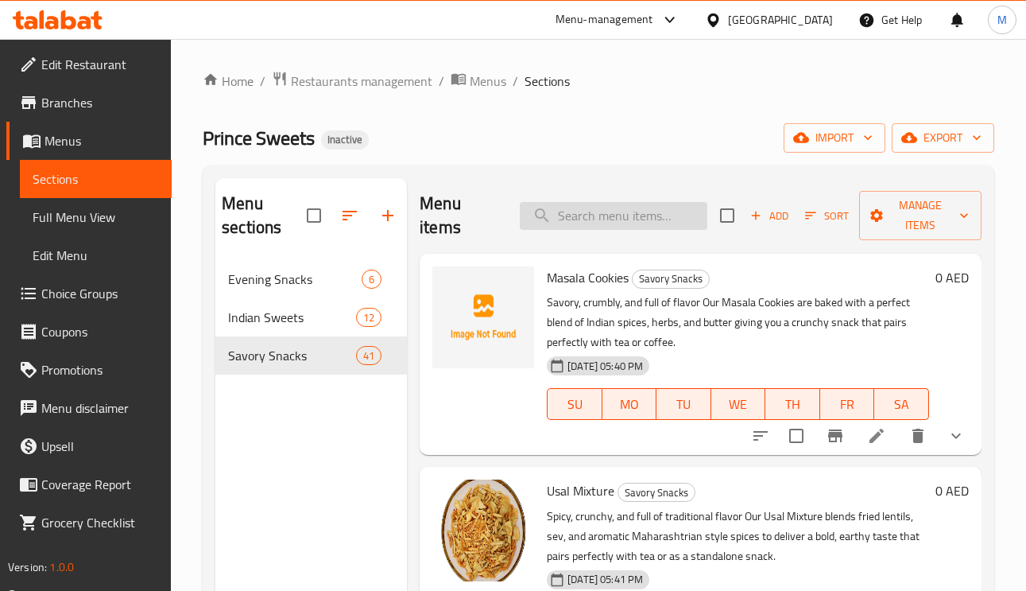
paste input "Poha Mixture"
click at [637, 209] on input "Poha Mixture" at bounding box center [614, 216] width 188 height 28
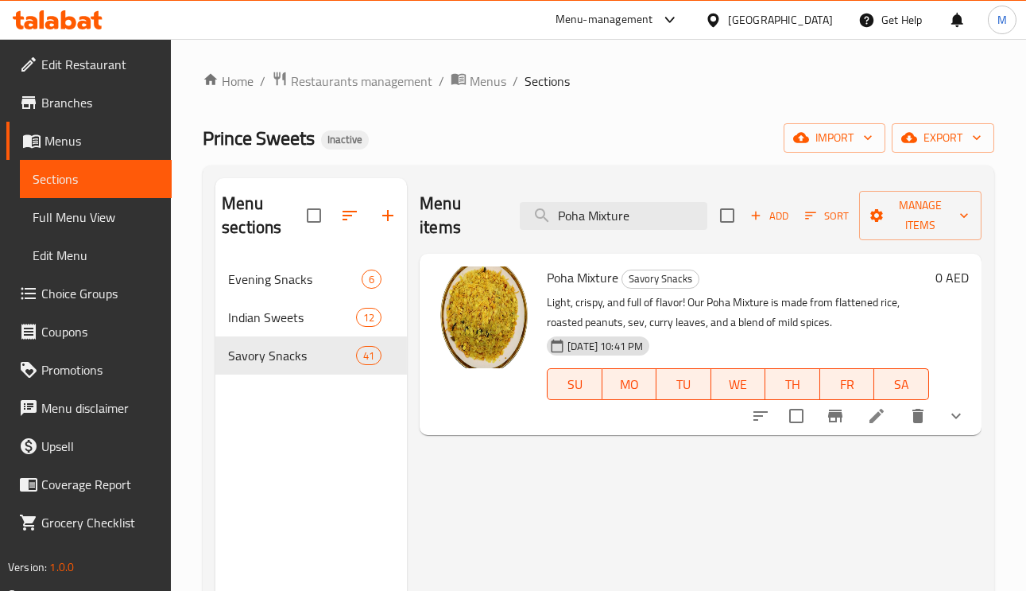
type input "Poha Mixture"
click at [860, 430] on li at bounding box center [877, 416] width 45 height 29
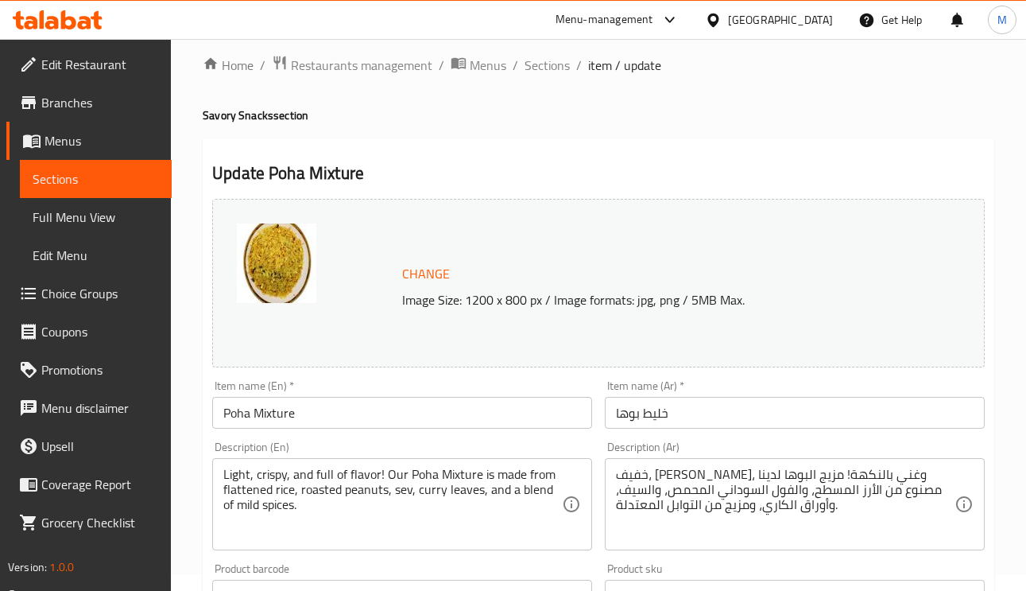
scroll to position [239, 0]
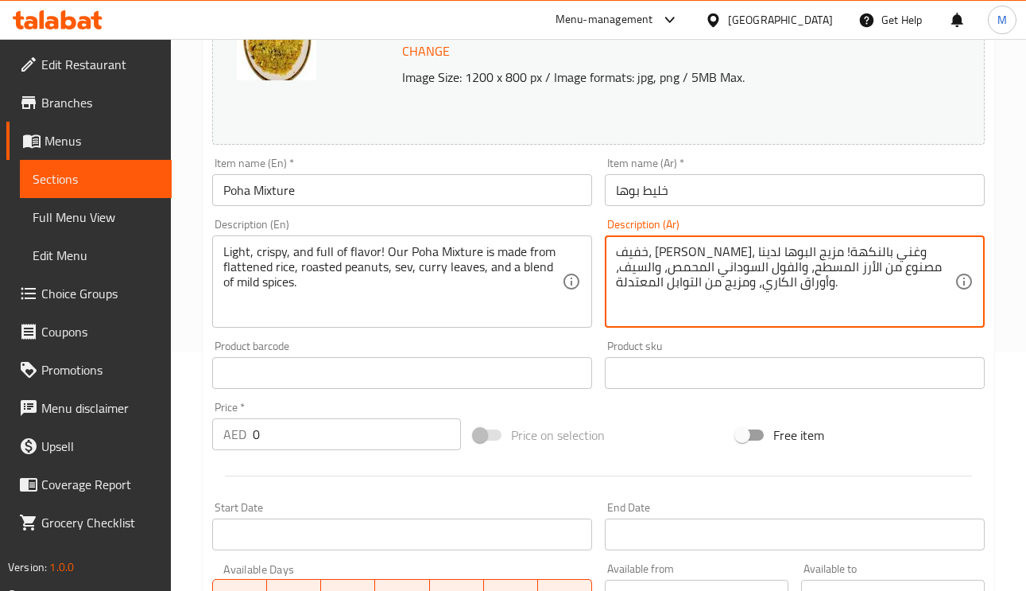
drag, startPoint x: 855, startPoint y: 250, endPoint x: 848, endPoint y: 262, distance: 13.9
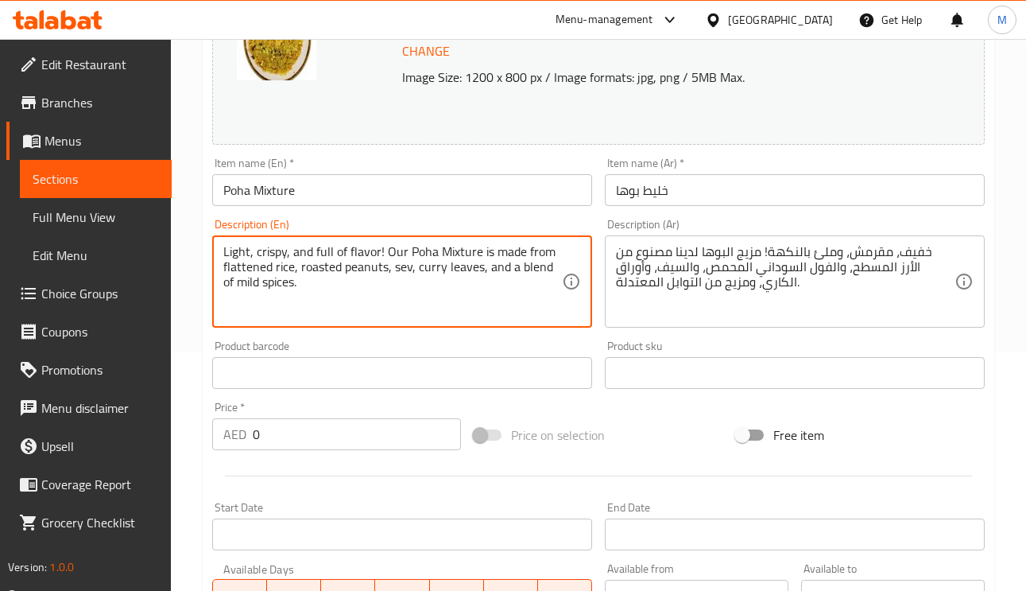
click at [456, 253] on textarea "Light, crispy, and full of flavor! Our Poha Mixture is made from flattened rice…" at bounding box center [392, 282] width 339 height 76
click at [386, 252] on textarea "Light, crispy, and full of flavor! Our Poha Mixture is made from flattened rice…" at bounding box center [392, 282] width 339 height 76
click at [456, 250] on textarea "Light, crispy, and full of flavor! Our Poha Mixture is made from flattened rice…" at bounding box center [392, 282] width 339 height 76
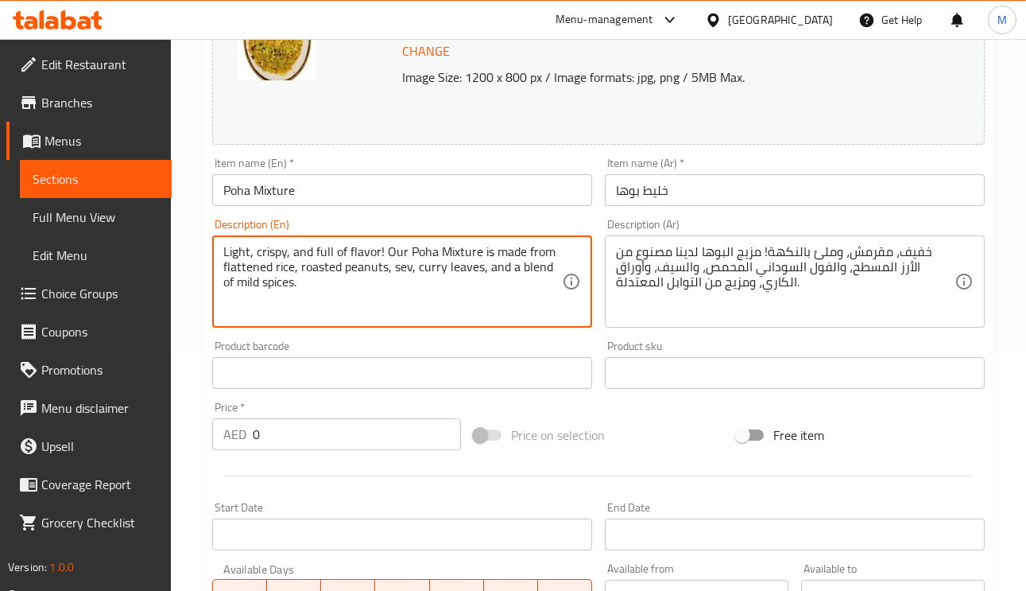
click at [456, 250] on textarea "Light, crispy, and full of flavor! Our Poha Mixture is made from flattened rice…" at bounding box center [392, 282] width 339 height 76
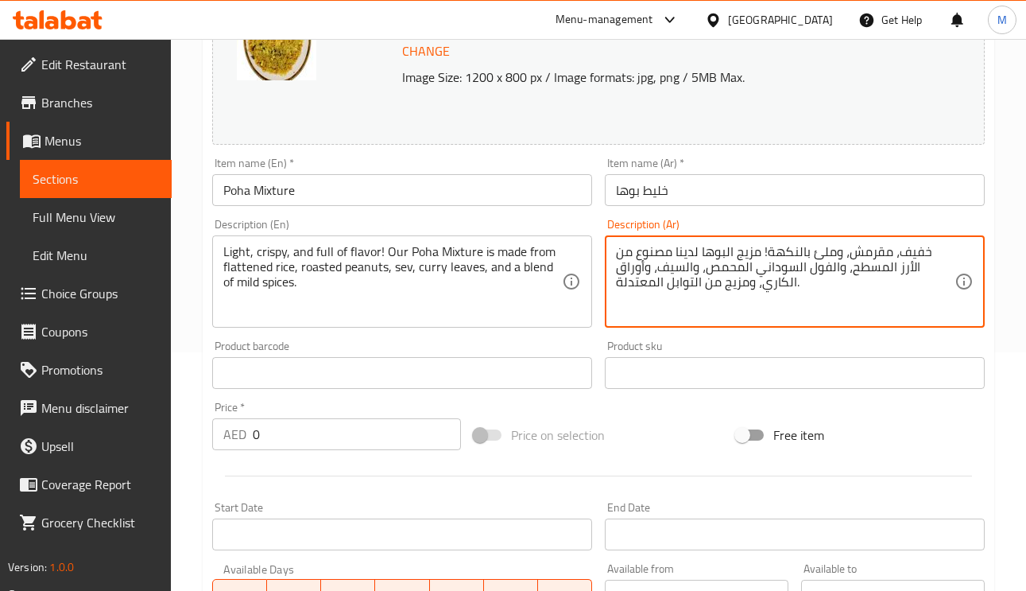
click at [771, 258] on textarea "خفيف، مقرمش، وملئ بالنكهة! مزيج البوها لدينا مصنوع من الأرز المسطح، والفول السو…" at bounding box center [785, 282] width 339 height 76
type textarea "خفيف، مقرمش، وملئ بالنكهة! خليط البوها لدينا مصنوع من الأرز المسطح، والفول السو…"
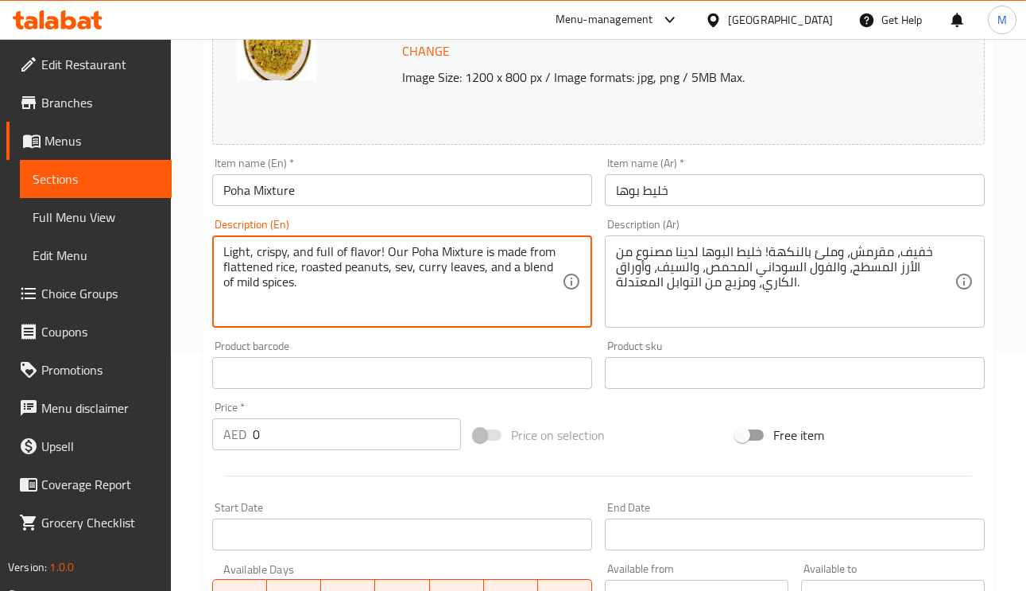
click at [435, 271] on textarea "Light, crispy, and full of flavor! Our Poha Mixture is made from flattened rice…" at bounding box center [392, 282] width 339 height 76
click at [461, 274] on textarea "Light, crispy, and full of flavor! Our Poha Mixture is made from flattened rice…" at bounding box center [392, 282] width 339 height 76
click at [768, 178] on input "خليط بوها" at bounding box center [795, 190] width 380 height 32
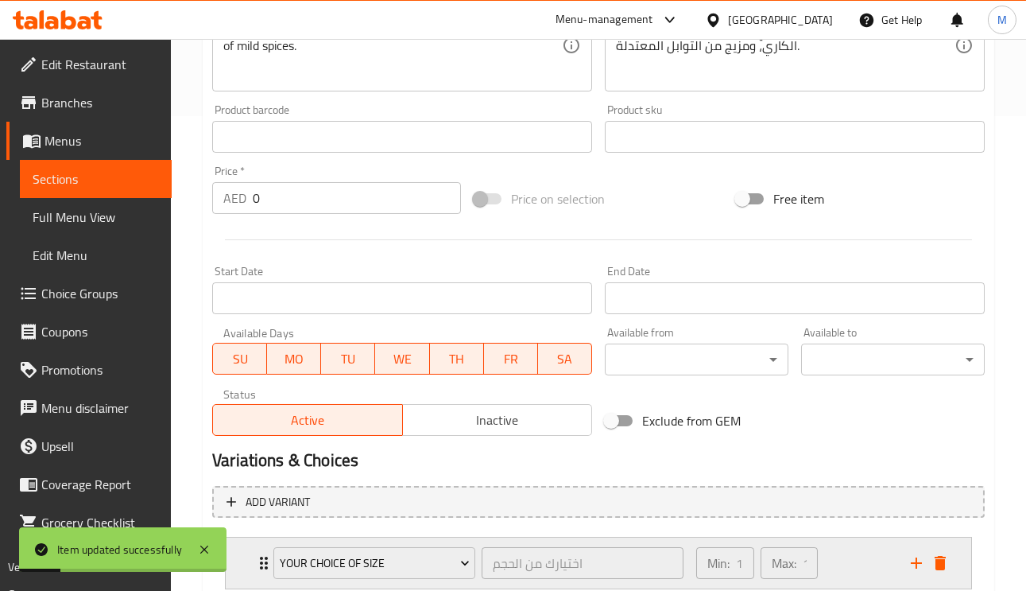
scroll to position [582, 0]
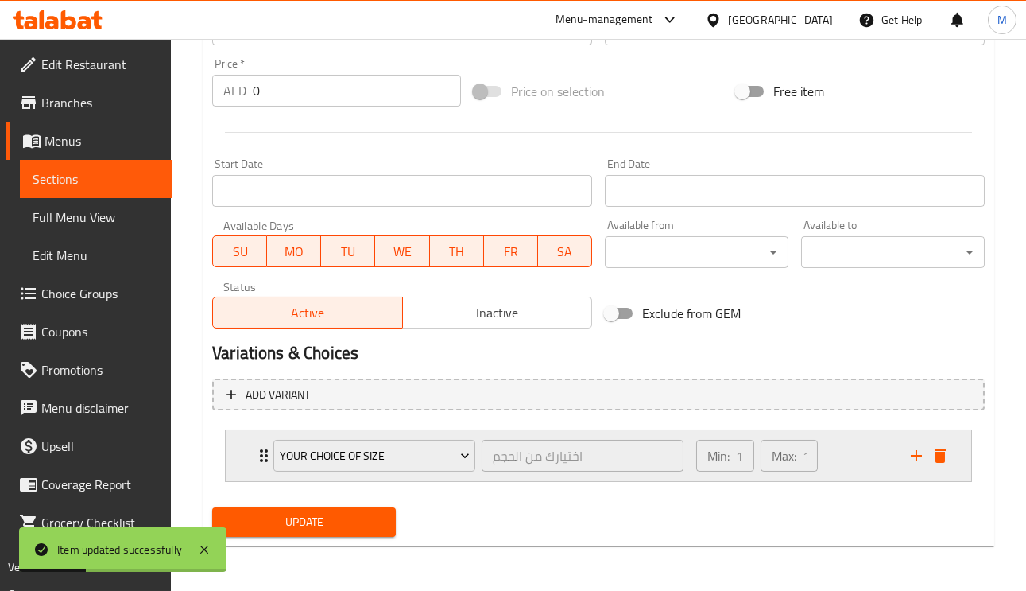
click at [272, 442] on div "Your Choice Of Size" at bounding box center [374, 455] width 208 height 38
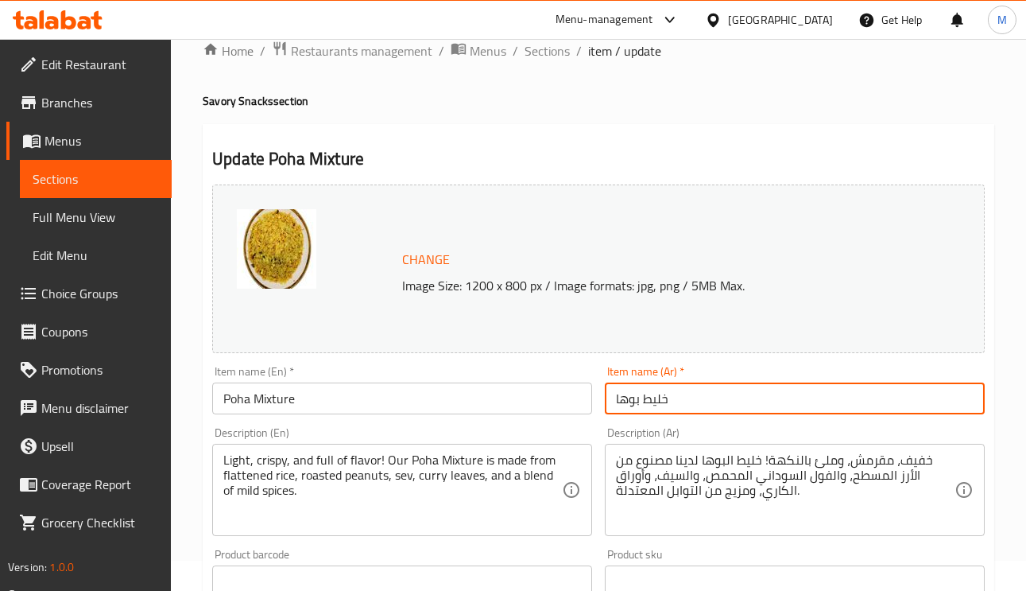
scroll to position [0, 0]
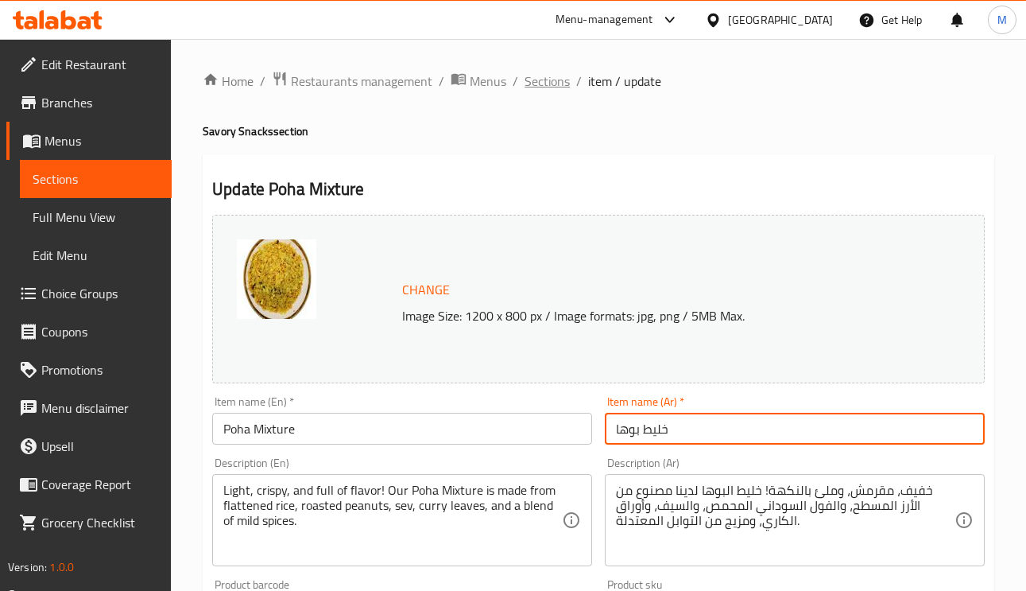
click at [551, 72] on span "Sections" at bounding box center [547, 81] width 45 height 19
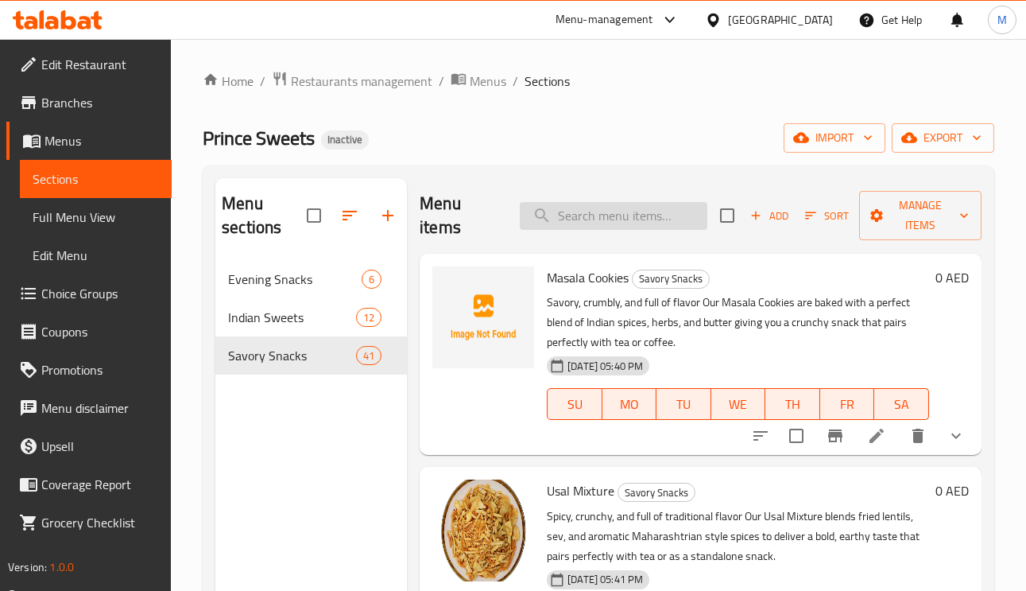
paste input "Salted Potato Chips"
drag, startPoint x: 620, startPoint y: 214, endPoint x: 620, endPoint y: 224, distance: 10.3
click at [620, 214] on input "Salted Potato Chips" at bounding box center [614, 216] width 188 height 28
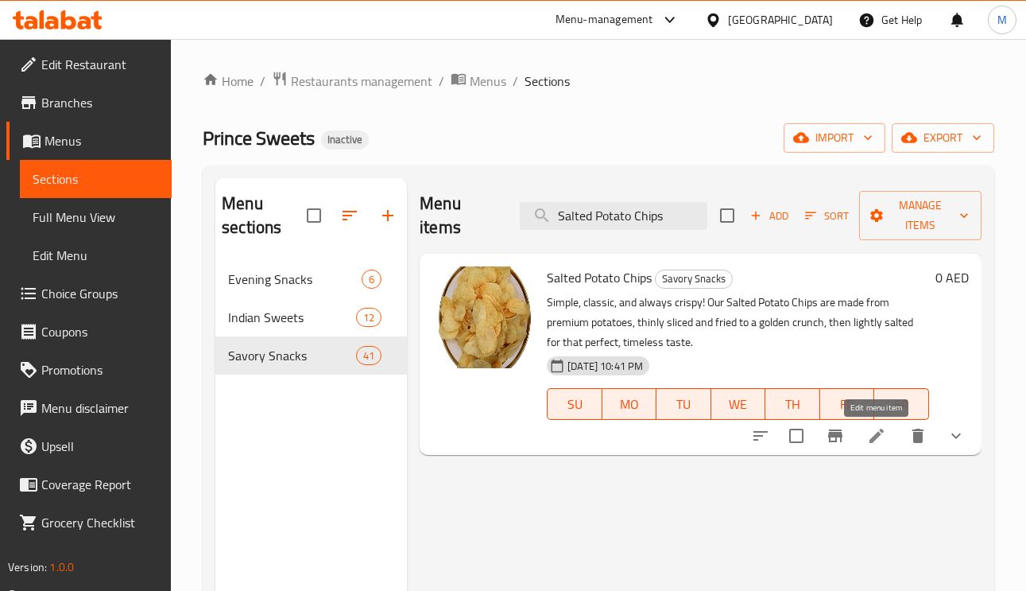
type input "Salted Potato Chips"
click at [870, 440] on icon at bounding box center [876, 435] width 19 height 19
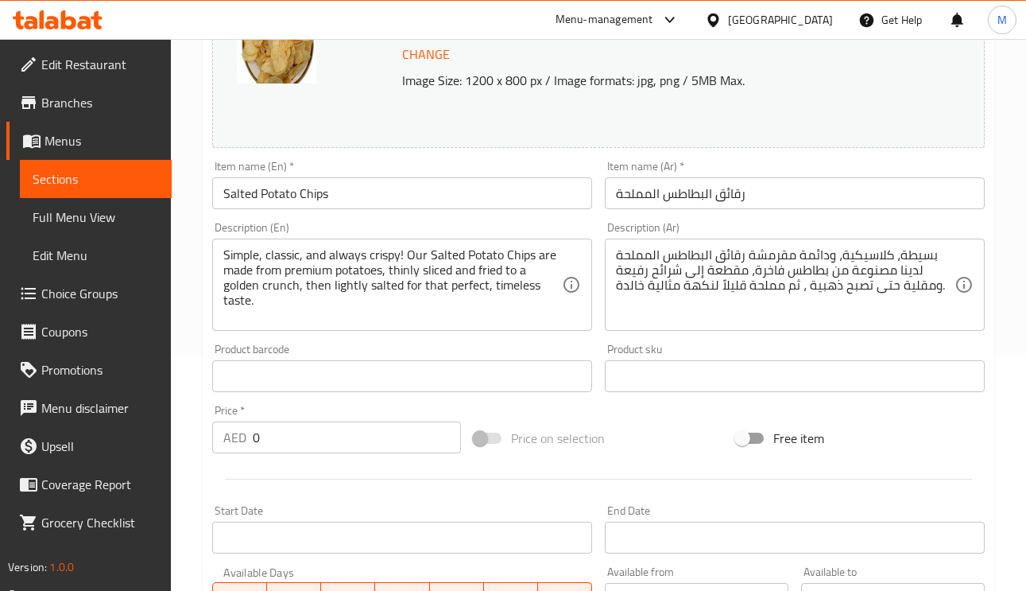
scroll to position [239, 0]
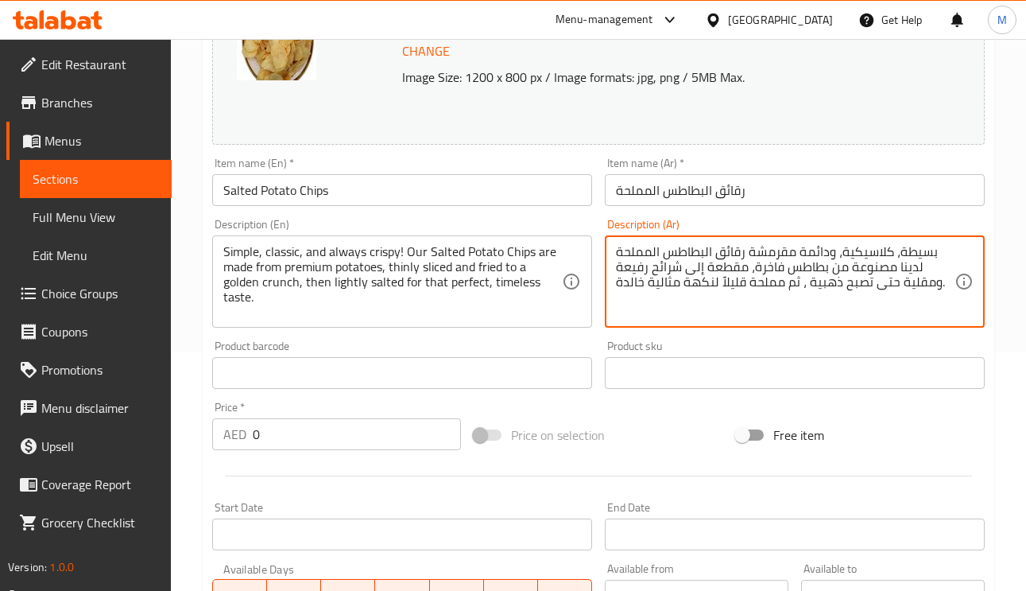
click at [804, 288] on textarea "بسيطة، كلاسيكية، ودائمة مقرمشة رقائق البطاطس المملحة لدينا مصنوعة من بطاطس فاخر…" at bounding box center [785, 282] width 339 height 76
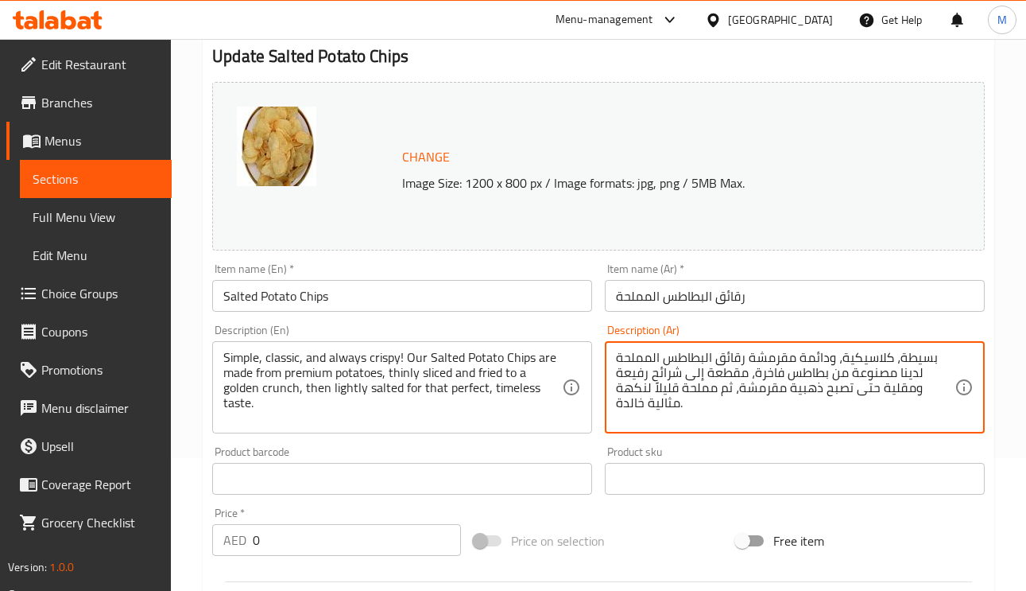
scroll to position [0, 0]
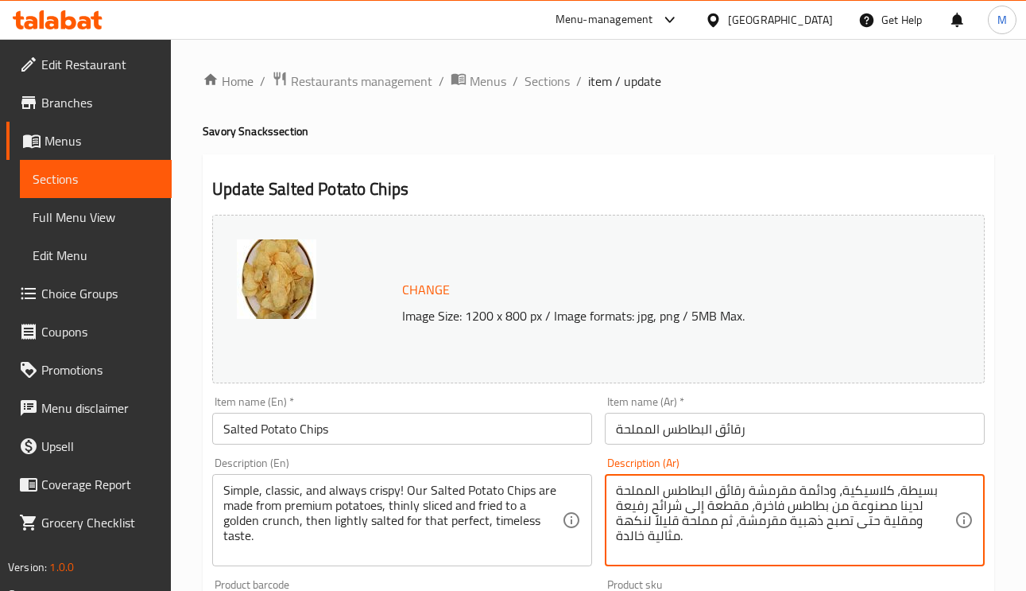
type textarea "بسيطة، كلاسيكية، ودائمة مقرمشة رقائق البطاطس المملحة لدينا مصنوعة من بطاطس فاخر…"
click at [801, 422] on input "رقائق البطاطس المملحة" at bounding box center [795, 429] width 380 height 32
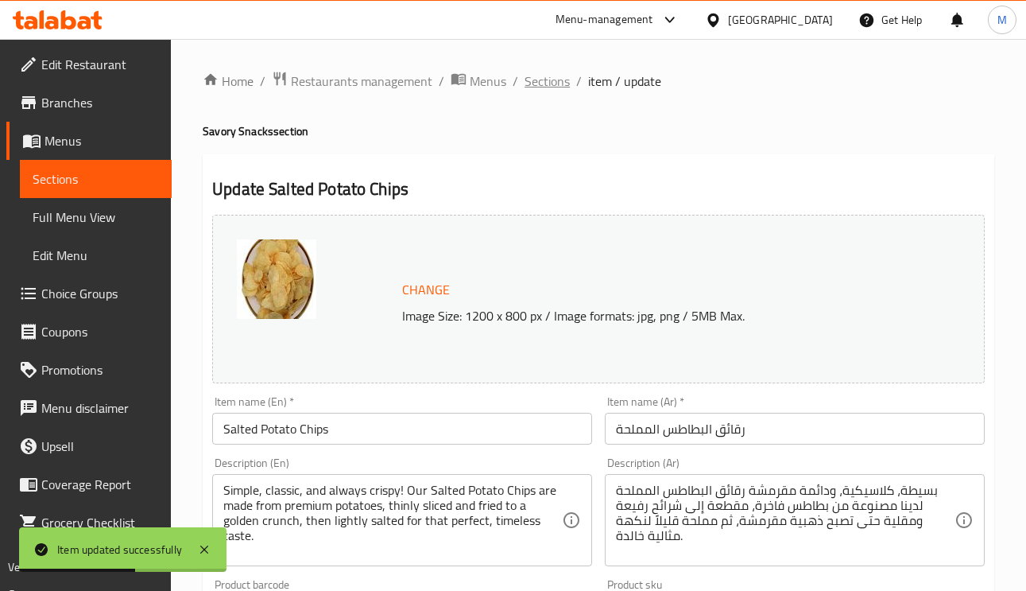
click at [547, 82] on span "Sections" at bounding box center [547, 81] width 45 height 19
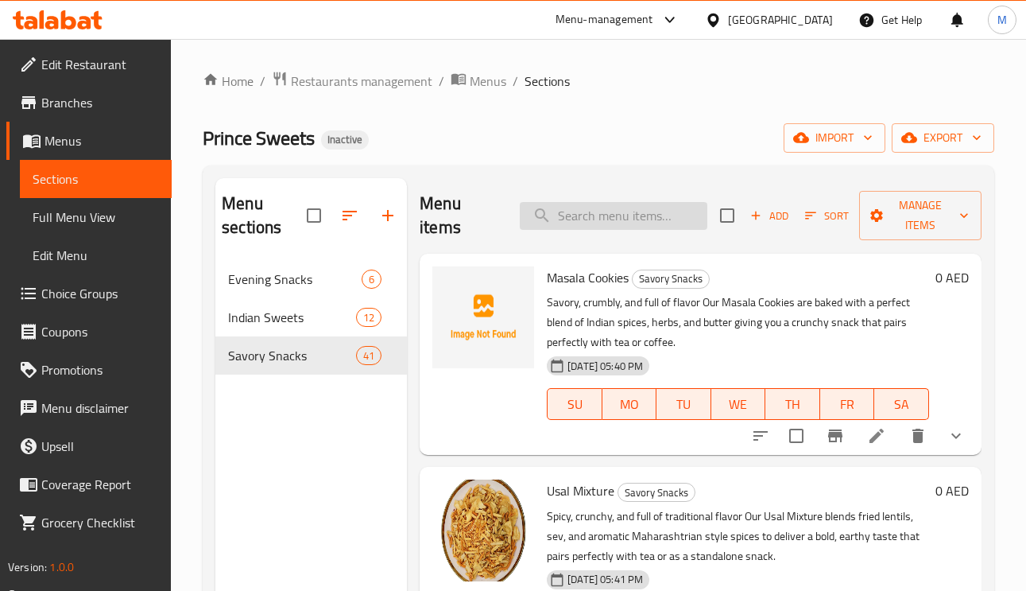
paste input "Yellow Kara Kaddi"
click at [620, 227] on input "Yellow Kara Kaddi" at bounding box center [614, 216] width 188 height 28
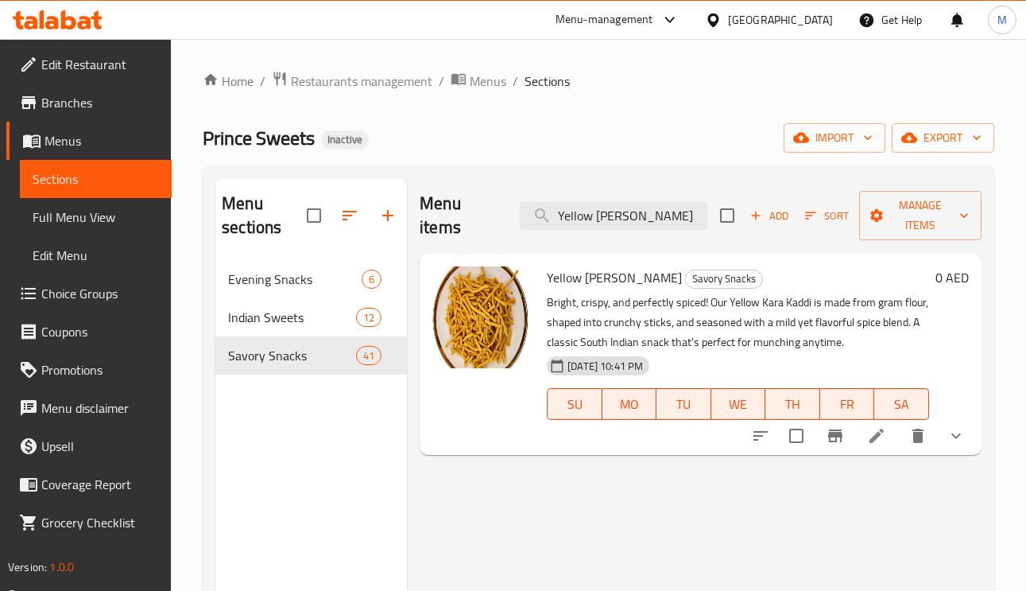
type input "Yellow Kara Kaddi"
click at [887, 440] on li at bounding box center [877, 435] width 45 height 29
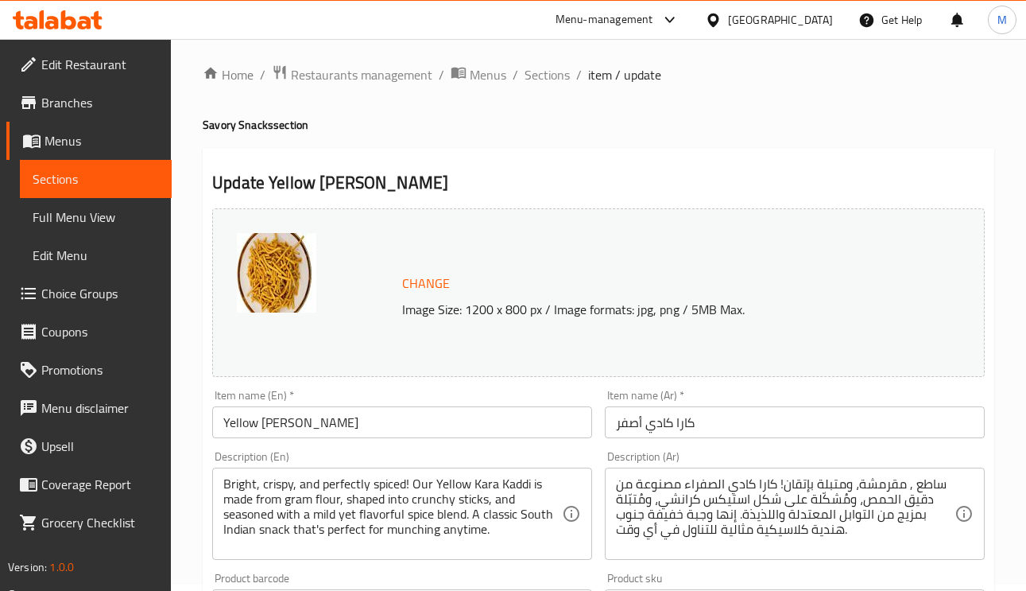
scroll to position [239, 0]
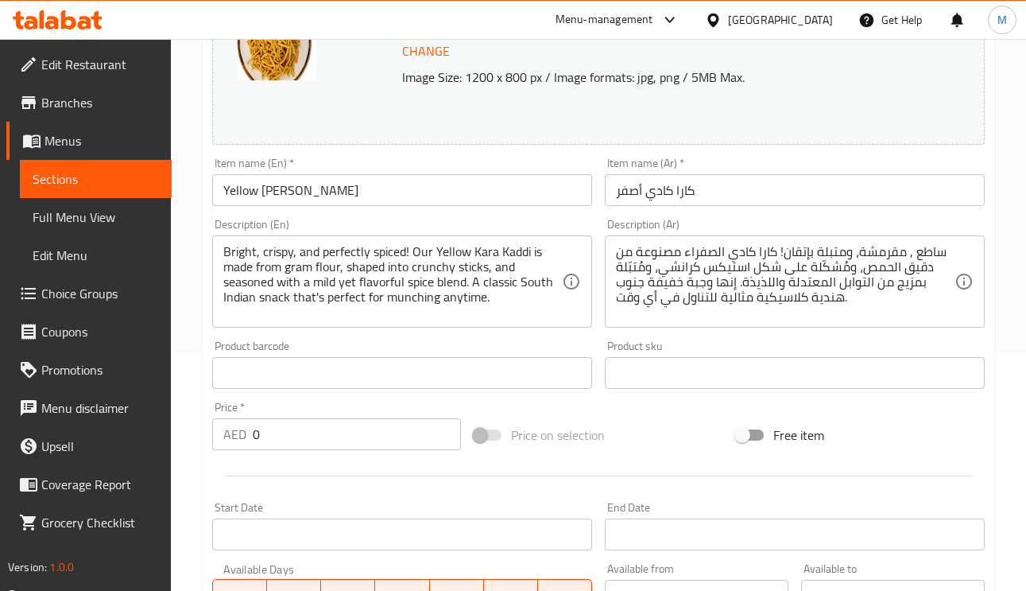
click at [676, 261] on textarea "ساطع , مقرمشة، ومتبلة بإتقان! كارا كادي الصفراء مصنوعة من دقيق الحمص، ومُشكّلة …" at bounding box center [785, 282] width 339 height 76
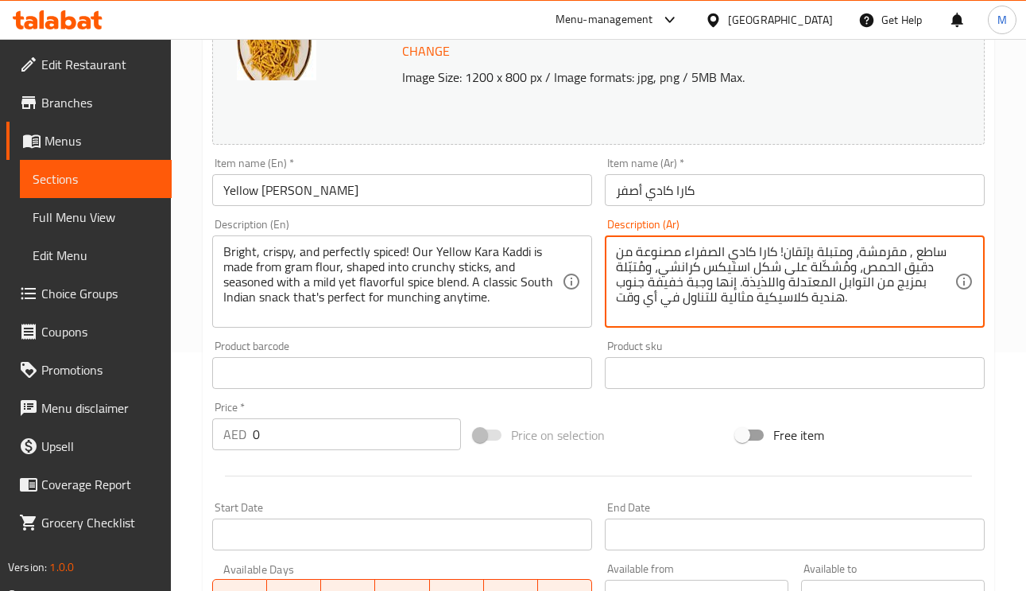
click at [681, 250] on textarea "ساطع , مقرمشة، ومتبلة بإتقان! كارا كادي الصفراء مصنوعة من دقيق الحمص، ومُشكّلة …" at bounding box center [785, 282] width 339 height 76
drag, startPoint x: 681, startPoint y: 252, endPoint x: 691, endPoint y: 275, distance: 25.3
click at [677, 253] on textarea "ساطع , مقرمشة، ومتبلة بإتقان! كارا كادي الصفراء مصنوعة من دقيق الحمص، ومُشكّلة …" at bounding box center [785, 282] width 339 height 76
click at [681, 250] on textarea "ساطع , مقرمشة، ومتبلة بإتقان! كارا كادي الصفراء مصنوعة من دقيق الحمص، ومُشكّلة …" at bounding box center [785, 282] width 339 height 76
click at [680, 250] on textarea "ساطع , مقرمشة، ومتبلة بإتقان! كارا كادي الصفراء مصنوعة من دقيق الحمص، ومُشكّلة …" at bounding box center [785, 282] width 339 height 76
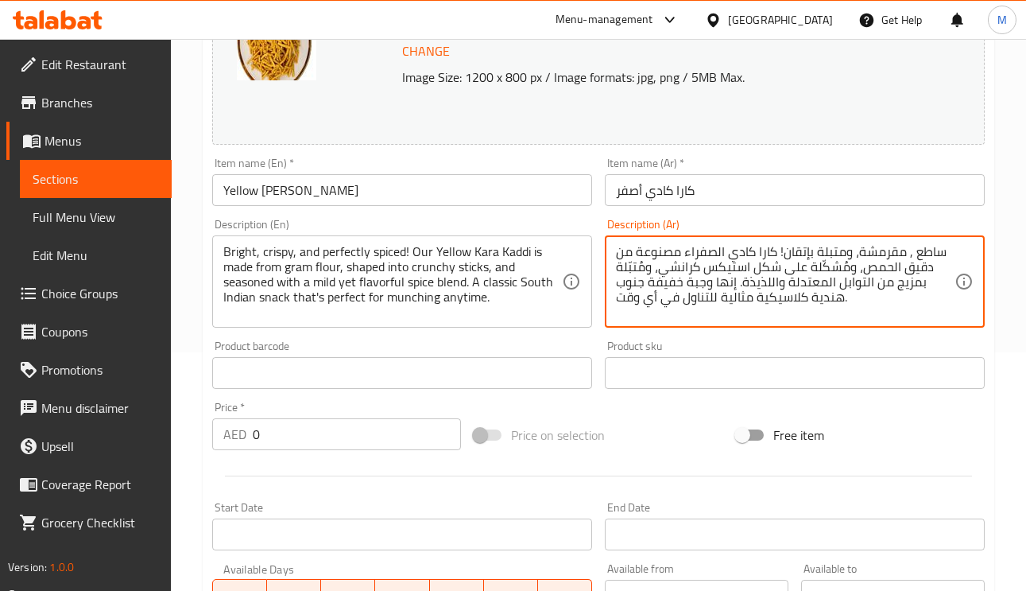
click at [685, 250] on textarea "ساطع , مقرمشة، ومتبلة بإتقان! كارا كادي الصفراء مصنوعة من دقيق الحمص، ومُشكّلة …" at bounding box center [785, 282] width 339 height 76
click at [677, 250] on textarea "ساطع , مقرمشة، ومتبلة بإتقان! كارا كادي الصفراء مصنوعة من دقيق الحمص، ومُشكّلة …" at bounding box center [785, 282] width 339 height 76
click at [677, 253] on textarea "ساطع , مقرمشة، ومتبلة بإتقان! كارا كادي الصفراء مصنوعة من دقيق الحمص، ومُشكّلة …" at bounding box center [785, 282] width 339 height 76
click at [681, 253] on textarea "ساطع , مقرمشة، ومتبلة بإتقان! كارا كادي الصفراء مصنوعة من دقيق الحمص، ومُشكّلة …" at bounding box center [785, 282] width 339 height 76
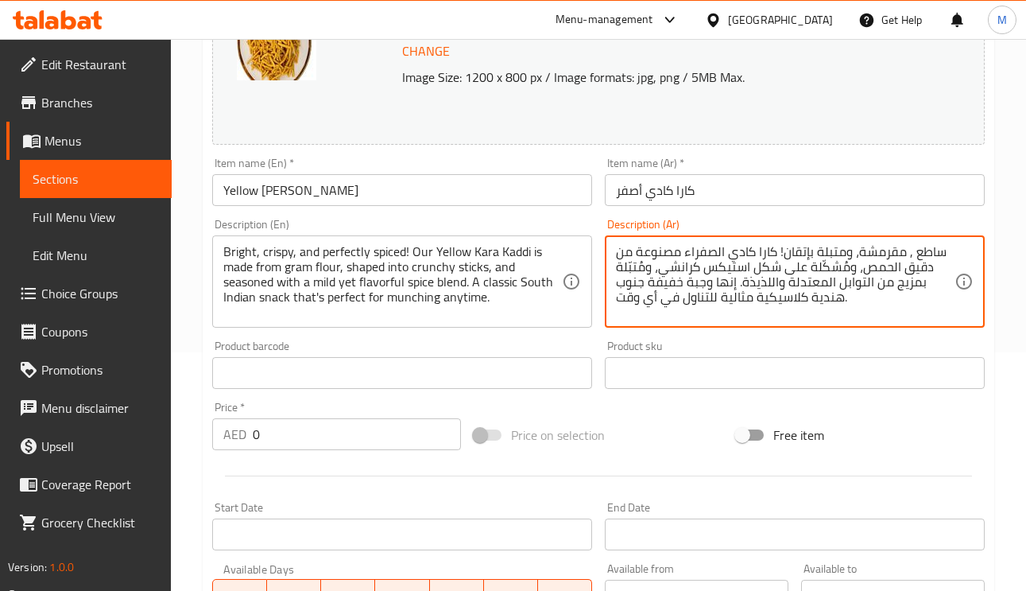
click at [677, 254] on textarea "ساطع , مقرمشة، ومتبلة بإتقان! كارا كادي الصفراء مصنوعة من دقيق الحمص، ومُشكّلة …" at bounding box center [785, 282] width 339 height 76
type textarea "ساطع , مقرمشة، ومتبلة بإتقان! كارا كادي الصفراء لدينا مصنوعة من دقيق الحمص، ومُ…"
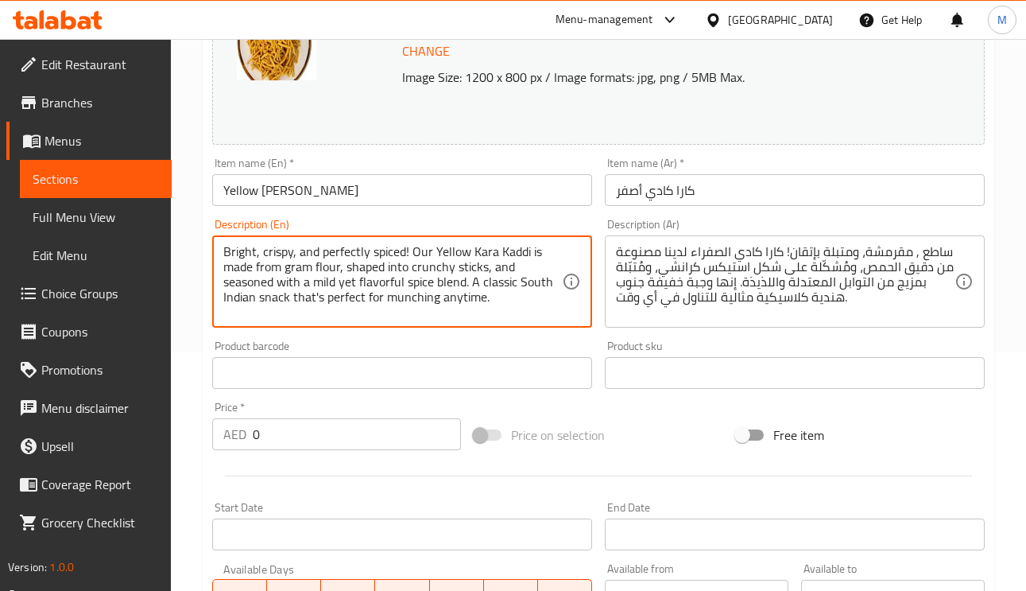
click at [264, 270] on textarea "Bright, crispy, and perfectly spiced! Our Yellow Kara Kaddi is made from gram f…" at bounding box center [392, 282] width 339 height 76
click at [247, 270] on textarea "Bright, crispy, and perfectly spiced! Our Yellow Kara Kaddi is made from gram f…" at bounding box center [392, 282] width 339 height 76
click at [250, 270] on textarea "Bright, crispy, and perfectly spiced! Our Yellow Kara Kaddi is made from gram f…" at bounding box center [392, 282] width 339 height 76
click at [285, 274] on textarea "Bright, crispy, and perfectly spiced! Our Yellow Kara Kaddi is made from gram f…" at bounding box center [392, 282] width 339 height 76
drag, startPoint x: 281, startPoint y: 265, endPoint x: 222, endPoint y: 272, distance: 59.3
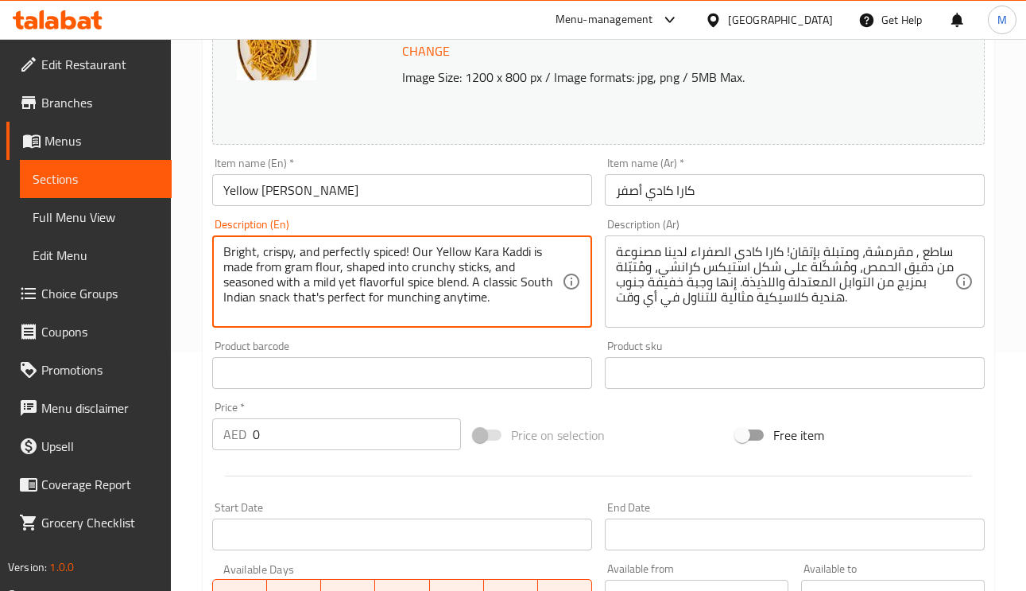
click at [222, 268] on div "Bright, crispy, and perfectly spiced! Our Yellow Kara Kaddi is made from gram f…" at bounding box center [402, 281] width 380 height 92
click at [305, 276] on textarea "Bright, crispy, and perfectly spiced! Our Yellow Kara Kaddi is made from gram f…" at bounding box center [392, 282] width 339 height 76
click at [369, 276] on textarea "Bright, crispy, and perfectly spiced! Our Yellow Kara Kaddi is made from gram f…" at bounding box center [392, 282] width 339 height 76
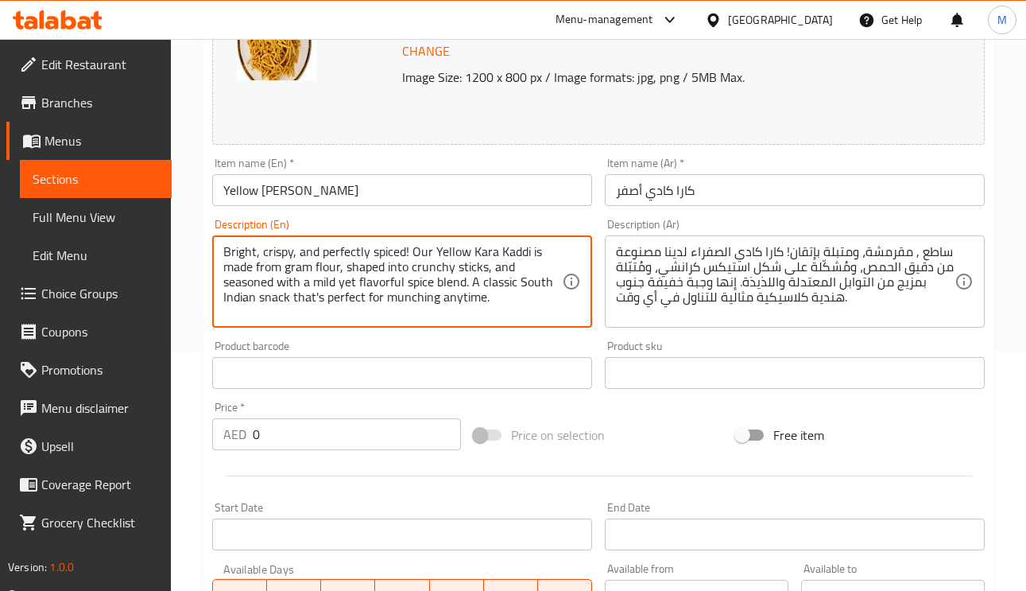
click at [425, 270] on textarea "Bright, crispy, and perfectly spiced! Our Yellow Kara Kaddi is made from gram f…" at bounding box center [392, 282] width 339 height 76
click at [262, 285] on textarea "Bright, crispy, and perfectly spiced! Our Yellow Kara Kaddi is made from gram f…" at bounding box center [392, 282] width 339 height 76
click at [297, 283] on textarea "Bright, crispy, and perfectly spiced! Our Yellow Kara Kaddi is made from gram f…" at bounding box center [392, 282] width 339 height 76
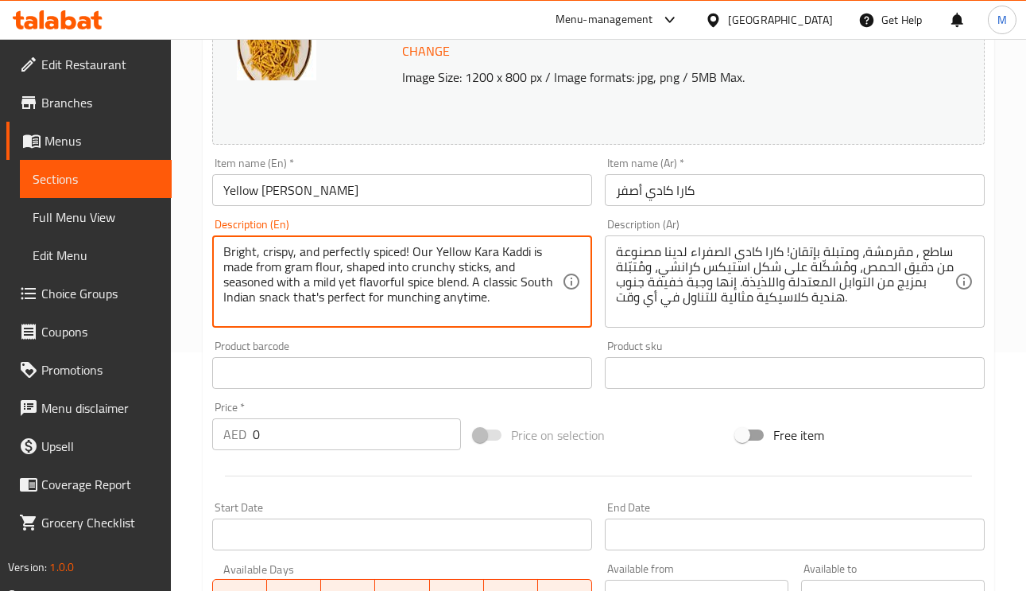
click at [382, 281] on textarea "Bright, crispy, and perfectly spiced! Our Yellow Kara Kaddi is made from gram f…" at bounding box center [392, 282] width 339 height 76
click at [242, 299] on textarea "Bright, crispy, and perfectly spiced! Our Yellow Kara Kaddi is made from gram f…" at bounding box center [392, 282] width 339 height 76
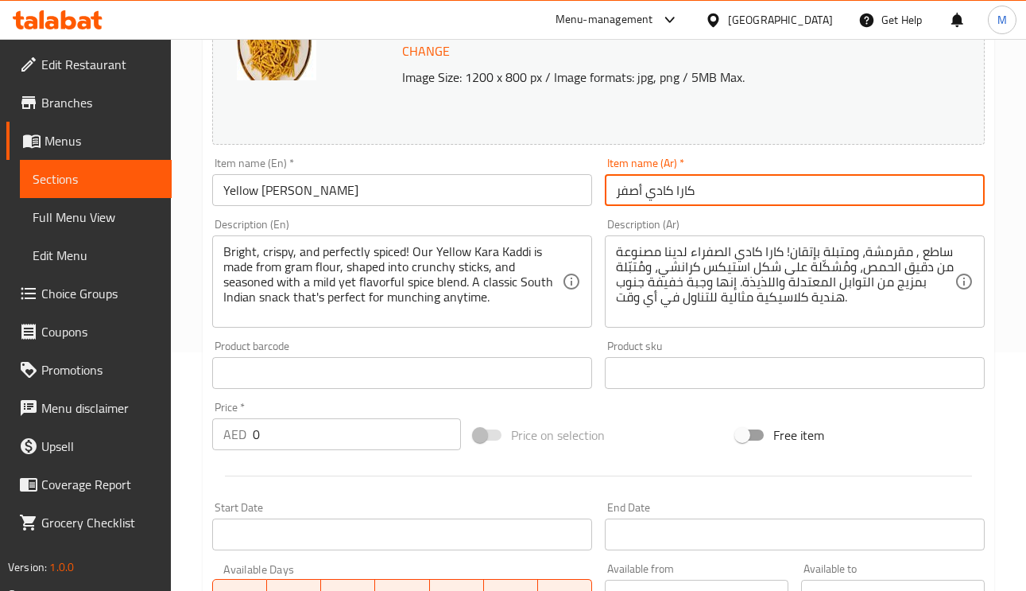
click at [732, 176] on input "كارا كادي أصفر" at bounding box center [795, 190] width 380 height 32
click at [727, 188] on input "كارا كادي أصفر" at bounding box center [795, 190] width 380 height 32
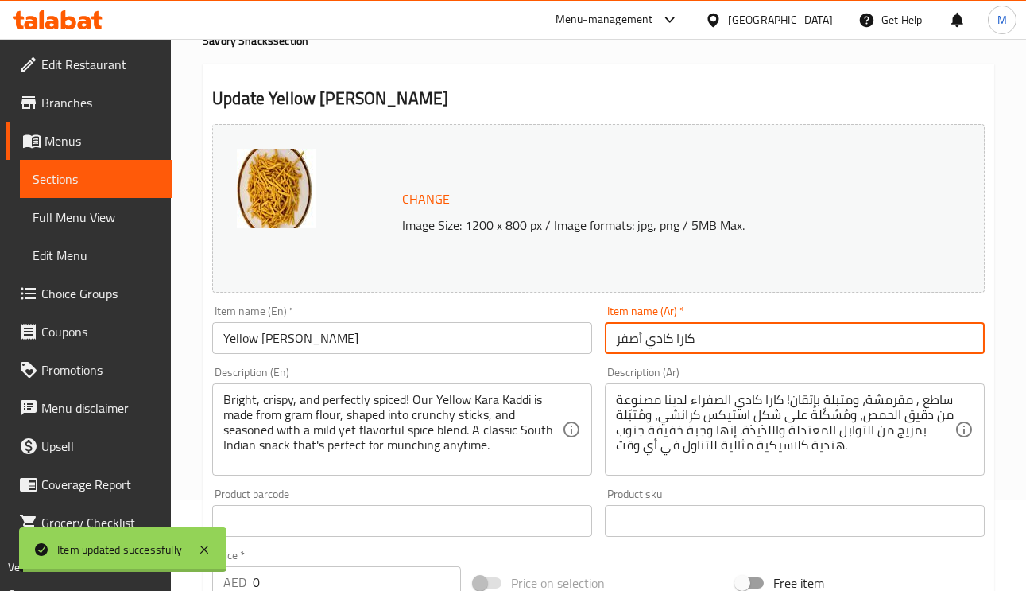
scroll to position [0, 0]
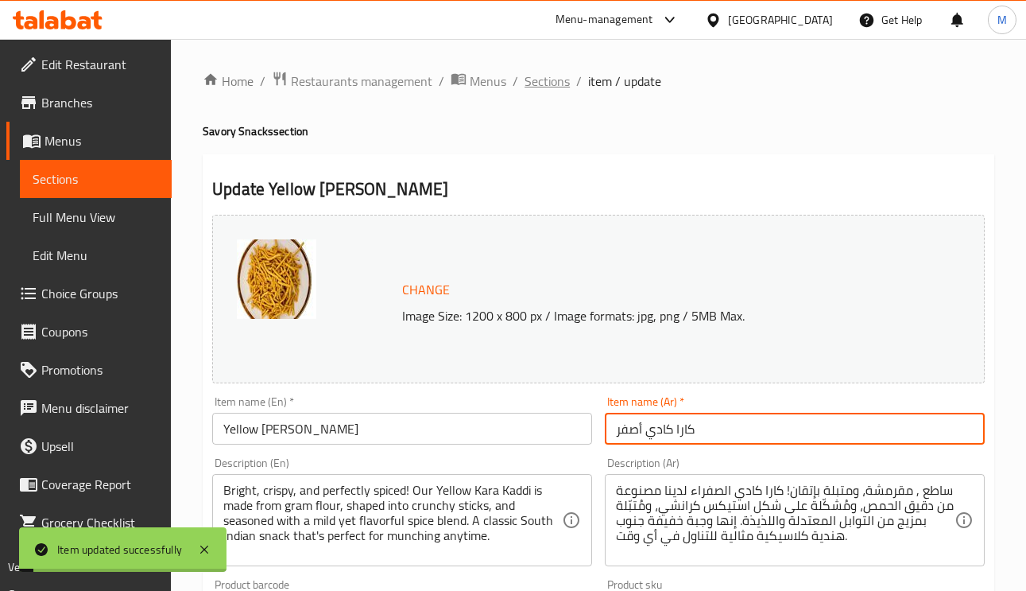
click at [533, 82] on span "Sections" at bounding box center [547, 81] width 45 height 19
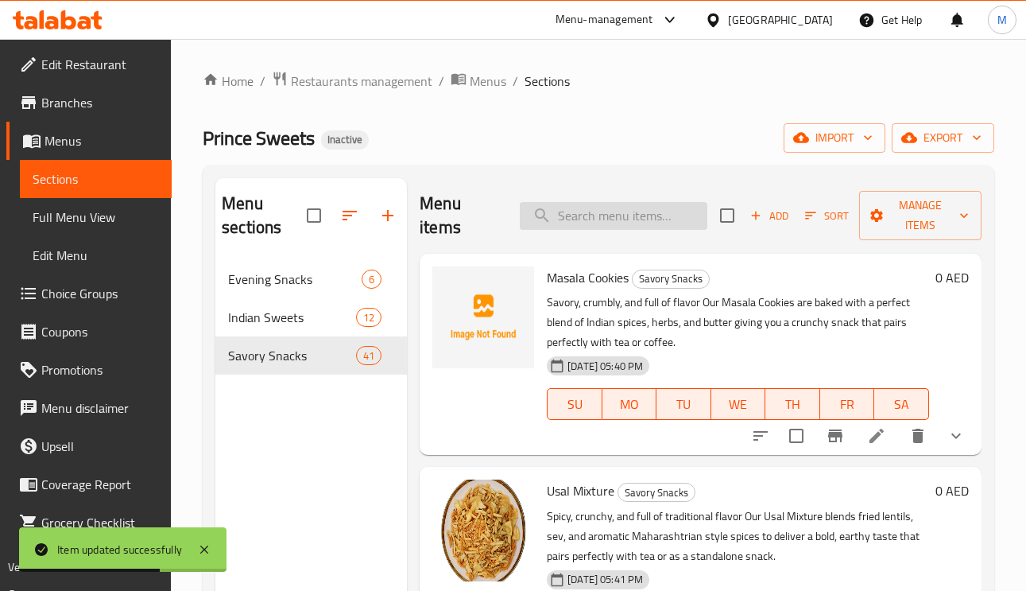
paste input "Small Masala Chakli"
click at [627, 213] on input "Small Masala Chakli" at bounding box center [614, 216] width 188 height 28
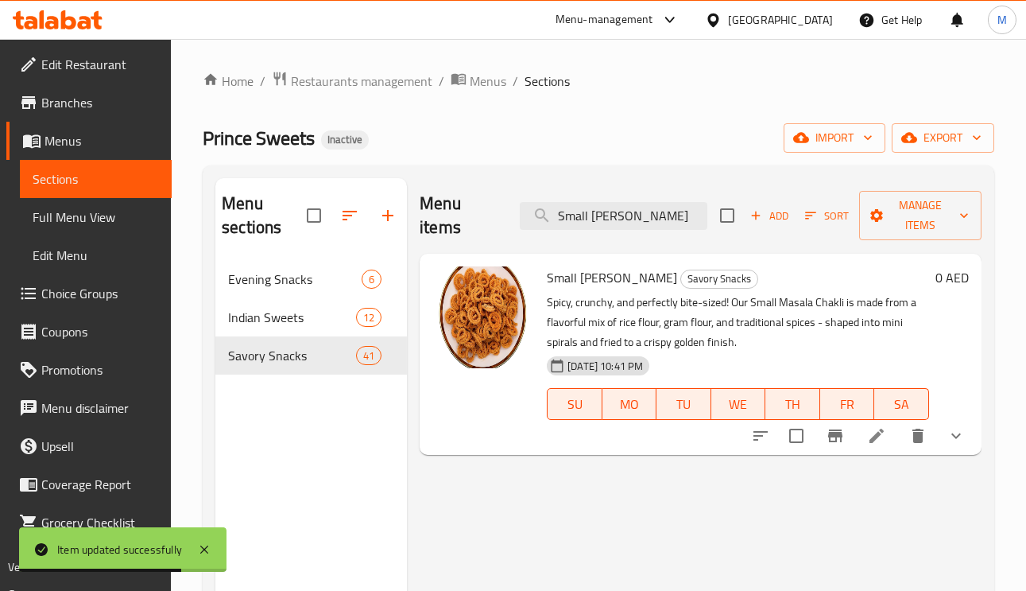
type input "Small Masala Chakli"
click at [876, 442] on icon at bounding box center [876, 435] width 19 height 19
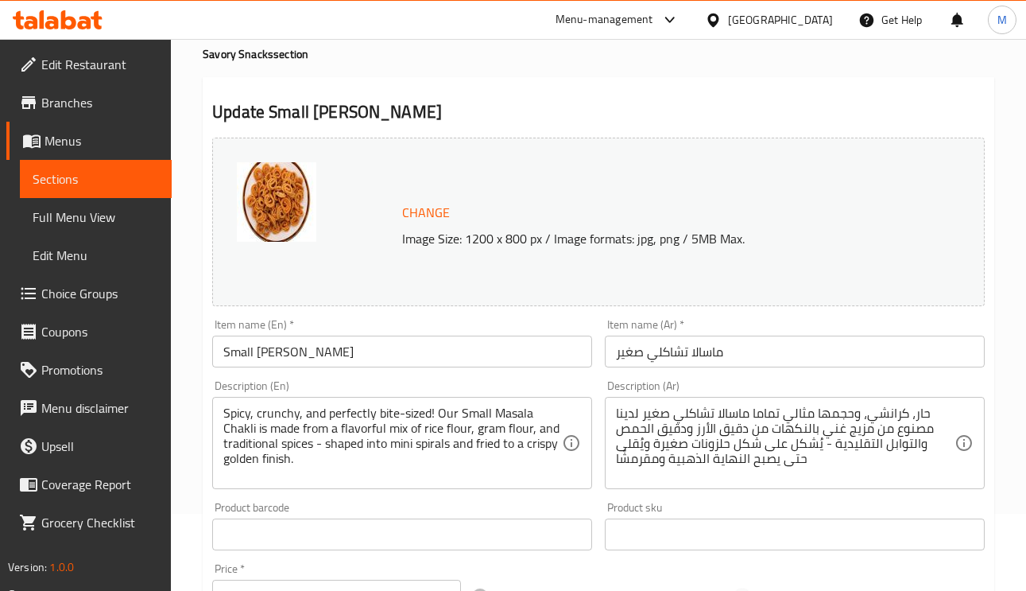
scroll to position [119, 0]
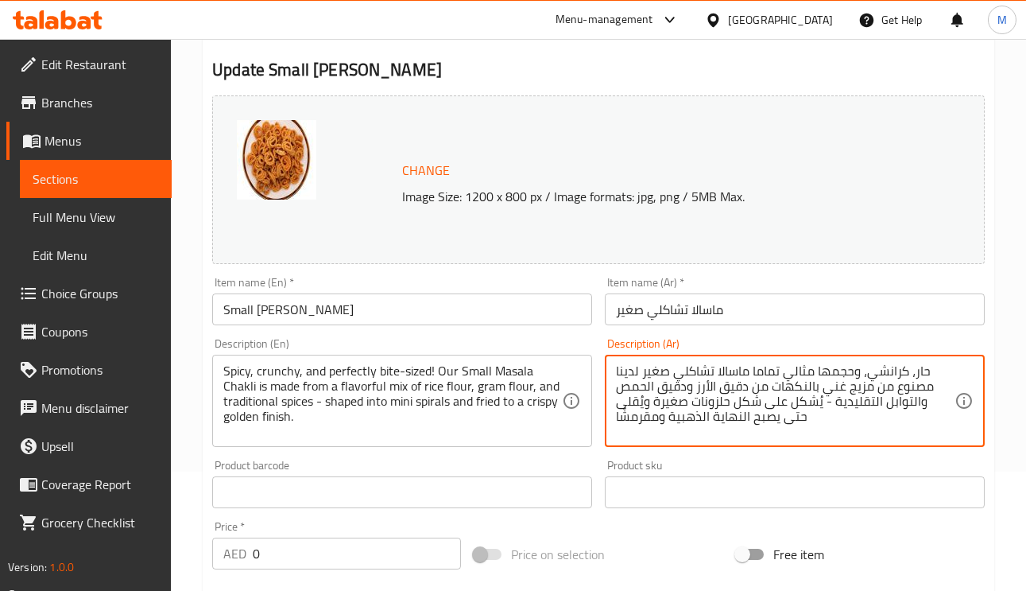
click at [788, 369] on textarea "حار، كرانشي، وحجمها مثالي تماما ماسالا تشاكلي صغير لدينا مصنوع من مزيج غني بالن…" at bounding box center [785, 401] width 339 height 76
click at [891, 368] on textarea "حار، كرانشي، وحجمها مثالي تماما ماسالا تشاكلي صغير لدينا مصنوع من مزيج غني بالن…" at bounding box center [785, 401] width 339 height 76
click at [840, 367] on textarea "حار، كرانشي، وحجمها مثالي تماما ماسالا تشاكلي صغير لدينا مصنوع من مزيج غني بالن…" at bounding box center [785, 401] width 339 height 76
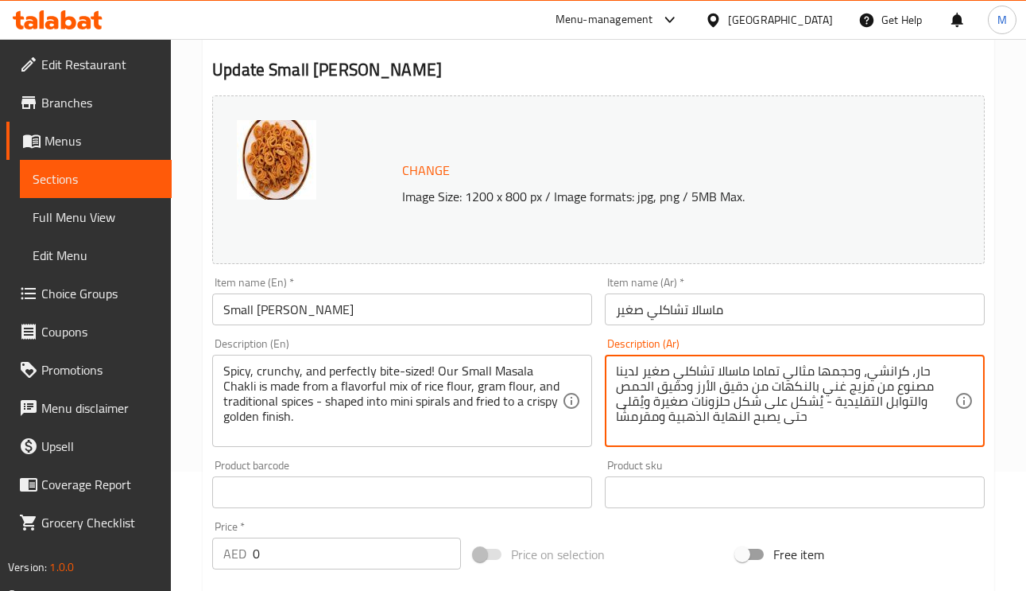
click at [793, 369] on textarea "حار، كرانشي، وحجمها مثالي تماما ماسالا تشاكلي صغير لدينا مصنوع من مزيج غني بالن…" at bounding box center [785, 401] width 339 height 76
click at [813, 376] on textarea "حار، كرانشي، وحجمها مثالي تماما ماسالا تشاكلي صغير لدينا مصنوع من مزيج غني بالن…" at bounding box center [785, 401] width 339 height 76
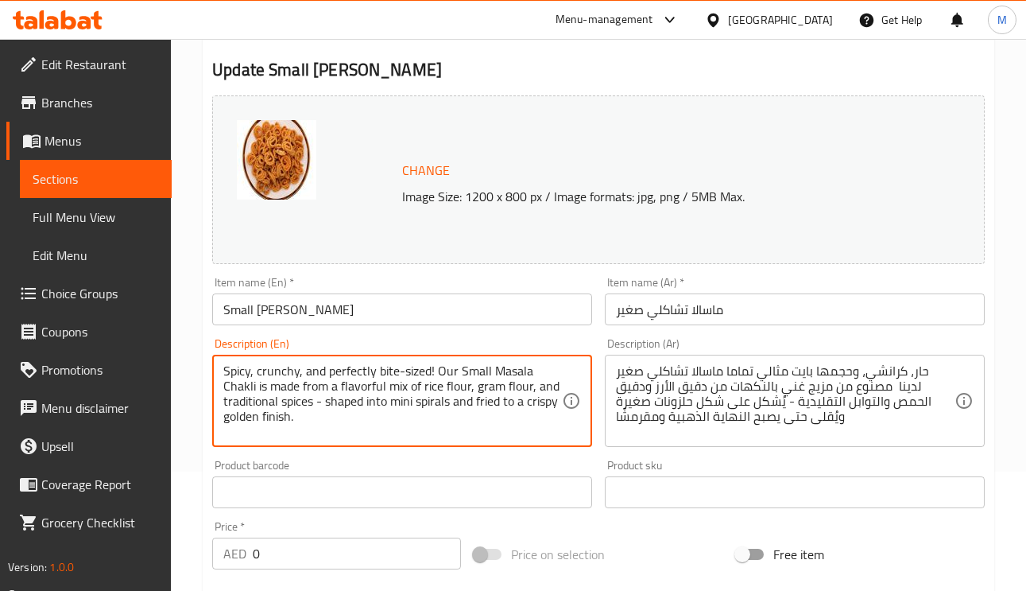
click at [398, 382] on textarea "Spicy, crunchy, and perfectly bite-sized! Our Small Masala Chakli is made from …" at bounding box center [392, 401] width 339 height 76
click at [398, 386] on textarea "Spicy, crunchy, and perfectly bite-sized! Our Small Masala Chakli is made from …" at bounding box center [392, 401] width 339 height 76
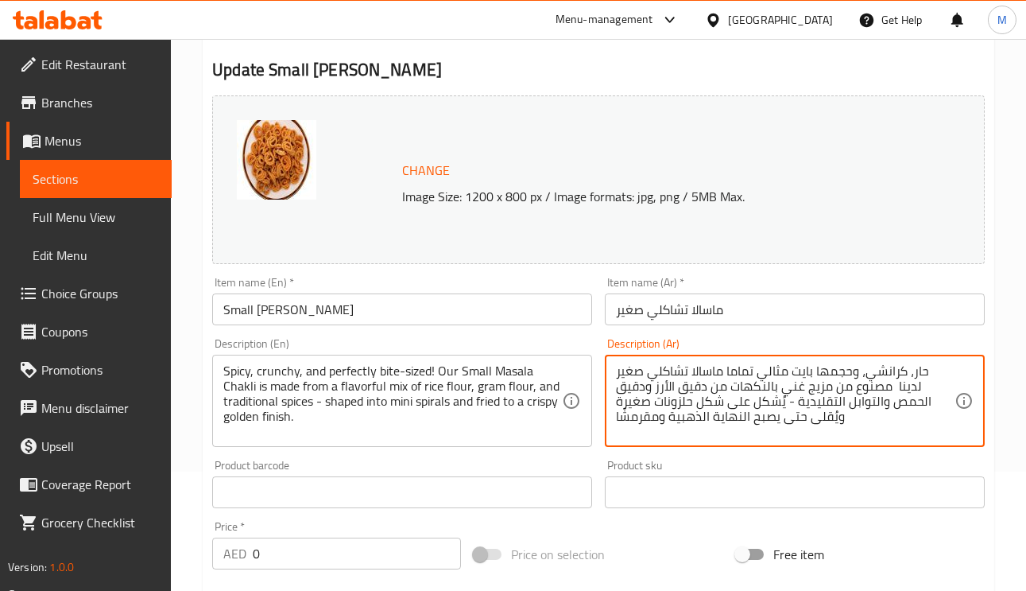
click at [835, 390] on textarea "حار، كرانشي، وحجمها بايت مثالي تماما ماسالا تشاكلي صغير لدينا مصنوع من مزيج غني…" at bounding box center [785, 401] width 339 height 76
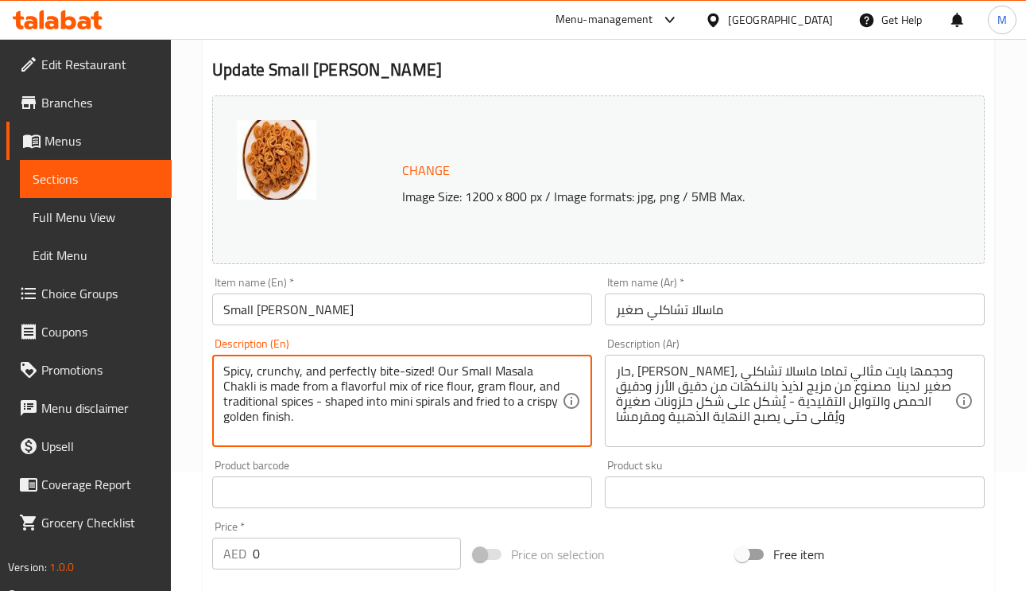
click at [367, 397] on textarea "Spicy, crunchy, and perfectly bite-sized! Our Small Masala Chakli is made from …" at bounding box center [392, 401] width 339 height 76
click at [398, 389] on textarea "Spicy, crunchy, and perfectly bite-sized! Our Small Masala Chakli is made from …" at bounding box center [392, 401] width 339 height 76
click at [369, 390] on textarea "Spicy, crunchy, and perfectly bite-sized! Our Small Masala Chakli is made from …" at bounding box center [392, 401] width 339 height 76
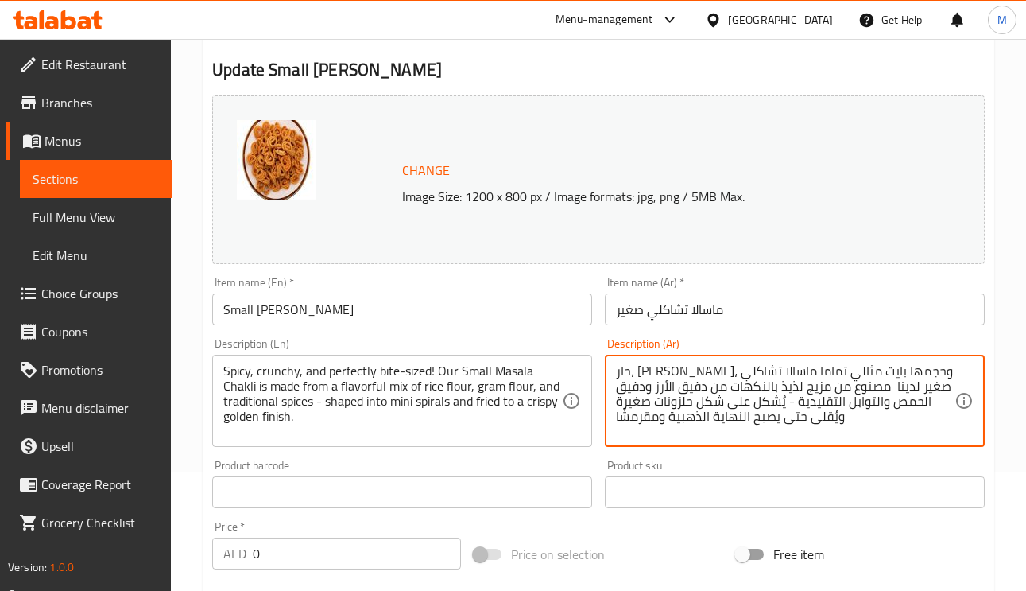
click at [804, 394] on textarea "حار، كرانشي، وحجمها بايت مثالي تماما ماسالا تشاكلي صغير لدينا مصنوع من مزيج لذي…" at bounding box center [785, 401] width 339 height 76
type textarea "حار، كرانشي، وحجمها بايت مثالي تماما ماسالا تشاكلي صغير لدينا مصنوع من مزيج لذي…"
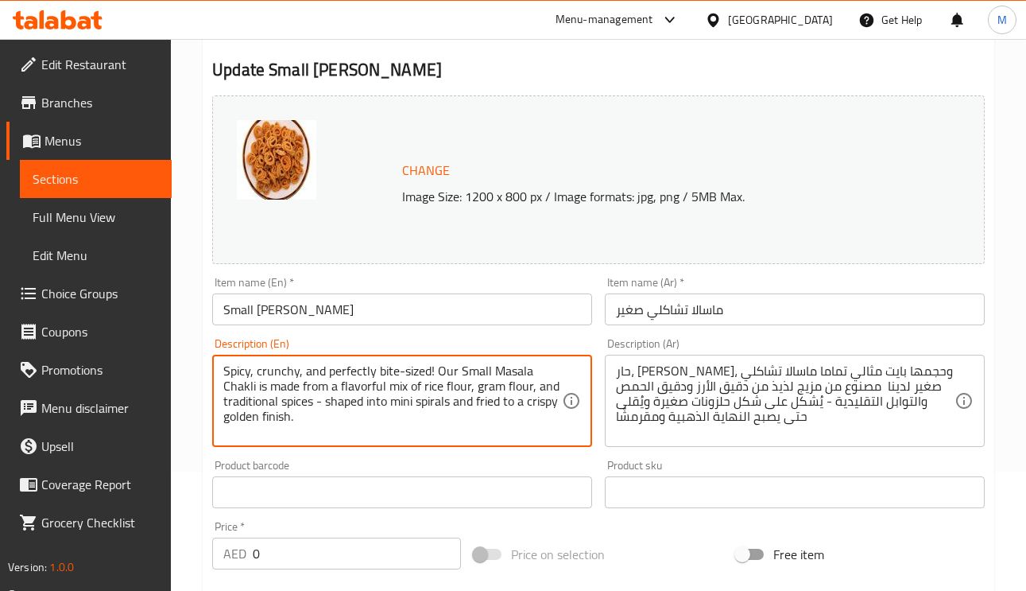
click at [427, 391] on textarea "Spicy, crunchy, and perfectly bite-sized! Our Small Masala Chakli is made from …" at bounding box center [392, 401] width 339 height 76
click at [741, 299] on input "ماسالا تشاكلي صغير" at bounding box center [795, 309] width 380 height 32
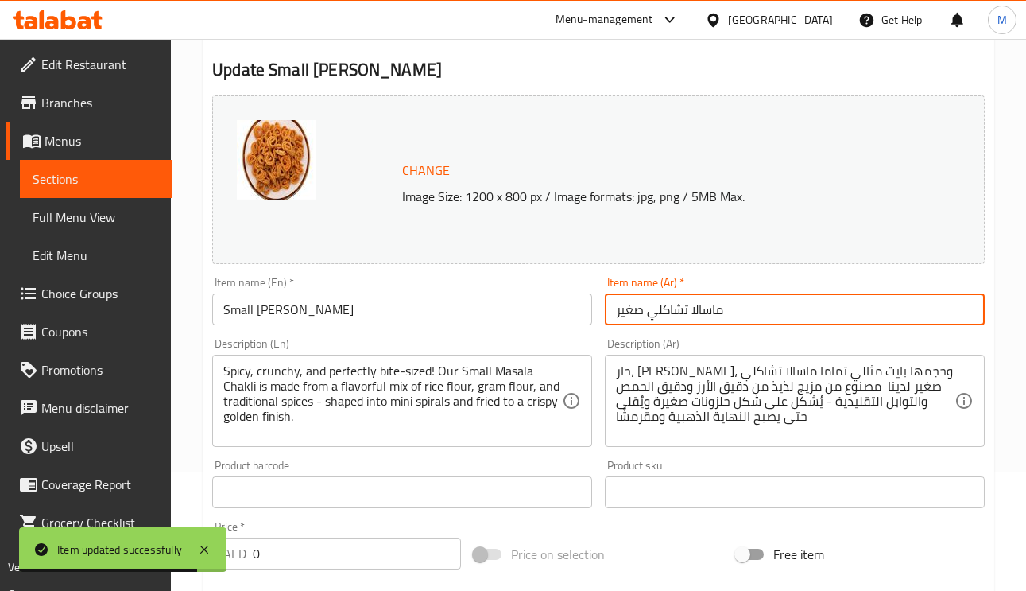
scroll to position [0, 0]
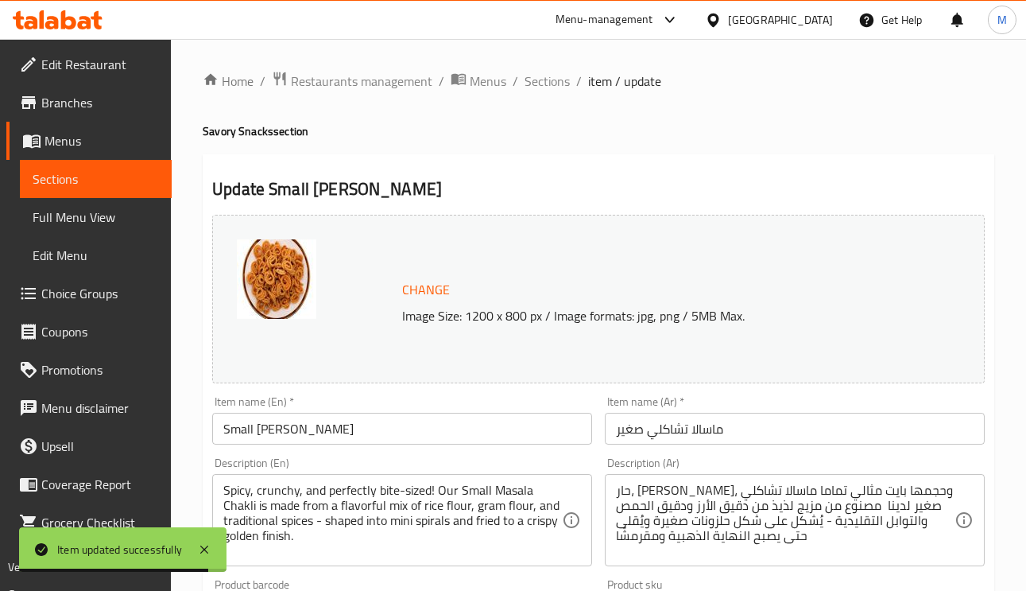
click at [553, 89] on span "Sections" at bounding box center [547, 81] width 45 height 19
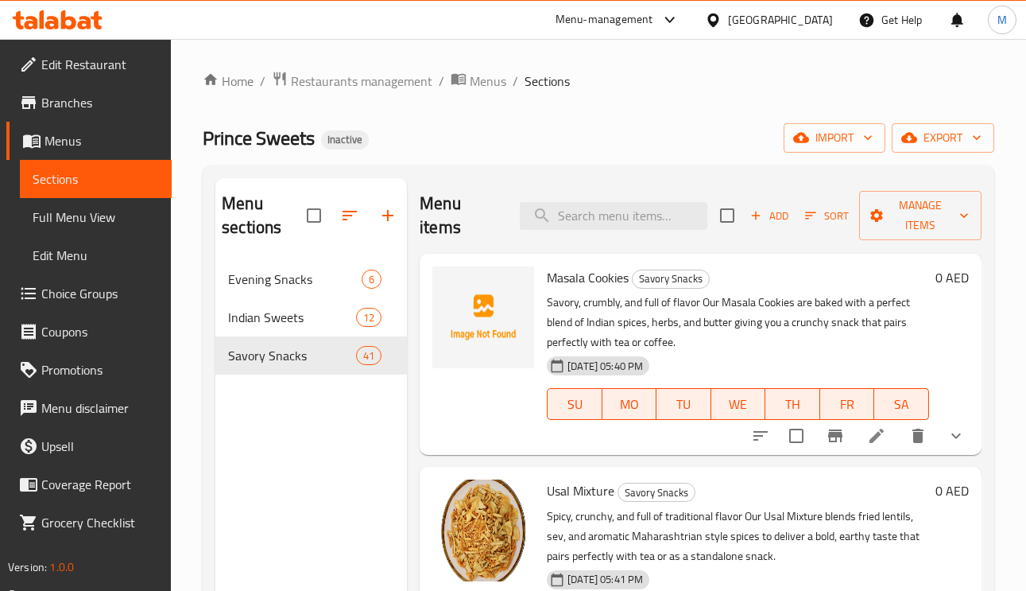
click at [590, 235] on div "Menu items Add Sort Manage items" at bounding box center [701, 216] width 562 height 76
paste input "Kara Mixture"
click at [591, 216] on input "Kara Mixture" at bounding box center [614, 216] width 188 height 28
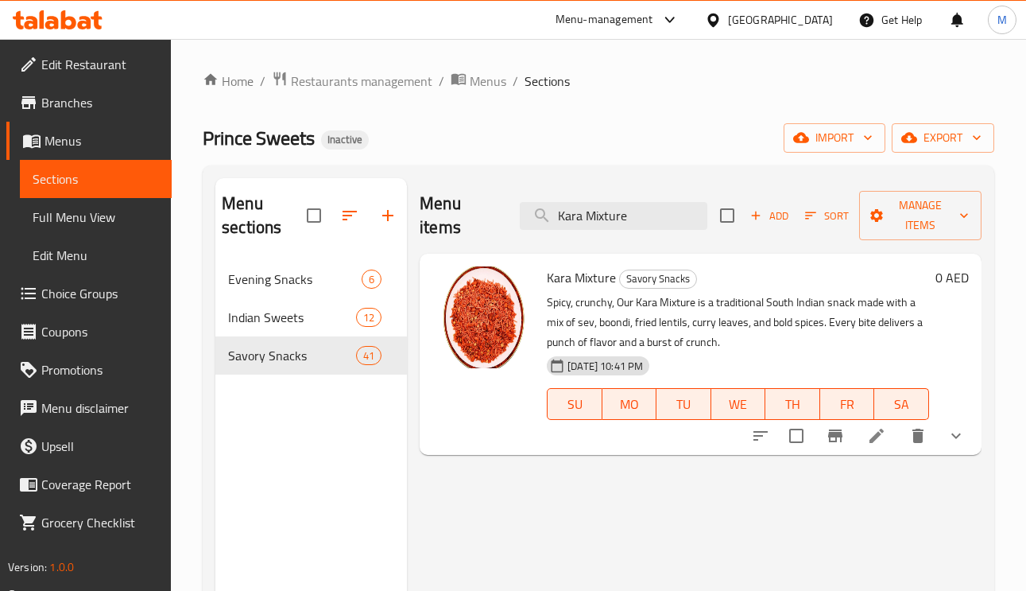
type input "Kara Mixture"
click at [875, 444] on icon at bounding box center [876, 435] width 19 height 19
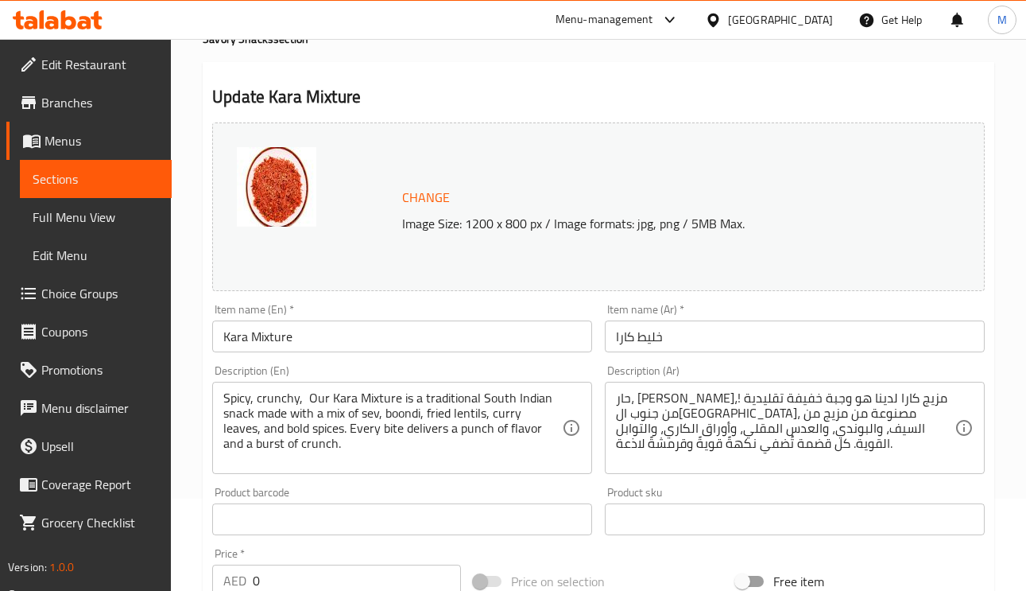
scroll to position [119, 0]
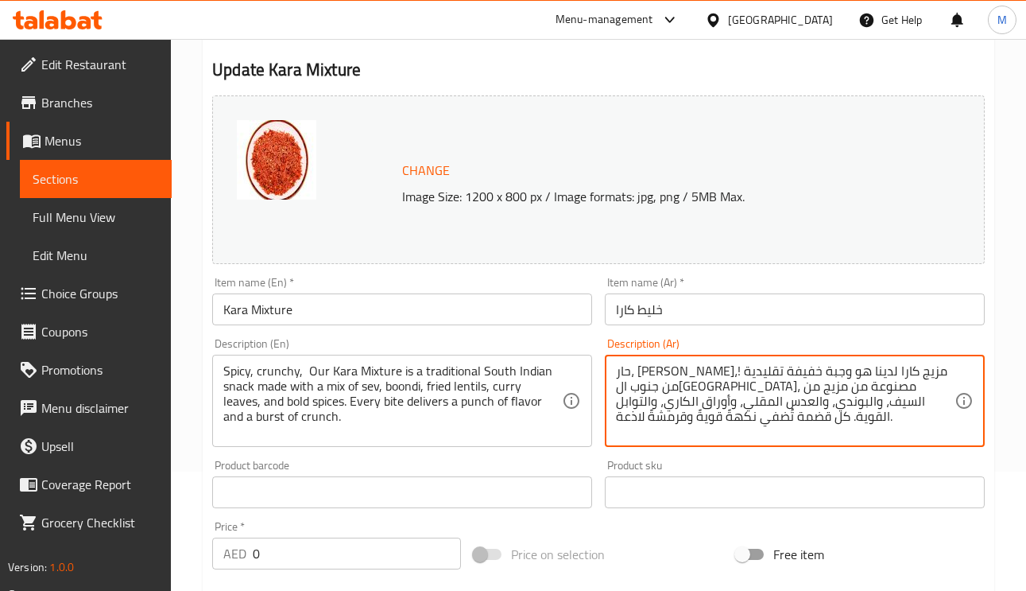
click at [619, 422] on textarea "حار، كرانشي،! مزيج كارا لدينا هو وجبة خفيفة تقليدية من جنوب الهند، مصنوعة من مز…" at bounding box center [785, 401] width 339 height 76
click at [630, 418] on textarea "حار، كرانشي،! مزيج كارا لدينا هو وجبة خفيفة تقليدية من جنوب الهند، مصنوعة من مز…" at bounding box center [785, 401] width 339 height 76
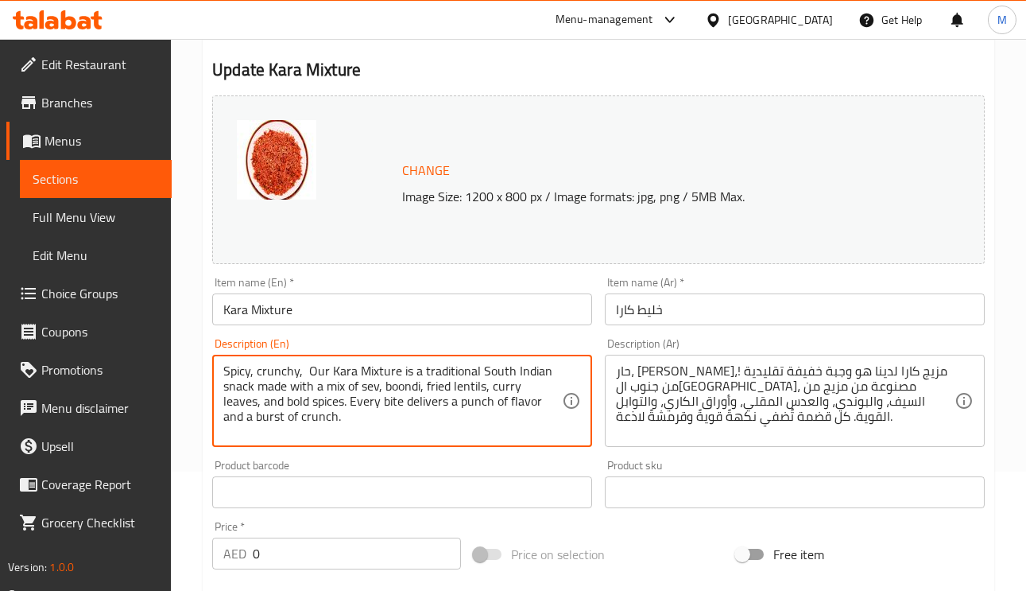
drag, startPoint x: 301, startPoint y: 421, endPoint x: 219, endPoint y: 422, distance: 81.9
click at [219, 422] on div "Spicy, crunchy, Our Kara Mixture is a traditional South Indian snack made with …" at bounding box center [402, 401] width 380 height 92
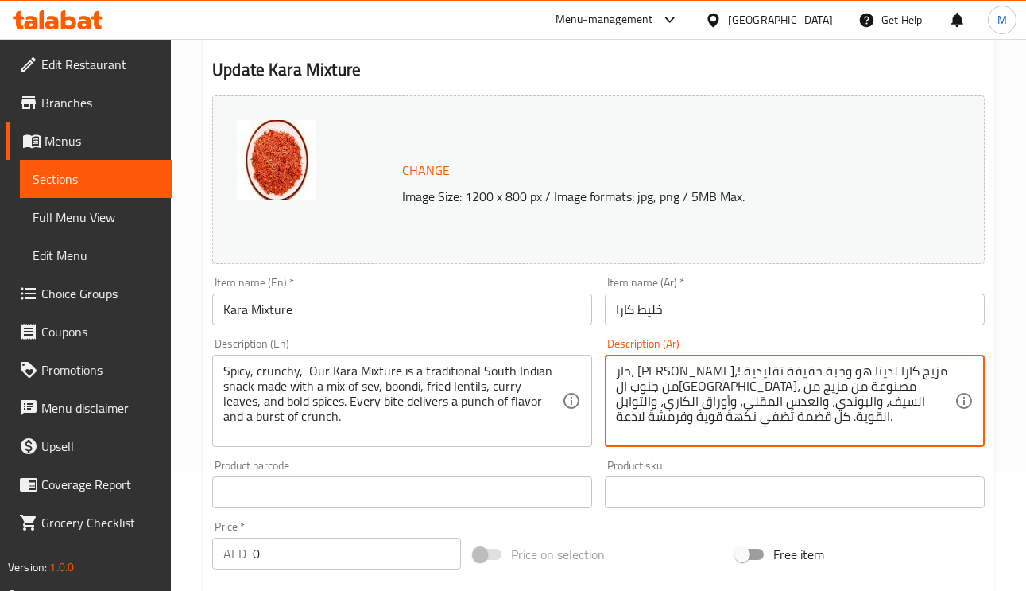
paste textarea "انفجار"
click at [623, 423] on textarea "حار، كرانشي،! مزيج كارا لدينا هو وجبة خفيفة تقليدية من جنوب الهند، مصنوعة من مز…" at bounding box center [785, 401] width 339 height 76
type textarea "حار، كرانشي،! مزيج كارا لدينا هو وجبة خفيفة تقليدية من جنوب الهند، مصنوعة من مز…"
click at [757, 316] on input "خليط كارا" at bounding box center [795, 309] width 380 height 32
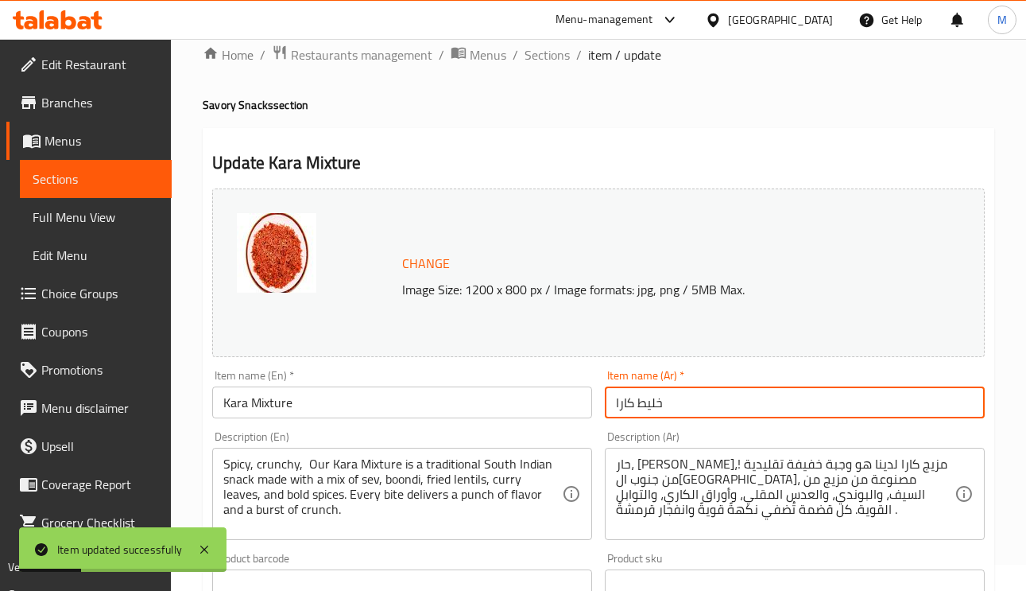
scroll to position [0, 0]
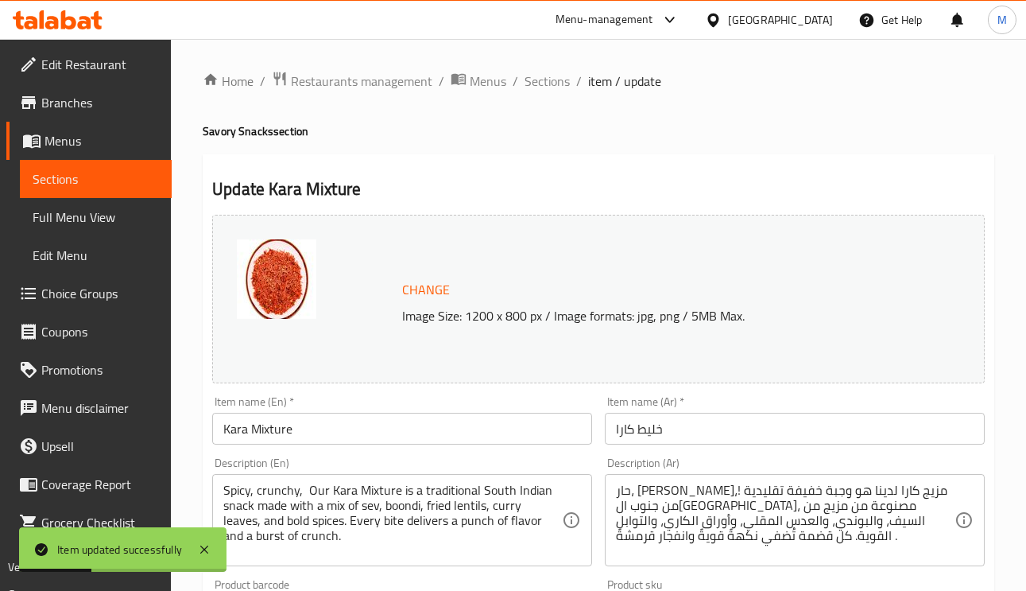
click at [559, 76] on span "Sections" at bounding box center [547, 81] width 45 height 19
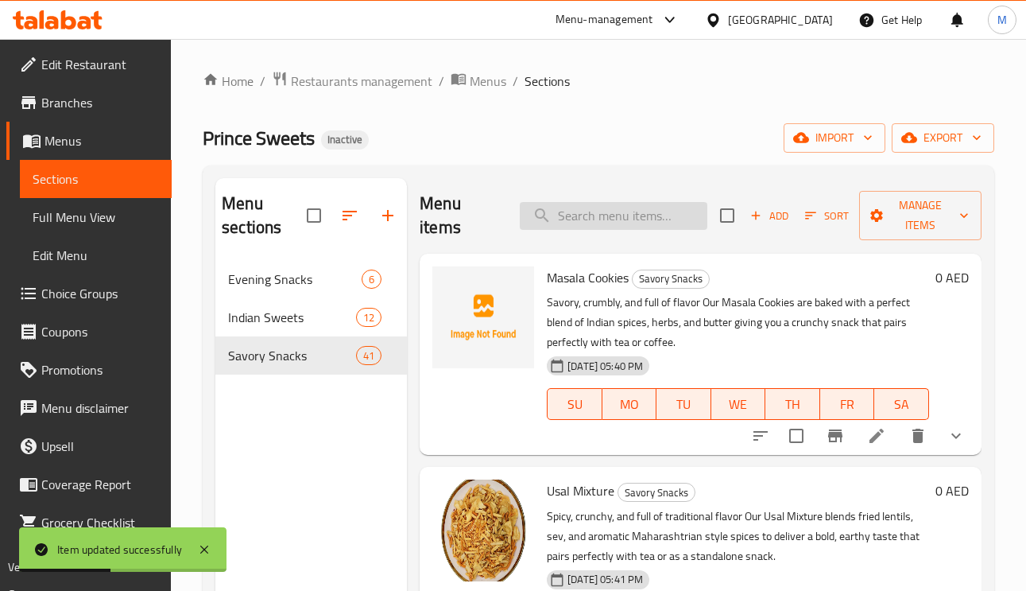
paste input "Sweet Potato Mixture"
click at [577, 219] on input "search" at bounding box center [614, 216] width 188 height 28
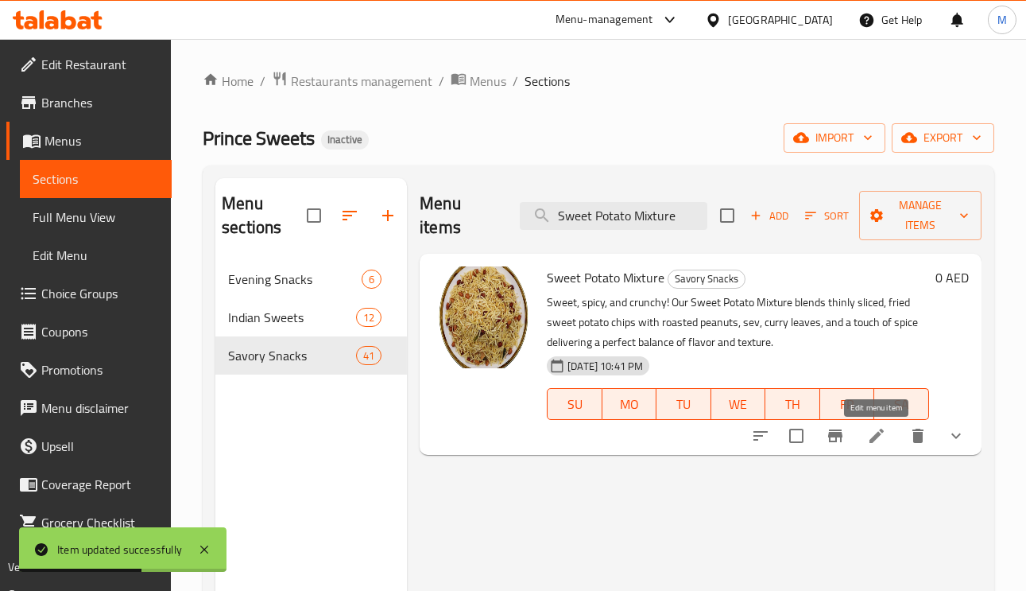
type input "Sweet Potato Mixture"
click at [879, 438] on icon at bounding box center [876, 435] width 19 height 19
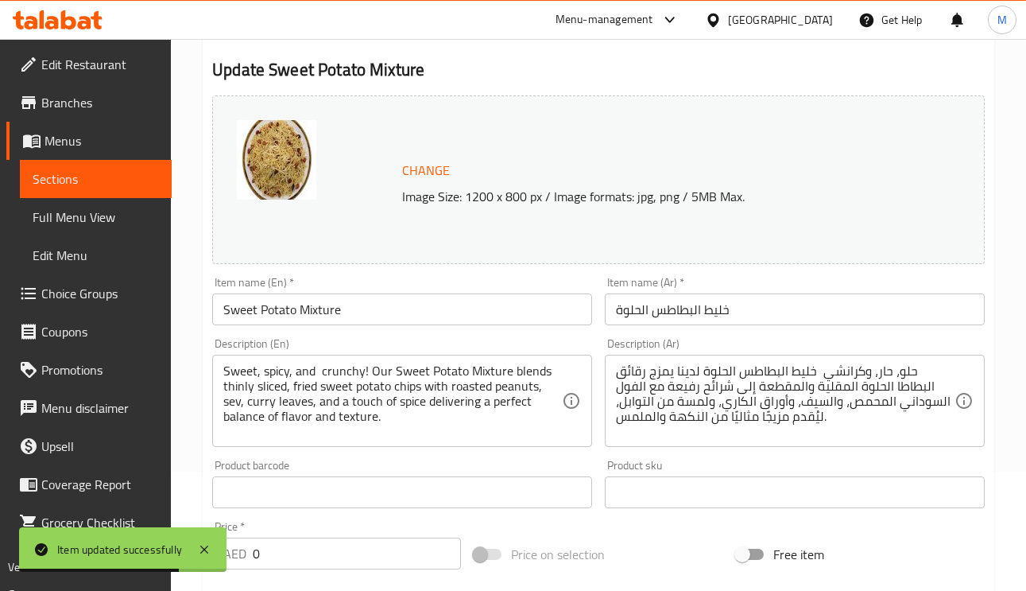
scroll to position [239, 0]
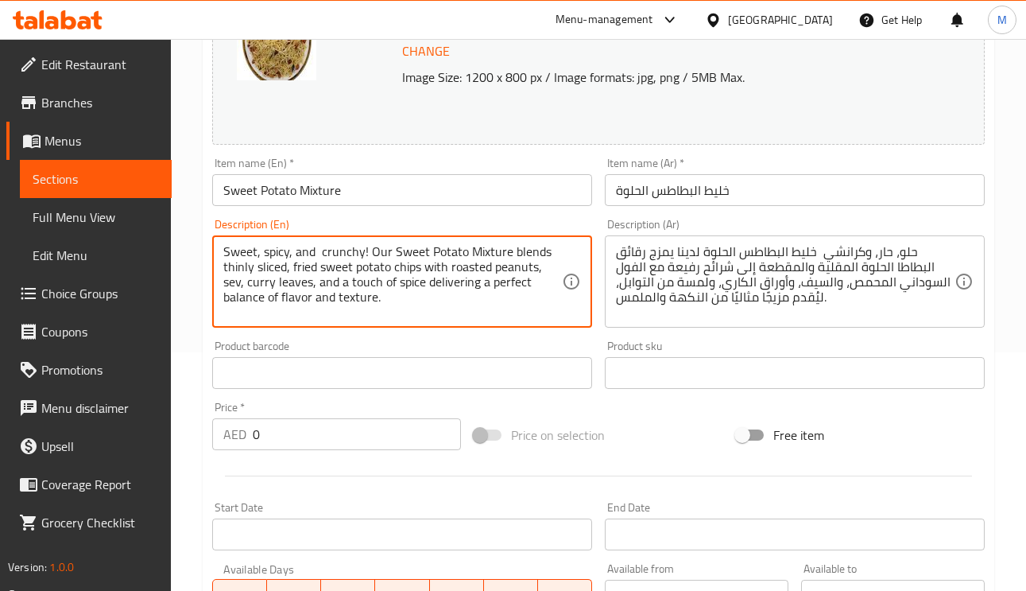
click at [526, 257] on textarea "Sweet, spicy, and crunchy! Our Sweet Potato Mixture blends thinly sliced, fried…" at bounding box center [392, 282] width 339 height 76
click at [472, 270] on textarea "Sweet, spicy, and crunchy! Our Sweet Potato Mixture blends thinly sliced, fried…" at bounding box center [392, 282] width 339 height 76
click at [436, 285] on textarea "Sweet, spicy, and crunchy! Our Sweet Potato Mixture blends thinly sliced, fried…" at bounding box center [392, 282] width 339 height 76
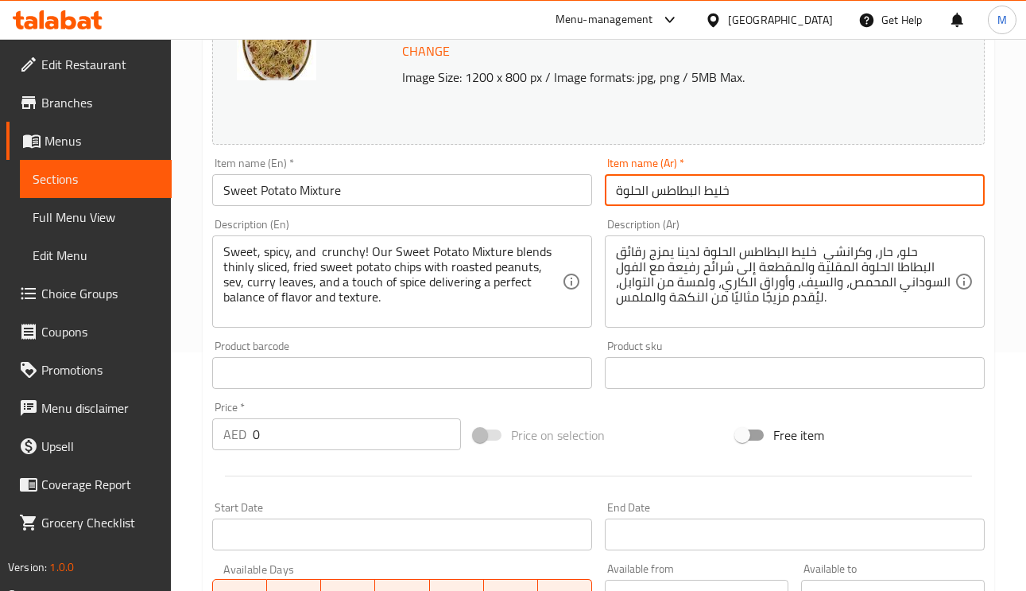
click at [770, 180] on input "خليط البطاطس الحلوة" at bounding box center [795, 190] width 380 height 32
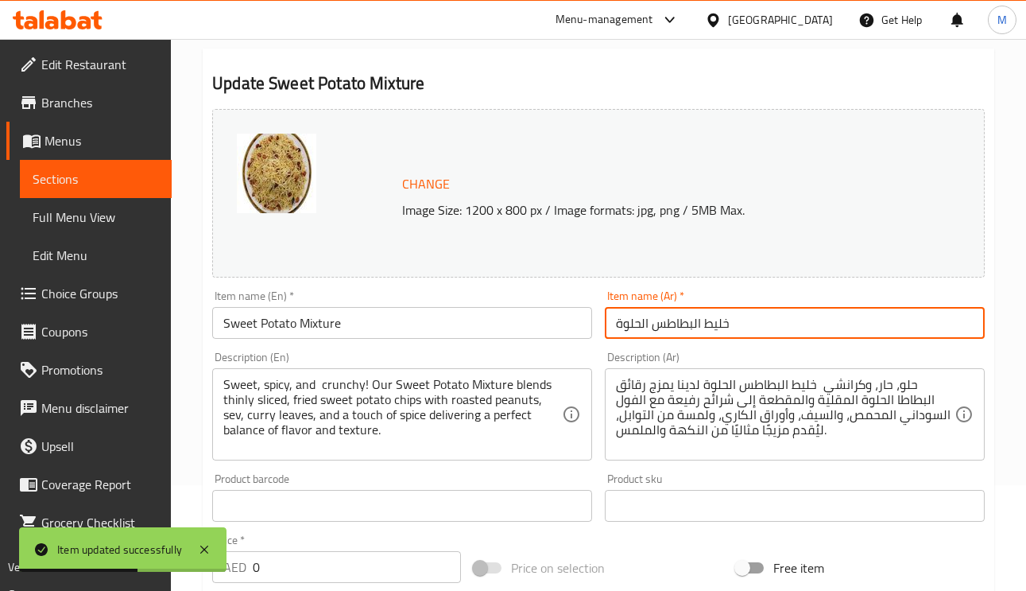
scroll to position [0, 0]
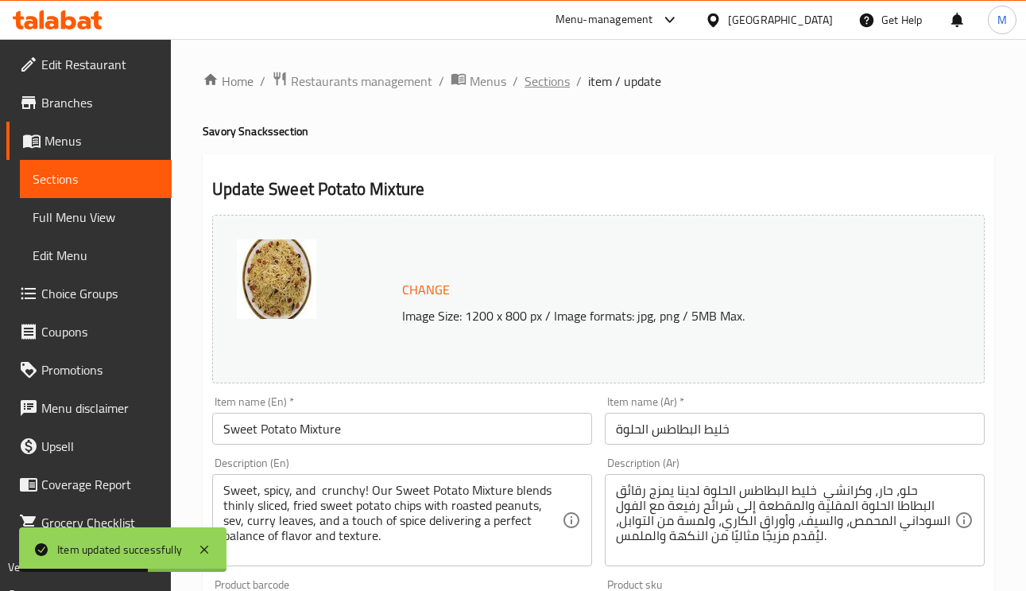
click at [532, 80] on span "Sections" at bounding box center [547, 81] width 45 height 19
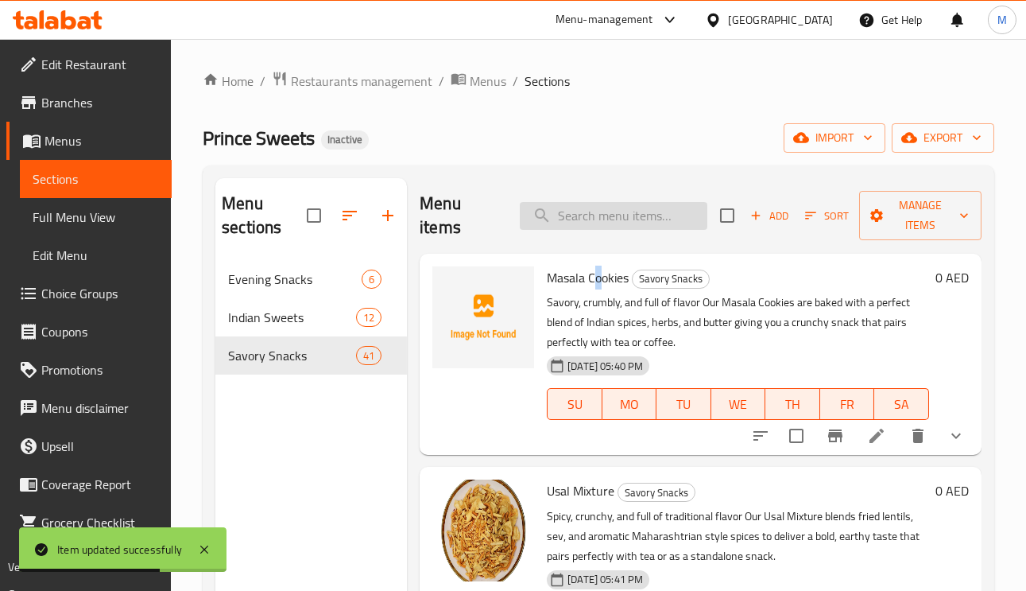
drag, startPoint x: 601, startPoint y: 265, endPoint x: 602, endPoint y: 215, distance: 49.3
click at [592, 246] on div "Menu items Add Sort Manage items Masala Cookies Savory Snacks Savory, crumbly, …" at bounding box center [694, 473] width 575 height 591
paste input "Chilly Cashew"
click at [602, 214] on input "Chilly Cashew" at bounding box center [614, 216] width 188 height 28
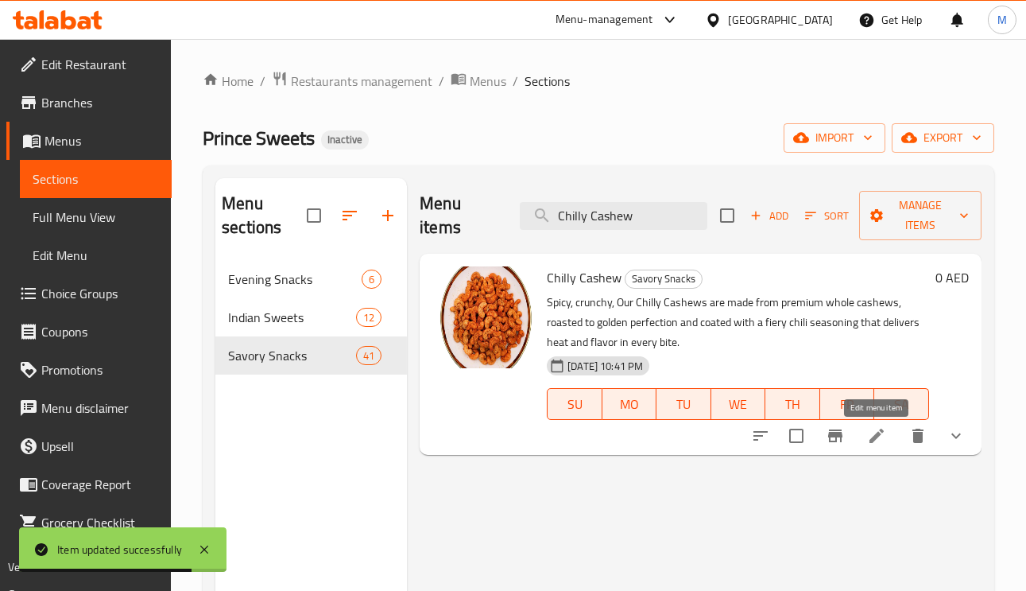
type input "Chilly Cashew"
click at [883, 444] on icon at bounding box center [876, 435] width 19 height 19
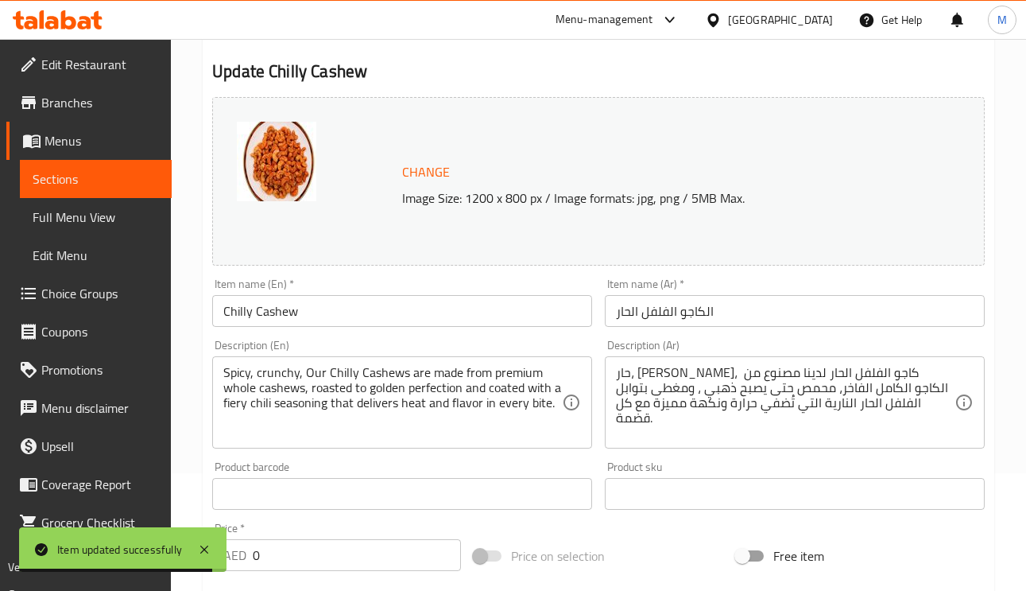
scroll to position [119, 0]
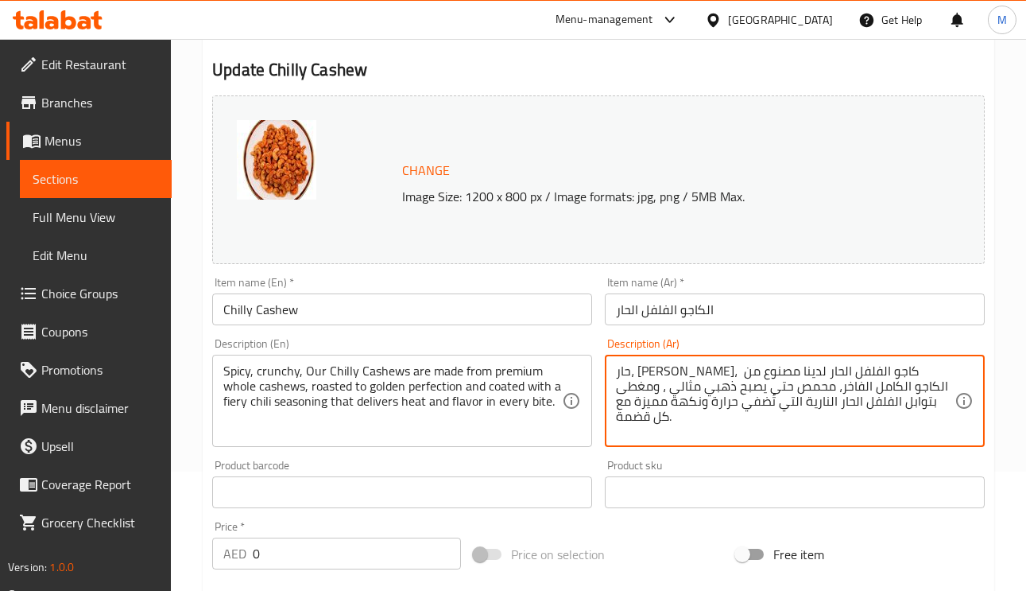
type textarea "حار، كرانشي، كاجو الفلفل الحار لدينا مصنوع من الكاجو الكامل الفاخر، محمص حتى يص…"
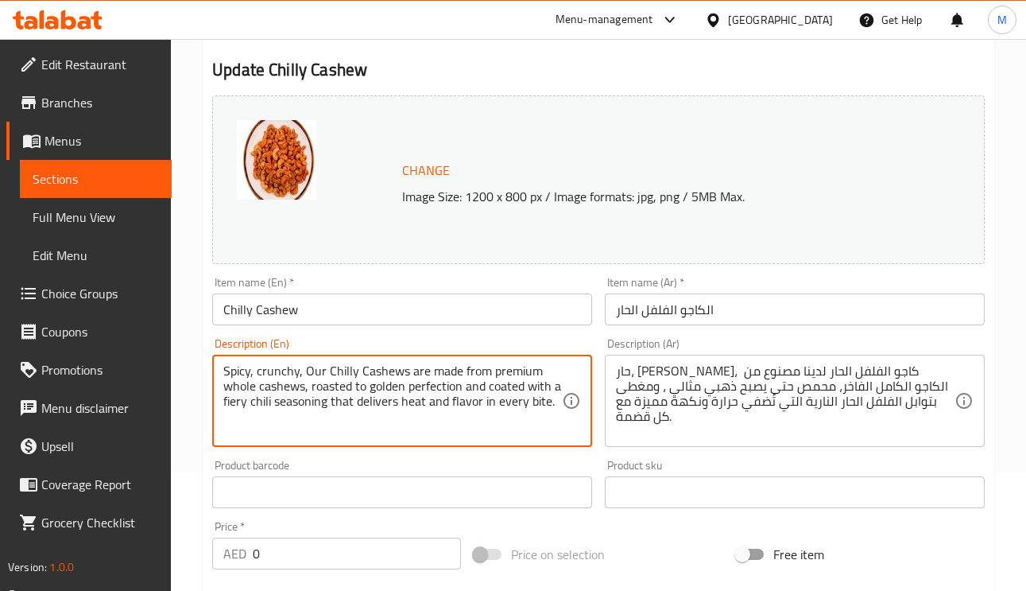
click at [343, 411] on textarea "Spicy, crunchy, Our Chilly Cashews are made from premium whole cashews, roasted…" at bounding box center [392, 401] width 339 height 76
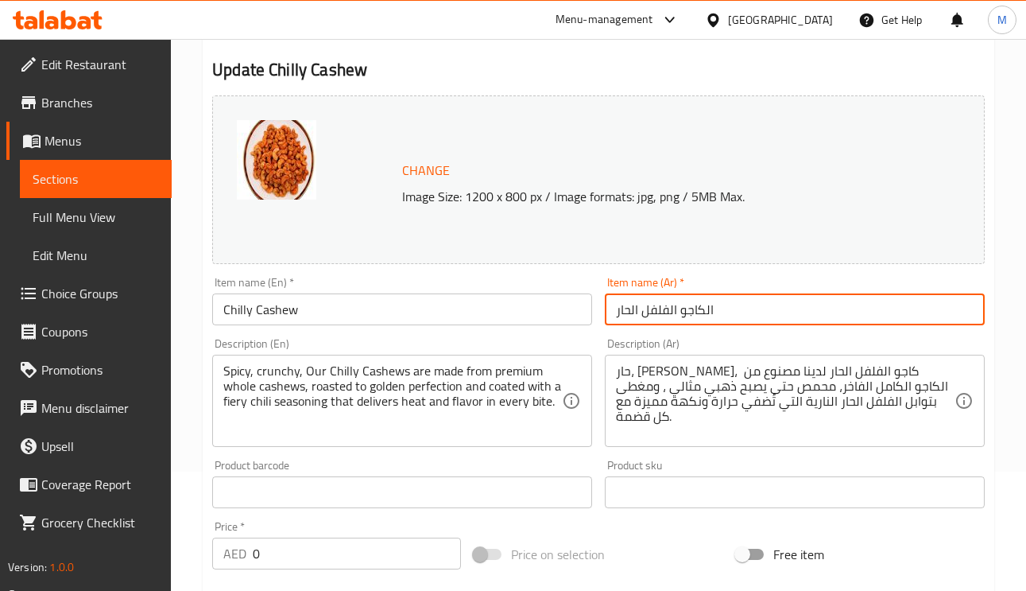
click at [742, 310] on input "الكاجو الفلفل الحار" at bounding box center [795, 309] width 380 height 32
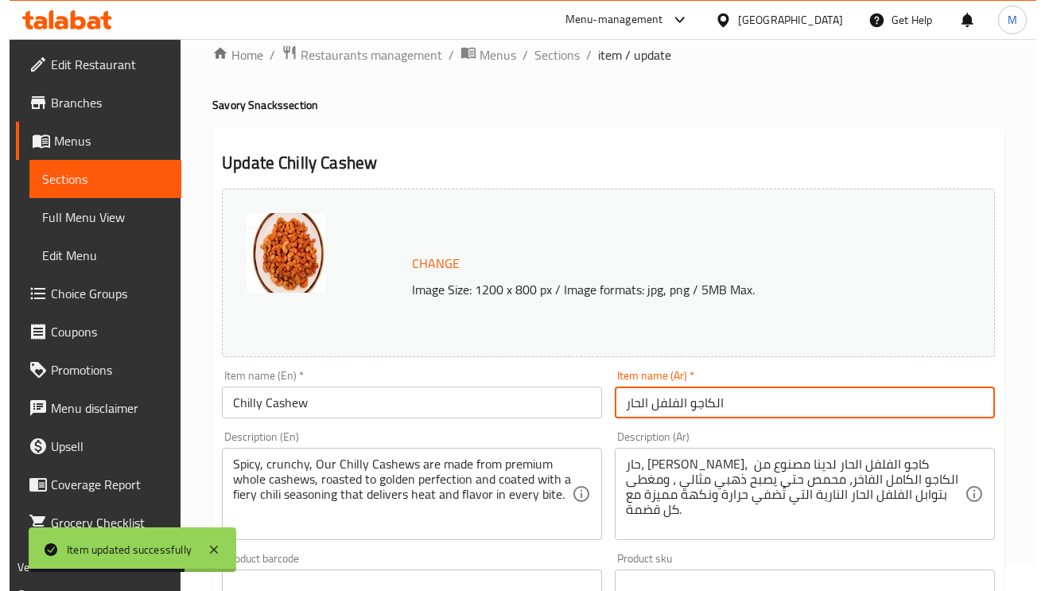
scroll to position [0, 0]
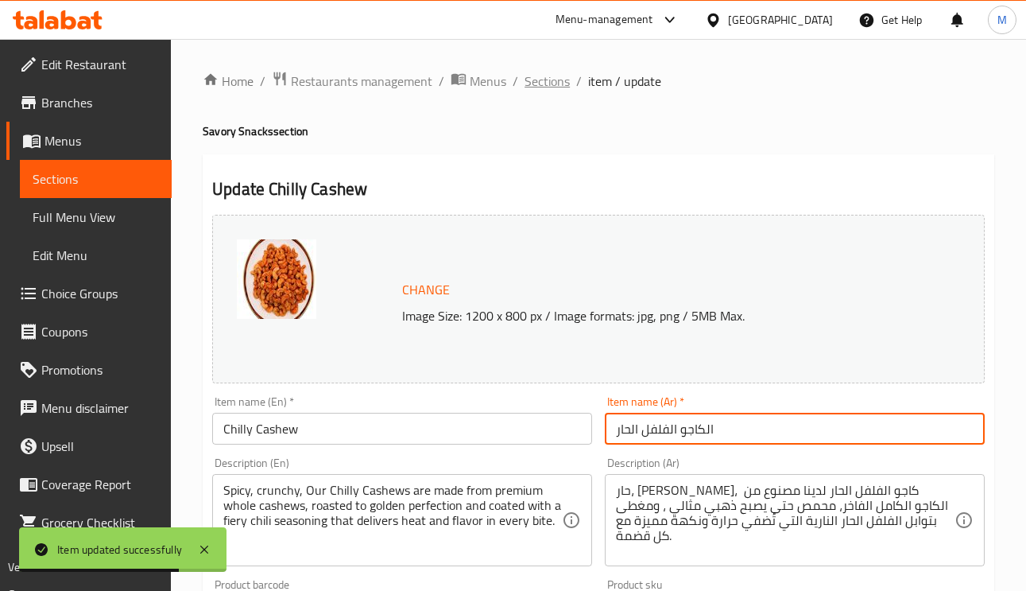
click at [550, 79] on span "Sections" at bounding box center [547, 81] width 45 height 19
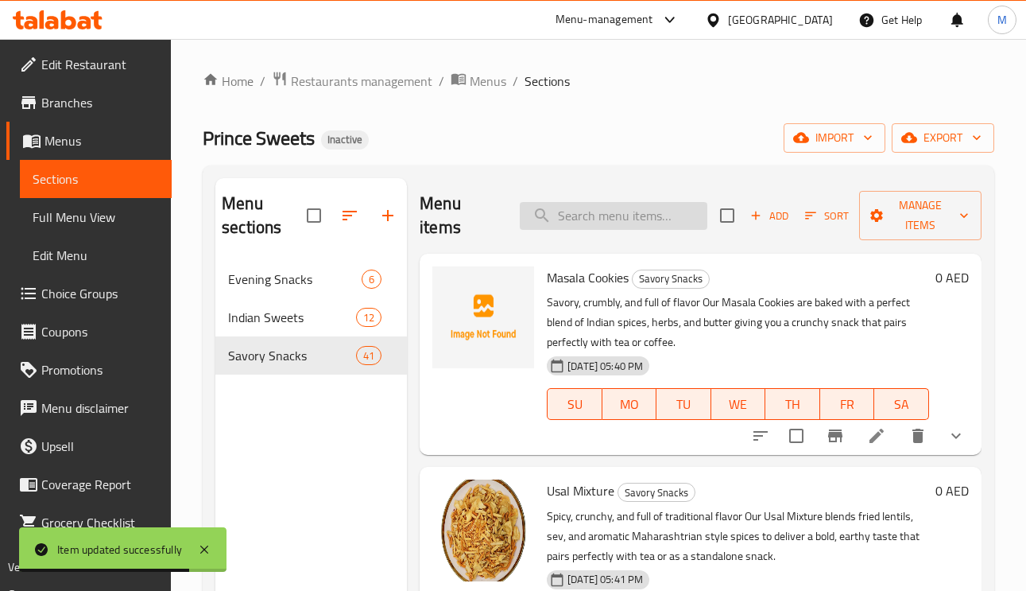
paste input "Mangalore Mixture"
click at [653, 224] on input "Mangalore Mixture" at bounding box center [614, 216] width 188 height 28
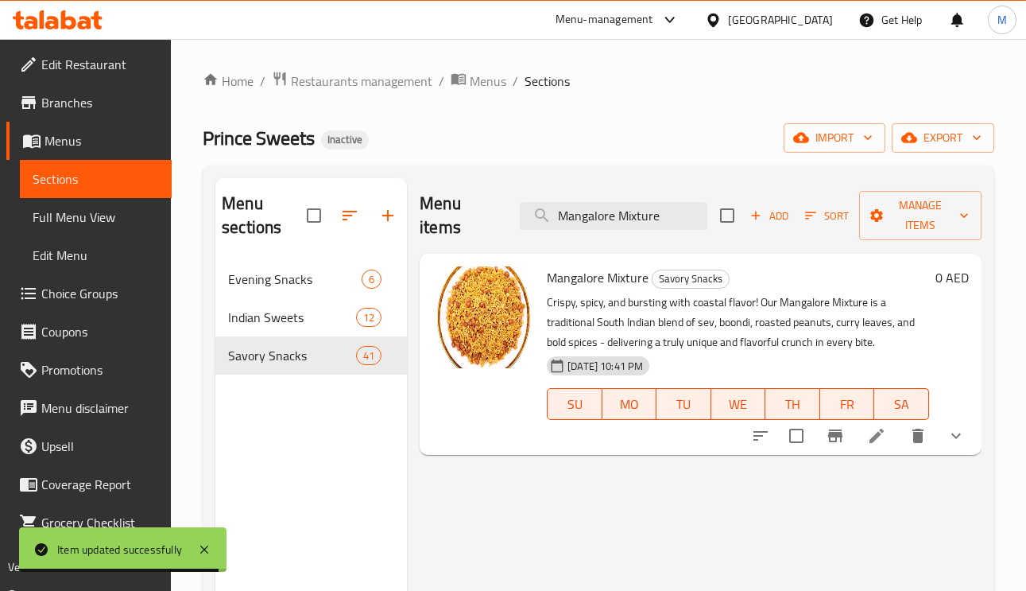
type input "Mangalore Mixture"
click at [877, 444] on icon at bounding box center [876, 435] width 19 height 19
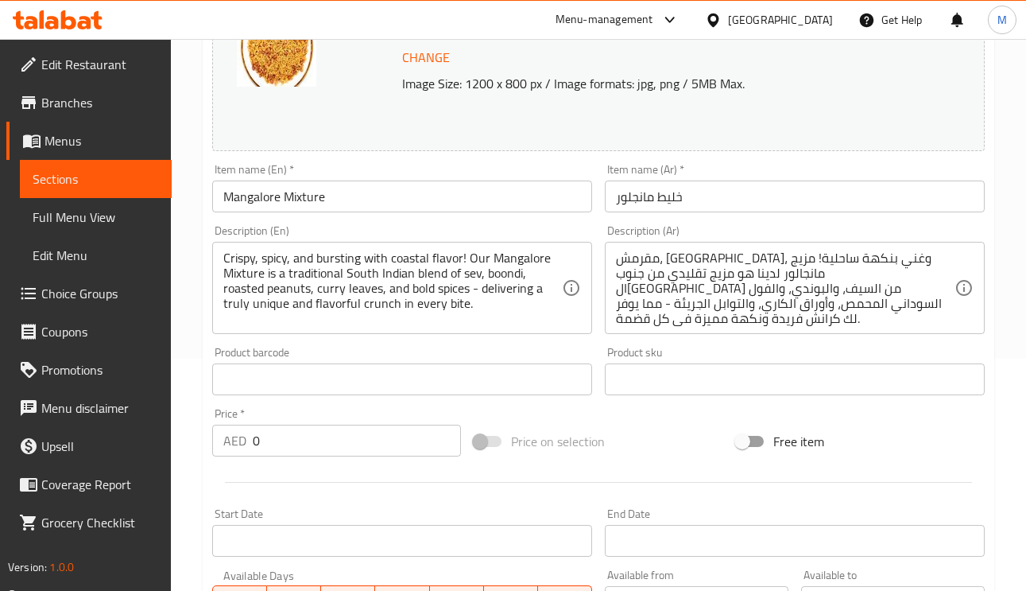
scroll to position [239, 0]
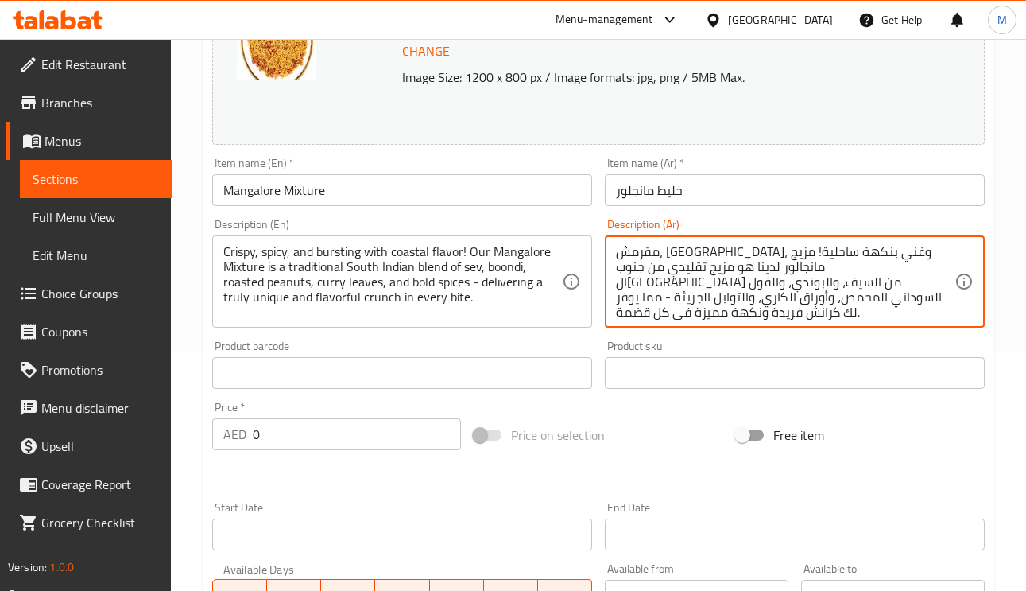
drag, startPoint x: 640, startPoint y: 296, endPoint x: 727, endPoint y: 289, distance: 87.7
type textarea "مقرمش، حار، وغني بنكهة ساحلية! مزيج مانجالور لدينا هو مزيج تقليدي من جنوب الهند…"
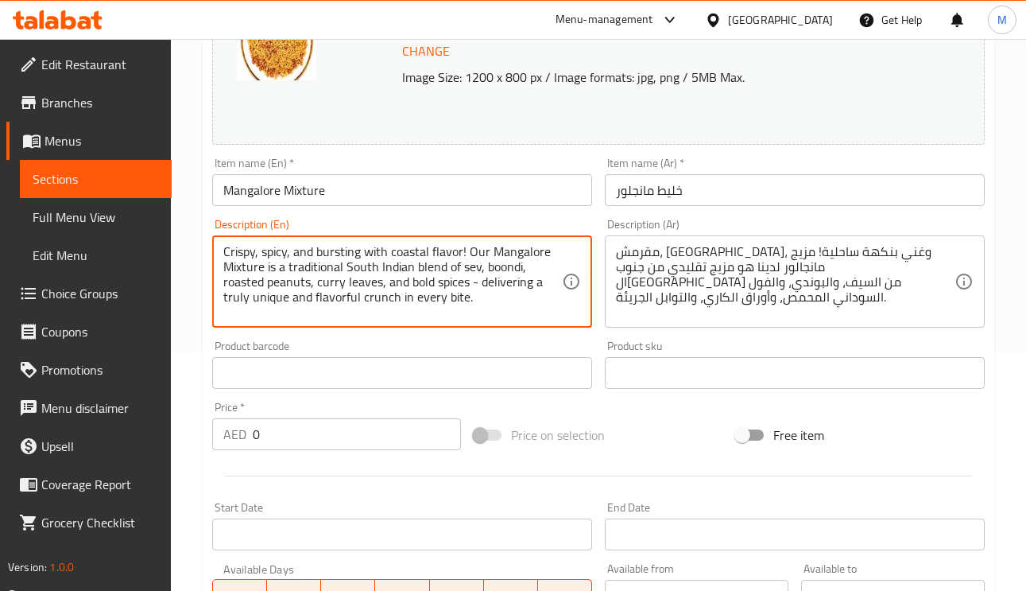
drag, startPoint x: 474, startPoint y: 283, endPoint x: 500, endPoint y: 303, distance: 32.9
type textarea "Crispy, spicy, and bursting with coastal flavor! Our Mangalore Mixture is a tra…"
click at [526, 180] on input "Mangalore Mixture" at bounding box center [402, 190] width 380 height 32
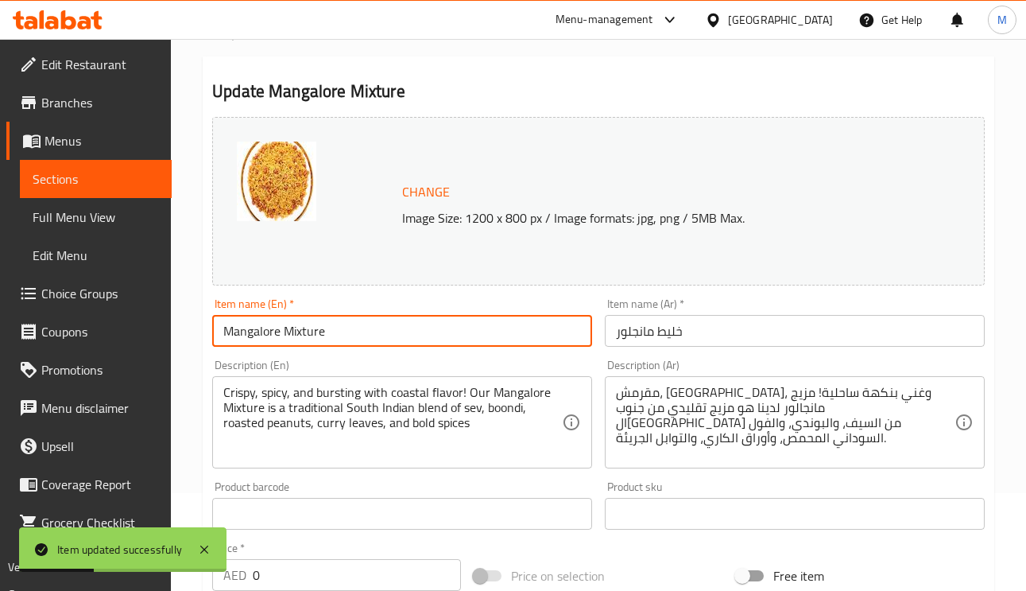
scroll to position [0, 0]
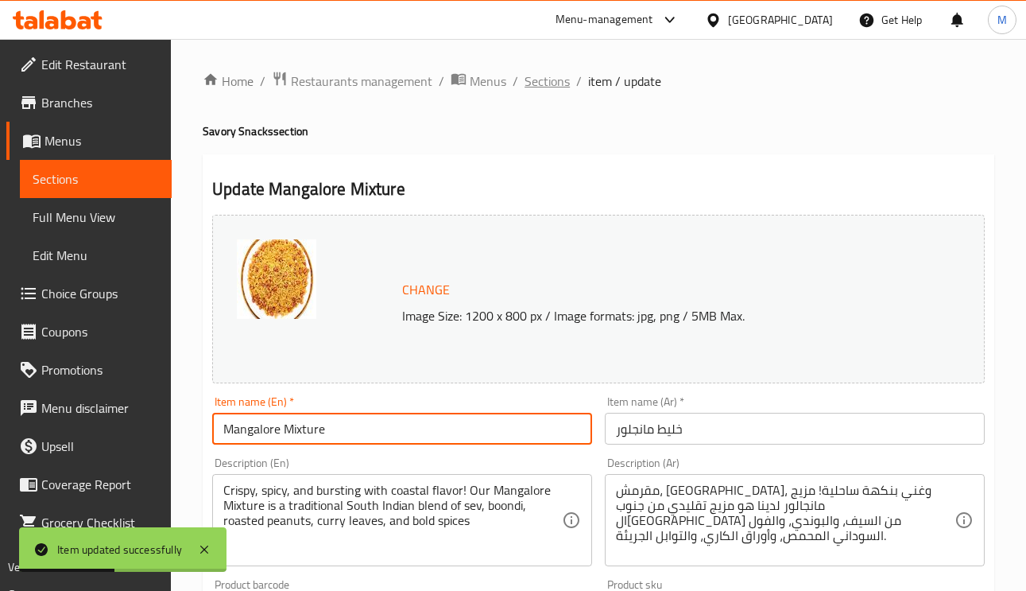
click at [544, 91] on span "Sections" at bounding box center [547, 81] width 45 height 19
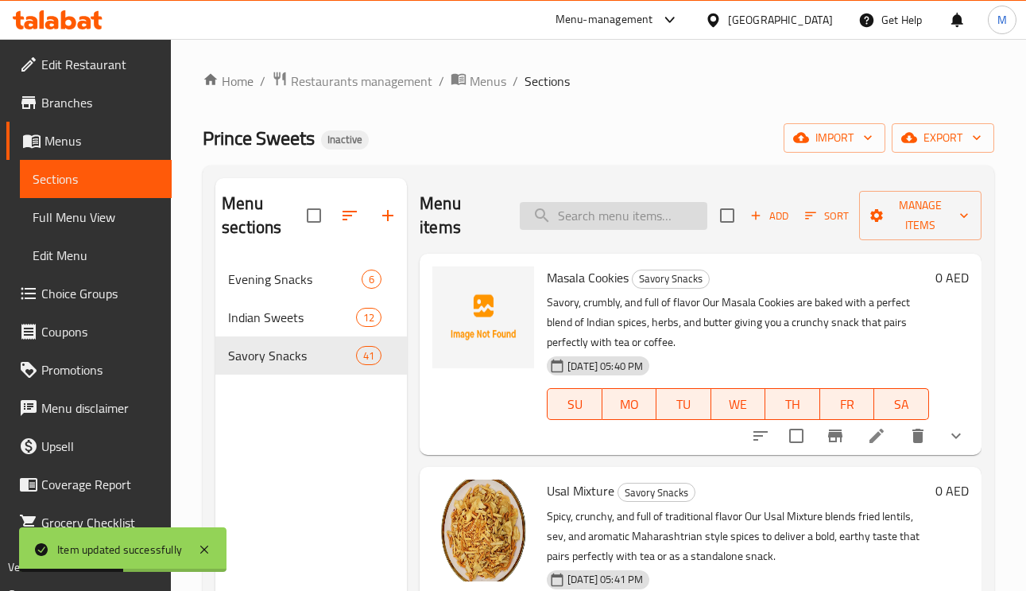
click at [607, 214] on input "search" at bounding box center [614, 216] width 188 height 28
paste input "Pepper Banana Chips"
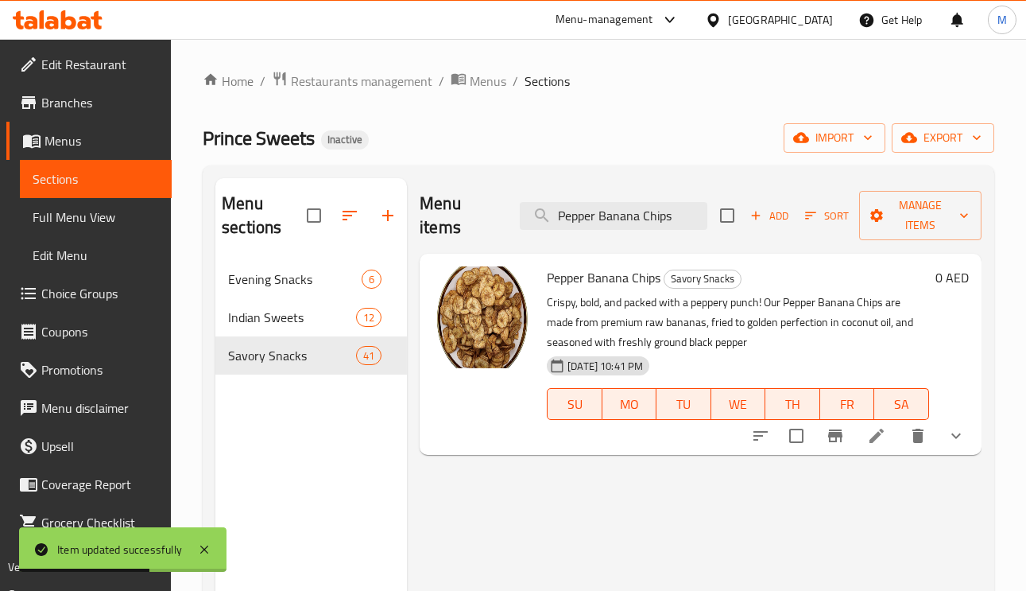
type input "Pepper Banana Chips"
click at [887, 441] on li at bounding box center [877, 435] width 45 height 29
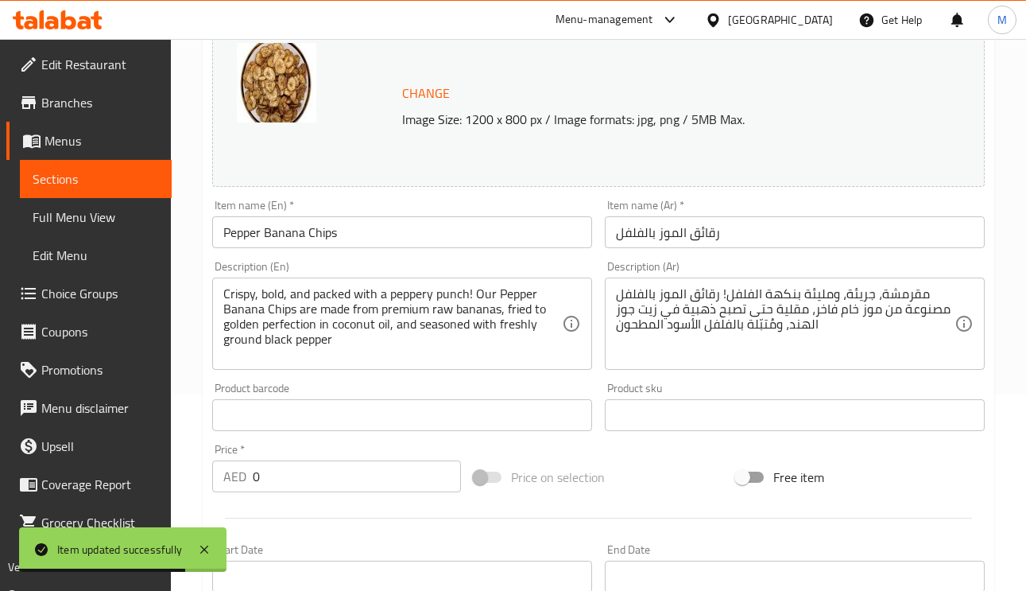
scroll to position [239, 0]
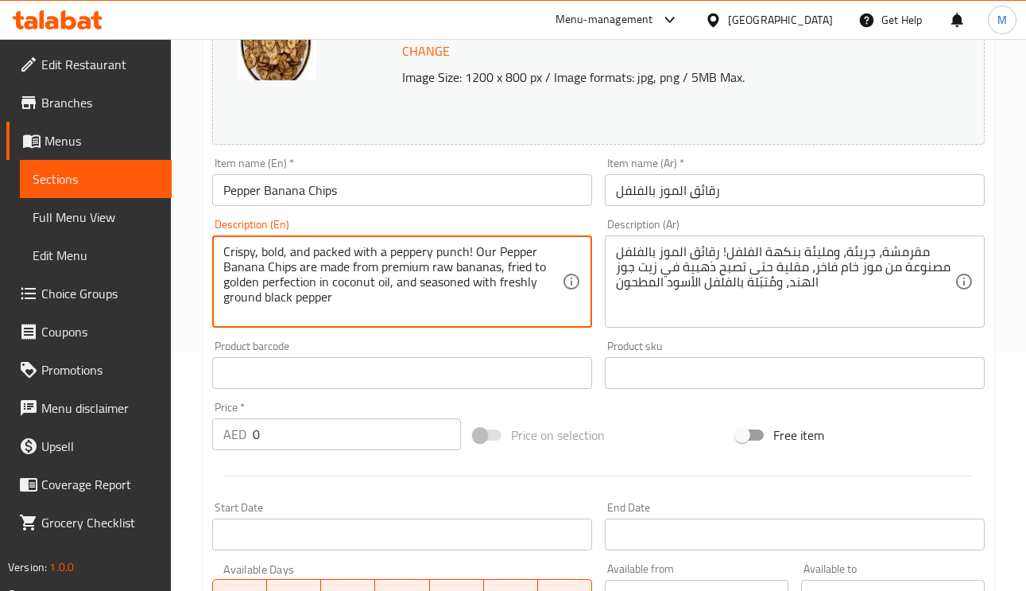
click at [342, 250] on textarea "Crispy, bold, and packed with a peppery punch! Our Pepper Banana Chips are made…" at bounding box center [392, 282] width 339 height 76
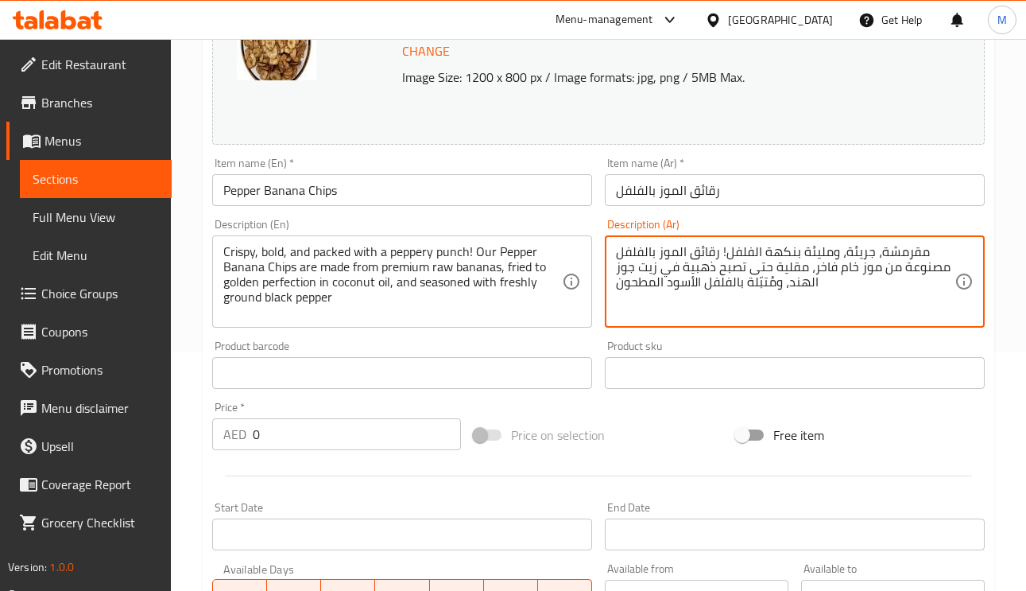
drag, startPoint x: 771, startPoint y: 250, endPoint x: 763, endPoint y: 248, distance: 8.1
click at [763, 248] on textarea "مقرمشة، جريئة، ومليئة بنكهة الفلفل! رقائق الموز بالفلفل مصنوعة من موز خام فاخر،…" at bounding box center [785, 282] width 339 height 76
click at [747, 253] on textarea "مقرمشة، جريئة، ومليئة ببنش الفلفل! رقائق الموز بالفلفل مصنوعة من موز خام فاخر، …" at bounding box center [785, 282] width 339 height 76
drag, startPoint x: 917, startPoint y: 246, endPoint x: 923, endPoint y: 253, distance: 9.0
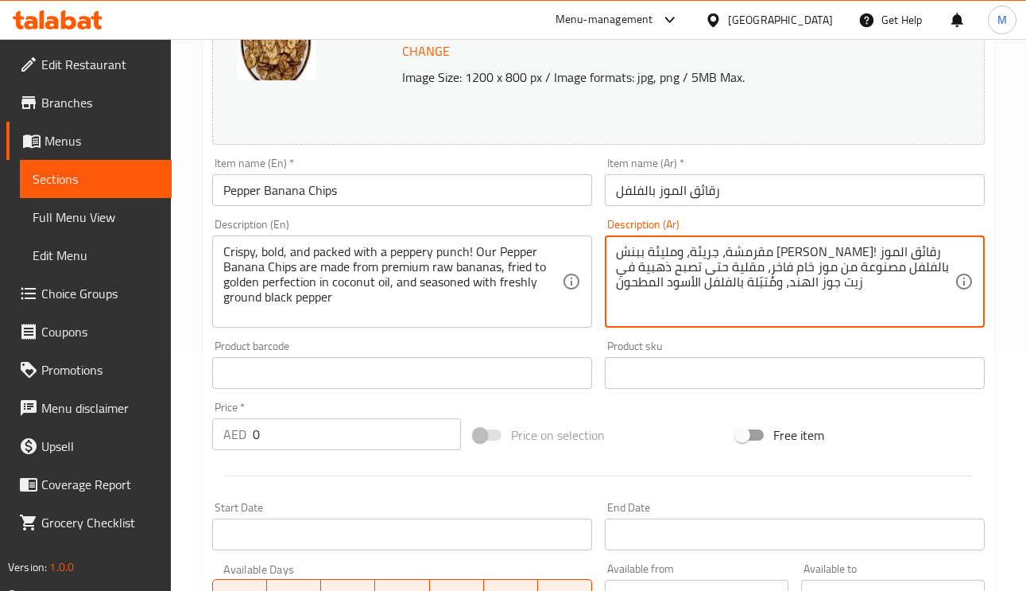
click at [917, 246] on textarea "مقرمشة، جريئة، ومليئة ببنش بيبري! رقائق الموز بالفلفل مصنوعة من موز خام فاخر، م…" at bounding box center [785, 282] width 339 height 76
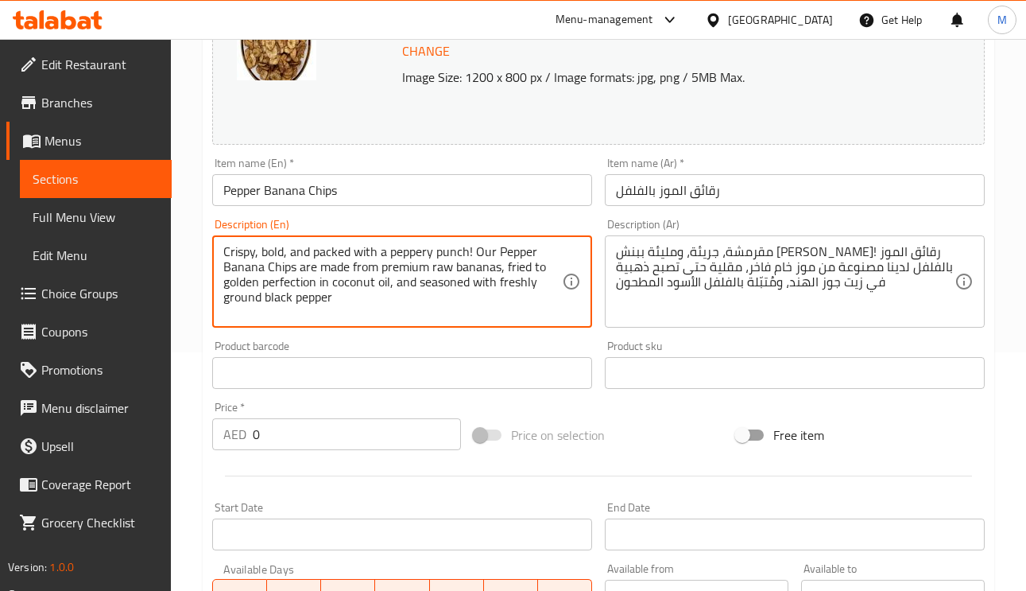
click at [514, 266] on textarea "Crispy, bold, and packed with a peppery punch! Our Pepper Banana Chips are made…" at bounding box center [392, 282] width 339 height 76
click at [275, 285] on textarea "Crispy, bold, and packed with a peppery punch! Our Pepper Banana Chips are made…" at bounding box center [392, 282] width 339 height 76
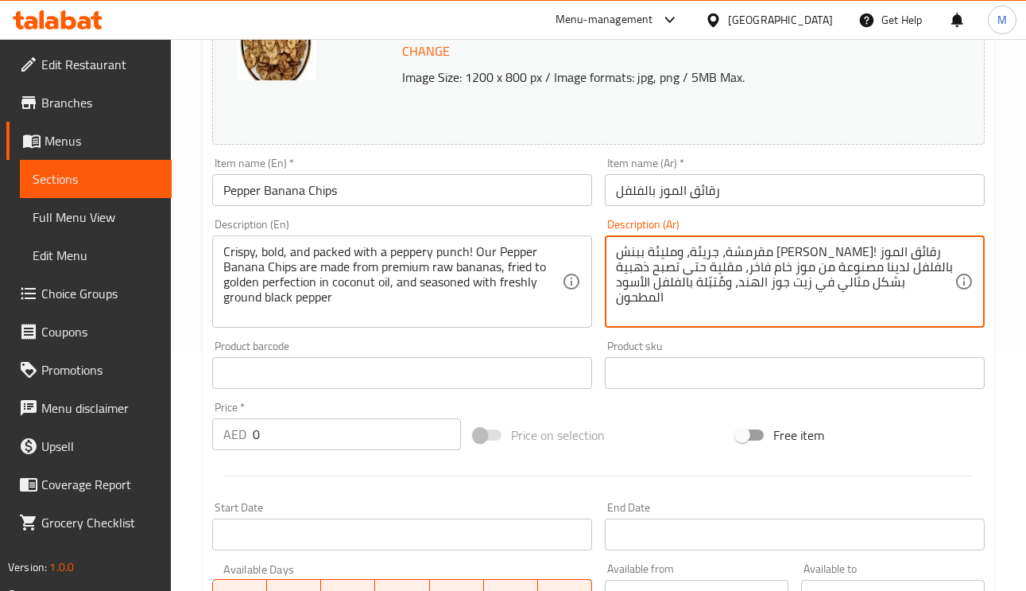
click at [891, 293] on textarea "مقرمشة، جريئة، ومليئة ببنش بيبري! رقائق الموز بالفلفل لدينا مصنوعة من موز خام ف…" at bounding box center [785, 282] width 339 height 76
type textarea "مقرمشة، جريئة، ومليئة ببنش بيبري! رقائق الموز بالفلفل لدينا مصنوعة من موز خام ف…"
click at [855, 195] on input "رقائق الموز بالفلفل" at bounding box center [795, 190] width 380 height 32
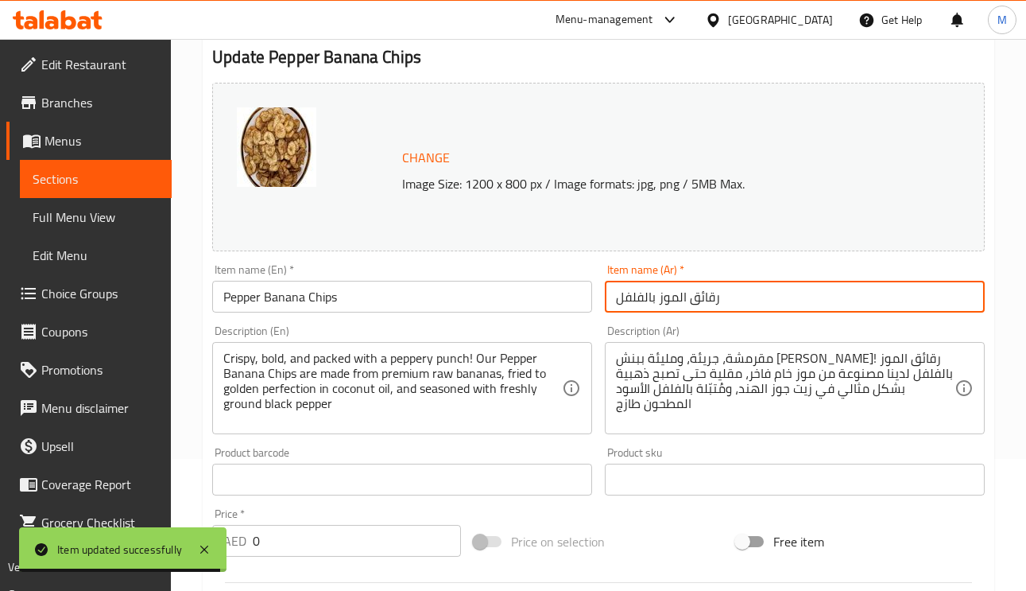
scroll to position [0, 0]
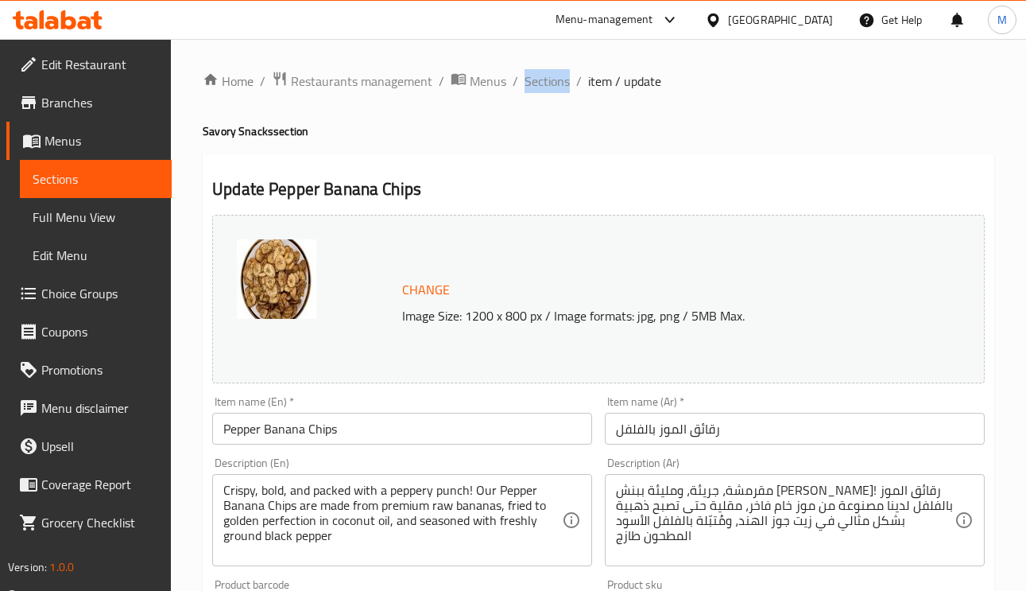
click at [541, 72] on span "Sections" at bounding box center [547, 81] width 45 height 19
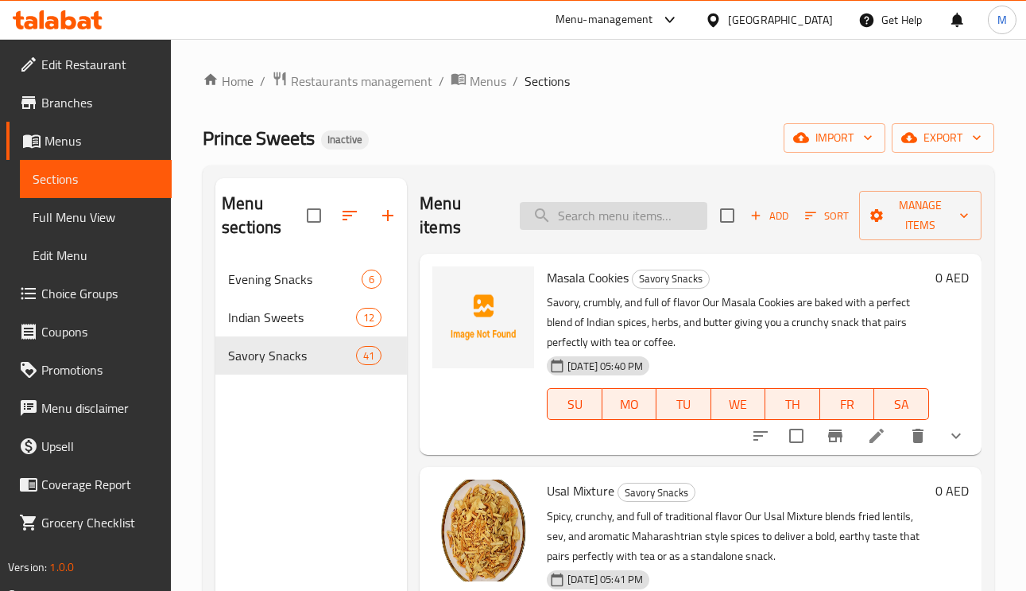
paste input "Small Plain Chakli"
click at [634, 216] on input "Small Plain Chakli" at bounding box center [614, 216] width 188 height 28
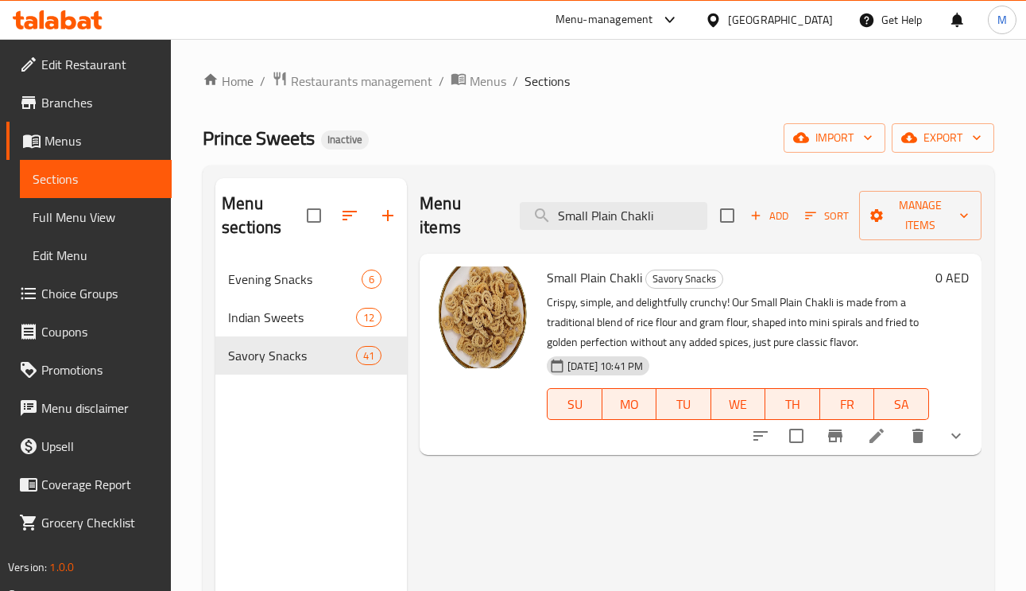
type input "Small Plain Chakli"
click at [877, 460] on div "Menu items Small Plain Chakli Add Sort Manage items Small Plain Chakli Savory S…" at bounding box center [694, 473] width 575 height 591
click at [870, 447] on li at bounding box center [877, 435] width 45 height 29
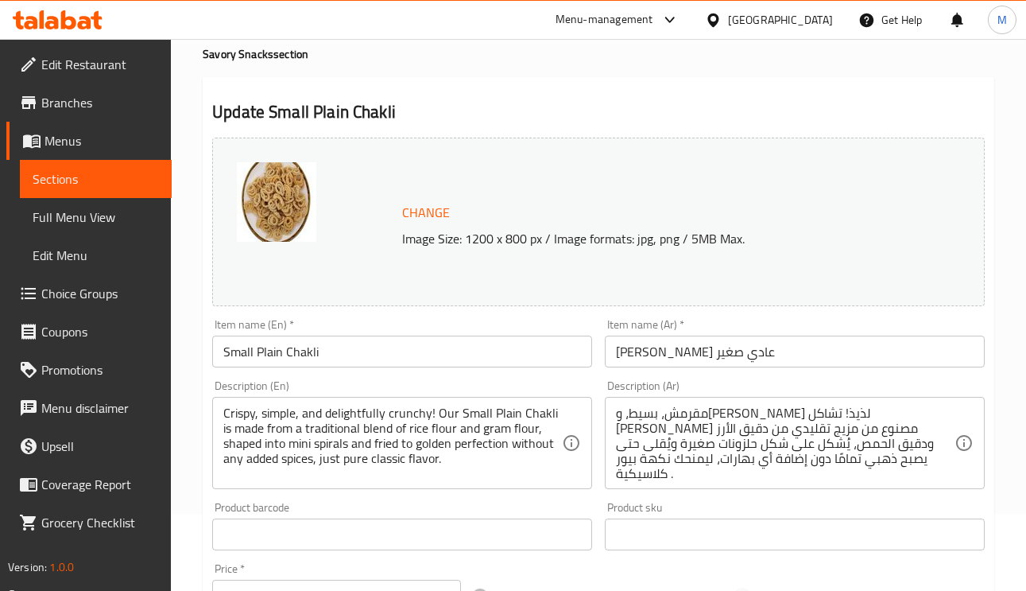
scroll to position [119, 0]
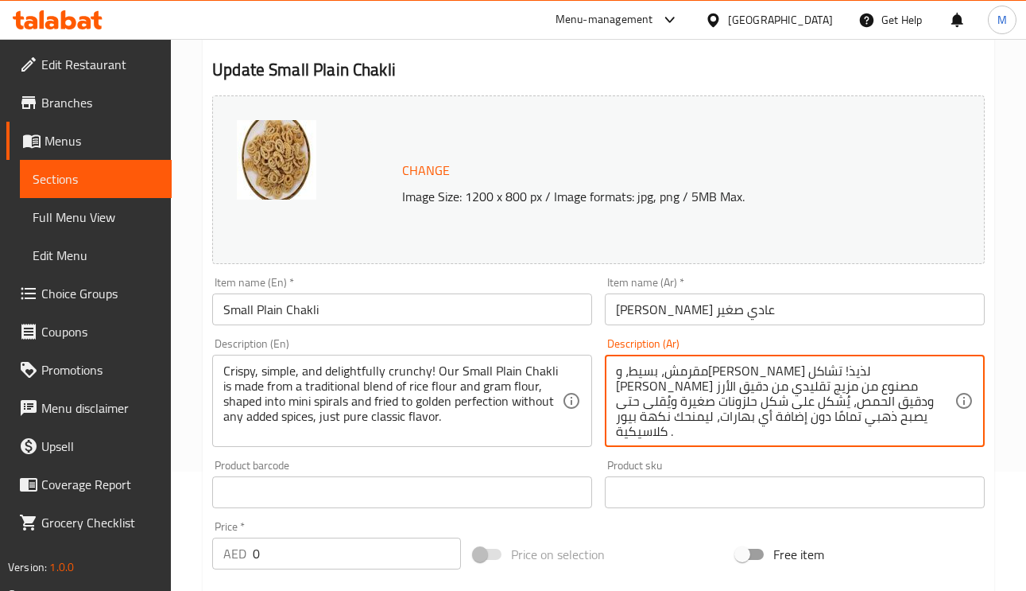
drag, startPoint x: 741, startPoint y: 372, endPoint x: 716, endPoint y: 370, distance: 25.6
click at [656, 310] on input "شاكلي عادي صغير" at bounding box center [795, 309] width 380 height 32
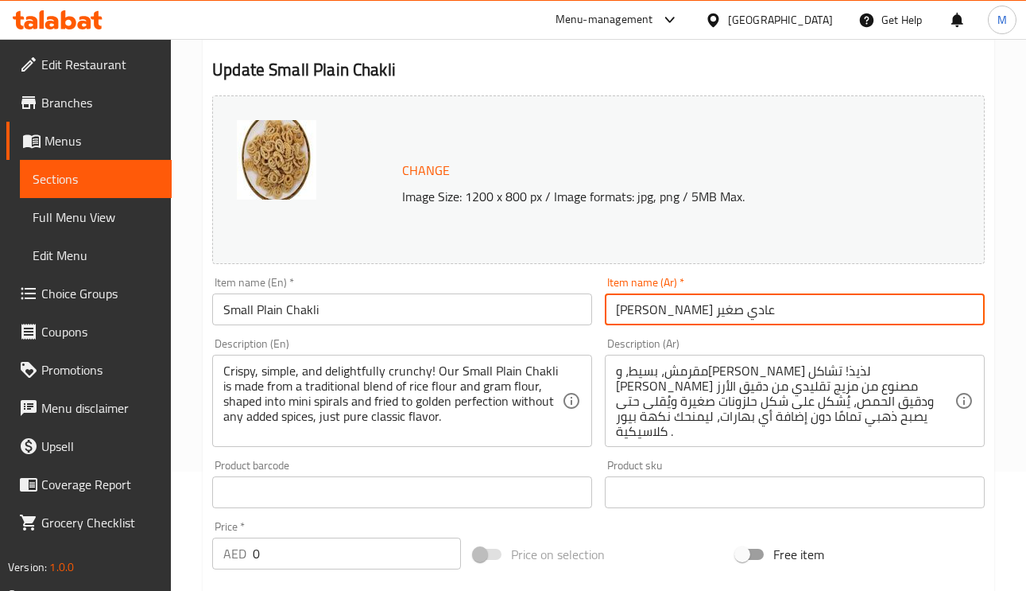
click at [656, 310] on input "شاكلي عادي صغير" at bounding box center [795, 309] width 380 height 32
paste input "ادة"
type input "شاكلي سادة صغير"
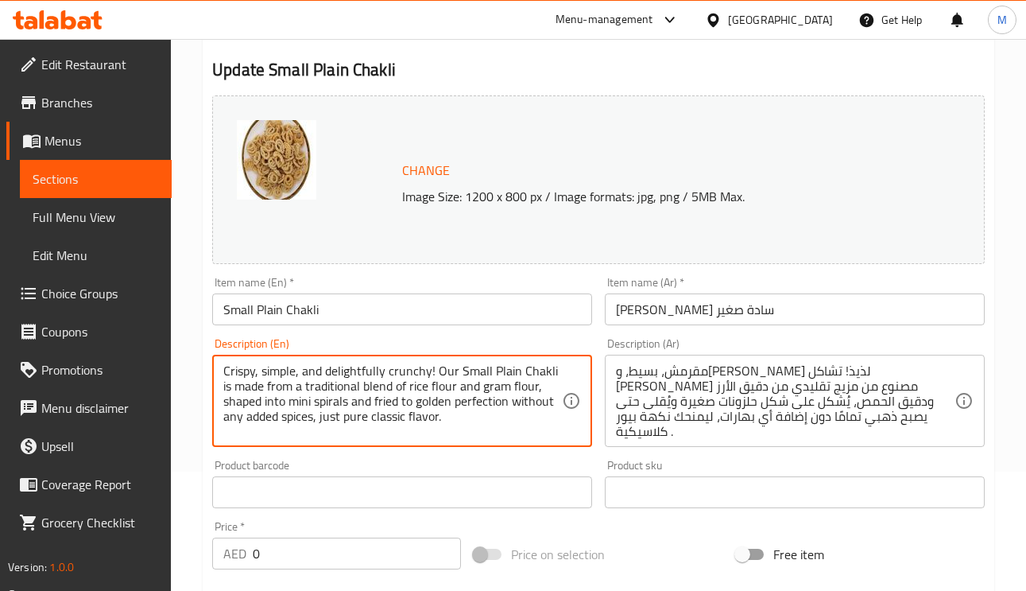
click at [235, 379] on textarea "Crispy, simple, and delightfully crunchy! Our Small Plain Chakli is made from a…" at bounding box center [392, 401] width 339 height 76
click at [444, 376] on textarea "Crispy, simple, and delightfully crunchy! Our Small Plain Chakli is made from a…" at bounding box center [392, 401] width 339 height 76
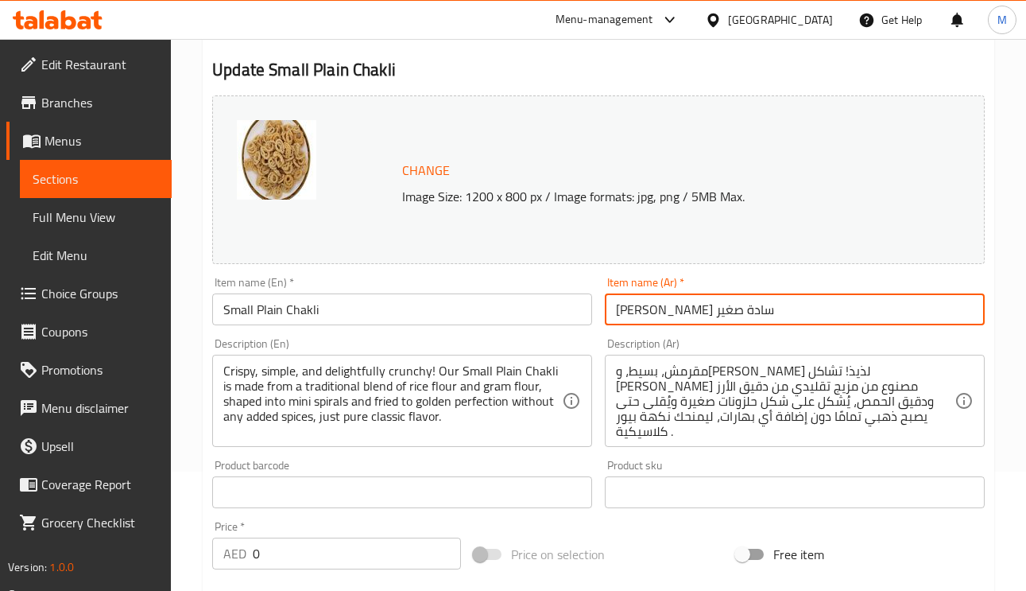
click at [702, 313] on input "شاكلي سادة صغير" at bounding box center [795, 309] width 380 height 32
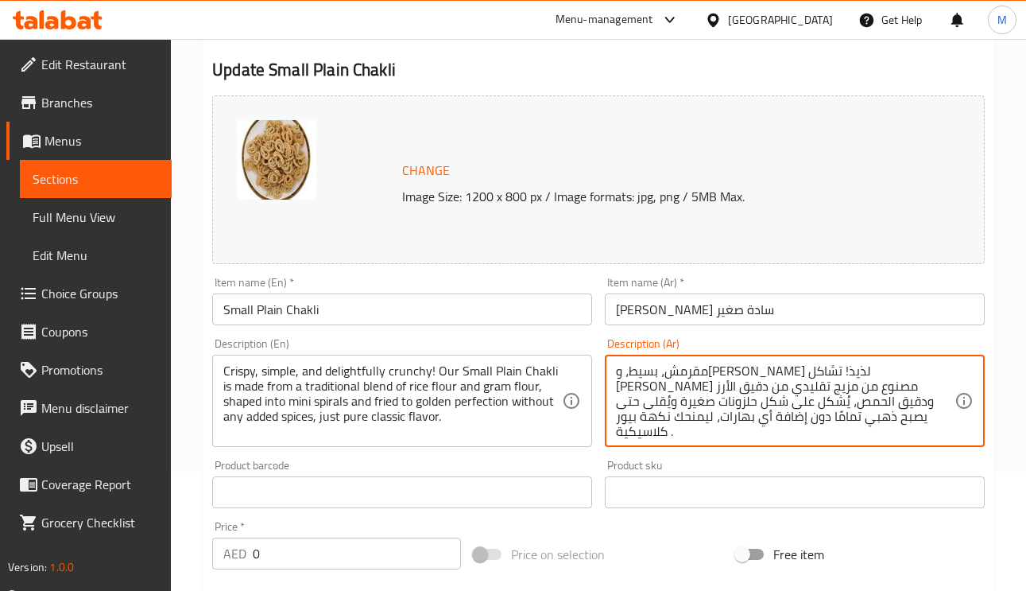
click at [770, 373] on textarea "مقرمش، بسيط، وكرانشي لذيذ! تشاكل السادة الصغير مصنوع من مزيج تقليدي من دقيق الأ…" at bounding box center [785, 401] width 339 height 76
paste textarea "اكلي"
click at [739, 374] on textarea "مقرمش، بسيط، وكرانشي لذيذ! شاكلي السادة الصغير مصنوع من مزيج تقليدي من دقيق الأ…" at bounding box center [785, 401] width 339 height 76
click at [673, 369] on textarea "مقرمش، بسيط، وكرانشي لذيذ! شاكلي السادة الصغير مصنوع من مزيج تقليدي من دقيق الأ…" at bounding box center [785, 401] width 339 height 76
click at [661, 371] on textarea "مقرمش، بسيط، وكرانشي لذيذ! شاكلي السادة الصغير للديمصنوع من مزيج تقليدي من دقيق…" at bounding box center [785, 401] width 339 height 76
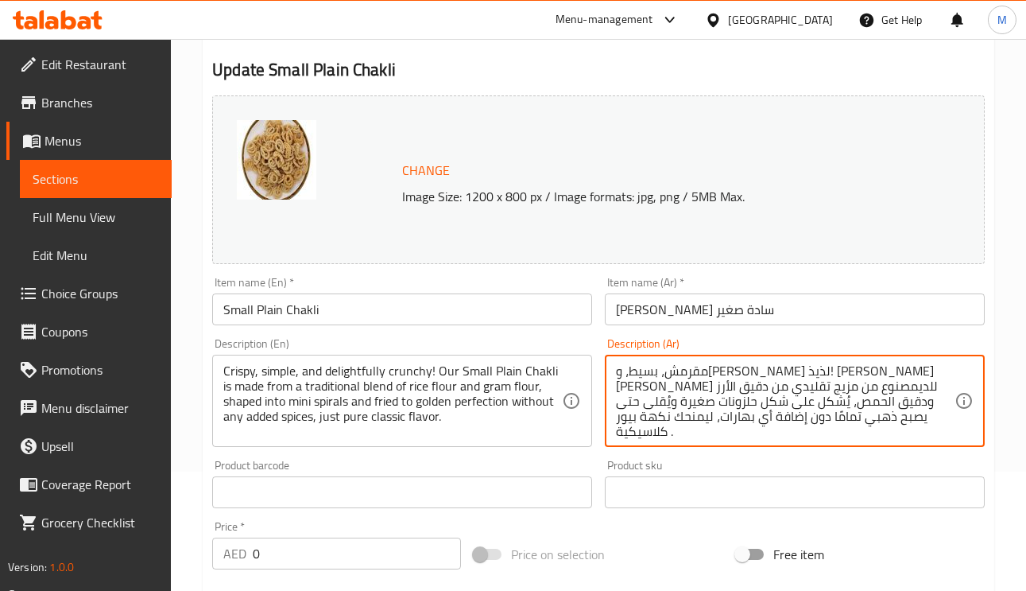
drag, startPoint x: 653, startPoint y: 372, endPoint x: 673, endPoint y: 372, distance: 19.9
click at [673, 372] on textarea "مقرمش، بسيط، وكرانشي لذيذ! شاكلي السادة الصغير للديمصنوع من مزيج تقليدي من دقيق…" at bounding box center [785, 401] width 339 height 76
click at [664, 372] on textarea "مقرمش، بسيط، وكرانشي لذيذ! شاكلي السادة الصغير للديمصنوع من مزيج تقليدي من دقيق…" at bounding box center [785, 401] width 339 height 76
click at [666, 368] on textarea "مقرمش، بسيط، وكرانشي لذيذ! شاكلي السادة الصغير للديمصنوع من مزيج تقليدي من دقيق…" at bounding box center [785, 401] width 339 height 76
click at [653, 374] on textarea "مقرمش، بسيط، وكرانشي لذيذ! شاكلي السادة الصغير لديمصنوع من مزيج تقليدي من دقيق …" at bounding box center [785, 401] width 339 height 76
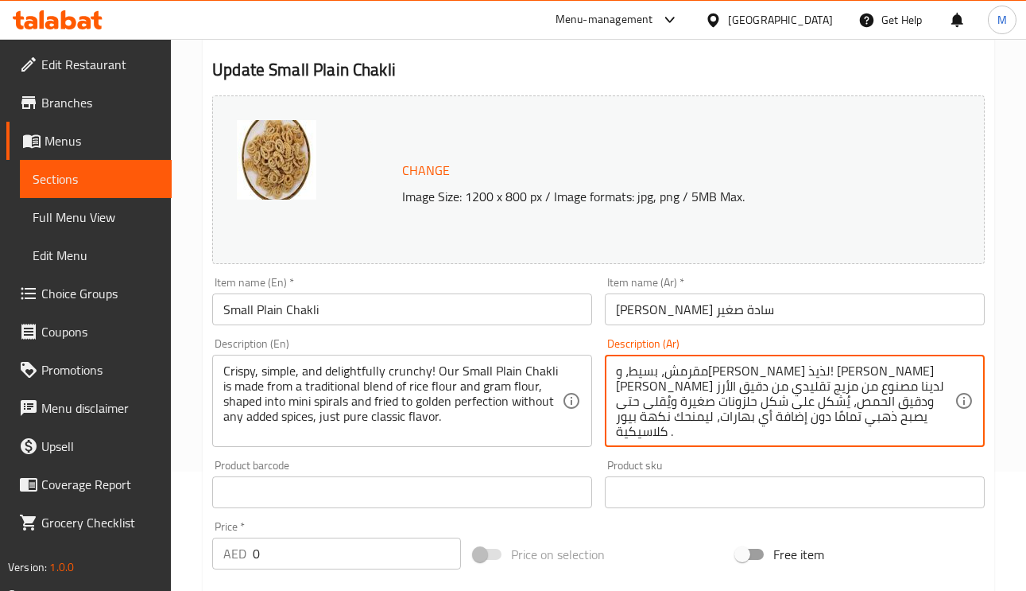
type textarea "مقرمش، بسيط، وكرانشي لذيذ! شاكلي السادة الصغير لدينا مصنوع من مزيج تقليدي من دق…"
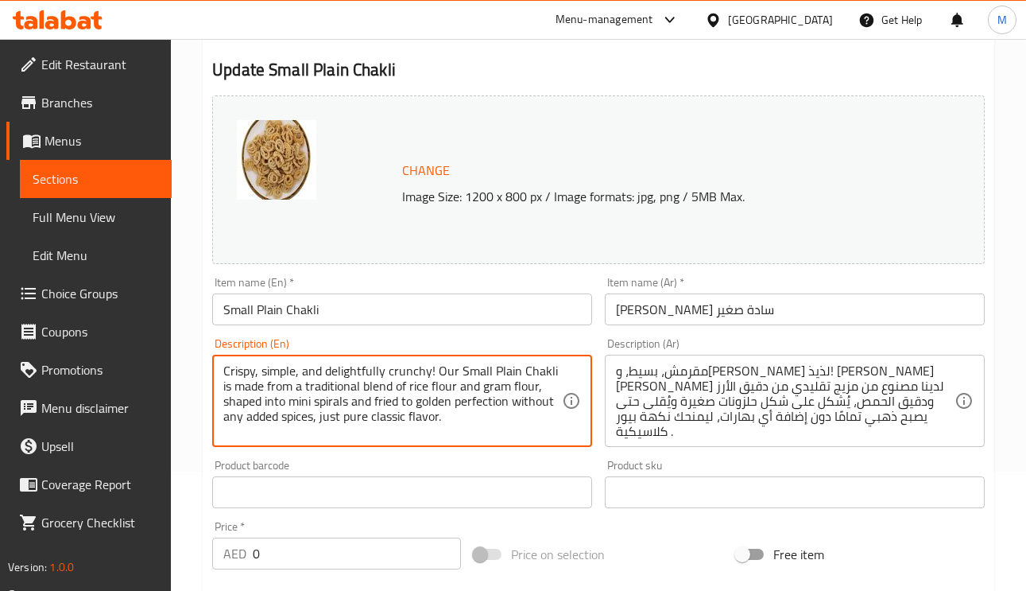
click at [348, 391] on textarea "Crispy, simple, and delightfully crunchy! Our Small Plain Chakli is made from a…" at bounding box center [392, 401] width 339 height 76
click at [487, 393] on textarea "Crispy, simple, and delightfully crunchy! Our Small Plain Chakli is made from a…" at bounding box center [392, 401] width 339 height 76
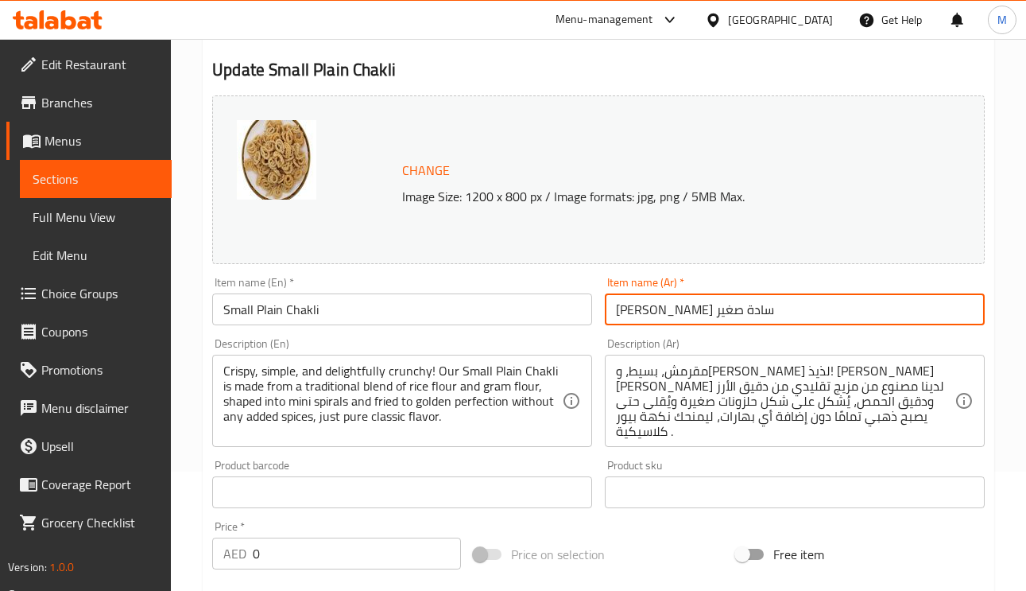
click at [786, 303] on input "شاكلي سادة صغير" at bounding box center [795, 309] width 380 height 32
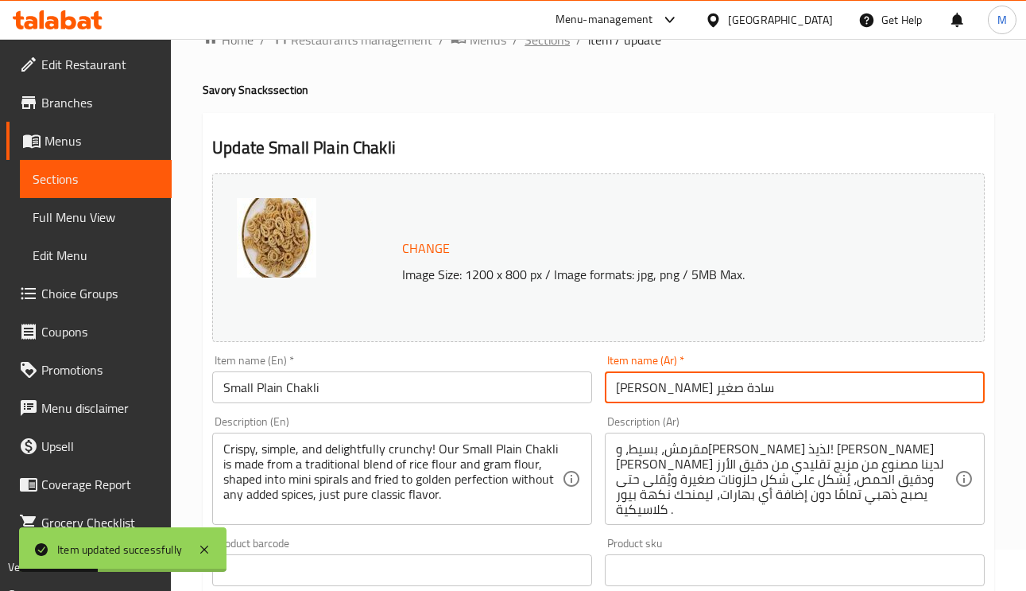
scroll to position [0, 0]
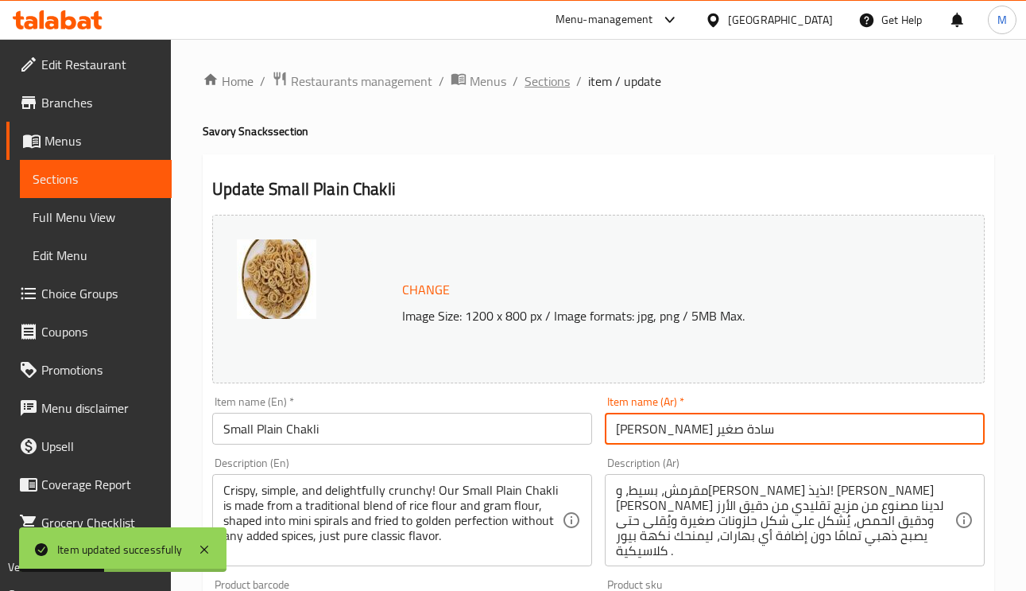
click at [566, 84] on span "Sections" at bounding box center [547, 81] width 45 height 19
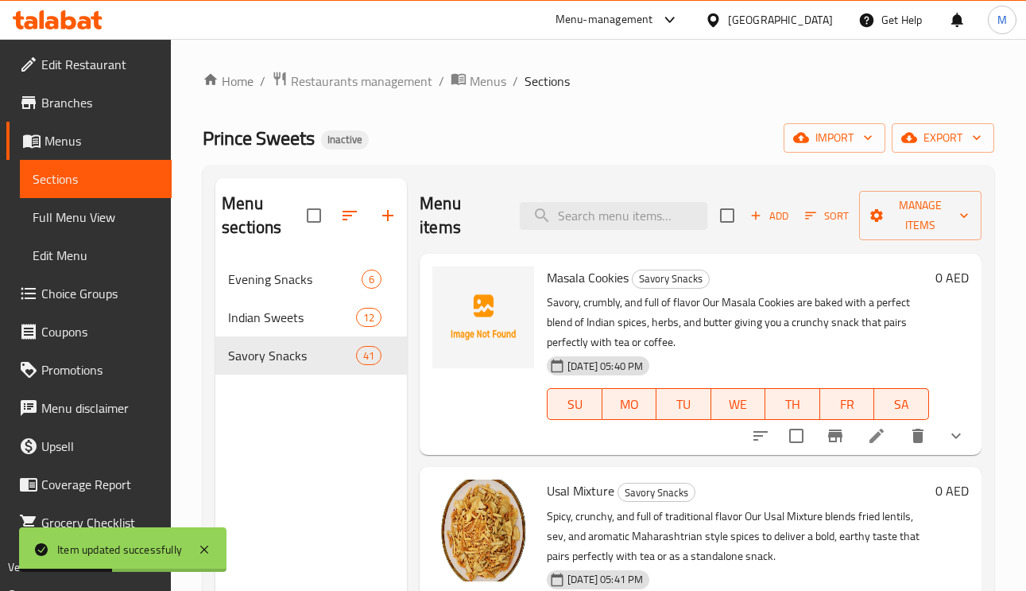
paste input "Thread Potato Chips"
click at [642, 216] on input "Thread Potato Chips" at bounding box center [614, 216] width 188 height 28
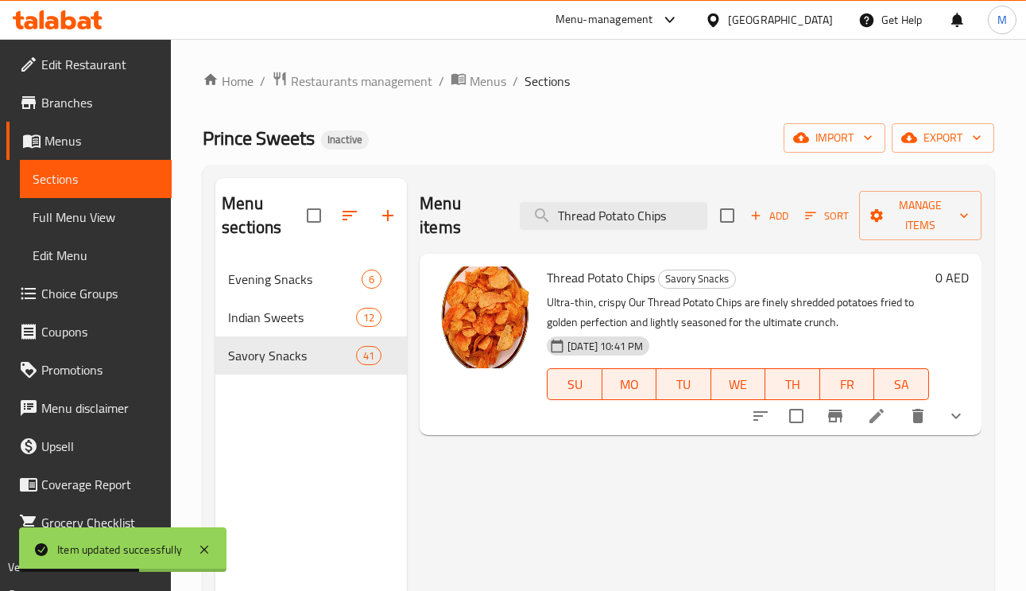
type input "Thread Potato Chips"
click at [886, 421] on li at bounding box center [877, 416] width 45 height 29
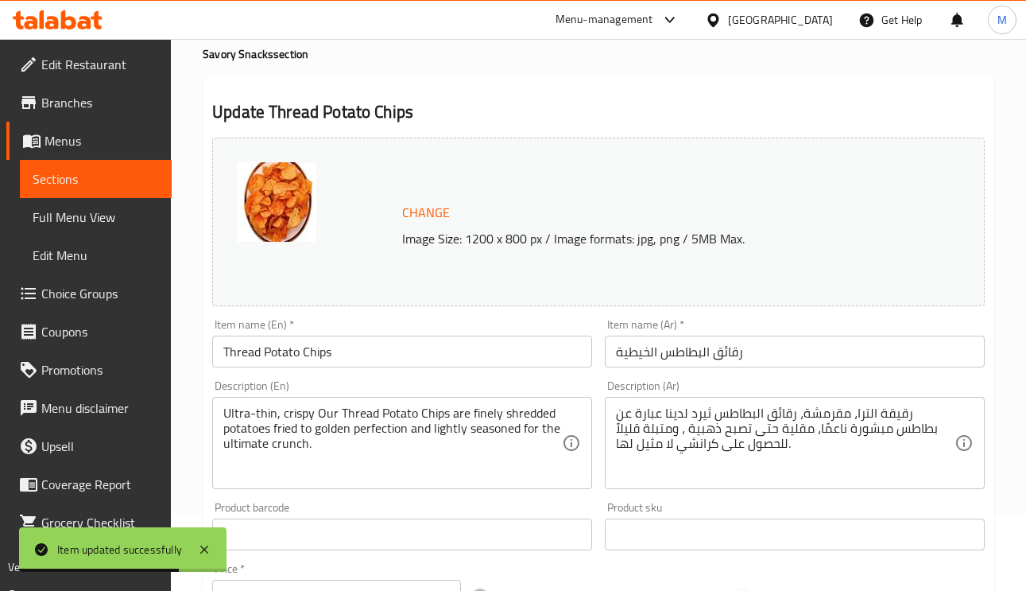
scroll to position [119, 0]
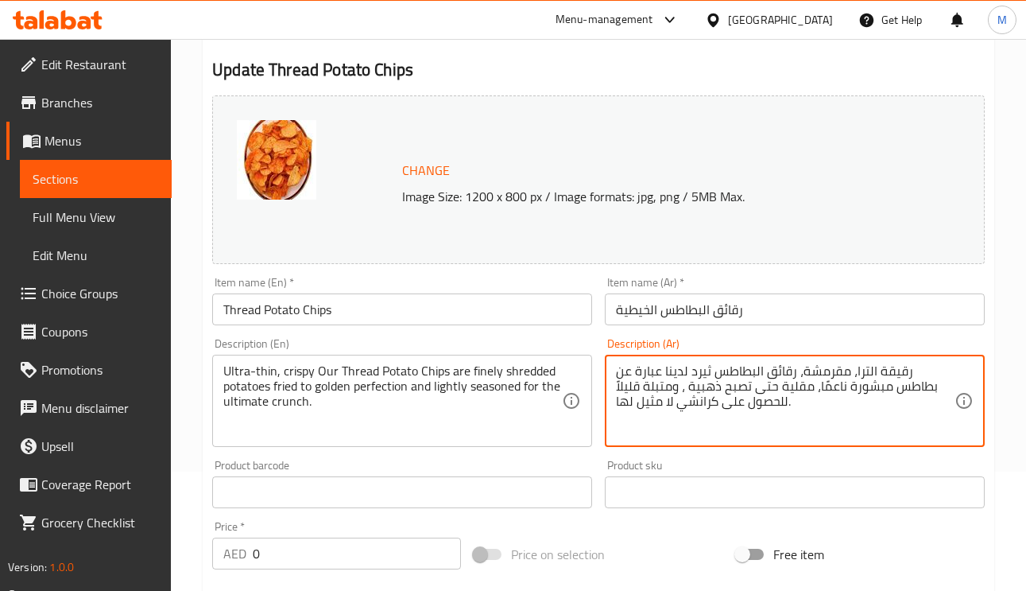
click at [747, 369] on textarea "رقيقة الترا، مقرمشة، رقائق البطاطس ثيرد لدينا عبارة عن بطاطس مبشورة ناعمًا، مقل…" at bounding box center [785, 401] width 339 height 76
click at [745, 370] on textarea "رقيقة الترا، مقرمشة، رقائق البطاطس ثيرد لدينا عبارة عن بطاطس مبشورة ناعمًا، مقل…" at bounding box center [785, 401] width 339 height 76
click at [735, 374] on textarea "رقيقة الترا، مقرمشة، رقائق البطاطس ثرد لدينا عبارة عن بطاطس مبشورة ناعمًا، مقلي…" at bounding box center [785, 401] width 339 height 76
click at [735, 372] on textarea "رقيقة الترا، مقرمشة، رقائق البطاطس ثرد لدينا عبارة عن بطاطس مبشورة ناعمًا، مقلي…" at bounding box center [785, 401] width 339 height 76
click at [739, 367] on textarea "رقيقة الترا، مقرمشة، رقائق البطاطس ثرد لدينا عبارة عن بطاطس مبشورة ناعمًا، مقلي…" at bounding box center [785, 401] width 339 height 76
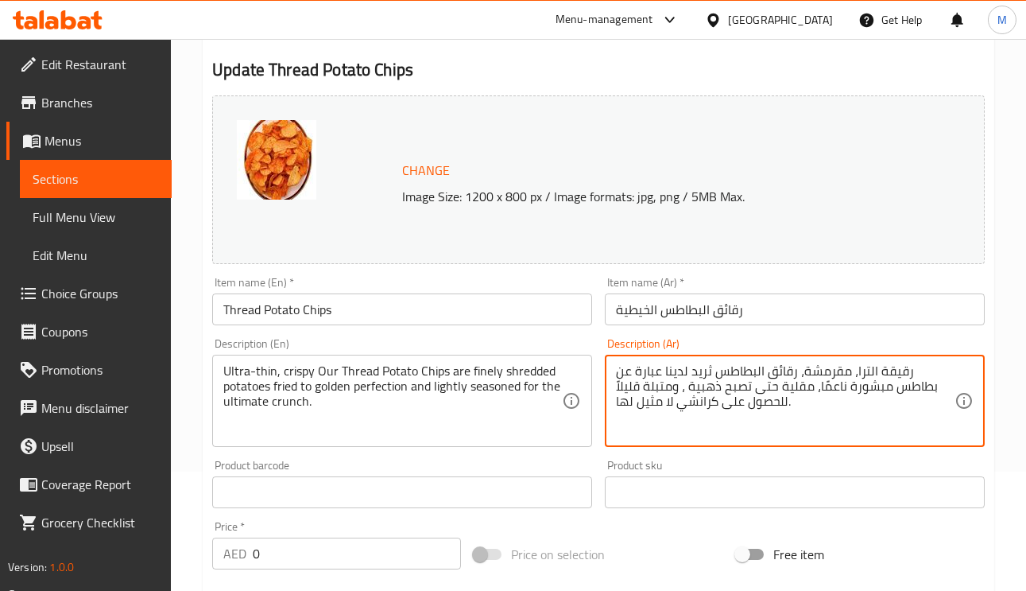
click at [742, 368] on textarea "رقيقة الترا، مقرمشة، رقائق البطاطس ثريد لدينا عبارة عن بطاطس مبشورة ناعمًا، مقل…" at bounding box center [785, 401] width 339 height 76
click at [747, 367] on textarea "رقيقة الترا، مقرمشة، رقائق البطاطس ثريد لدينا عبارة عن بطاطس مبشورة ناعمًا، مقل…" at bounding box center [785, 401] width 339 height 76
paste textarea "يريد"
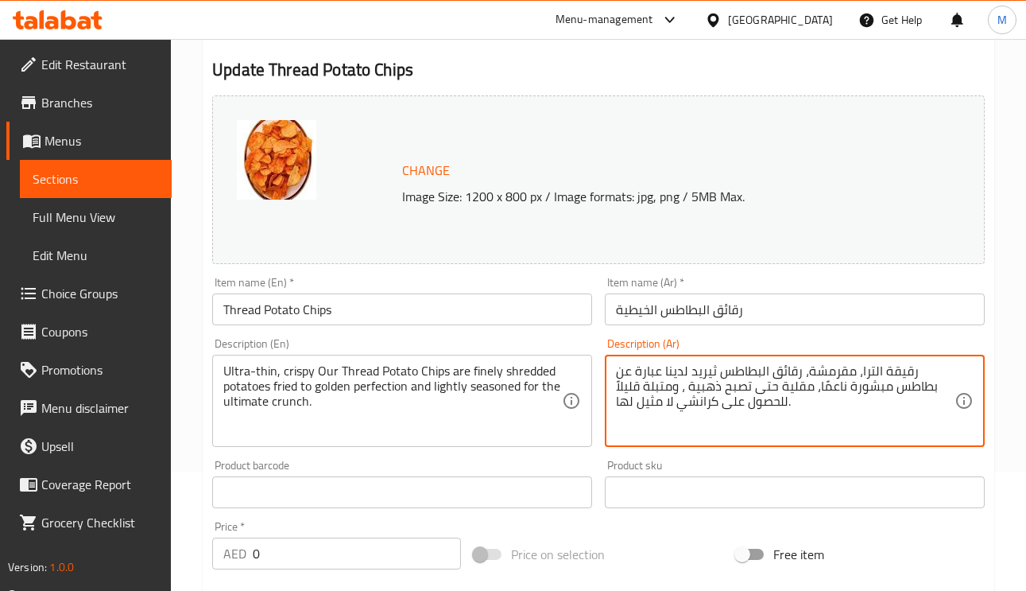
type textarea "رقيقة الترا، مقرمشة، رقائق البطاطس ثيريد لدينا عبارة عن بطاطس مبشورة ناعمًا، مق…"
click at [631, 302] on input "رقائق البطاطس الخيطية" at bounding box center [795, 309] width 380 height 32
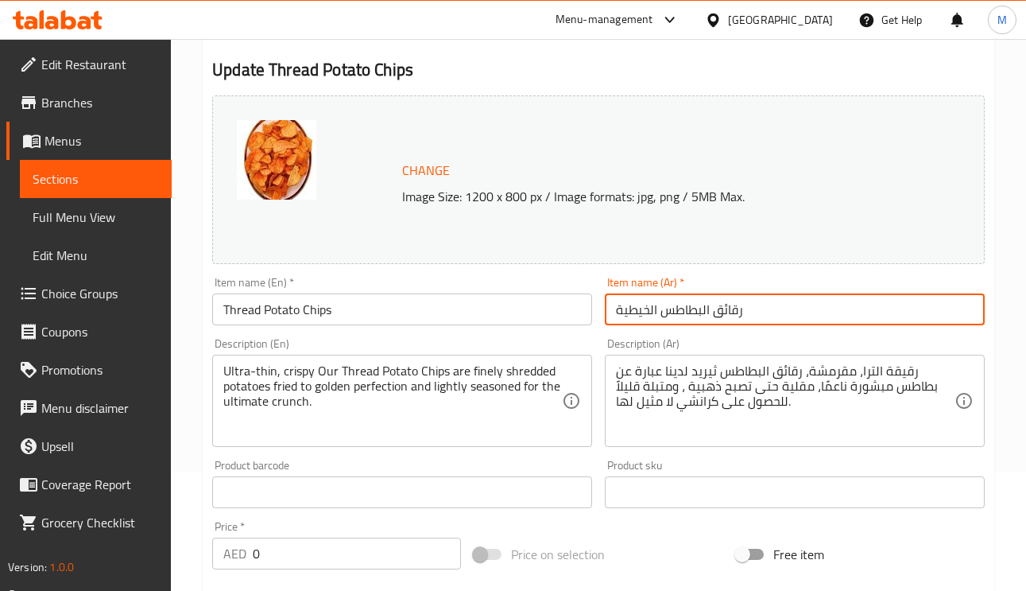
click at [630, 302] on input "رقائق البطاطس الخيطية" at bounding box center [795, 309] width 380 height 32
click at [649, 317] on input "رقائق البطاطس الخيطية" at bounding box center [795, 309] width 380 height 32
click at [650, 317] on input "رقائق البطاطس الخيطية" at bounding box center [795, 309] width 380 height 32
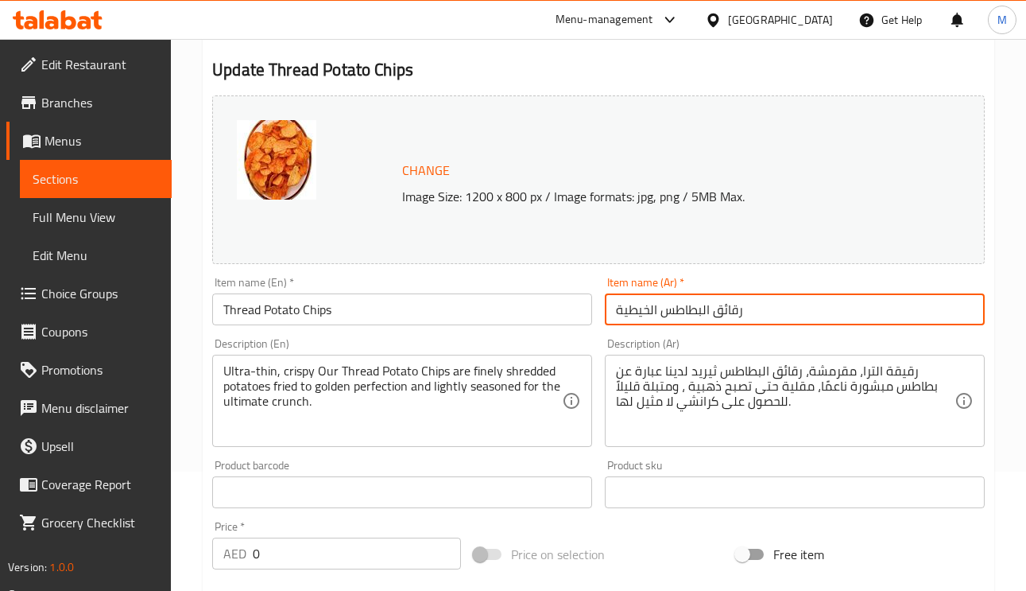
paste input "يريد"
type input "رقائق البطاطس ثيريد"
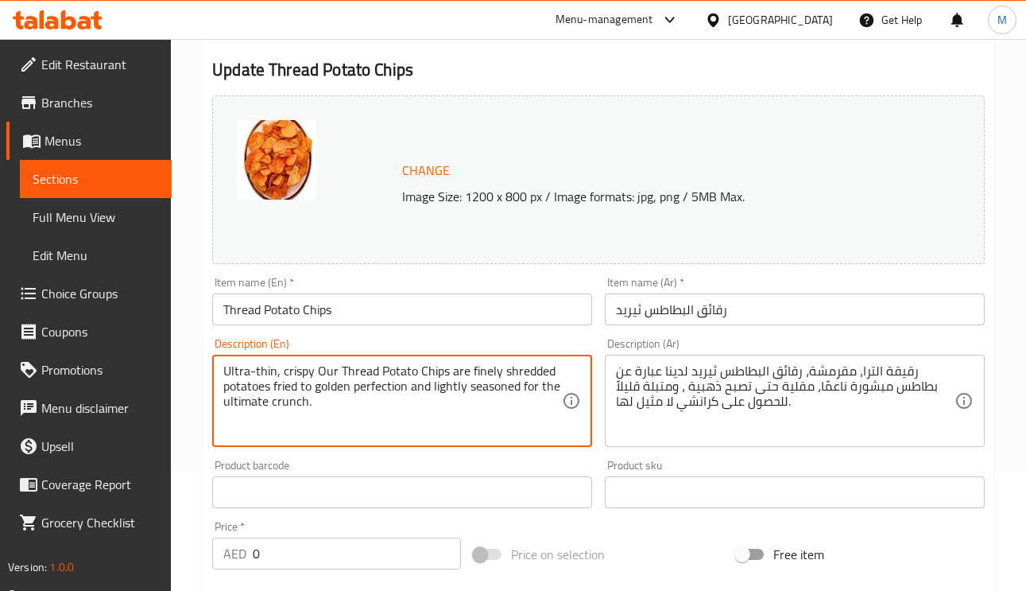
click at [391, 365] on textarea "Ultra-thin, crispy Our Thread Potato Chips are finely shredded potatoes fried t…" at bounding box center [392, 401] width 339 height 76
click at [483, 372] on textarea "Ultra-thin, crispy Our Thread Potato Chips are finely shredded potatoes fried t…" at bounding box center [392, 401] width 339 height 76
click at [501, 387] on textarea "Ultra-thin, crispy Our Thread Potato Chips are finely shredded potatoes fried t…" at bounding box center [392, 401] width 339 height 76
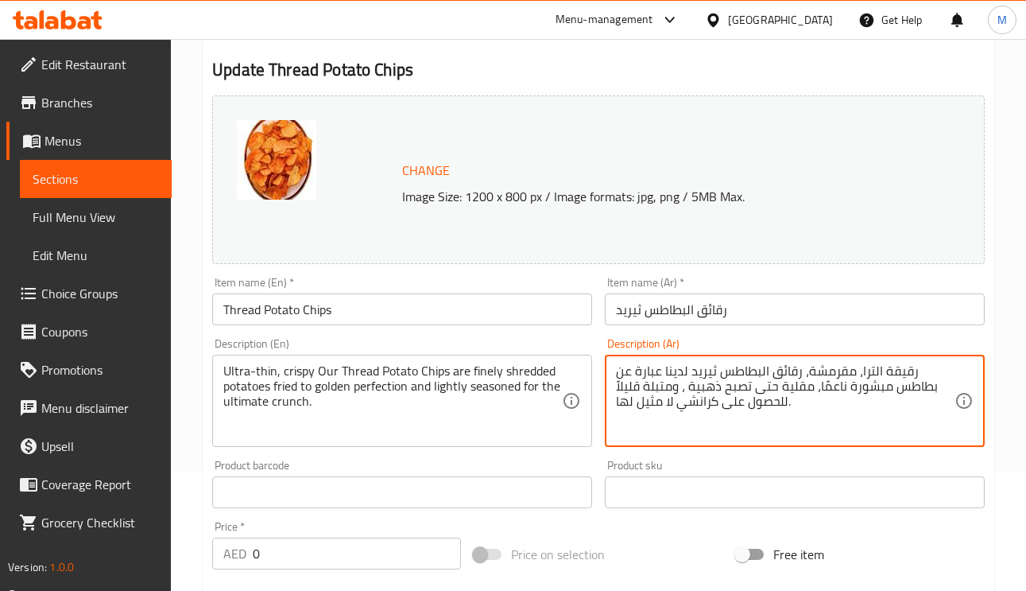
click at [774, 281] on div "Item name (Ar)   * رقائق البطاطس ثيريد Item name (Ar) *" at bounding box center [795, 301] width 380 height 48
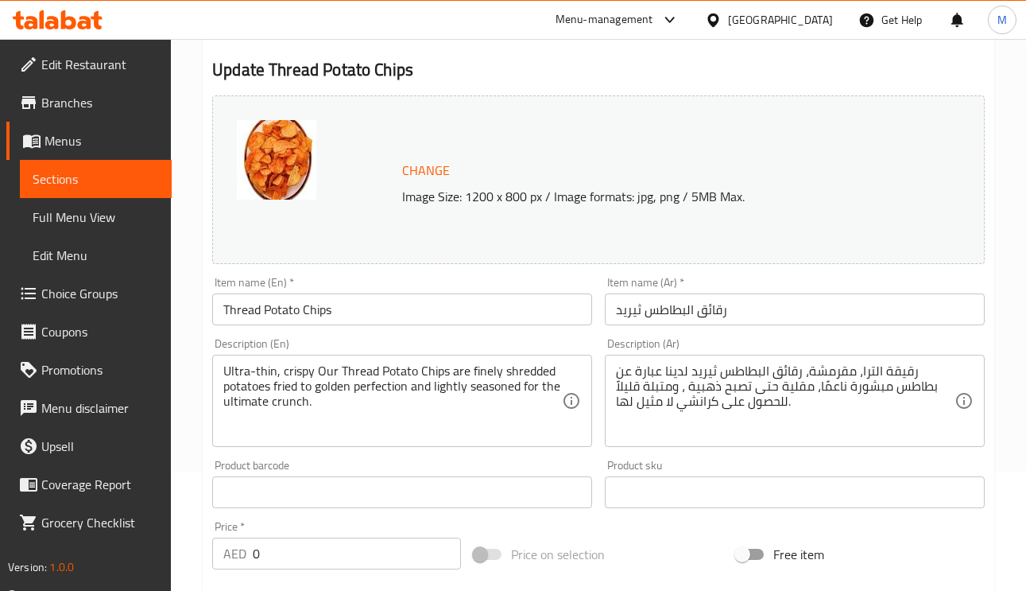
click at [771, 308] on input "رقائق البطاطس ثيريد" at bounding box center [795, 309] width 380 height 32
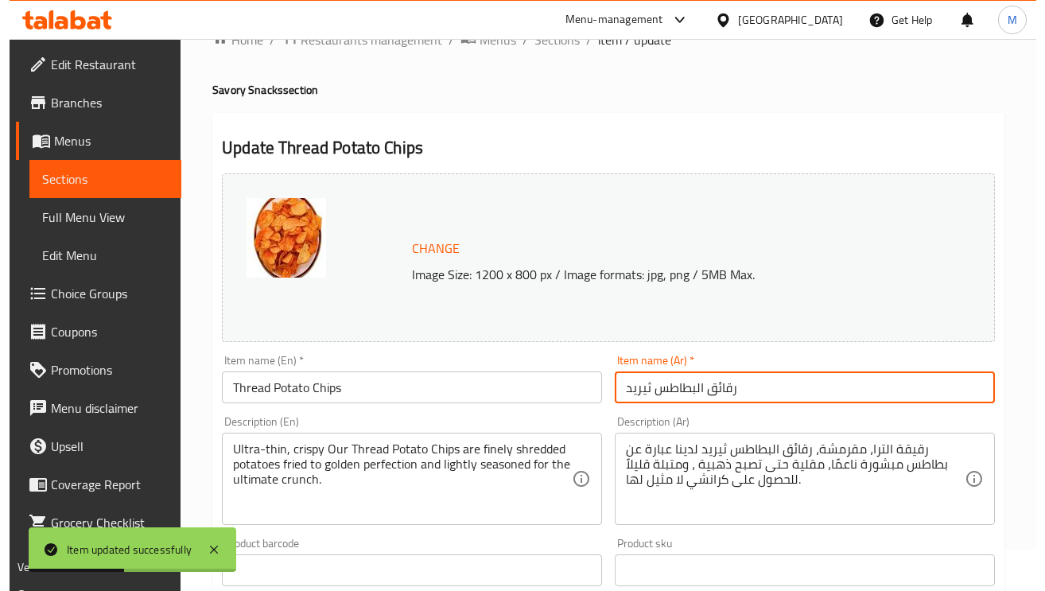
scroll to position [0, 0]
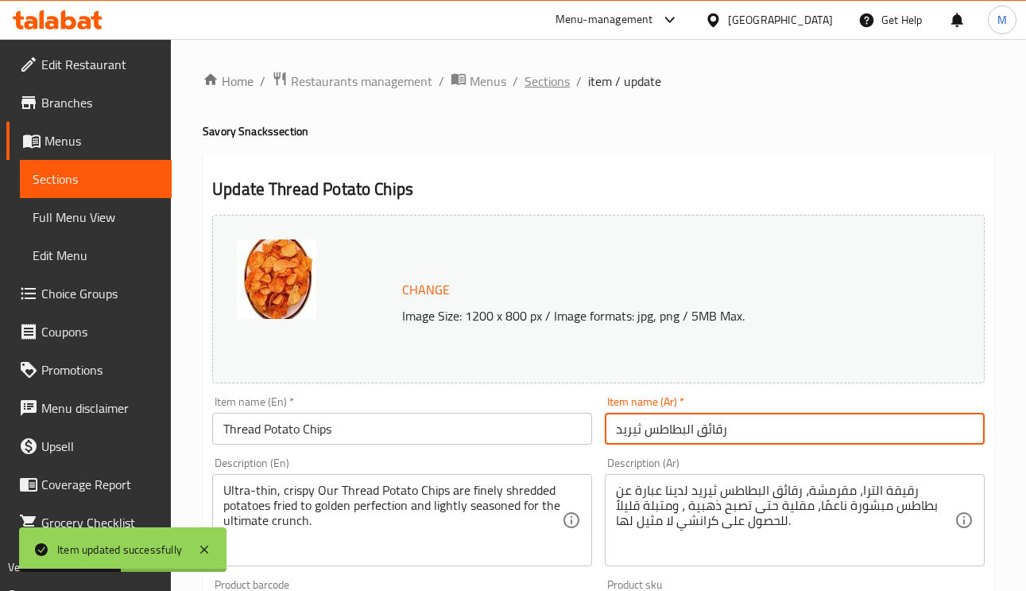
click at [539, 76] on span "Sections" at bounding box center [547, 81] width 45 height 19
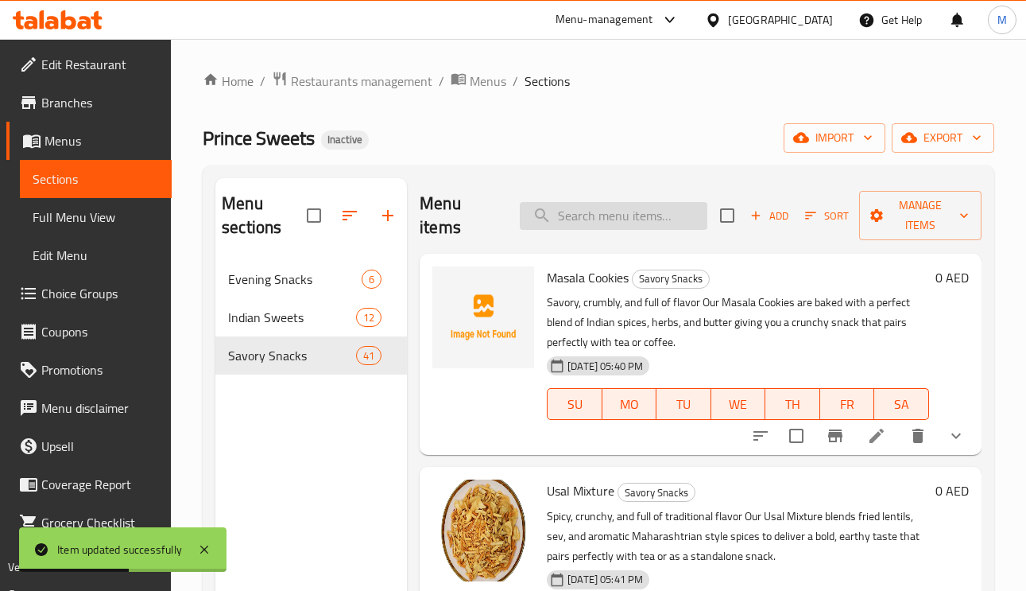
click at [622, 210] on input "search" at bounding box center [614, 216] width 188 height 28
paste input "Butter Murukku"
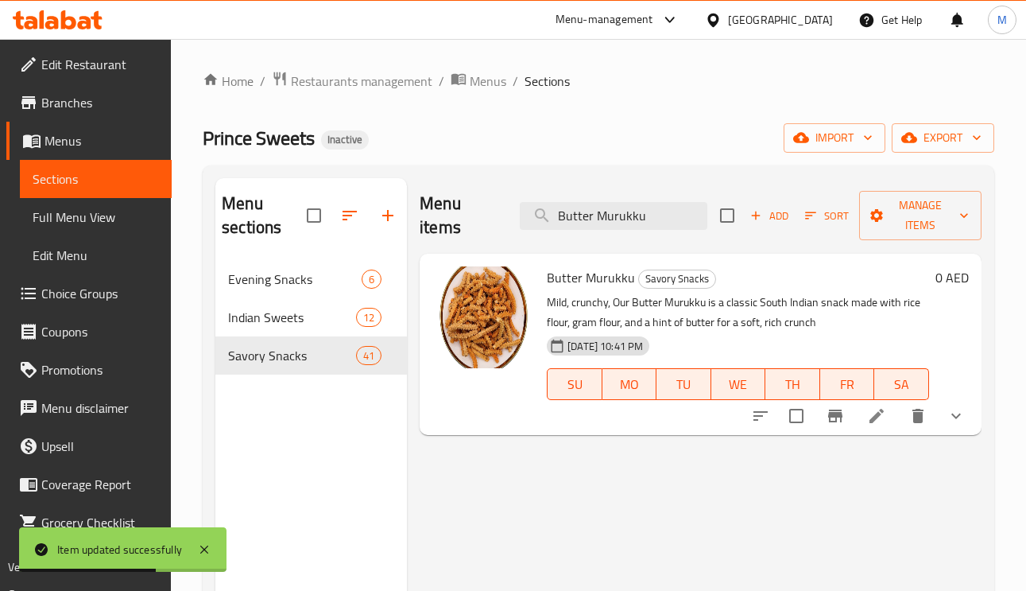
type input "Butter Murukku"
click at [883, 423] on icon at bounding box center [876, 415] width 19 height 19
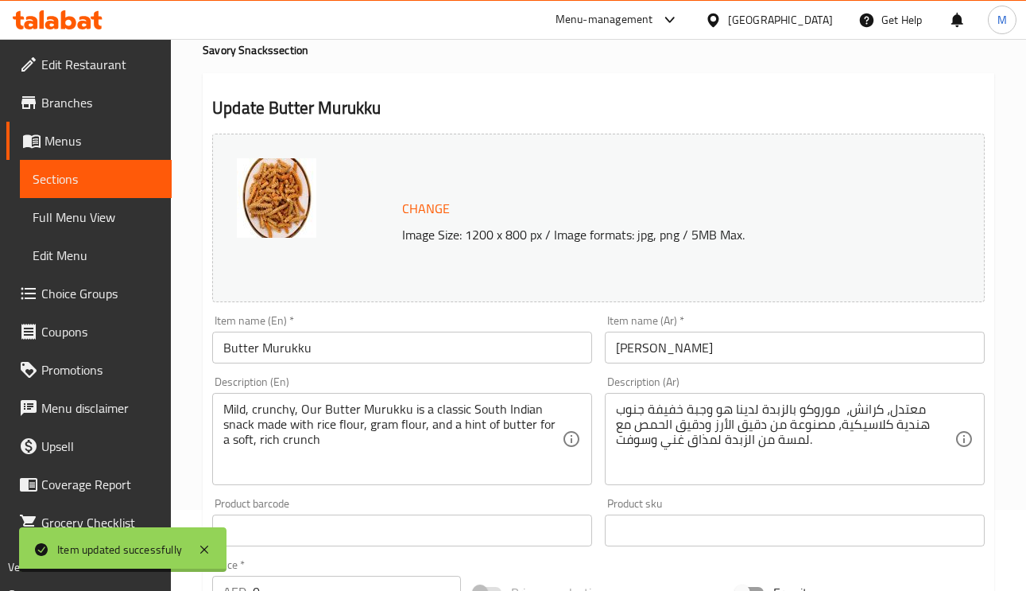
scroll to position [358, 0]
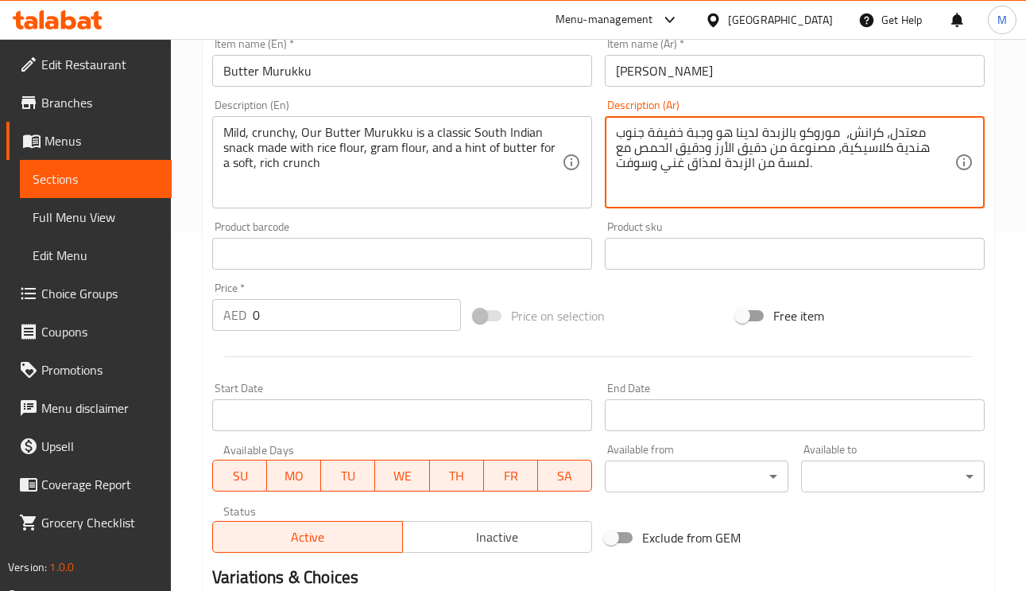
drag, startPoint x: 713, startPoint y: 159, endPoint x: 706, endPoint y: 167, distance: 10.7
click at [712, 169] on textarea "معتدل، كرانش، موروكو بالزبدة لدينا هو وجبة خفيفة جنوب هندية كلاسيكية، مصنوعة من…" at bounding box center [785, 163] width 339 height 76
drag, startPoint x: 716, startPoint y: 169, endPoint x: 689, endPoint y: 169, distance: 27.8
click at [689, 169] on textarea "معتدل، كرانش، موروكو بالزبدة لدينا هو وجبة خفيفة جنوب هندية كلاسيكية، مصنوعة من…" at bounding box center [785, 163] width 339 height 76
type textarea "معتدل، كرانش، موروكو بالزبدة لدينا هو وجبة خفيفة جنوب هندية كلاسيكية، مصنوعة من…"
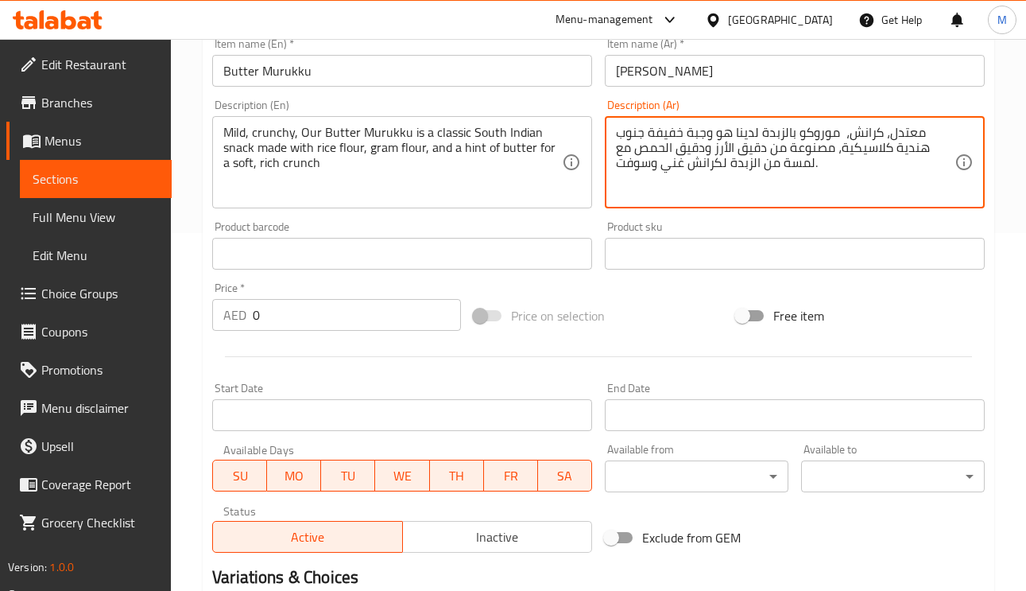
click at [757, 73] on input "زبدة موروكو" at bounding box center [795, 71] width 380 height 32
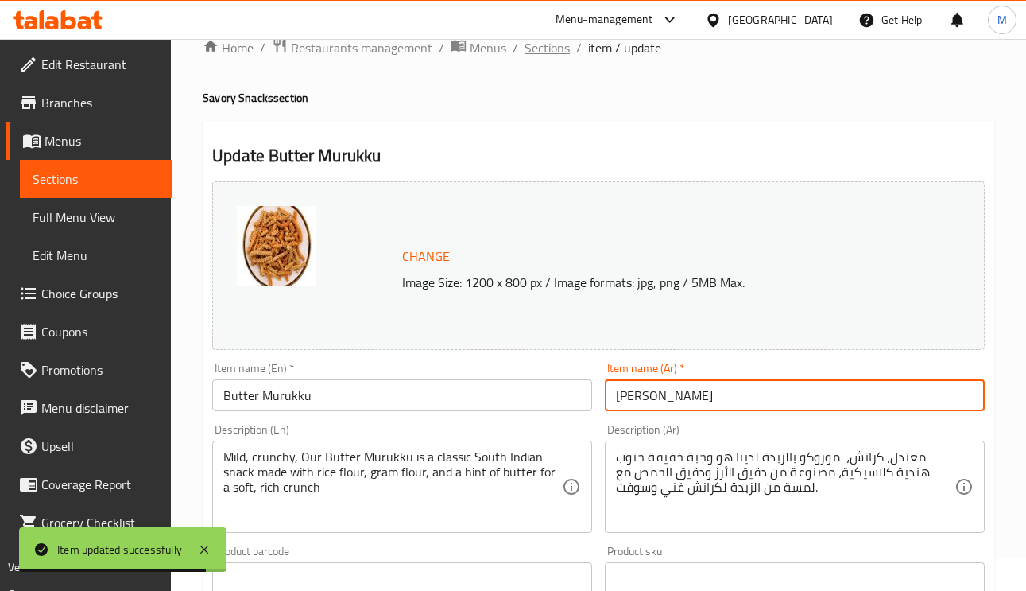
scroll to position [0, 0]
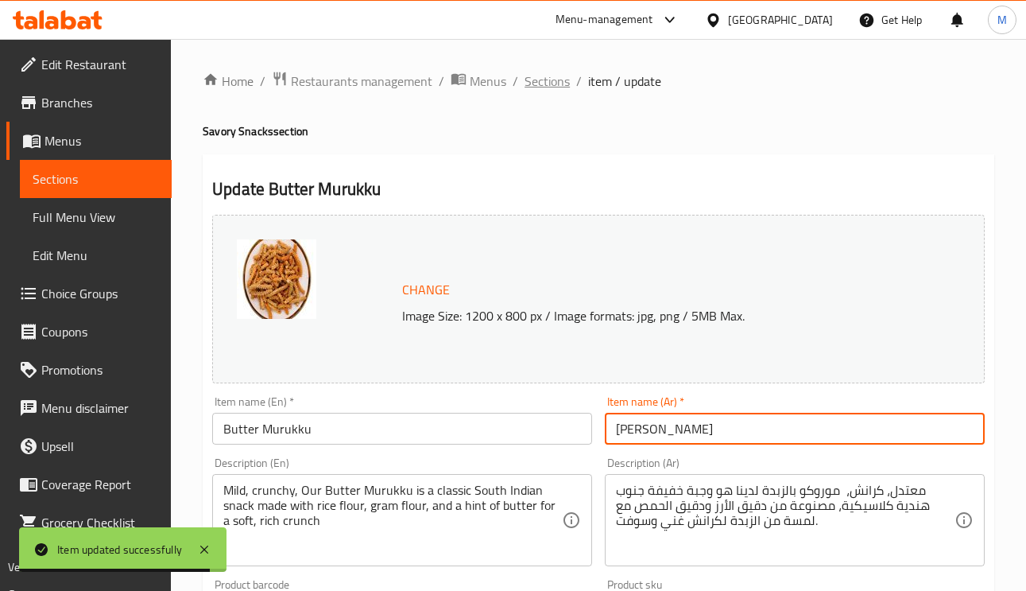
click at [545, 91] on span "Sections" at bounding box center [547, 81] width 45 height 19
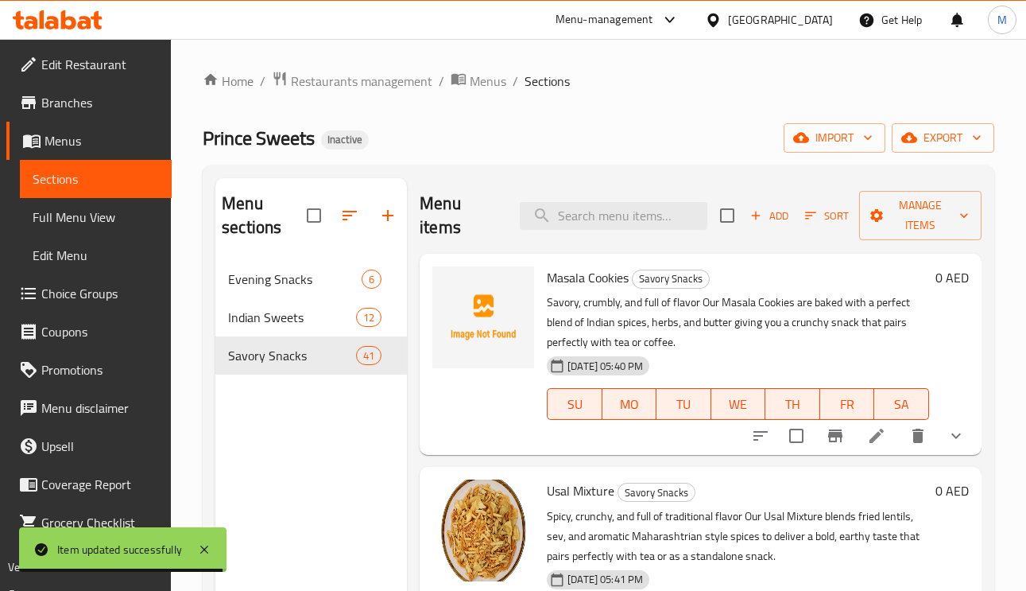
click at [580, 231] on div "Menu items Add Sort Manage items" at bounding box center [701, 216] width 562 height 76
paste input "flattened into crunchy discs"
click at [582, 218] on input "search" at bounding box center [614, 216] width 188 height 28
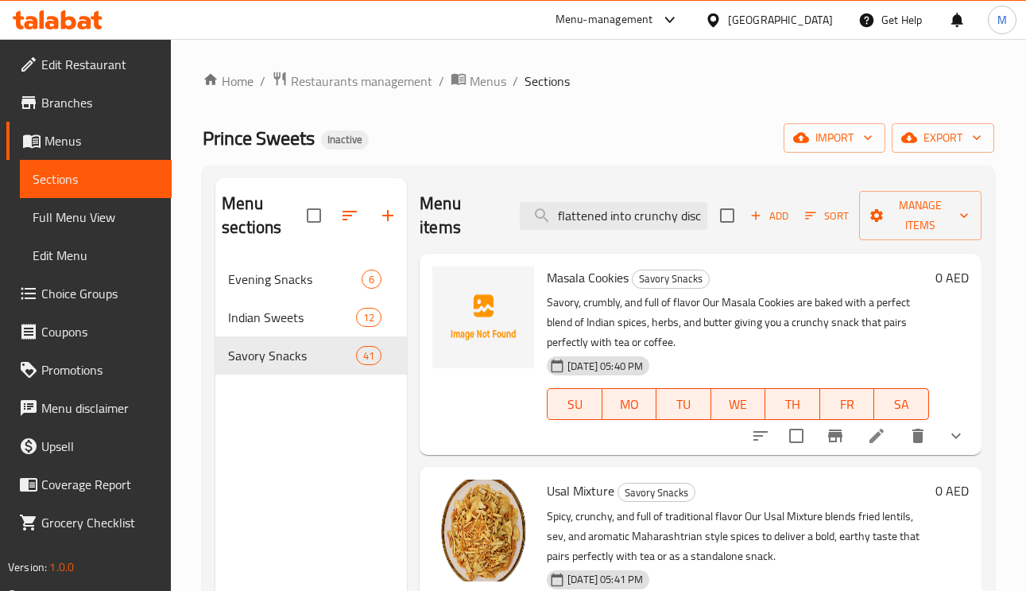
scroll to position [0, 4]
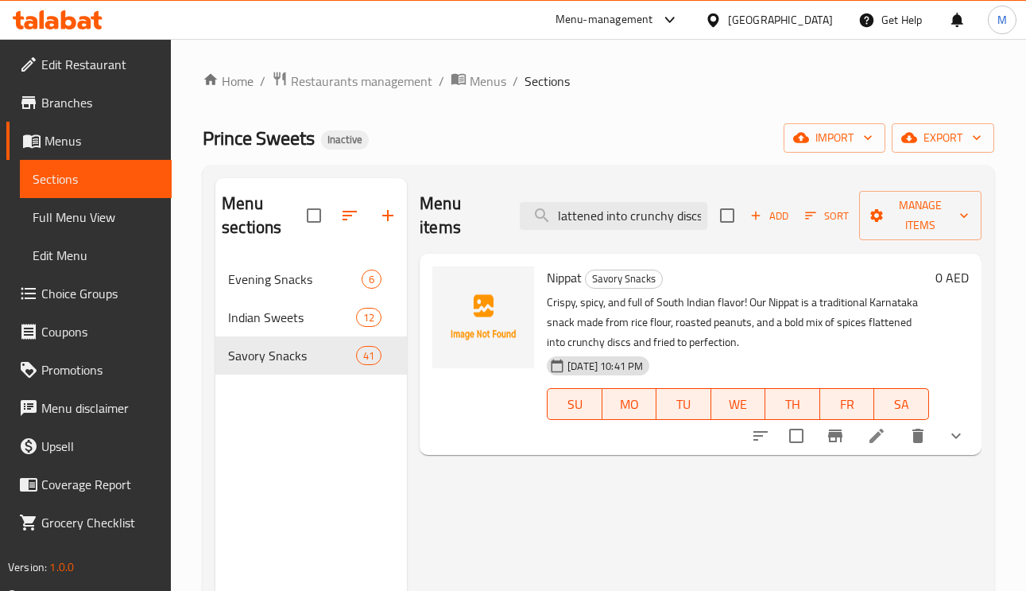
type input "flattened into crunchy discs"
click at [890, 445] on li at bounding box center [877, 435] width 45 height 29
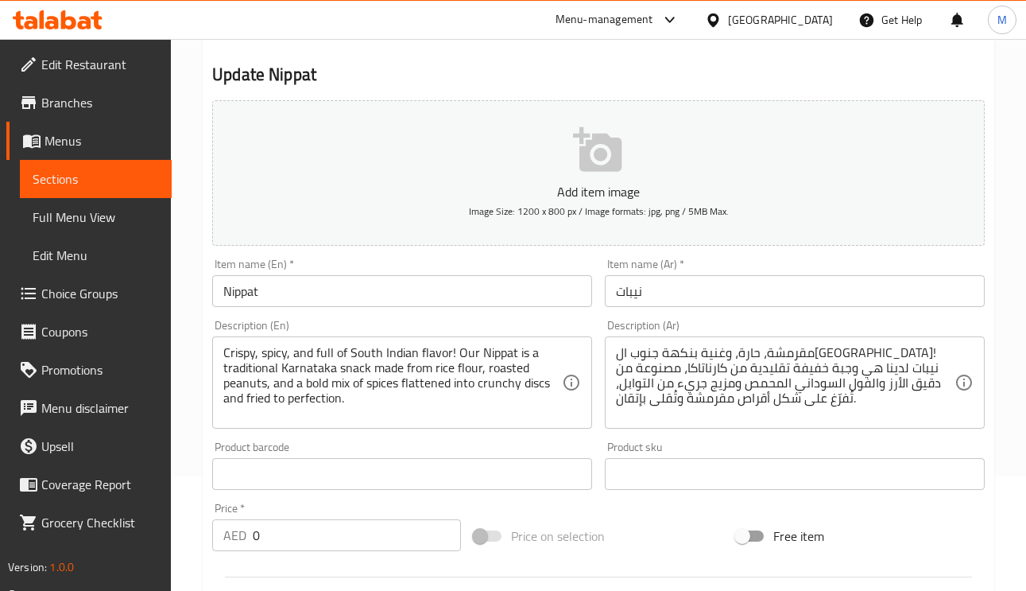
scroll to position [119, 0]
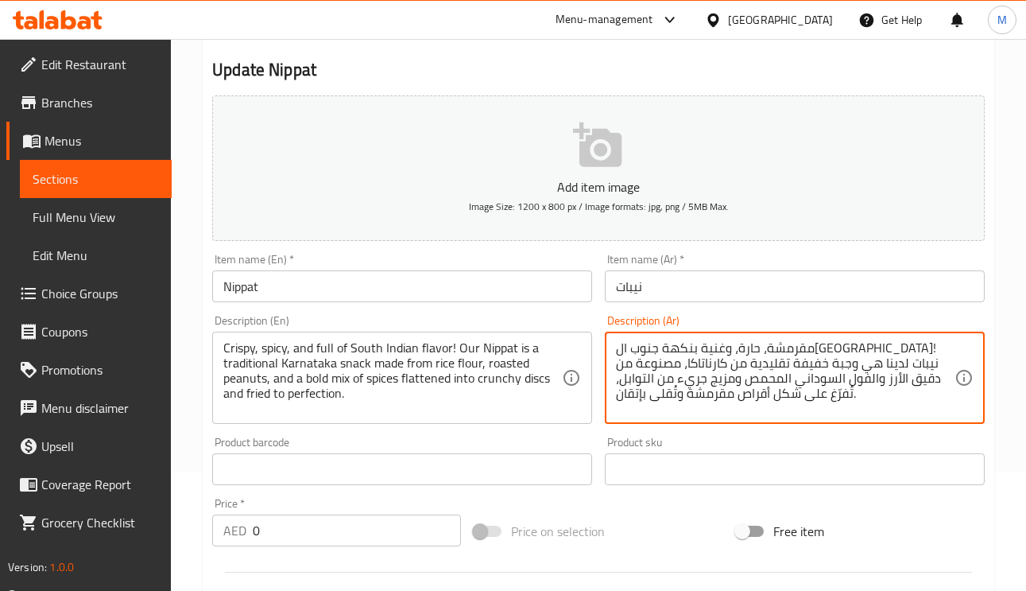
click at [687, 387] on textarea "مقرمشة، حارة، وغنية بنكهة جنوب الهند! نيبات لدينا هي وجبة خفيفة تقليدية من كارن…" at bounding box center [785, 378] width 339 height 76
paste textarea "مسطحة"
type textarea "مقرمشة، حارة، وغنية بنكهة جنوب الهند! نيبات لدينا هي وجبة خفيفة تقليدية من كارن…"
click at [708, 290] on input "نيبات" at bounding box center [795, 286] width 380 height 32
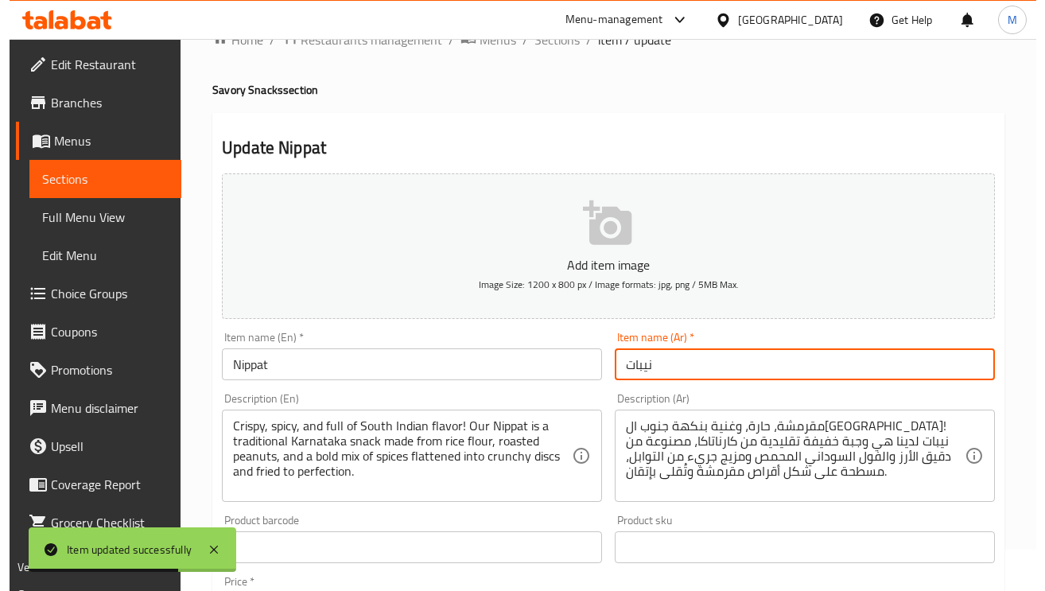
scroll to position [0, 0]
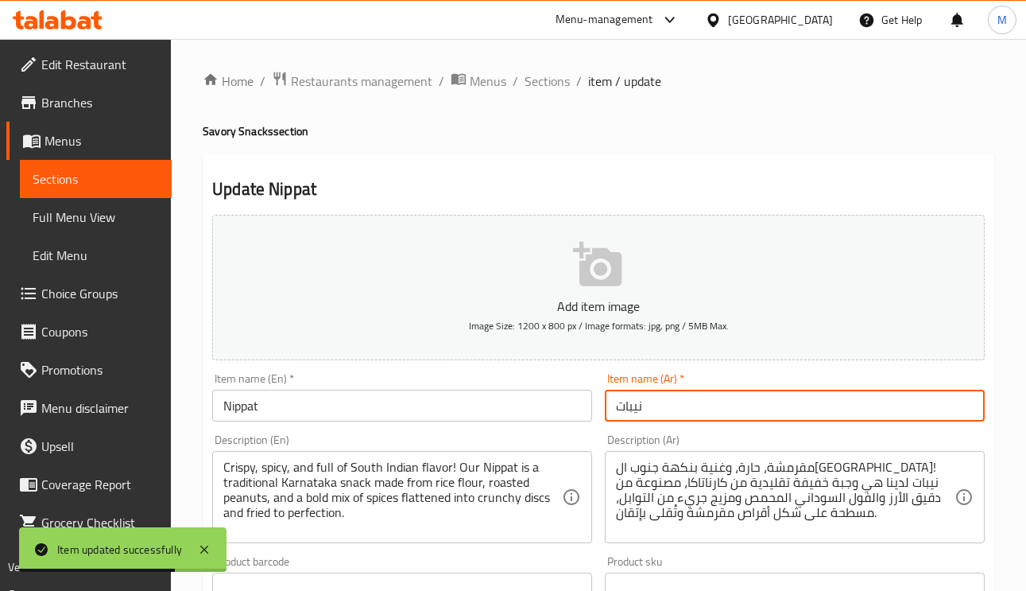
drag, startPoint x: 550, startPoint y: 80, endPoint x: 602, endPoint y: 163, distance: 97.5
click at [550, 80] on span "Sections" at bounding box center [547, 81] width 45 height 19
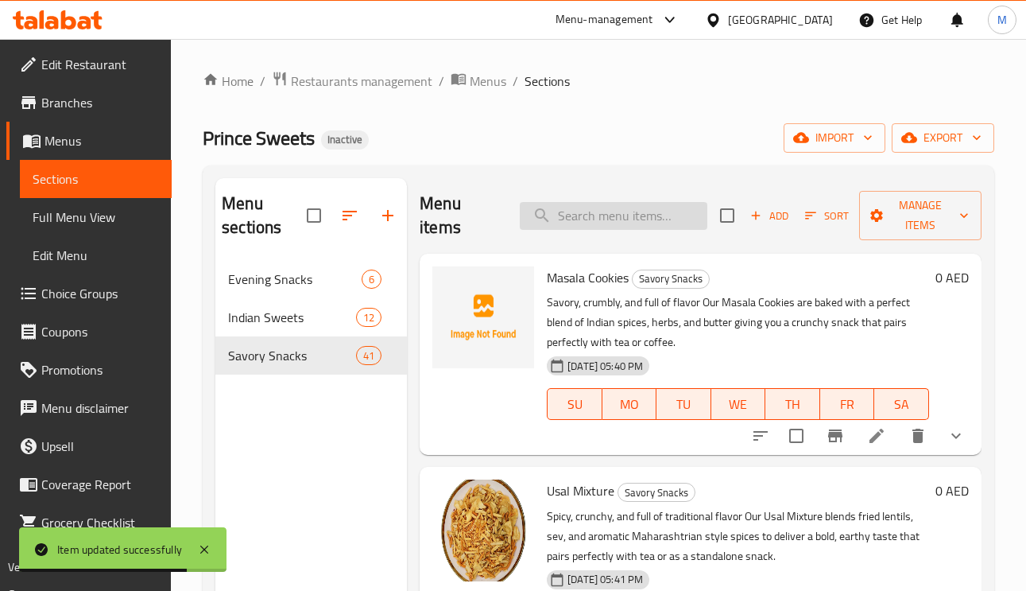
paste input "Salted Diamond Cut"
click at [617, 217] on input "search" at bounding box center [614, 216] width 188 height 28
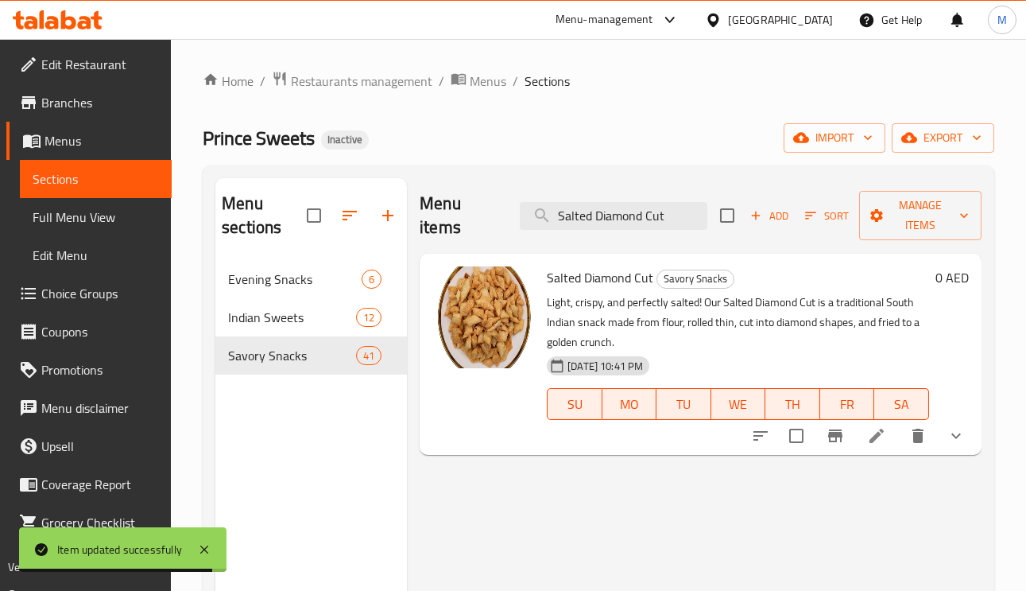
type input "Salted Diamond Cut"
click at [883, 440] on icon at bounding box center [876, 435] width 19 height 19
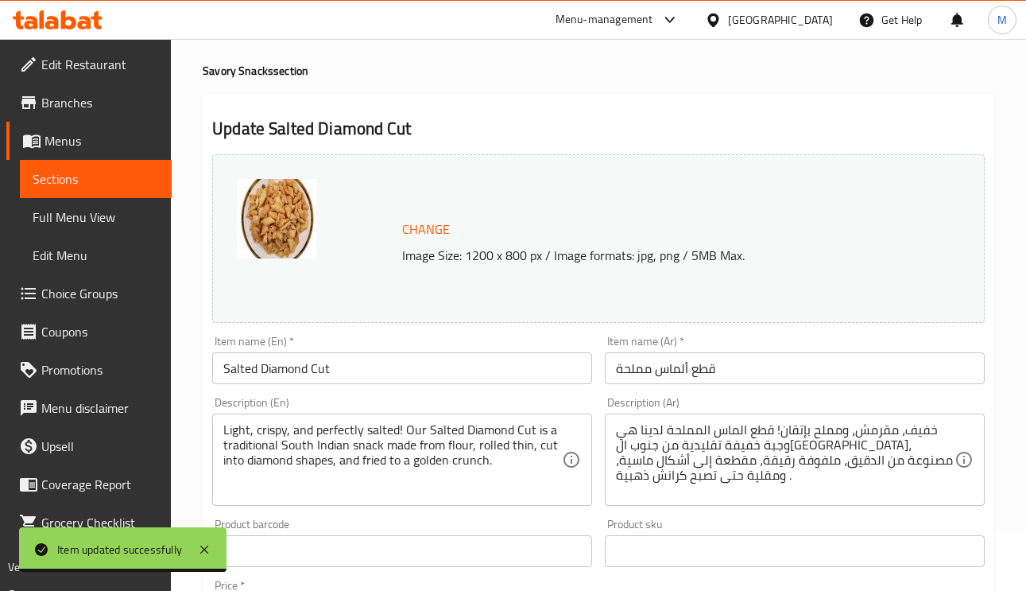
scroll to position [119, 0]
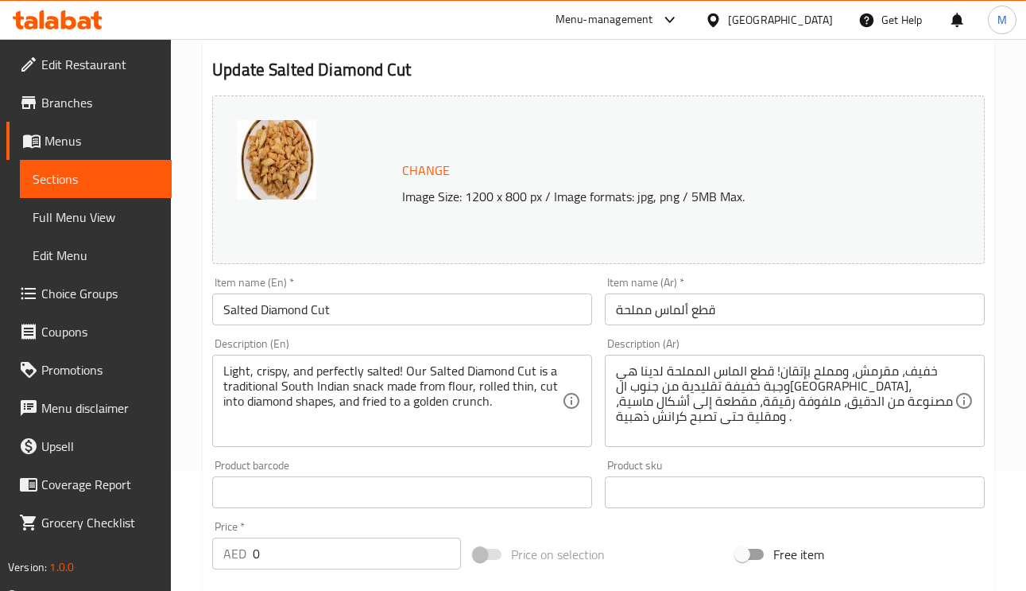
click at [689, 312] on input "قطع ألماس مملحة" at bounding box center [795, 309] width 380 height 32
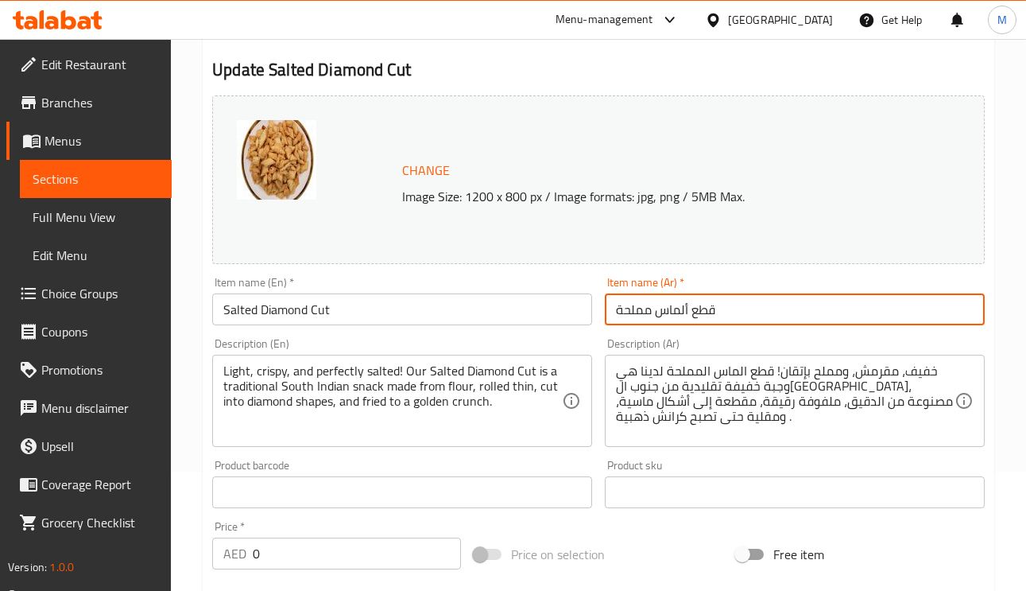
click at [689, 312] on input "قطع ألماس مملحة" at bounding box center [795, 309] width 380 height 32
drag, startPoint x: 724, startPoint y: 317, endPoint x: 623, endPoint y: 346, distance: 104.2
click at [599, 333] on div "Change Image Size: 1200 x 800 px / Image formats: jpg, png / 5MB Max. Item name…" at bounding box center [599, 443] width 786 height 708
type input "سولتد دايموند كت"
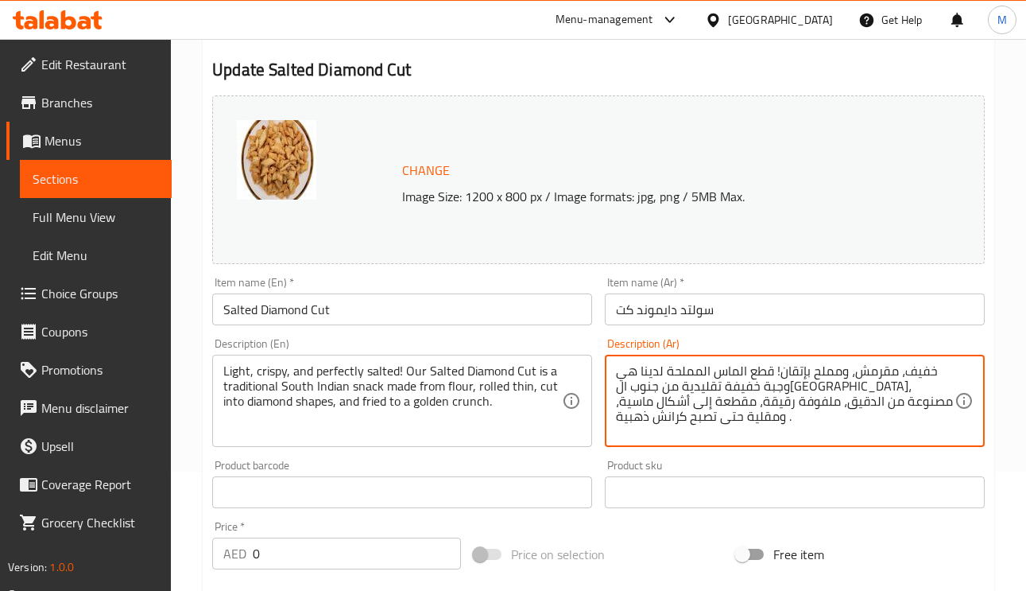
drag, startPoint x: 771, startPoint y: 373, endPoint x: 666, endPoint y: 375, distance: 105.0
paste textarea "سولتد دايموند كت"
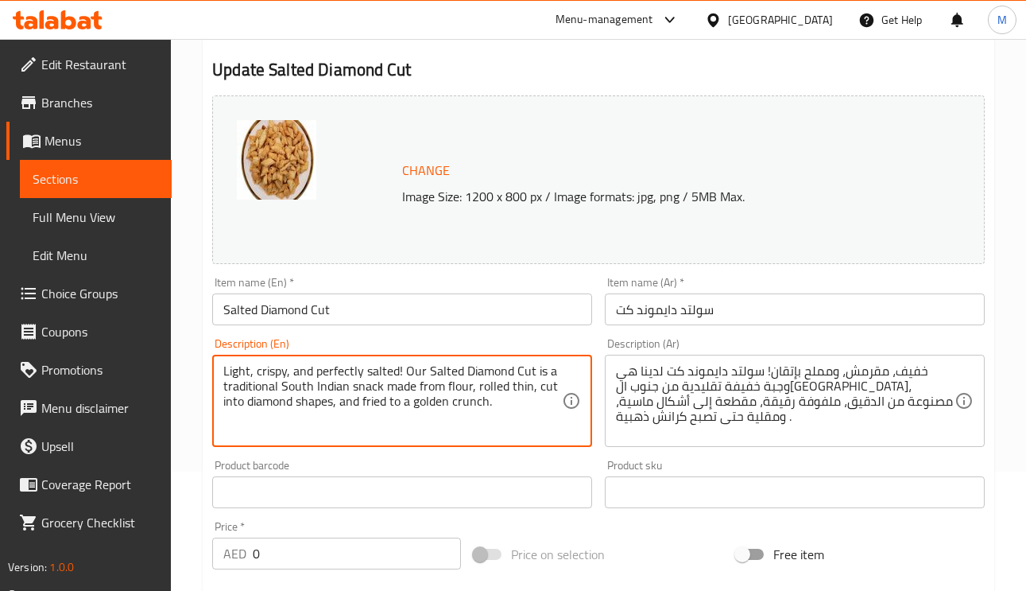
click at [519, 387] on textarea "Light, crispy, and perfectly salted! Our Salted Diamond Cut is a traditional So…" at bounding box center [392, 401] width 339 height 76
click at [731, 373] on textarea "خفيف، مقرمش، ومملح بإتقان! سولتد دايموند كت لدينا هي وجبة خفيفة تقليدية من جنوب…" at bounding box center [785, 401] width 339 height 76
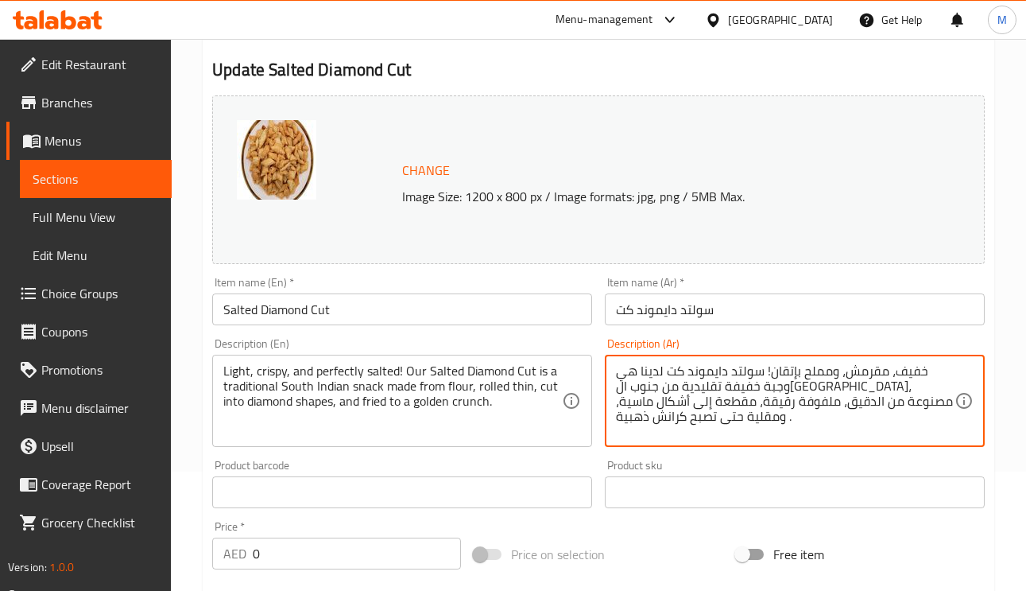
click at [778, 409] on textarea "خفيف، مقرمش، ومملح بإتقان! سولتد دايموند كت لدينا هي وجبة خفيفة تقليدية من جنوب…" at bounding box center [785, 401] width 339 height 76
paste textarea "دايموند"
type textarea "خفيف، مقرمش، ومملح بإتقان! سولتد دايموند كت لدينا هي وجبة خفيفة تقليدية من جنوب…"
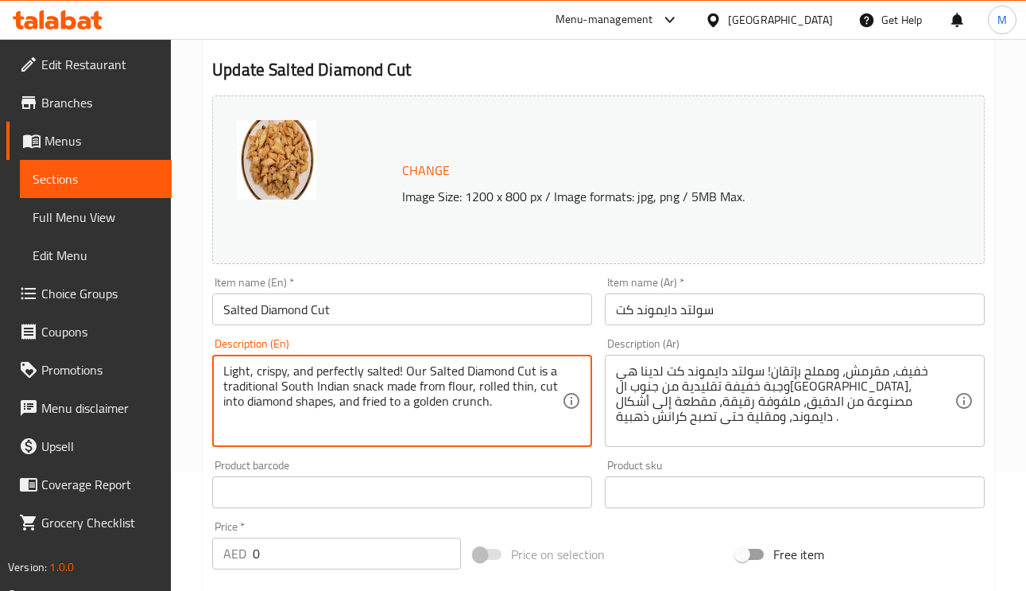
click at [355, 412] on textarea "Light, crispy, and perfectly salted! Our Salted Diamond Cut is a traditional So…" at bounding box center [392, 401] width 339 height 76
click at [758, 302] on input "سولتد دايموند كت" at bounding box center [795, 309] width 380 height 32
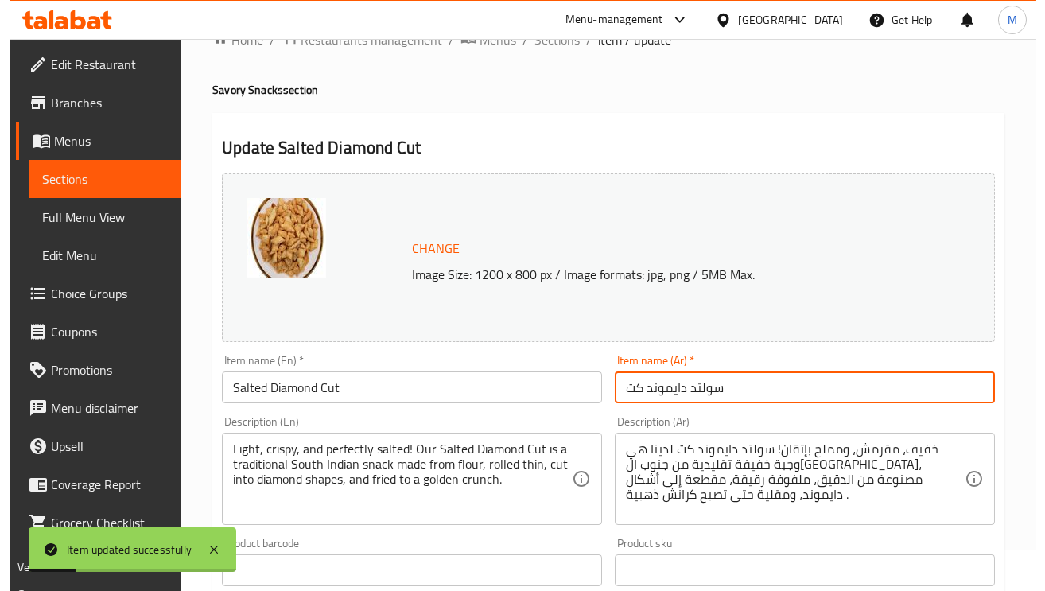
scroll to position [0, 0]
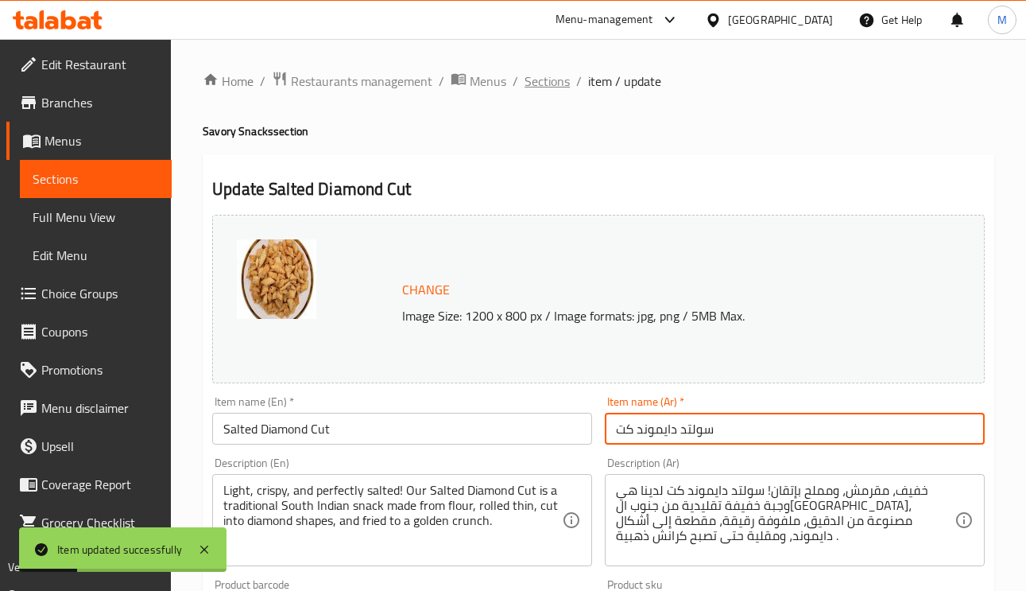
click at [558, 72] on span "Sections" at bounding box center [547, 81] width 45 height 19
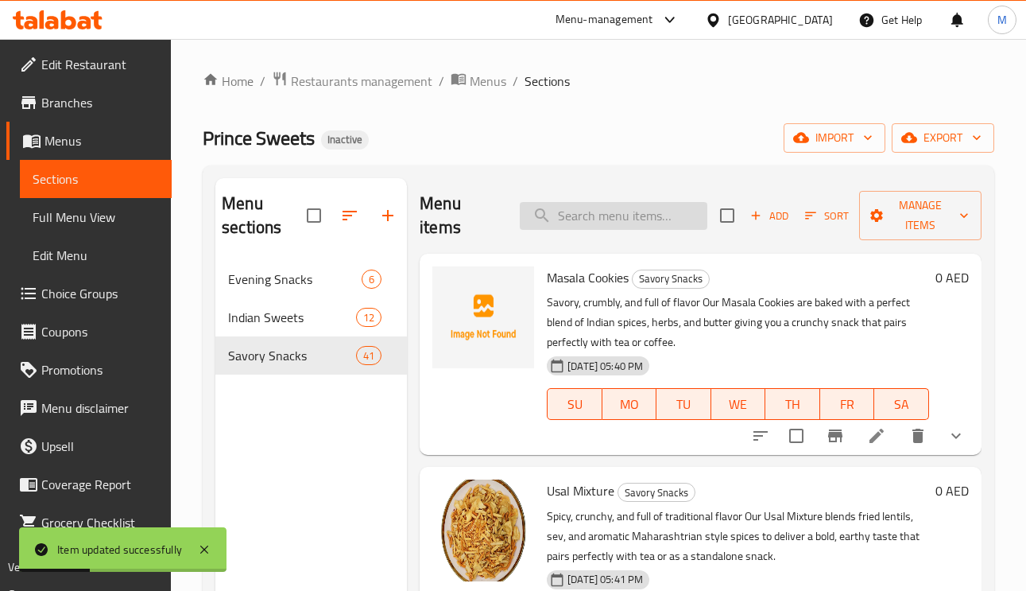
paste input "Special Banana Chips"
click at [626, 210] on input "search" at bounding box center [614, 216] width 188 height 28
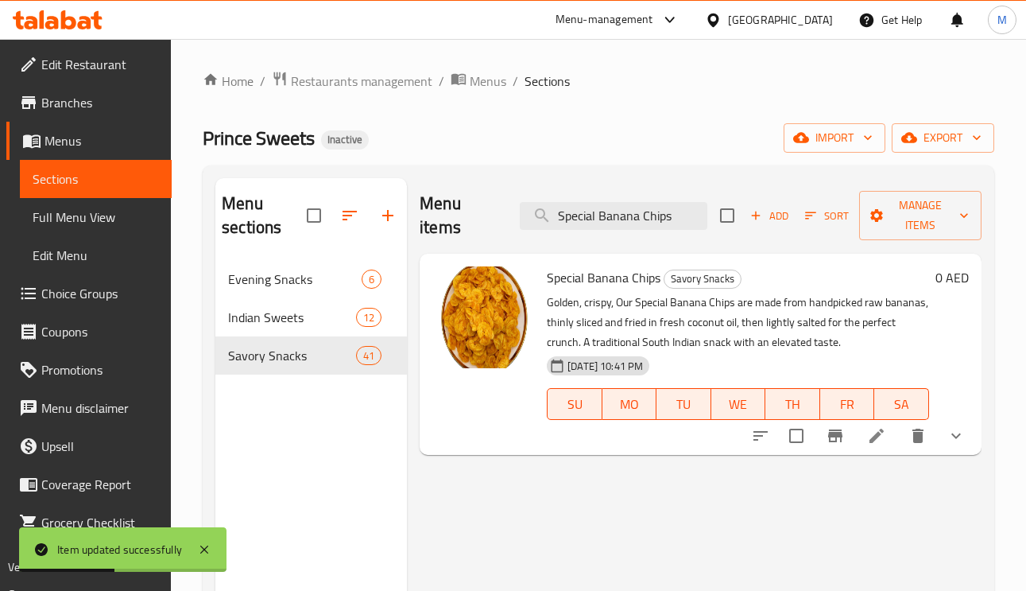
type input "Special Banana Chips"
click at [880, 442] on icon at bounding box center [876, 435] width 19 height 19
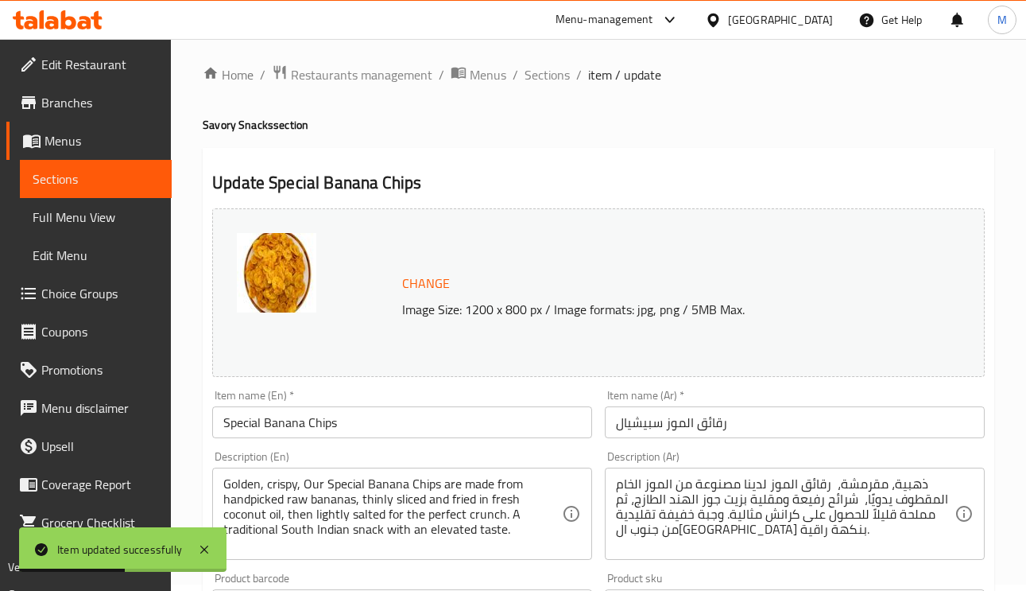
scroll to position [119, 0]
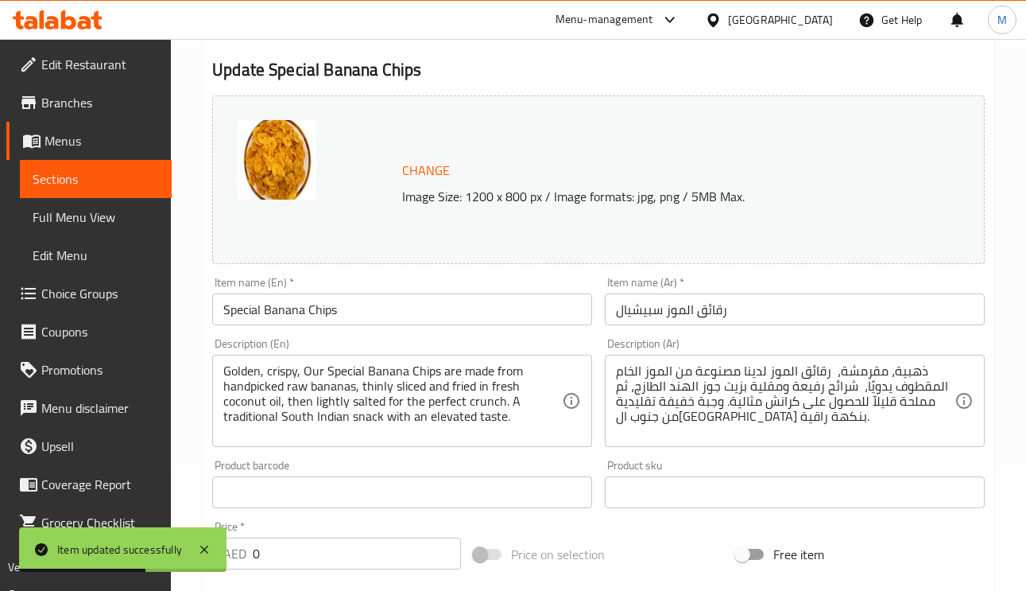
click at [622, 314] on input "رقائق الموز سبيشيال" at bounding box center [795, 309] width 380 height 32
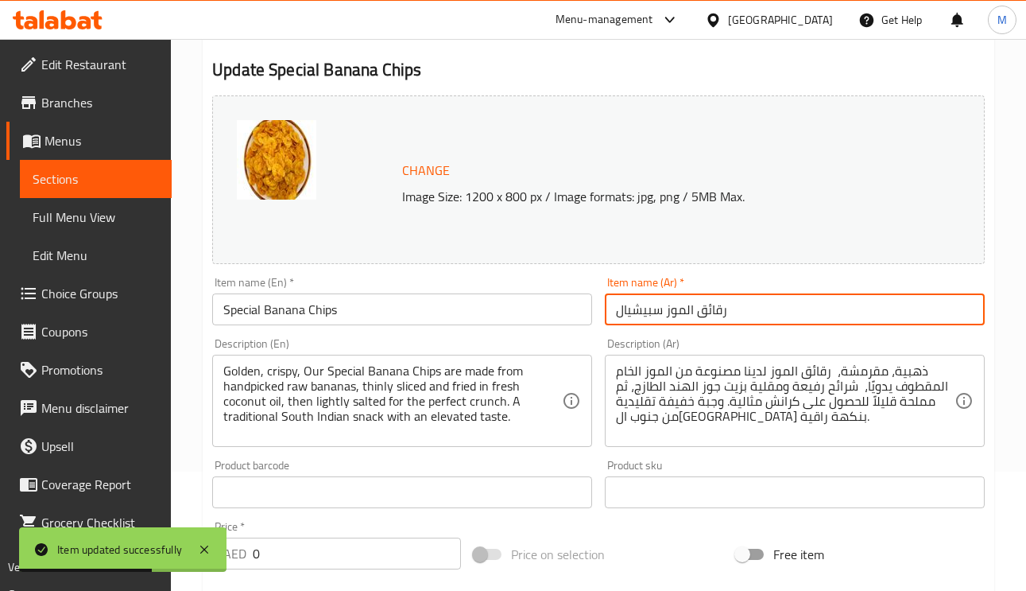
click at [622, 314] on input "رقائق الموز سبيشيال" at bounding box center [795, 309] width 380 height 32
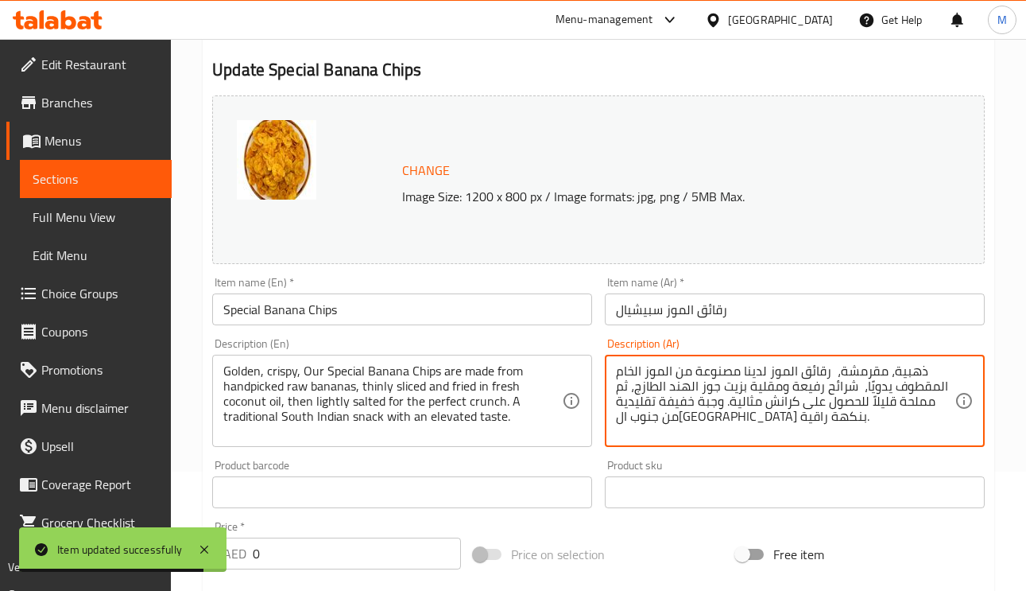
click at [764, 370] on textarea "ذهبية، مقرمشة، رقائق الموز لدينا مصنوعة من الموز الخام المقطوف يدويًا، شرائح رف…" at bounding box center [785, 401] width 339 height 76
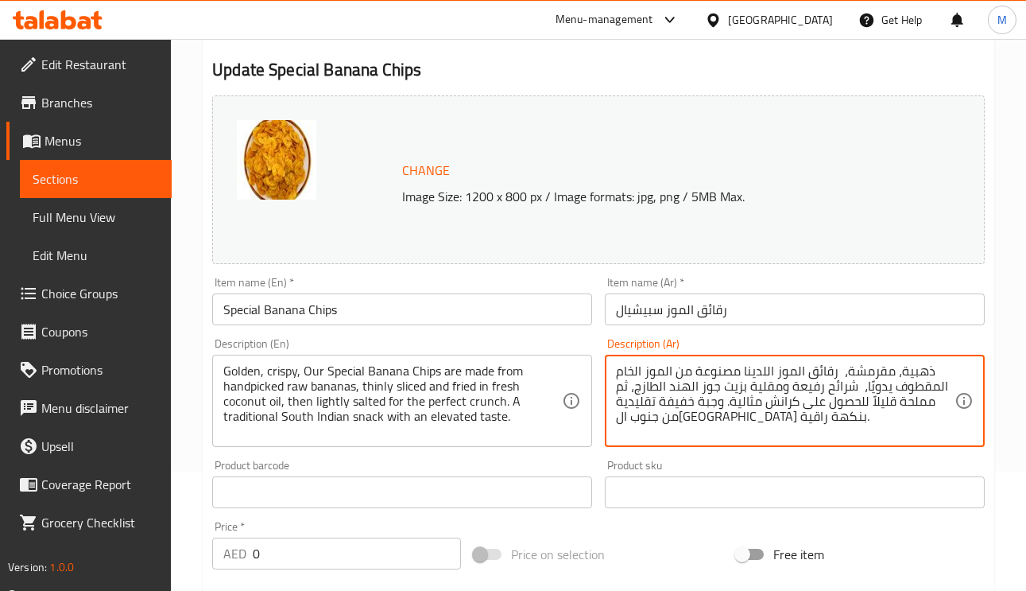
paste textarea "سبيشيال"
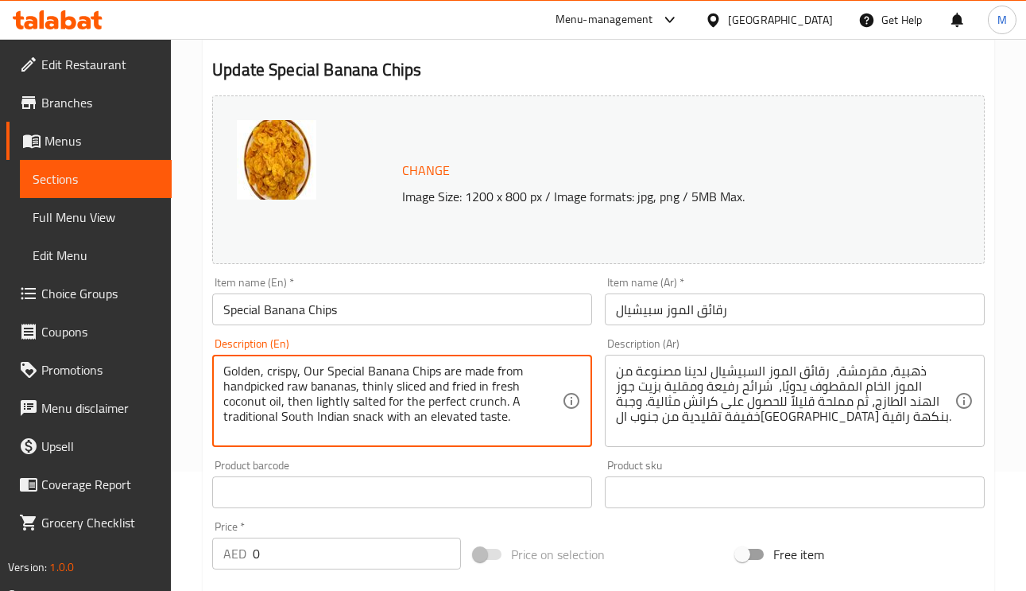
click at [239, 387] on textarea "Golden, crispy, Our Special Banana Chips are made from handpicked raw bananas, …" at bounding box center [392, 401] width 339 height 76
click at [254, 389] on textarea "Golden, crispy, Our Special Banana Chips are made from handpicked raw bananas, …" at bounding box center [392, 401] width 339 height 76
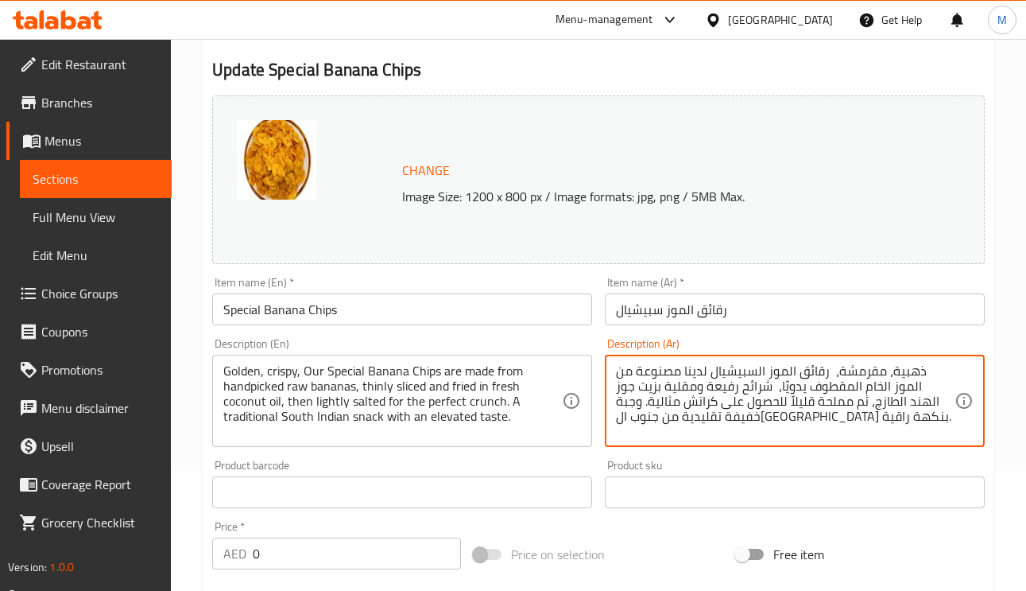
click at [801, 393] on textarea "ذهبية، مقرمشة، رقائق الموز السبيشيال لدينا مصنوعة من الموز الخام المقطوف يدويًا…" at bounding box center [785, 401] width 339 height 76
click at [800, 393] on textarea "ذهبية، مقرمشة، رقائق الموز السبيشيال لدينا مصنوعة من الموز الخام المقطوف يدويًا…" at bounding box center [785, 401] width 339 height 76
type textarea "ذهبية، مقرمشة، رقائق الموز السبيشيال لدينا مصنوعة من الموز الخام المقطوف يدويًا…"
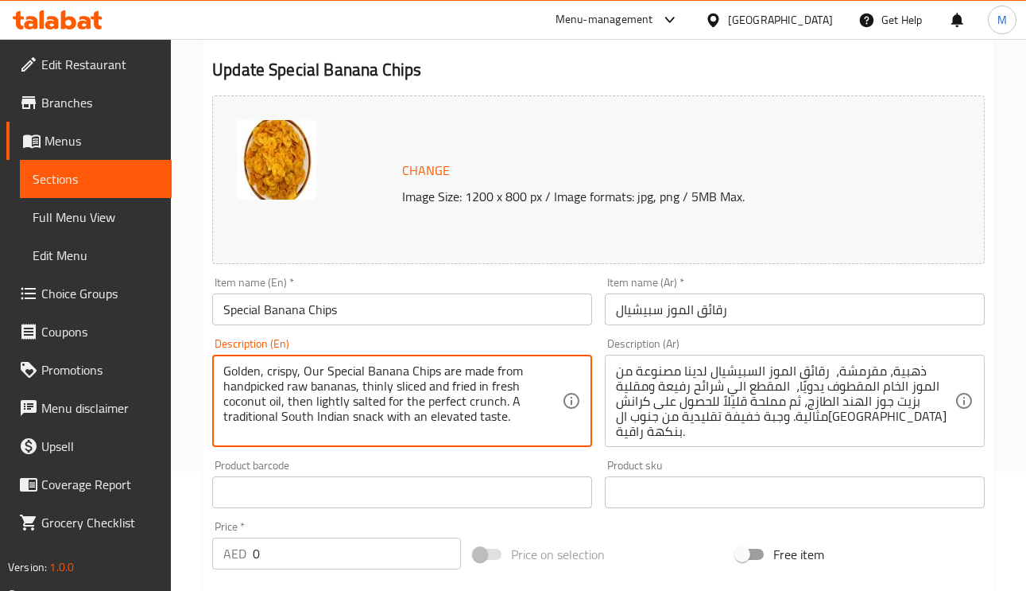
click at [281, 408] on textarea "Golden, crispy, Our Special Banana Chips are made from handpicked raw bananas, …" at bounding box center [392, 401] width 339 height 76
click at [437, 402] on textarea "Golden, crispy, Our Special Banana Chips are made from handpicked raw bananas, …" at bounding box center [392, 401] width 339 height 76
click at [487, 409] on textarea "Golden, crispy, Our Special Banana Chips are made from handpicked raw bananas, …" at bounding box center [392, 401] width 339 height 76
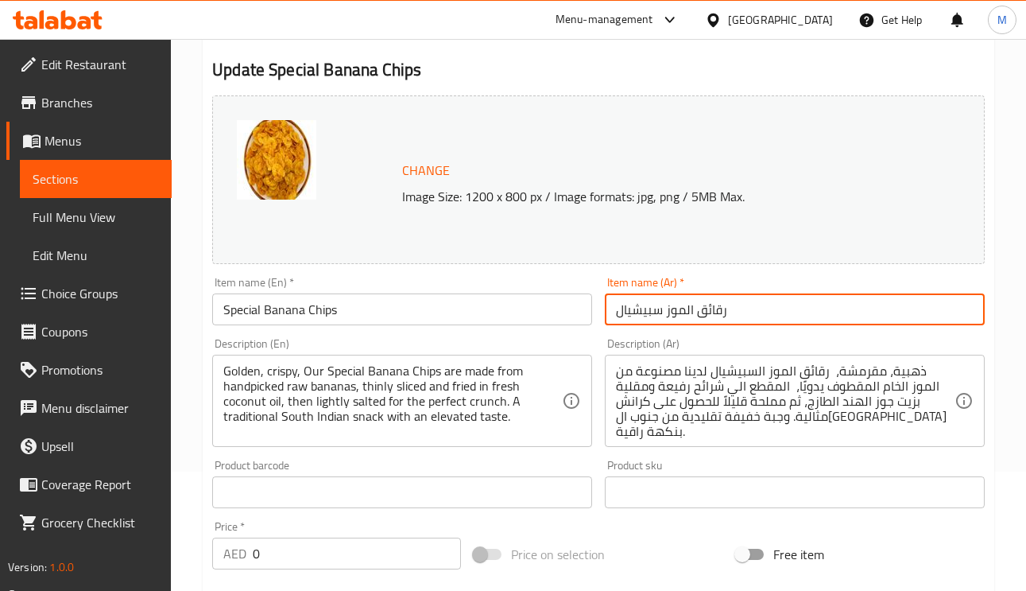
click at [749, 304] on input "رقائق الموز سبيشيال" at bounding box center [795, 309] width 380 height 32
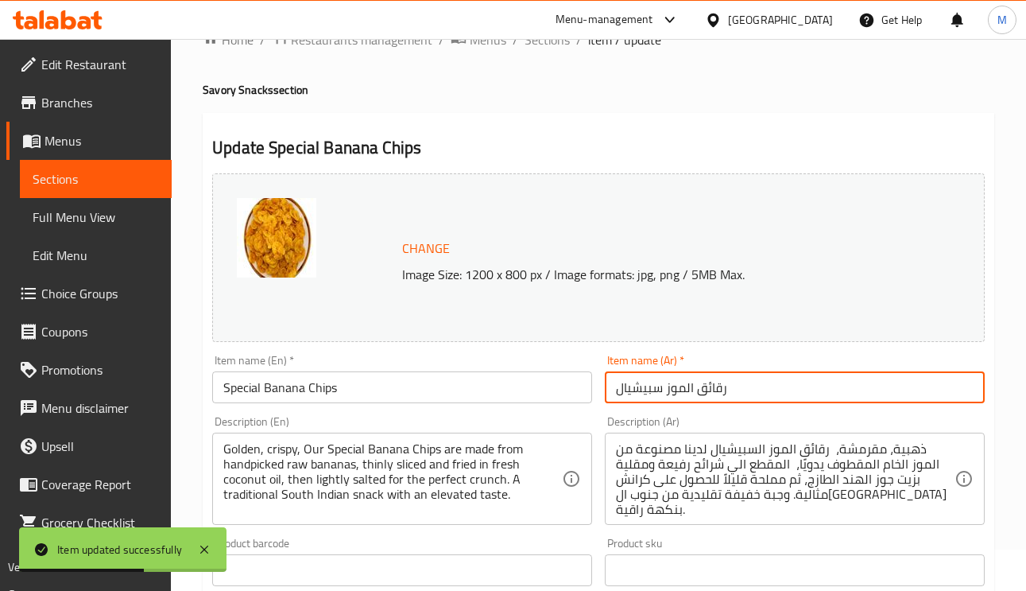
scroll to position [0, 0]
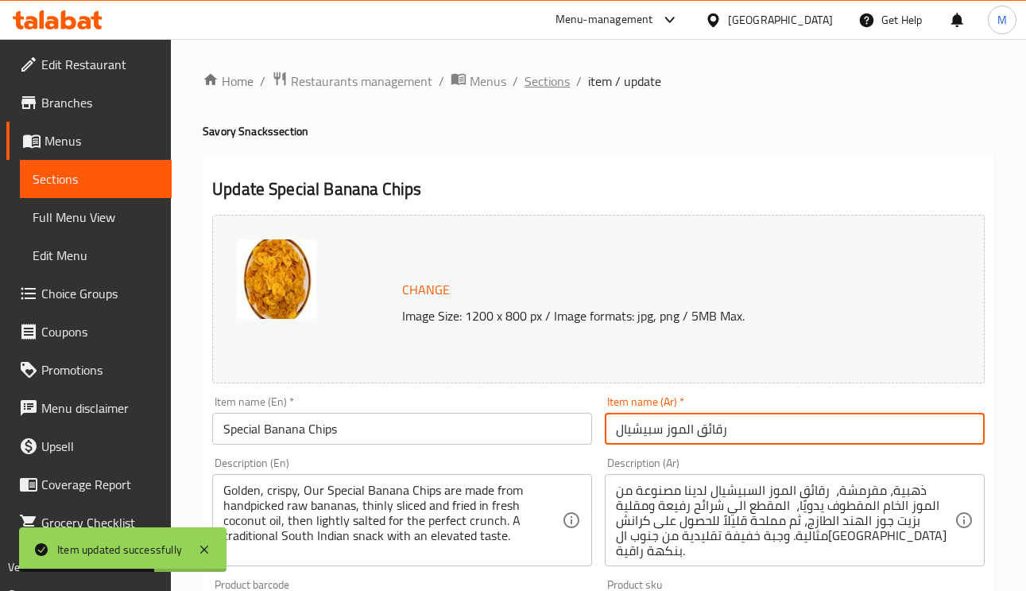
click at [537, 83] on span "Sections" at bounding box center [547, 81] width 45 height 19
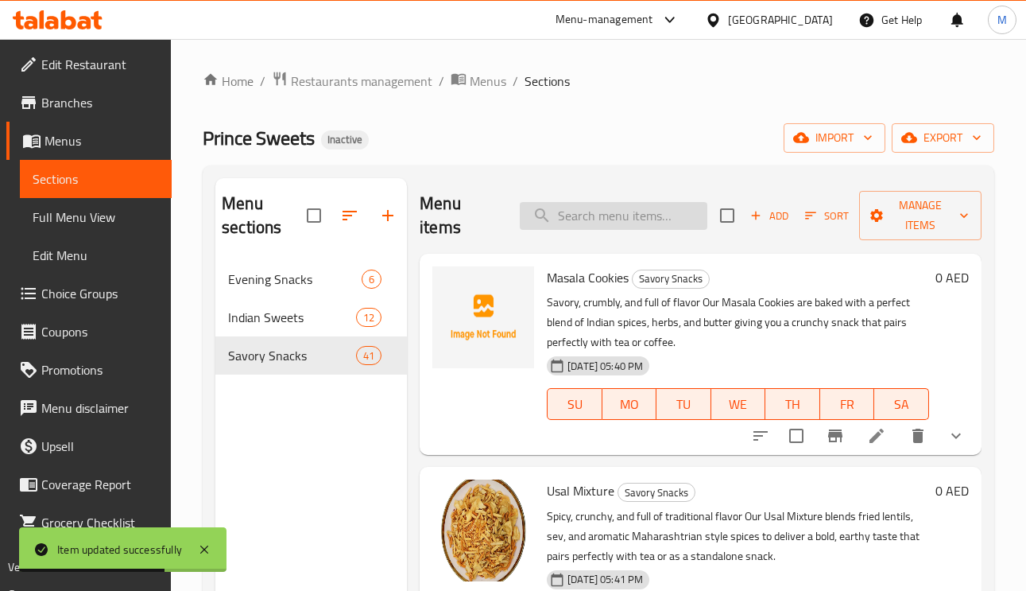
paste input "Red Kara Kaddi"
click at [592, 211] on input "Red Kara Kaddi" at bounding box center [614, 216] width 188 height 28
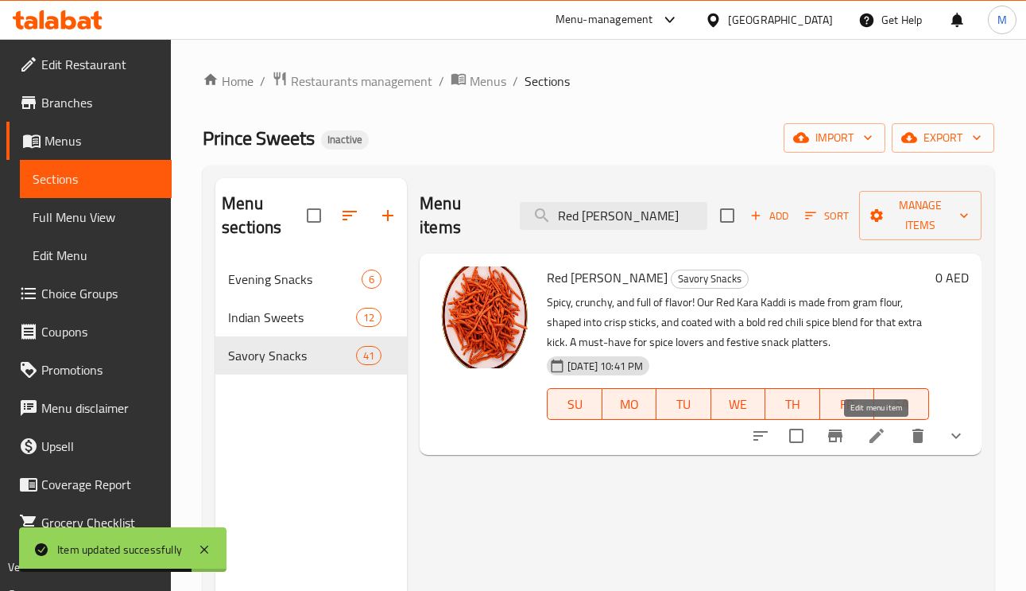
type input "Red Kara Kaddi"
click at [870, 452] on div at bounding box center [859, 436] width 234 height 38
click at [875, 441] on icon at bounding box center [877, 436] width 14 height 14
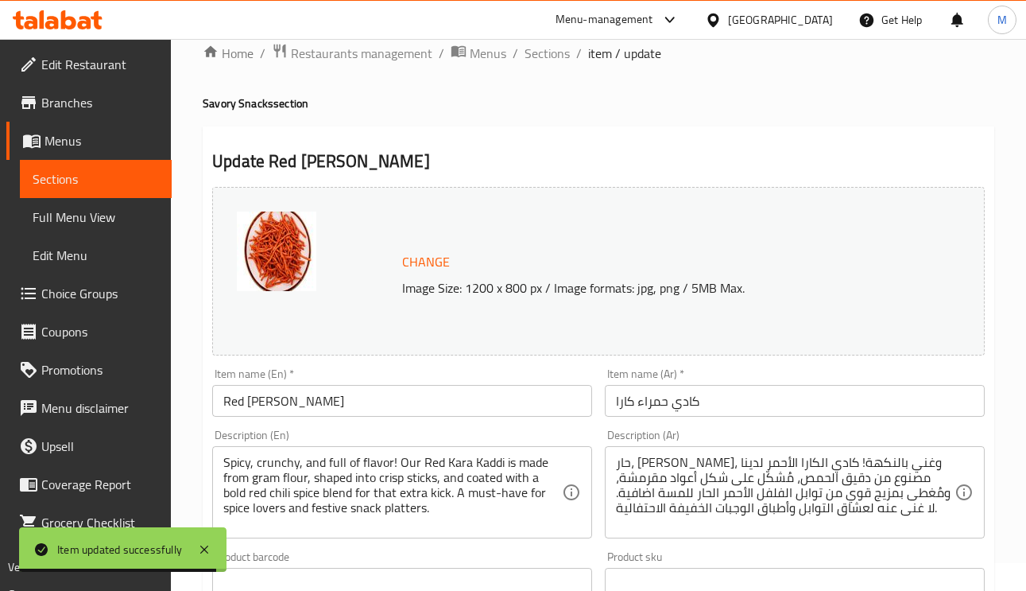
scroll to position [119, 0]
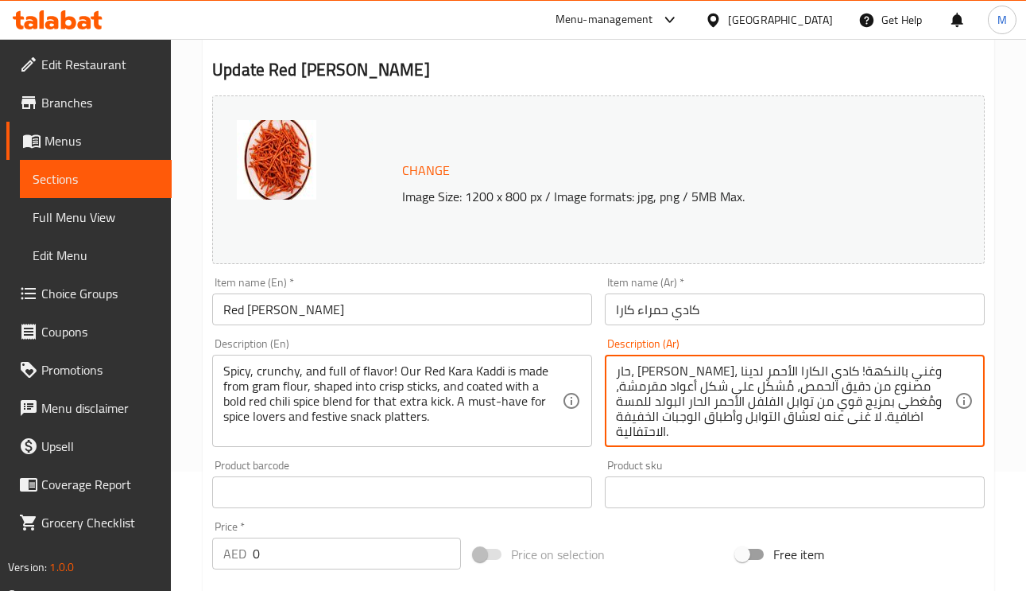
type textarea "حار، مقرمش، وغني بالنكهة! كادي الكارا الأحمر لدينا مصنوع من دقيق الحمص، مُشكّل …"
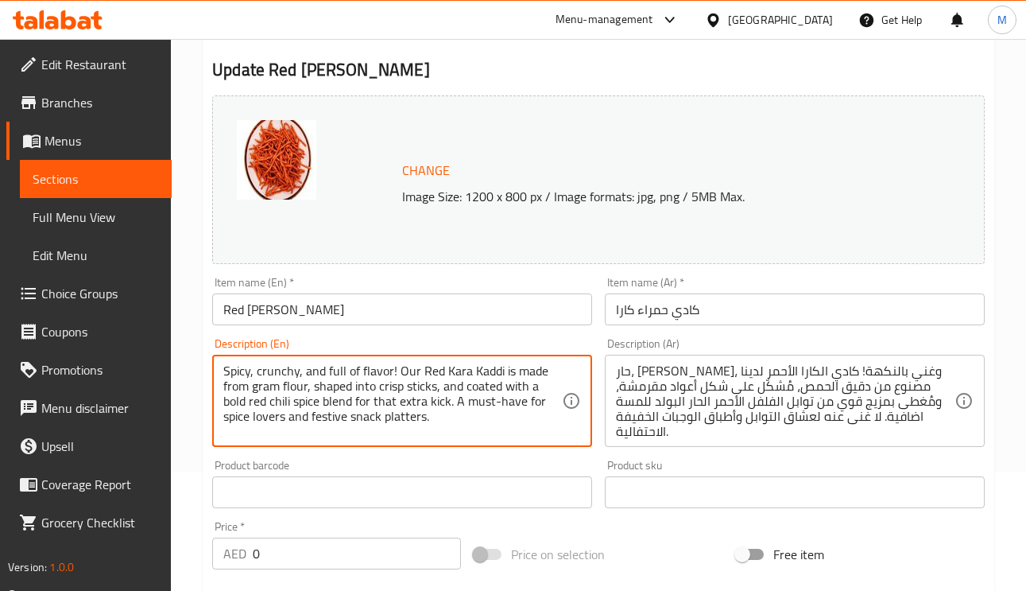
click at [460, 412] on textarea "Spicy, crunchy, and full of flavor! Our Red Kara Kaddi is made from gram flour,…" at bounding box center [392, 401] width 339 height 76
click at [470, 411] on textarea "Spicy, crunchy, and full of flavor! Our Red Kara Kaddi is made from gram flour,…" at bounding box center [392, 401] width 339 height 76
drag, startPoint x: 449, startPoint y: 409, endPoint x: 510, endPoint y: 440, distance: 68.3
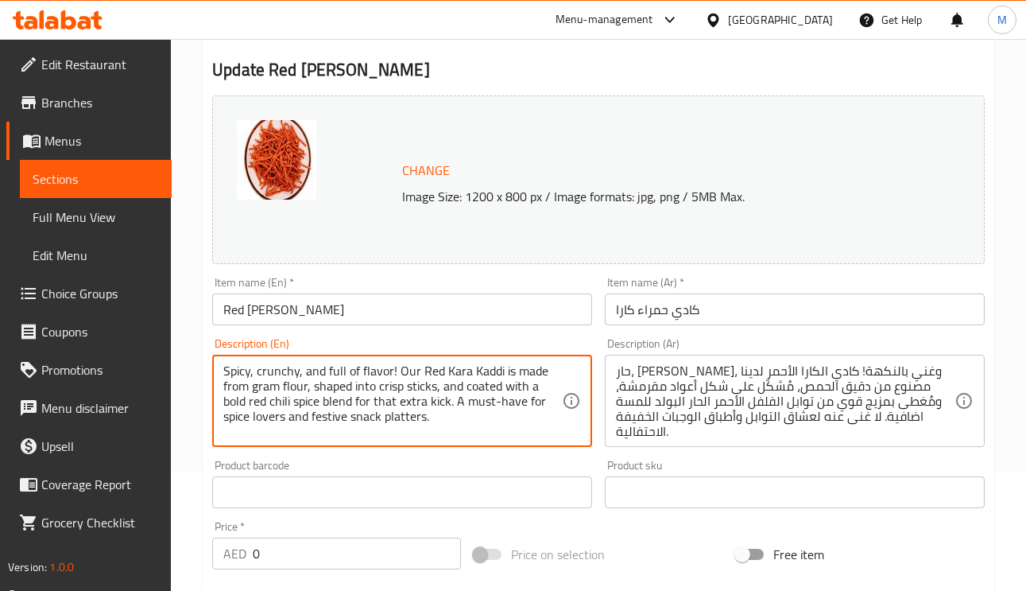
click at [510, 439] on textarea "Spicy, crunchy, and full of flavor! Our Red Kara Kaddi is made from gram flour,…" at bounding box center [392, 401] width 339 height 76
type textarea "Spicy, crunchy, and full of flavor! Our Red Kara Kaddi is made from gram flour,…"
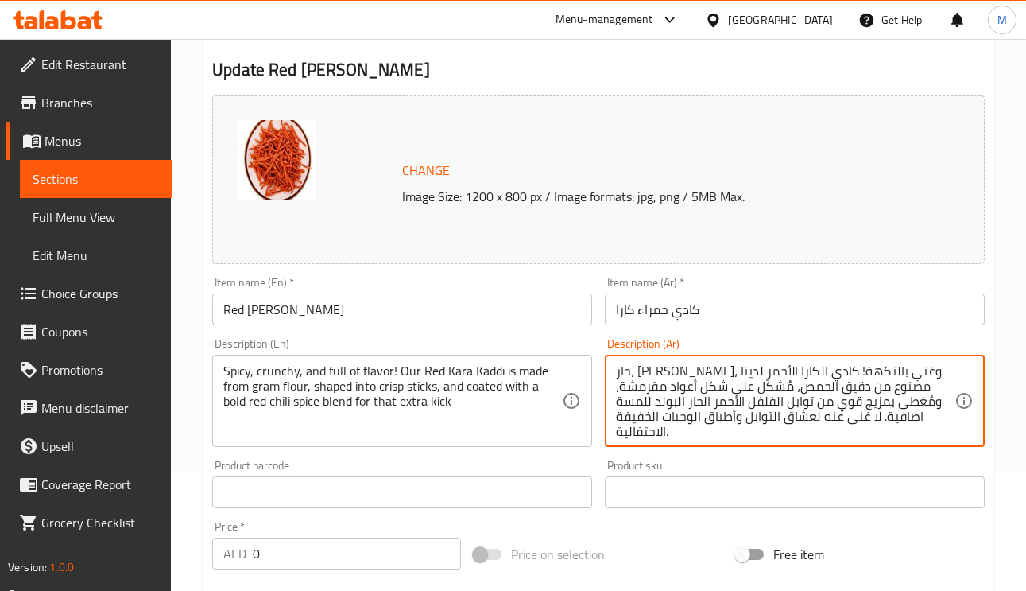
drag, startPoint x: 870, startPoint y: 419, endPoint x: 619, endPoint y: 437, distance: 251.9
drag, startPoint x: 617, startPoint y: 420, endPoint x: 650, endPoint y: 405, distance: 35.6
click at [650, 405] on textarea "حار، مقرمش، وغني بالنكهة! كادي الكارا الأحمر لدينا مصنوع من دقيق الحمص، مُشكّل …" at bounding box center [785, 401] width 339 height 76
type textarea "حار، مقرمش، وغني بالنكهة! كادي الكارا الأحمر لدينا مصنوع من دقيق الحمص، مُشكّل …"
click at [788, 319] on input "كادي حمراء كارا" at bounding box center [795, 309] width 380 height 32
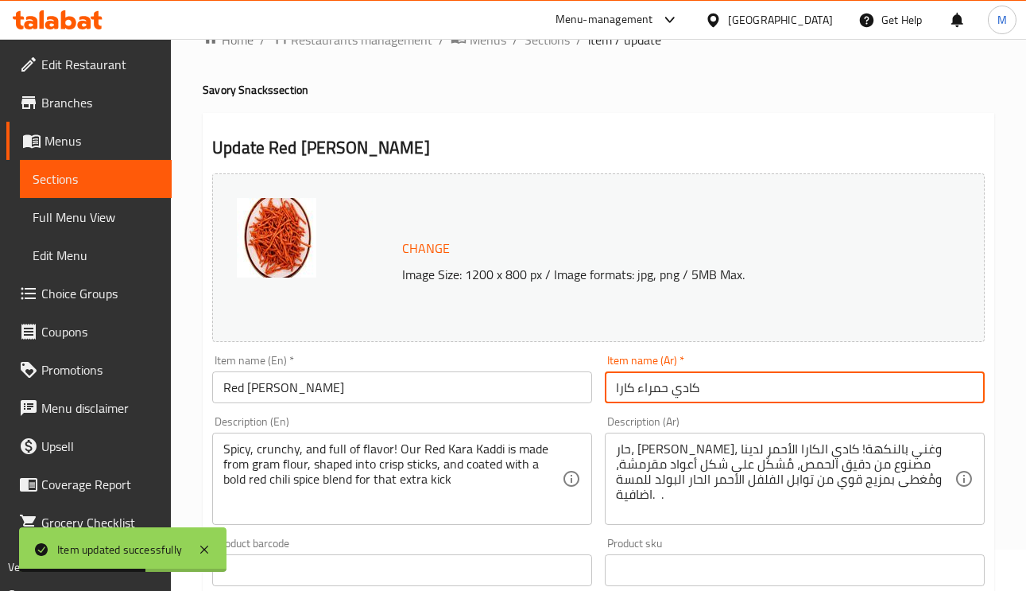
scroll to position [0, 0]
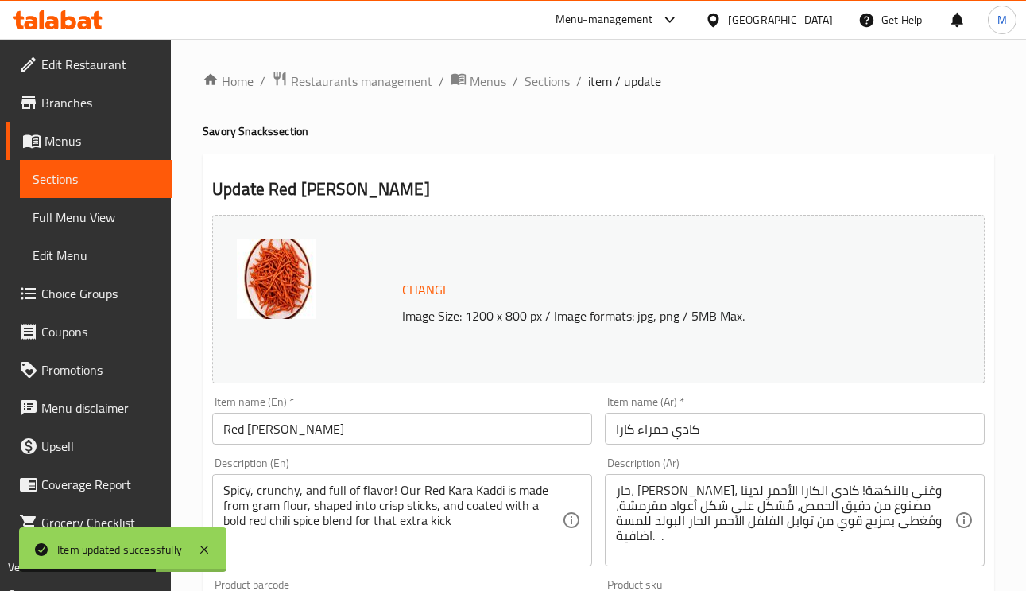
drag, startPoint x: 568, startPoint y: 90, endPoint x: 559, endPoint y: 84, distance: 10.4
click at [568, 90] on ol "Home / Restaurants management / Menus / Sections / item / update" at bounding box center [599, 81] width 792 height 21
click at [556, 83] on span "Sections" at bounding box center [547, 81] width 45 height 19
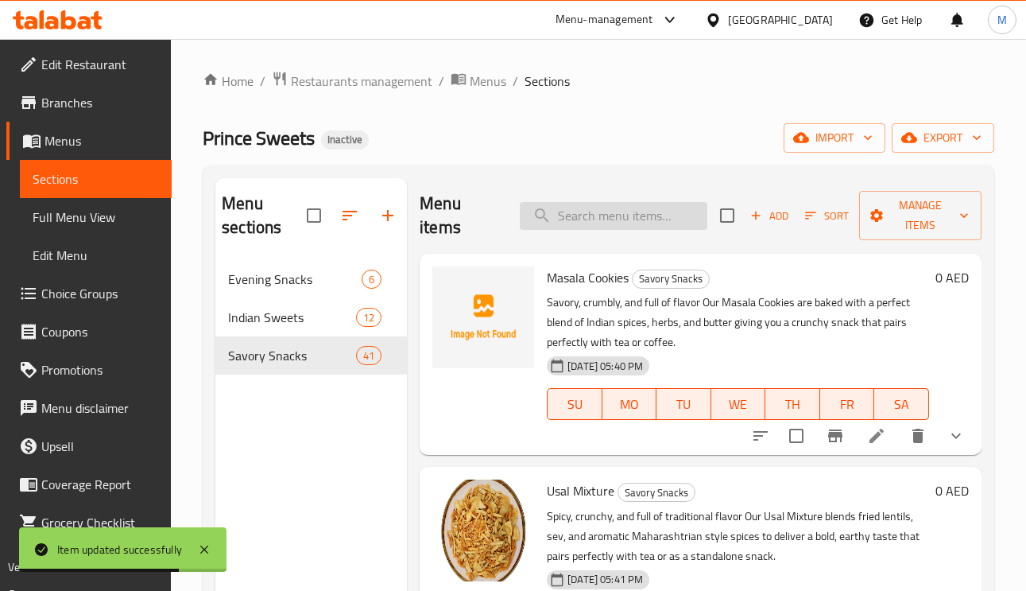
paste input "Sweet Potato Sonte"
click at [629, 206] on input "Sweet Potato Sonte" at bounding box center [614, 216] width 188 height 28
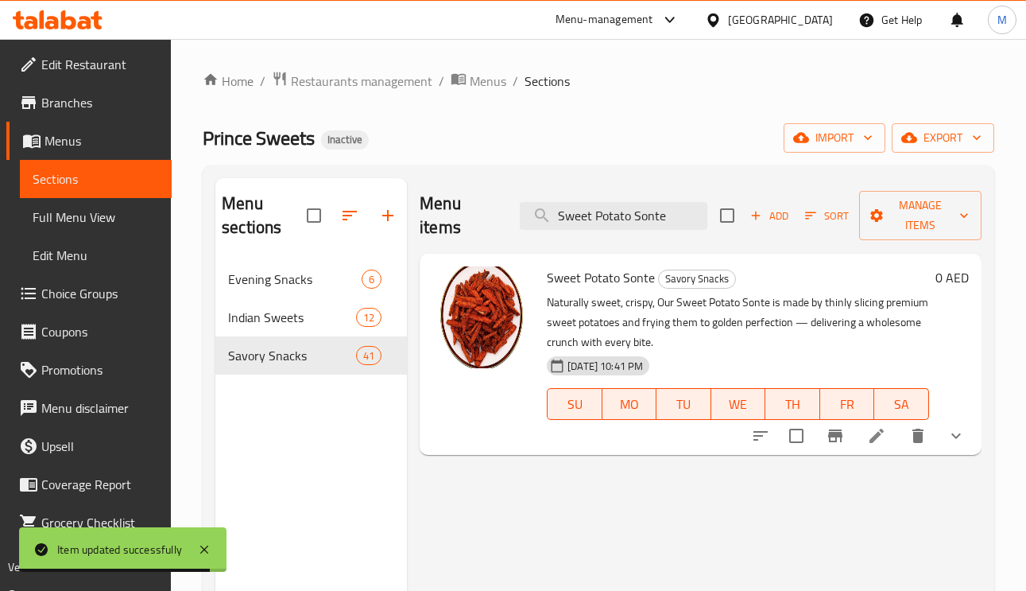
type input "Sweet Potato Sonte"
click at [869, 440] on icon at bounding box center [876, 435] width 19 height 19
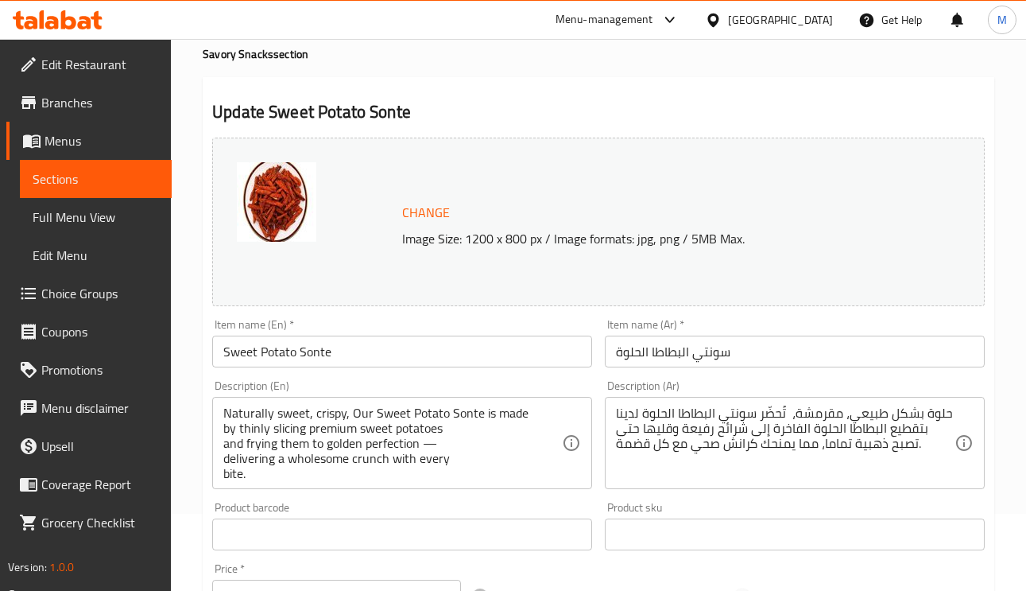
scroll to position [119, 0]
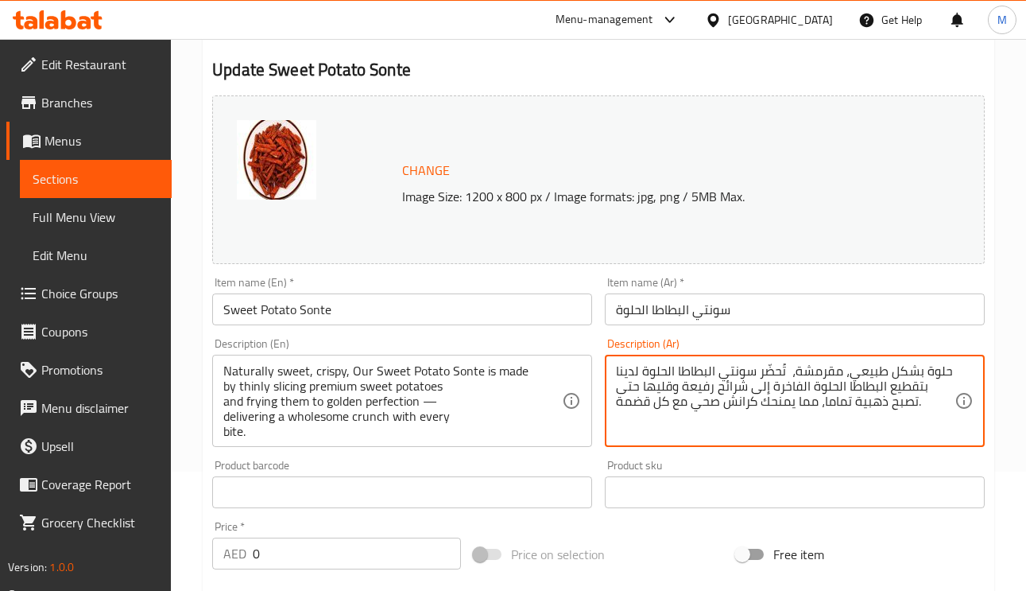
click at [776, 372] on textarea "حلوة بشكل طبيعي، مقرمشة، تُحضّر سونتي البطاطا الحلوة لدينا بتقطيع البطاطا الحلو…" at bounding box center [785, 401] width 339 height 76
click at [902, 391] on textarea "حلوة بشكل طبيعي، مقرمشة، سونتي البطاطا الحلوة لدينا بتقطيع البطاطا الحلوة الفاخ…" at bounding box center [785, 401] width 339 height 76
click at [696, 370] on textarea "حلوة بشكل طبيعي، مقرمشة، سونتي البطاطا الحلوة لدينا بتقطيع البطاطا الحلوة الفاخ…" at bounding box center [785, 401] width 339 height 76
type textarea "حلوة بشكل طبيعي، مقرمشة، تُحضّر سونتي البطاطا الحلوة لدينا بتقطيع البطاطا الحلو…"
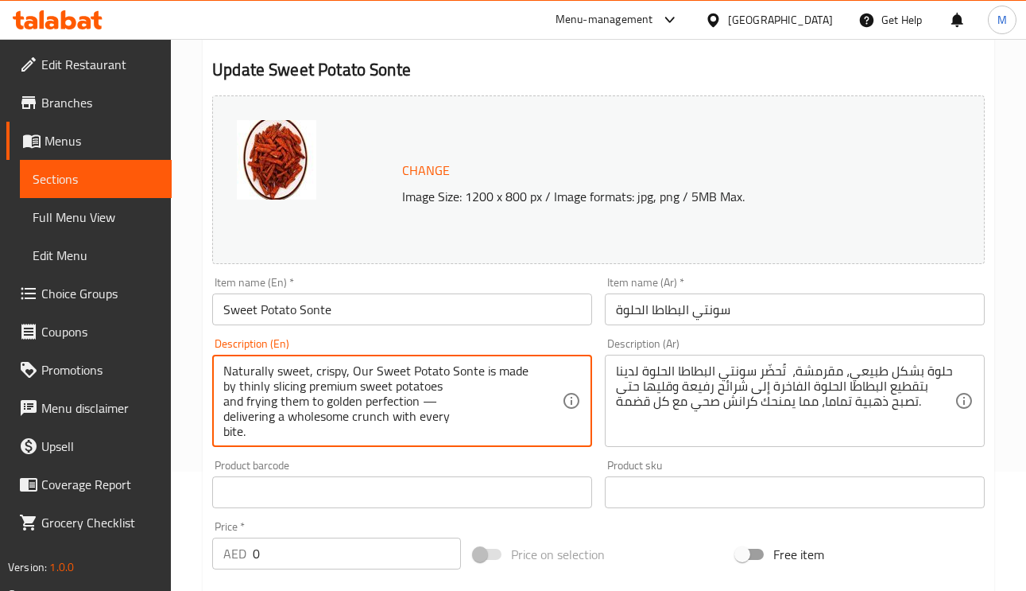
click at [246, 387] on textarea "Naturally sweet, crispy, Our Sweet Potato Sonte is made by thinly slicing premi…" at bounding box center [392, 401] width 339 height 76
click at [344, 390] on textarea "Naturally sweet, crispy, Our Sweet Potato Sonte is made by thinly slicing premi…" at bounding box center [392, 401] width 339 height 76
click at [268, 382] on textarea "Naturally sweet, crispy, Our Sweet Potato Sonte is made by thinly slicing premi…" at bounding box center [392, 401] width 339 height 76
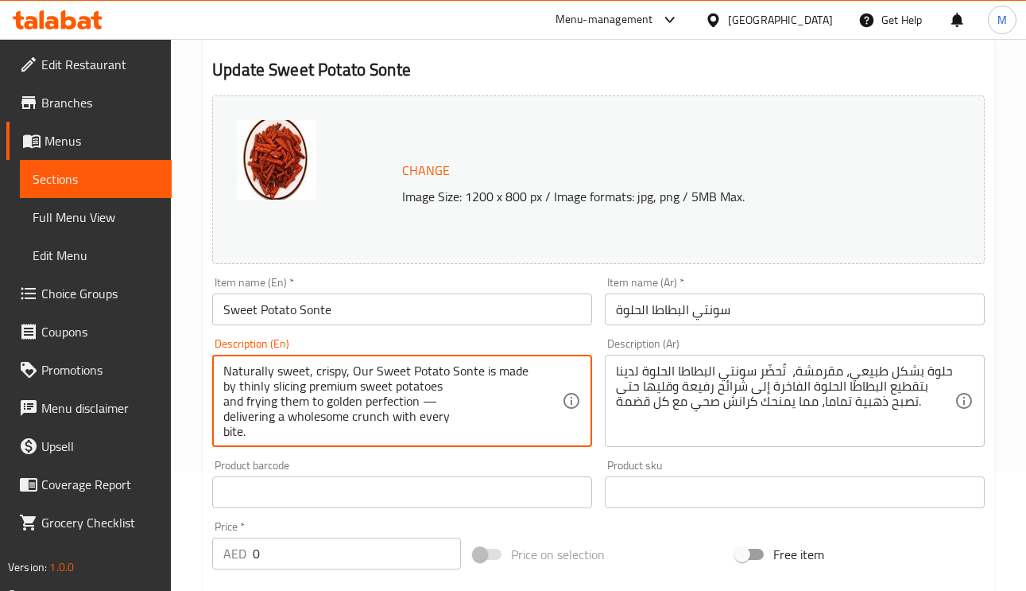
click at [299, 386] on textarea "Naturally sweet, crispy, Our Sweet Potato Sonte is made by thinly slicing premi…" at bounding box center [392, 401] width 339 height 76
click at [240, 409] on textarea "Naturally sweet, crispy, Our Sweet Potato Sonte is made by thinly slicing premi…" at bounding box center [392, 401] width 339 height 76
click at [302, 395] on textarea "Naturally sweet, crispy, Our Sweet Potato Sonte is made by thinly slicing premi…" at bounding box center [392, 401] width 339 height 76
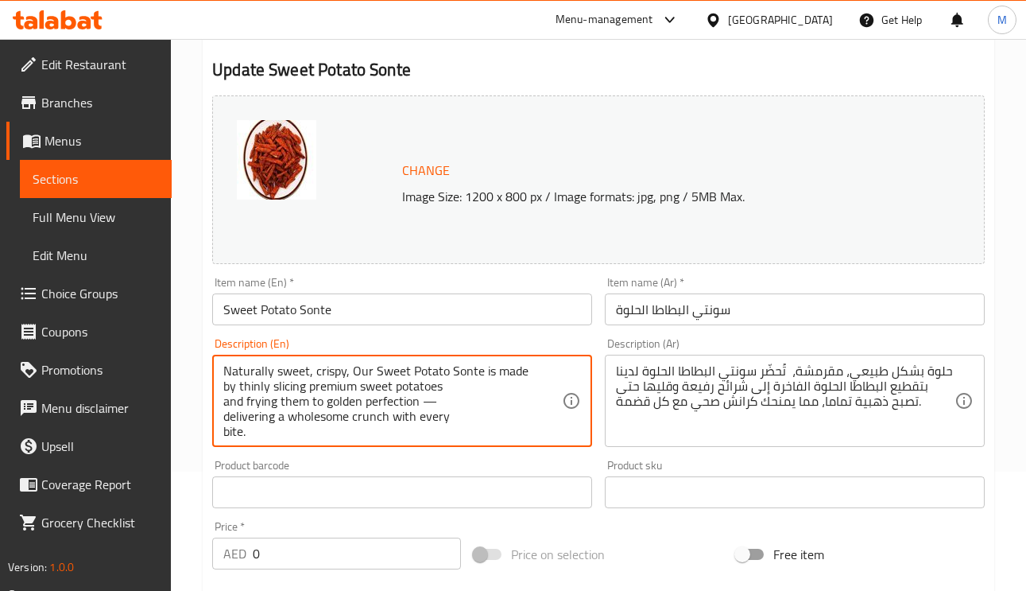
click at [302, 395] on textarea "Naturally sweet, crispy, Our Sweet Potato Sonte is made by thinly slicing premi…" at bounding box center [392, 401] width 339 height 76
click at [400, 402] on textarea "Naturally sweet, crispy, Our Sweet Potato Sonte is made by thinly slicing premi…" at bounding box center [392, 401] width 339 height 76
click at [429, 404] on textarea "Naturally sweet, crispy, Our Sweet Potato Sonte is made by thinly slicing premi…" at bounding box center [392, 401] width 339 height 76
drag, startPoint x: 435, startPoint y: 400, endPoint x: 424, endPoint y: 402, distance: 11.2
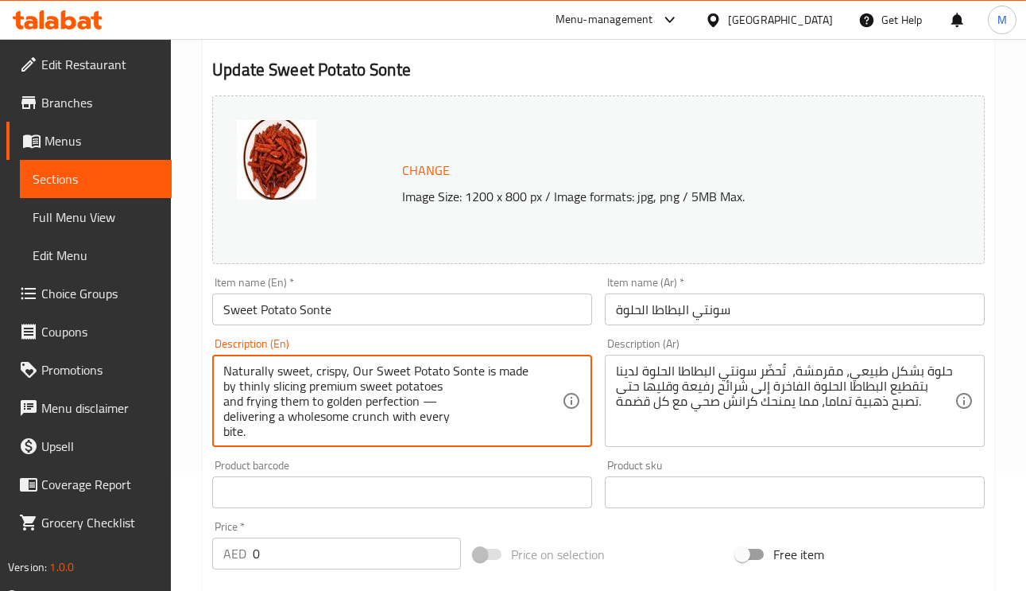
click at [424, 402] on textarea "Naturally sweet, crispy, Our Sweet Potato Sonte is made by thinly slicing premi…" at bounding box center [392, 401] width 339 height 76
click at [254, 419] on textarea "Naturally sweet, crispy, Our Sweet Potato Sonte is made by thinly slicing premi…" at bounding box center [392, 401] width 339 height 76
type textarea "Naturally sweet, crispy, Our Sweet Potato Sonte is made by thinly slicing premi…"
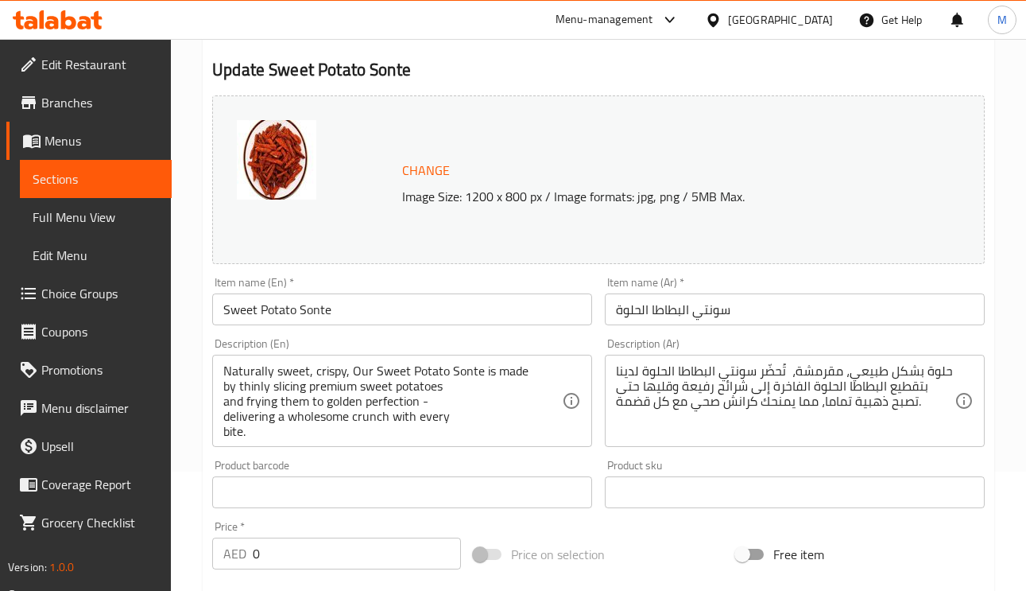
click at [421, 332] on div "Item name (En)   * Sweet Potato Sonte Item name (En) *" at bounding box center [402, 300] width 393 height 61
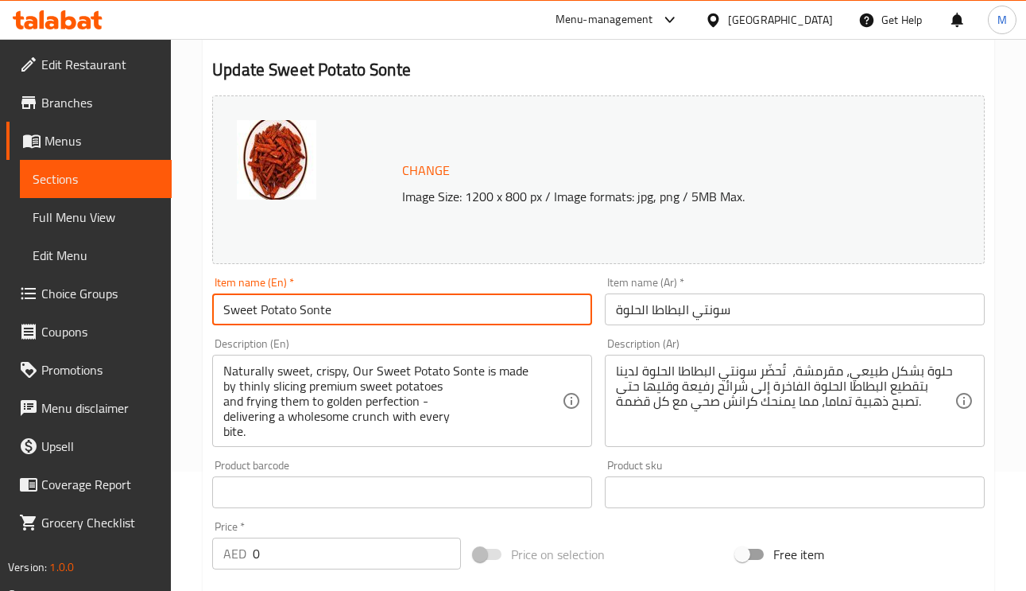
click at [417, 320] on input "Sweet Potato Sonte" at bounding box center [402, 309] width 380 height 32
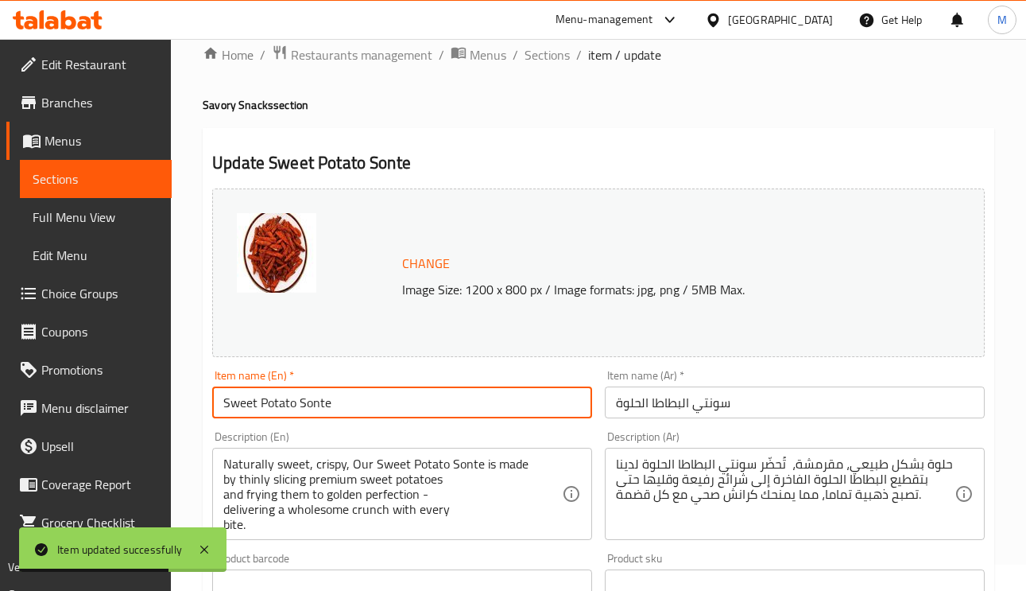
scroll to position [0, 0]
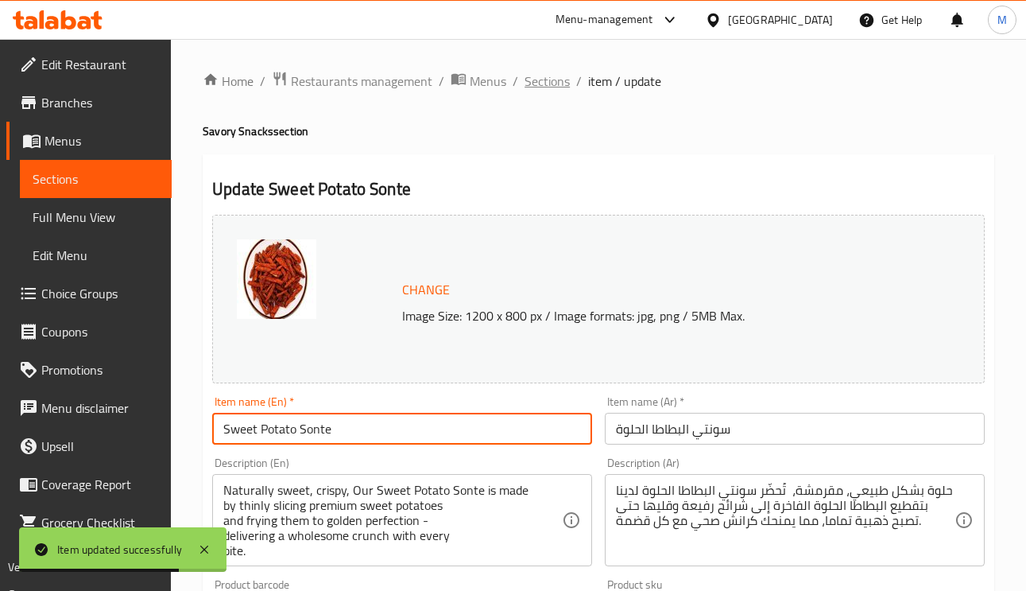
click at [537, 91] on span "Sections" at bounding box center [547, 81] width 45 height 19
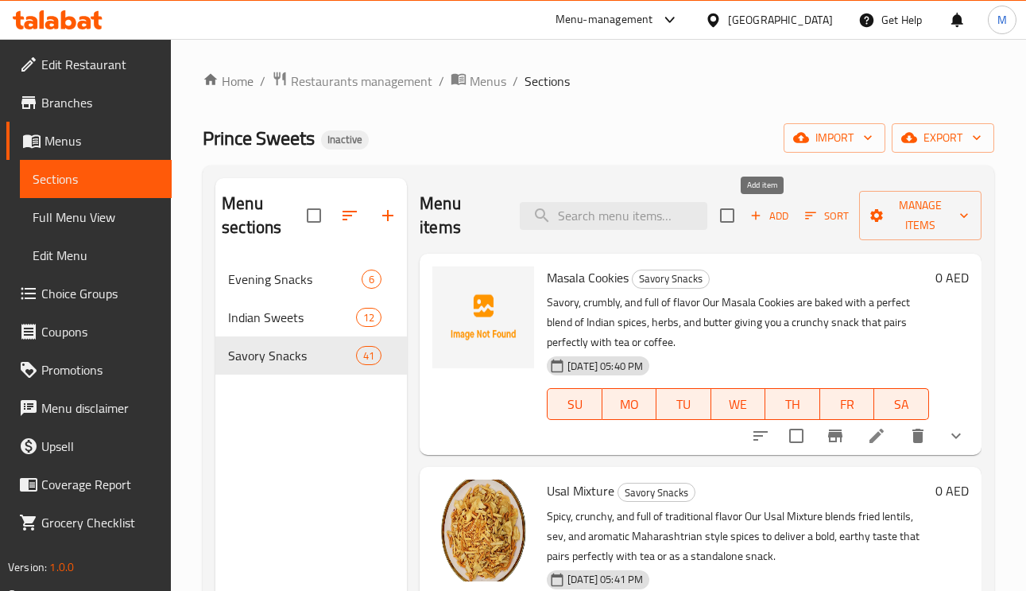
click at [751, 219] on icon "button" at bounding box center [756, 215] width 14 height 14
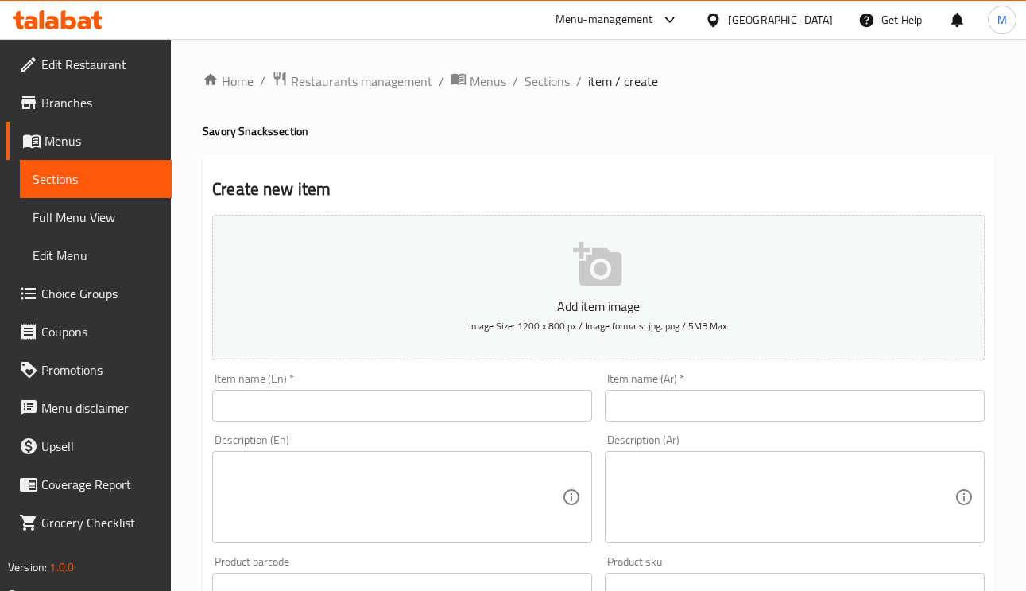
click at [378, 421] on input "text" at bounding box center [402, 406] width 380 height 32
paste input "Garlic Cashew"
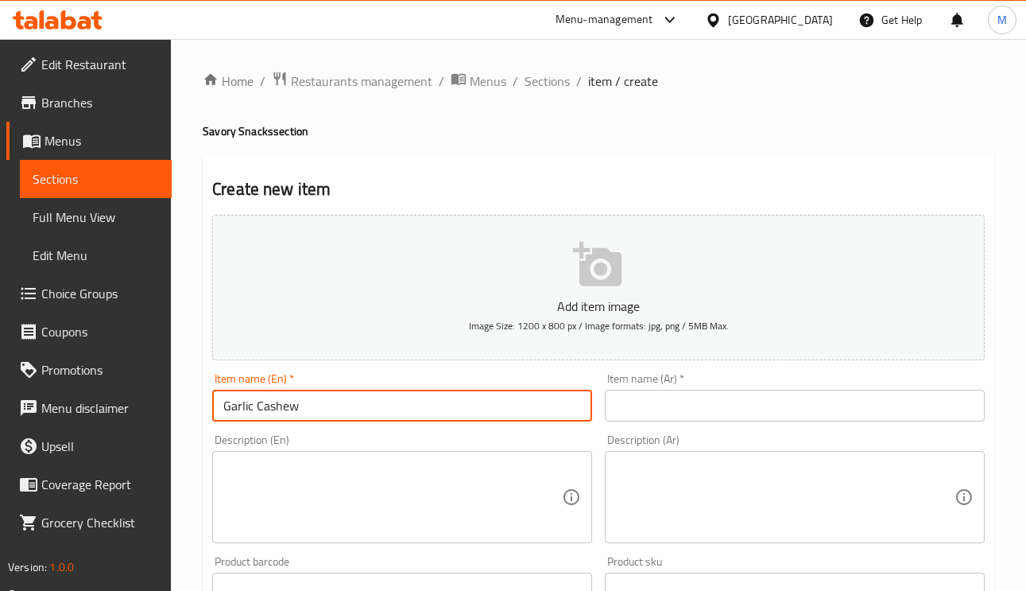
type input "Garlic Cashew"
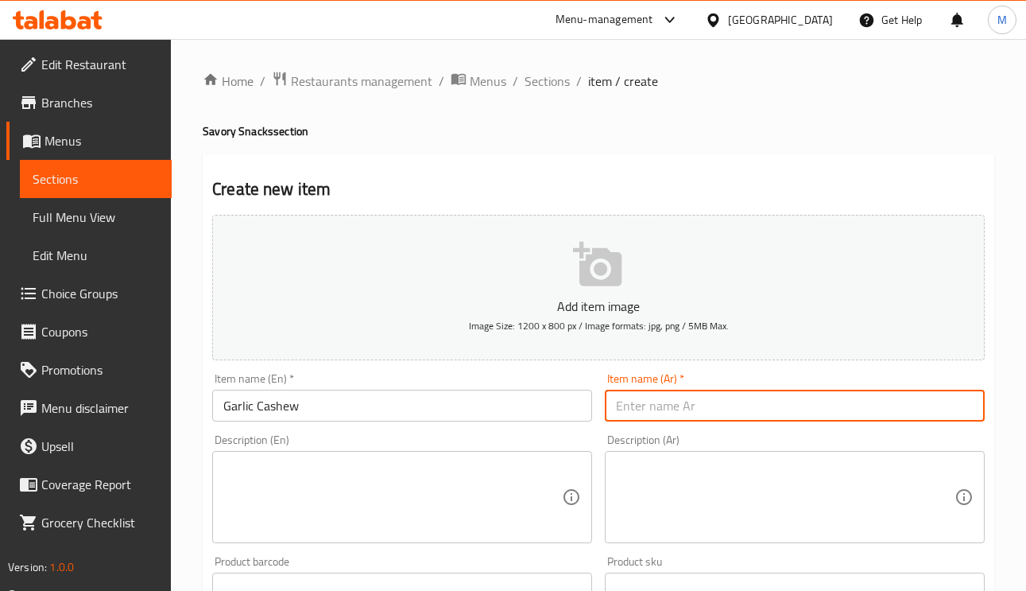
click at [735, 408] on input "text" at bounding box center [795, 406] width 380 height 32
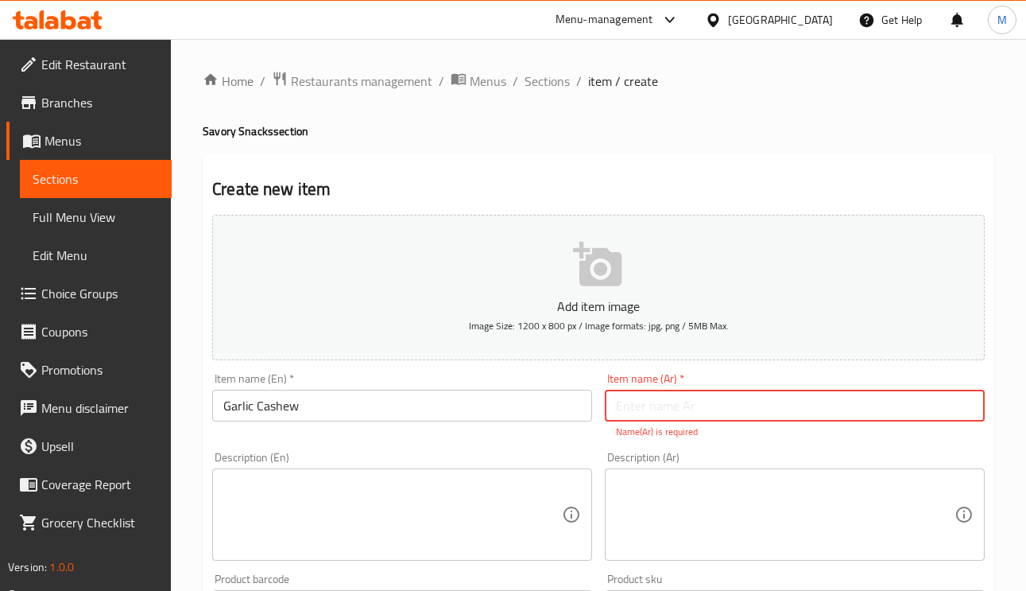
paste input "كاجو بالثوم"
type input "كاجو بالثوم"
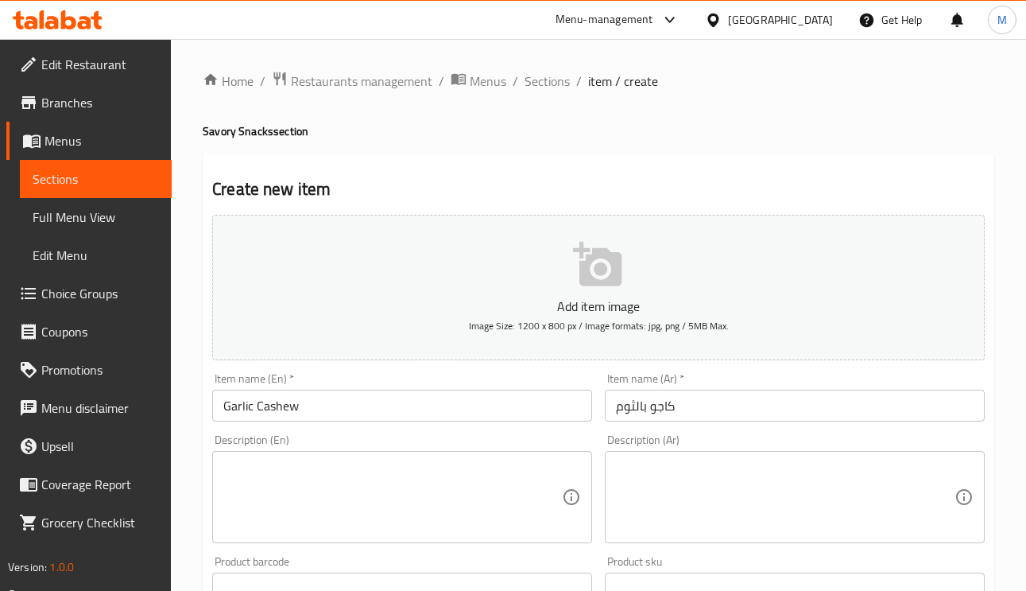
click at [345, 480] on textarea at bounding box center [392, 498] width 339 height 76
paste textarea "Crunchy, aromatic, and packed with flavor! Our Garlic Cashews are roasted to pe…"
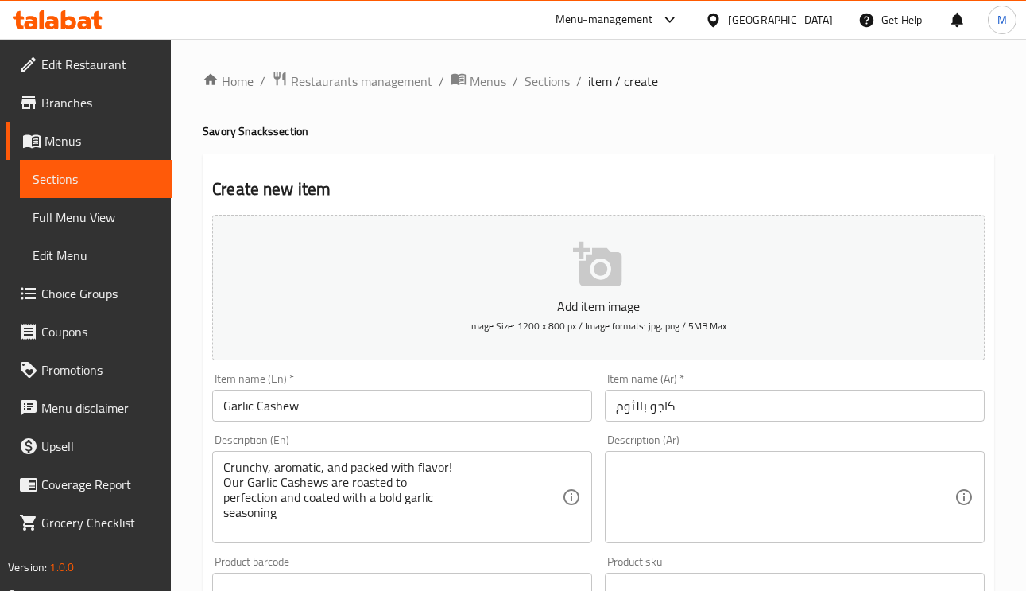
click at [219, 506] on div "Crunchy, aromatic, and packed with flavor! Our Garlic Cashews are roasted to pe…" at bounding box center [402, 497] width 380 height 92
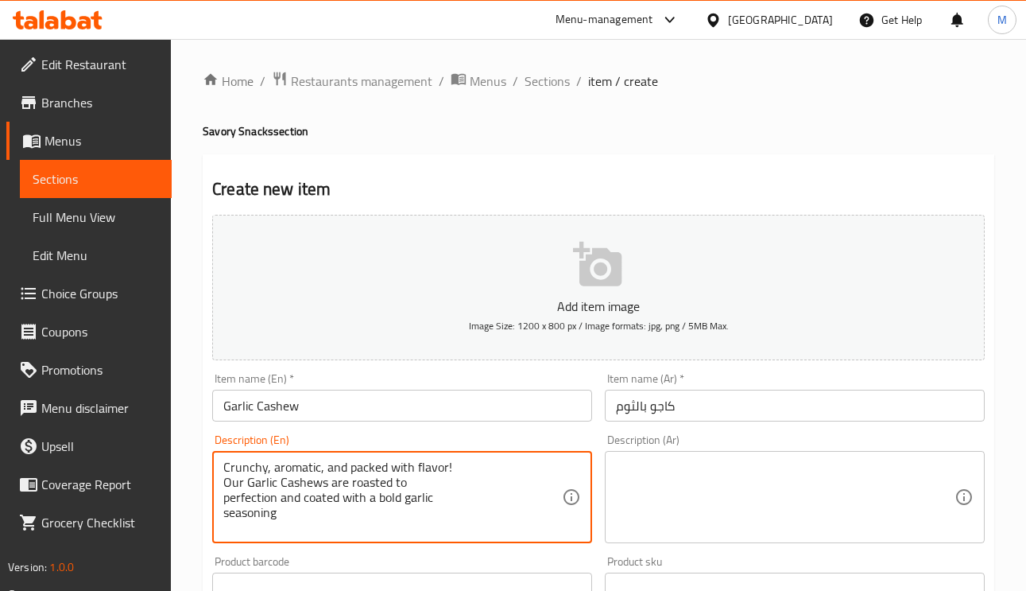
click at [225, 498] on textarea "Crunchy, aromatic, and packed with flavor! Our Garlic Cashews are roasted to pe…" at bounding box center [392, 498] width 339 height 76
click at [227, 487] on textarea "Crunchy, aromatic, and packed with flavor! Our Garlic Cashews are roasted to pe…" at bounding box center [392, 498] width 339 height 76
click at [215, 481] on div "Crunchy, aromatic, and packed with flavor! Our Garlic Cashews are roasted to pe…" at bounding box center [402, 497] width 380 height 92
click at [222, 484] on div "Crunchy, aromatic, and packed with flavor! Our Garlic Cashews are roasted to pe…" at bounding box center [402, 497] width 380 height 92
click at [225, 484] on textarea "Crunchy, aromatic, and packed with flavor! Our Garlic Cashews are roasted to pe…" at bounding box center [392, 498] width 339 height 76
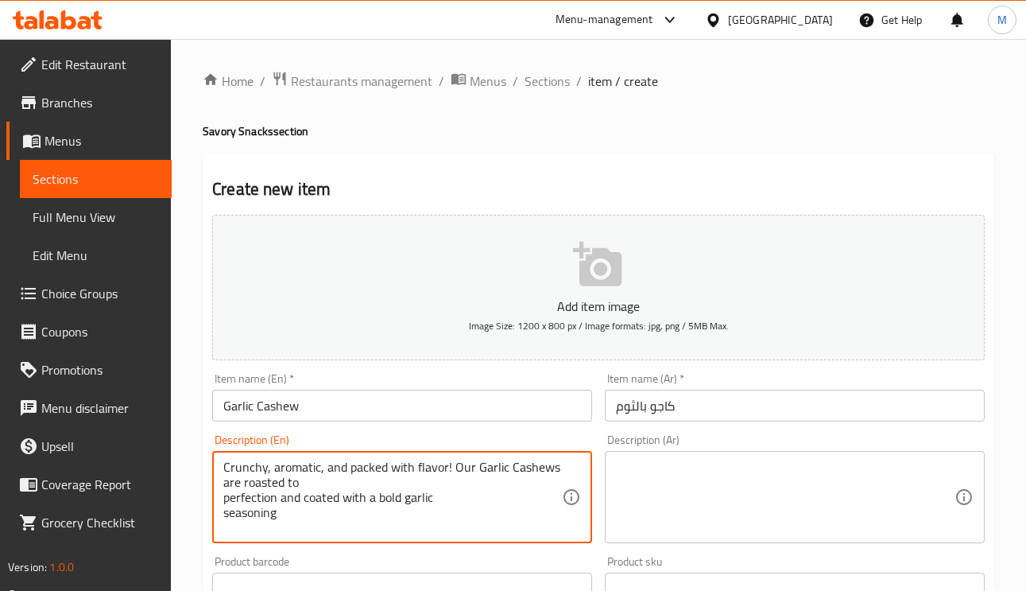
drag, startPoint x: 211, startPoint y: 509, endPoint x: 231, endPoint y: 499, distance: 22.8
click at [210, 508] on div "Description (En) Crunchy, aromatic, and packed with flavor! Our Garlic Cashews …" at bounding box center [402, 489] width 393 height 122
click at [224, 499] on textarea "Crunchy, aromatic, and packed with flavor! Our Garlic Cashews are roasted to pe…" at bounding box center [392, 498] width 339 height 76
drag, startPoint x: 224, startPoint y: 492, endPoint x: 246, endPoint y: 505, distance: 25.6
click at [225, 494] on textarea "Crunchy, aromatic, and packed with flavor! Our Garlic Cashews are roasted to pe…" at bounding box center [392, 498] width 339 height 76
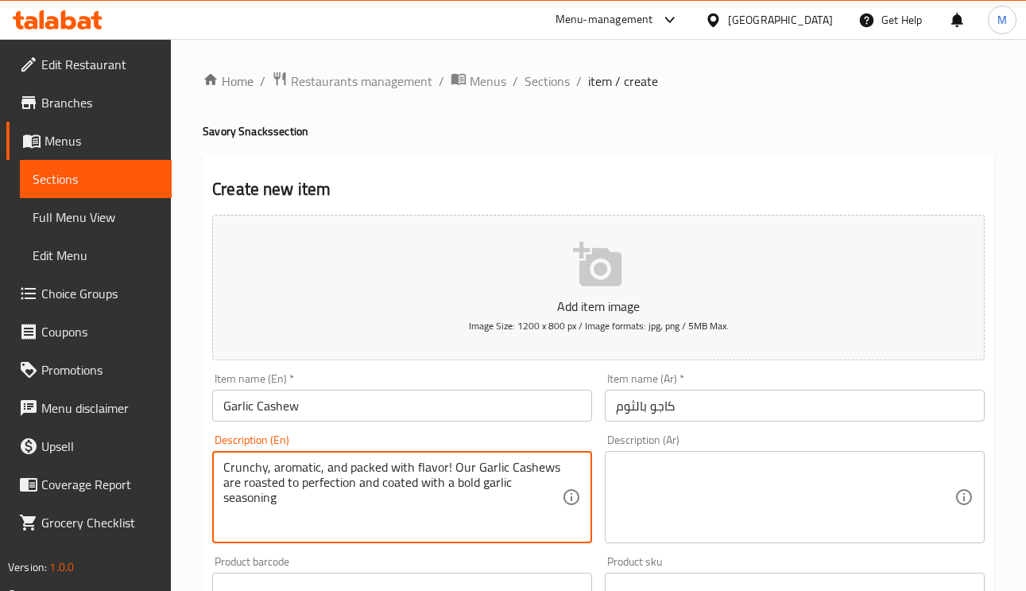
drag, startPoint x: 299, startPoint y: 513, endPoint x: 197, endPoint y: 466, distance: 112.1
click at [197, 466] on div "Home / Restaurants management / Menus / Sections / item / create Savory Snacks …" at bounding box center [598, 581] width 855 height 1084
type textarea "Crunchy, aromatic, and packed with flavor! Our Garlic Cashews are roasted to pe…"
paste textarea "مقرمش، عطري، وغني بالنكهة! كاجو الثوم لدينا محمص بإتقان ومغطى بنكهة الثوم القوي…"
click at [336, 466] on textarea "Crunchy, aromatic, and packed with flavor! Our Garlic Cashews are roasted to pe…" at bounding box center [392, 498] width 339 height 76
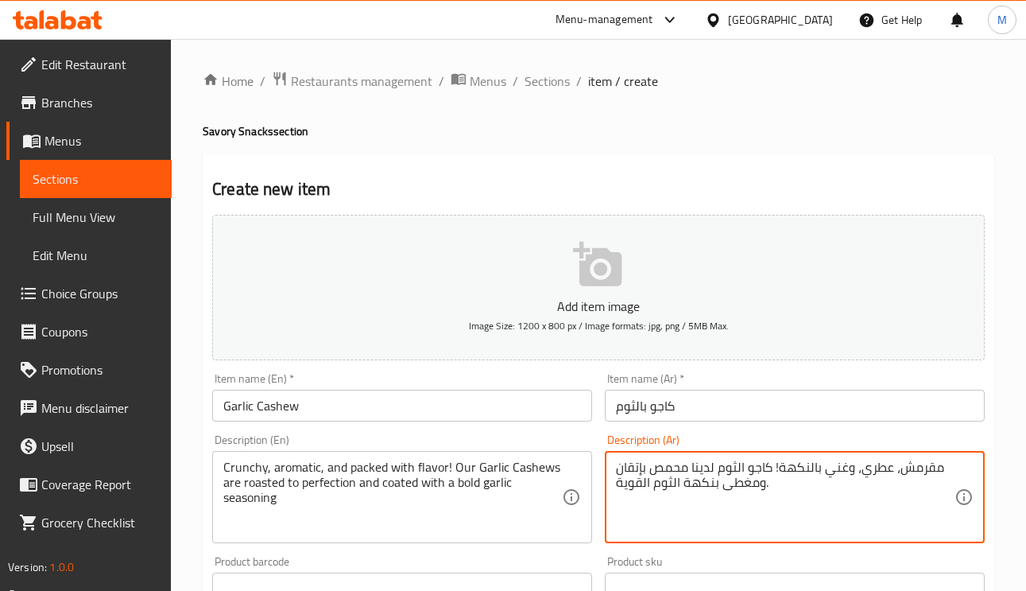
click at [840, 472] on textarea "مقرمش، عطري، وغني بالنكهة! كاجو الثوم لدينا محمص بإتقان ومغطى بنكهة الثوم القوي…" at bounding box center [785, 498] width 339 height 76
click at [841, 468] on textarea "مقرمش، عطري، وغني بالنكهة! كاجو الثوم لدينا محمص بإتقان ومغطى بنكهة الثوم القوي…" at bounding box center [785, 498] width 339 height 76
drag, startPoint x: 844, startPoint y: 467, endPoint x: 825, endPoint y: 472, distance: 19.9
click at [825, 472] on textarea "مقرمش، عطري، وغني بالنكهة! كاجو الثوم لدينا محمص بإتقان ومغطى بنكهة الثوم القوي…" at bounding box center [785, 498] width 339 height 76
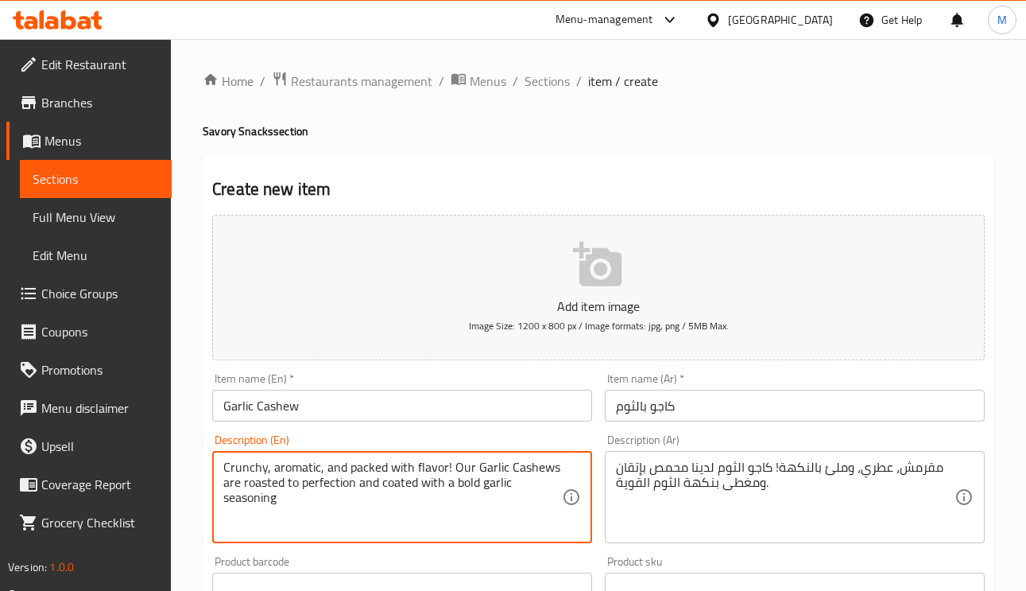
click at [463, 461] on textarea "Crunchy, aromatic, and packed with flavor! Our Garlic Cashews are roasted to pe…" at bounding box center [392, 498] width 339 height 76
click at [358, 484] on textarea "Crunchy, aromatic, and packed with flavor! Our Garlic Cashews are roasted to pe…" at bounding box center [392, 498] width 339 height 76
click at [359, 484] on textarea "Crunchy, aromatic, and packed with flavor! Our Garlic Cashews are roasted to pe…" at bounding box center [392, 498] width 339 height 76
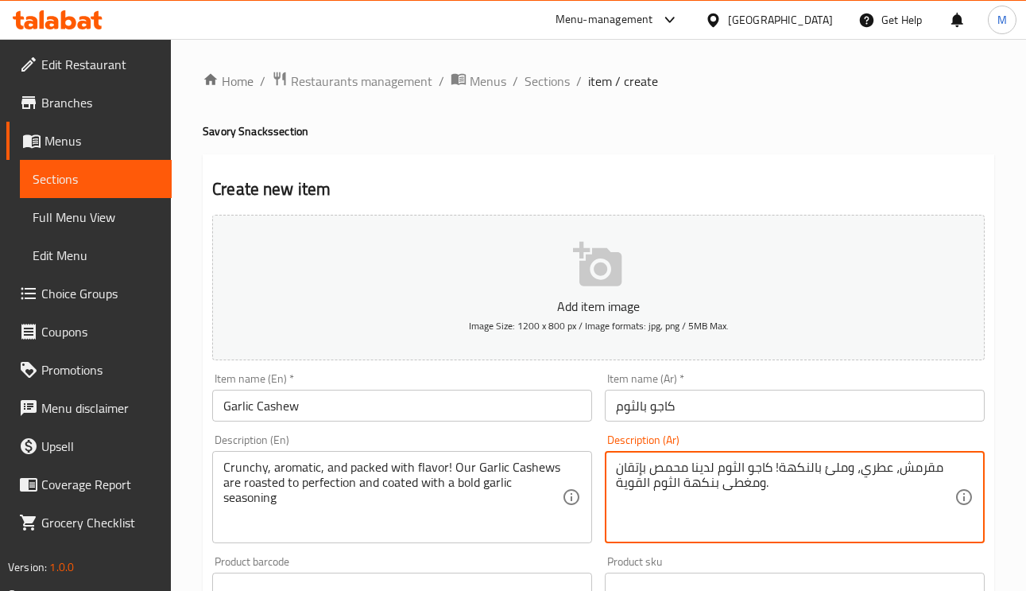
drag, startPoint x: 712, startPoint y: 481, endPoint x: 684, endPoint y: 487, distance: 29.3
type textarea "مقرمش، عطري، وملئ بالنكهة! كاجو الثوم لدينا محمص بإتقان ومغطى بتوابل الثوم القو…"
click at [711, 400] on input "كاجو بالثوم" at bounding box center [795, 406] width 380 height 32
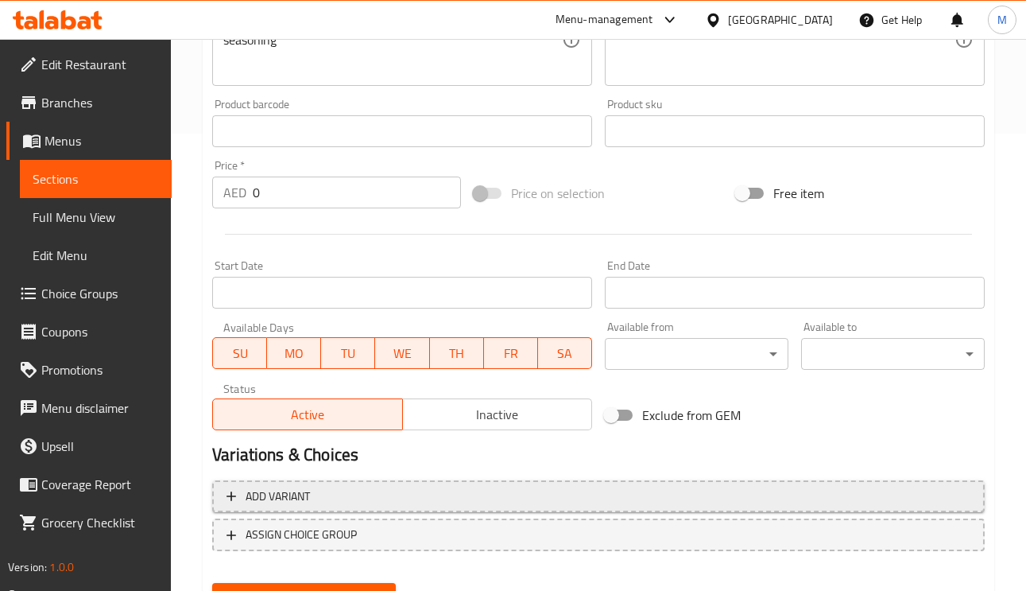
scroll to position [532, 0]
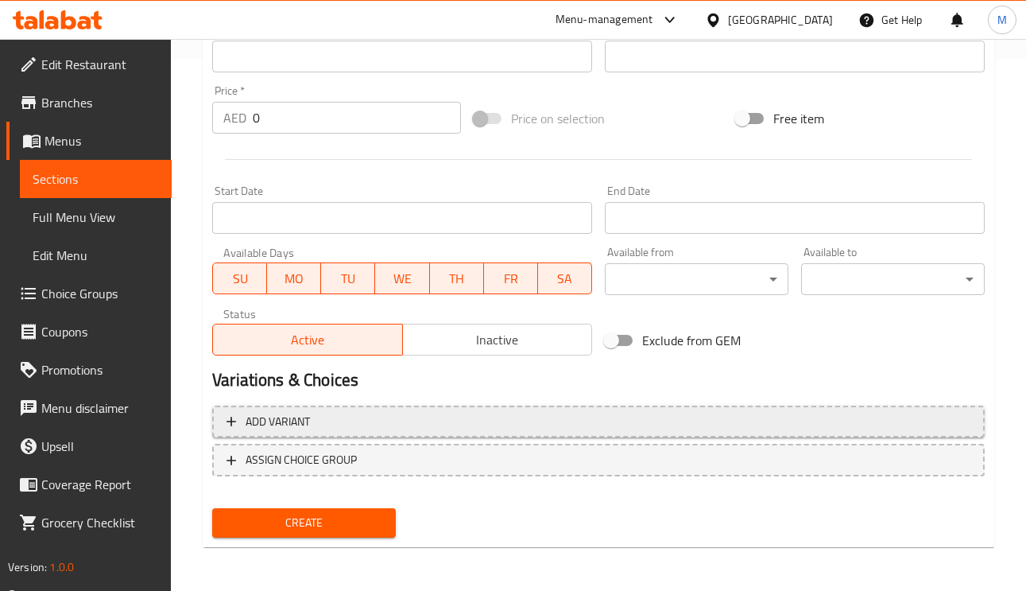
click at [293, 436] on button "Add variant" at bounding box center [598, 421] width 773 height 33
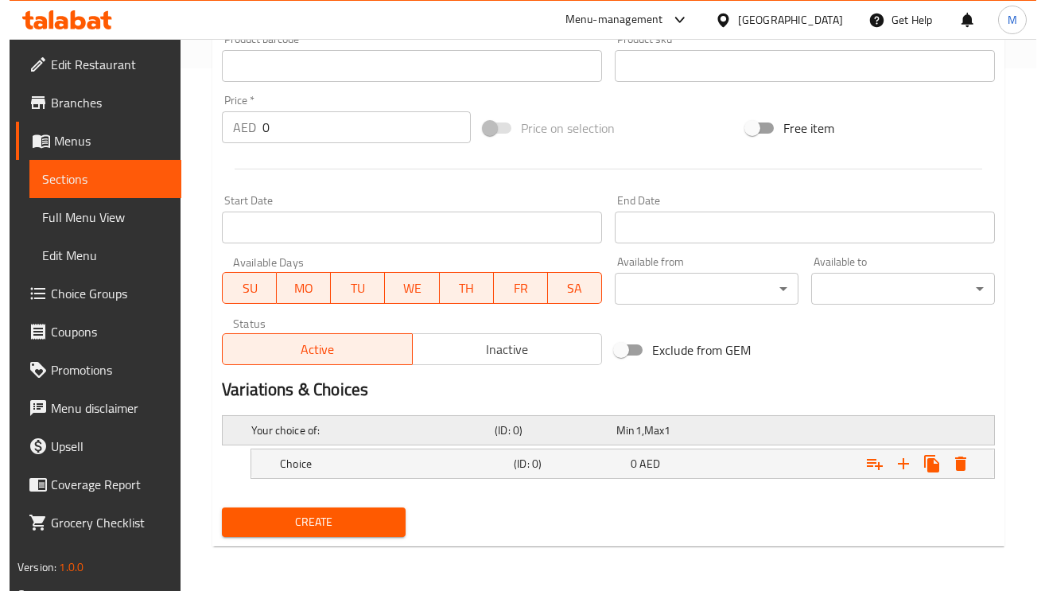
scroll to position [523, 0]
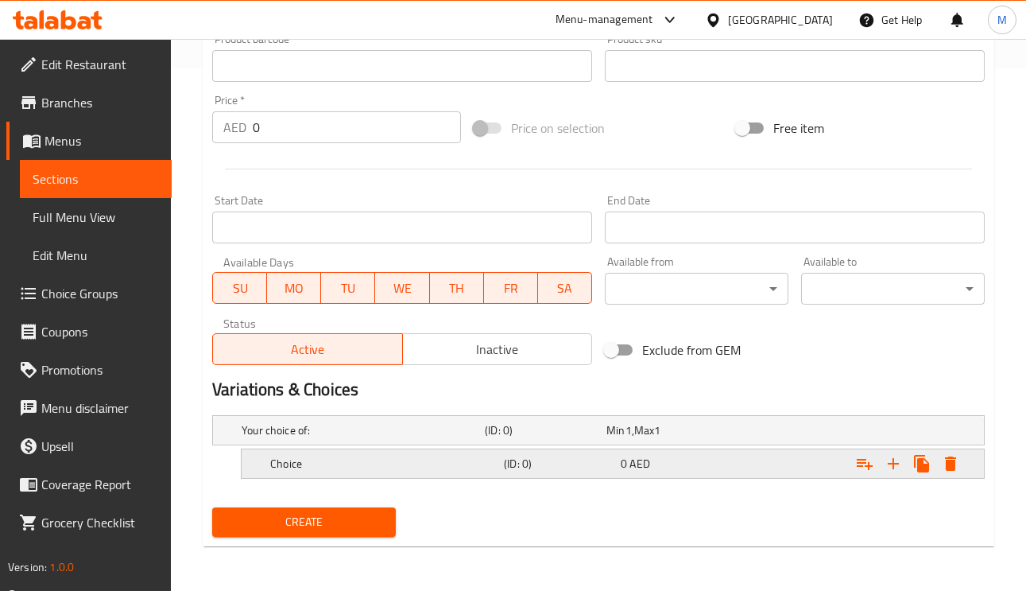
click at [945, 469] on icon "Expand" at bounding box center [950, 463] width 11 height 14
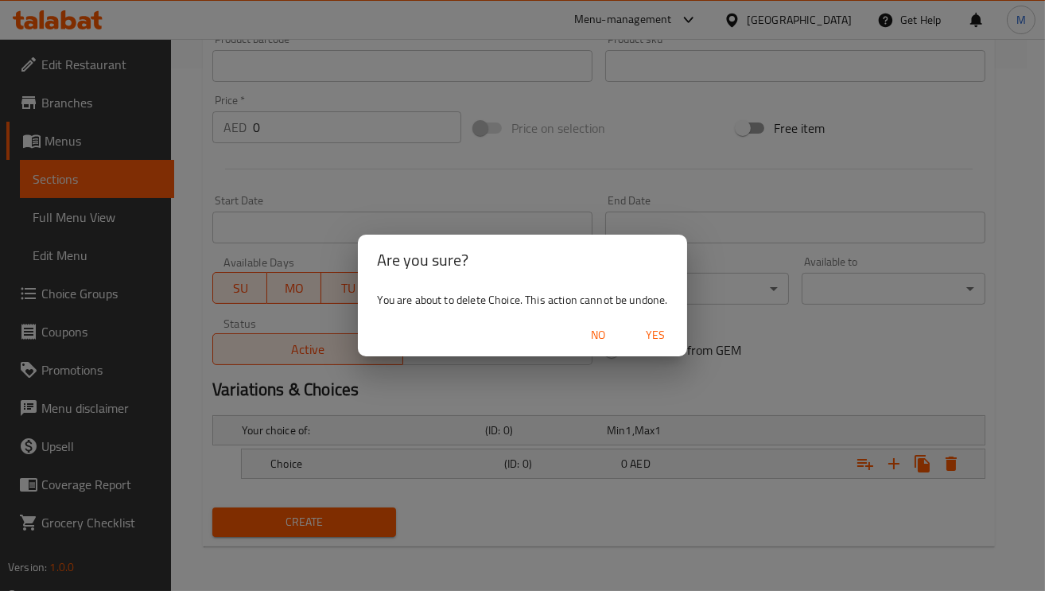
click at [652, 339] on span "Yes" at bounding box center [655, 335] width 38 height 20
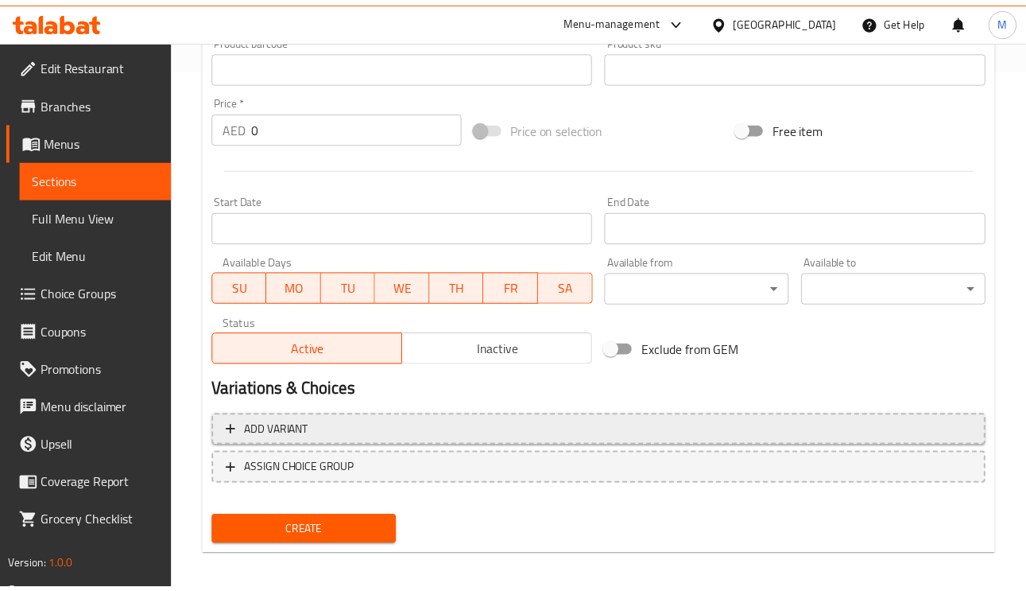
scroll to position [518, 0]
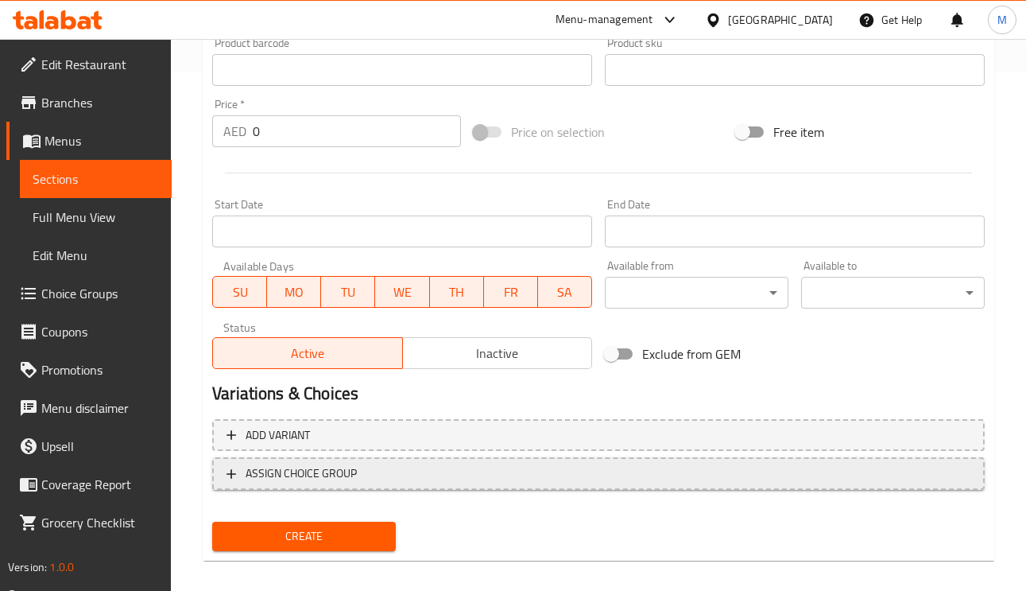
click at [359, 459] on button "ASSIGN CHOICE GROUP" at bounding box center [598, 473] width 773 height 33
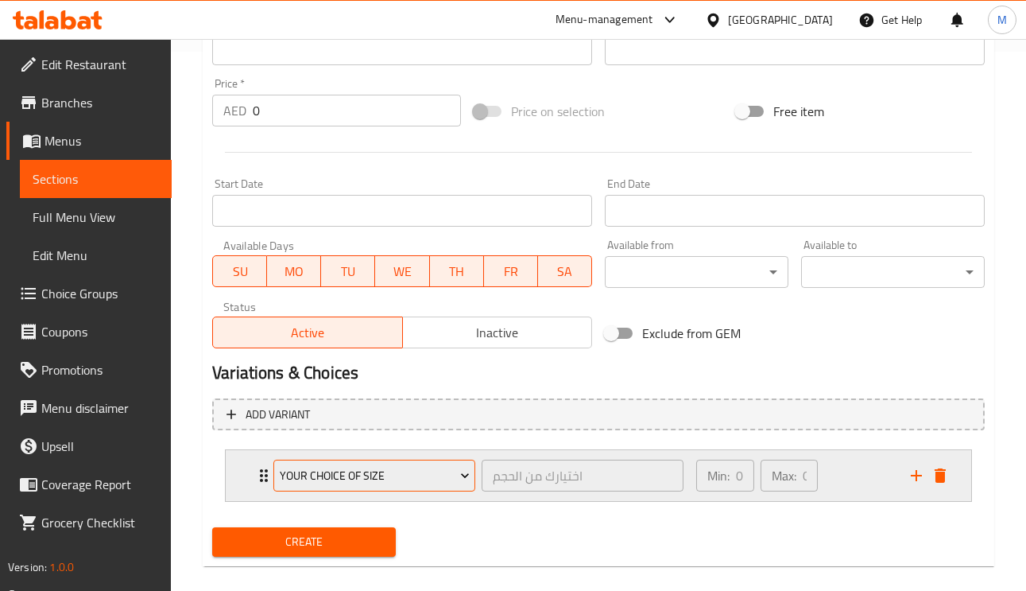
scroll to position [559, 0]
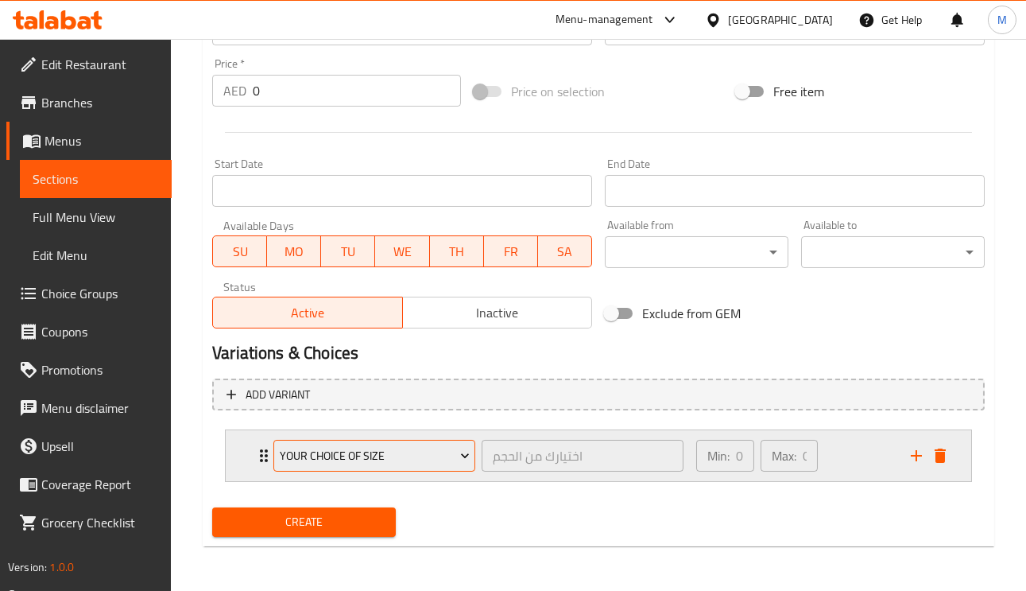
click at [359, 463] on span "Your Choice Of Size" at bounding box center [375, 456] width 190 height 20
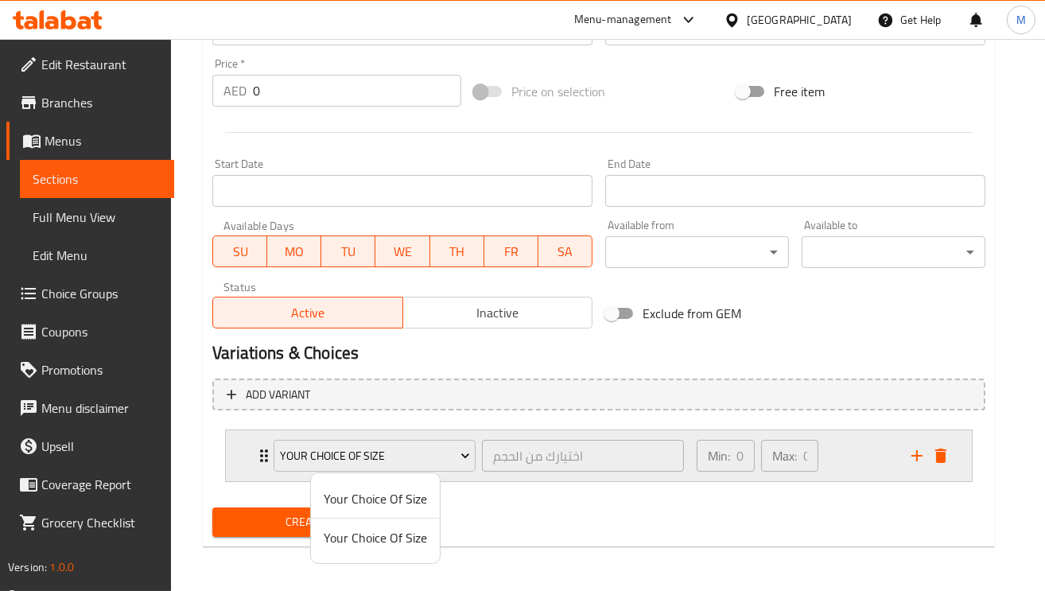
click at [252, 445] on div at bounding box center [522, 295] width 1045 height 591
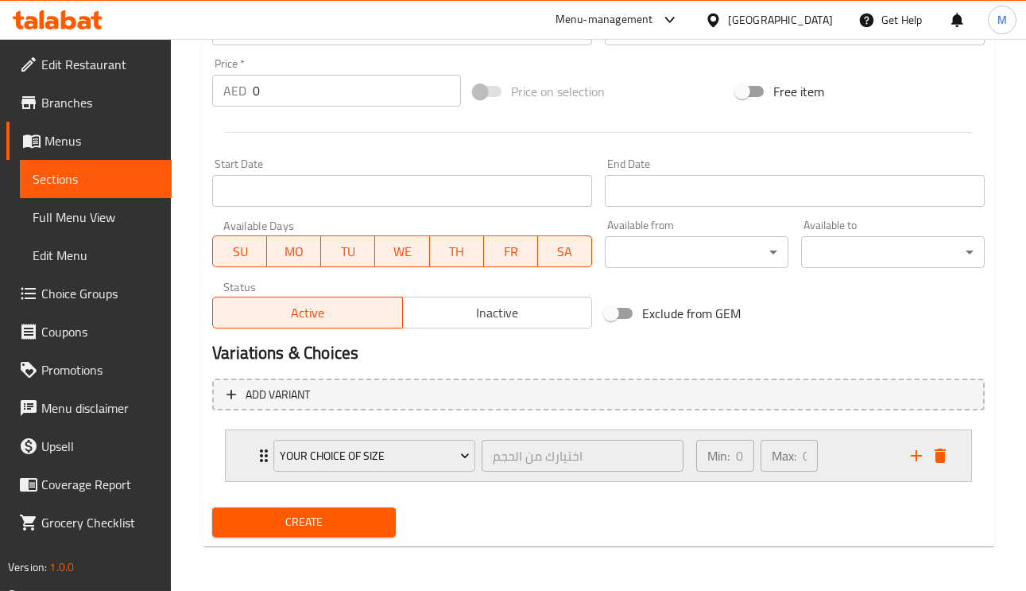
click at [264, 448] on div "Your Choice Of Size اختيارك من الحجم ​" at bounding box center [478, 455] width 429 height 51
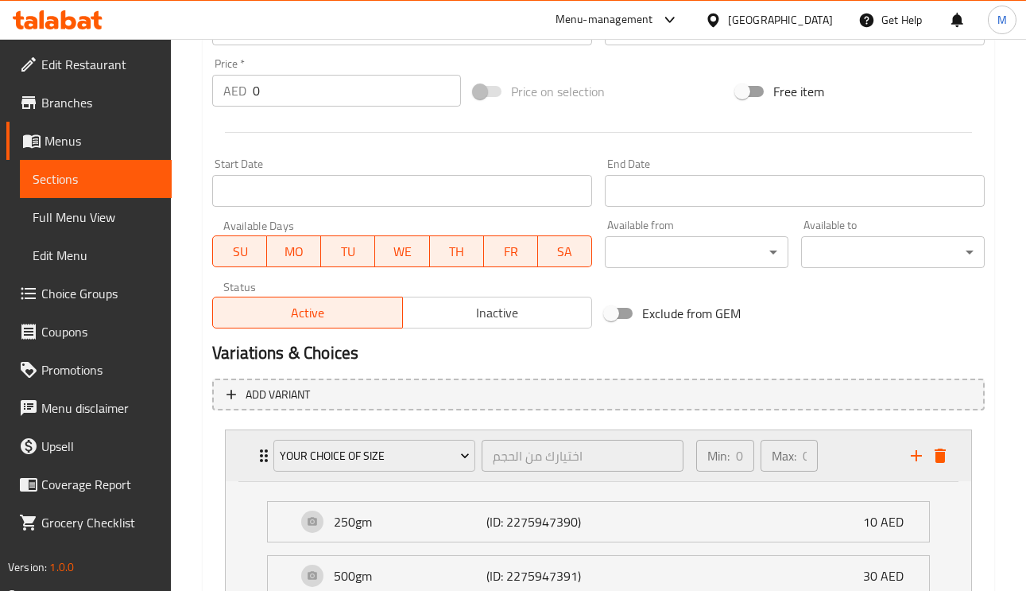
click at [264, 448] on div "Your Choice Of Size اختيارك من الحجم ​" at bounding box center [478, 455] width 429 height 51
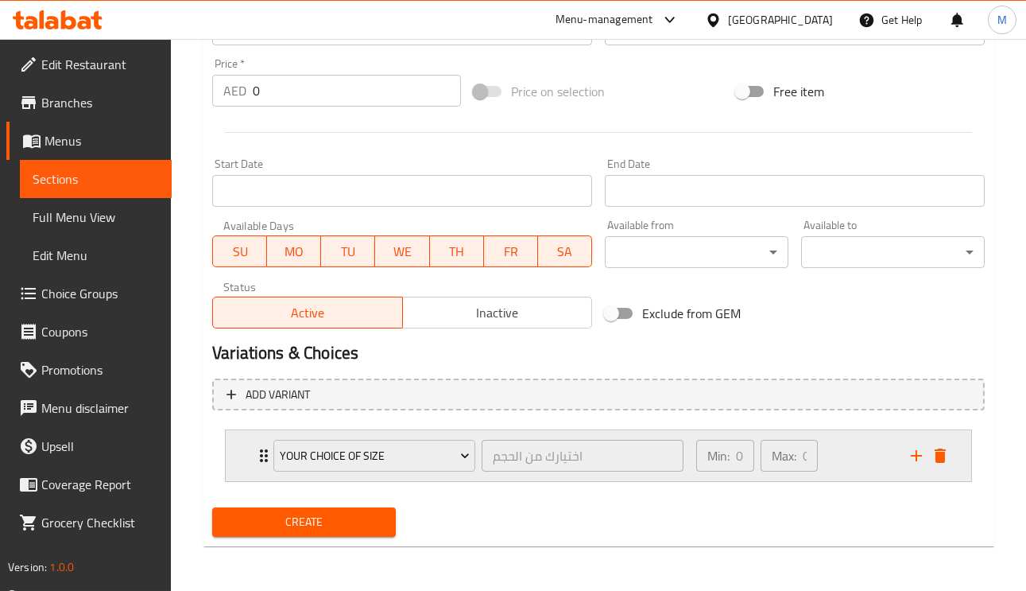
click at [264, 448] on div "Your Choice Of Size اختيارك من الحجم ​" at bounding box center [478, 455] width 429 height 51
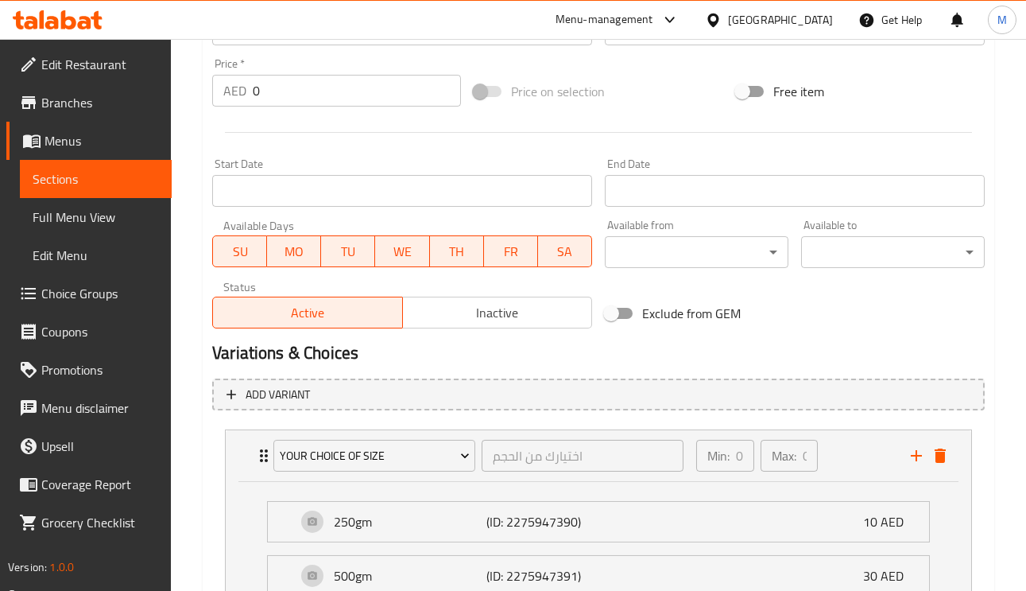
scroll to position [755, 0]
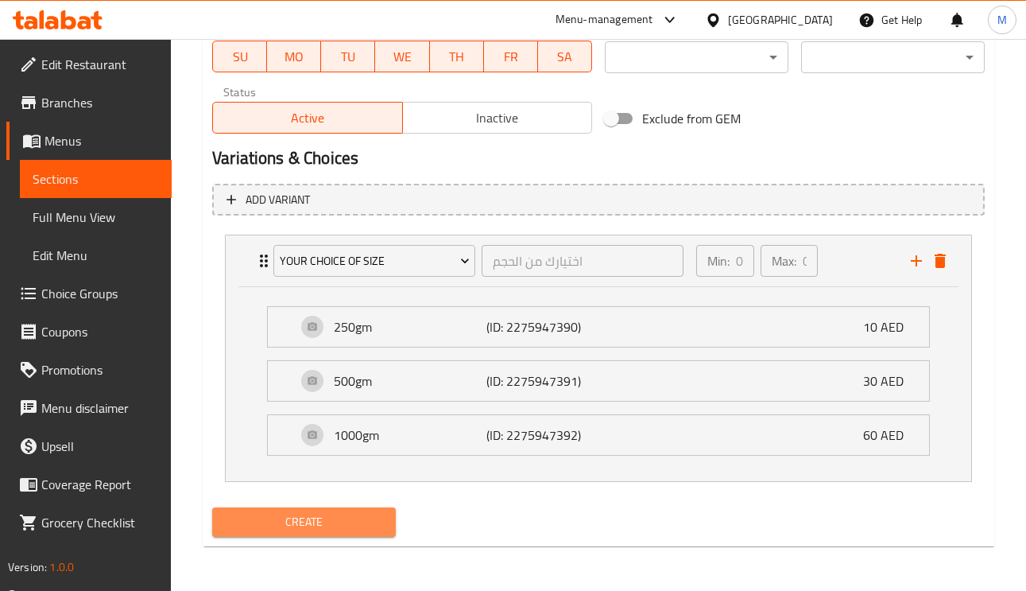
click at [381, 525] on span "Create" at bounding box center [304, 522] width 158 height 20
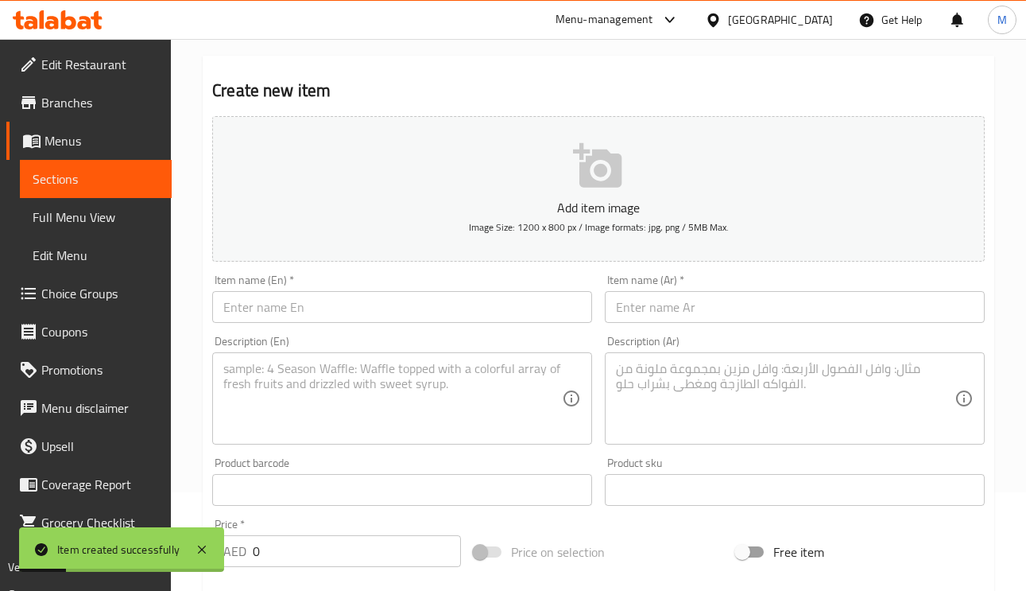
scroll to position [40, 0]
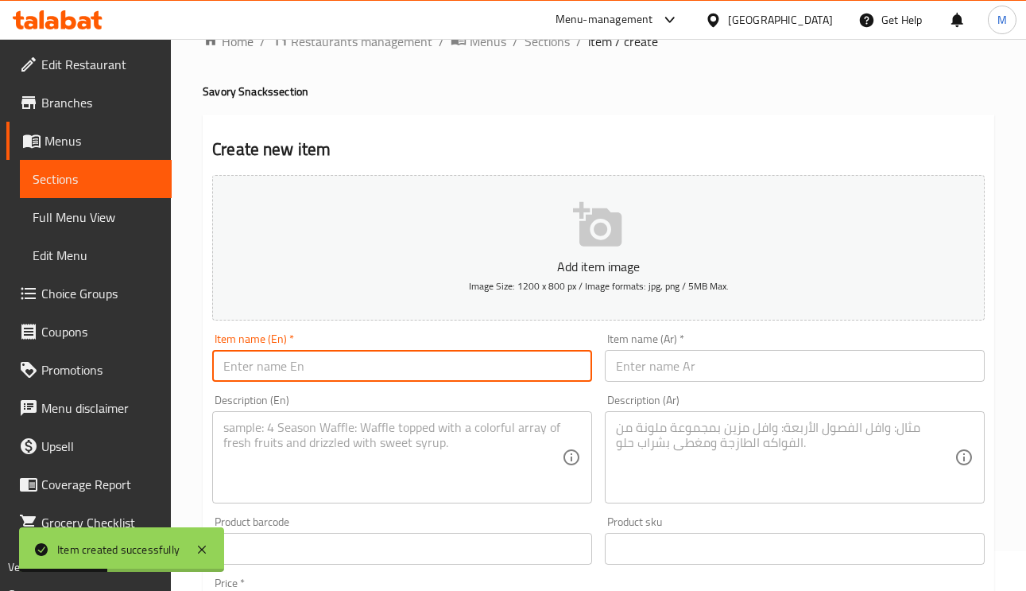
paste input "Dal Moth Mixture"
click at [351, 370] on input "text" at bounding box center [402, 366] width 380 height 32
type input "Dal Moth Mixture"
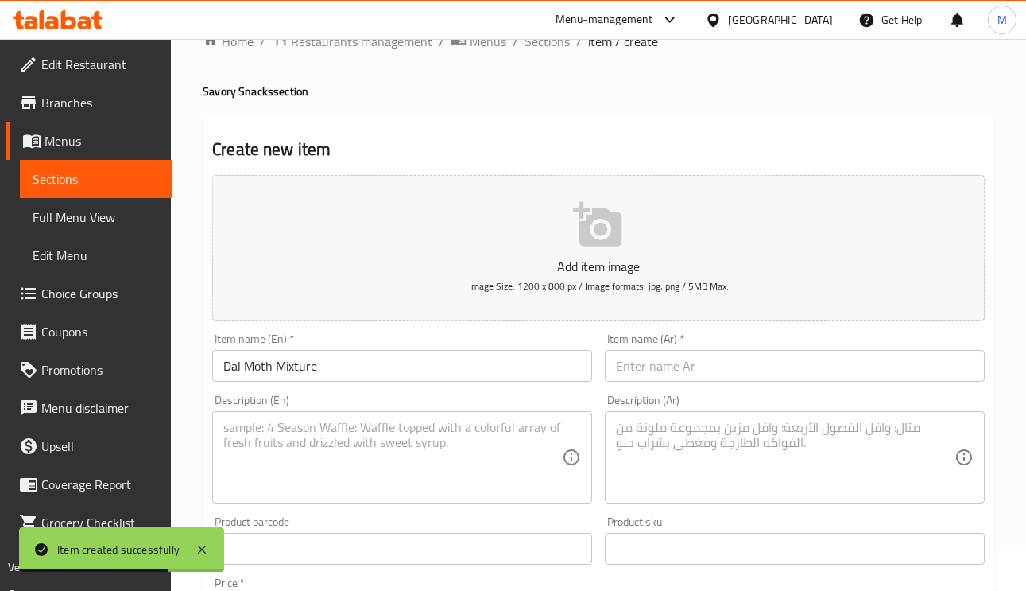
click at [691, 343] on div "Item name (Ar)   * Item name (Ar) *" at bounding box center [795, 357] width 380 height 48
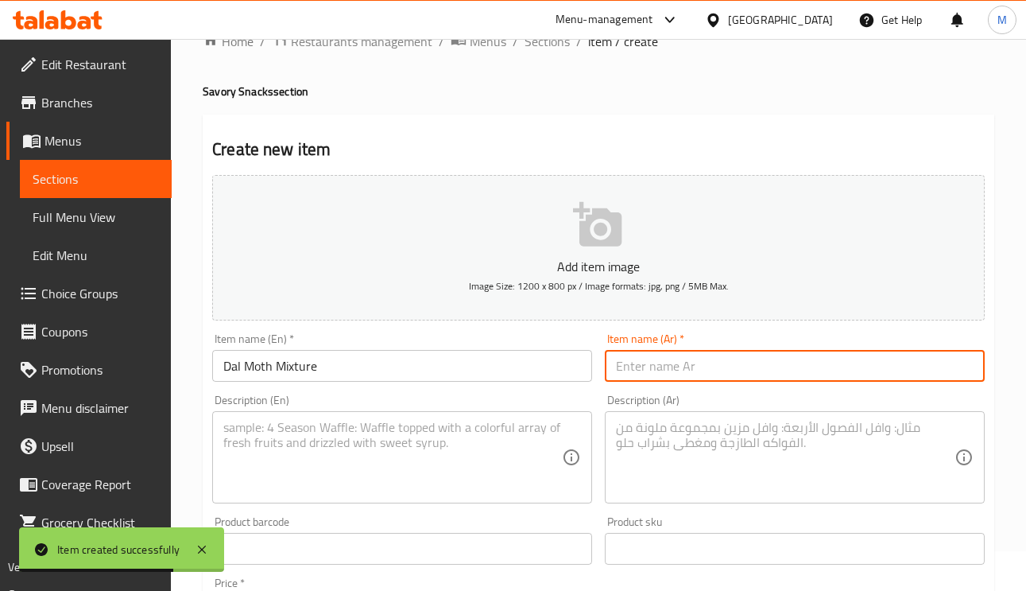
click at [685, 360] on input "text" at bounding box center [795, 366] width 380 height 32
paste input "Moth"
type input "Moth"
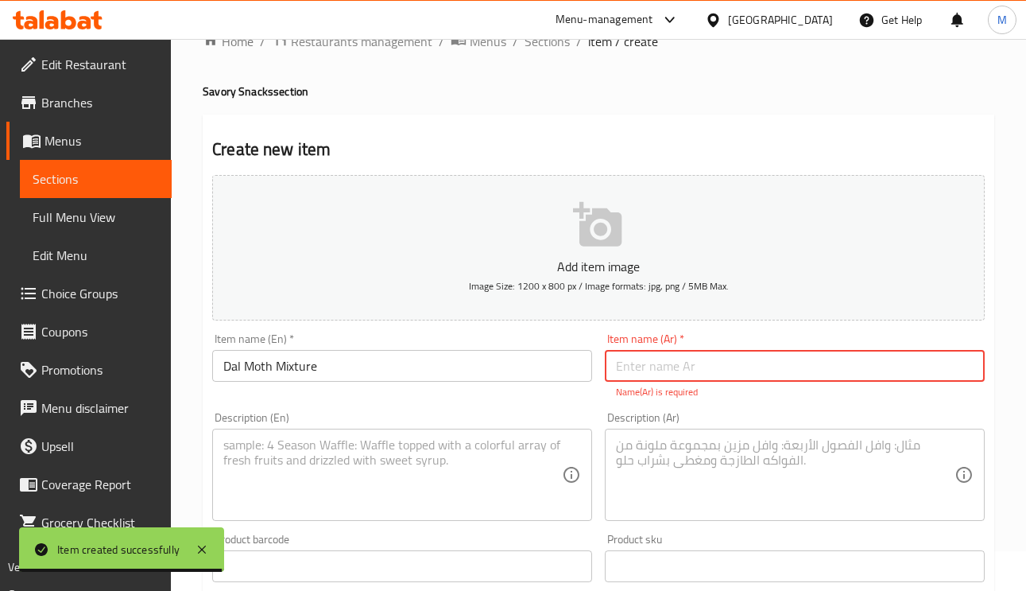
paste input "خليط عثة الدال"
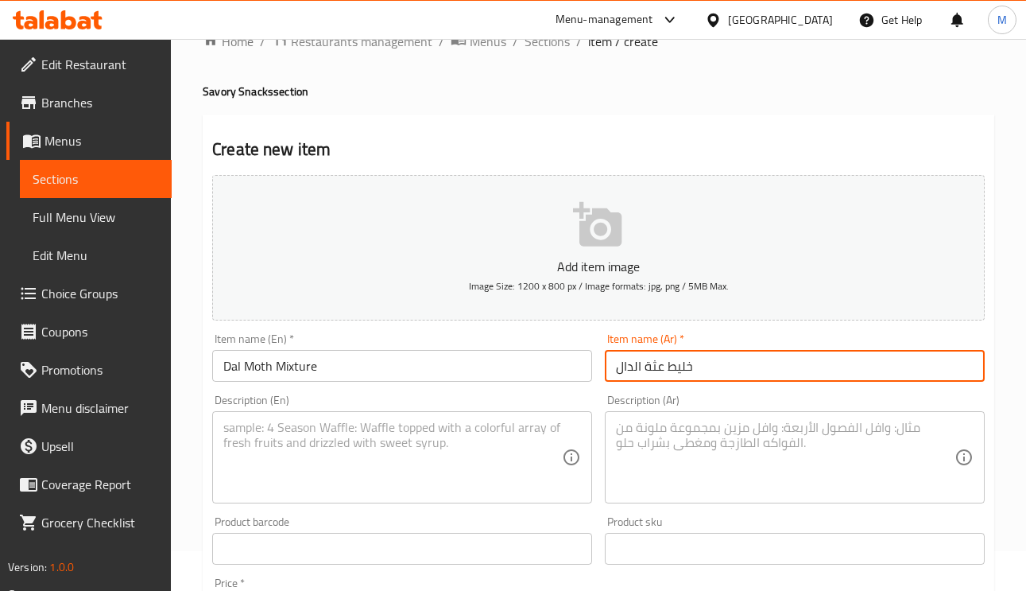
click at [662, 374] on input "خليط عثة الدال" at bounding box center [795, 366] width 380 height 32
click at [659, 374] on input "خليط عثة الدال" at bounding box center [795, 366] width 380 height 32
click at [264, 370] on input "Dal Moth Mixture" at bounding box center [402, 366] width 380 height 32
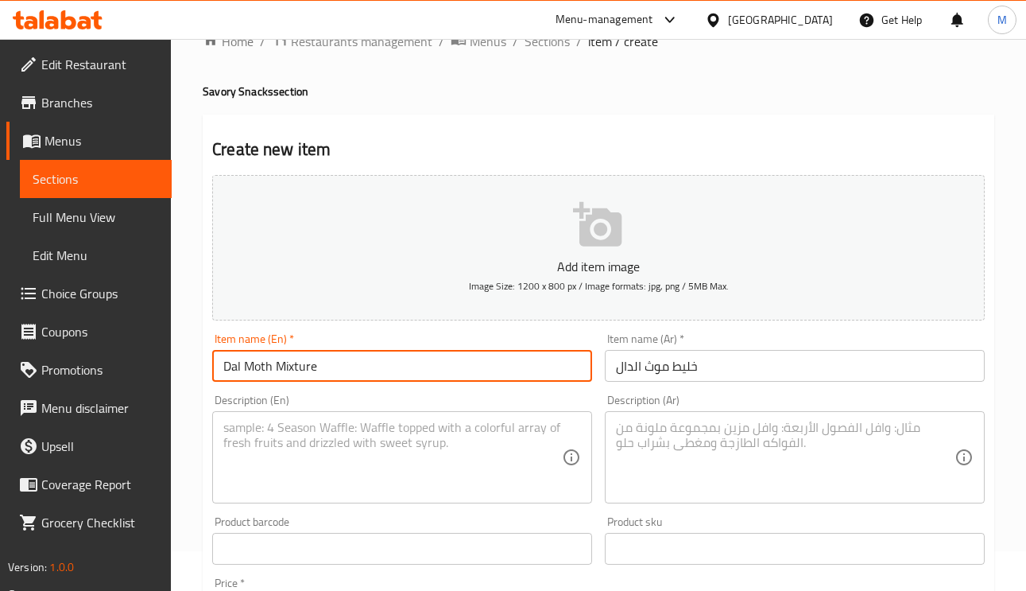
click at [264, 370] on input "Dal Moth Mixture" at bounding box center [402, 366] width 380 height 32
click at [635, 368] on input "خليط موث الدال" at bounding box center [795, 366] width 380 height 32
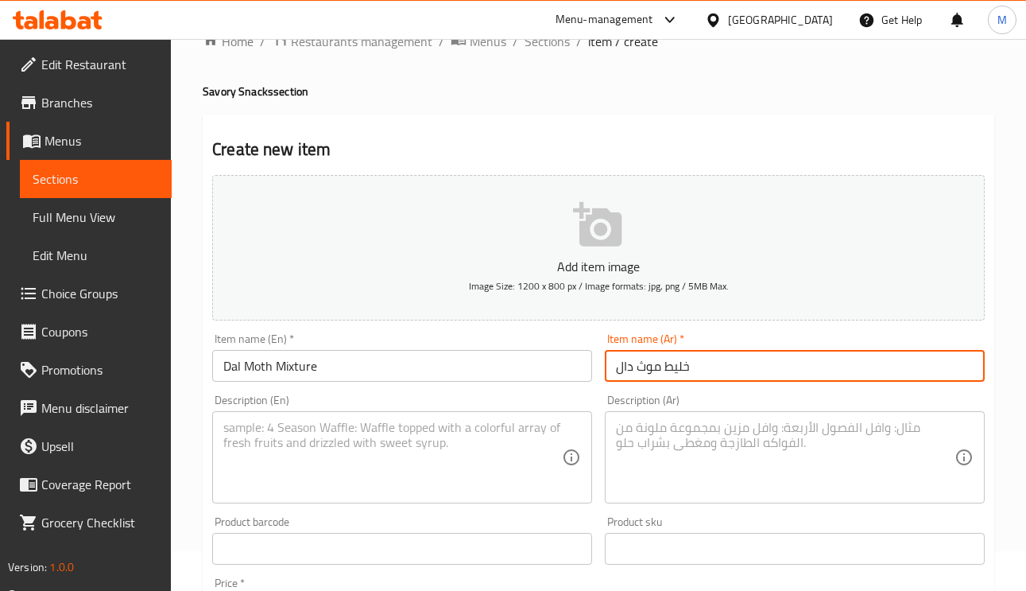
type input "خليط موث دال"
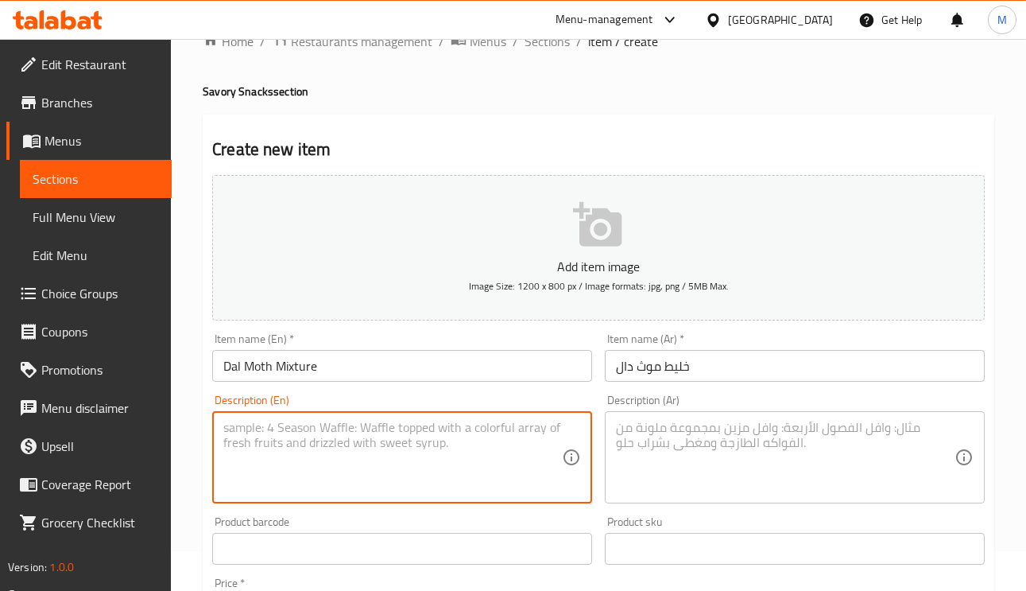
paste textarea "Crispy, tangy, and packed with flavor! Our Dal Moth Mixture combines fried lent…"
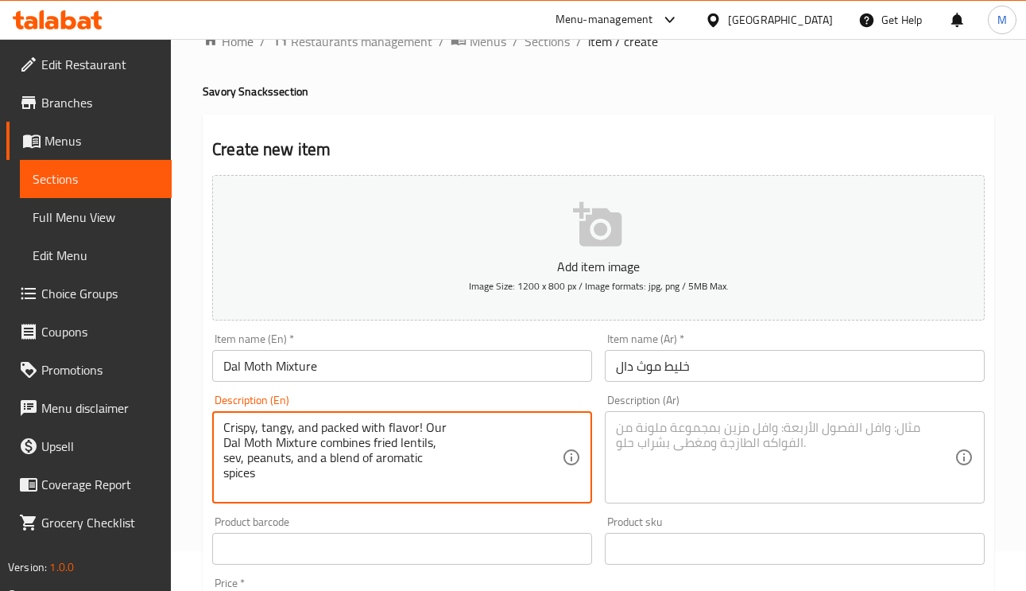
click at [224, 444] on textarea "Crispy, tangy, and packed with flavor! Our Dal Moth Mixture combines fried lent…" at bounding box center [392, 458] width 339 height 76
click at [224, 459] on textarea "Crispy, tangy, and packed with flavor! Our Dal Moth Mixture combines fried lent…" at bounding box center [392, 458] width 339 height 76
drag, startPoint x: 264, startPoint y: 464, endPoint x: 186, endPoint y: 436, distance: 82.5
type textarea "Crispy, tangy, and packed with flavor! Our Dal Moth Mixture combines fried lent…"
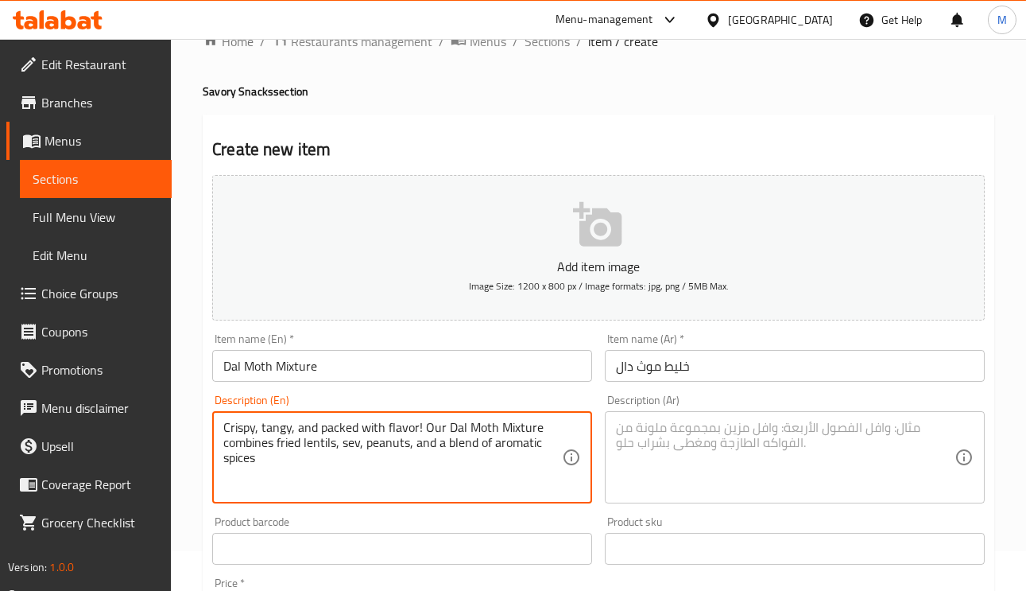
paste textarea "مقرمش، لاذع، وغني بالنكهة! مزيج دال موث لدينا يجمع بين العدس المقلي، والسيف، وا…"
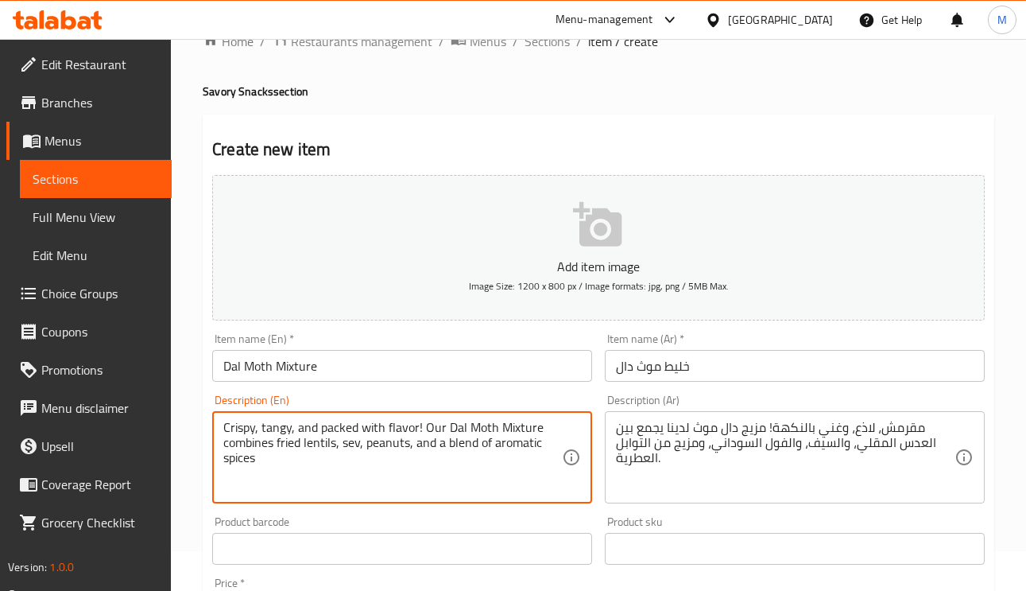
click at [280, 429] on textarea "Crispy, tangy, and packed with flavor! Our Dal Moth Mixture combines fried lent…" at bounding box center [392, 458] width 339 height 76
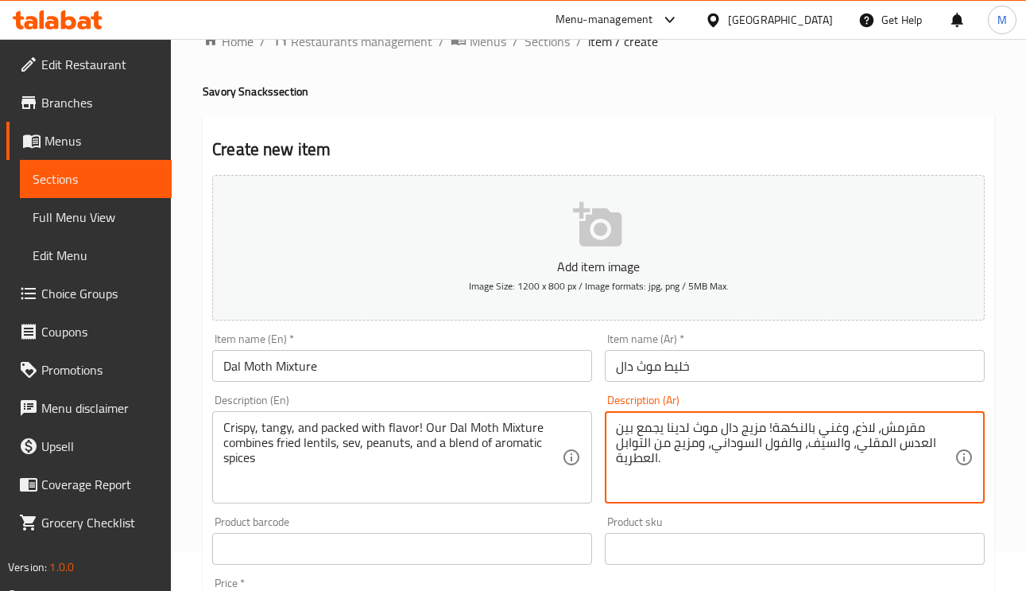
click at [859, 436] on textarea "مقرمش، لاذع، وغني بالنكهة! مزيج دال موث لدينا يجمع بين العدس المقلي، والسيف، وا…" at bounding box center [785, 458] width 339 height 76
click at [836, 433] on textarea "مقرمش، منعش، وغني بالنكهة! مزيج دال موث لدينا يجمع بين العدس المقلي، والسيف، وا…" at bounding box center [785, 458] width 339 height 76
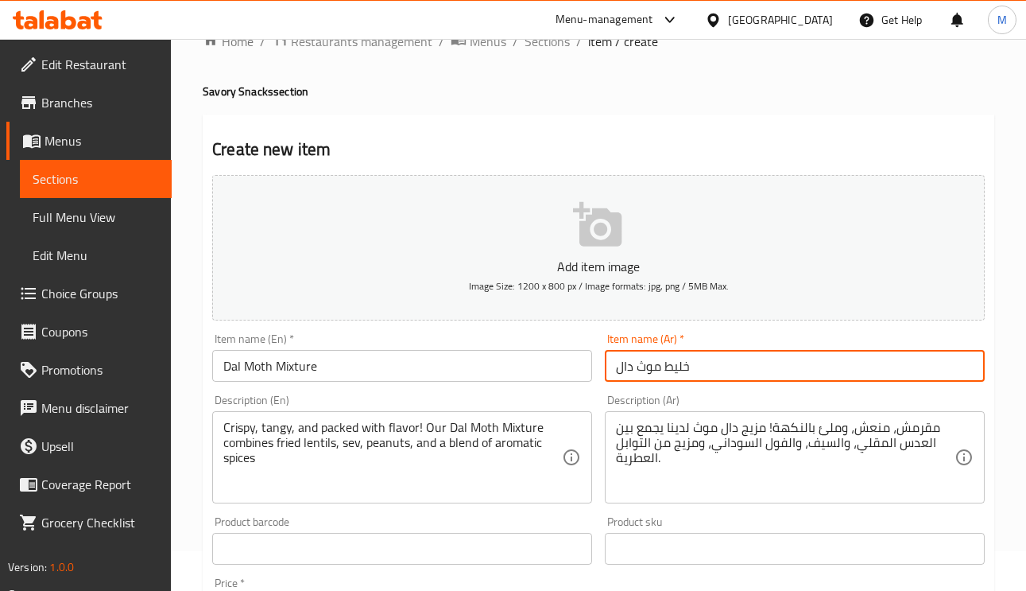
drag, startPoint x: 694, startPoint y: 366, endPoint x: 613, endPoint y: 371, distance: 81.3
click at [612, 371] on input "خليط موث دال" at bounding box center [795, 366] width 380 height 32
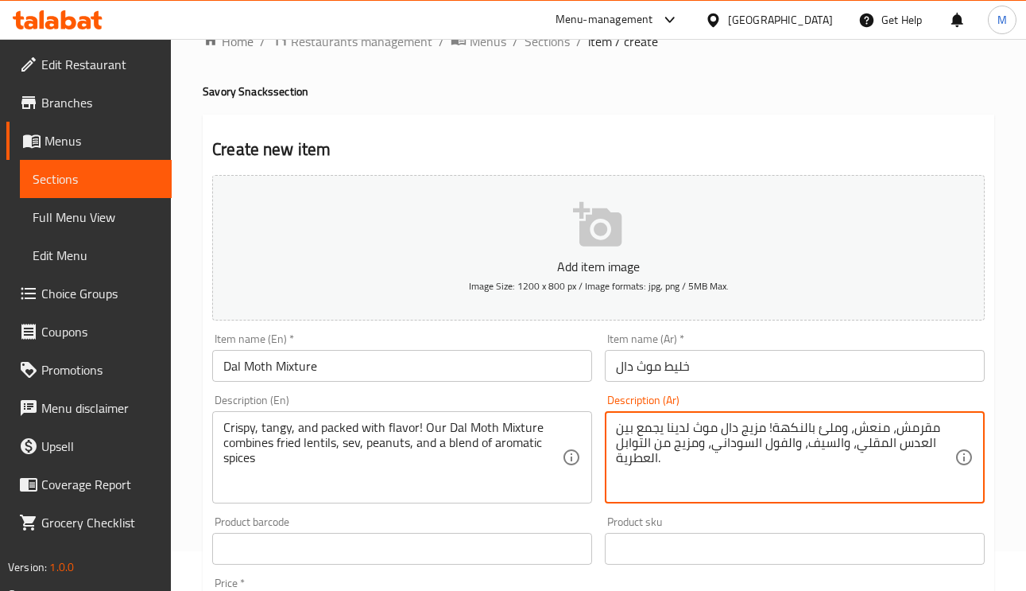
drag, startPoint x: 764, startPoint y: 431, endPoint x: 693, endPoint y: 422, distance: 72.1
paste textarea "خليط موث دال"
type textarea "مقرمش، منعش، وملئ بالنكهة! خليط موث دال لدينا يجمع بين العدس المقلي، والسيف، وا…"
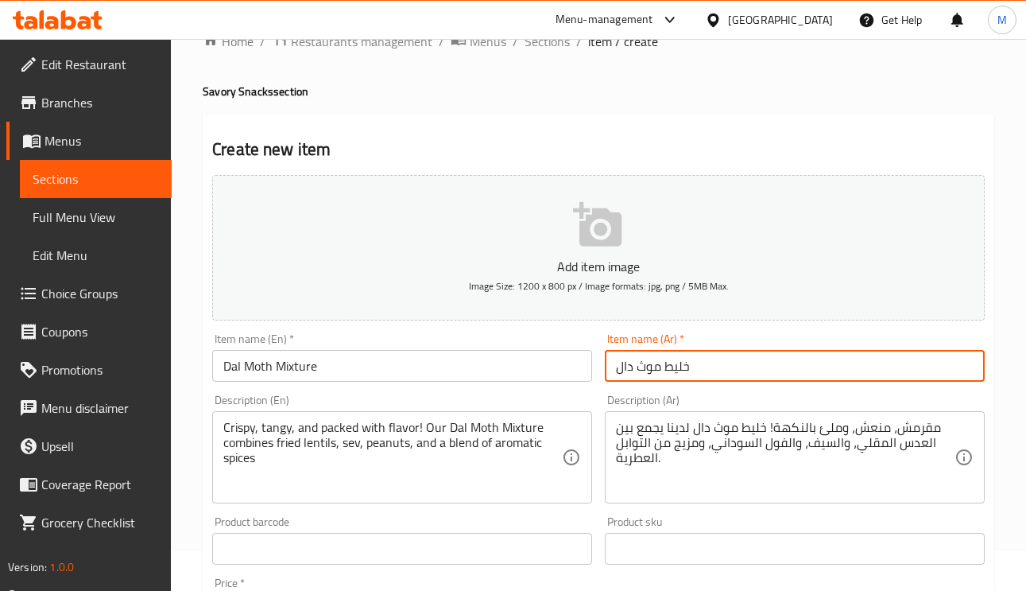
click at [748, 365] on input "خليط موث دال" at bounding box center [795, 366] width 380 height 32
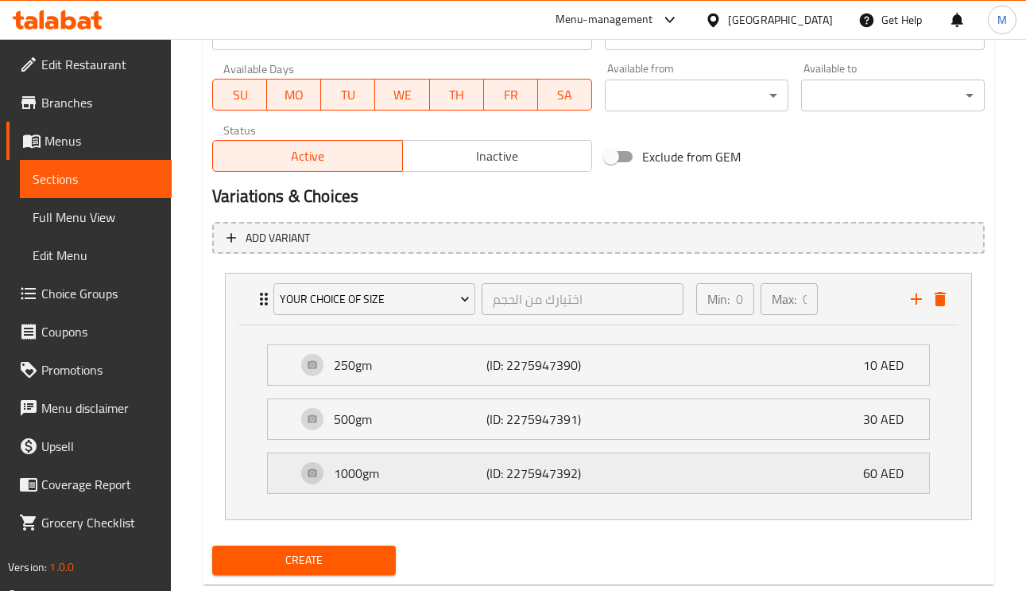
scroll to position [755, 0]
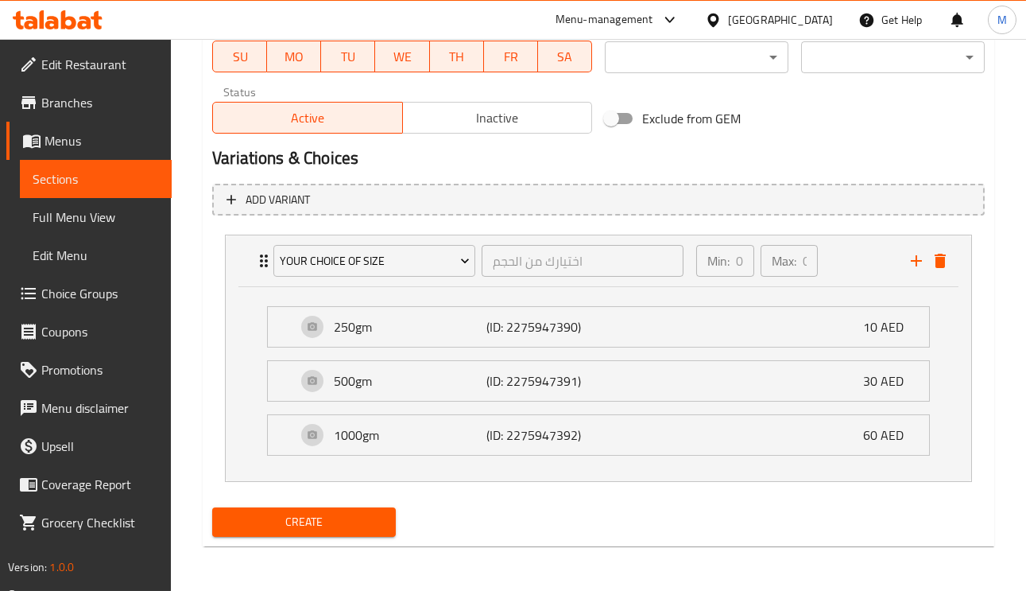
click at [367, 517] on span "Create" at bounding box center [304, 522] width 158 height 20
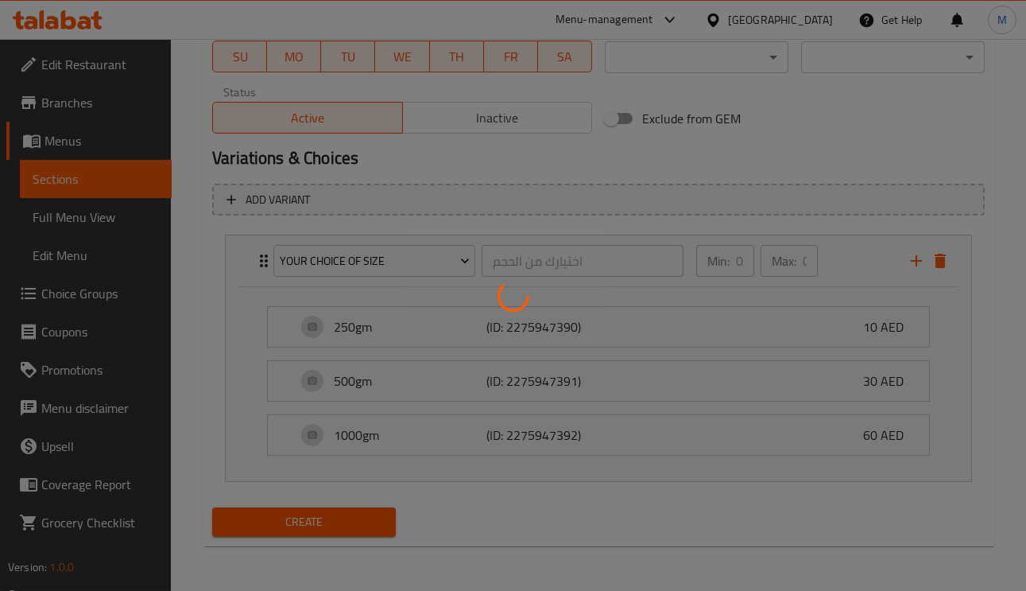
click at [367, 517] on div at bounding box center [513, 295] width 1026 height 591
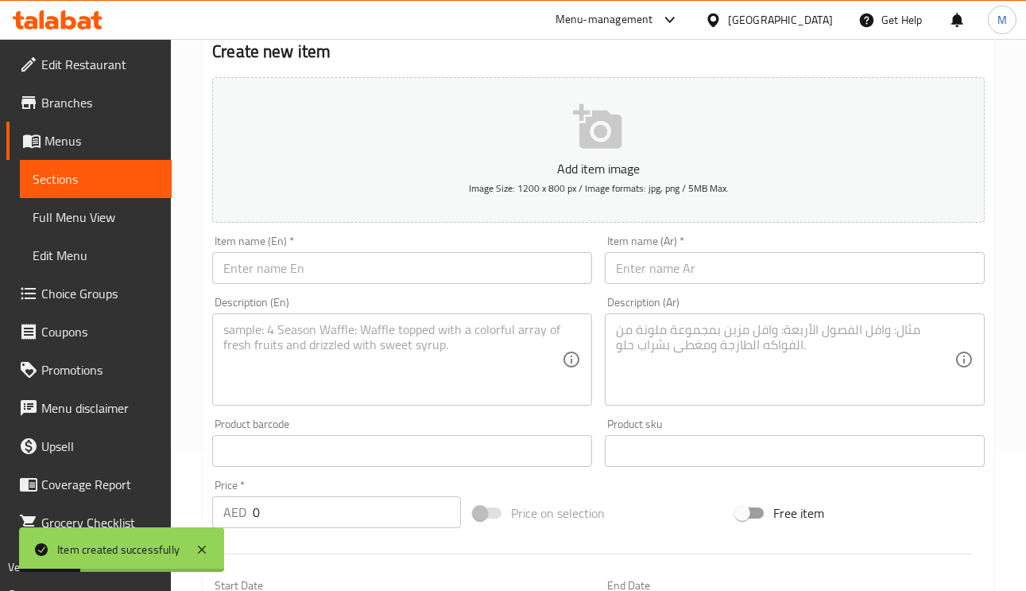
scroll to position [0, 0]
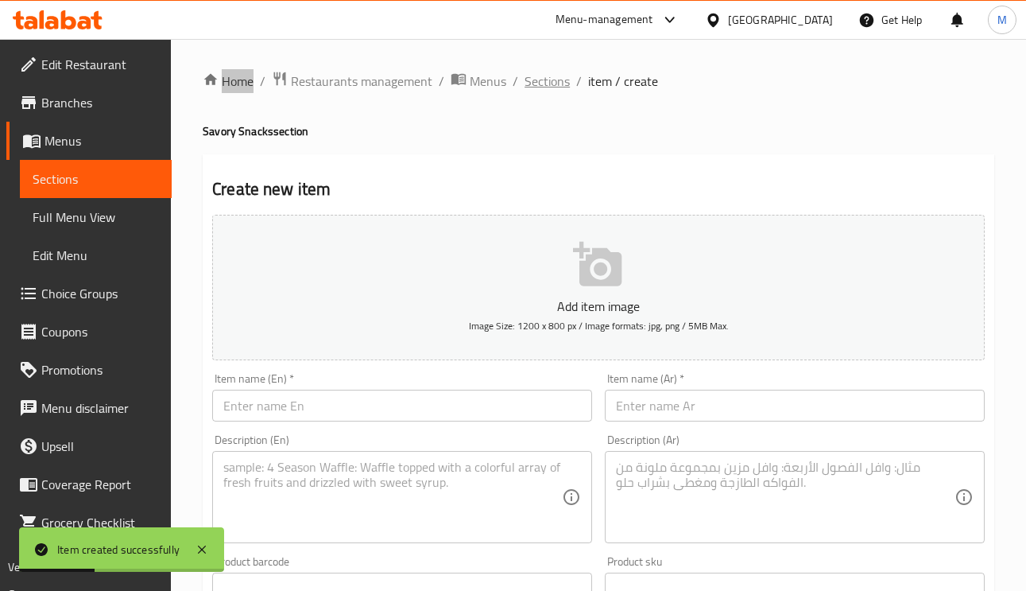
click at [537, 72] on span "Sections" at bounding box center [547, 81] width 45 height 19
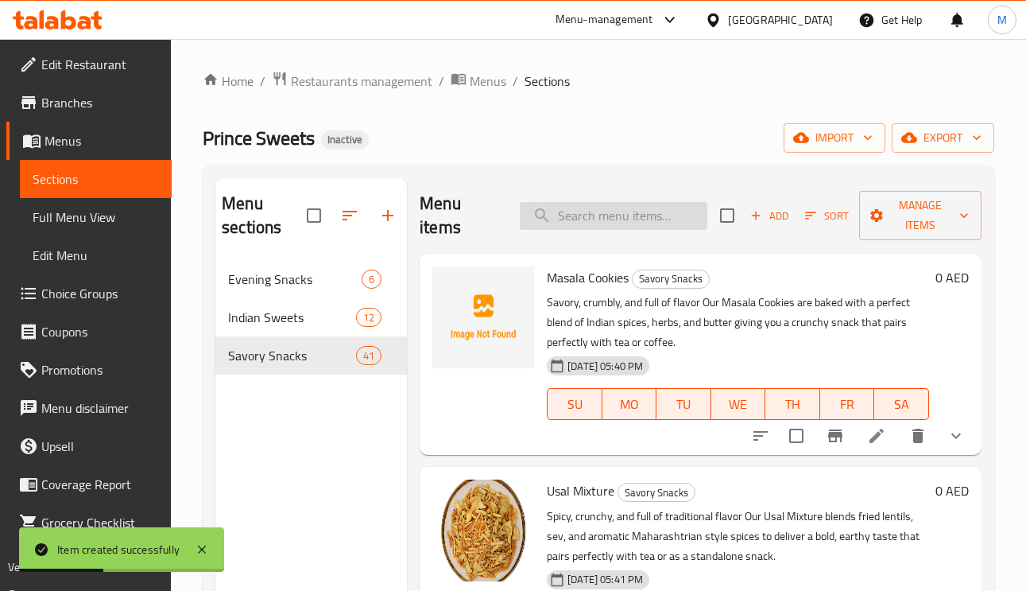
paste input "Dal Moth Mixture"
click at [611, 224] on input "Dal Moth Mixture" at bounding box center [614, 216] width 188 height 28
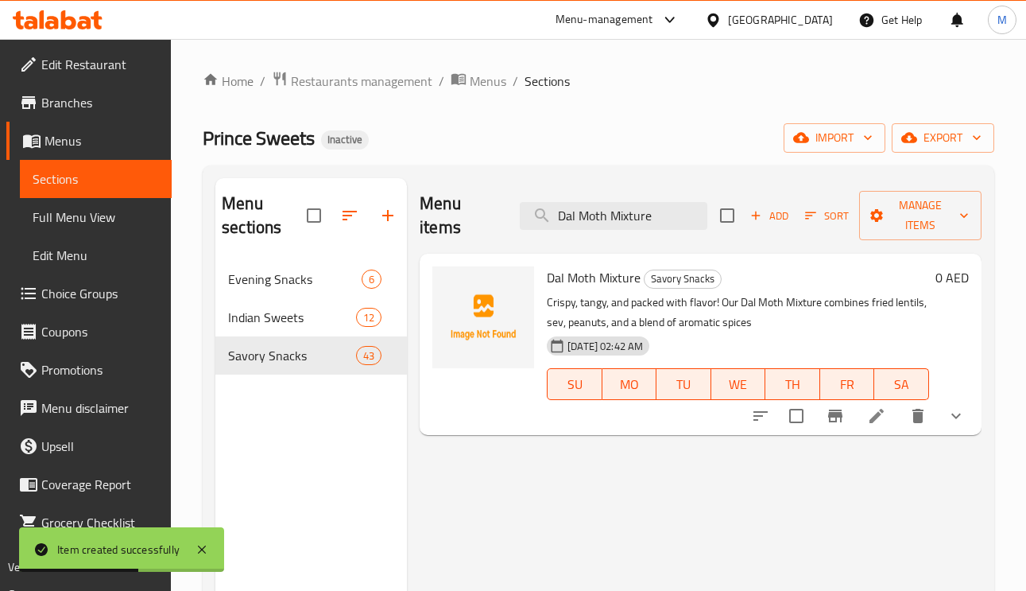
type input "Dal Moth Mixture"
click at [960, 420] on icon "show more" at bounding box center [956, 415] width 19 height 19
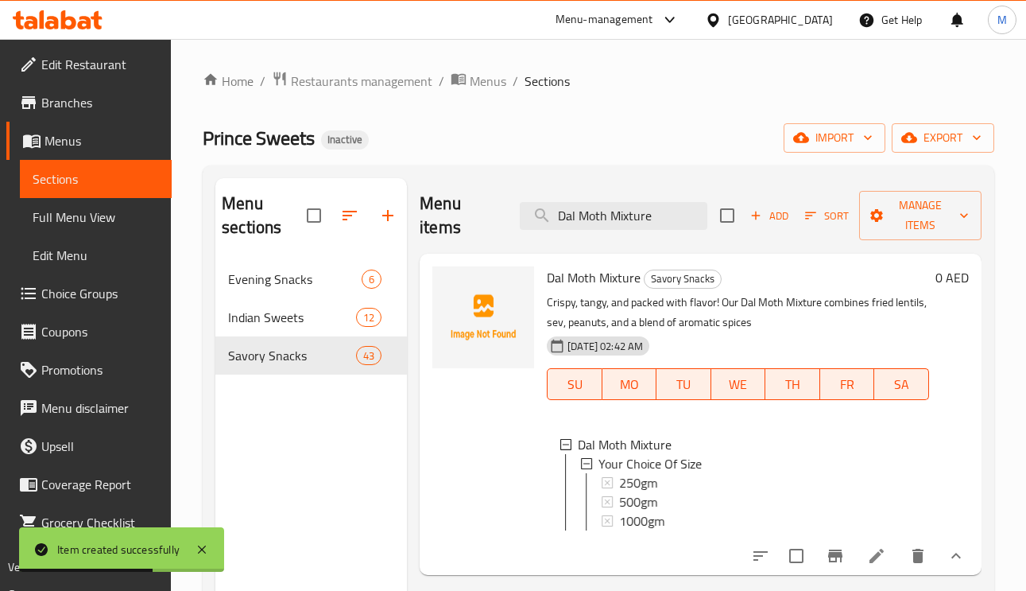
scroll to position [1, 0]
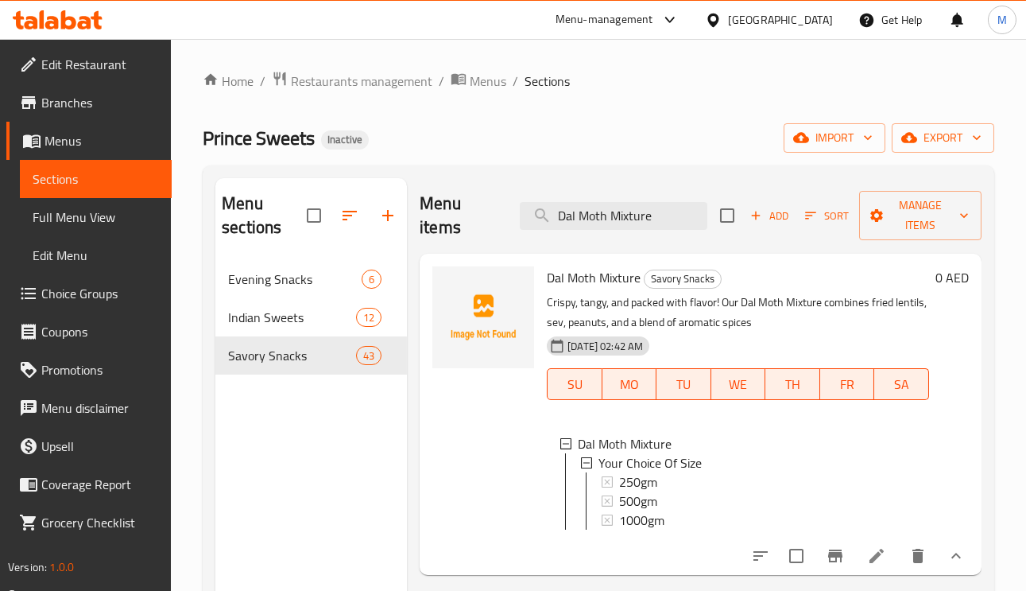
click at [83, 221] on span "Full Menu View" at bounding box center [96, 217] width 126 height 19
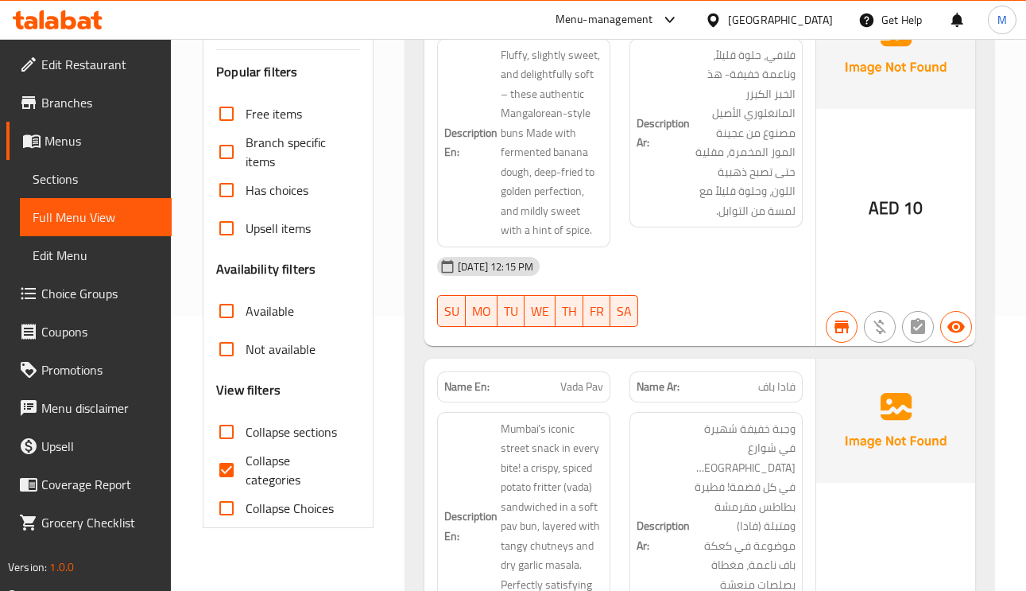
scroll to position [477, 0]
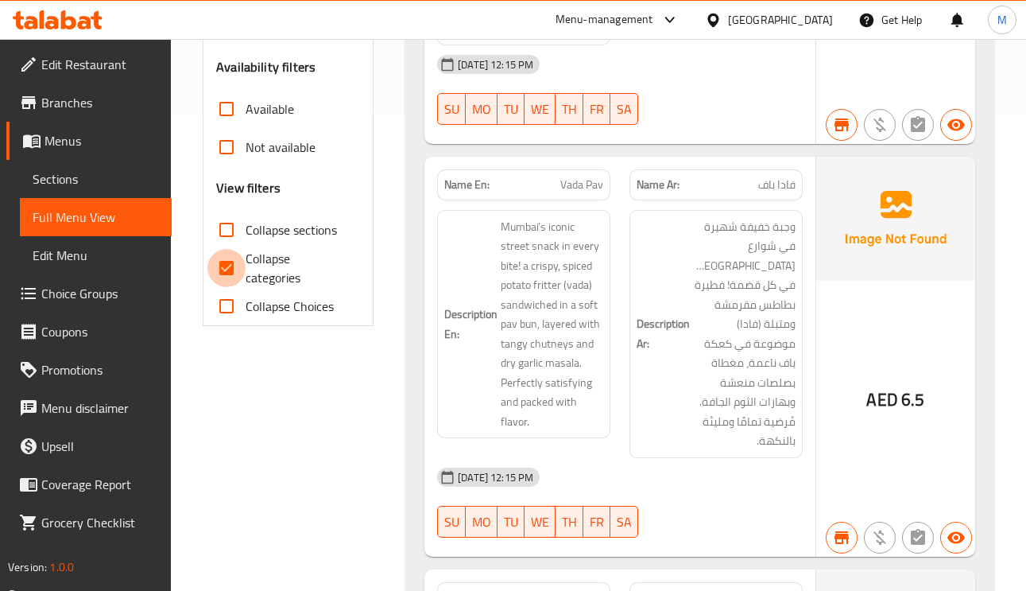
click at [244, 270] on input "Collapse categories" at bounding box center [227, 268] width 38 height 38
checkbox input "false"
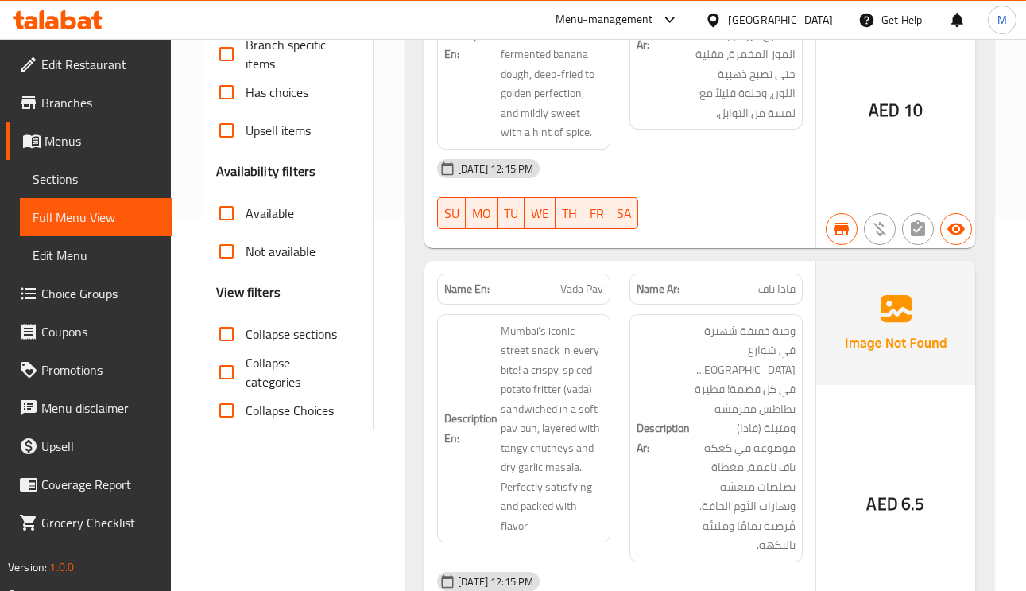
scroll to position [358, 0]
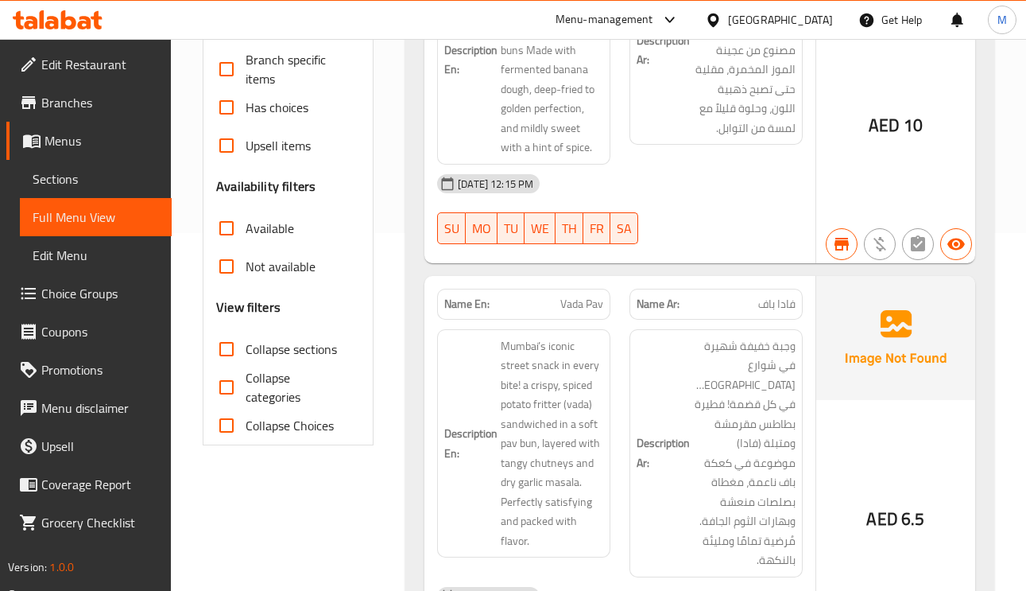
click at [255, 357] on span "Collapse sections" at bounding box center [291, 348] width 91 height 19
click at [246, 357] on input "Collapse sections" at bounding box center [227, 349] width 38 height 38
checkbox input "true"
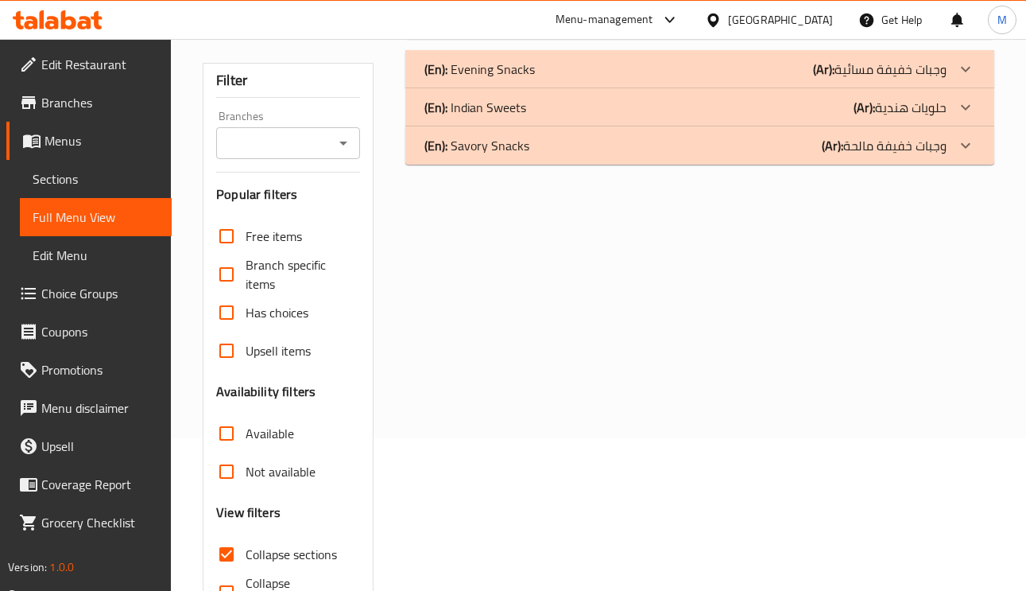
scroll to position [0, 0]
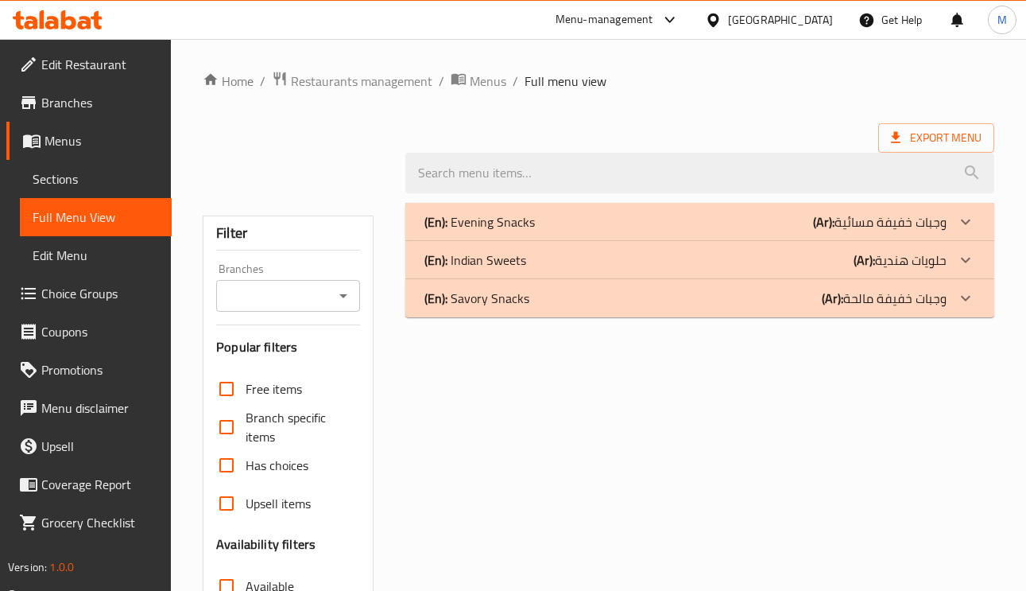
click at [921, 308] on p "(Ar): وجبات خفيفة مالحة" at bounding box center [884, 298] width 125 height 19
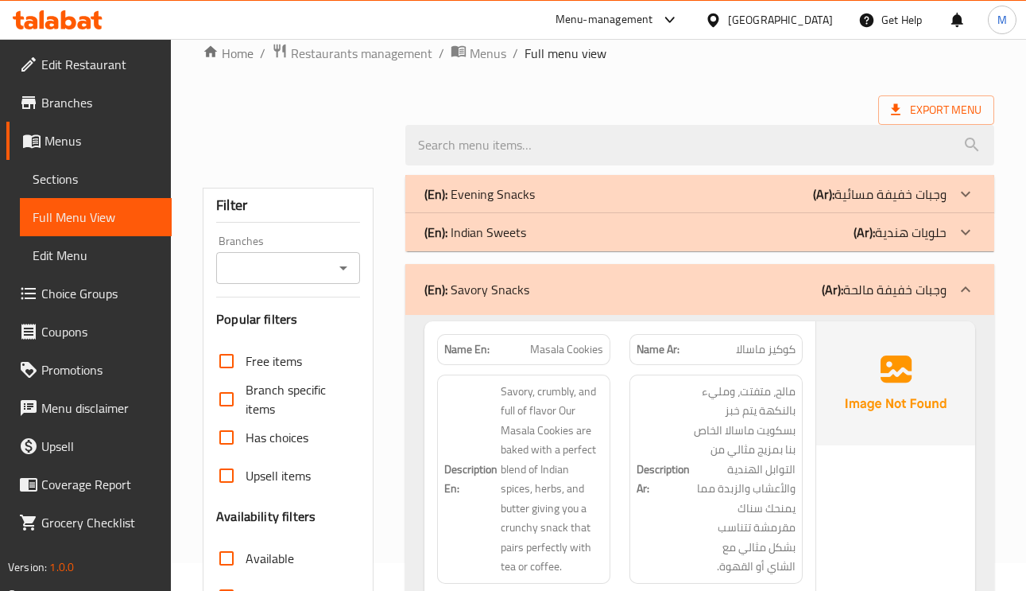
scroll to position [119, 0]
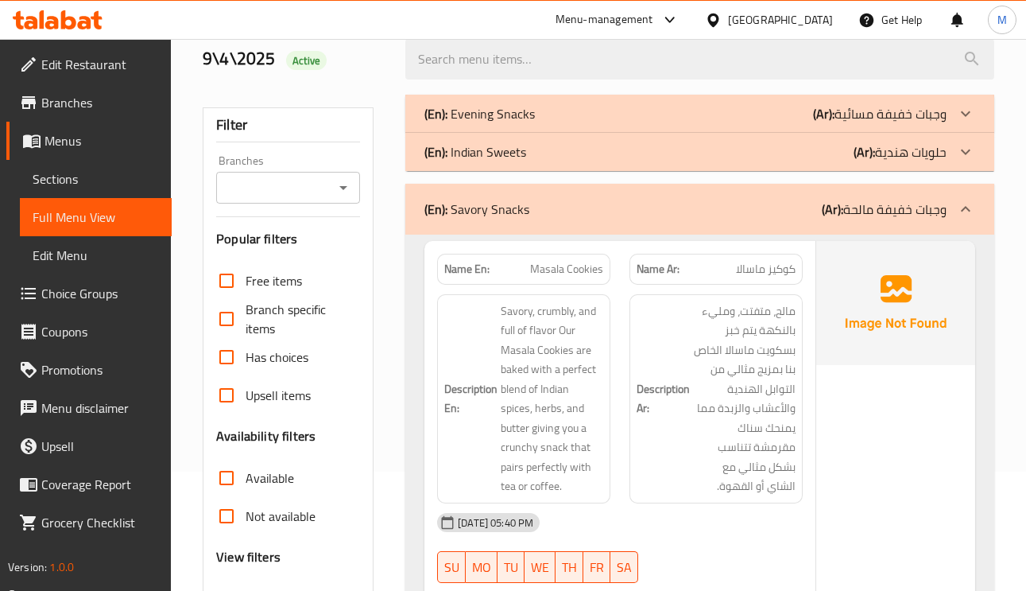
click at [912, 350] on img at bounding box center [896, 303] width 159 height 124
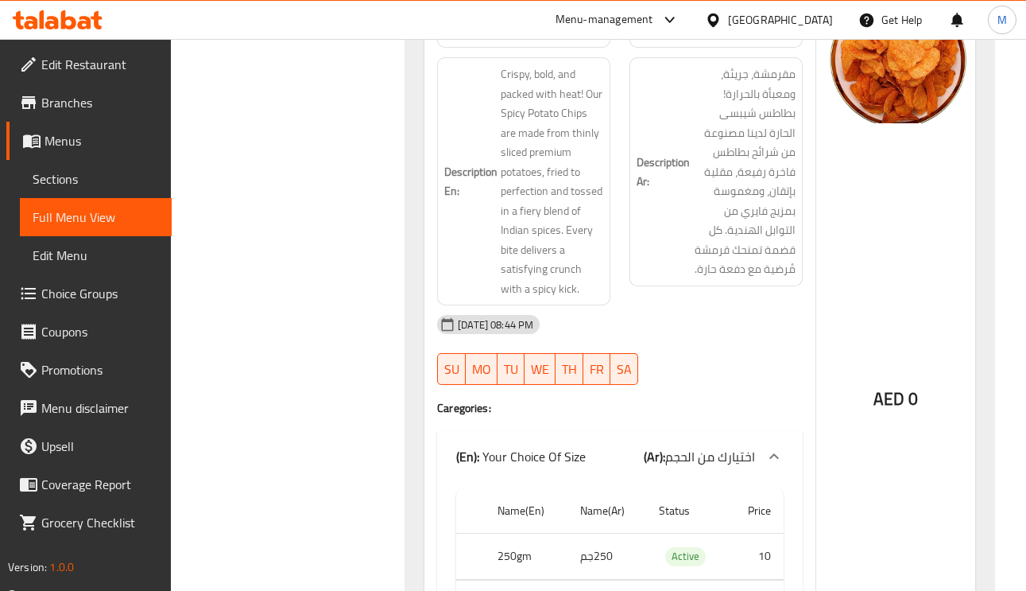
scroll to position [0, 0]
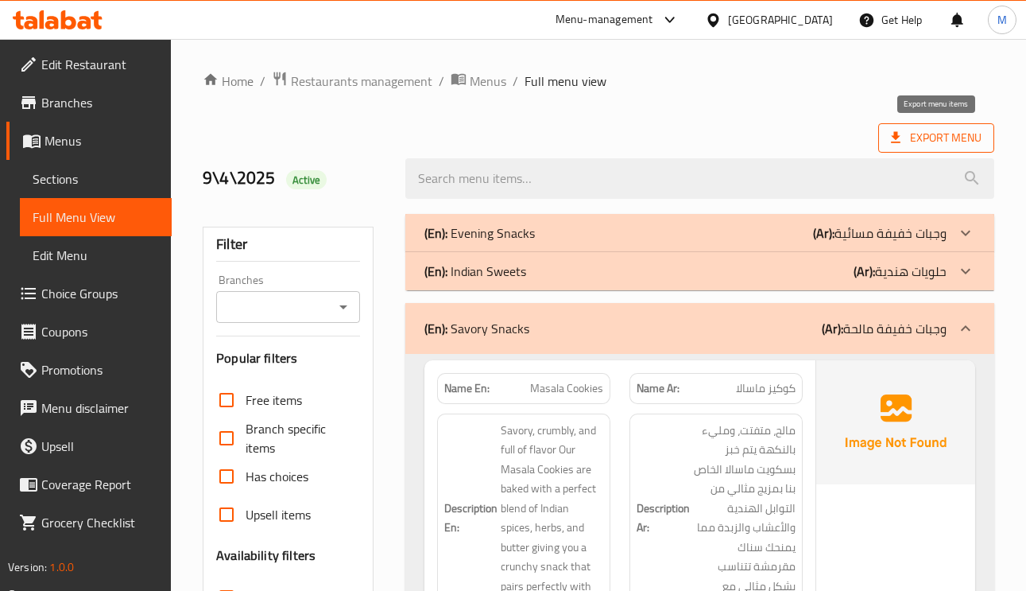
click at [963, 136] on span "Export Menu" at bounding box center [936, 138] width 91 height 20
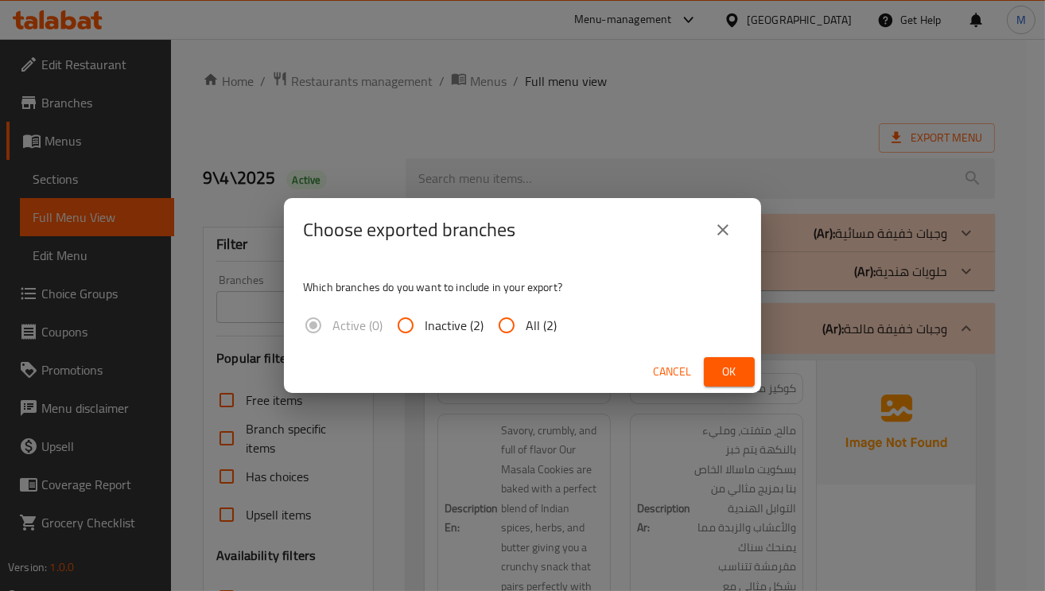
click at [510, 333] on input "All (2)" at bounding box center [506, 325] width 38 height 38
radio input "true"
click at [743, 360] on button "Ok" at bounding box center [729, 371] width 51 height 29
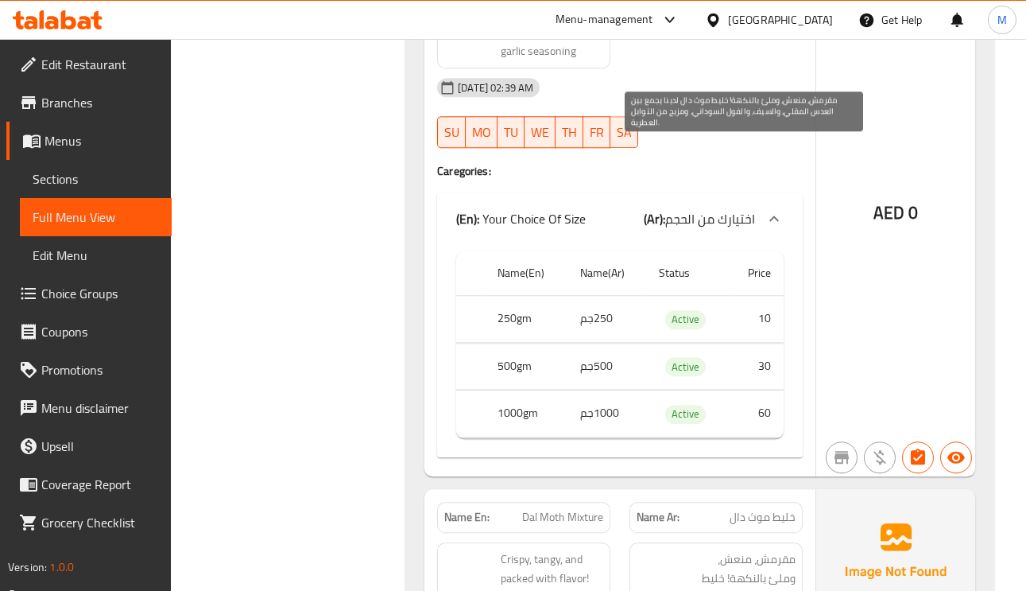
scroll to position [28556, 0]
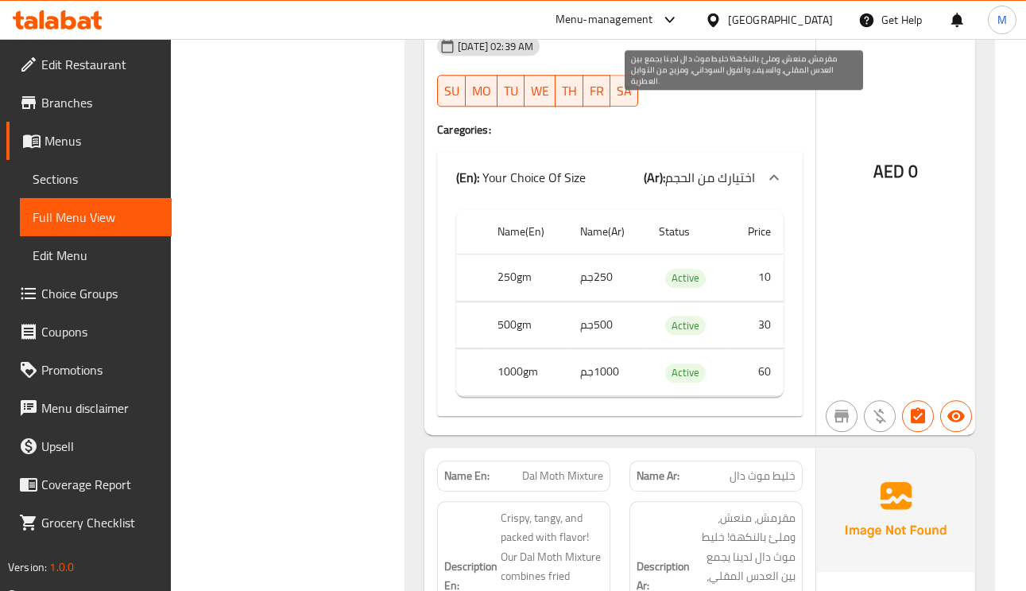
click at [738, 508] on span "مقرمش، منعش، وملئ بالنكهة! خليط موث دال لدينا يجمع بين العدس المقلي، والسيف، وا…" at bounding box center [744, 576] width 103 height 137
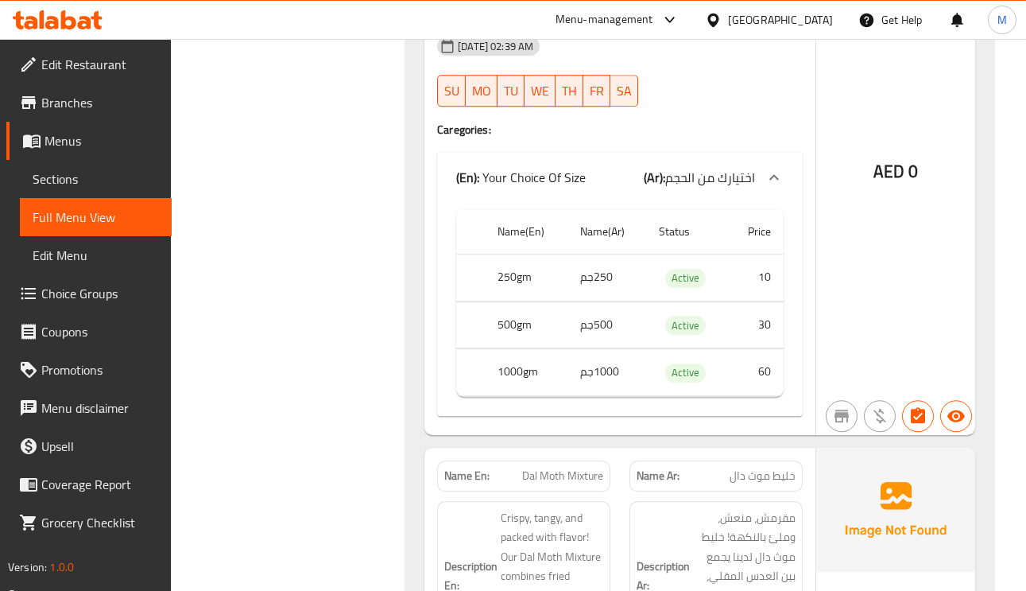
click at [756, 21] on div "United Arab Emirates" at bounding box center [780, 19] width 105 height 17
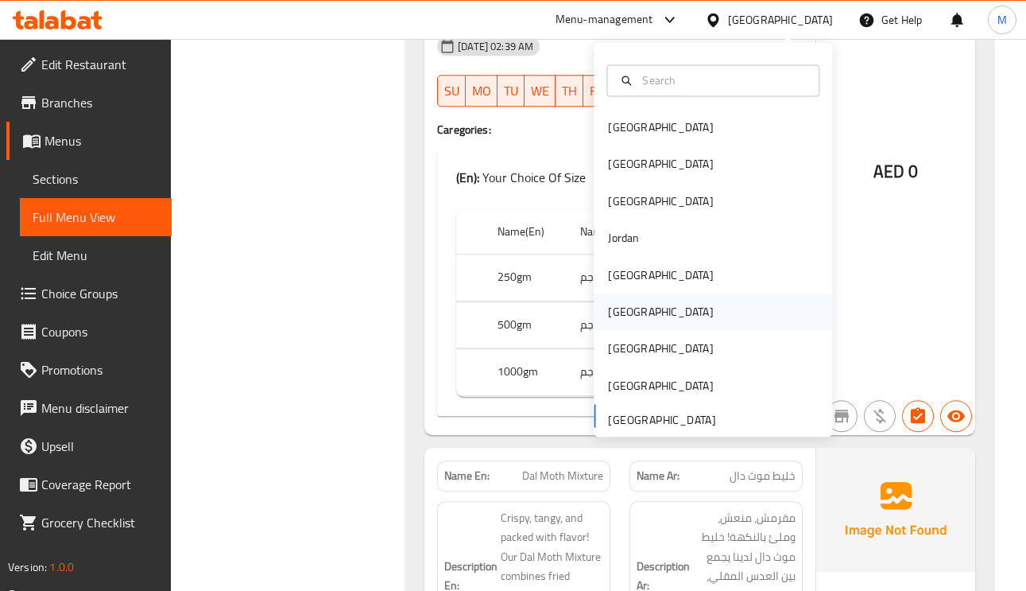
click at [611, 316] on div "[GEOGRAPHIC_DATA]" at bounding box center [660, 311] width 105 height 17
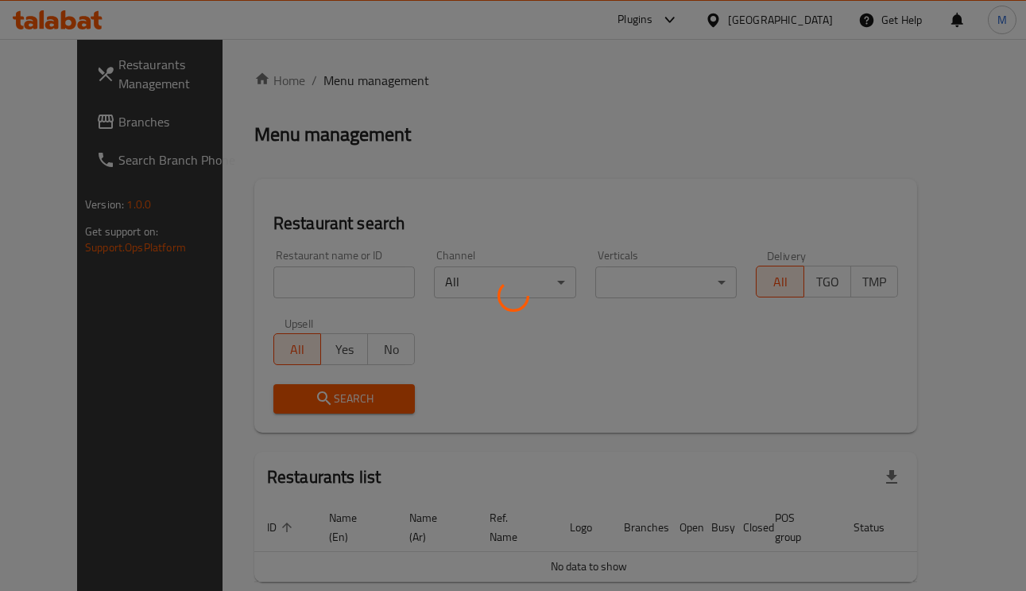
click at [99, 127] on div at bounding box center [513, 295] width 1026 height 591
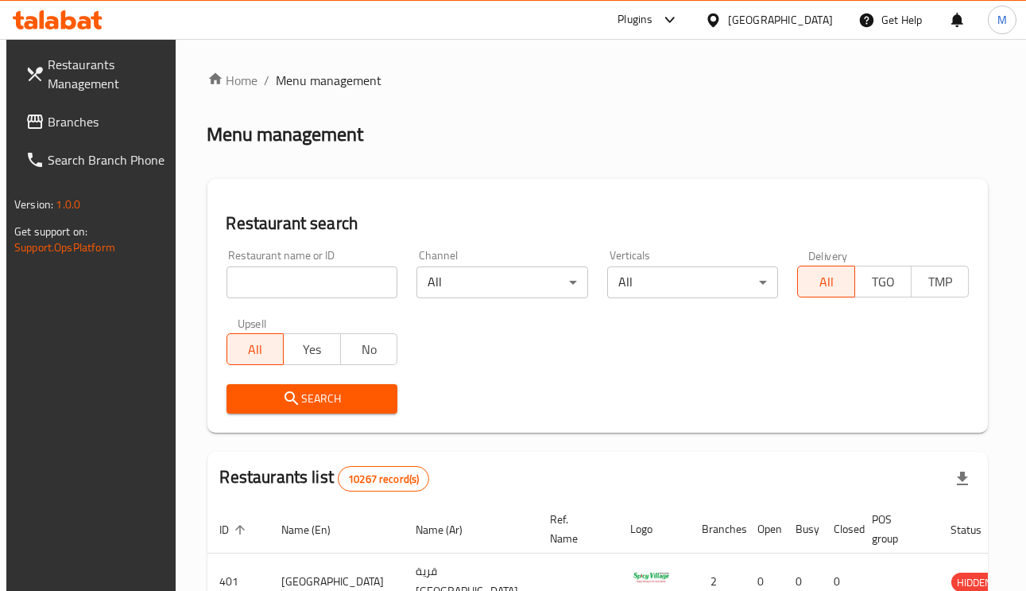
click at [324, 279] on input "search" at bounding box center [313, 282] width 172 height 32
paste input "776575"
type input "776575"
click at [73, 127] on span "Branches" at bounding box center [107, 121] width 118 height 19
drag, startPoint x: 85, startPoint y: 112, endPoint x: 123, endPoint y: 134, distance: 44.2
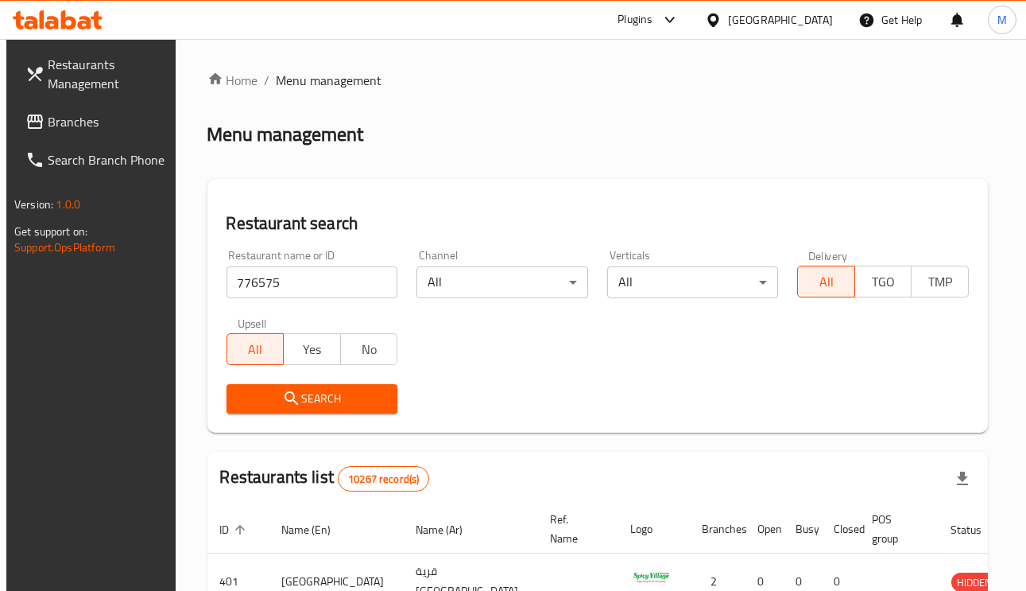
click at [86, 112] on span "Branches" at bounding box center [107, 121] width 118 height 19
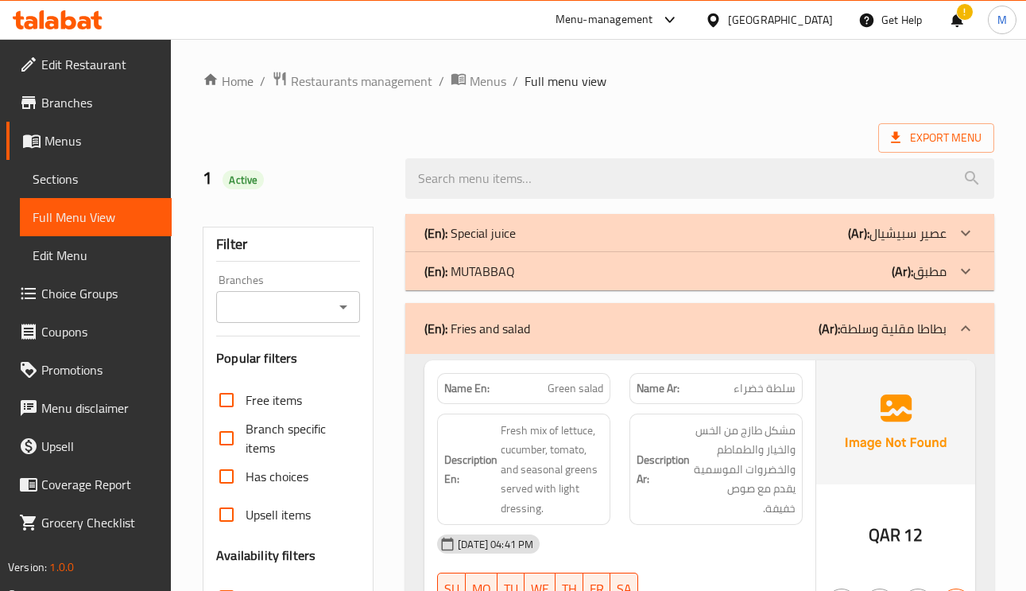
scroll to position [29607, 0]
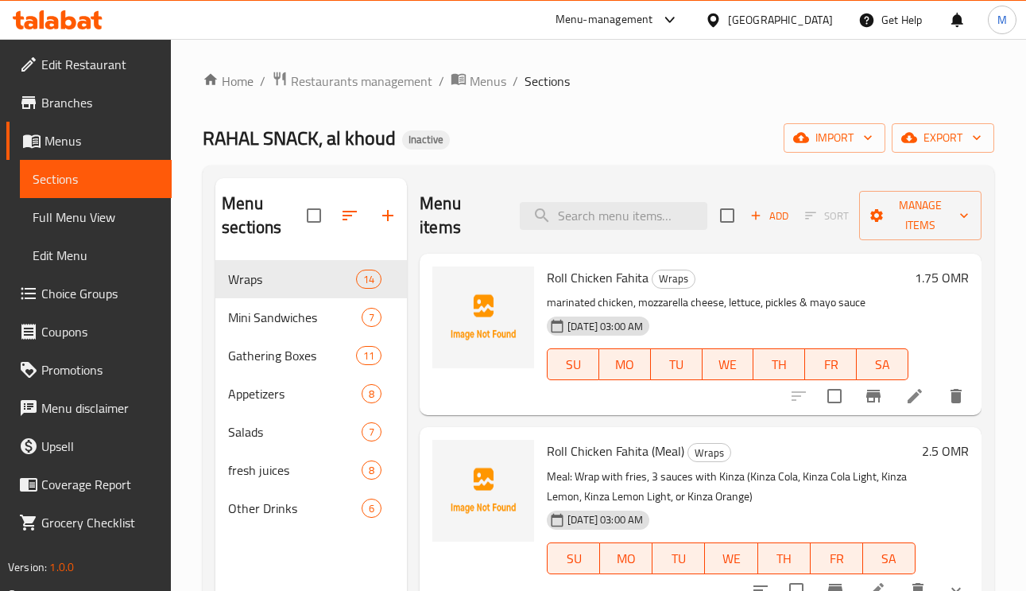
scroll to position [224, 0]
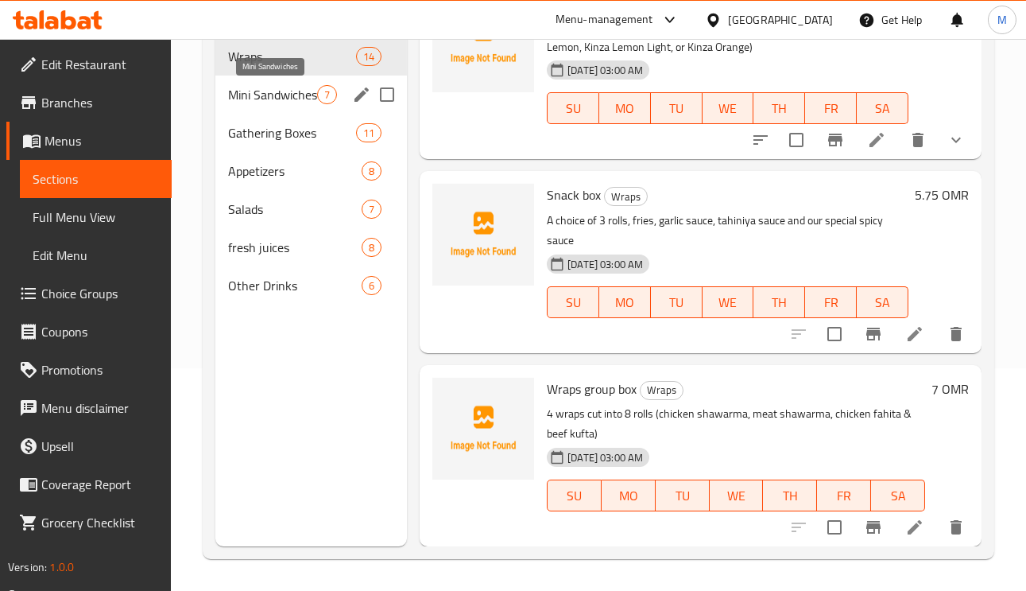
click at [269, 101] on span "Mini Sandwiches" at bounding box center [272, 94] width 89 height 19
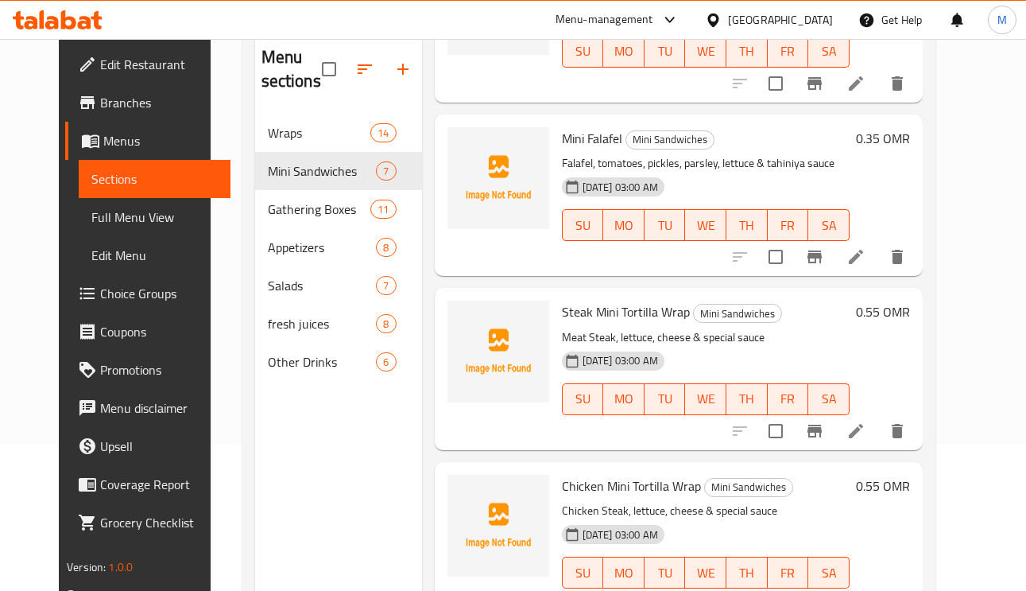
scroll to position [105, 0]
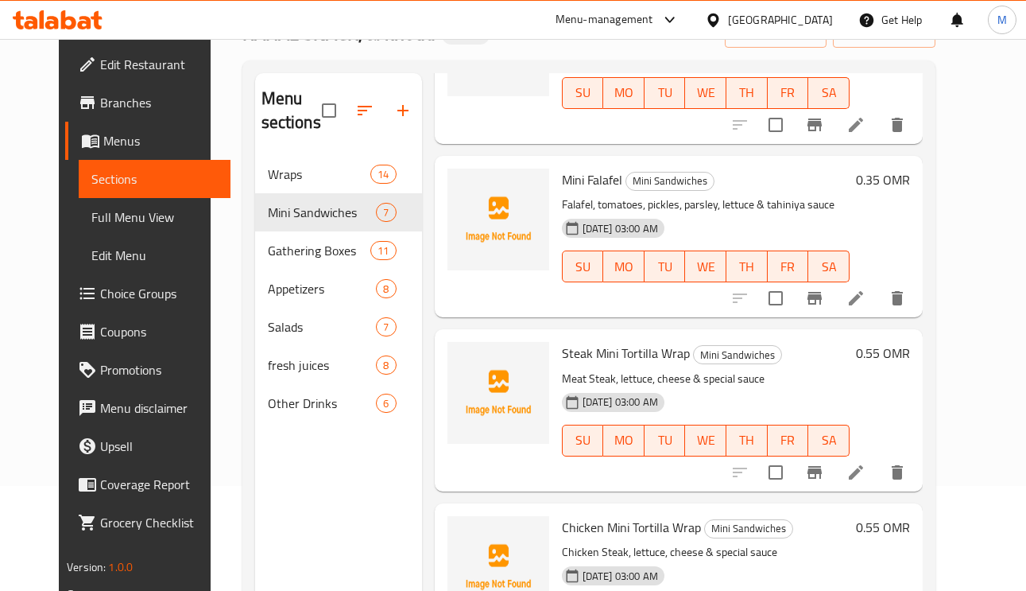
click at [107, 213] on span "Full Menu View" at bounding box center [154, 217] width 126 height 19
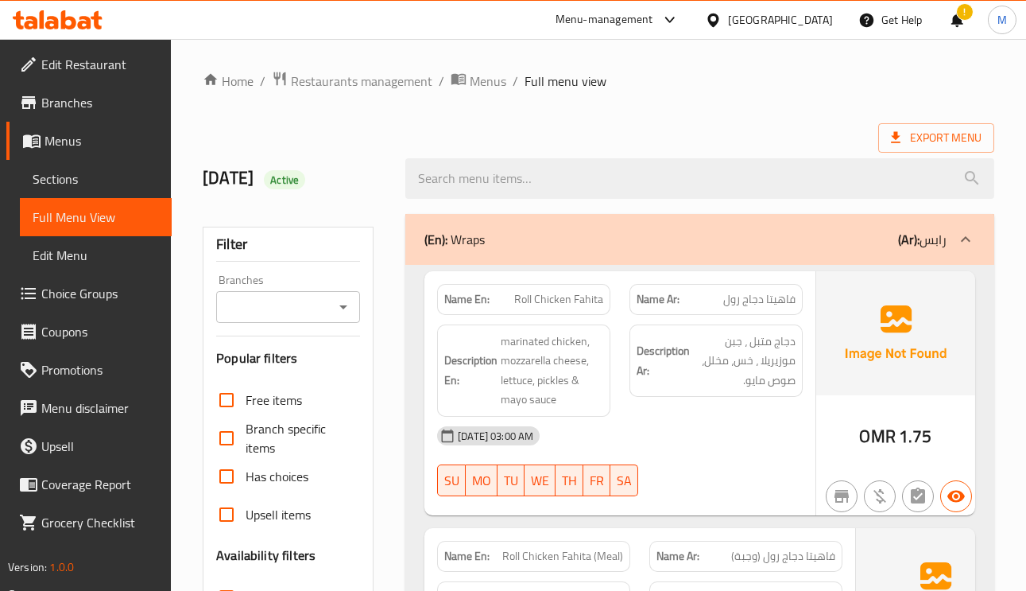
click at [752, 91] on ol "Home / Restaurants management / Menus / Full menu view" at bounding box center [599, 81] width 792 height 21
click at [670, 87] on ol "Home / Restaurants management / Menus / Full menu view" at bounding box center [599, 81] width 792 height 21
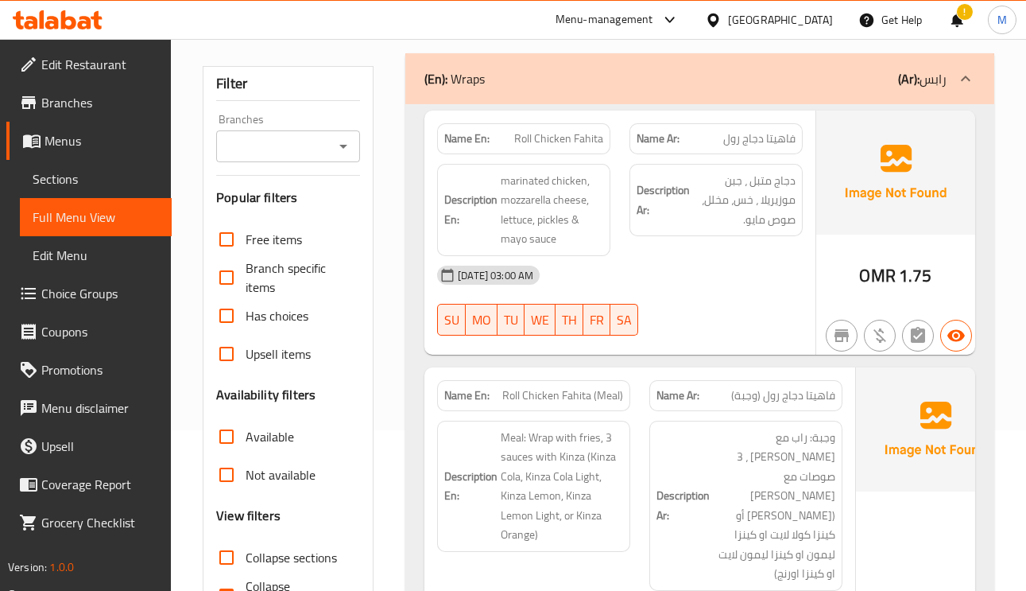
scroll to position [119, 0]
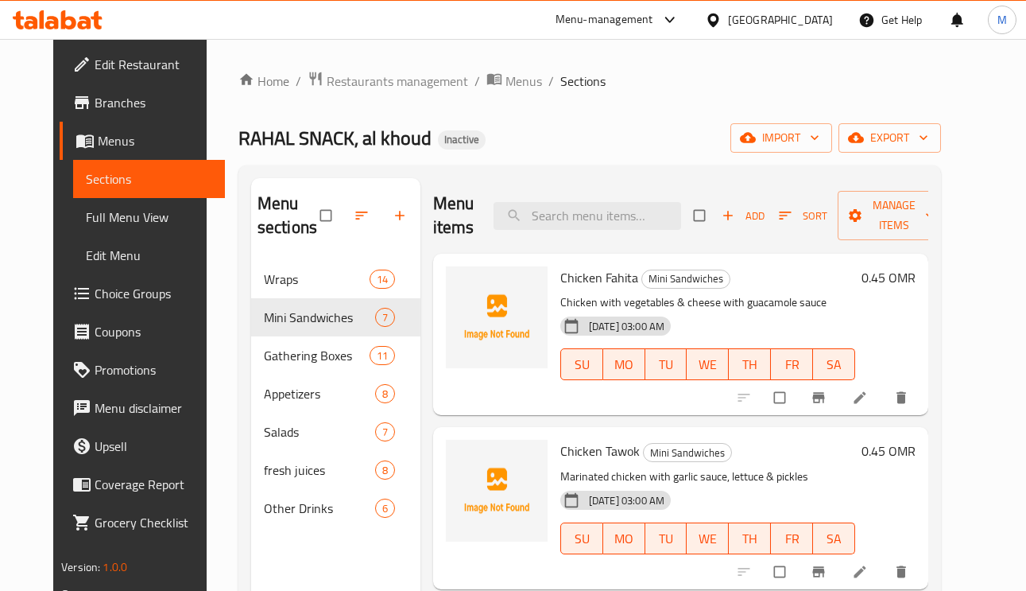
click at [713, 133] on div "RAHAL SNACK, al khoud Inactive import export" at bounding box center [590, 137] width 703 height 29
